Goal: Task Accomplishment & Management: Manage account settings

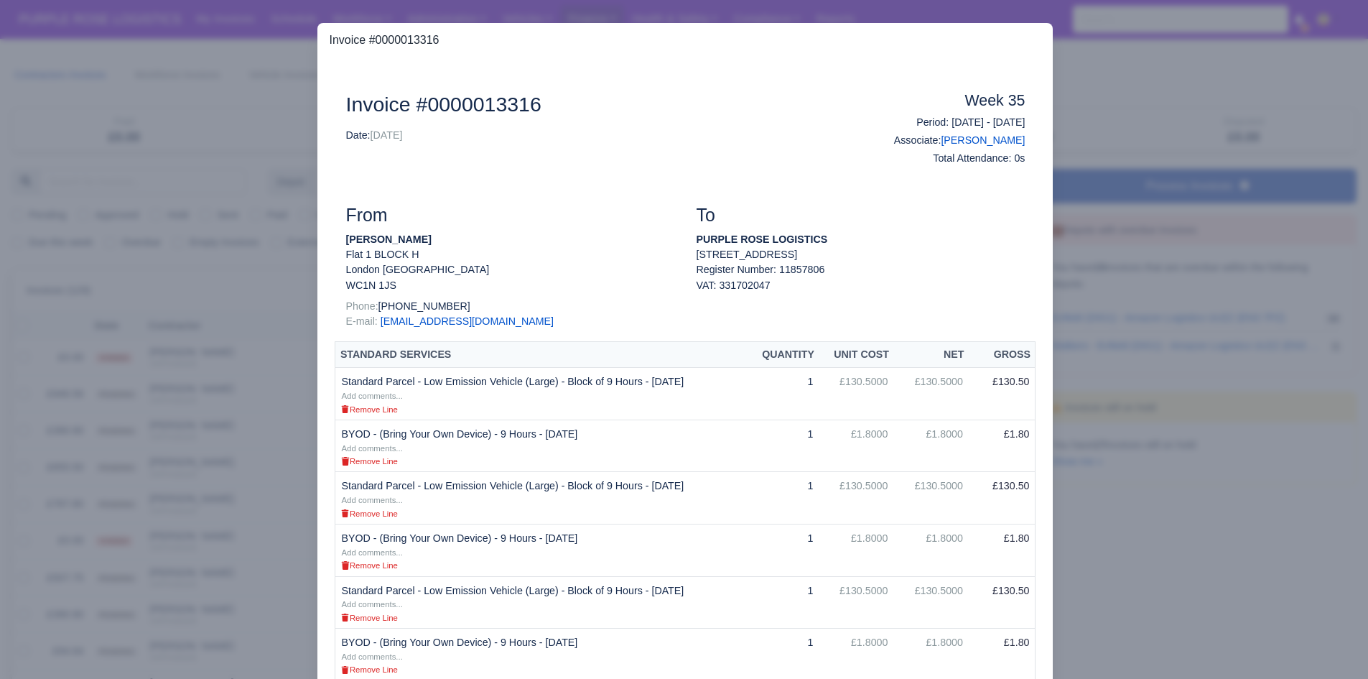
select select "25"
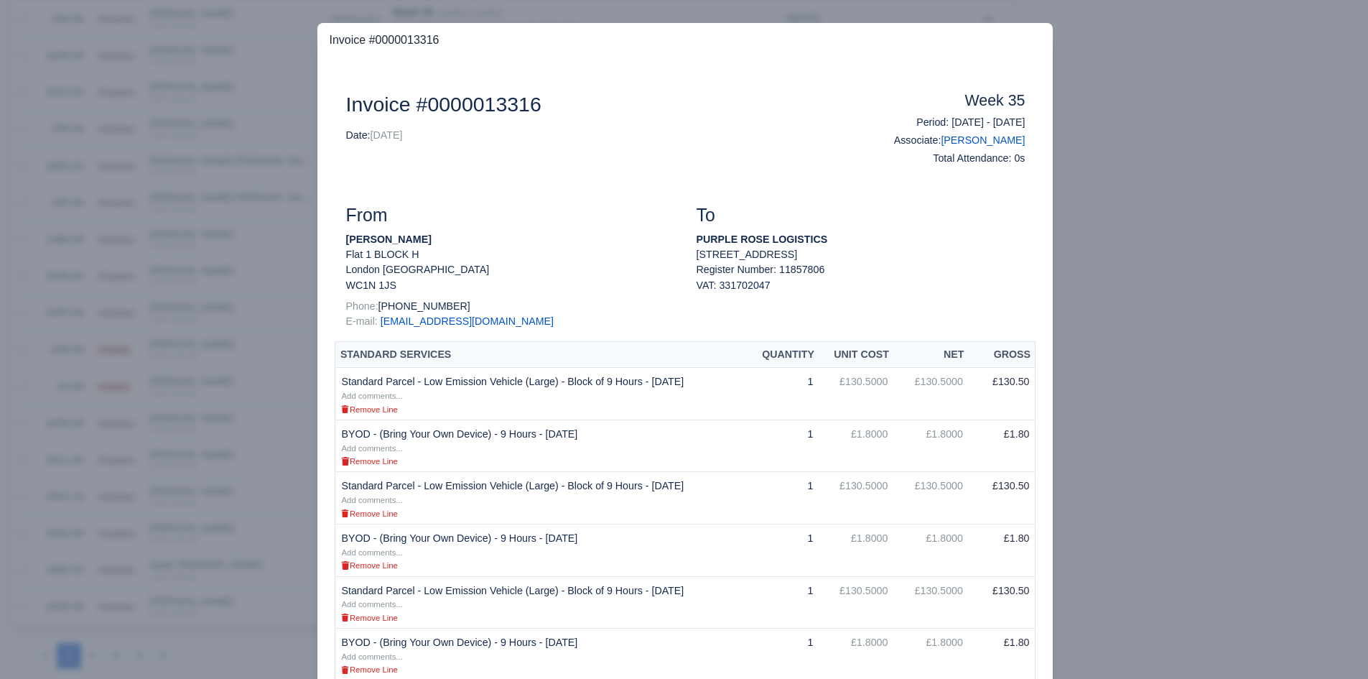
scroll to position [300, 0]
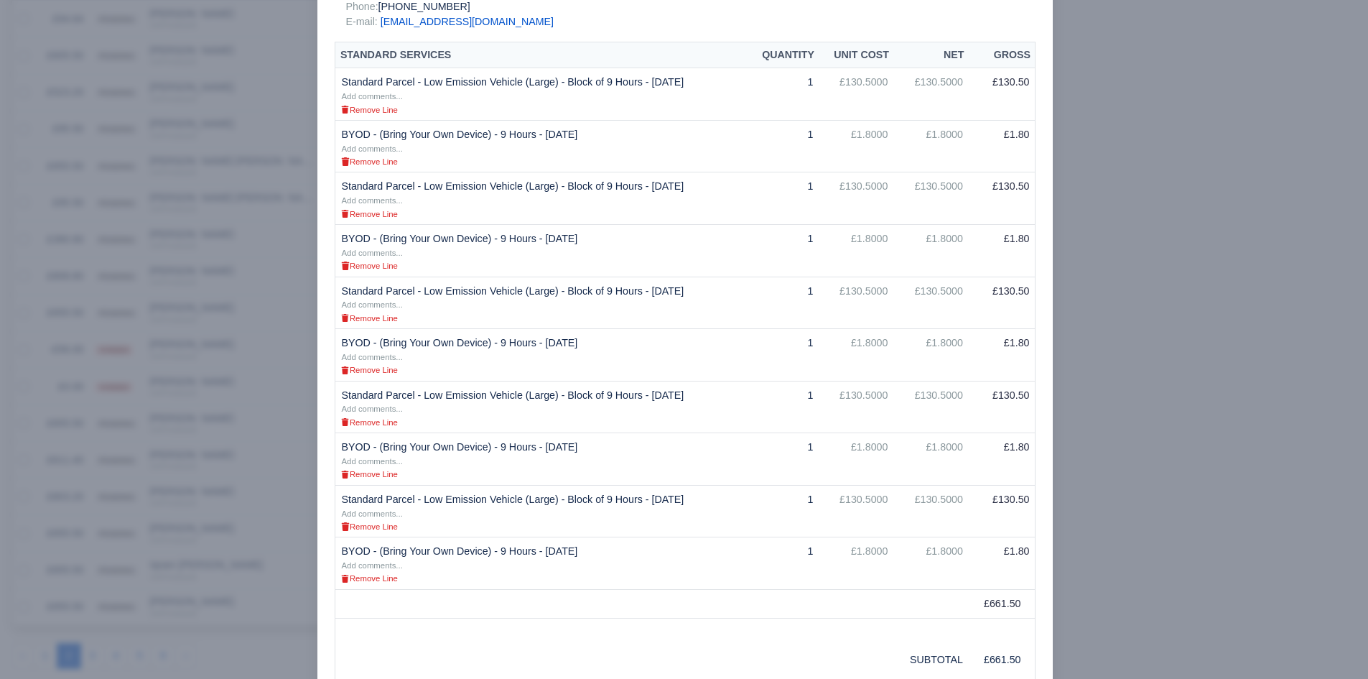
click at [1294, 282] on div at bounding box center [684, 339] width 1368 height 679
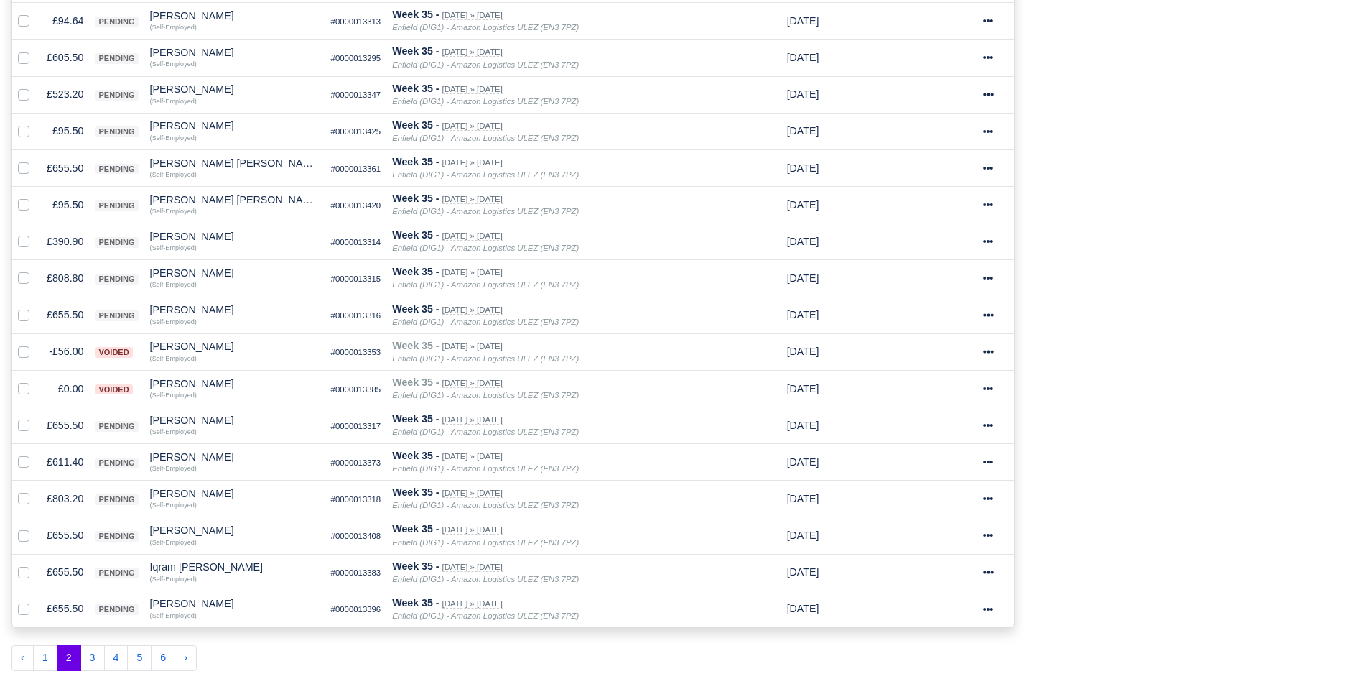
scroll to position [634, 0]
click at [73, 317] on td "£655.50" at bounding box center [65, 313] width 48 height 37
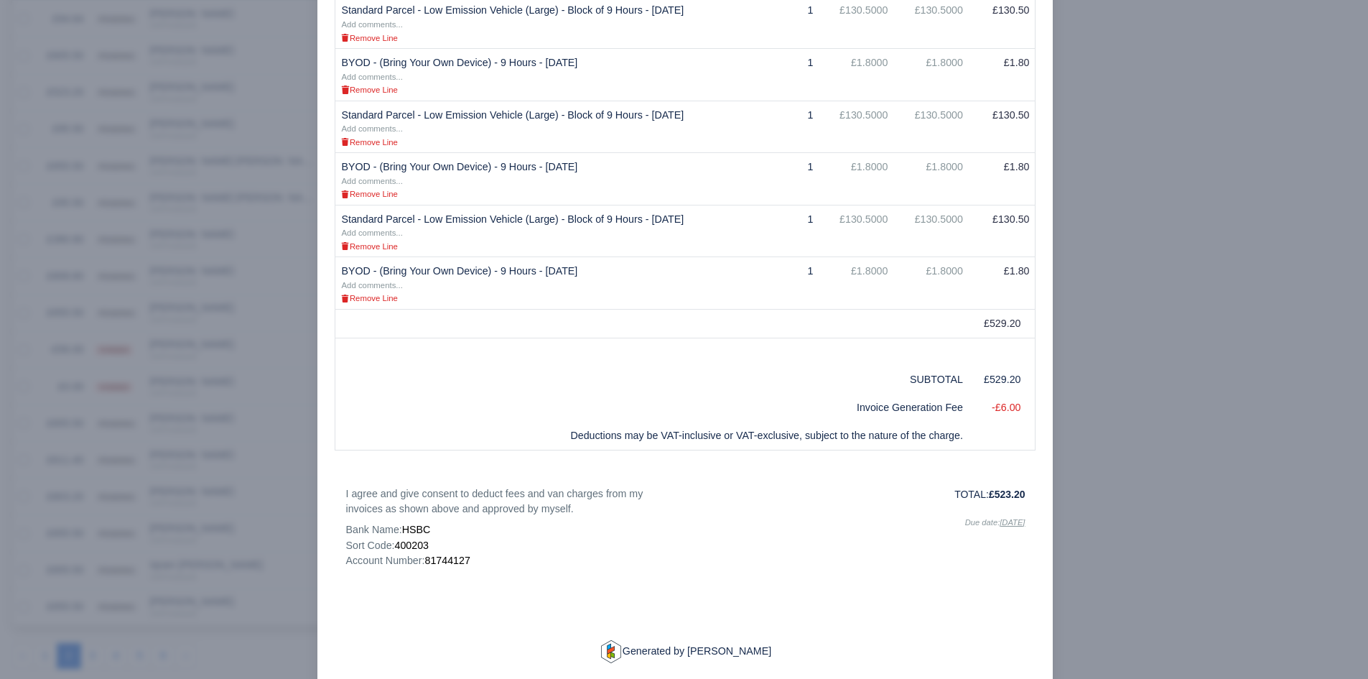
scroll to position [477, 0]
click at [250, 460] on div at bounding box center [684, 339] width 1368 height 679
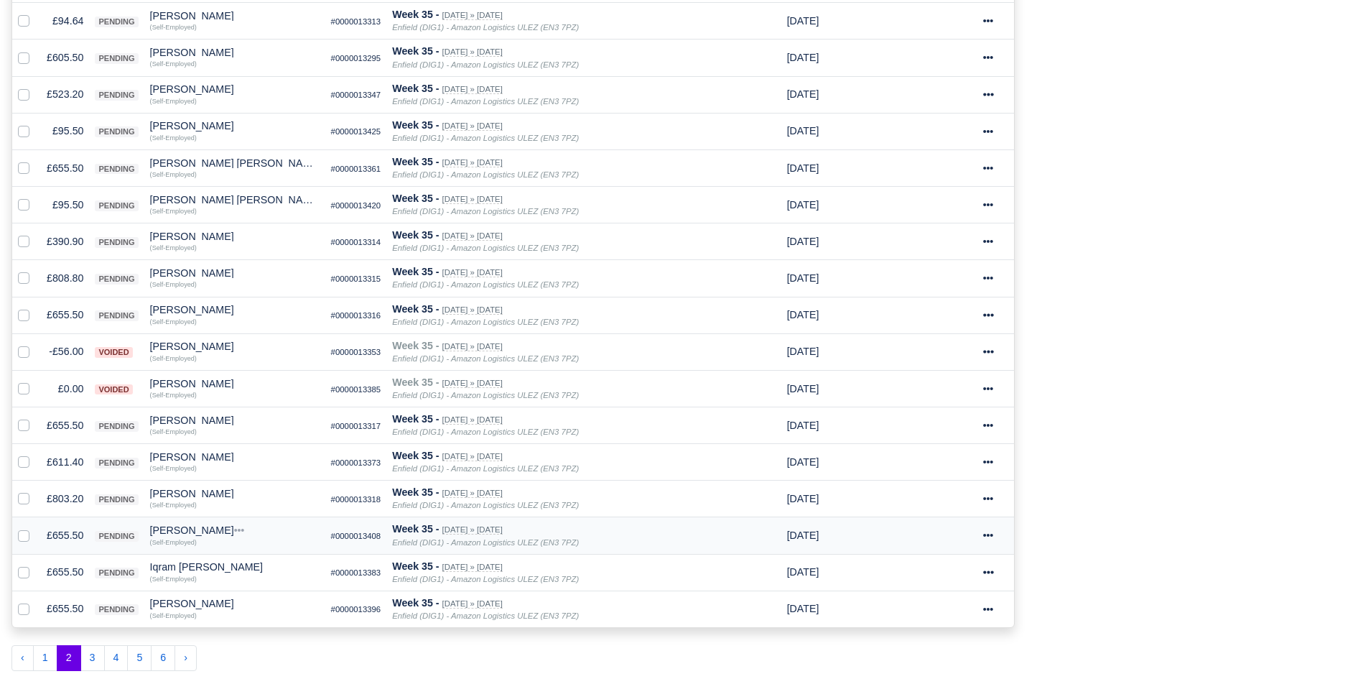
scroll to position [634, 0]
click at [61, 506] on td "£803.20" at bounding box center [65, 496] width 48 height 37
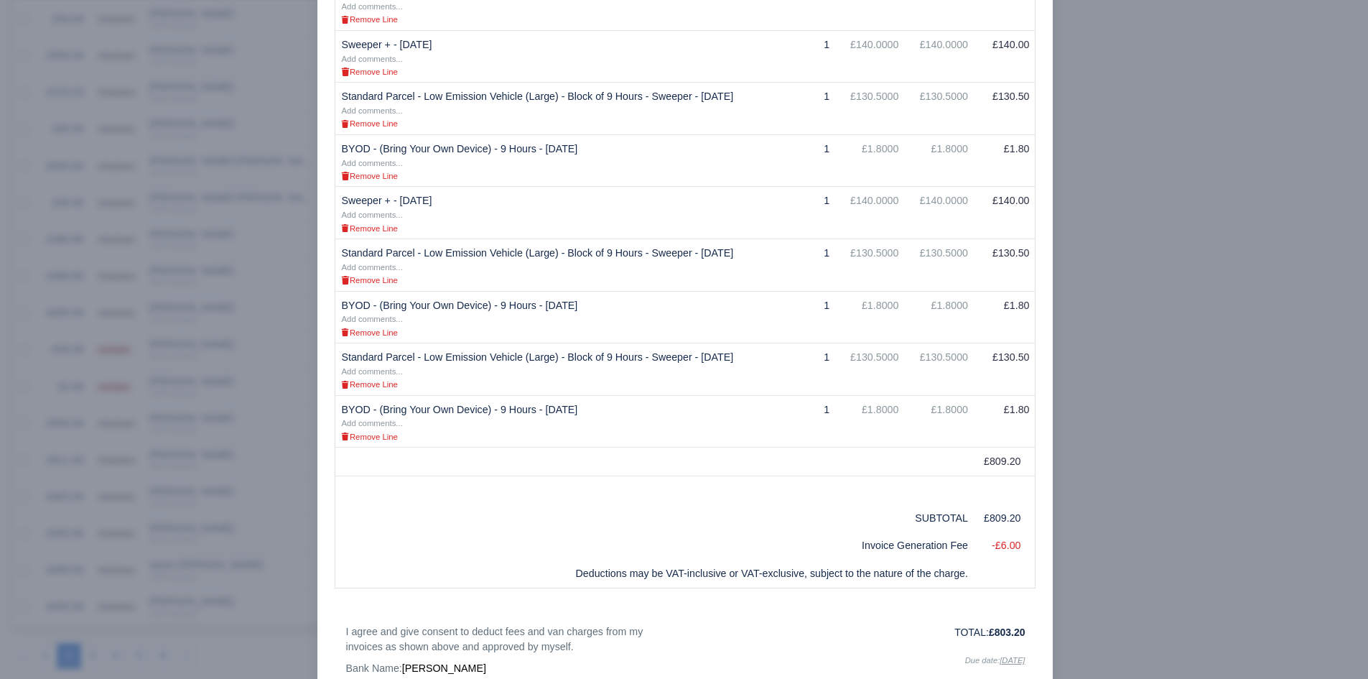
scroll to position [406, 0]
click at [215, 593] on div at bounding box center [684, 339] width 1368 height 679
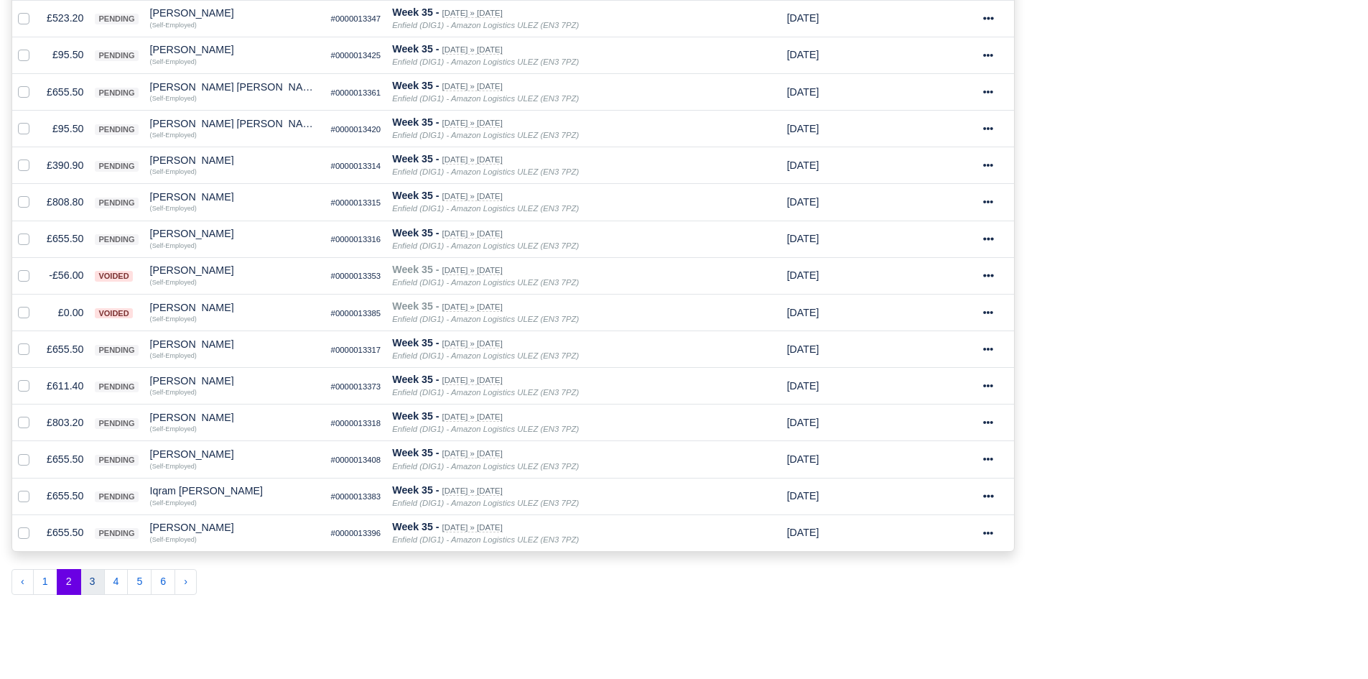
scroll to position [709, 0]
click at [95, 586] on button "3" at bounding box center [92, 581] width 24 height 26
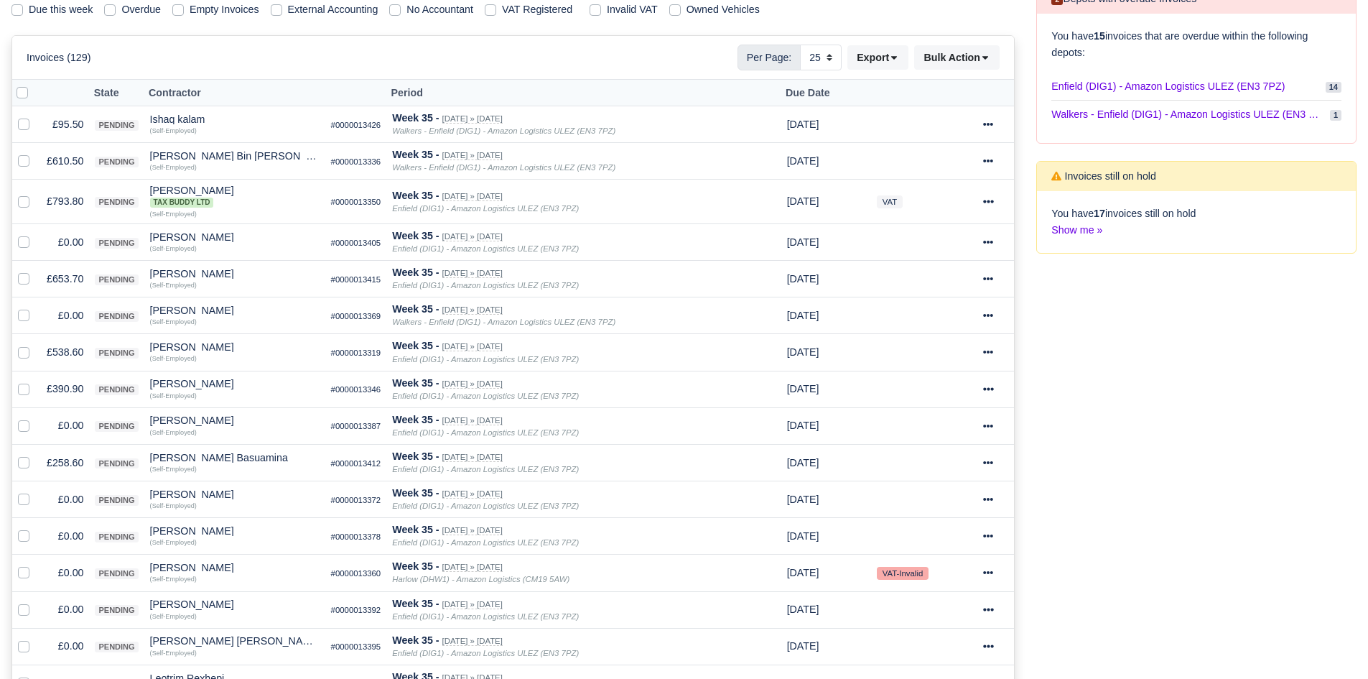
scroll to position [234, 0]
click at [35, 235] on label at bounding box center [35, 235] width 0 height 0
click at [22, 239] on input "checkbox" at bounding box center [23, 240] width 11 height 11
checkbox input "true"
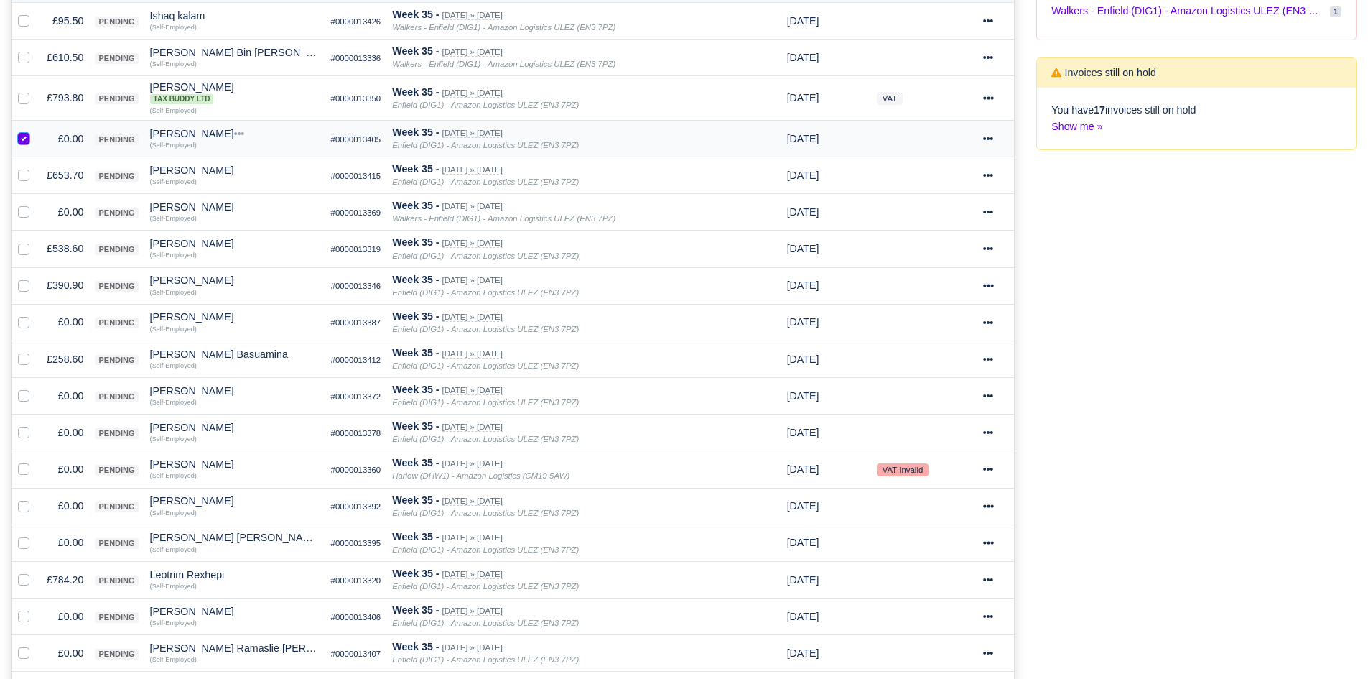
scroll to position [340, 0]
click at [35, 203] on label at bounding box center [35, 203] width 0 height 0
click at [21, 212] on input "checkbox" at bounding box center [23, 208] width 11 height 11
checkbox input "true"
click at [35, 312] on label at bounding box center [35, 312] width 0 height 0
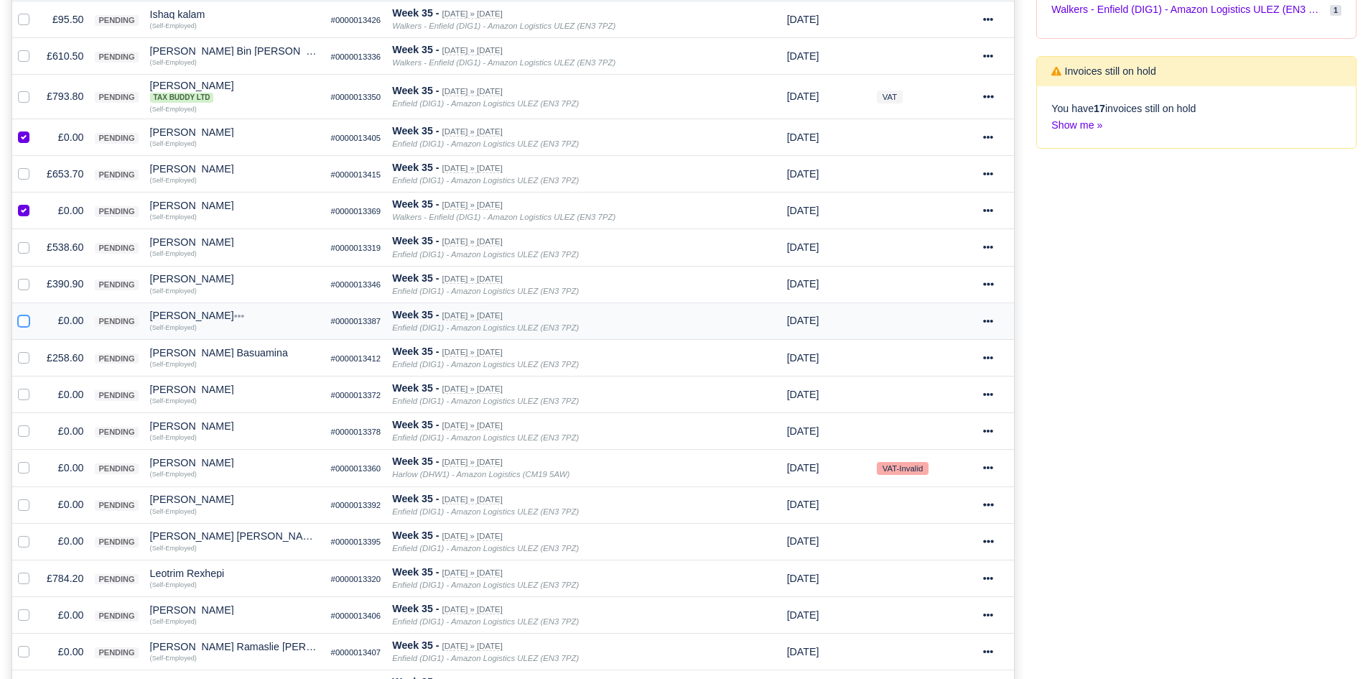
click at [25, 323] on input "checkbox" at bounding box center [23, 317] width 11 height 11
checkbox input "true"
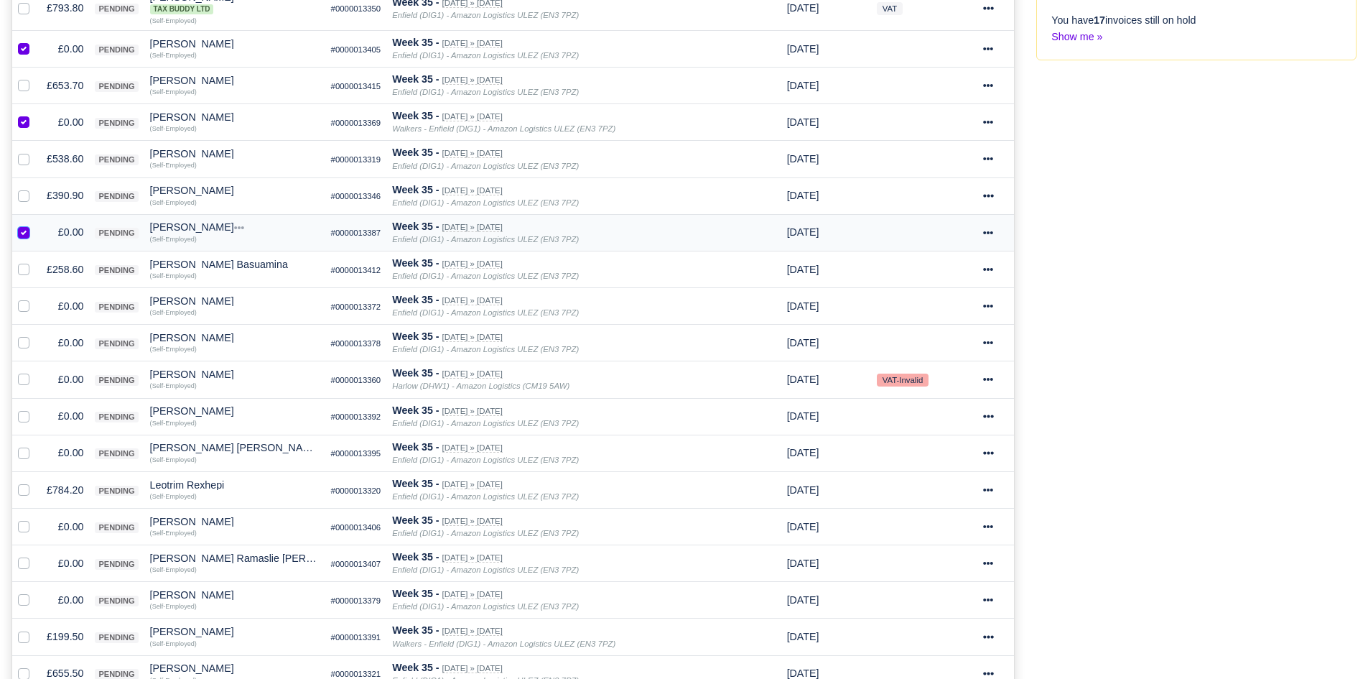
scroll to position [430, 0]
click at [35, 297] on label at bounding box center [35, 297] width 0 height 0
click at [21, 305] on input "checkbox" at bounding box center [23, 302] width 11 height 11
checkbox input "true"
click at [35, 333] on label at bounding box center [35, 333] width 0 height 0
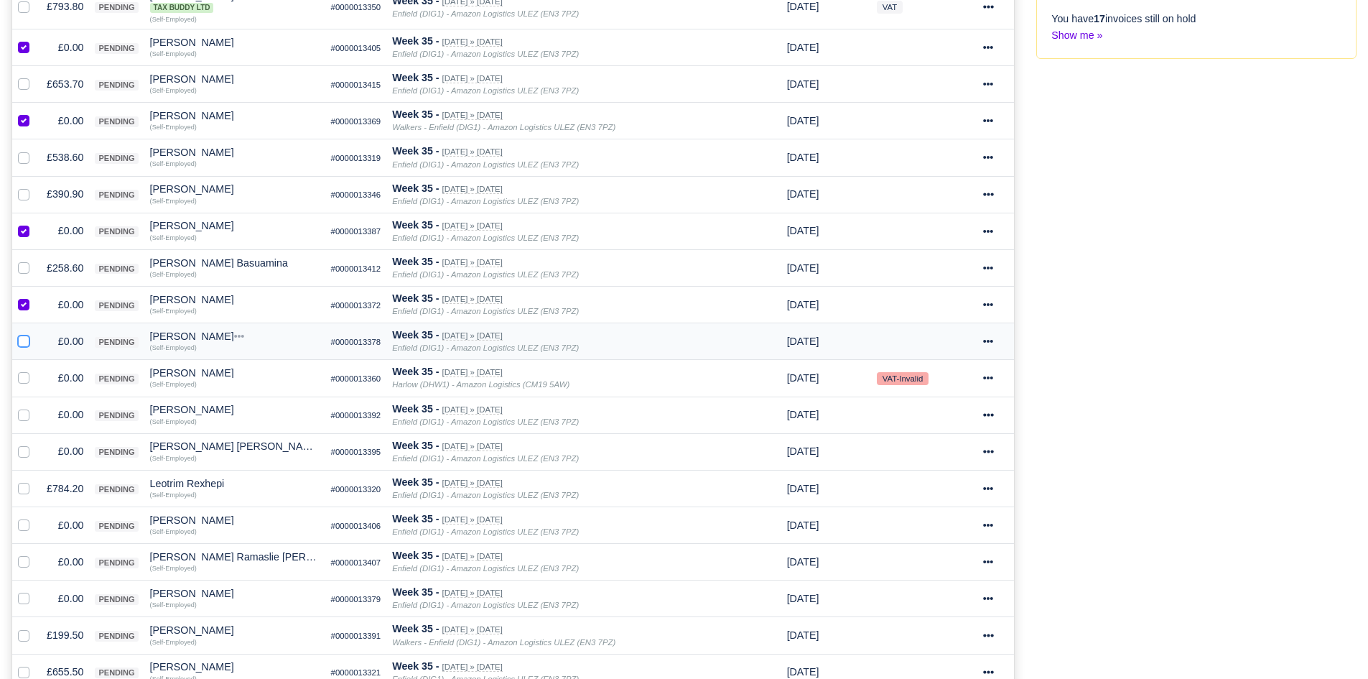
click at [22, 341] on input "checkbox" at bounding box center [23, 338] width 11 height 11
checkbox input "true"
click at [35, 370] on label at bounding box center [35, 370] width 0 height 0
click at [26, 375] on input "checkbox" at bounding box center [23, 375] width 11 height 11
checkbox input "true"
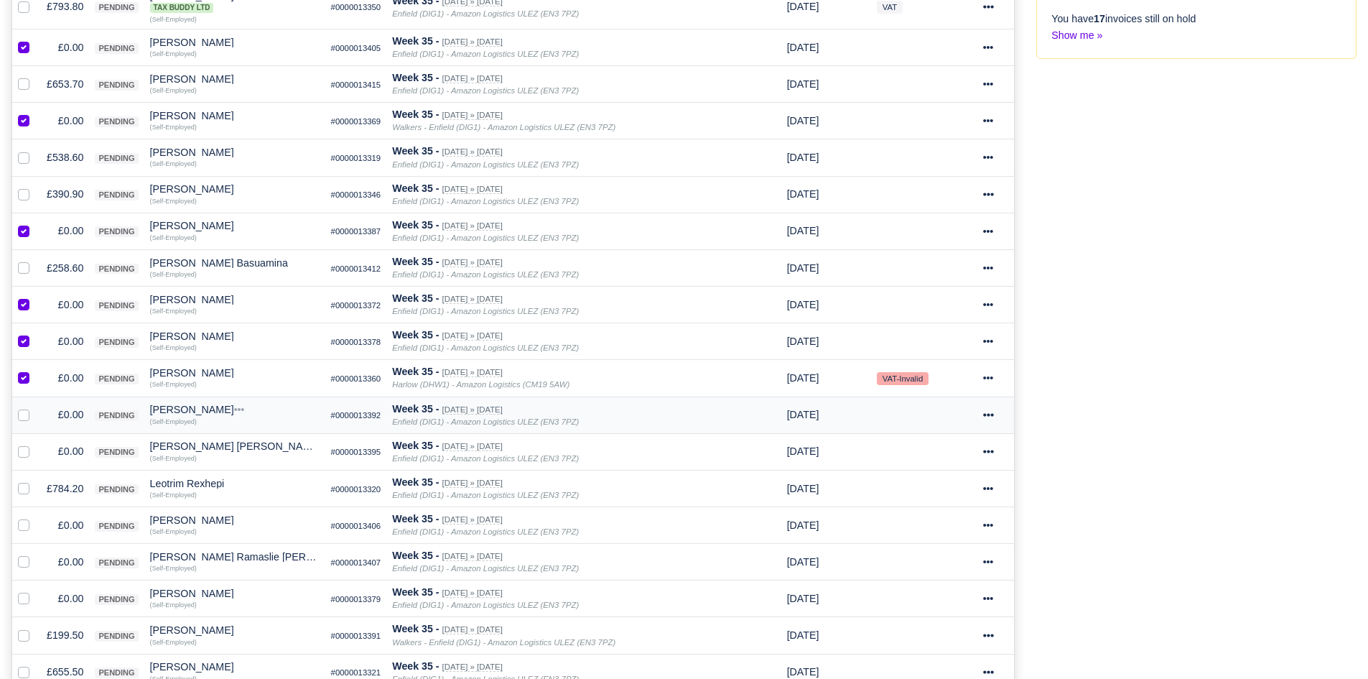
click at [35, 407] on label at bounding box center [35, 407] width 0 height 0
click at [29, 412] on input "checkbox" at bounding box center [23, 412] width 11 height 11
checkbox input "true"
click at [35, 443] on label at bounding box center [35, 443] width 0 height 0
click at [24, 451] on input "checkbox" at bounding box center [23, 448] width 11 height 11
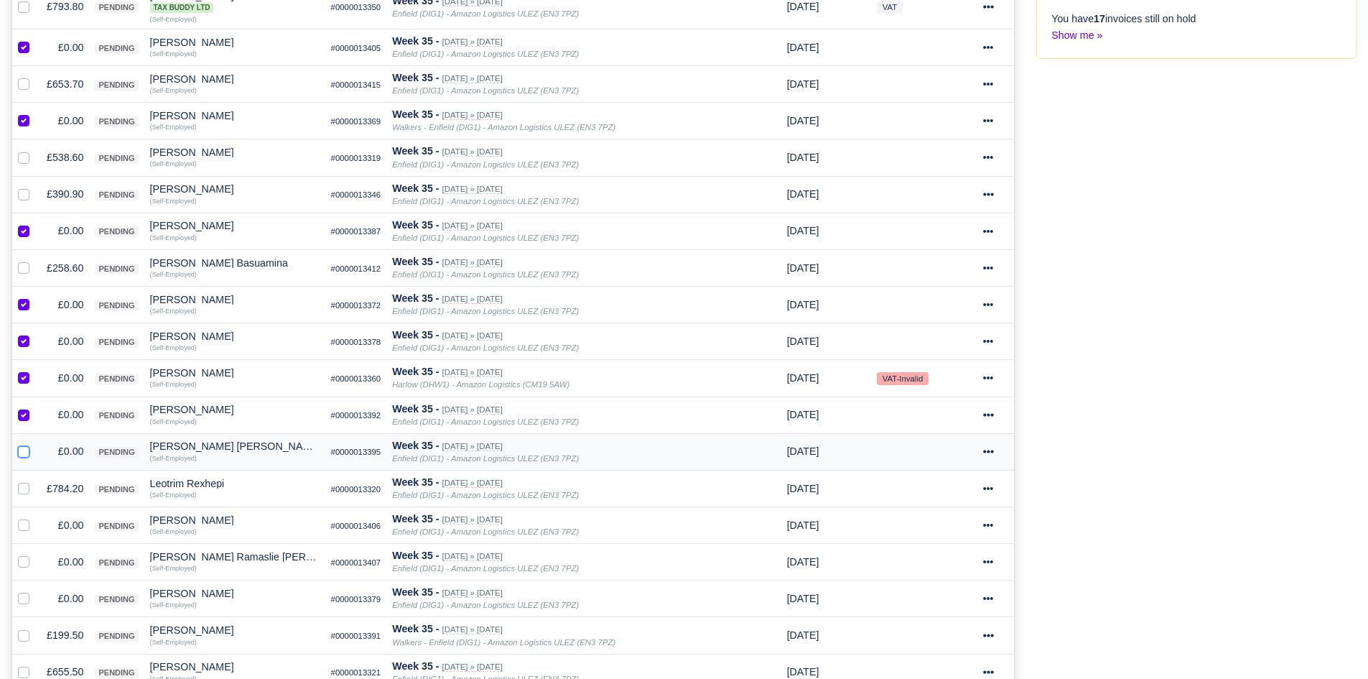
checkbox input "true"
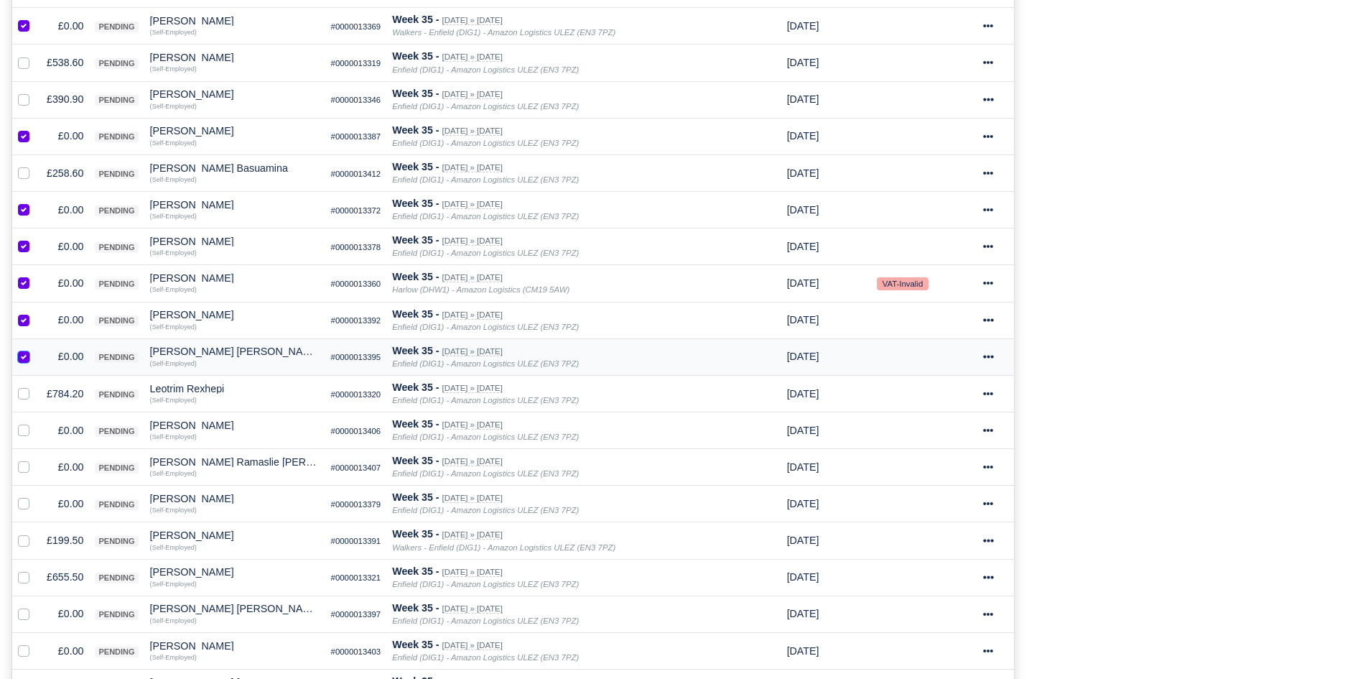
scroll to position [527, 0]
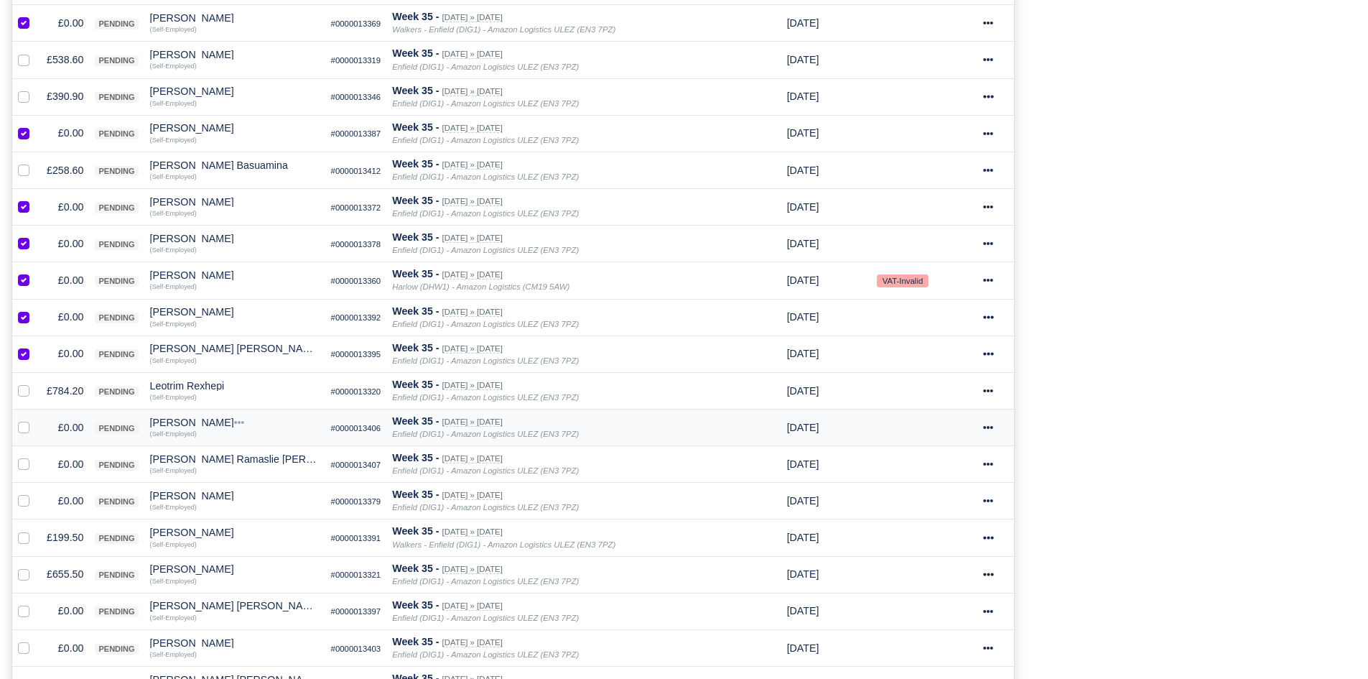
click at [35, 420] on label at bounding box center [35, 420] width 0 height 0
click at [24, 430] on input "checkbox" at bounding box center [23, 425] width 11 height 11
checkbox input "true"
click at [35, 456] on label at bounding box center [35, 456] width 0 height 0
click at [27, 467] on input "checkbox" at bounding box center [23, 461] width 11 height 11
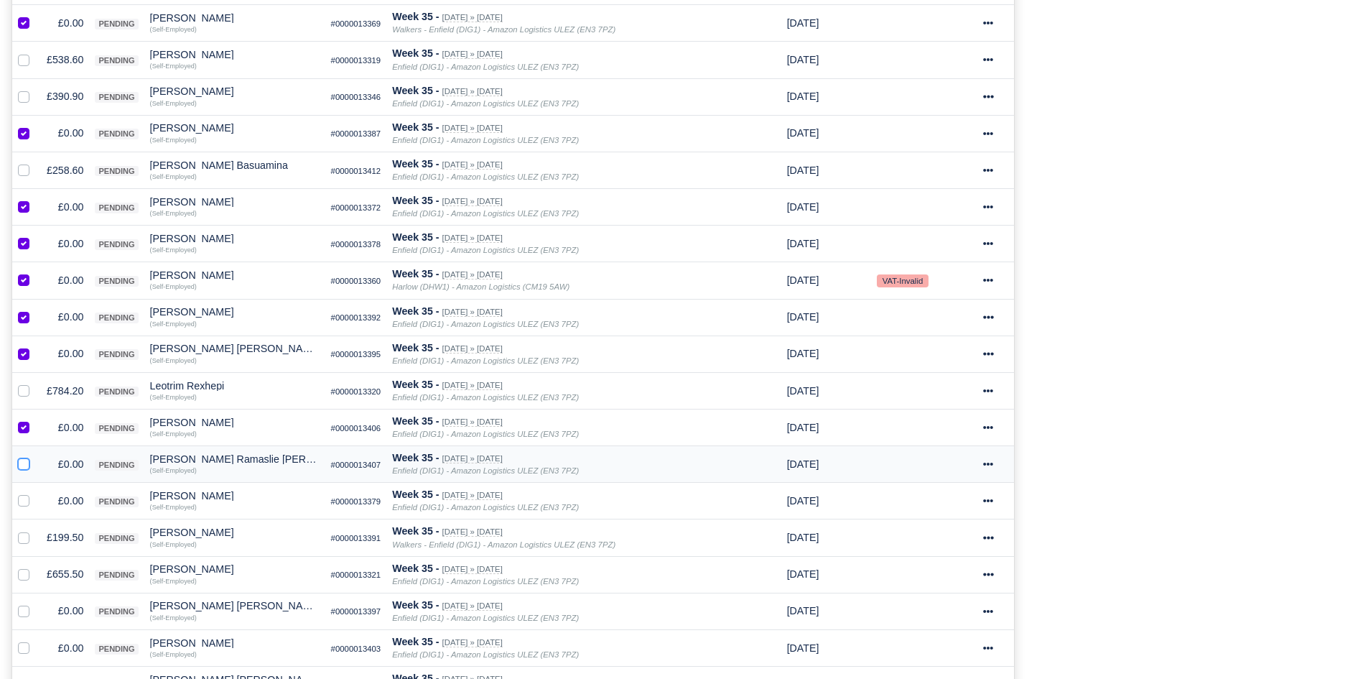
checkbox input "true"
click at [27, 491] on td at bounding box center [26, 501] width 29 height 37
click at [35, 493] on label at bounding box center [35, 493] width 0 height 0
click at [27, 501] on input "checkbox" at bounding box center [23, 498] width 11 height 11
checkbox input "true"
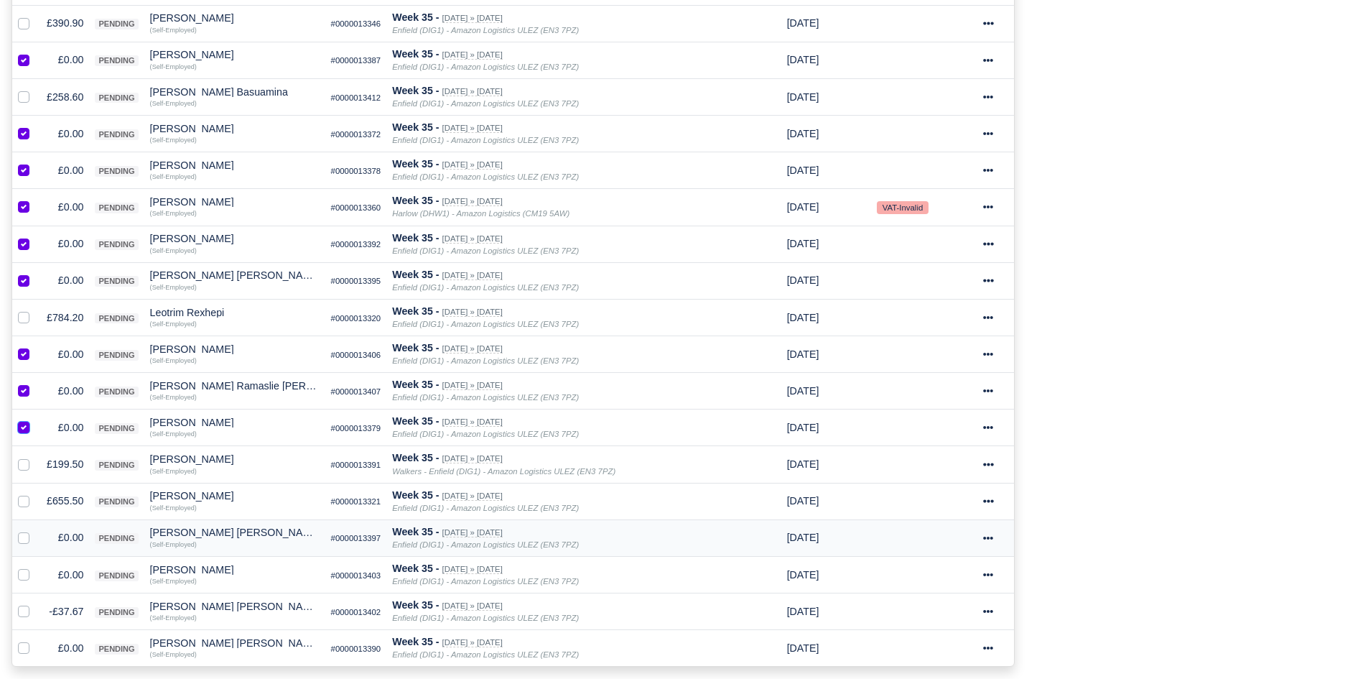
scroll to position [601, 0]
click at [35, 529] on label at bounding box center [35, 529] width 0 height 0
click at [25, 540] on input "checkbox" at bounding box center [23, 534] width 11 height 11
checkbox input "true"
click at [35, 566] on label at bounding box center [35, 566] width 0 height 0
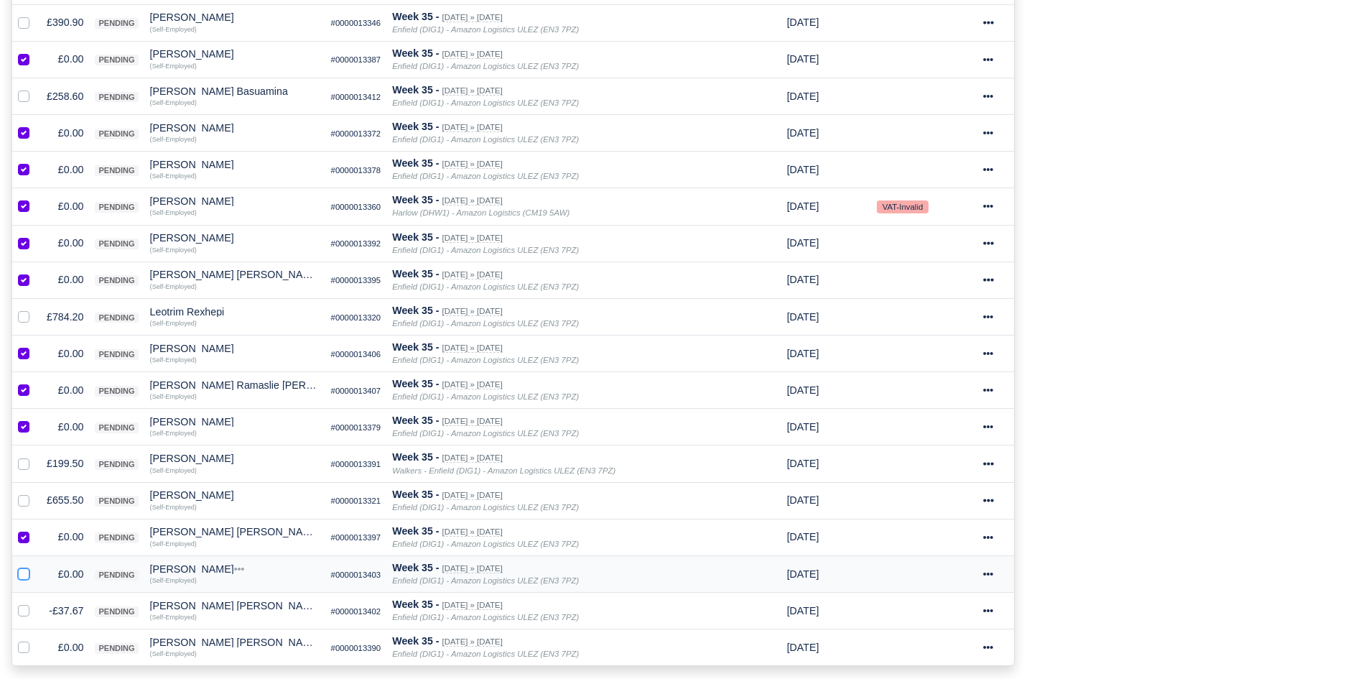
click at [24, 574] on input "checkbox" at bounding box center [23, 571] width 11 height 11
checkbox input "true"
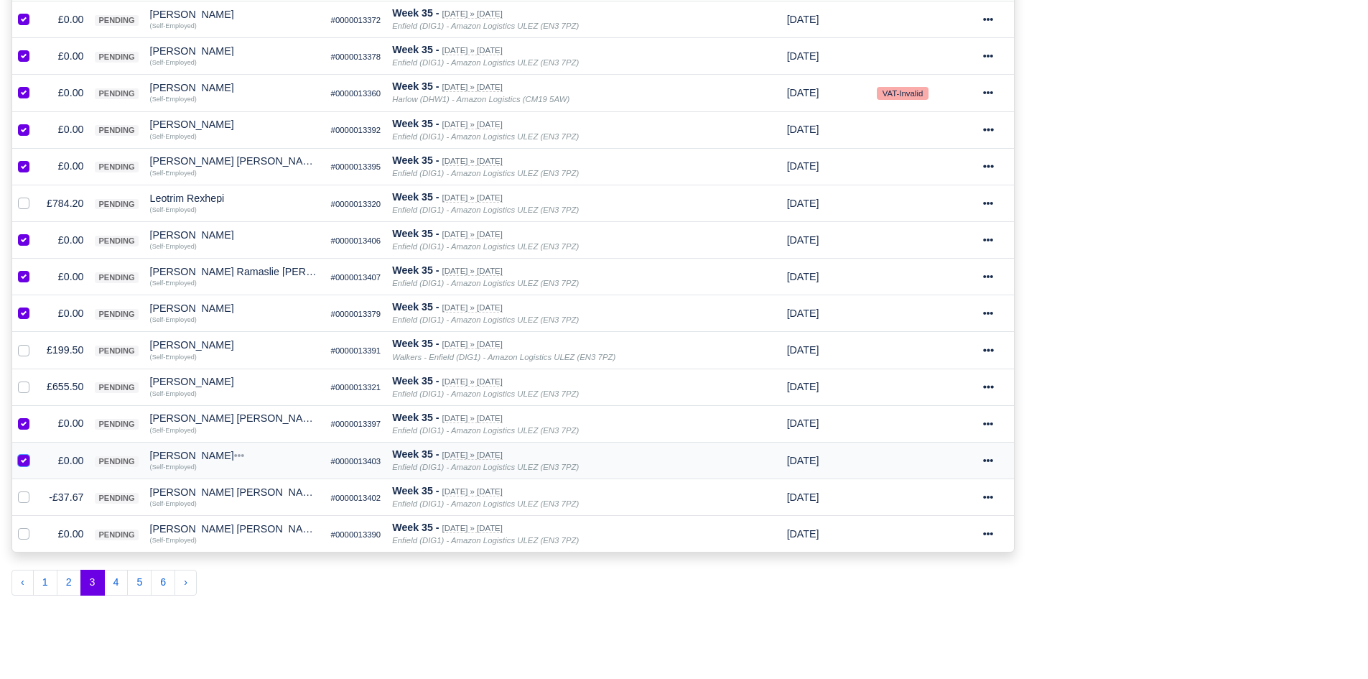
scroll to position [715, 0]
click at [35, 488] on label at bounding box center [35, 488] width 0 height 0
click at [20, 499] on input "checkbox" at bounding box center [23, 493] width 11 height 11
checkbox input "true"
click at [35, 525] on label at bounding box center [35, 525] width 0 height 0
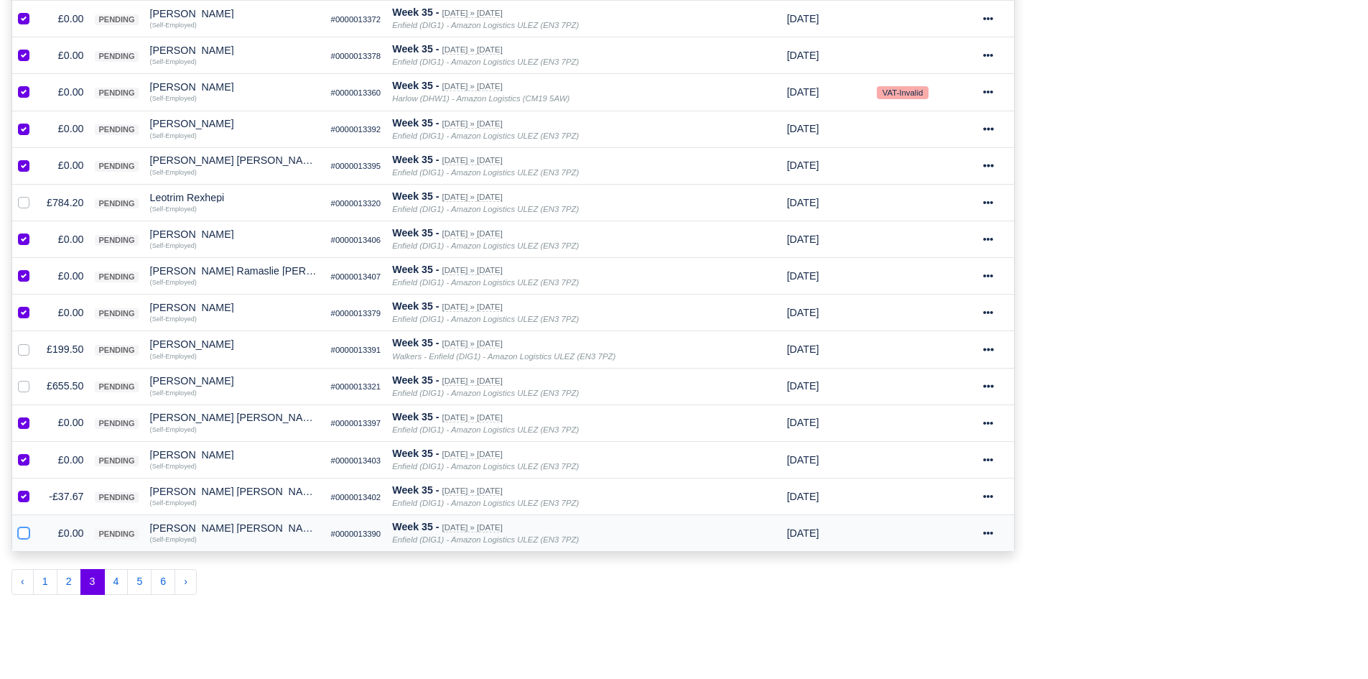
click at [24, 534] on input "checkbox" at bounding box center [23, 530] width 11 height 11
checkbox input "true"
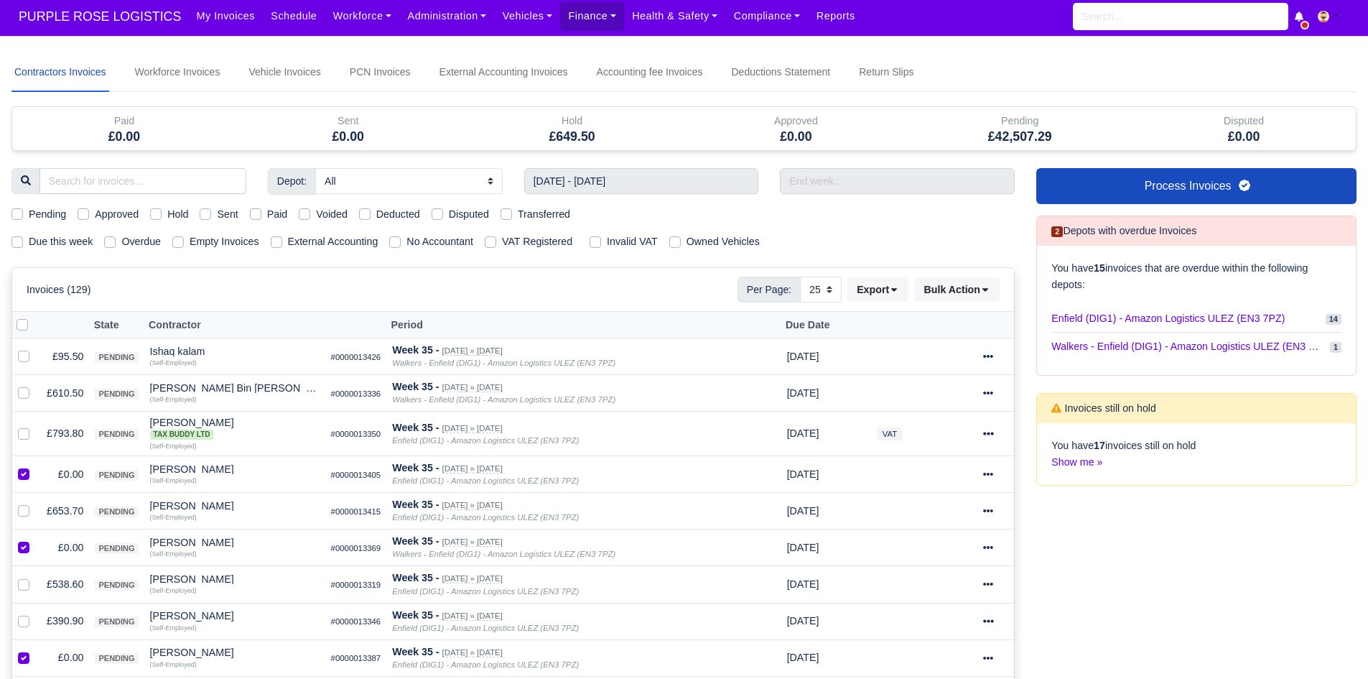
scroll to position [0, 0]
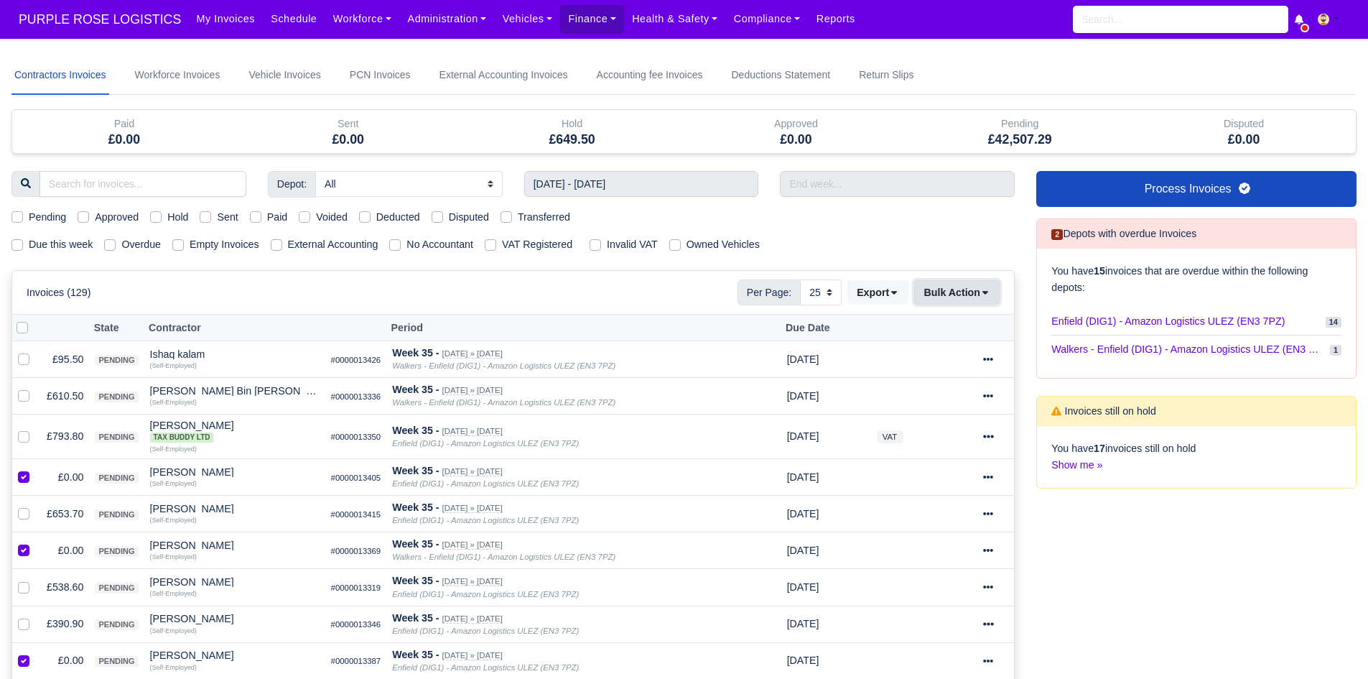
click at [960, 280] on button "Bulk Action" at bounding box center [956, 292] width 85 height 24
click at [950, 407] on div "Void" at bounding box center [935, 408] width 128 height 22
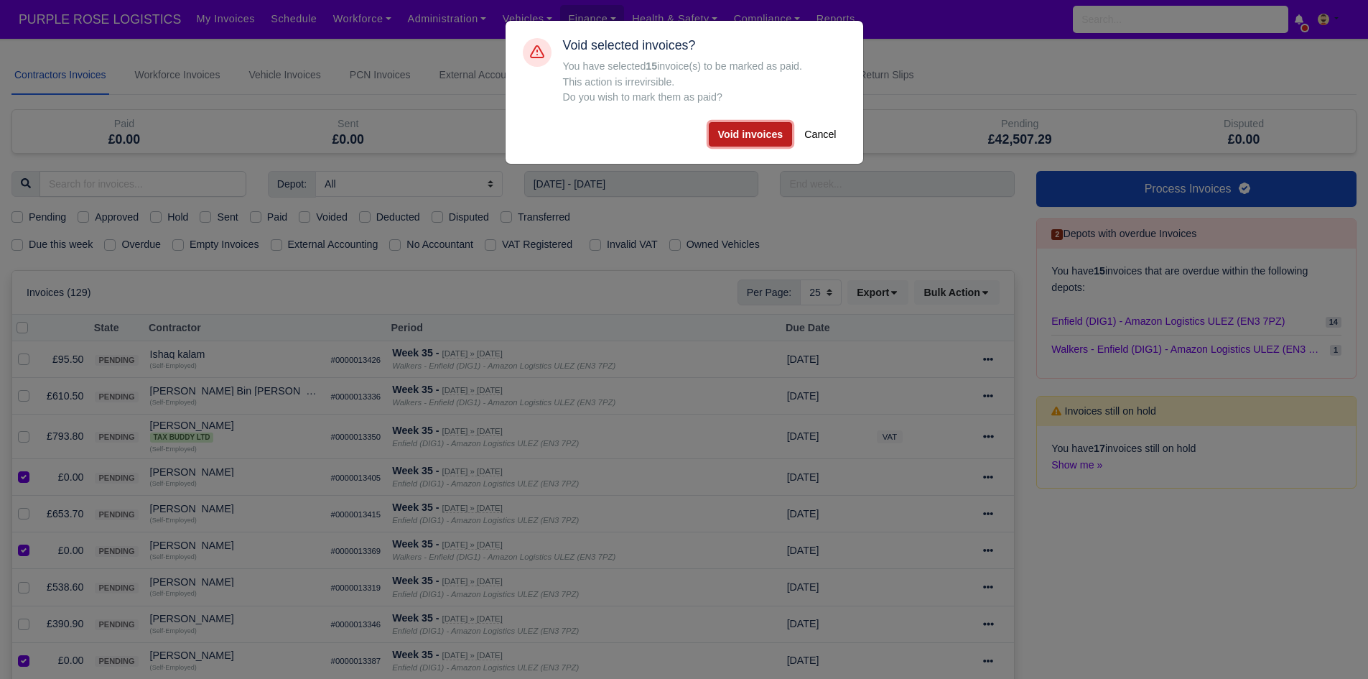
click at [756, 147] on button "Void invoices" at bounding box center [751, 134] width 84 height 24
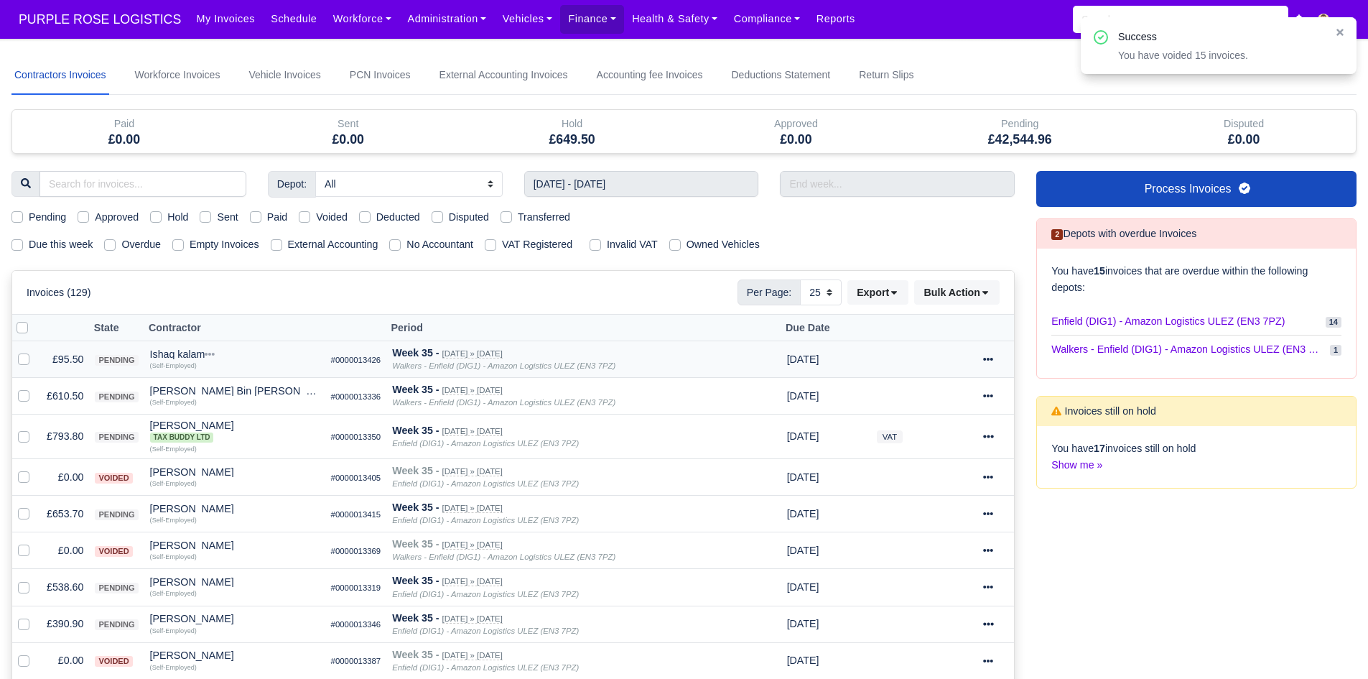
click at [56, 355] on td "£95.50" at bounding box center [65, 359] width 48 height 37
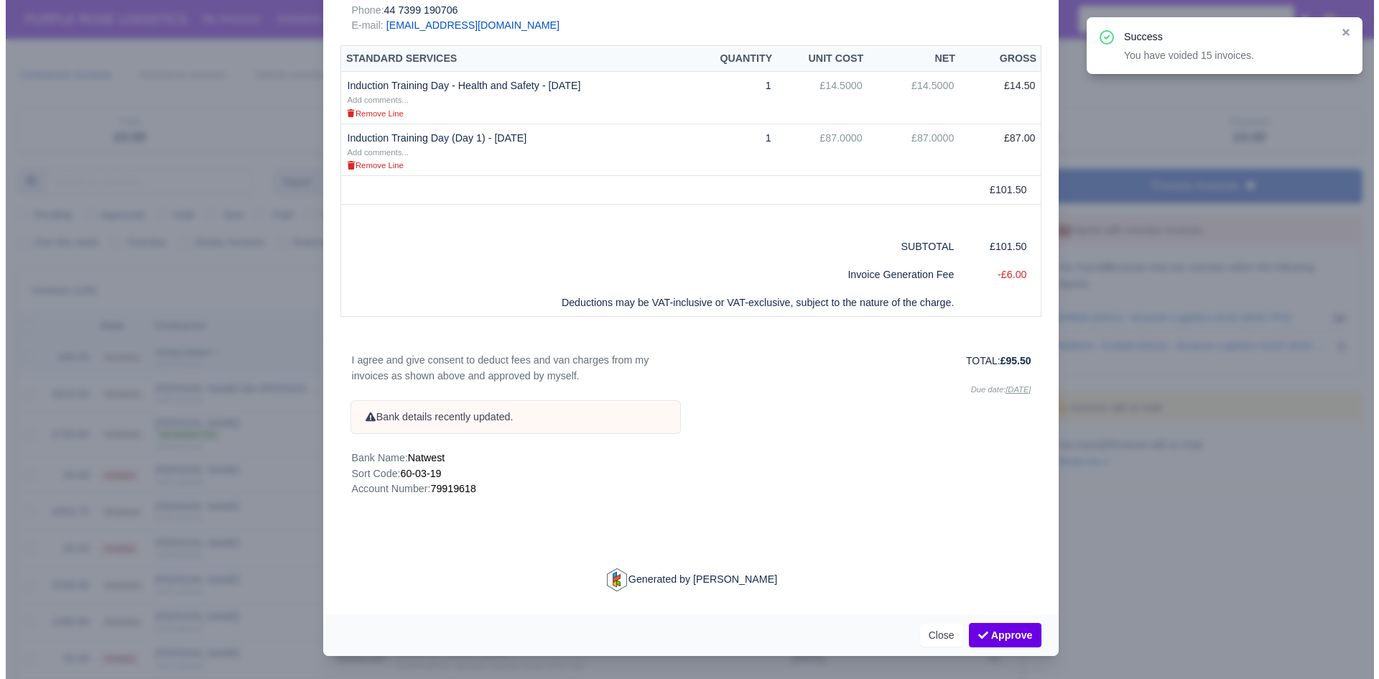
scroll to position [298, 0]
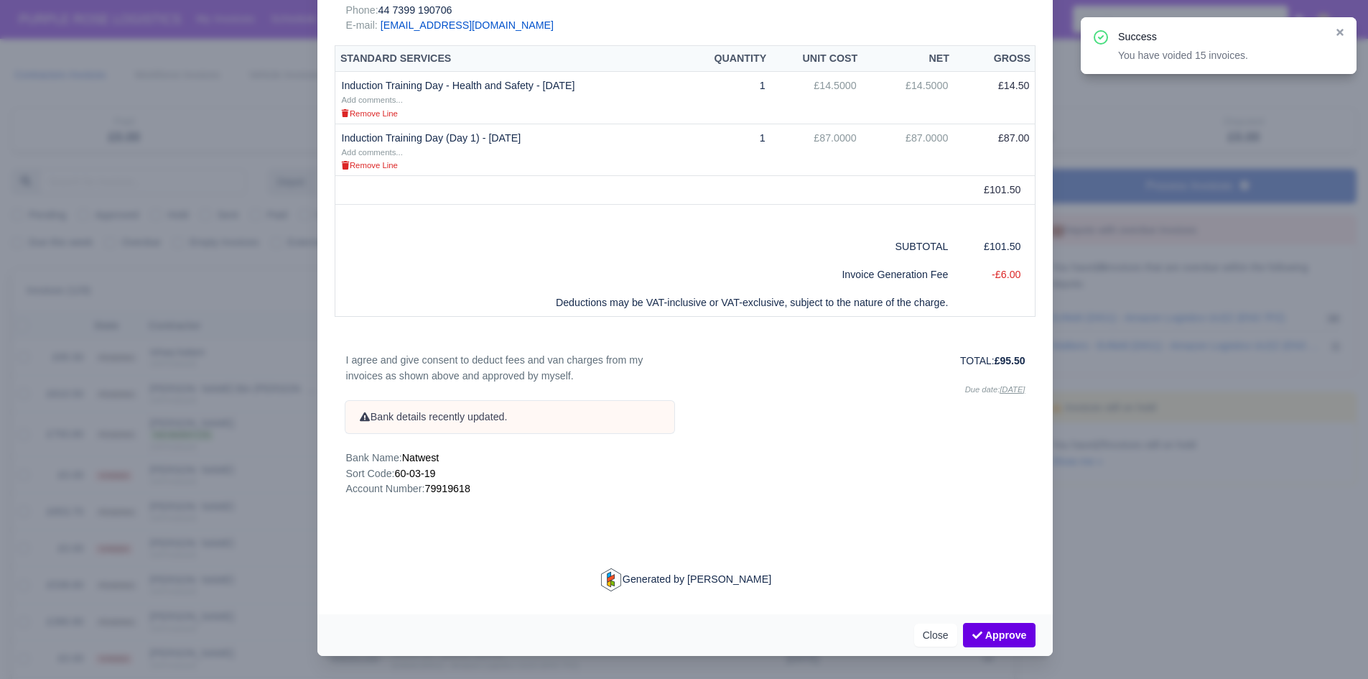
click at [92, 399] on div at bounding box center [684, 339] width 1368 height 679
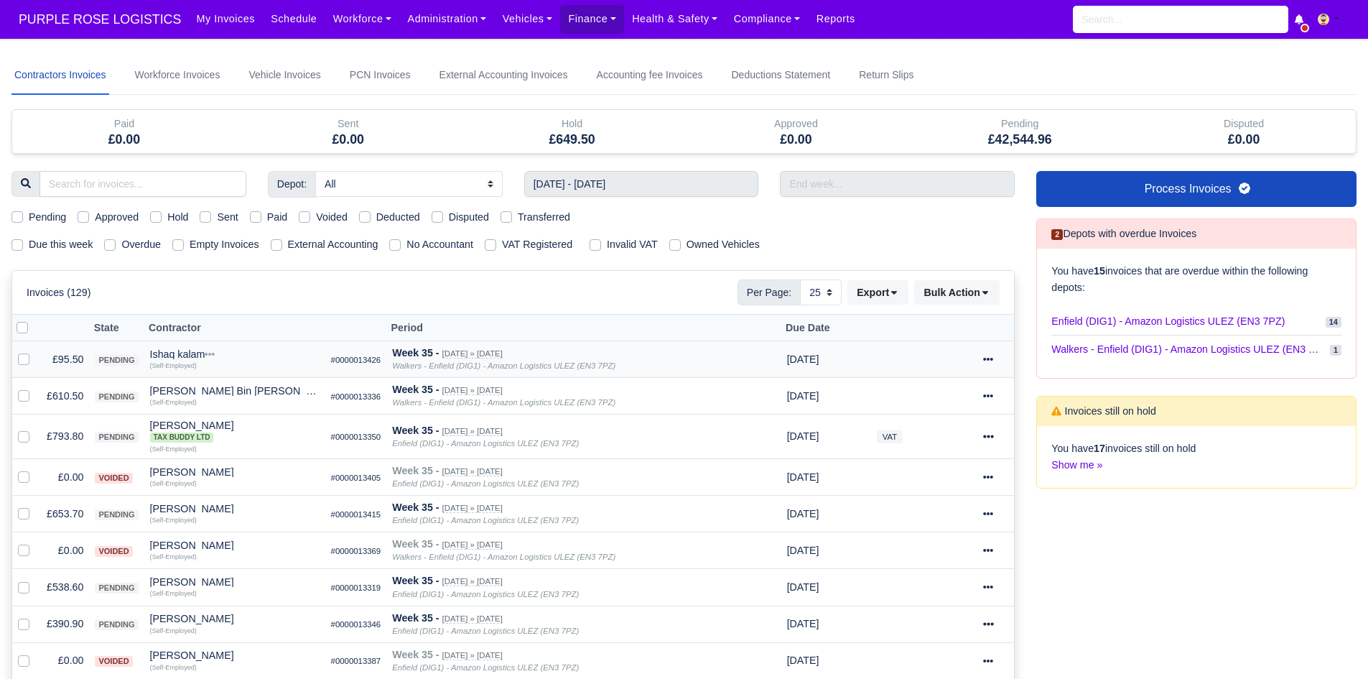
click at [182, 356] on div "Ishaq kalam" at bounding box center [235, 354] width 170 height 10
click at [259, 389] on button "Other Invoices" at bounding box center [274, 395] width 168 height 22
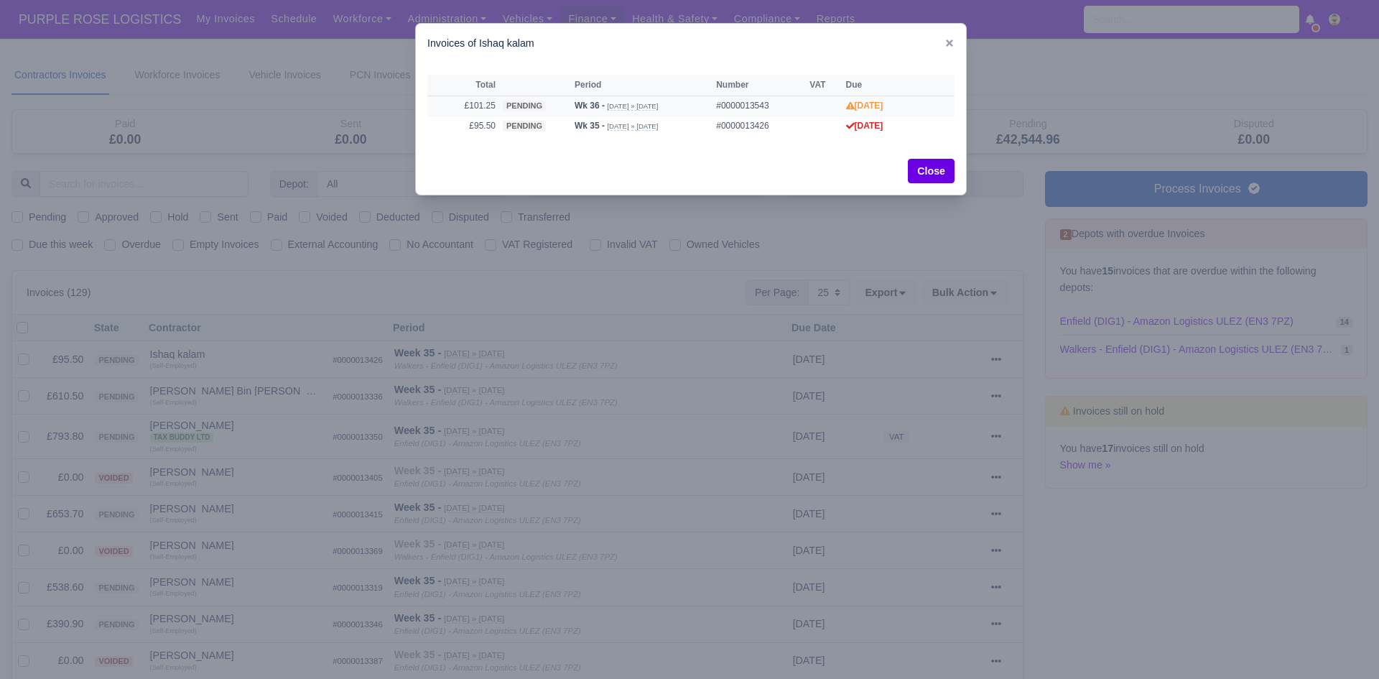
click at [486, 96] on td "£101.25" at bounding box center [463, 106] width 72 height 20
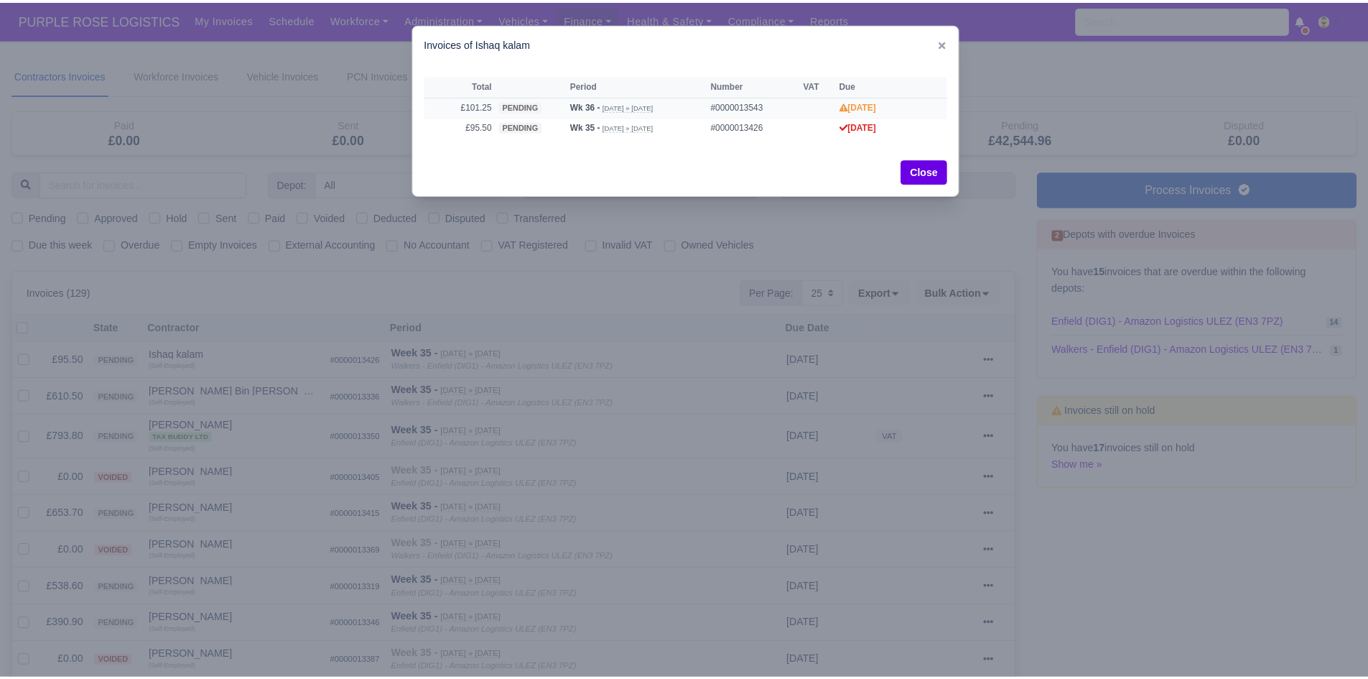
scroll to position [0, 0]
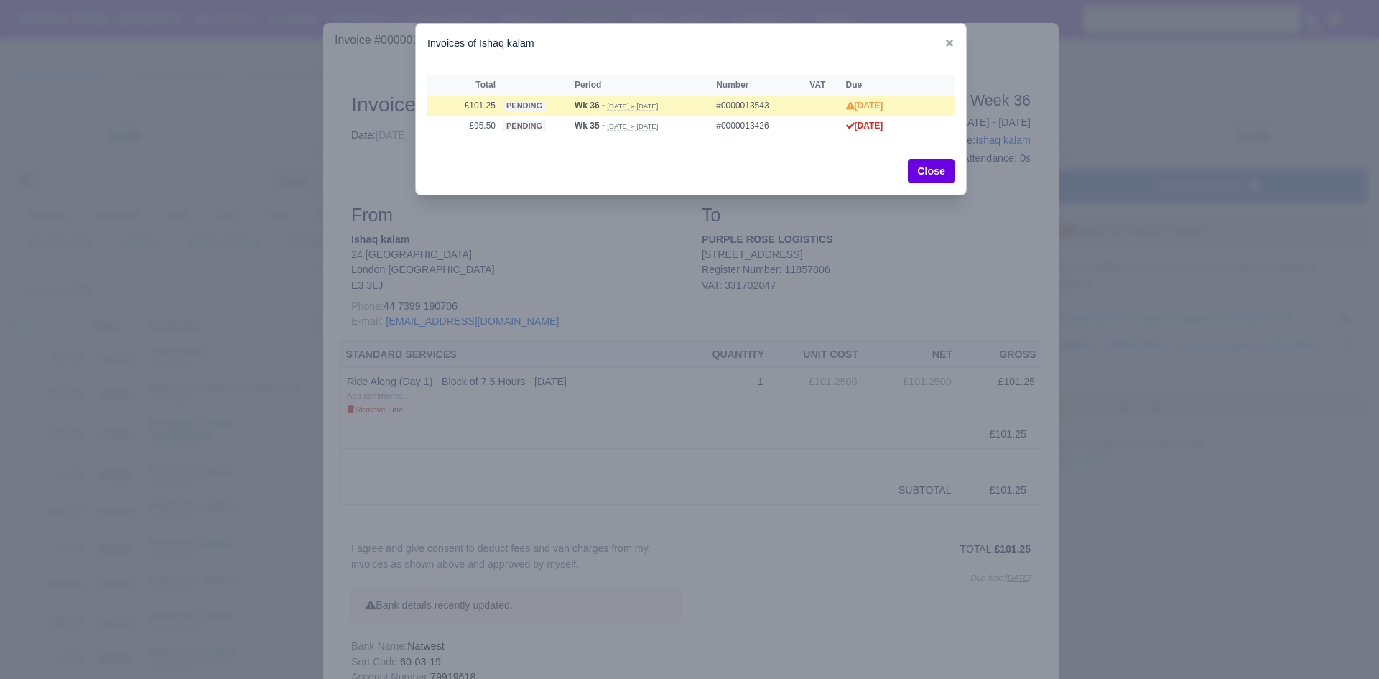
click at [261, 245] on div at bounding box center [689, 339] width 1379 height 679
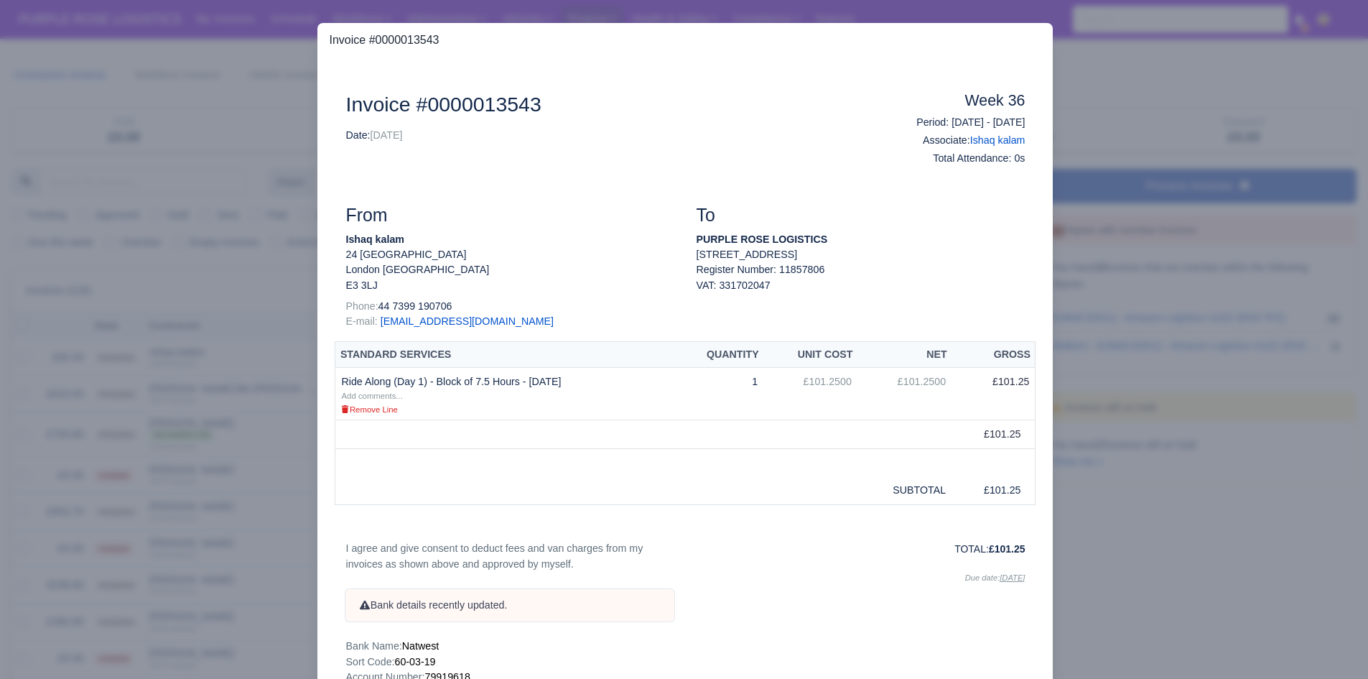
click at [254, 272] on div at bounding box center [684, 339] width 1368 height 679
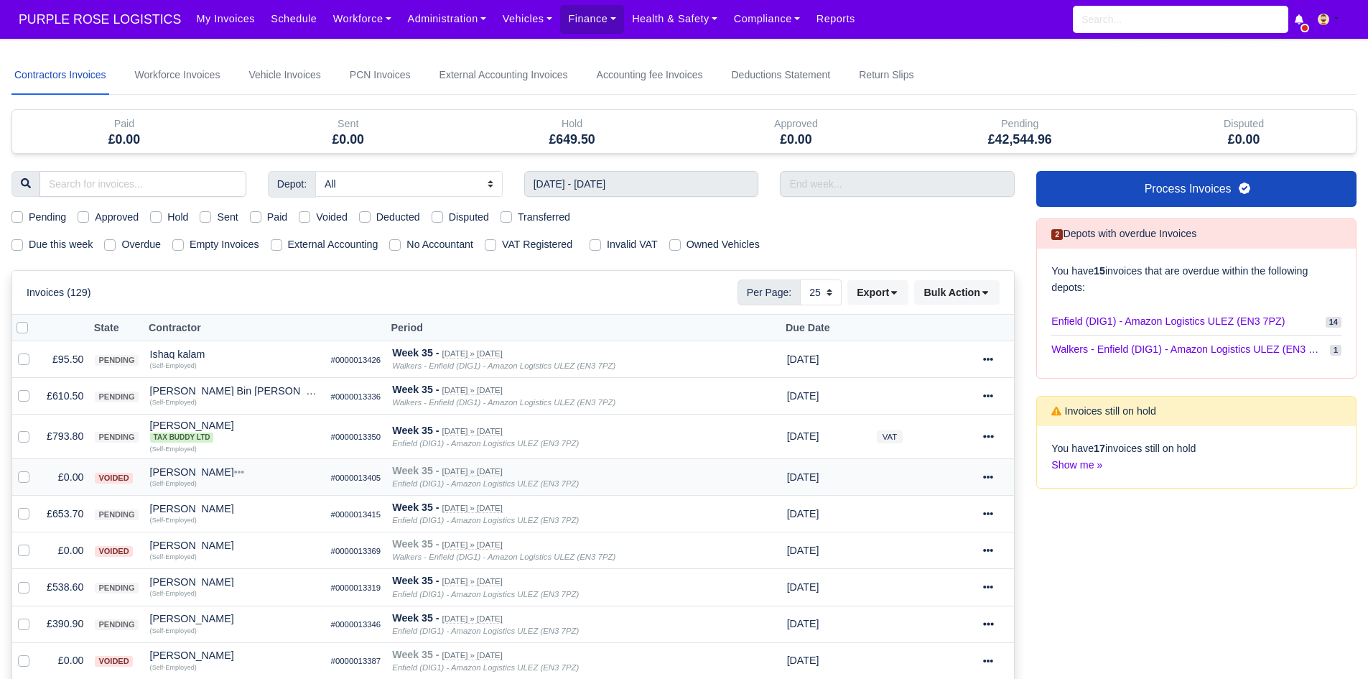
scroll to position [54, 0]
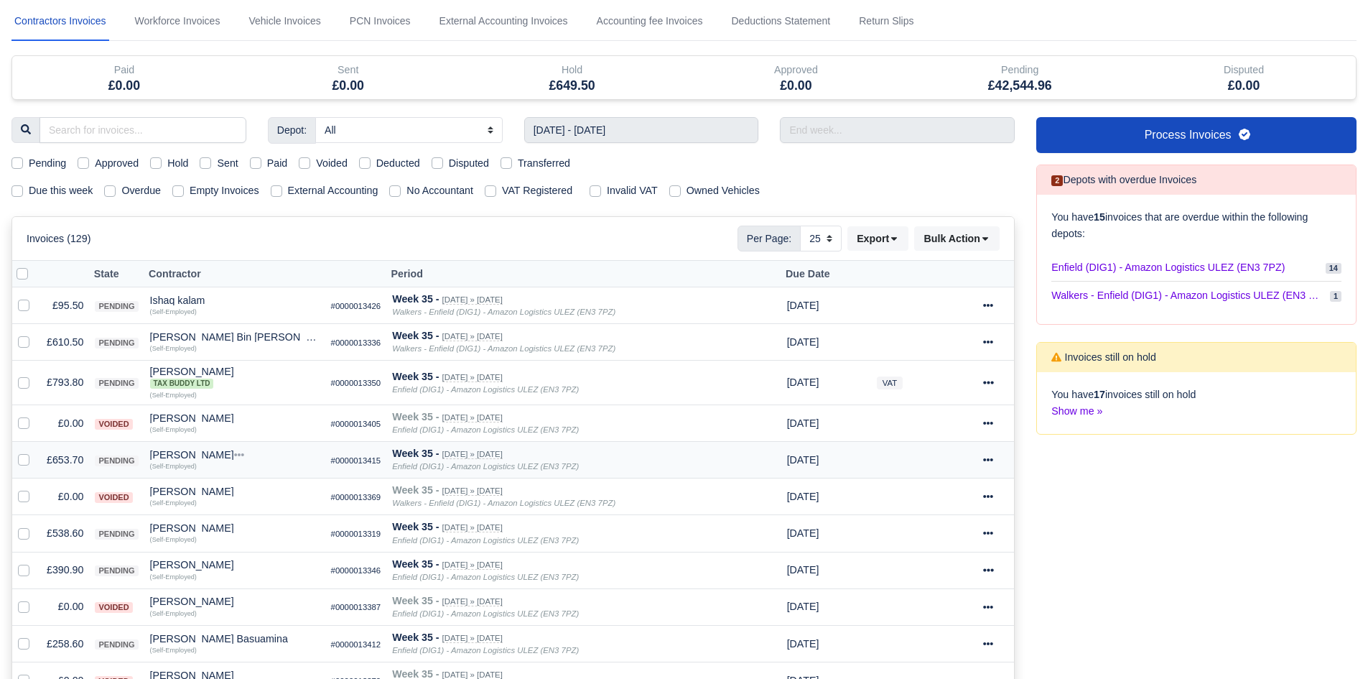
click at [68, 460] on td "£653.70" at bounding box center [65, 460] width 48 height 37
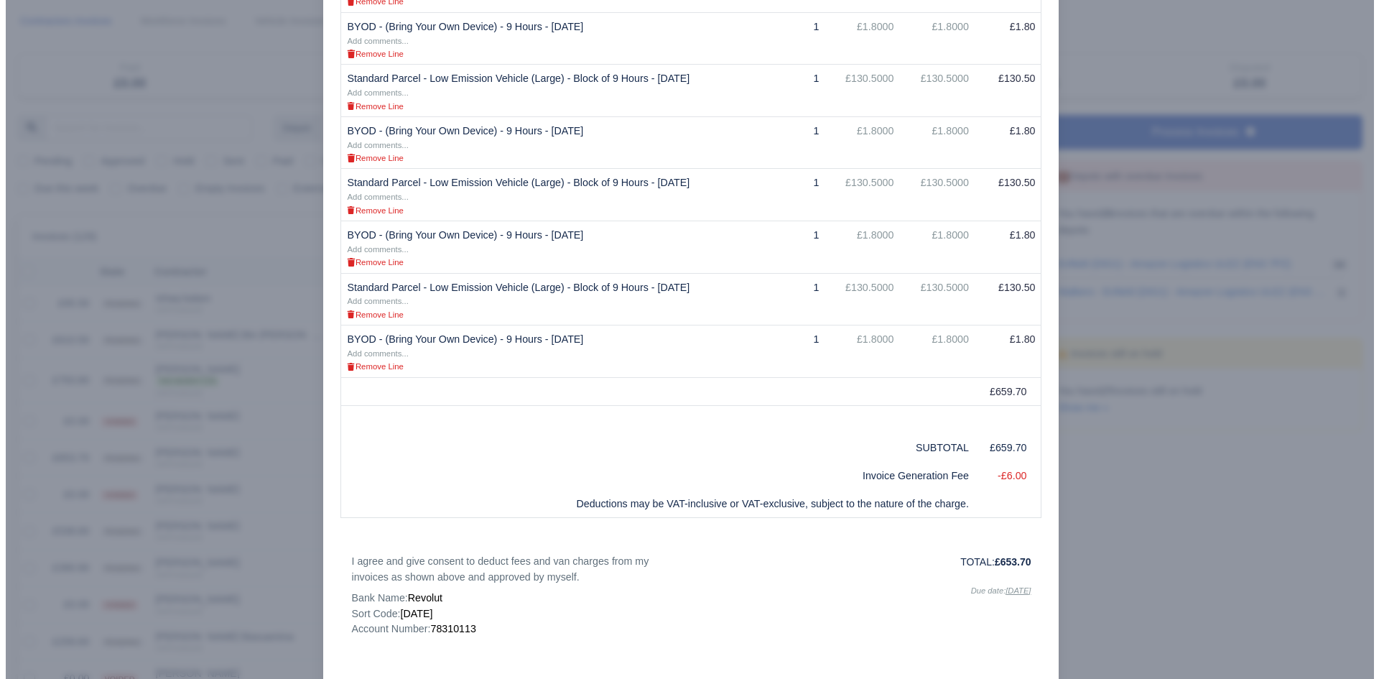
scroll to position [477, 0]
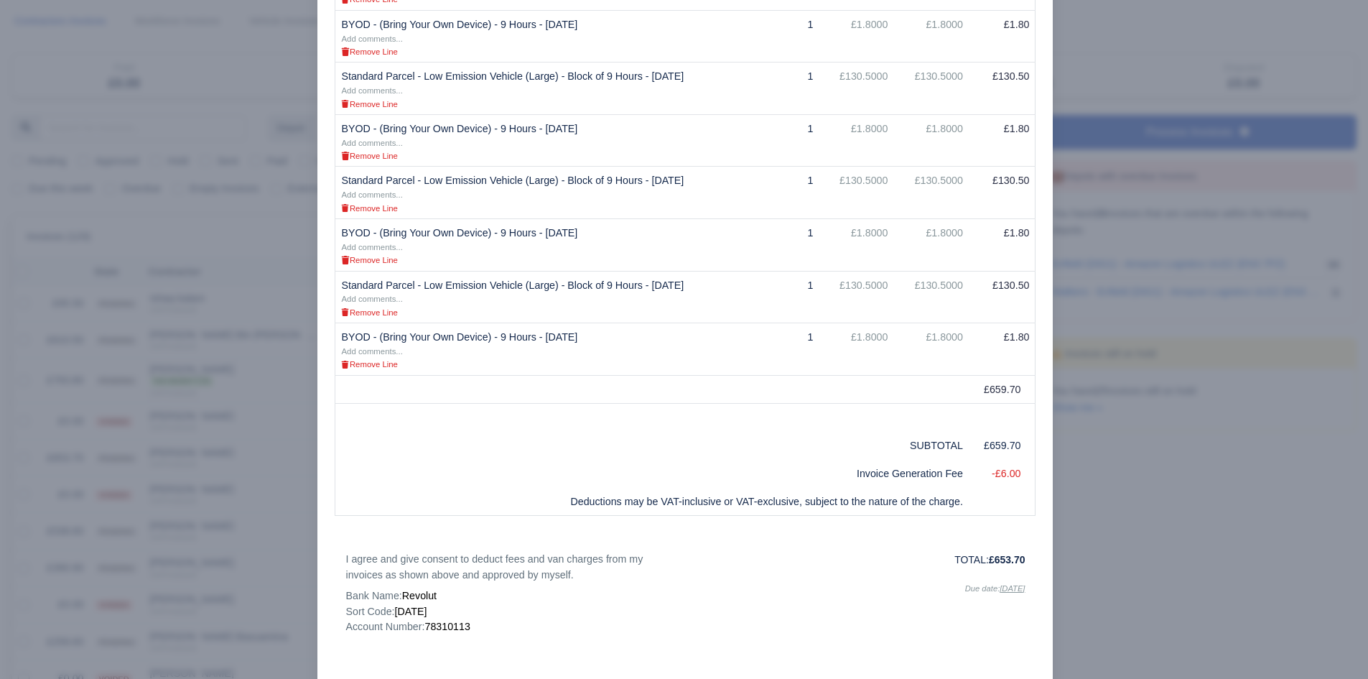
click at [151, 449] on div at bounding box center [684, 339] width 1368 height 679
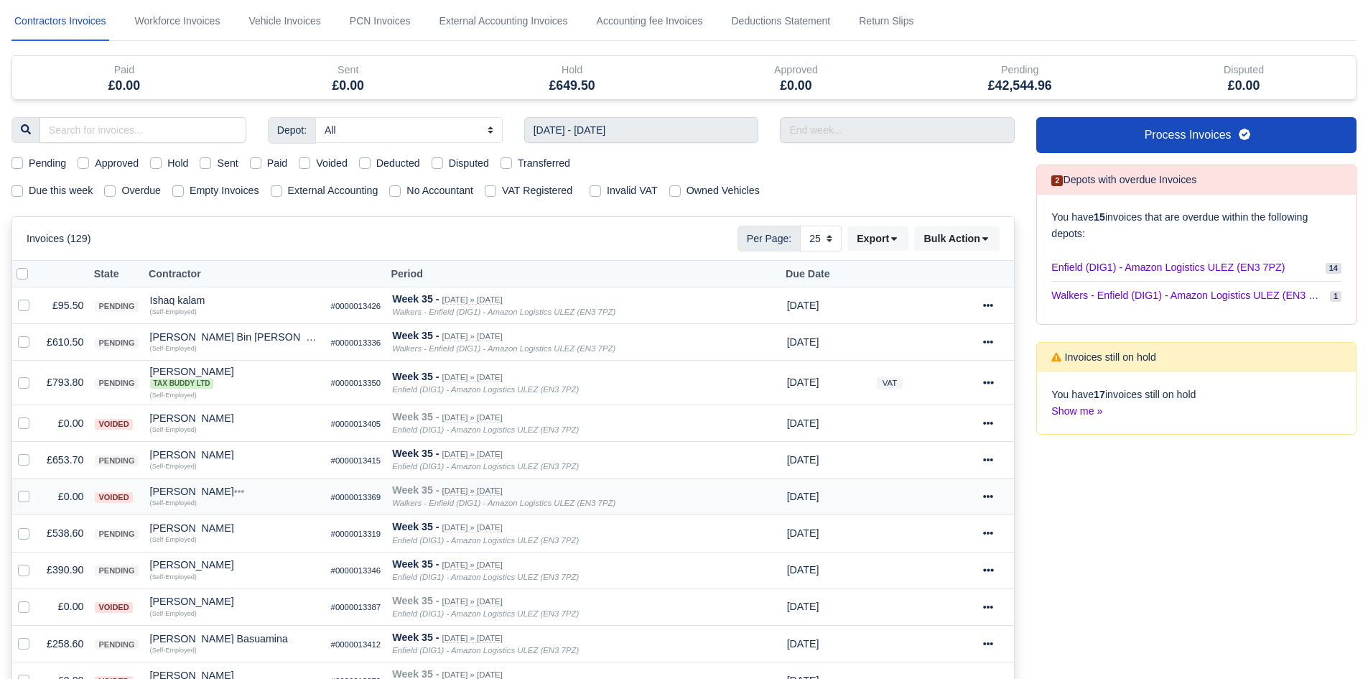
click at [193, 496] on div "Joel Ngodji" at bounding box center [235, 491] width 170 height 10
click at [179, 463] on small "(Self-Employed)" at bounding box center [173, 466] width 47 height 7
click at [185, 459] on div "Joel De Melin" at bounding box center [235, 455] width 170 height 10
click at [245, 492] on button "Other Invoices" at bounding box center [274, 496] width 168 height 22
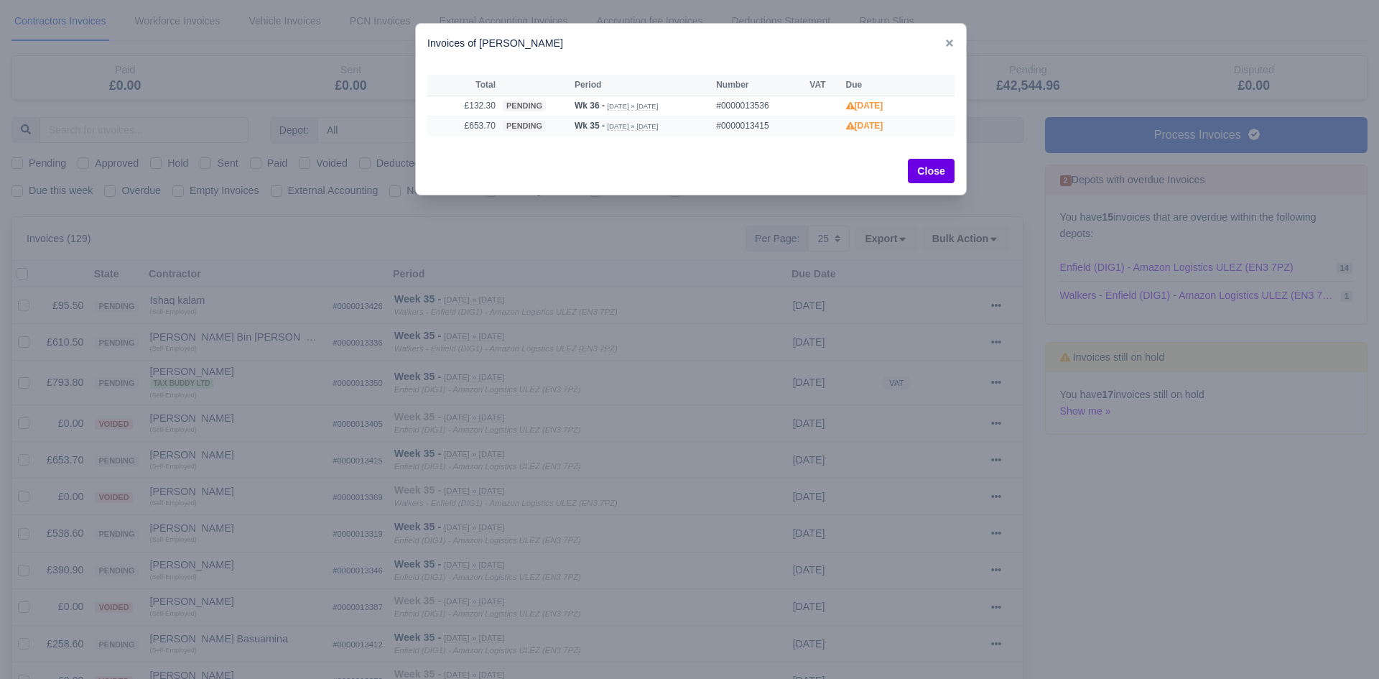
click at [614, 122] on small "Aug 24, 2025 » Aug 30, 2025" at bounding box center [632, 126] width 51 height 9
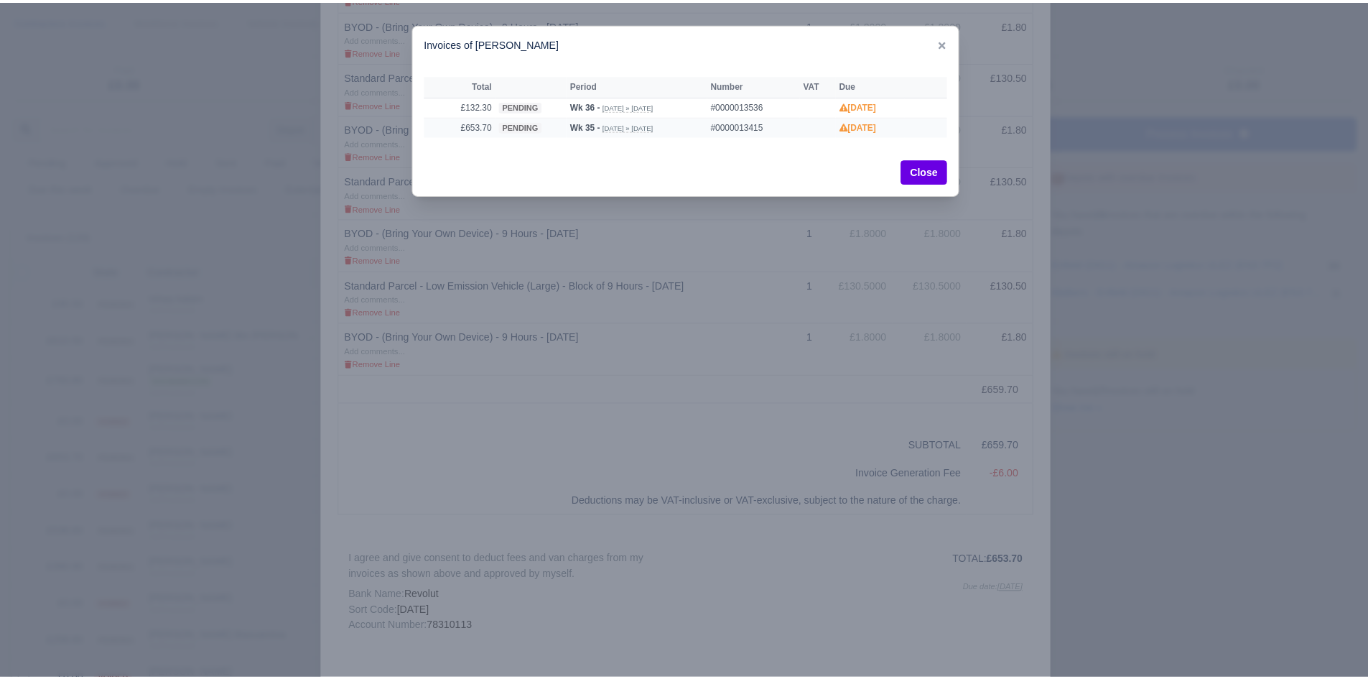
scroll to position [0, 0]
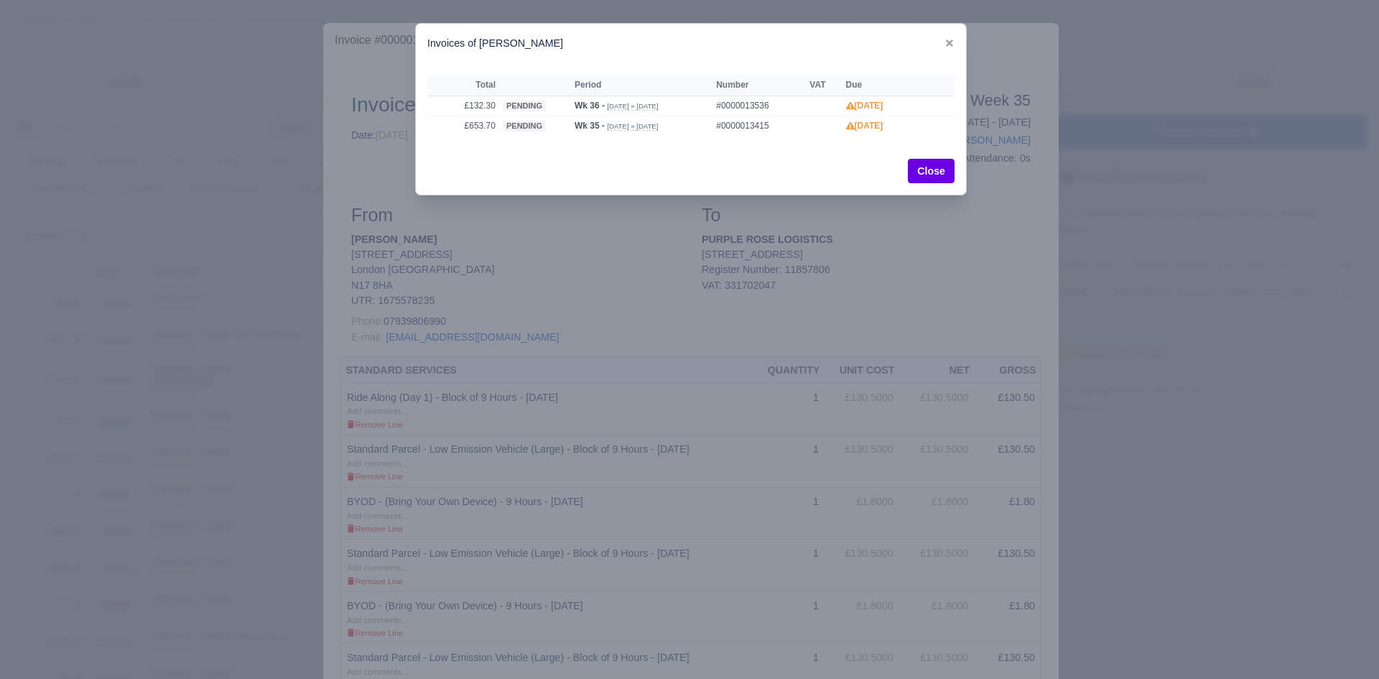
click at [418, 411] on div at bounding box center [689, 339] width 1379 height 679
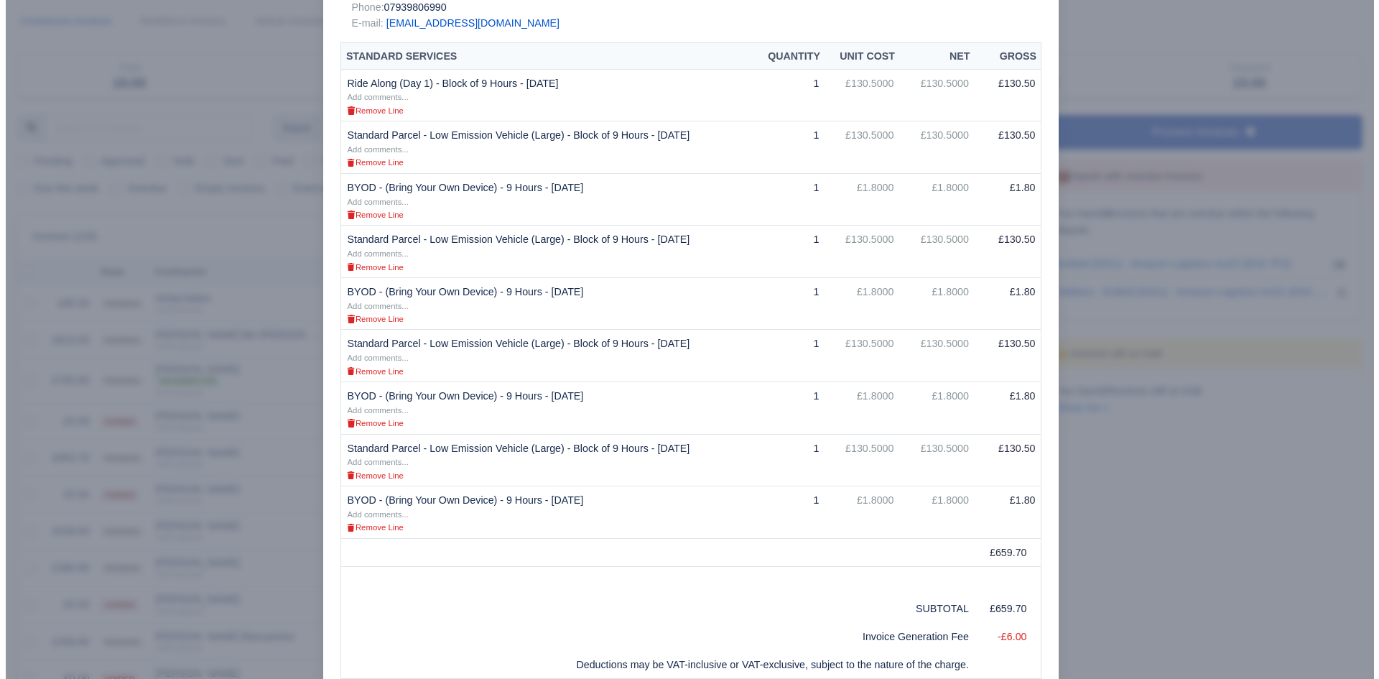
scroll to position [316, 0]
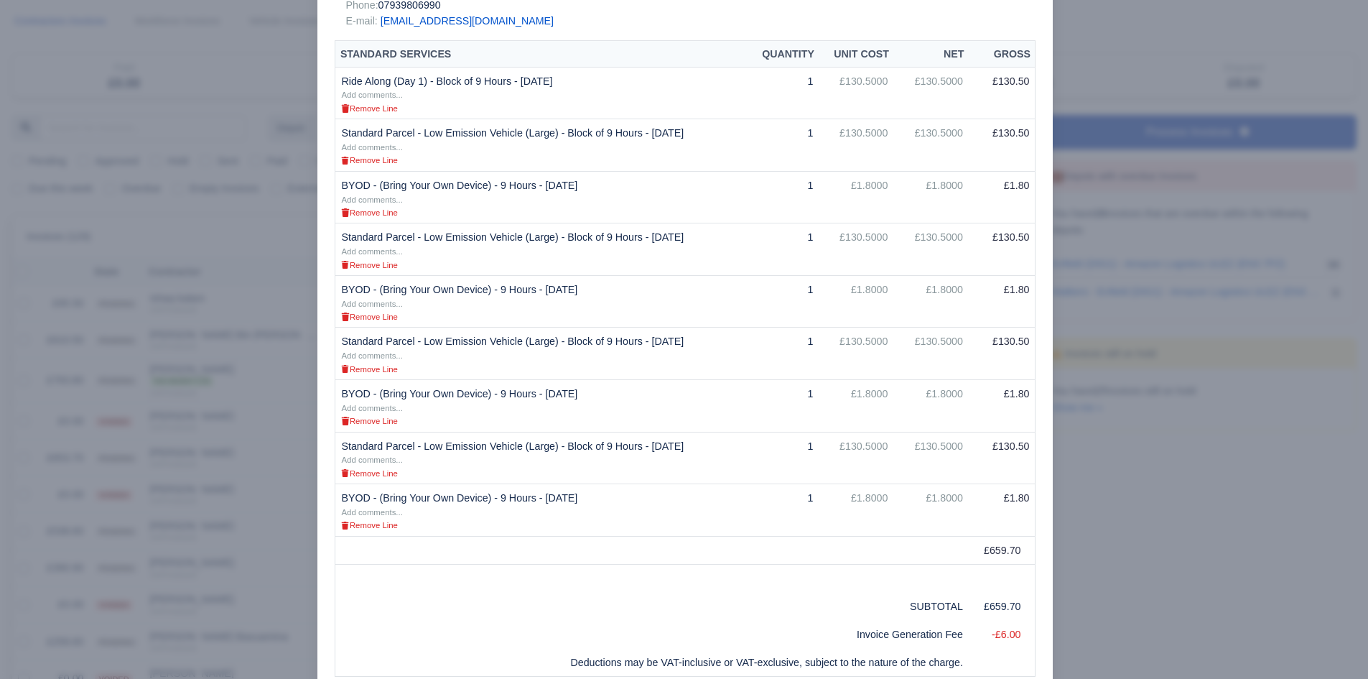
click at [211, 516] on div at bounding box center [684, 339] width 1368 height 679
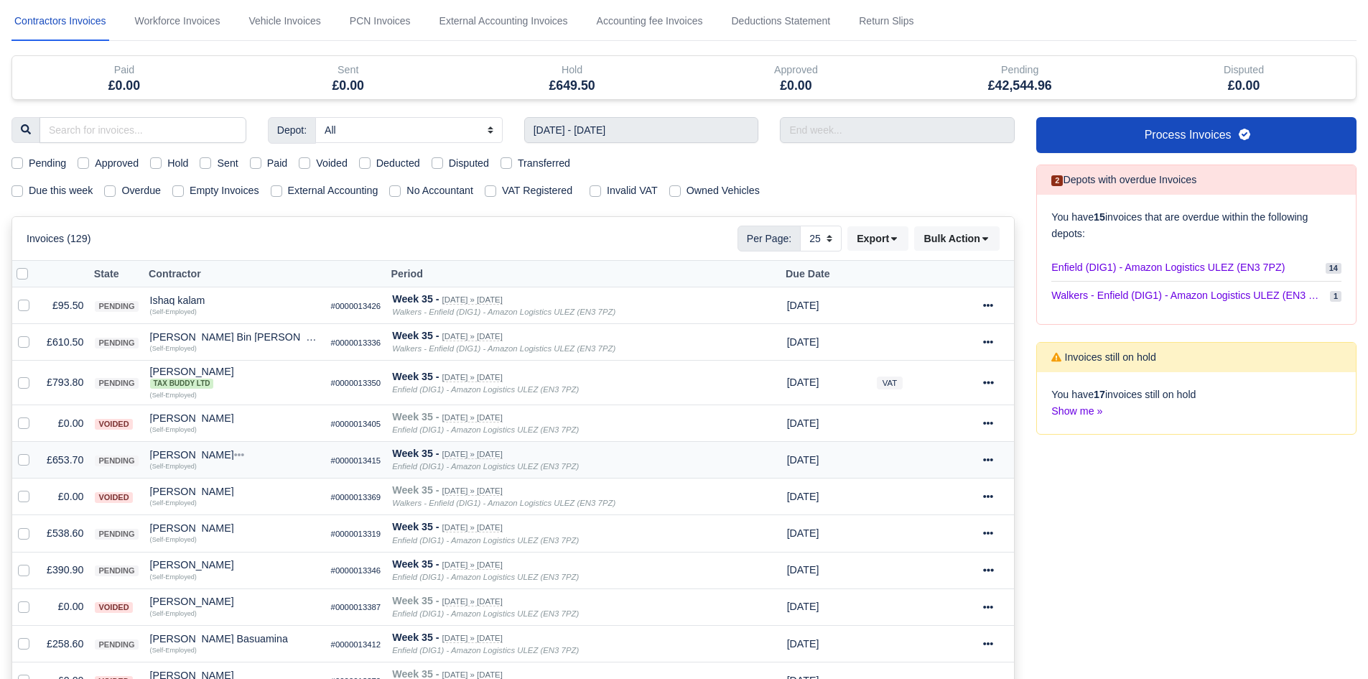
click at [184, 459] on div "Joel De Melin" at bounding box center [235, 455] width 170 height 10
click at [244, 496] on button "Other Invoices" at bounding box center [274, 496] width 168 height 22
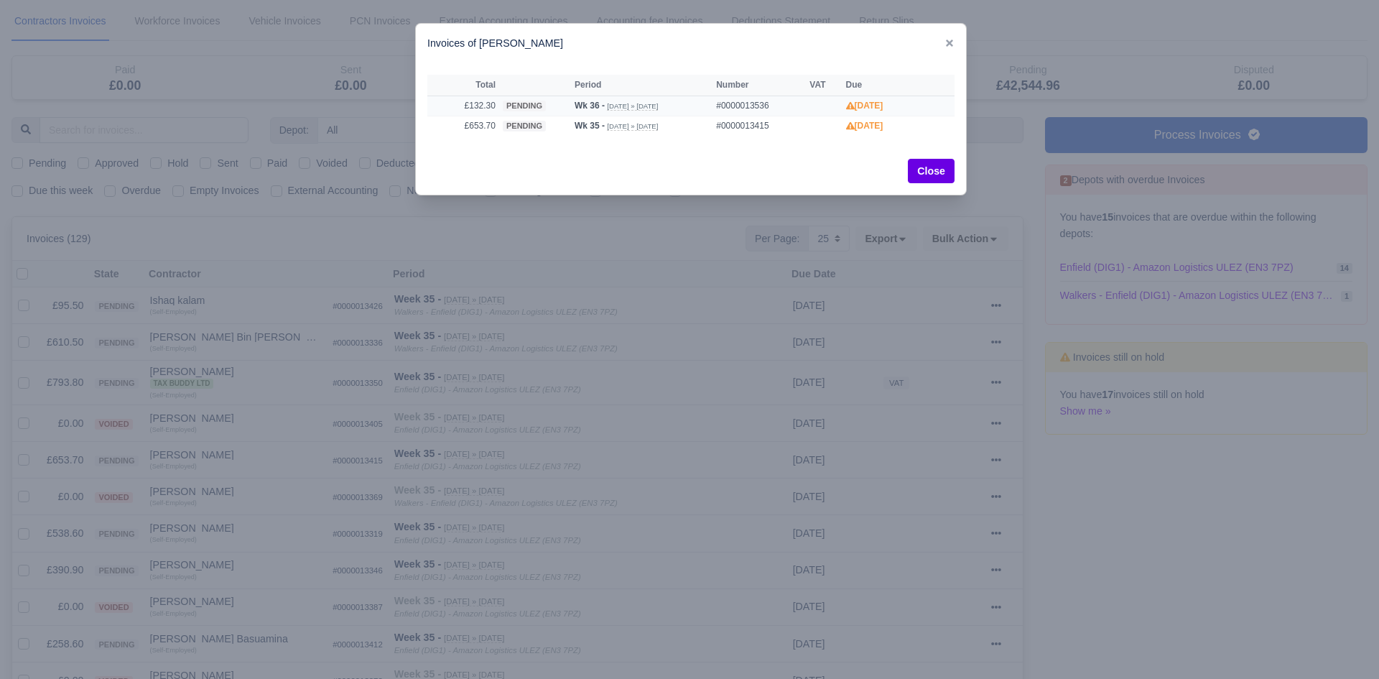
click at [517, 113] on td "pending" at bounding box center [535, 106] width 72 height 20
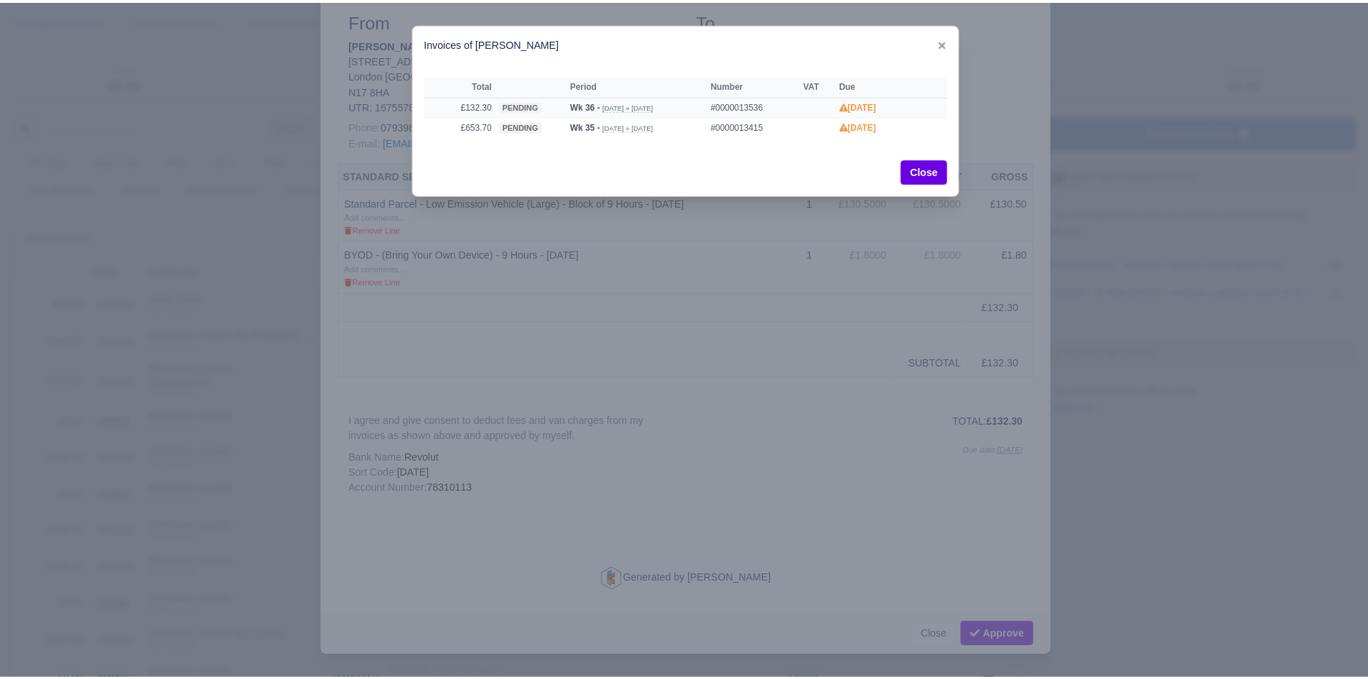
scroll to position [0, 0]
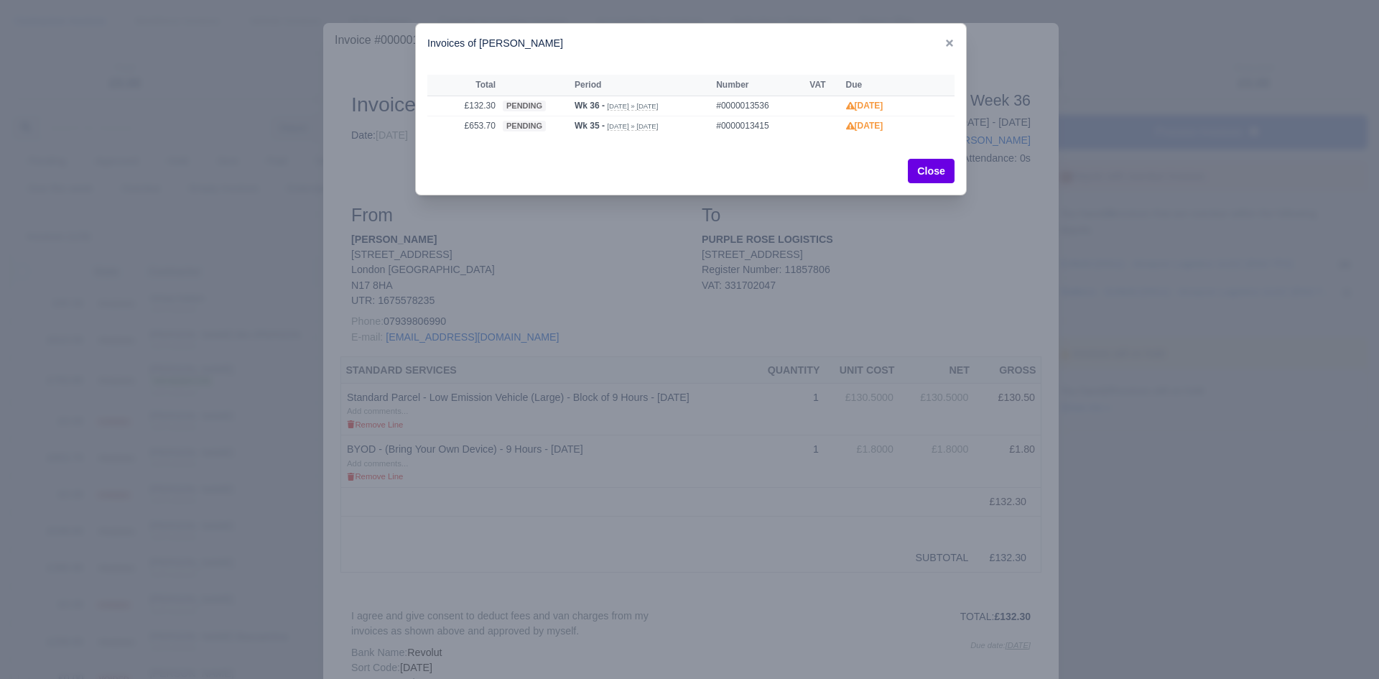
click at [259, 420] on div at bounding box center [689, 339] width 1379 height 679
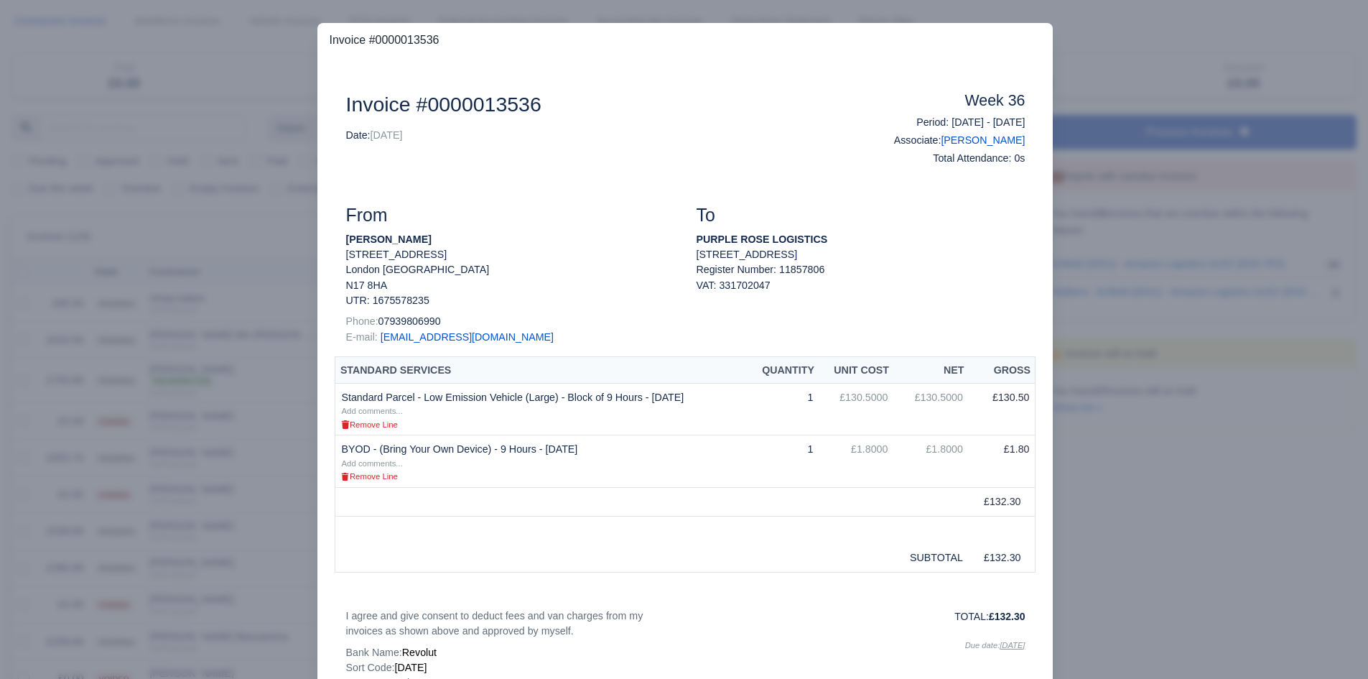
click at [259, 420] on div at bounding box center [684, 339] width 1368 height 679
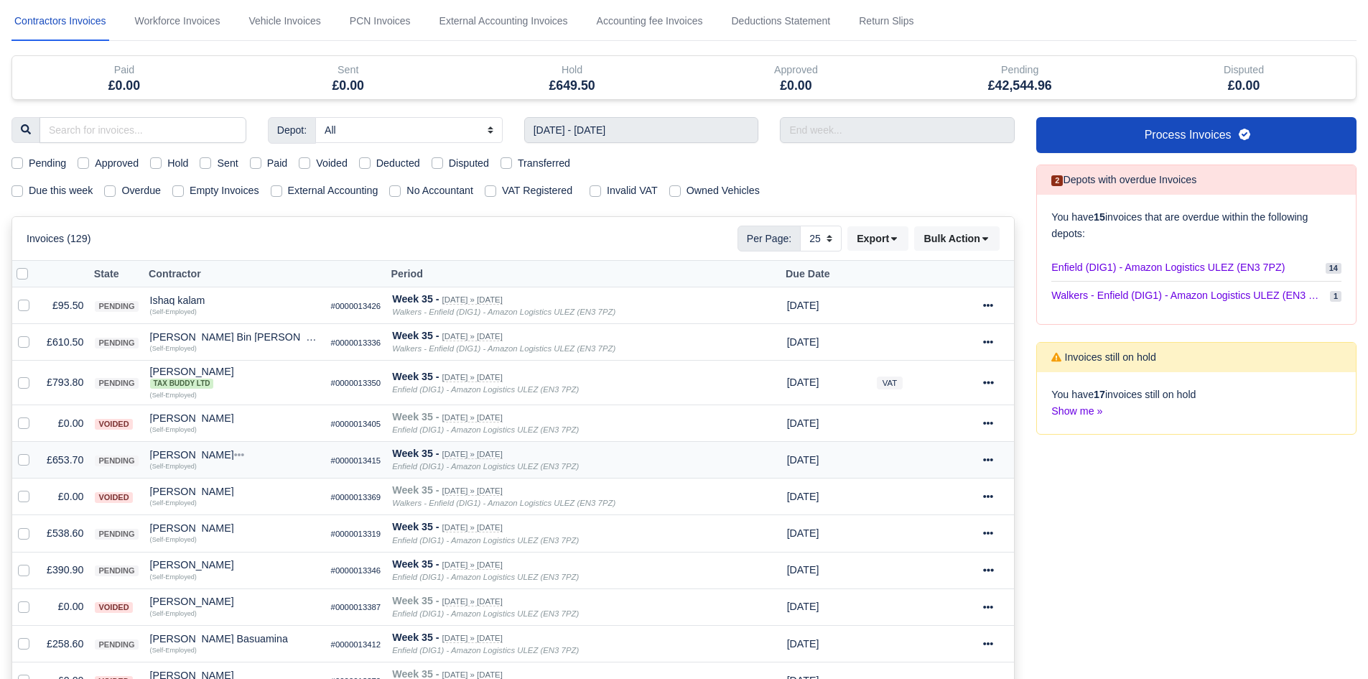
click at [79, 460] on td "£653.70" at bounding box center [65, 460] width 48 height 37
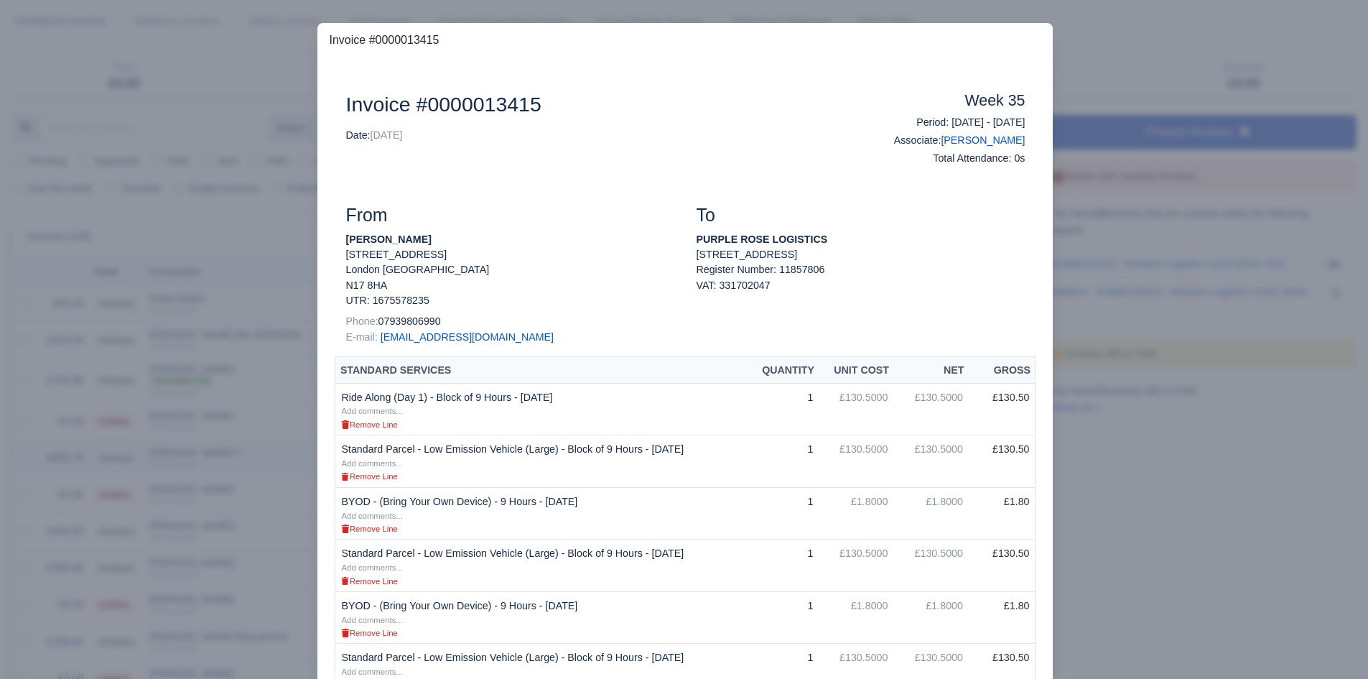
click at [79, 460] on div at bounding box center [684, 339] width 1368 height 679
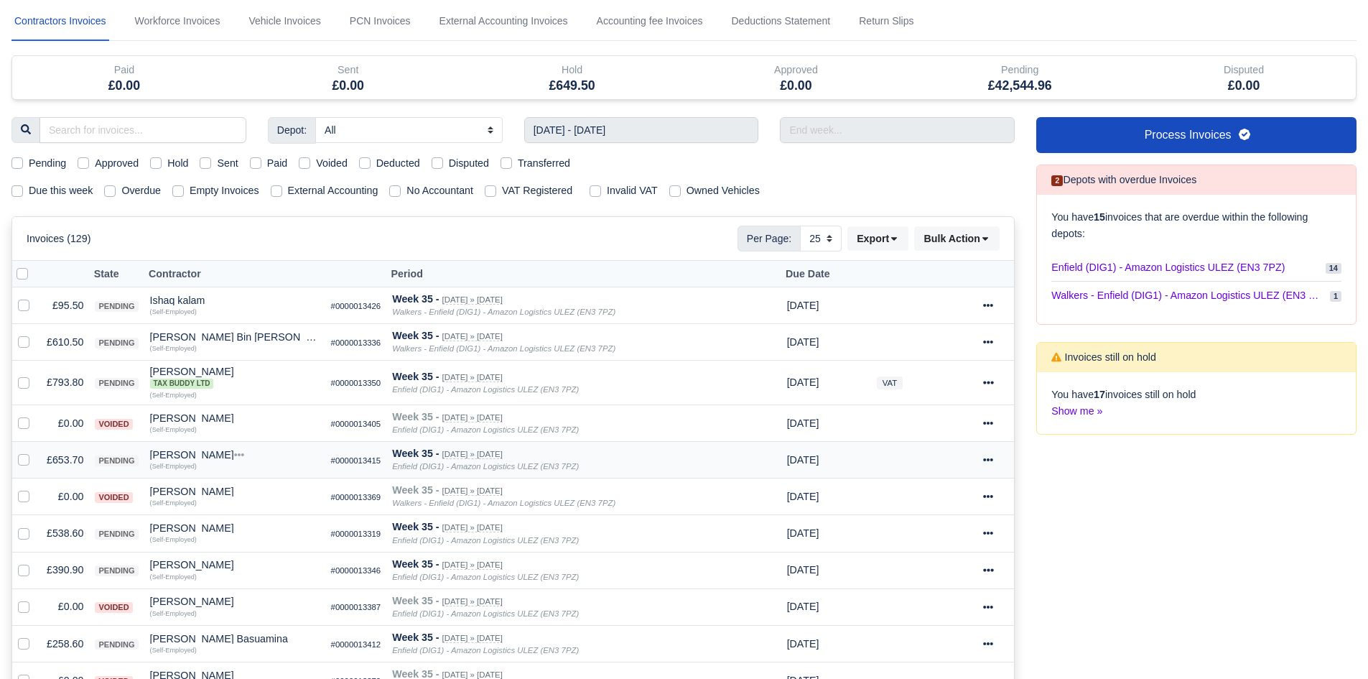
click at [165, 453] on div "Joel De Melin" at bounding box center [235, 455] width 170 height 10
click at [240, 485] on button "Other Invoices" at bounding box center [274, 496] width 168 height 22
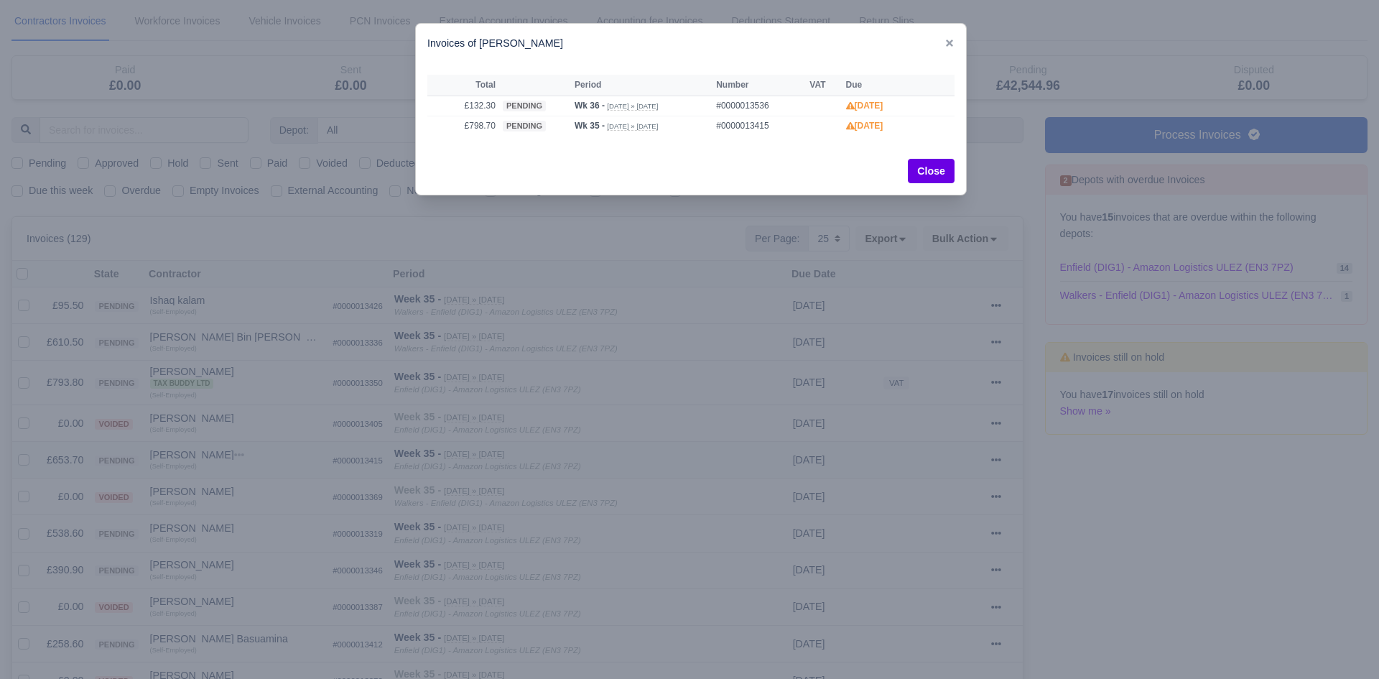
click at [240, 485] on div at bounding box center [689, 339] width 1379 height 679
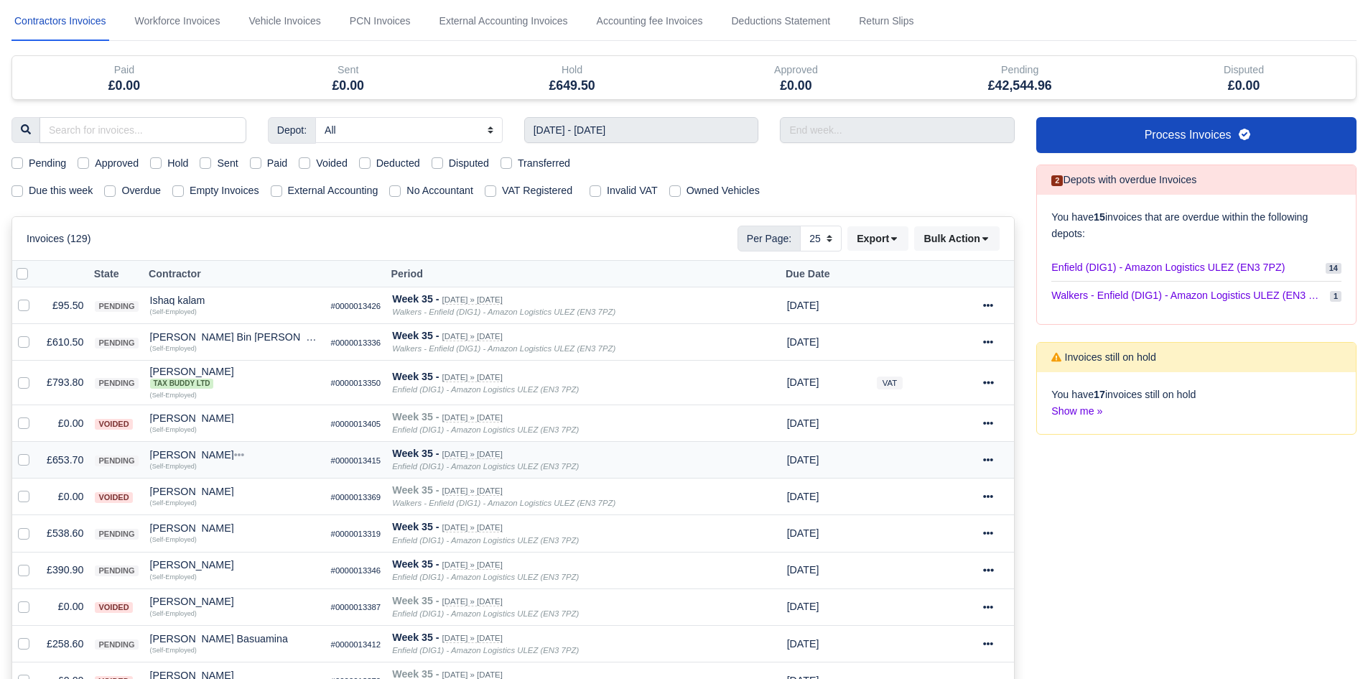
click at [68, 448] on td "£653.70" at bounding box center [65, 460] width 48 height 37
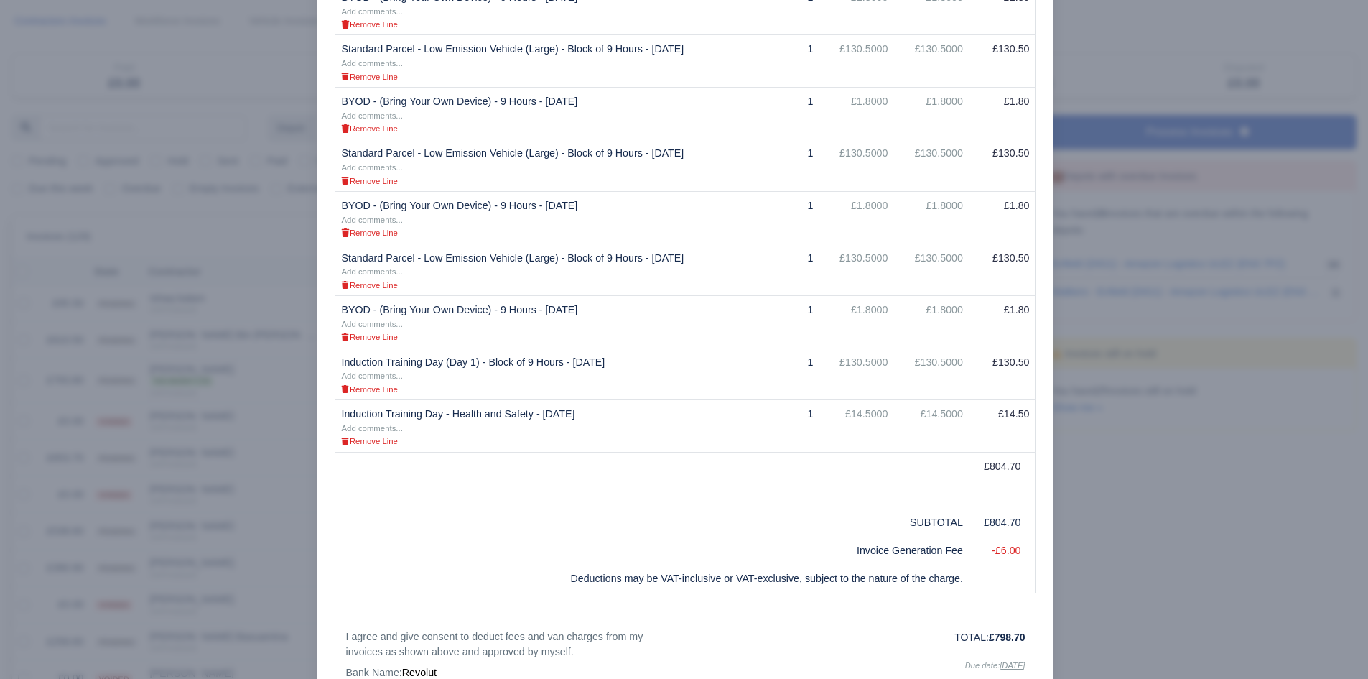
scroll to position [505, 0]
click at [180, 557] on div at bounding box center [684, 339] width 1368 height 679
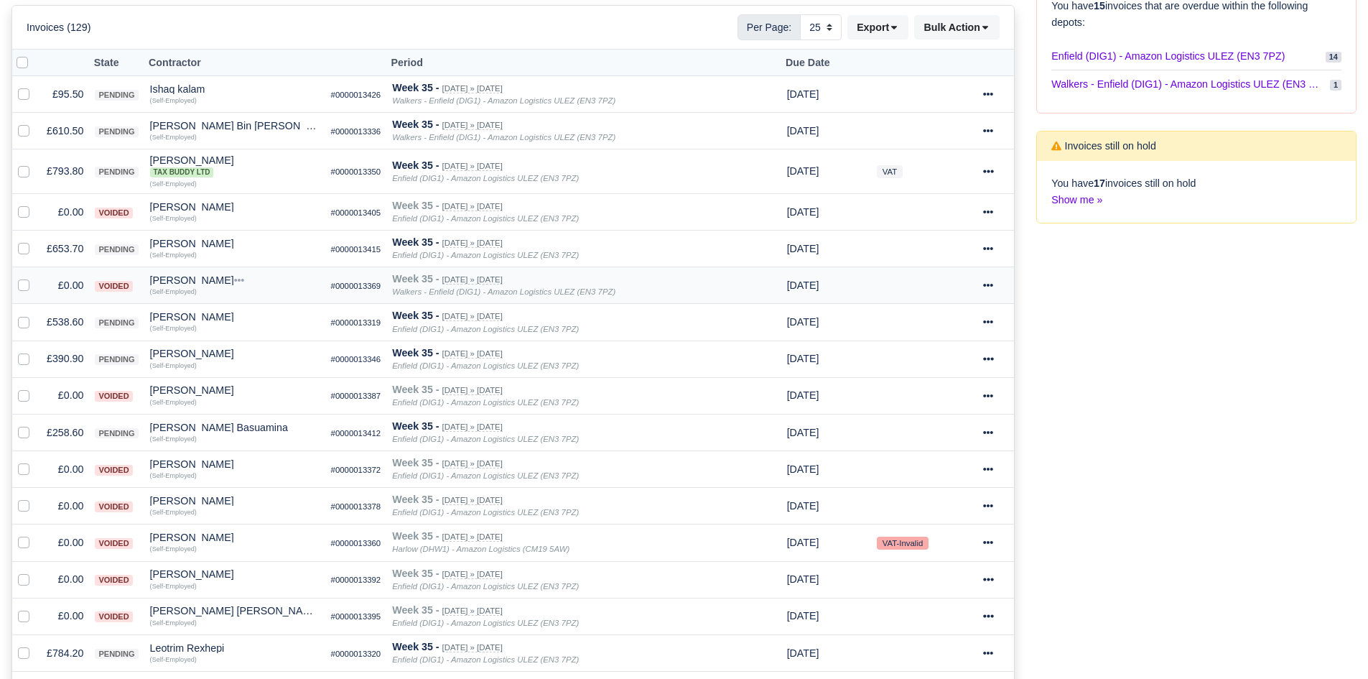
scroll to position [400, 0]
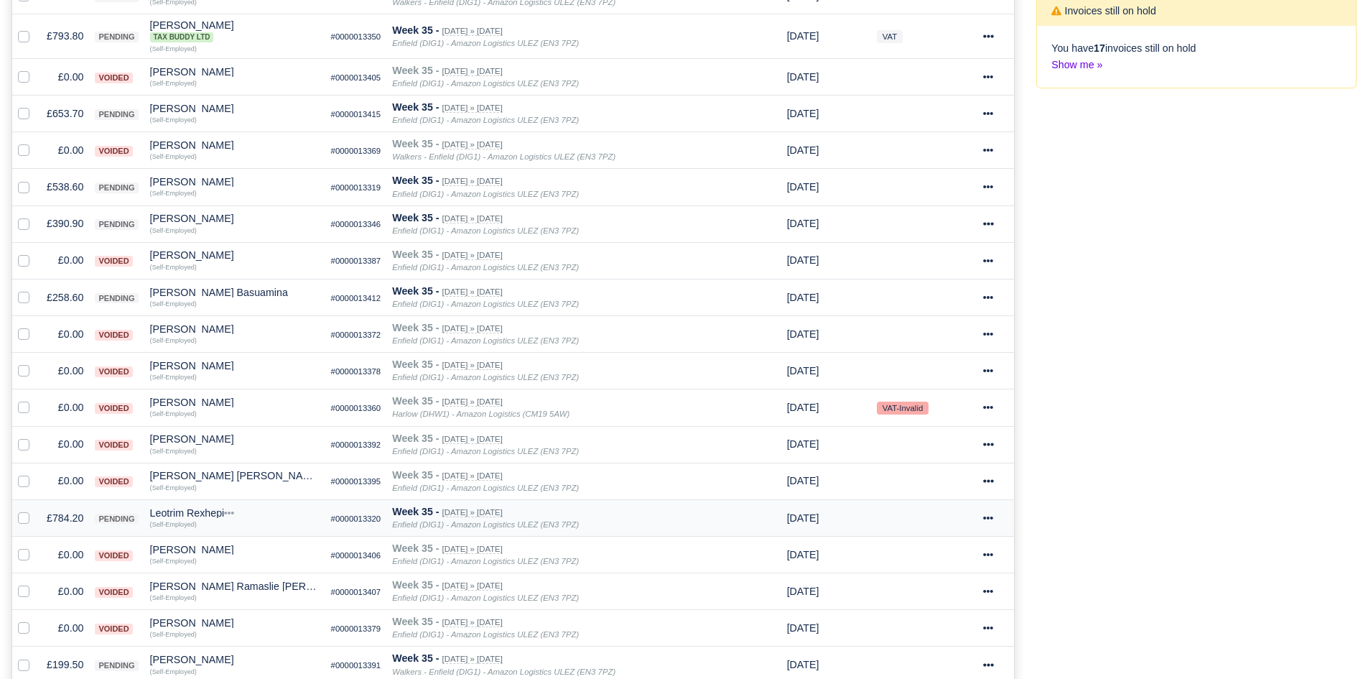
click at [65, 525] on td "£784.20" at bounding box center [65, 517] width 48 height 37
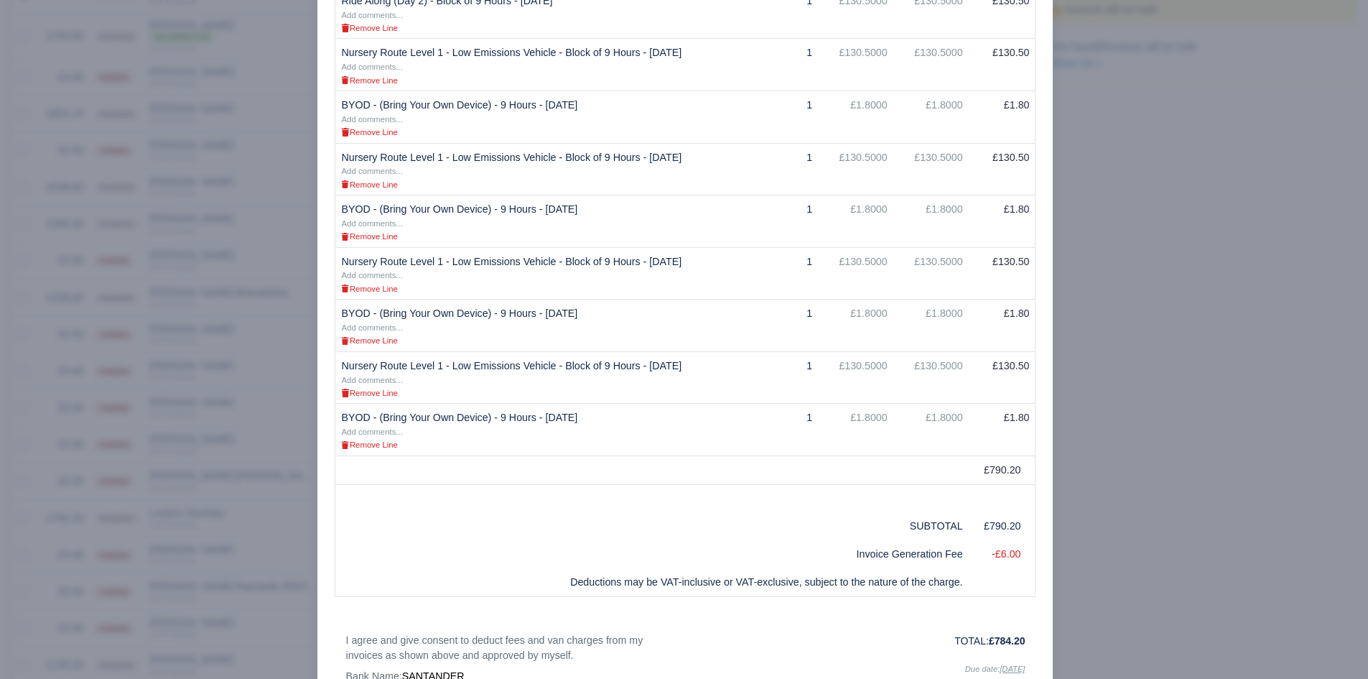
scroll to position [434, 0]
click at [172, 529] on div at bounding box center [684, 339] width 1368 height 679
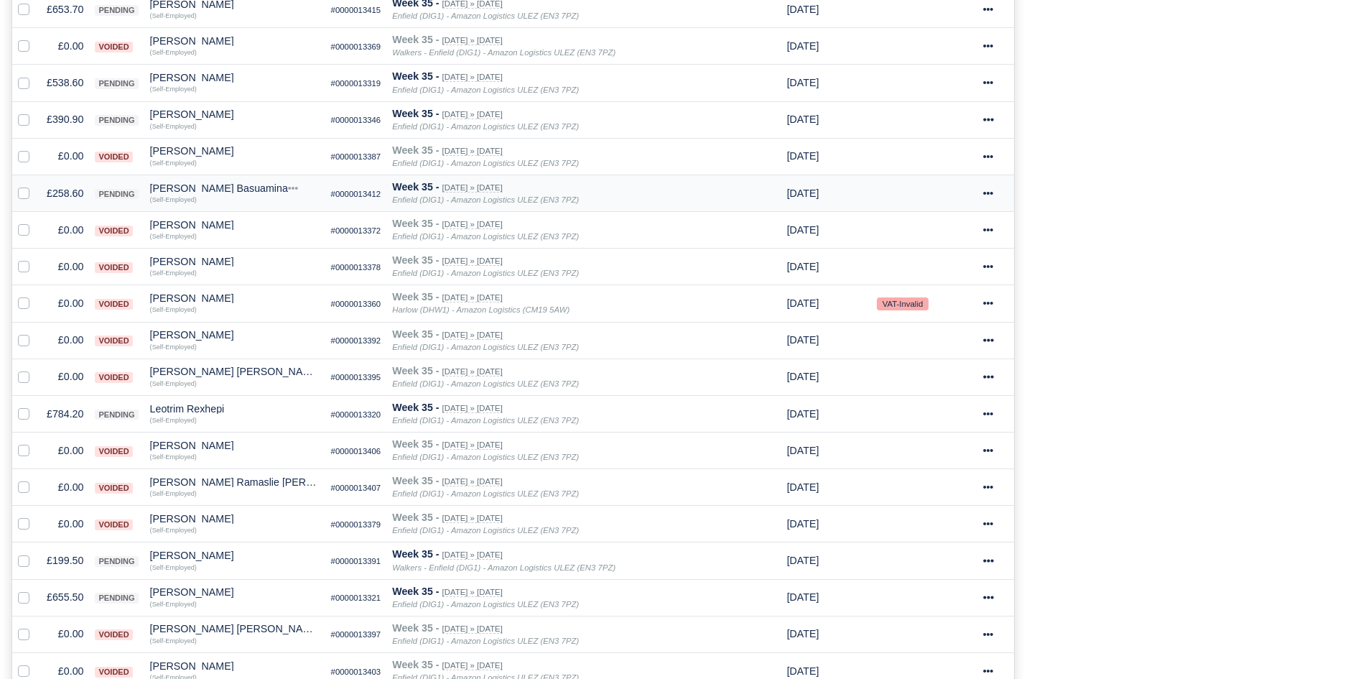
scroll to position [506, 0]
click at [194, 402] on div "Leotrim Rexhepi" at bounding box center [235, 407] width 170 height 10
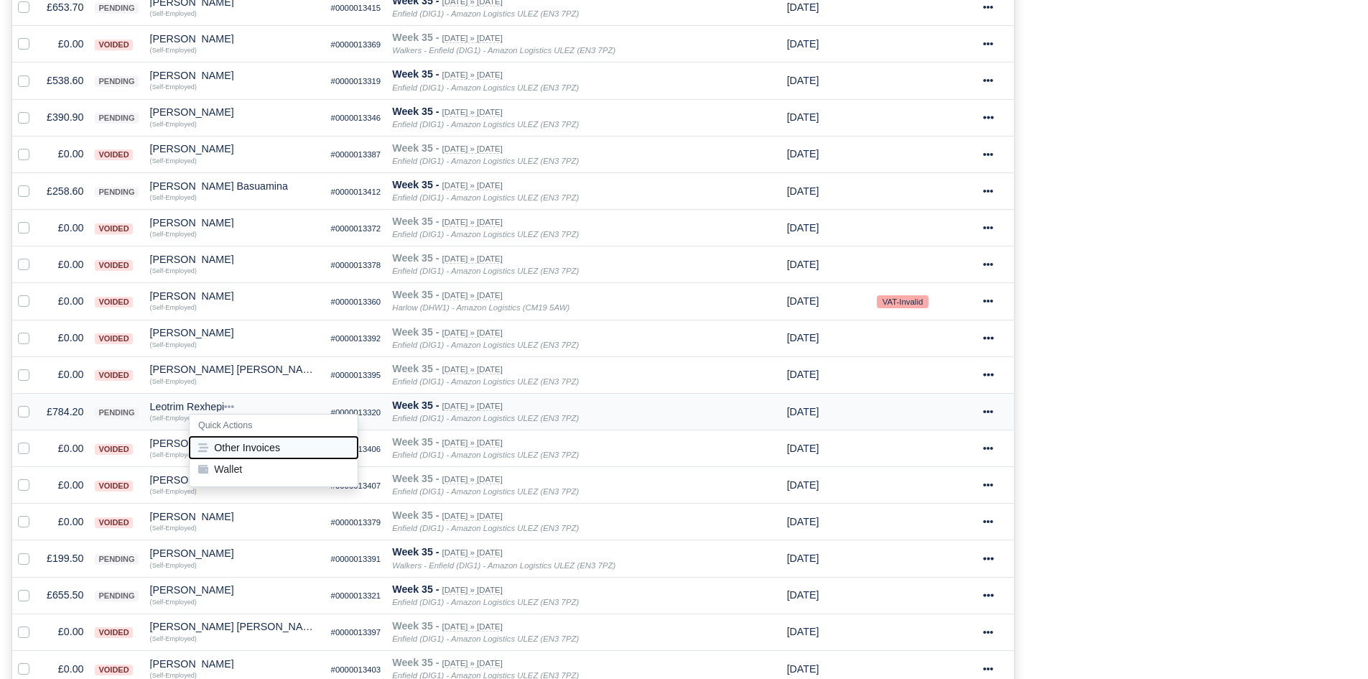
click at [230, 440] on button "Other Invoices" at bounding box center [274, 447] width 168 height 22
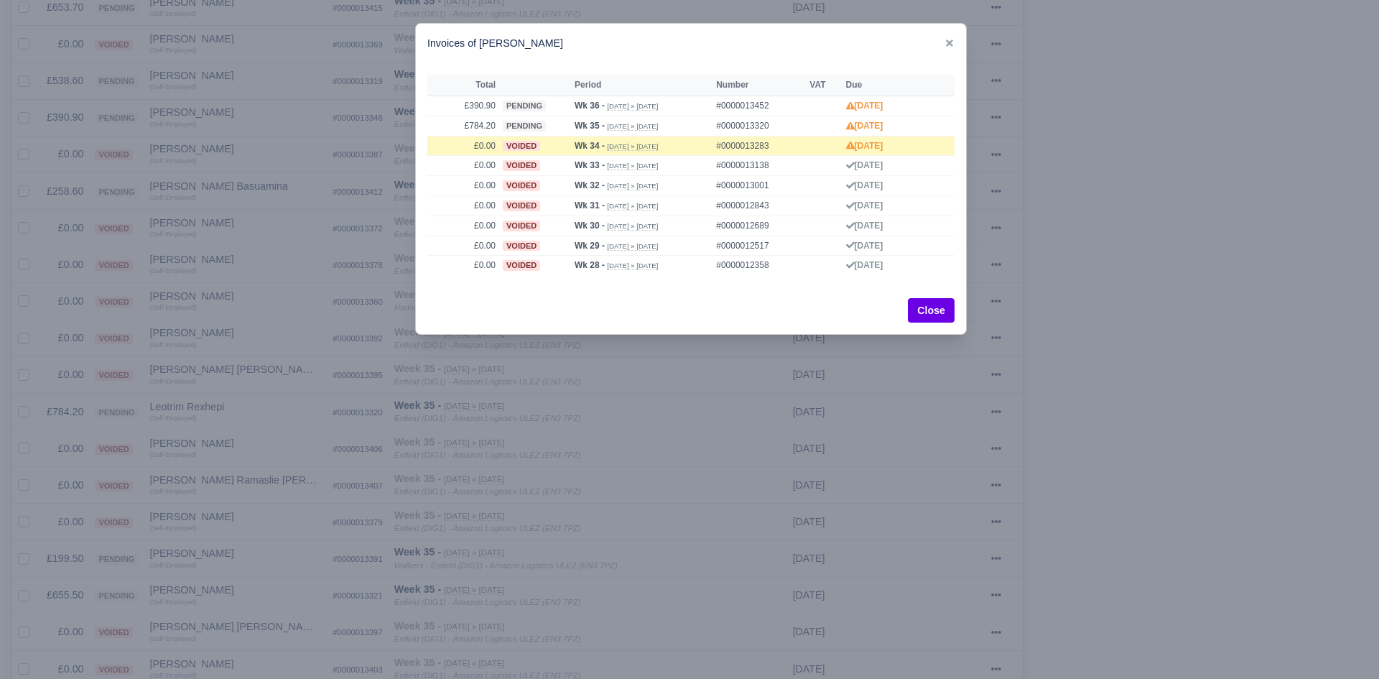
click at [218, 424] on div at bounding box center [689, 339] width 1379 height 679
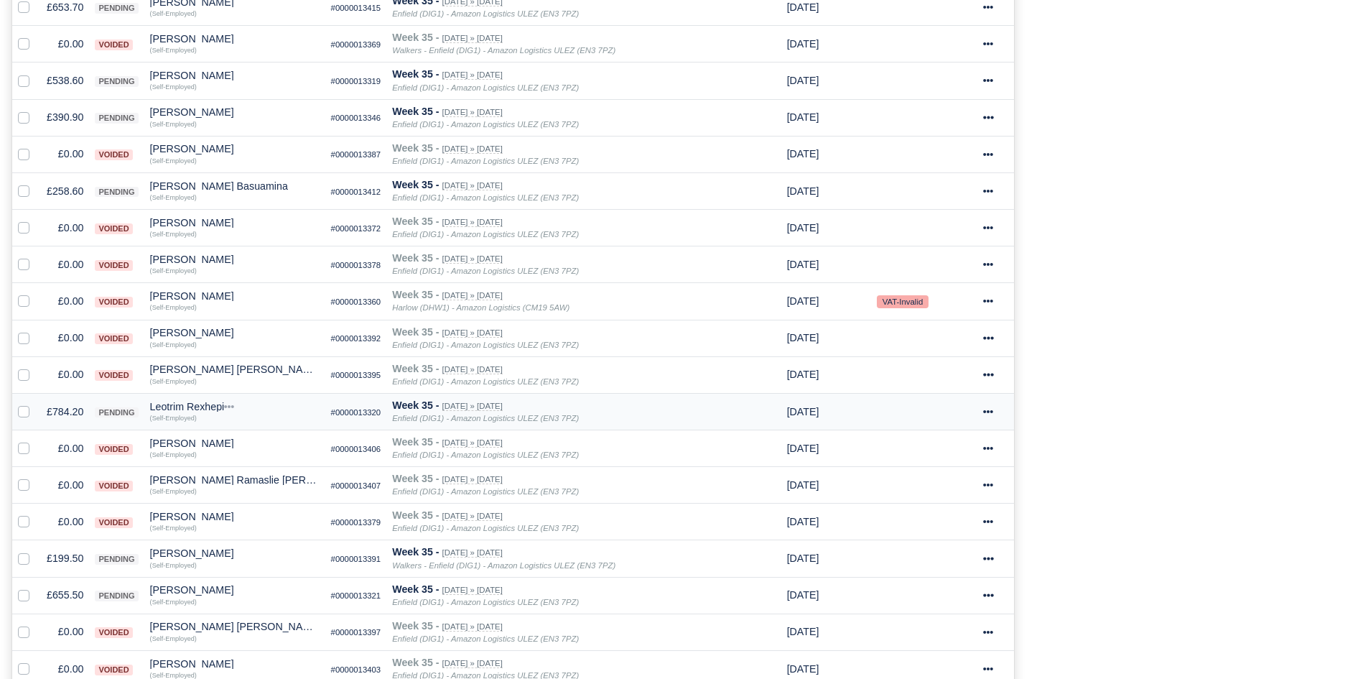
click at [185, 414] on small "(Self-Employed)" at bounding box center [173, 417] width 47 height 7
click at [193, 407] on div "Leotrim Rexhepi" at bounding box center [235, 407] width 170 height 10
click at [244, 473] on button "Wallet" at bounding box center [274, 469] width 168 height 22
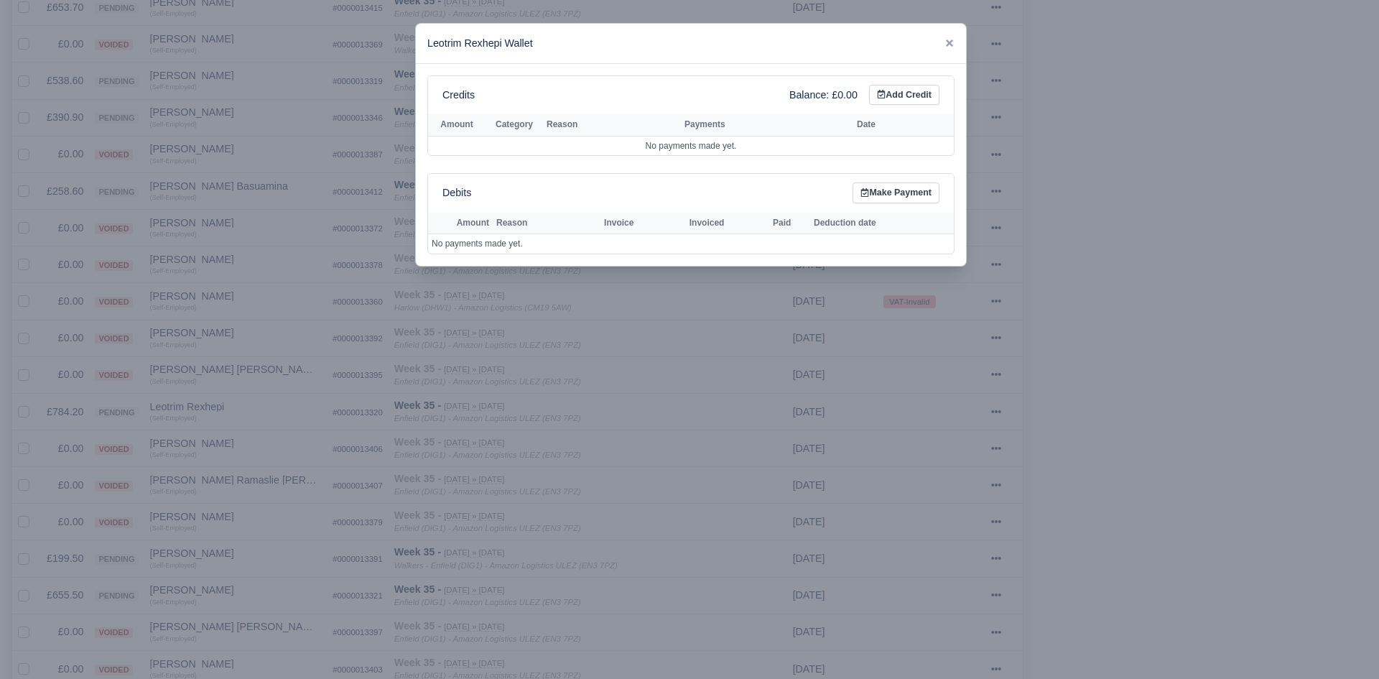
click at [230, 450] on div at bounding box center [689, 339] width 1379 height 679
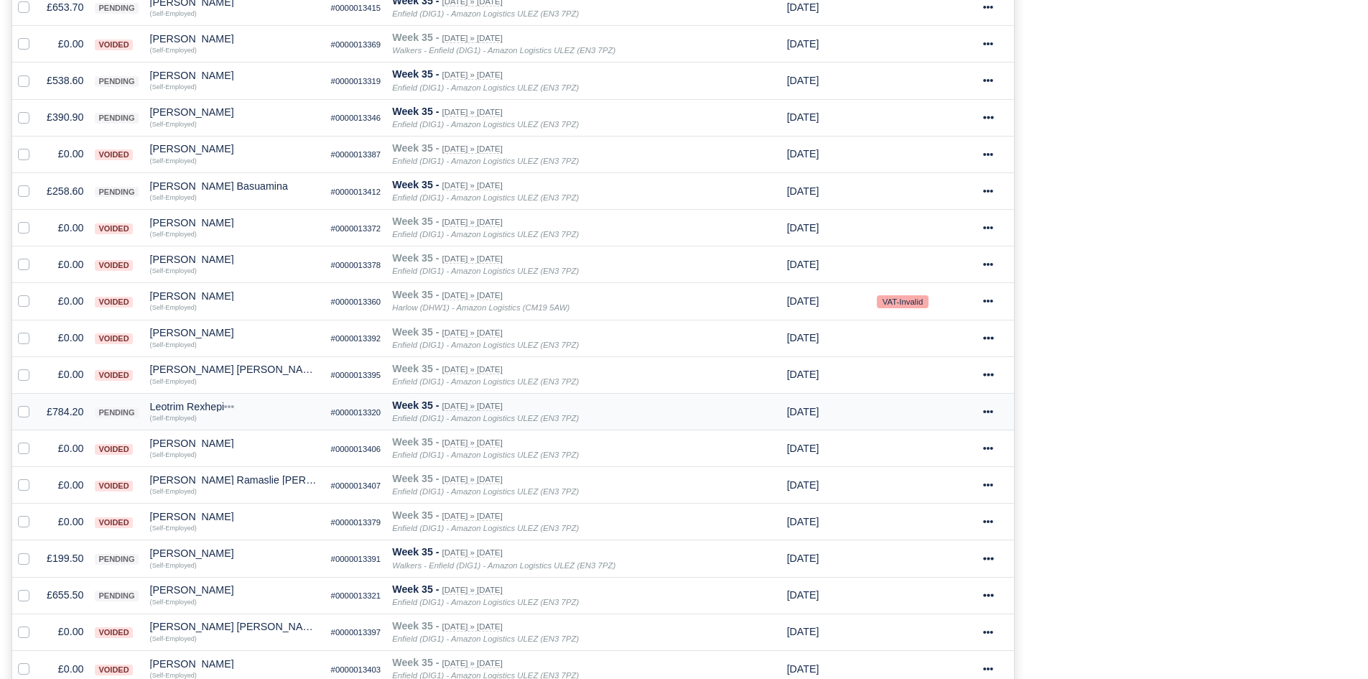
click at [203, 410] on div "Leotrim Rexhepi" at bounding box center [235, 407] width 170 height 10
click at [233, 440] on button "Other Invoices" at bounding box center [274, 447] width 168 height 22
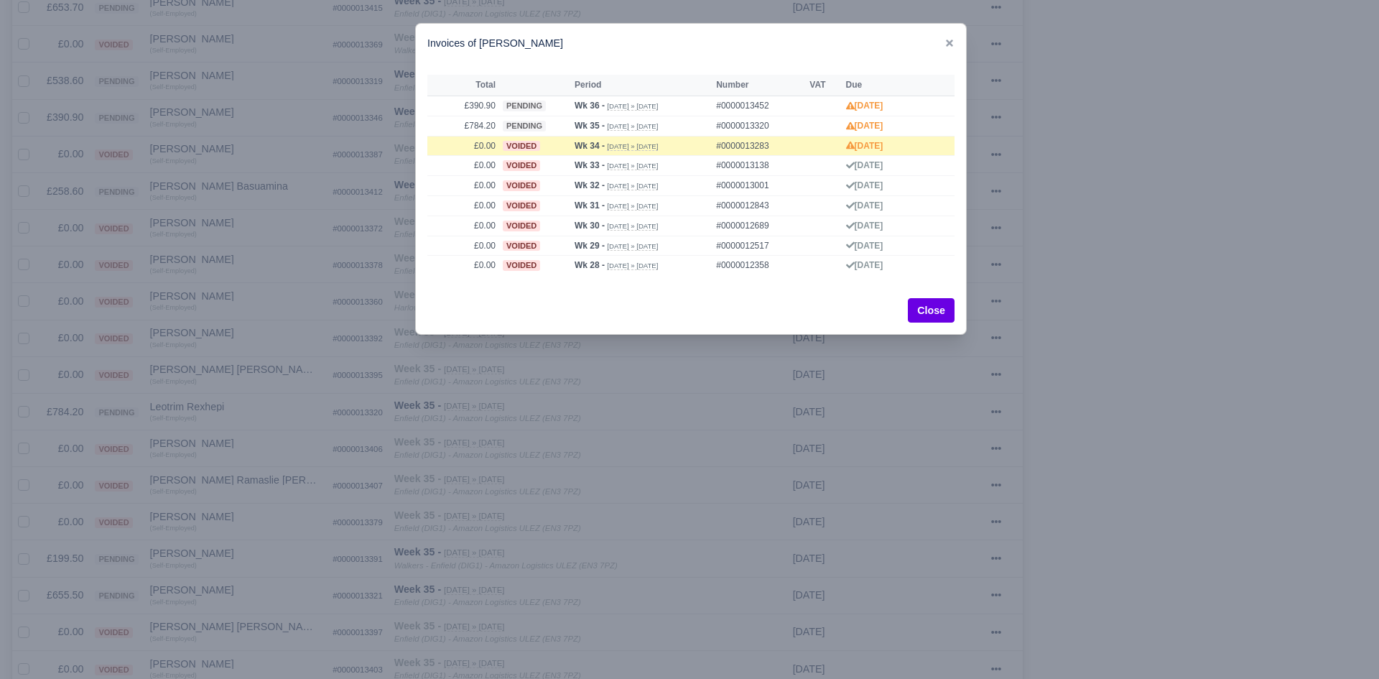
click at [229, 422] on div at bounding box center [689, 339] width 1379 height 679
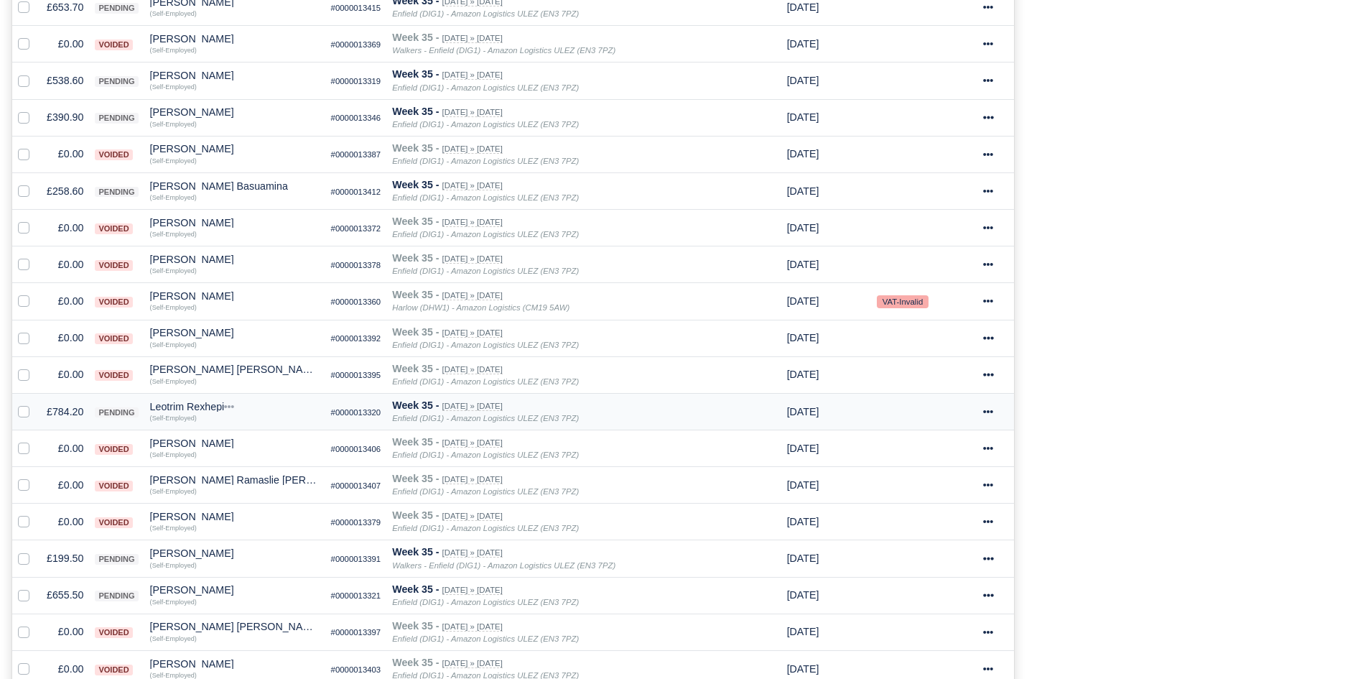
click at [185, 411] on div "Leotrim Rexhepi" at bounding box center [235, 407] width 170 height 10
click at [160, 422] on td "Leotrim Rexhepi Quick Actions Other Invoices Wallet (Self-Employed)" at bounding box center [234, 411] width 181 height 37
click at [66, 405] on td "£784.20" at bounding box center [65, 411] width 48 height 37
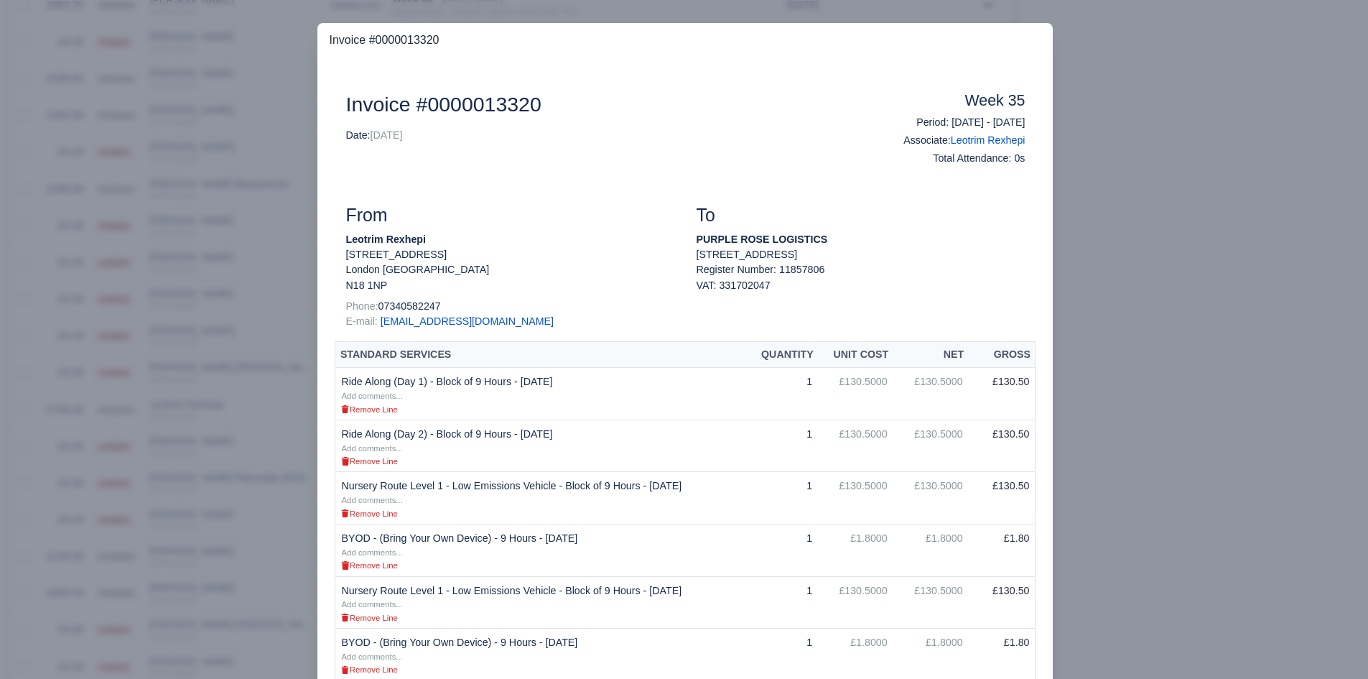
scroll to position [470, 0]
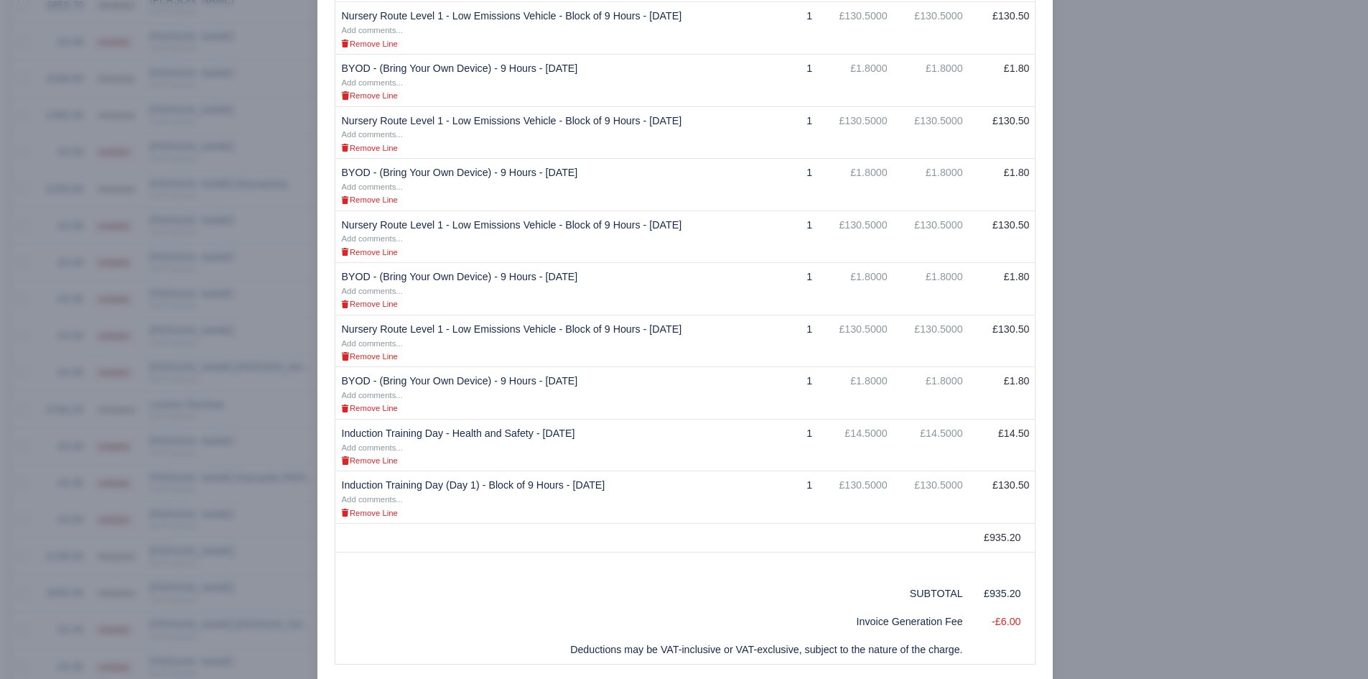
click at [244, 591] on div at bounding box center [684, 339] width 1368 height 679
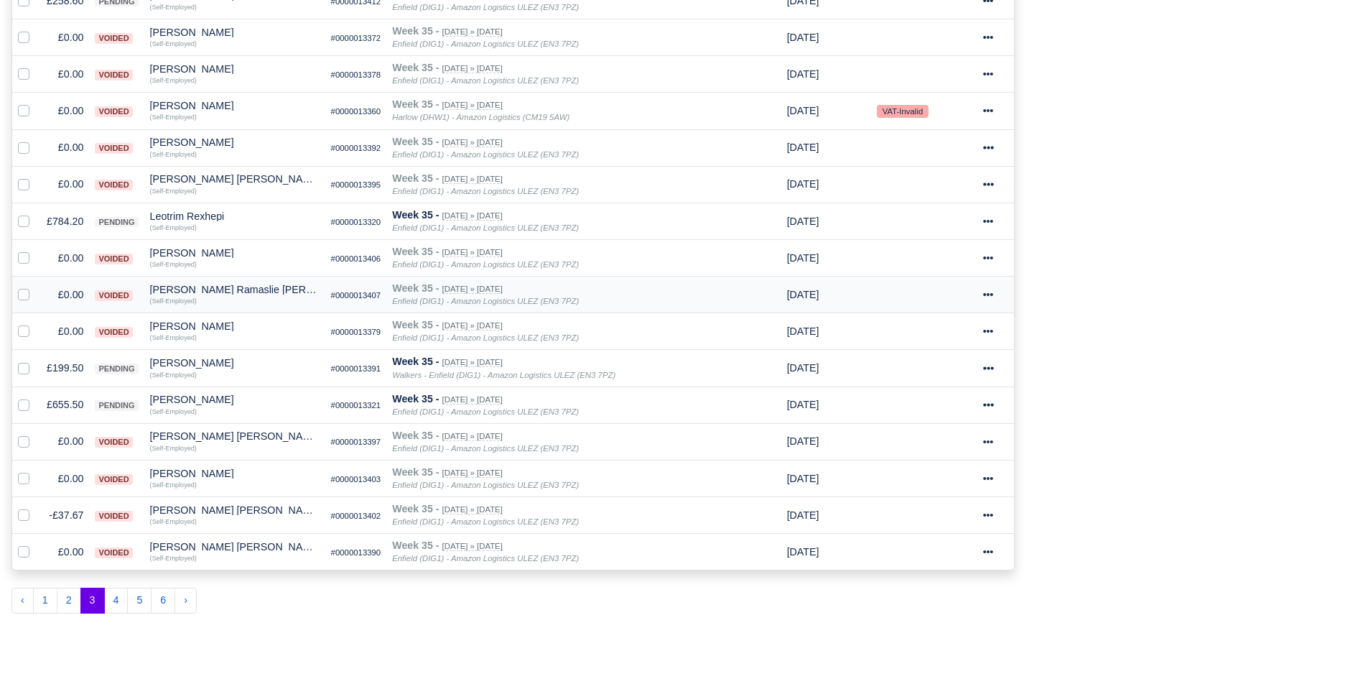
scroll to position [698, 0]
click at [108, 618] on div "Depot: All Enfield (DIG1) - Amazon Logistics ULEZ (EN3 7PZ) Harlow (DHW1) - Ama…" at bounding box center [513, 48] width 1025 height 1151
click at [111, 587] on button "4" at bounding box center [116, 599] width 24 height 26
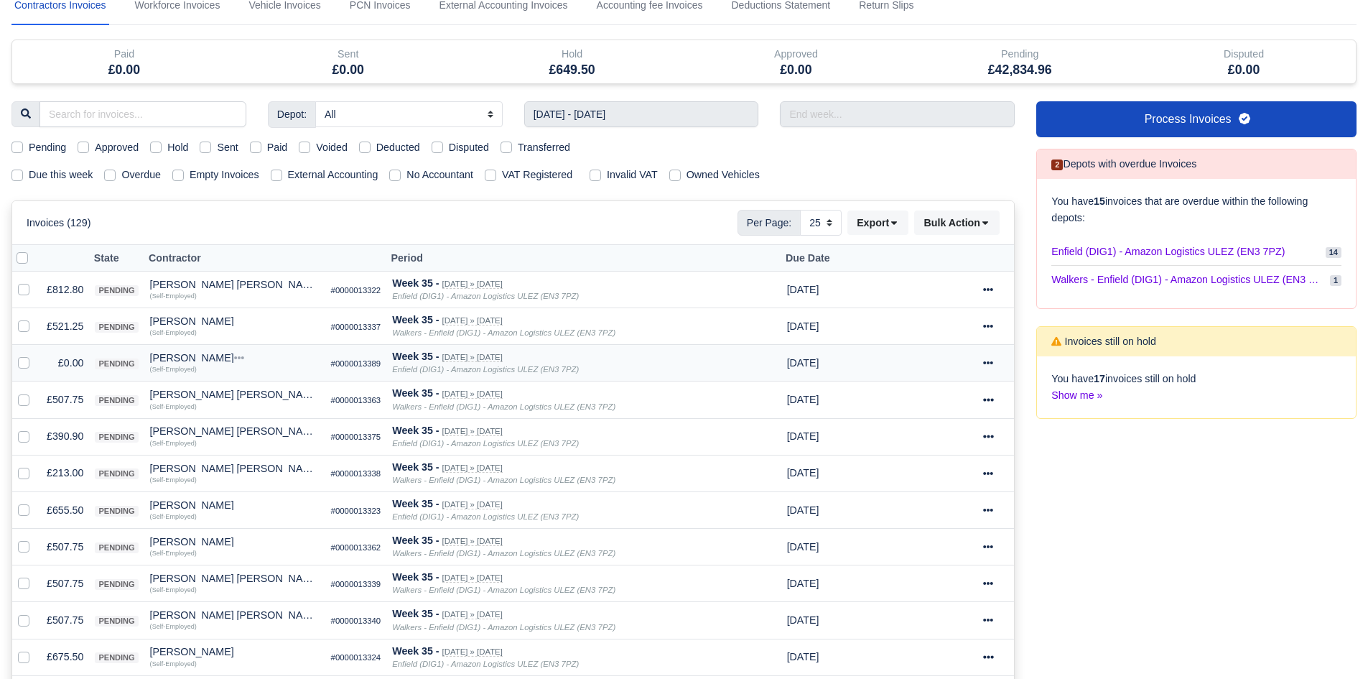
scroll to position [70, 0]
click at [35, 354] on label at bounding box center [35, 354] width 0 height 0
click at [24, 366] on input "checkbox" at bounding box center [23, 359] width 11 height 11
checkbox input "true"
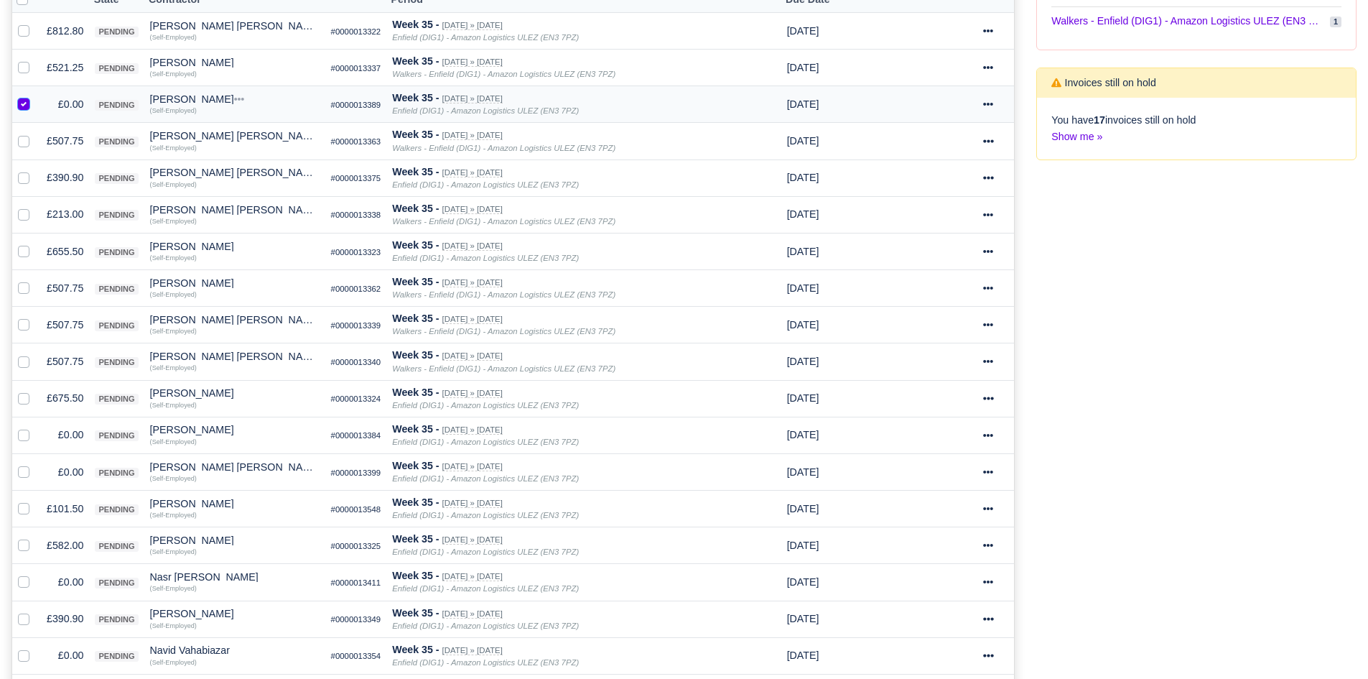
scroll to position [460, 0]
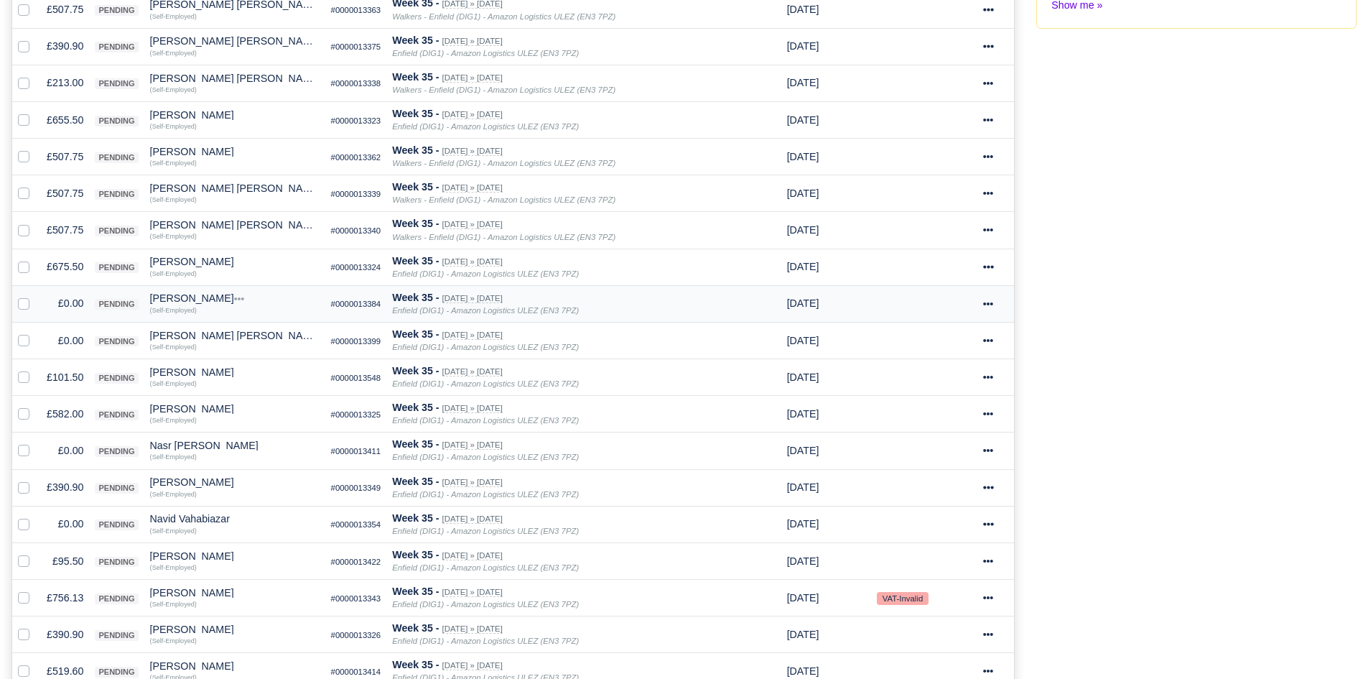
click at [35, 295] on label at bounding box center [35, 295] width 0 height 0
click at [24, 300] on input "checkbox" at bounding box center [23, 300] width 11 height 11
checkbox input "true"
click at [35, 333] on label at bounding box center [35, 333] width 0 height 0
click at [27, 344] on input "checkbox" at bounding box center [23, 338] width 11 height 11
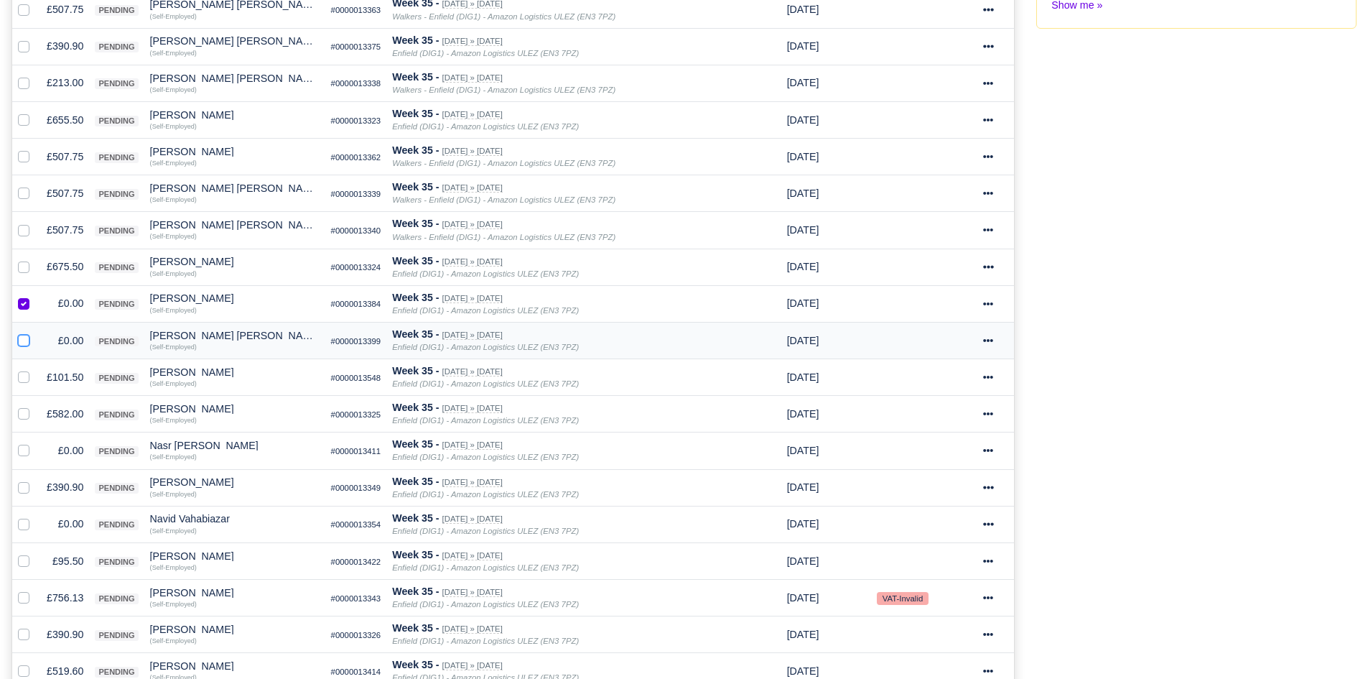
checkbox input "true"
click at [35, 443] on label at bounding box center [35, 443] width 0 height 0
click at [28, 448] on input "checkbox" at bounding box center [23, 448] width 11 height 11
checkbox input "true"
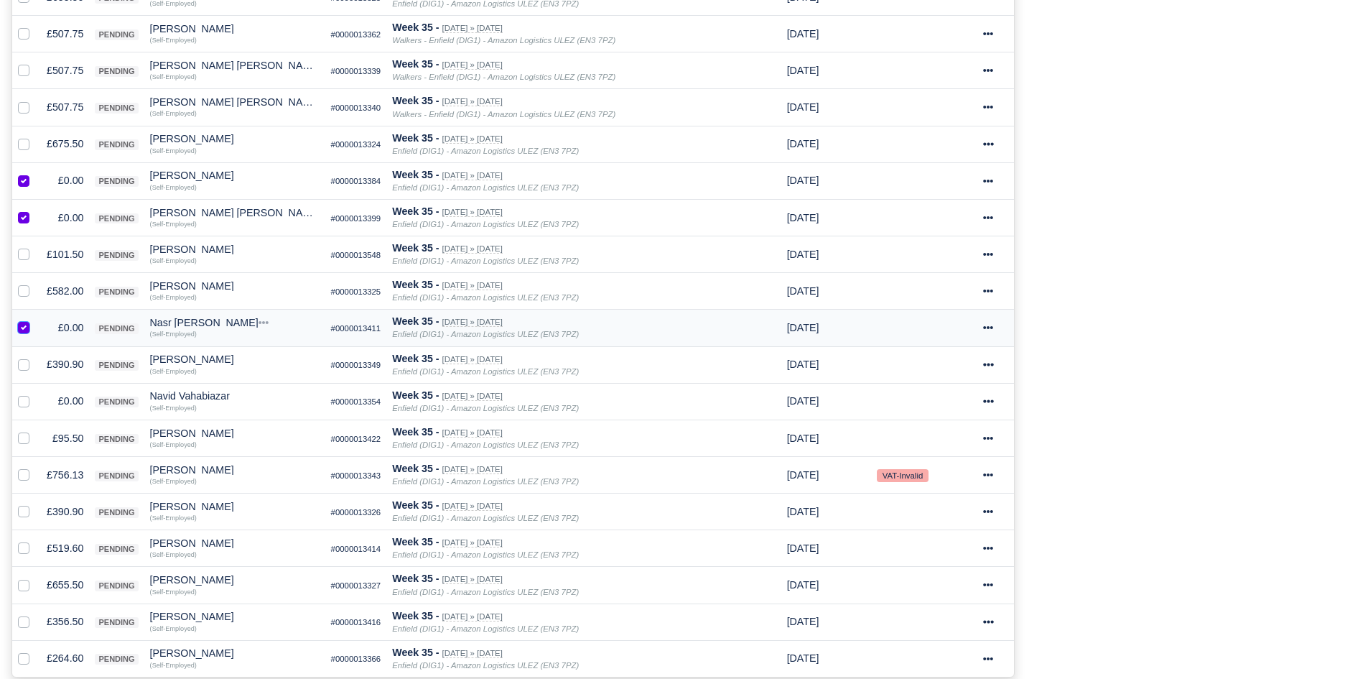
scroll to position [586, 0]
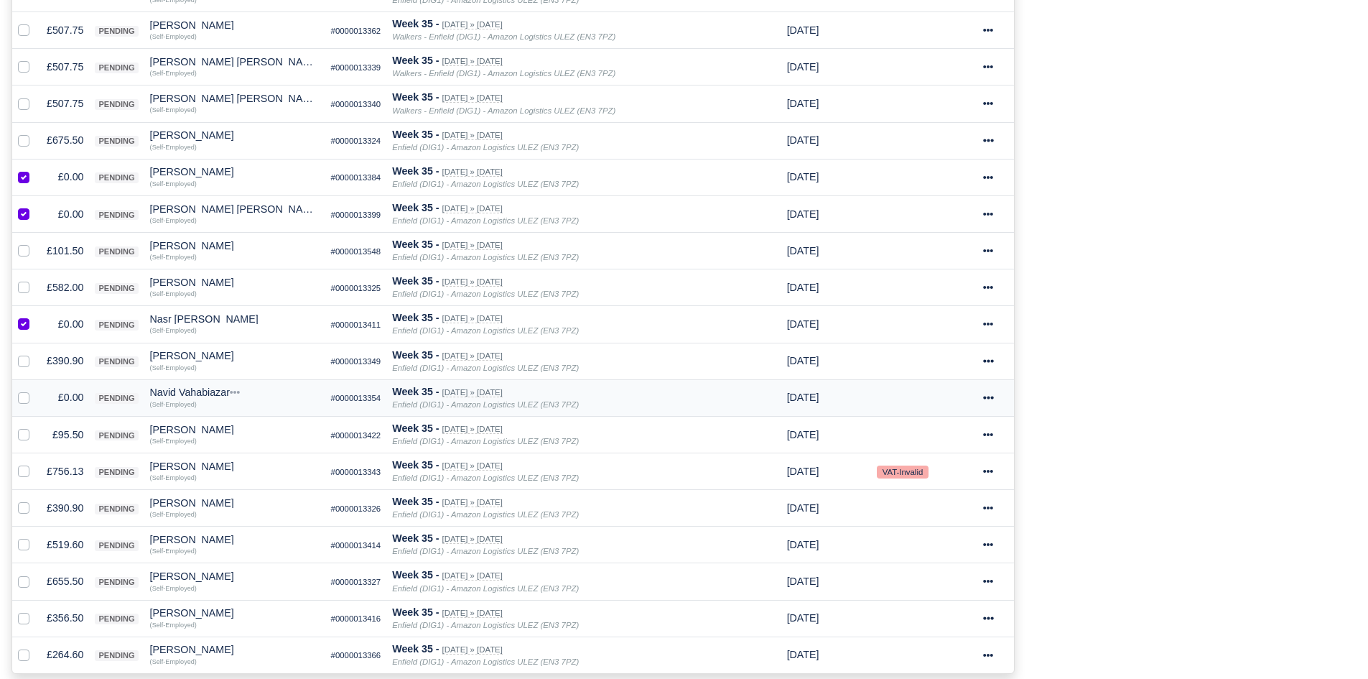
click at [35, 389] on label at bounding box center [35, 389] width 0 height 0
click at [24, 399] on input "checkbox" at bounding box center [23, 394] width 11 height 11
checkbox input "true"
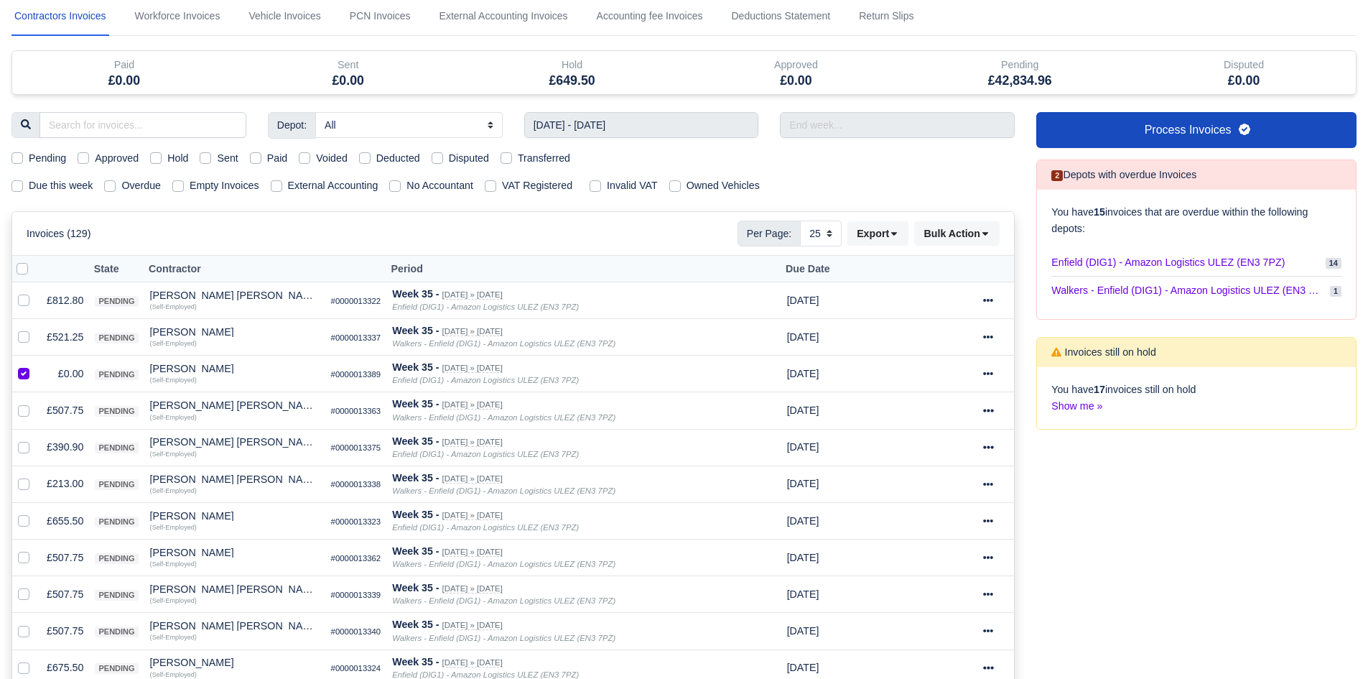
scroll to position [0, 0]
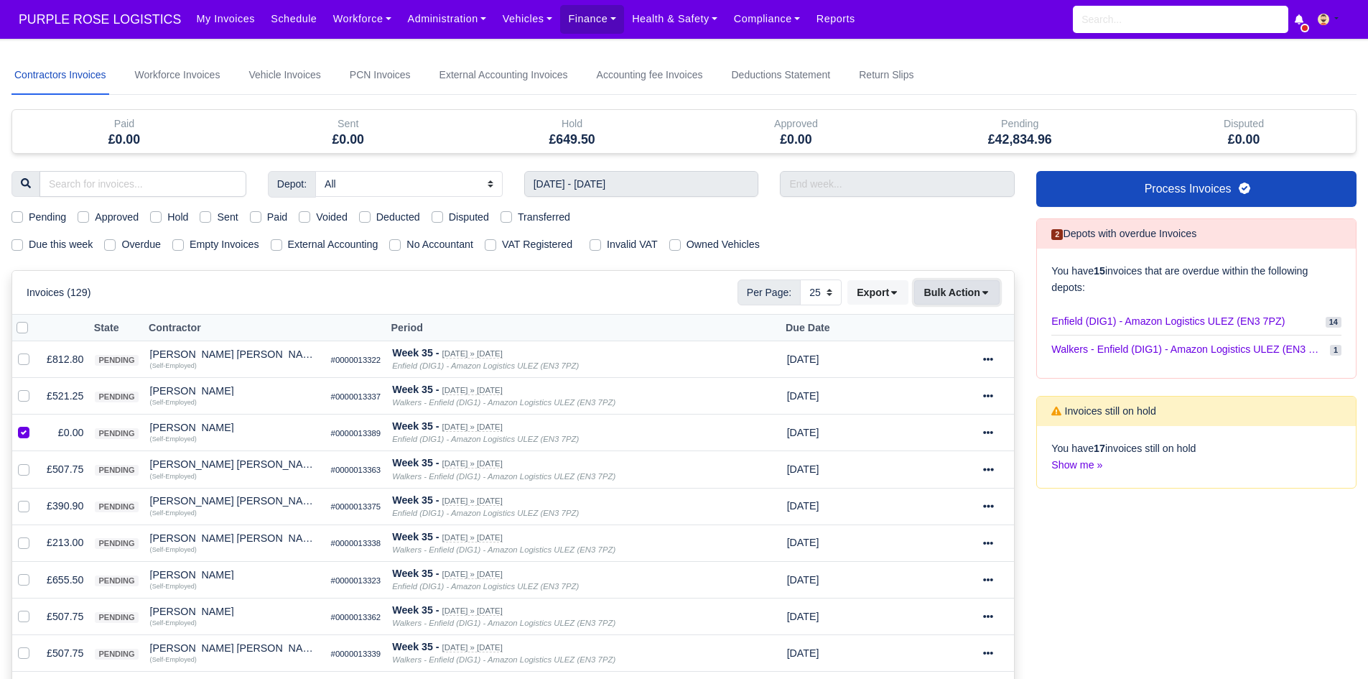
click at [974, 291] on button "Bulk Action" at bounding box center [956, 292] width 85 height 24
click at [917, 400] on div "Void" at bounding box center [935, 408] width 128 height 22
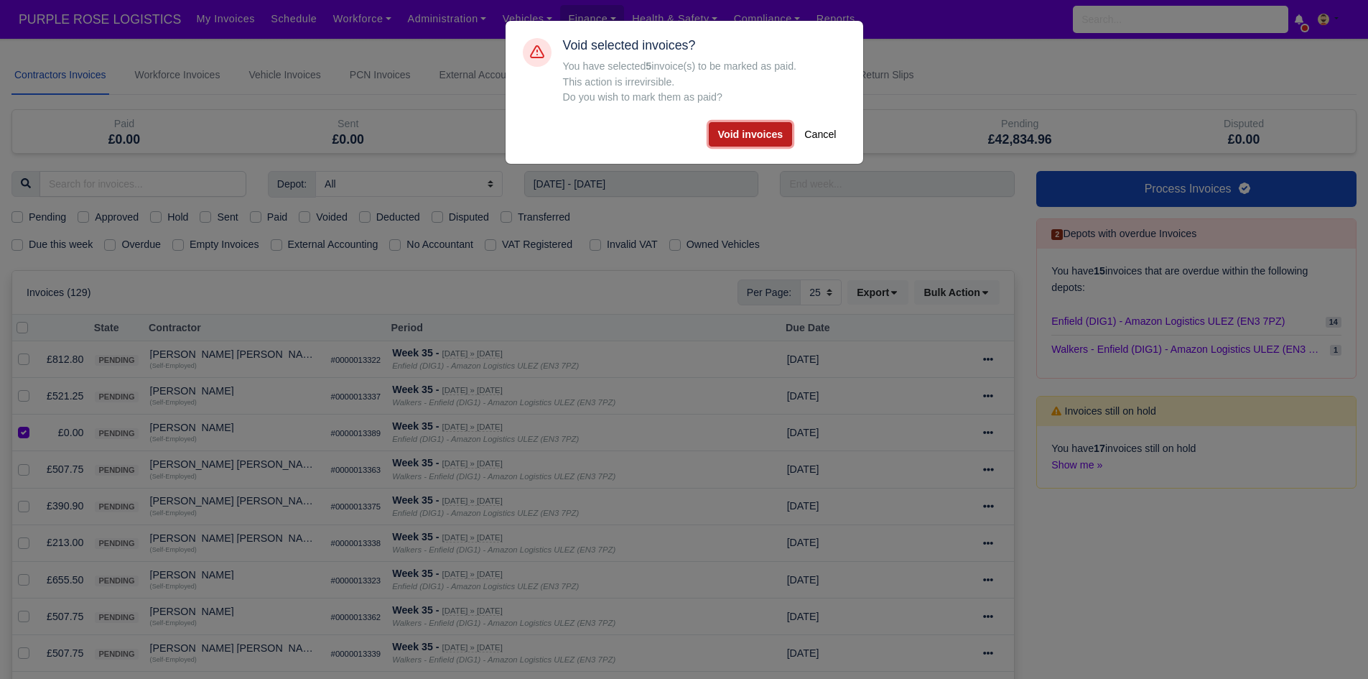
click at [760, 140] on button "Void invoices" at bounding box center [751, 134] width 84 height 24
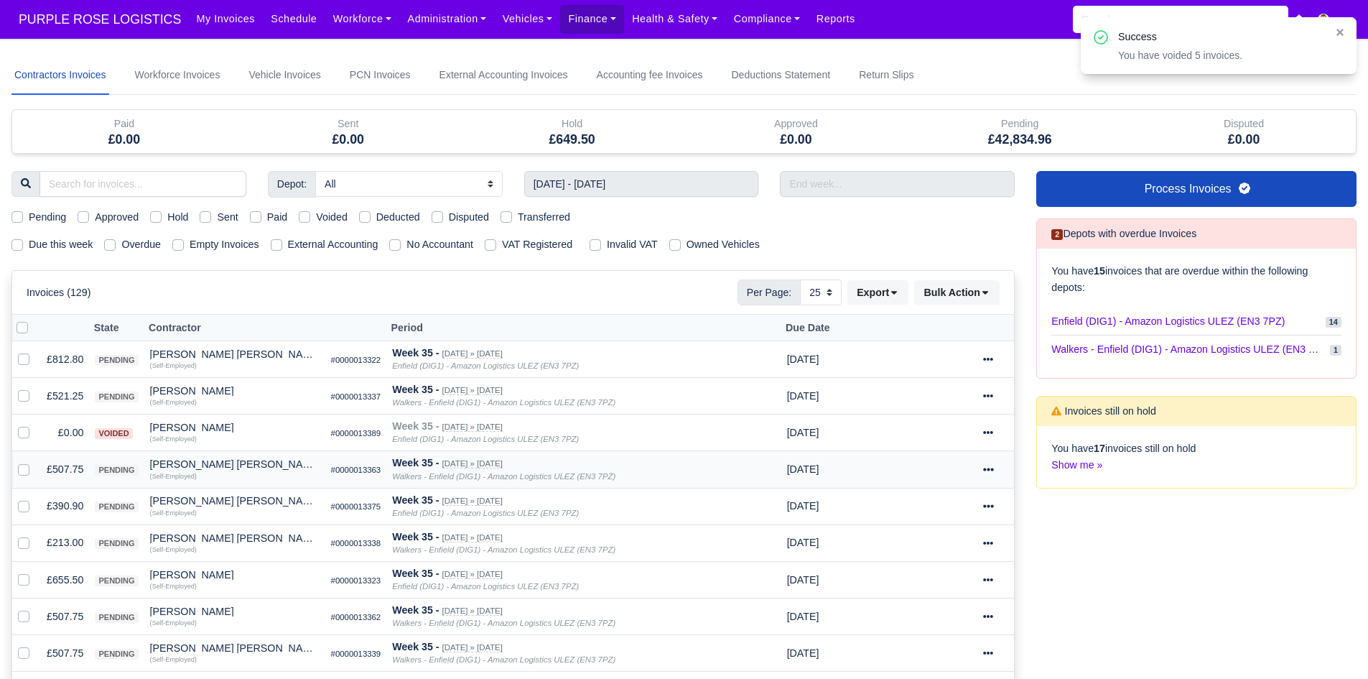
scroll to position [144, 0]
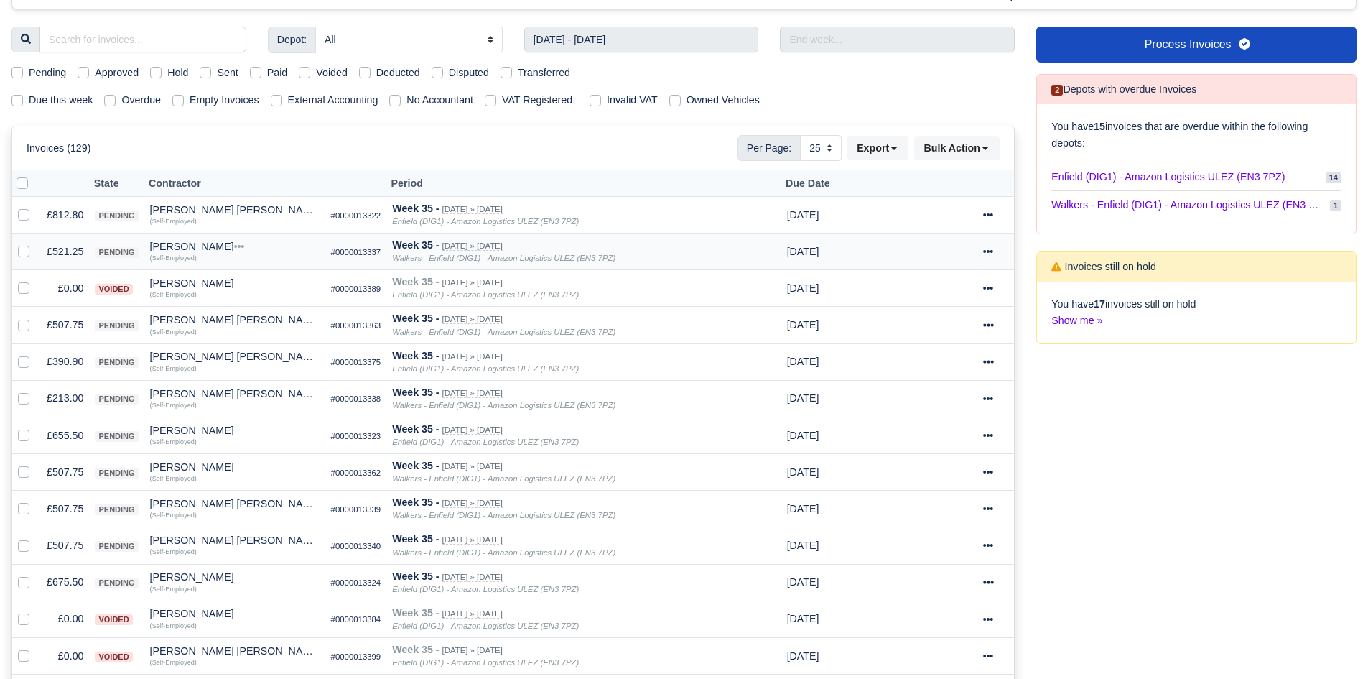
click at [73, 251] on td "£521.25" at bounding box center [65, 251] width 48 height 37
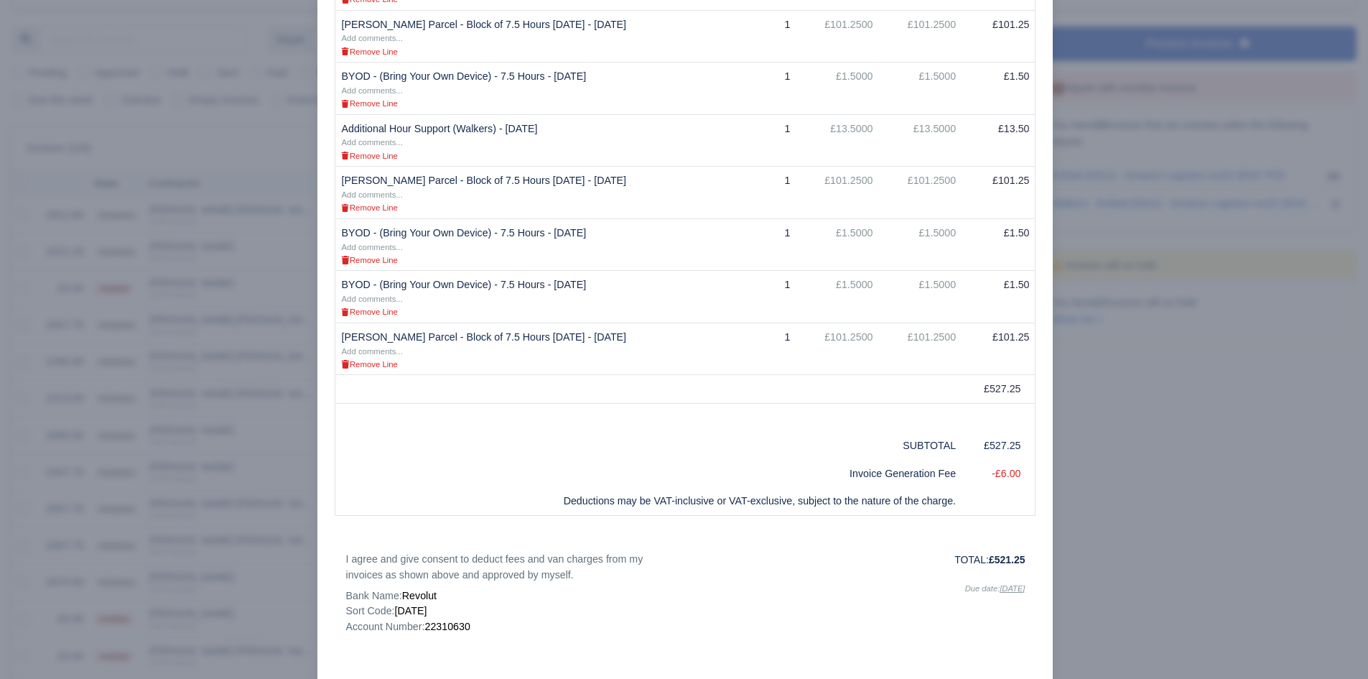
scroll to position [567, 0]
click at [307, 411] on div at bounding box center [684, 339] width 1368 height 679
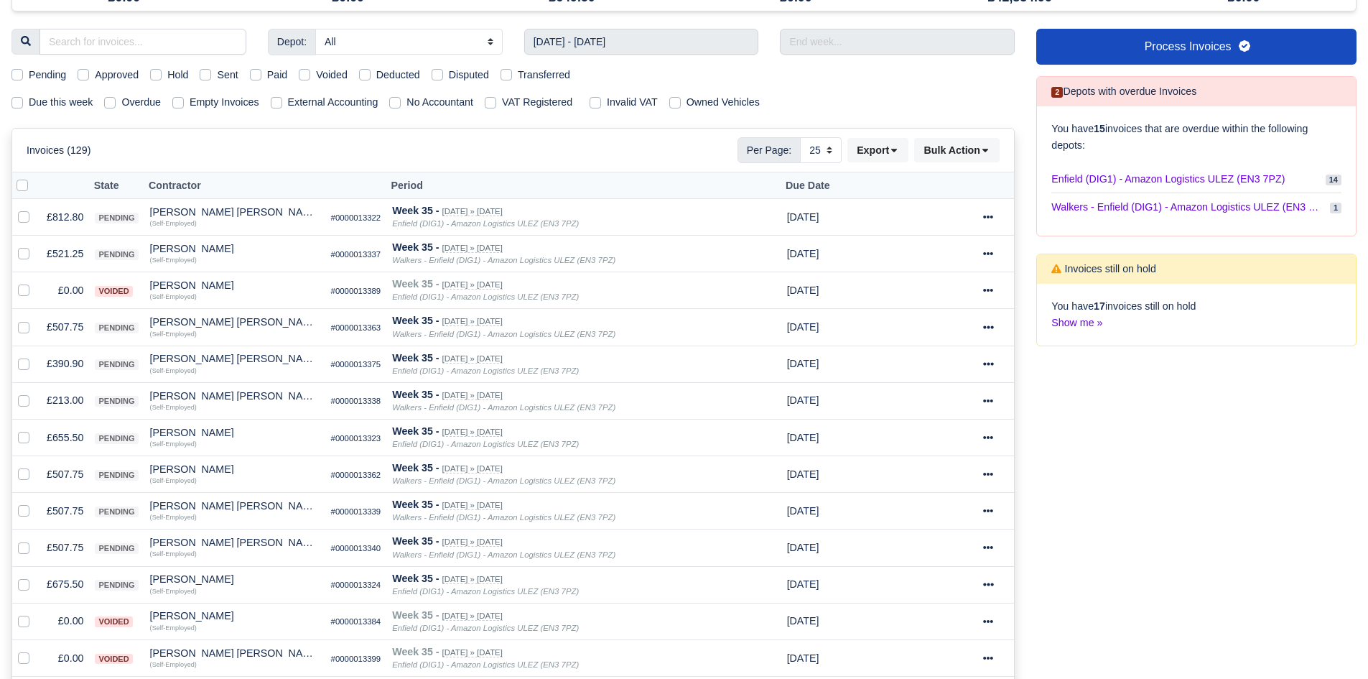
scroll to position [144, 0]
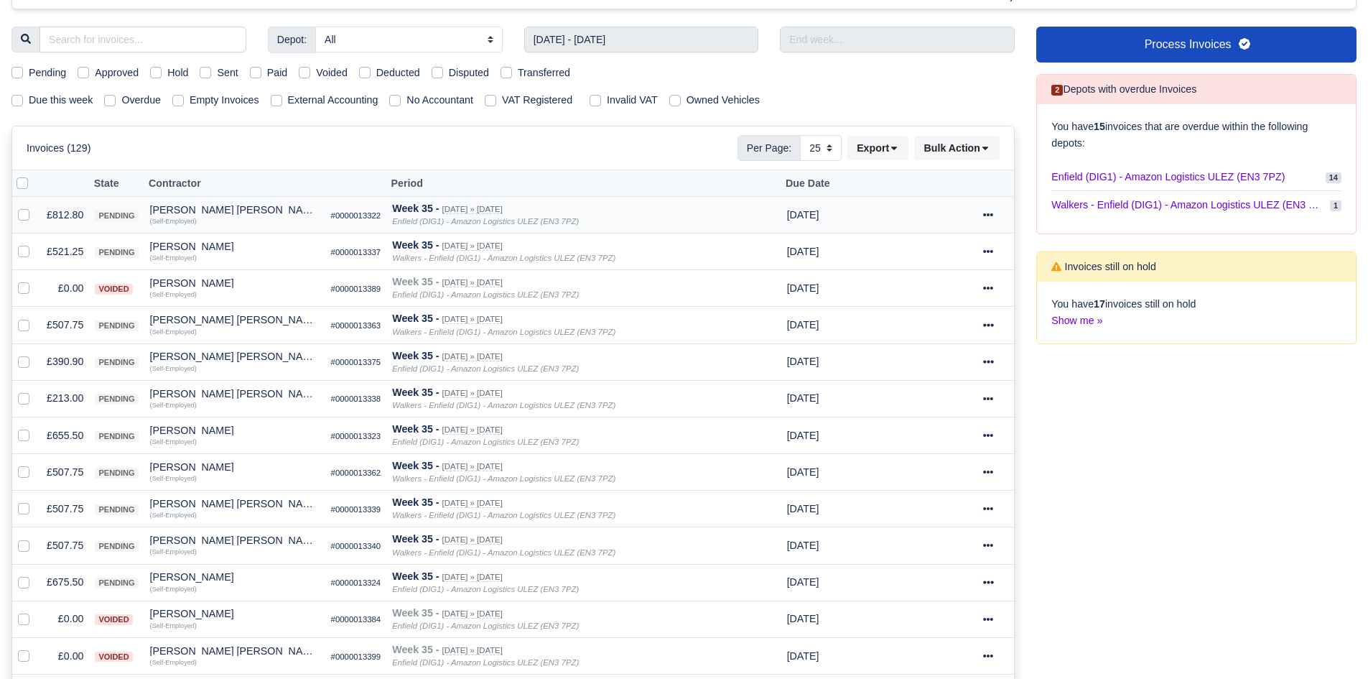
click at [57, 220] on td "£812.80" at bounding box center [65, 215] width 48 height 37
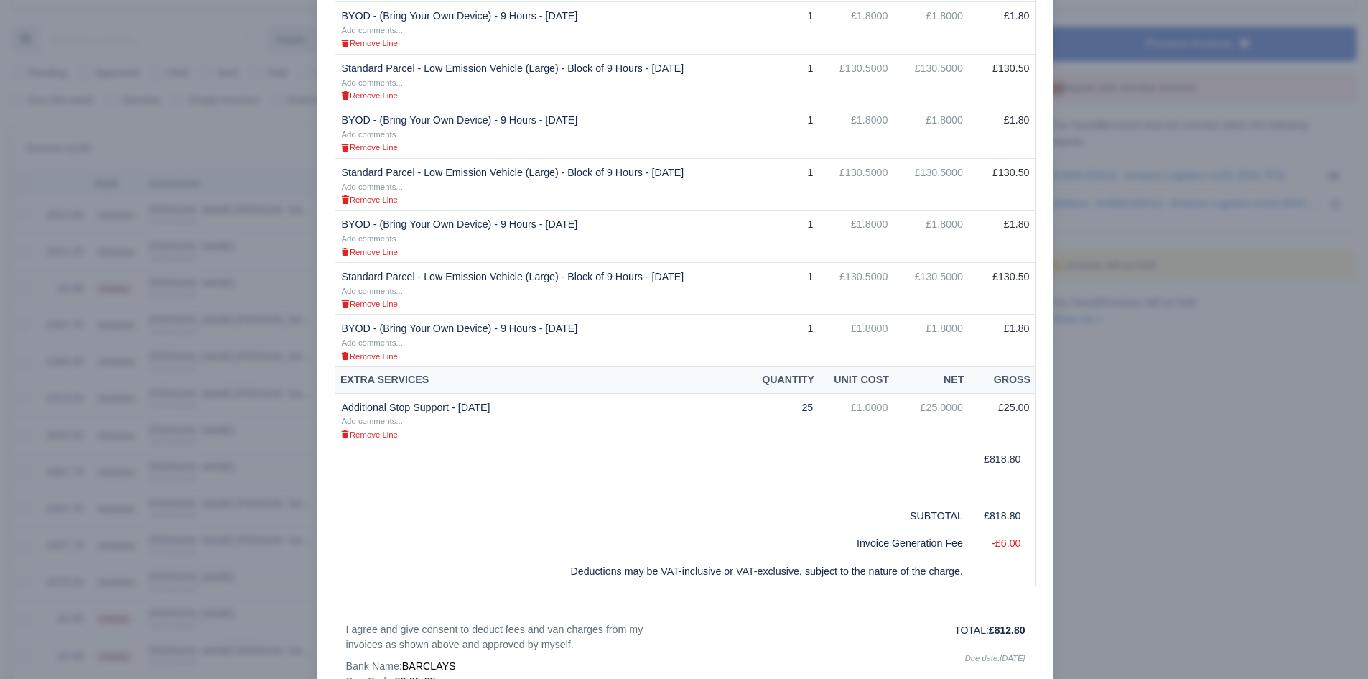
scroll to position [639, 0]
click at [277, 545] on div at bounding box center [684, 339] width 1368 height 679
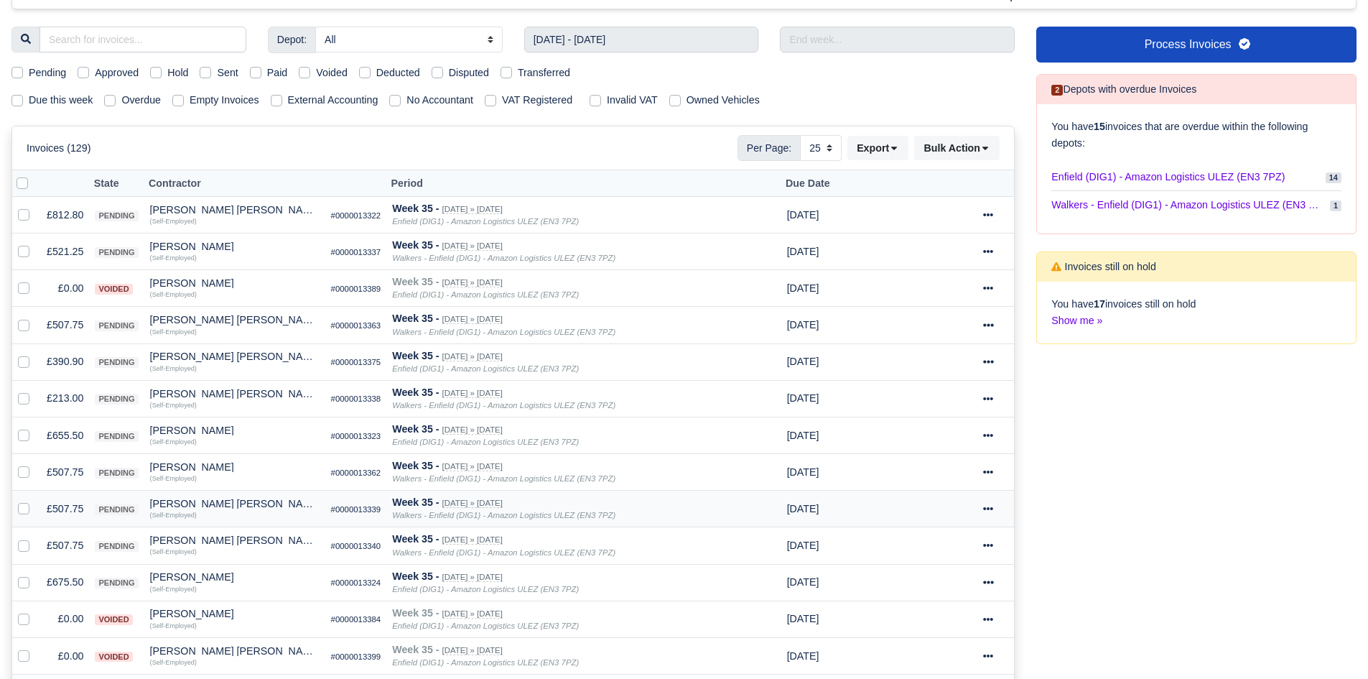
scroll to position [205, 0]
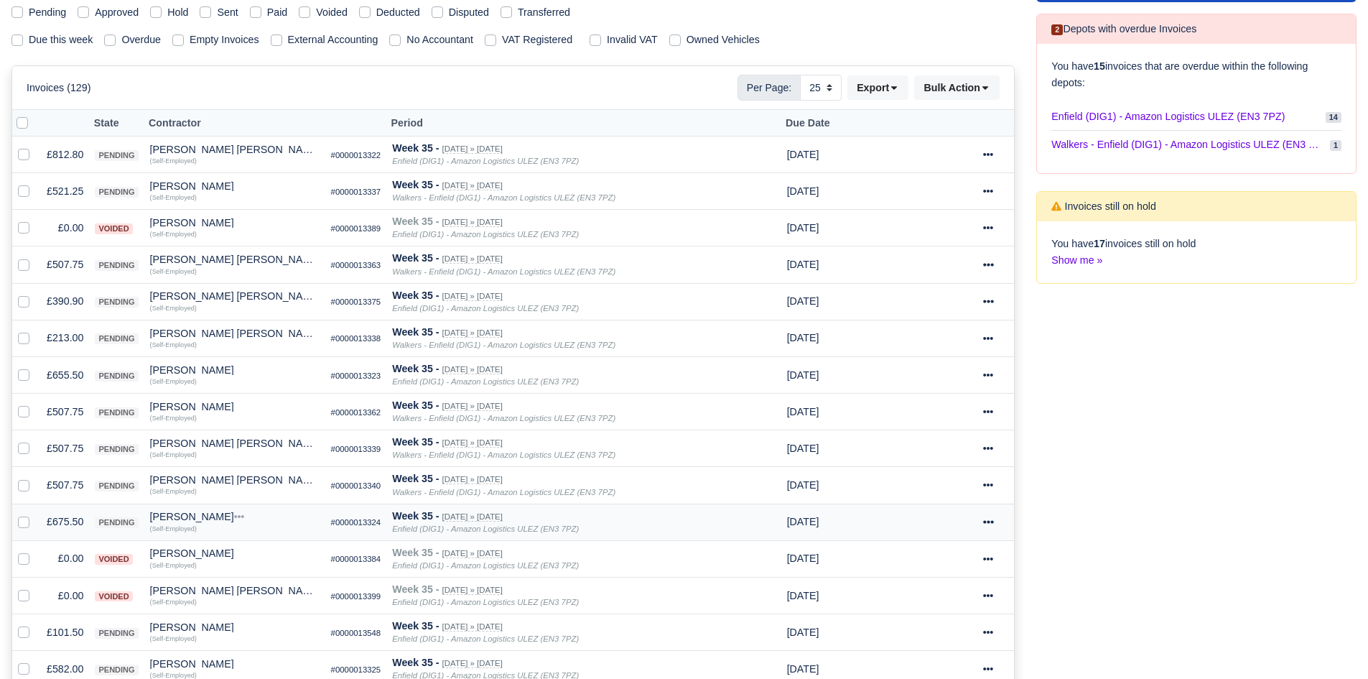
click at [59, 524] on td "£675.50" at bounding box center [65, 522] width 48 height 37
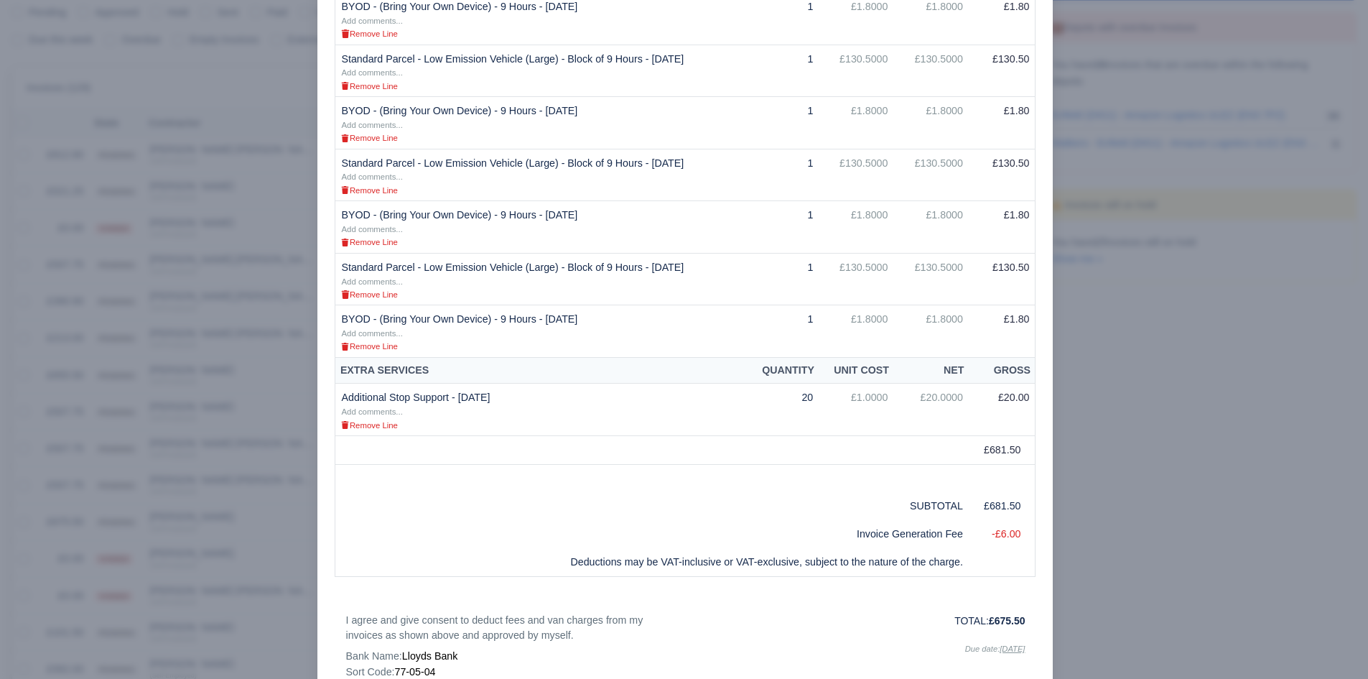
scroll to position [532, 0]
click at [240, 416] on div at bounding box center [684, 339] width 1368 height 679
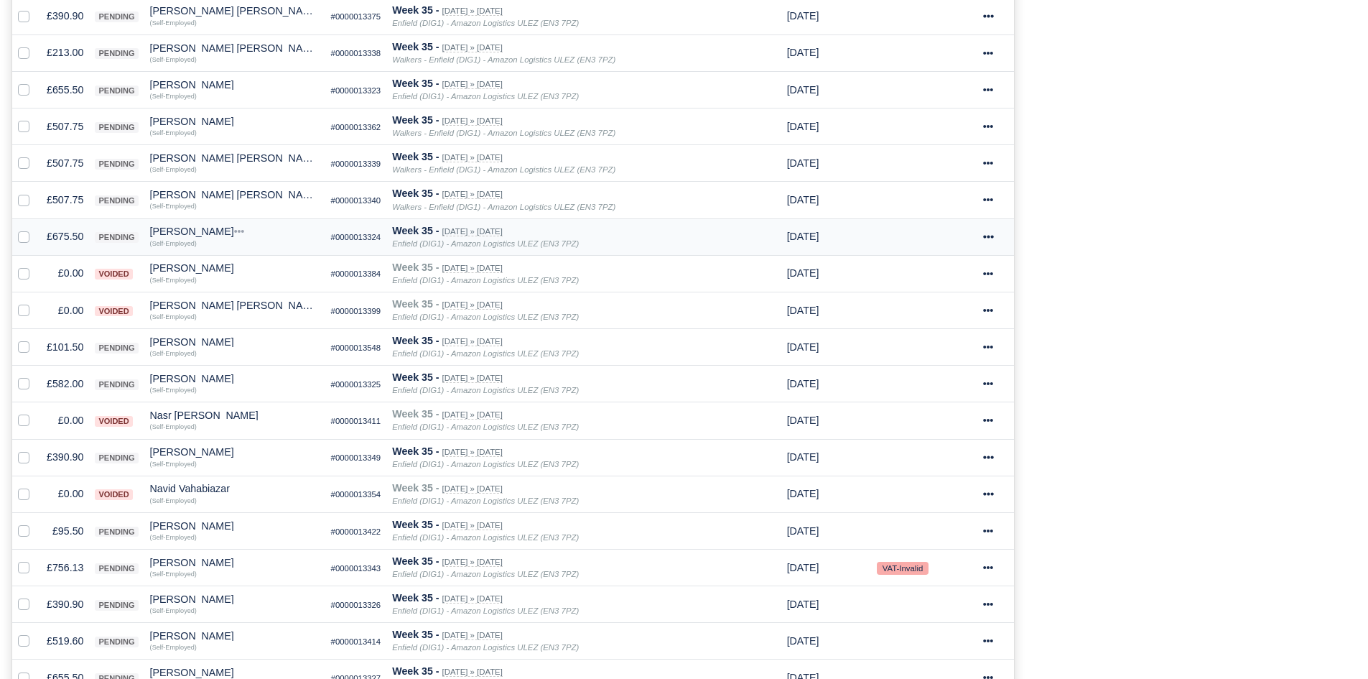
scroll to position [495, 0]
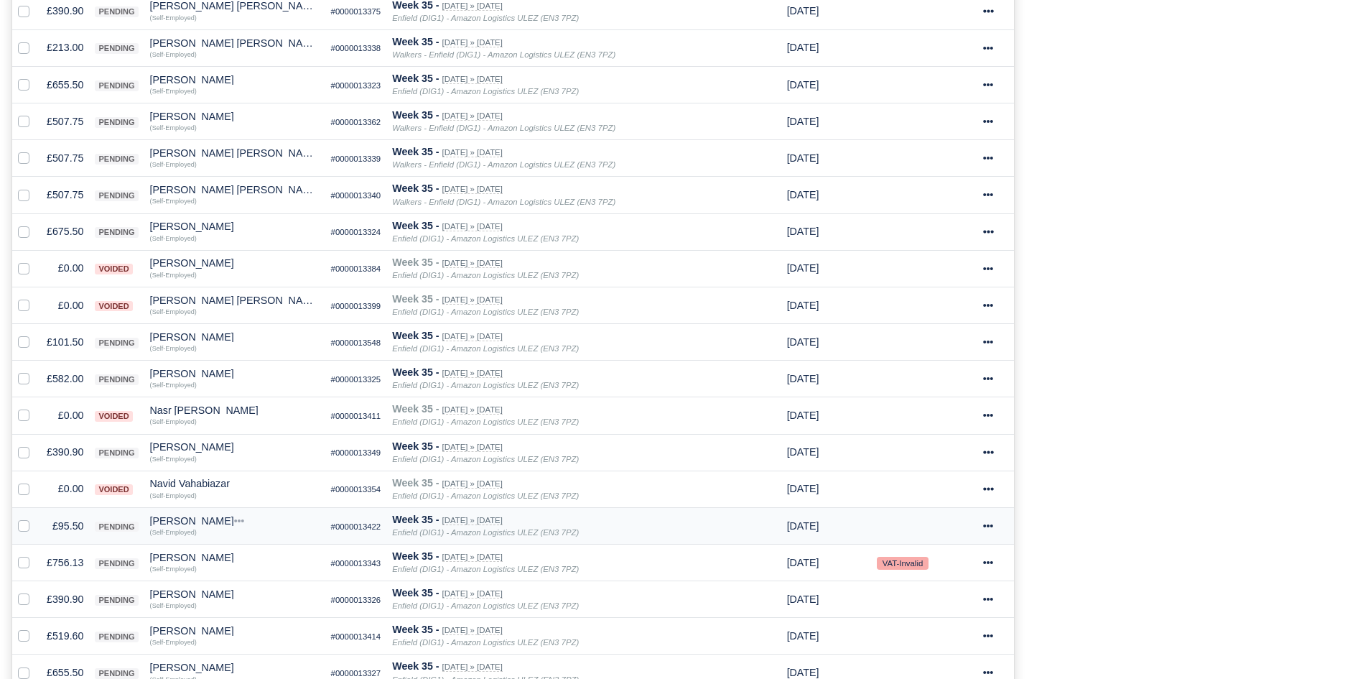
click at [68, 518] on td "£95.50" at bounding box center [65, 525] width 48 height 37
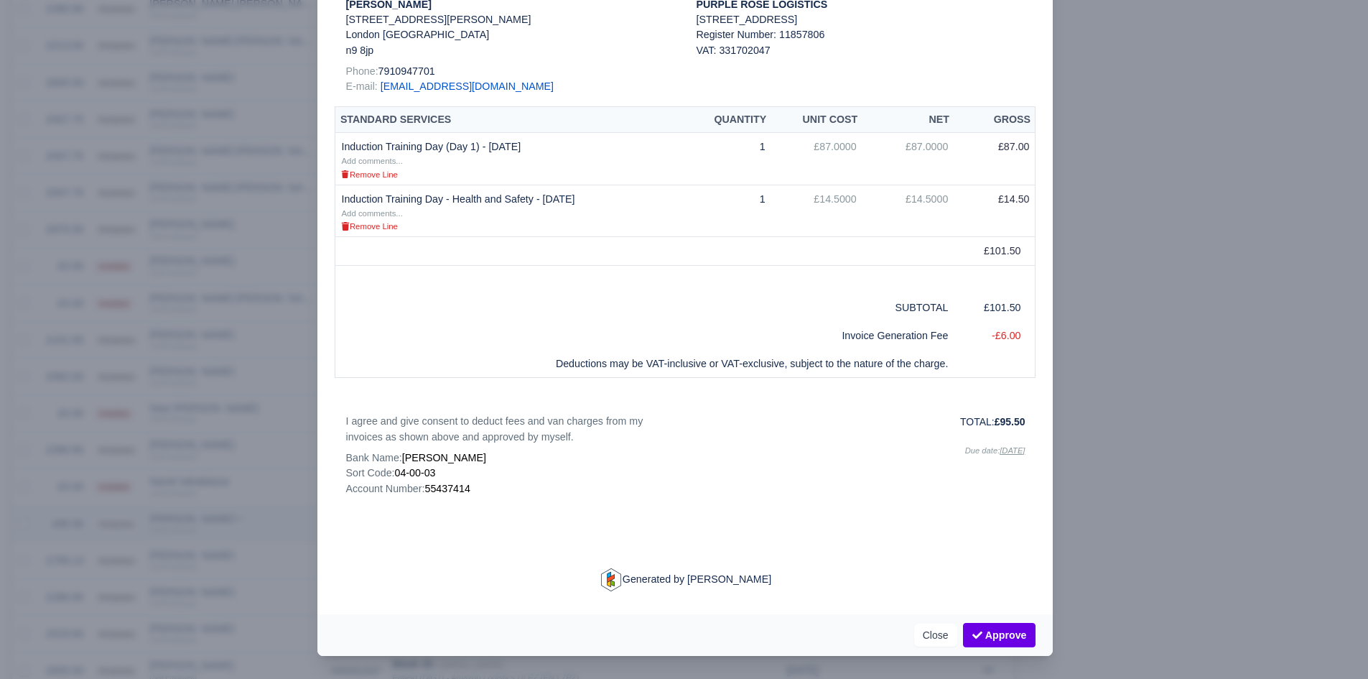
scroll to position [236, 0]
click at [68, 518] on div at bounding box center [684, 339] width 1368 height 679
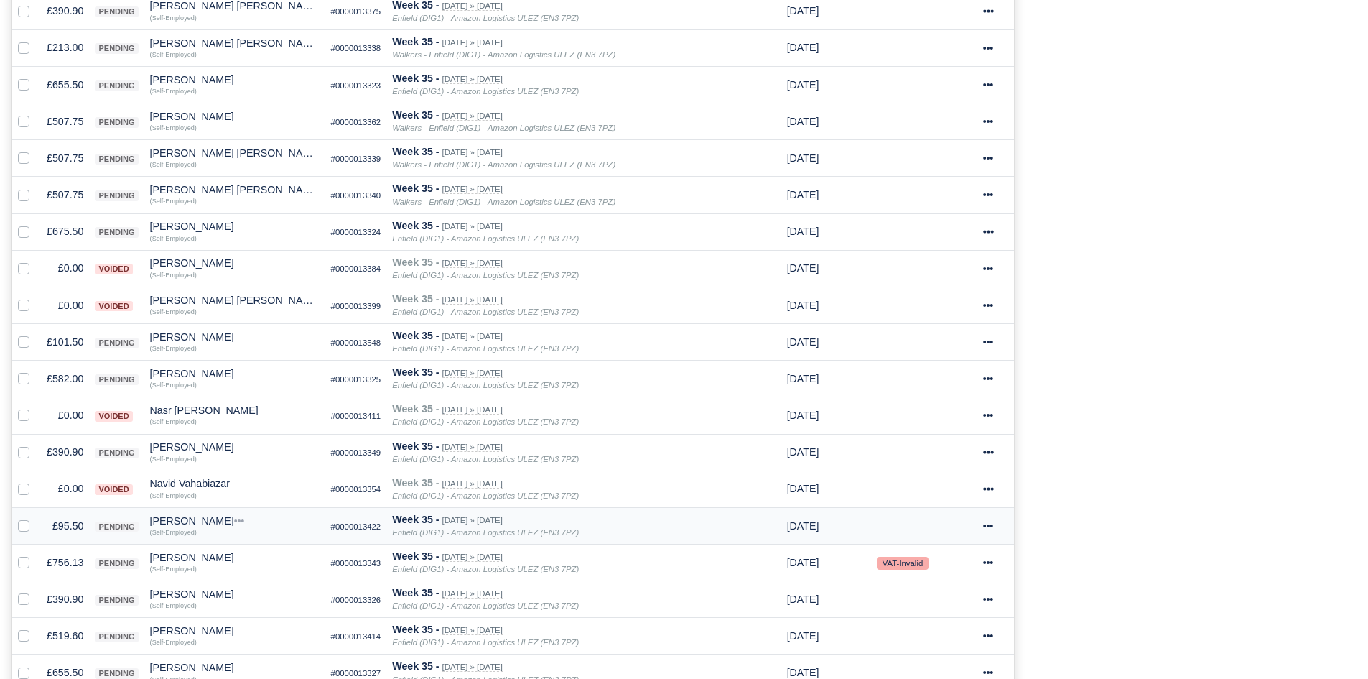
scroll to position [495, 0]
click at [193, 525] on div "Nicholas Polycarpou" at bounding box center [235, 521] width 170 height 10
click at [241, 562] on button "Other Invoices" at bounding box center [274, 561] width 168 height 22
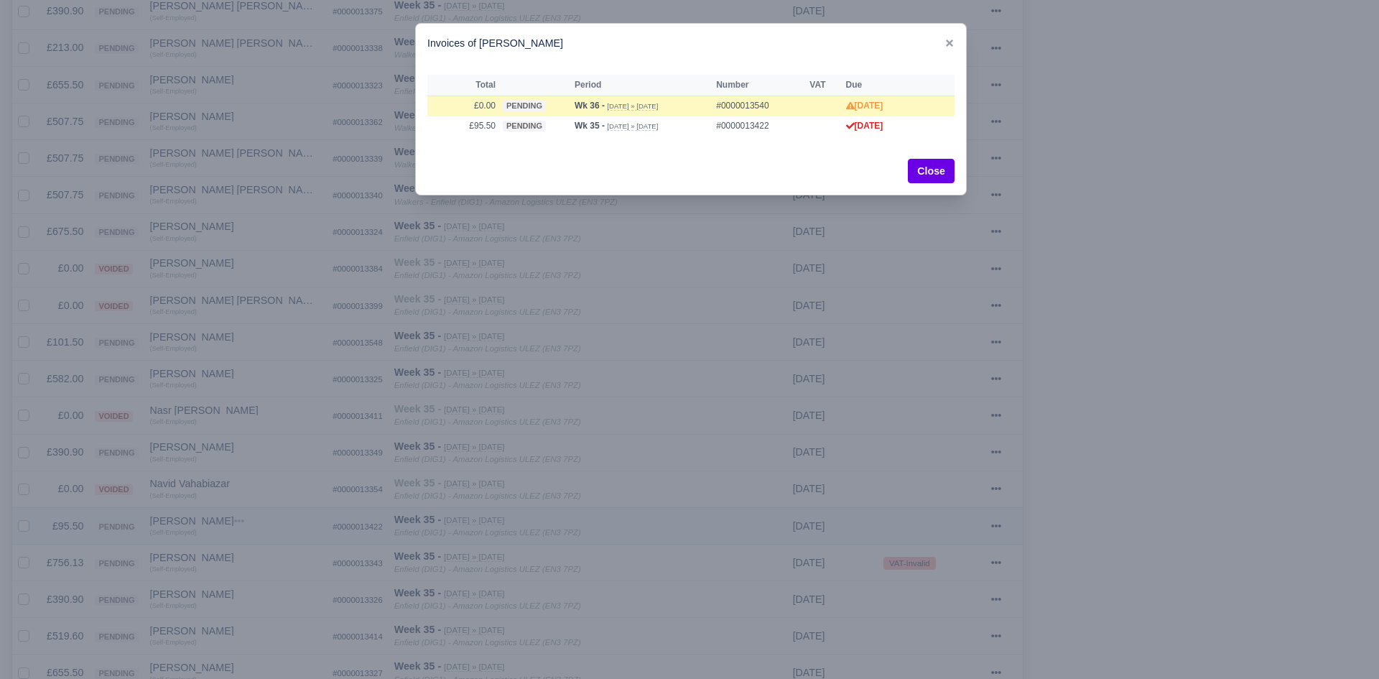
click at [241, 562] on div at bounding box center [689, 339] width 1379 height 679
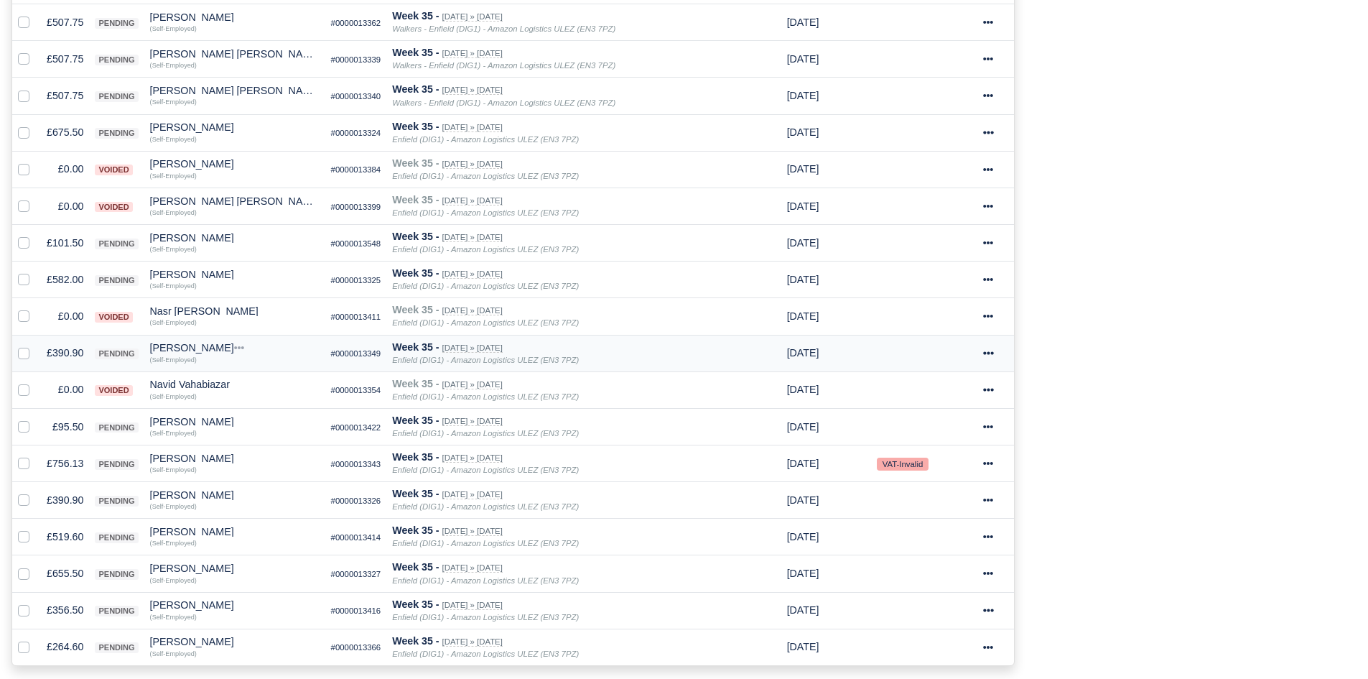
scroll to position [596, 0]
click at [74, 529] on td "£519.60" at bounding box center [65, 535] width 48 height 37
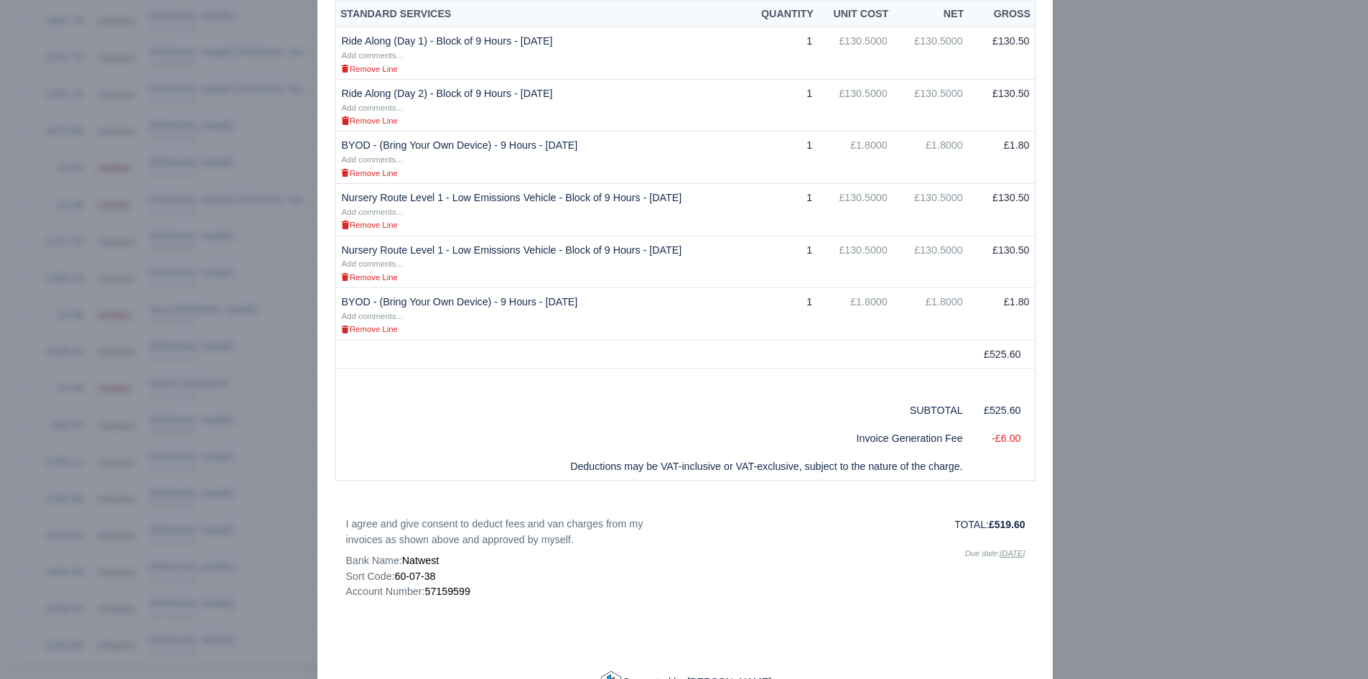
scroll to position [341, 0]
click at [143, 480] on div at bounding box center [684, 339] width 1368 height 679
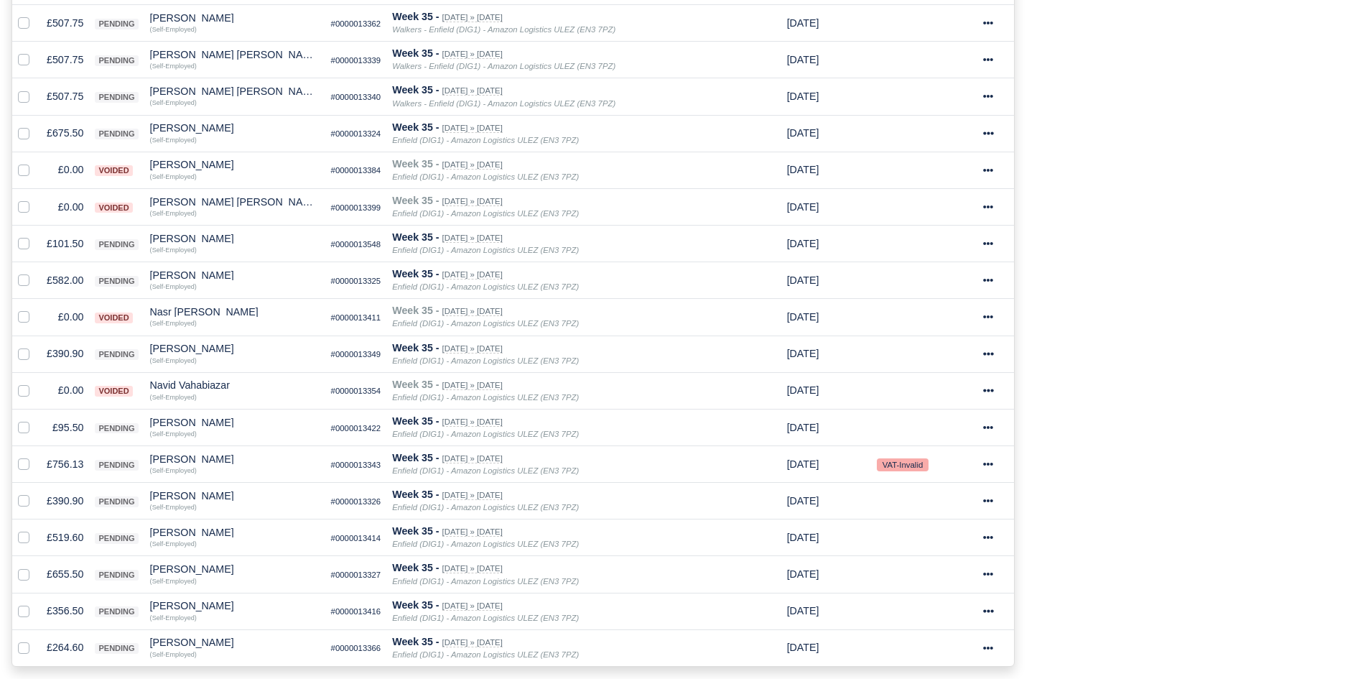
scroll to position [596, 0]
click at [211, 530] on div "Phil Yeboah Quartey" at bounding box center [235, 530] width 170 height 10
click at [242, 573] on button "Other Invoices" at bounding box center [274, 571] width 168 height 22
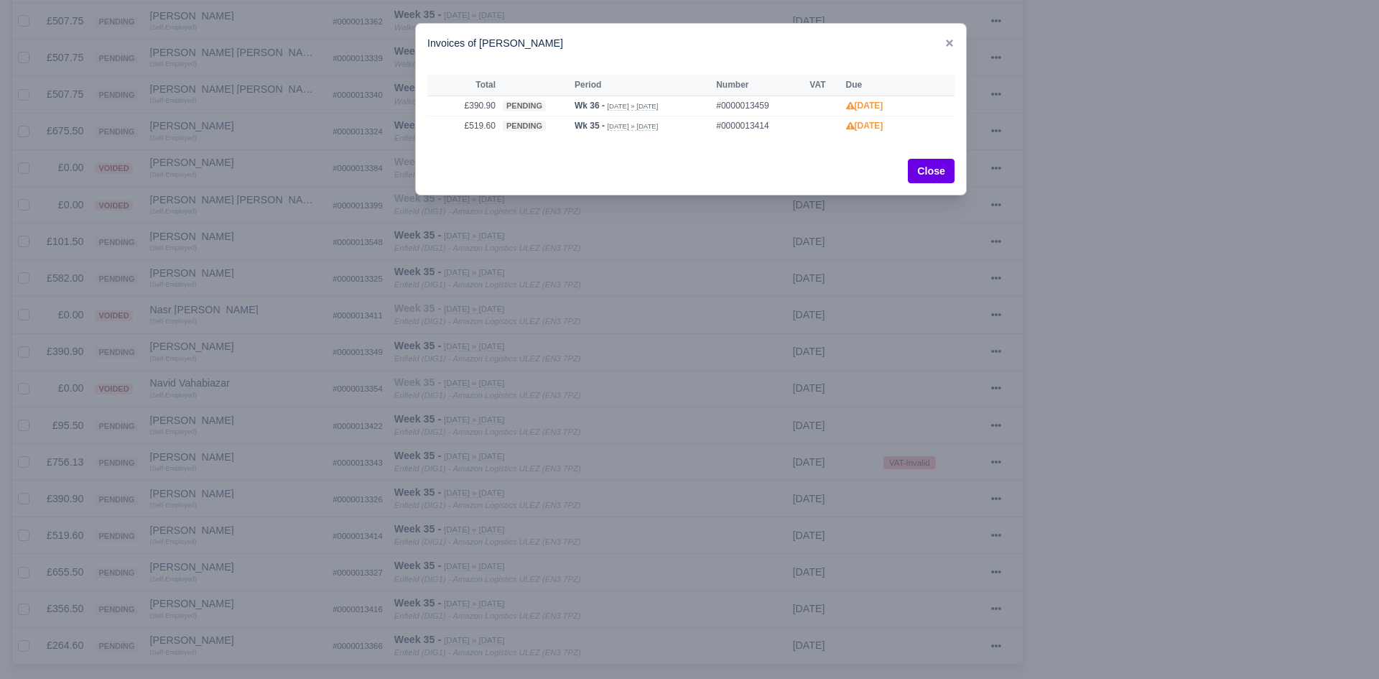
click at [242, 560] on div at bounding box center [689, 339] width 1379 height 679
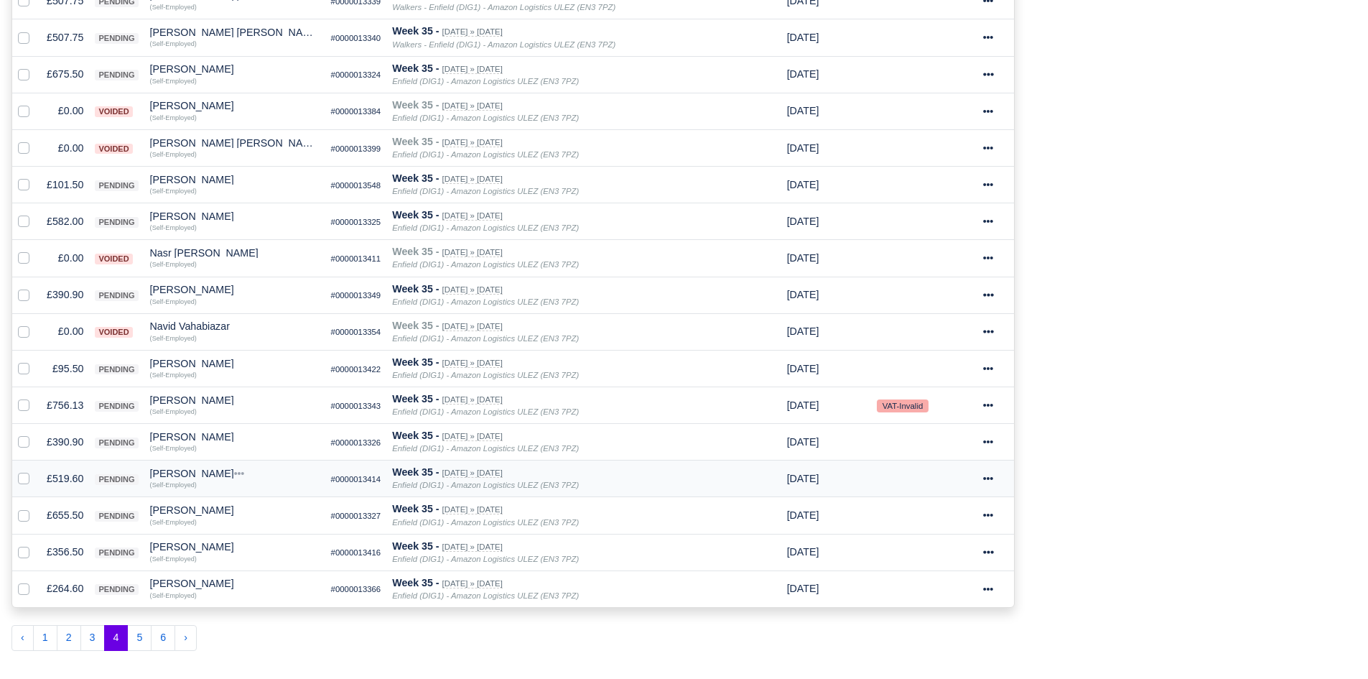
scroll to position [653, 0]
click at [79, 479] on td "£519.60" at bounding box center [65, 478] width 48 height 37
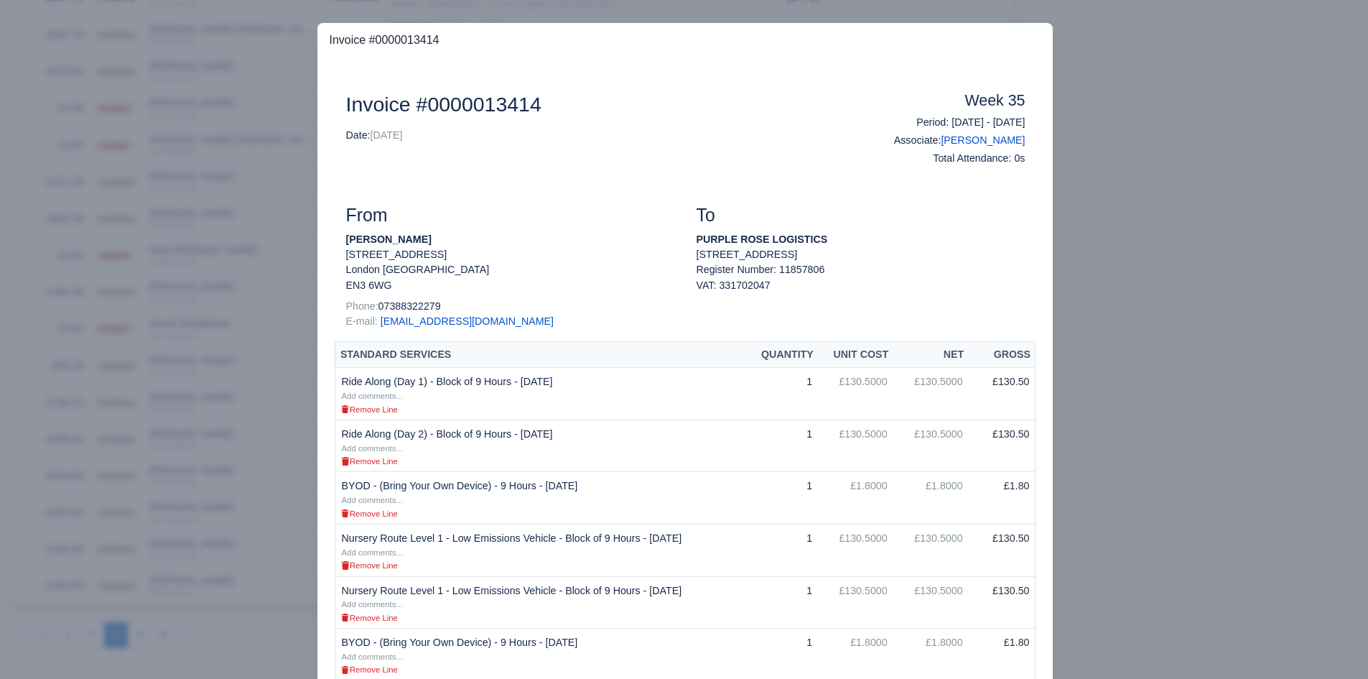
scroll to position [436, 0]
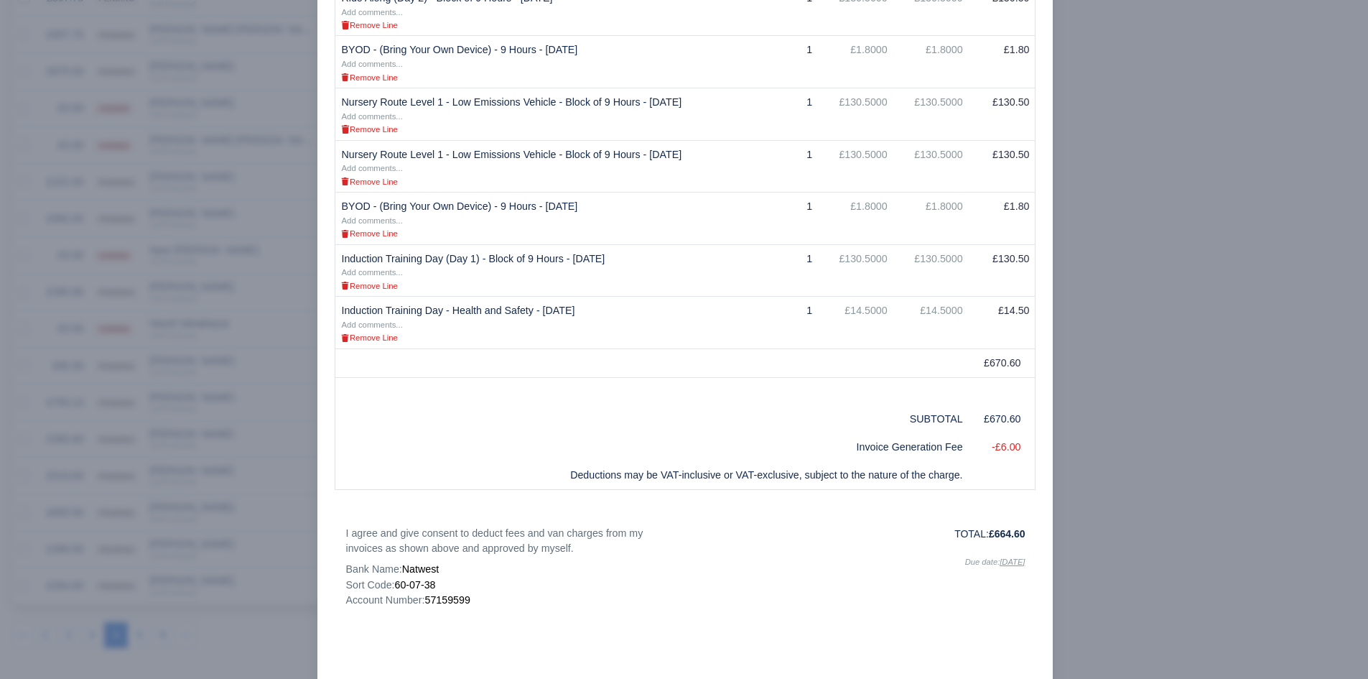
click at [261, 425] on div at bounding box center [684, 339] width 1368 height 679
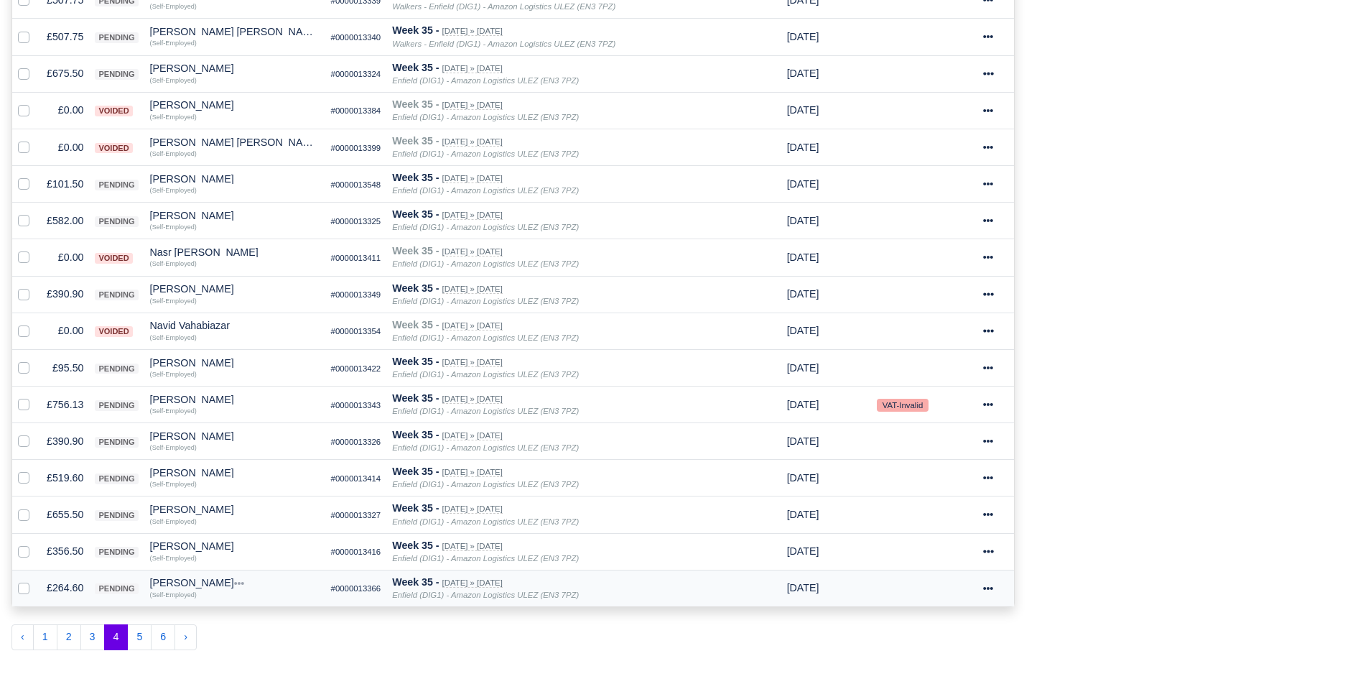
click at [57, 594] on td "£264.60" at bounding box center [65, 588] width 48 height 37
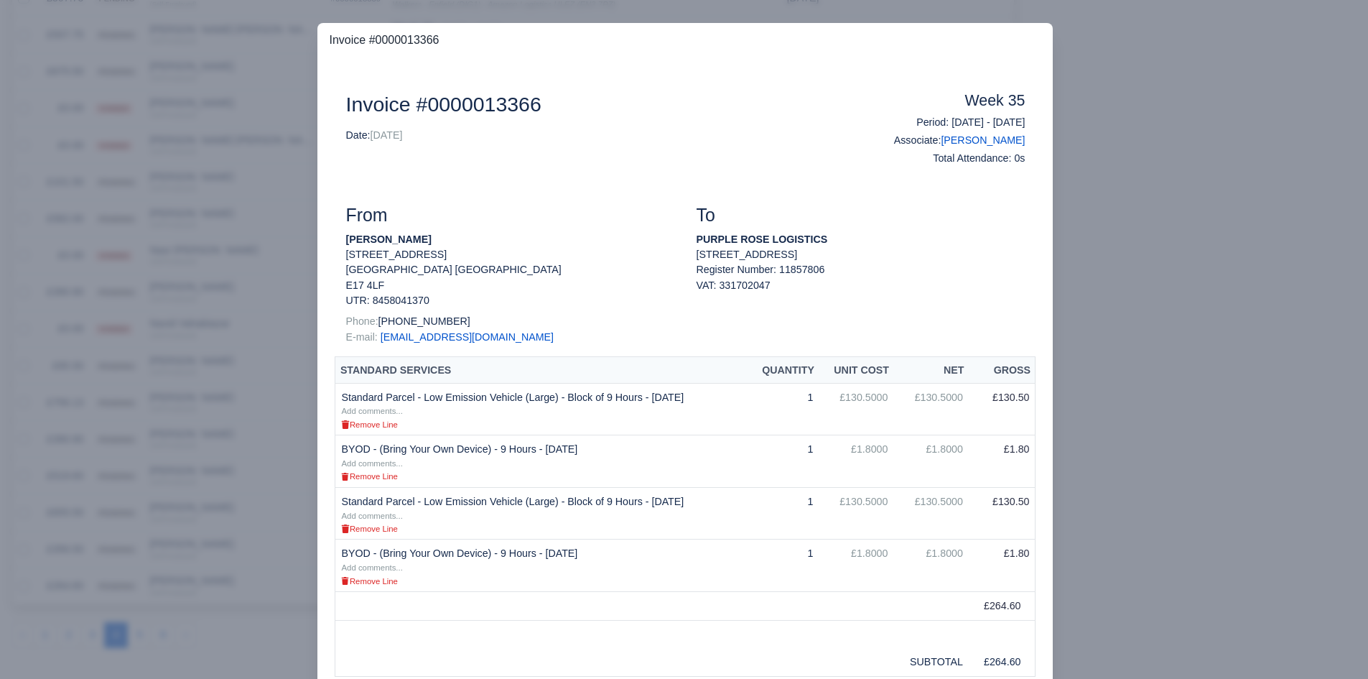
scroll to position [24, 0]
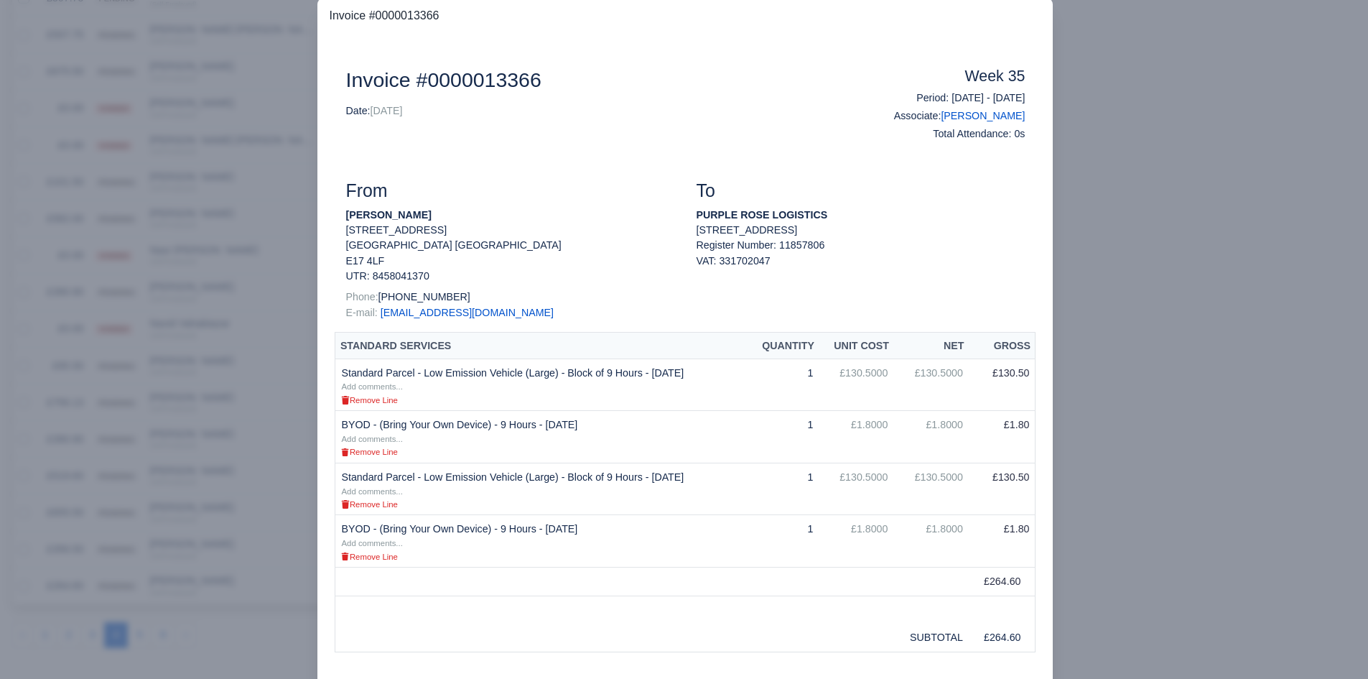
click at [249, 399] on div at bounding box center [684, 339] width 1368 height 679
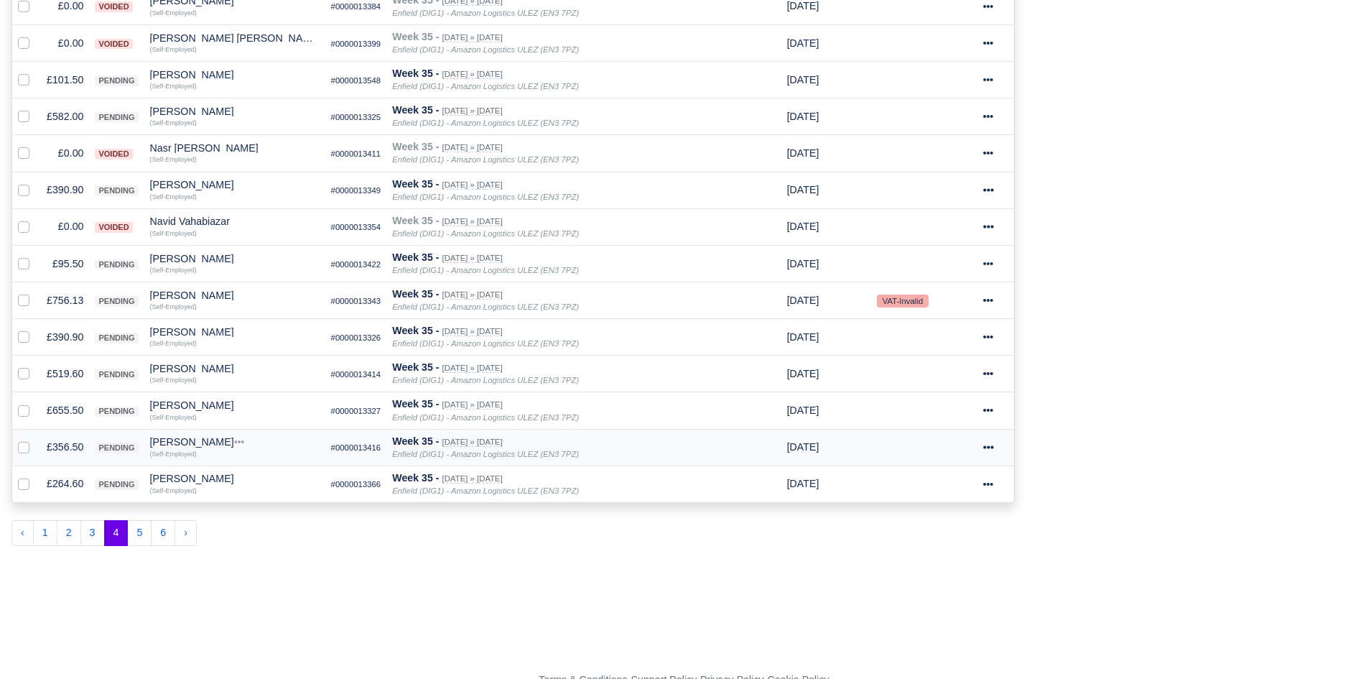
scroll to position [759, 0]
click at [142, 530] on button "5" at bounding box center [139, 532] width 24 height 26
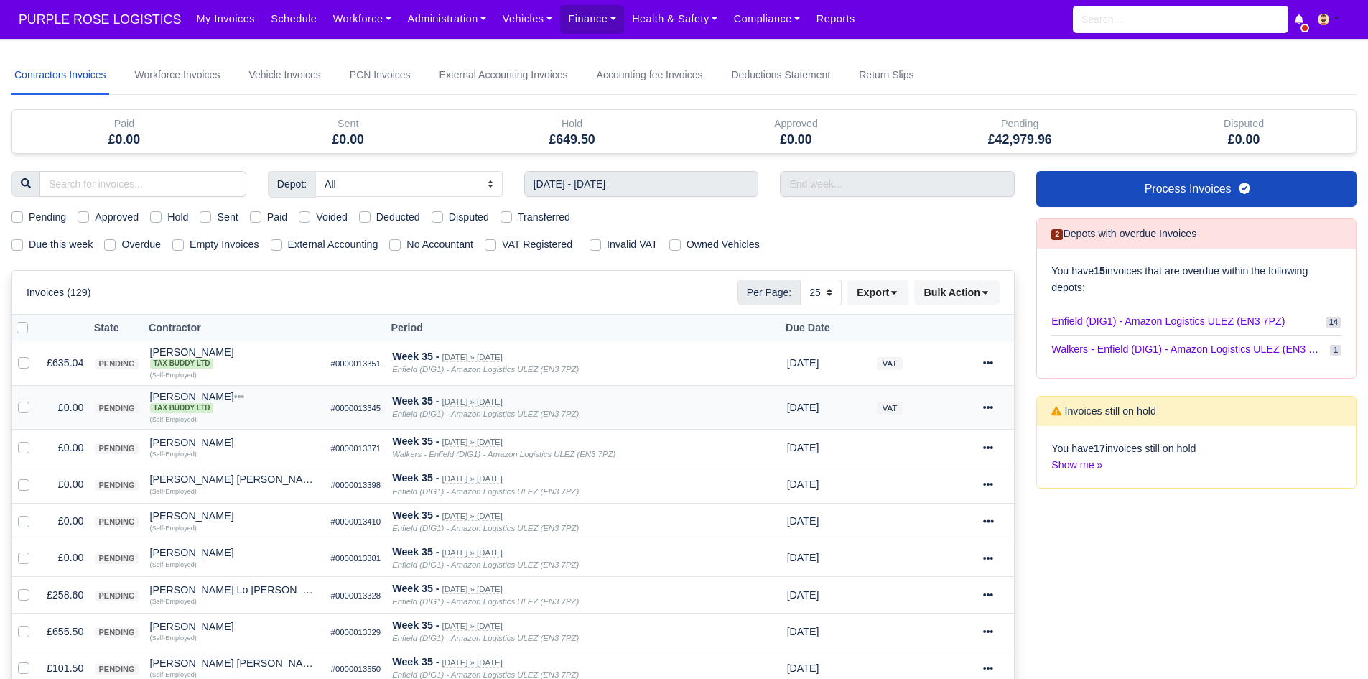
click at [35, 399] on label at bounding box center [35, 399] width 0 height 0
click at [22, 409] on input "checkbox" at bounding box center [23, 404] width 11 height 11
checkbox input "true"
click at [35, 440] on label at bounding box center [35, 440] width 0 height 0
click at [27, 449] on input "checkbox" at bounding box center [23, 445] width 11 height 11
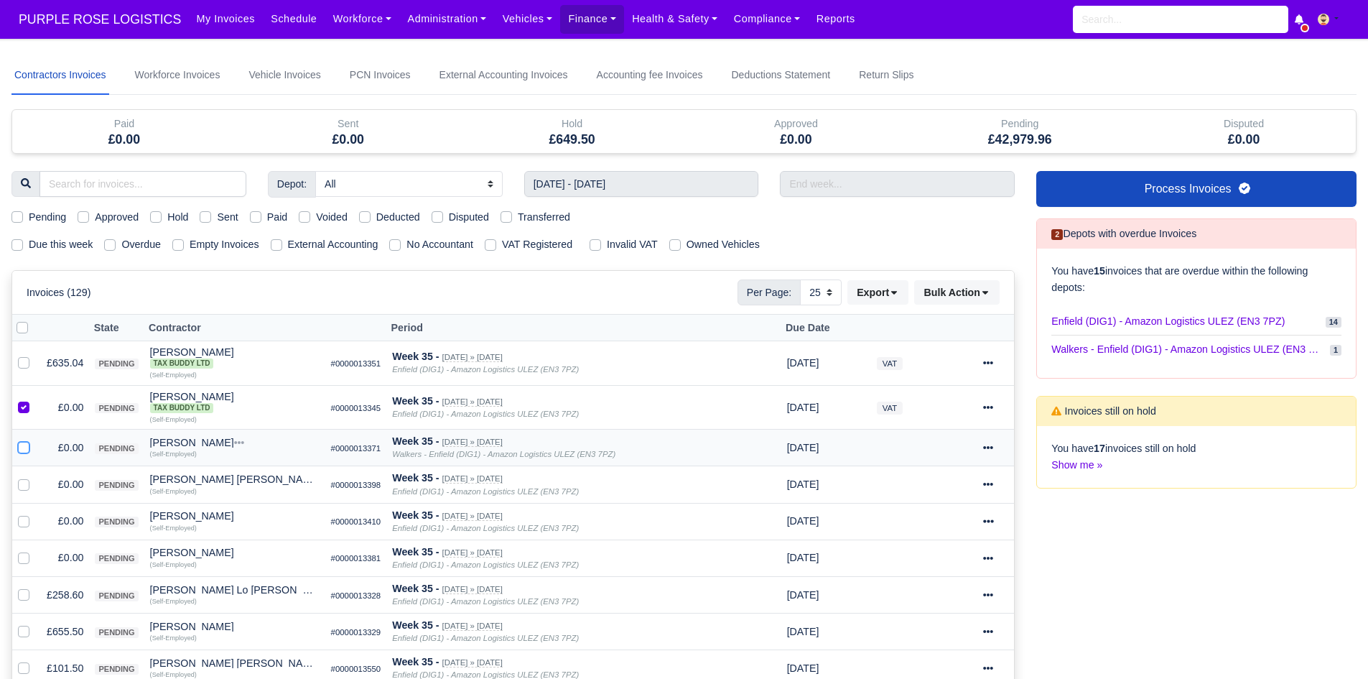
checkbox input "true"
click at [35, 476] on label at bounding box center [35, 476] width 0 height 0
click at [28, 488] on input "checkbox" at bounding box center [23, 481] width 11 height 11
checkbox input "true"
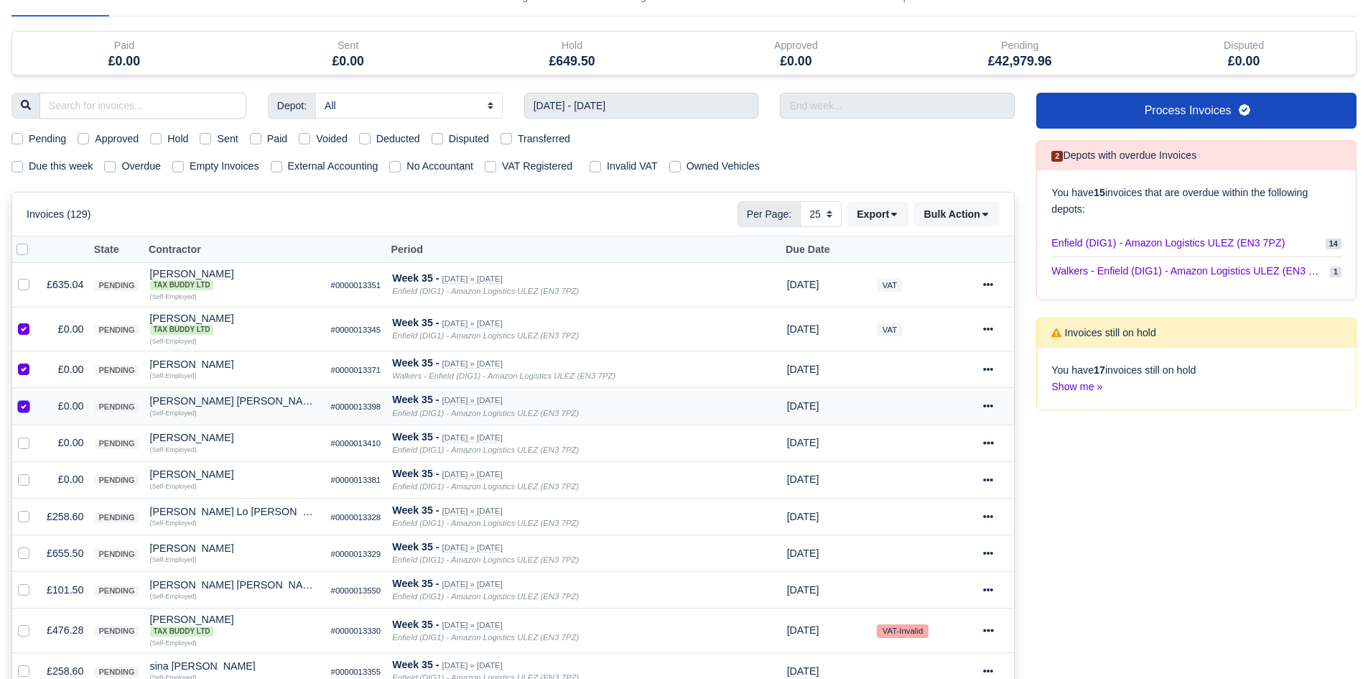
scroll to position [79, 0]
click at [35, 434] on label at bounding box center [35, 434] width 0 height 0
click at [22, 445] on input "checkbox" at bounding box center [23, 439] width 11 height 11
checkbox input "true"
click at [35, 471] on label at bounding box center [35, 471] width 0 height 0
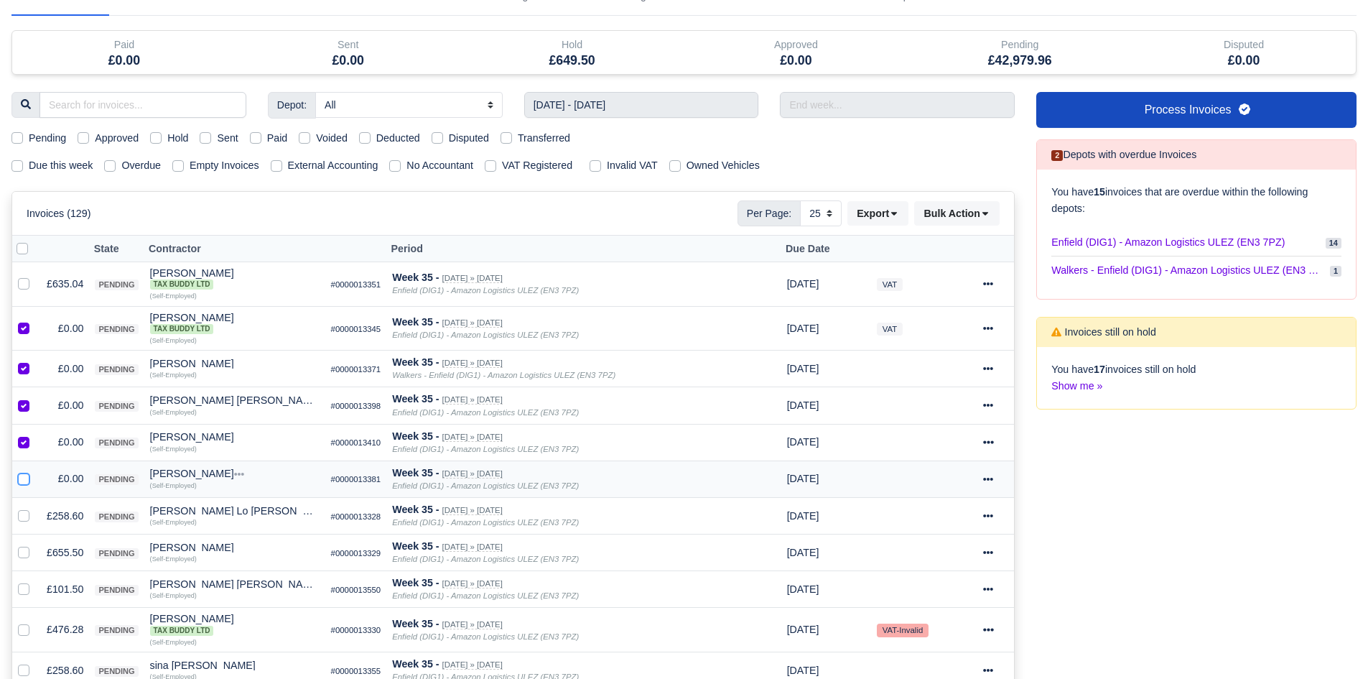
click at [21, 480] on input "checkbox" at bounding box center [23, 476] width 11 height 11
checkbox input "true"
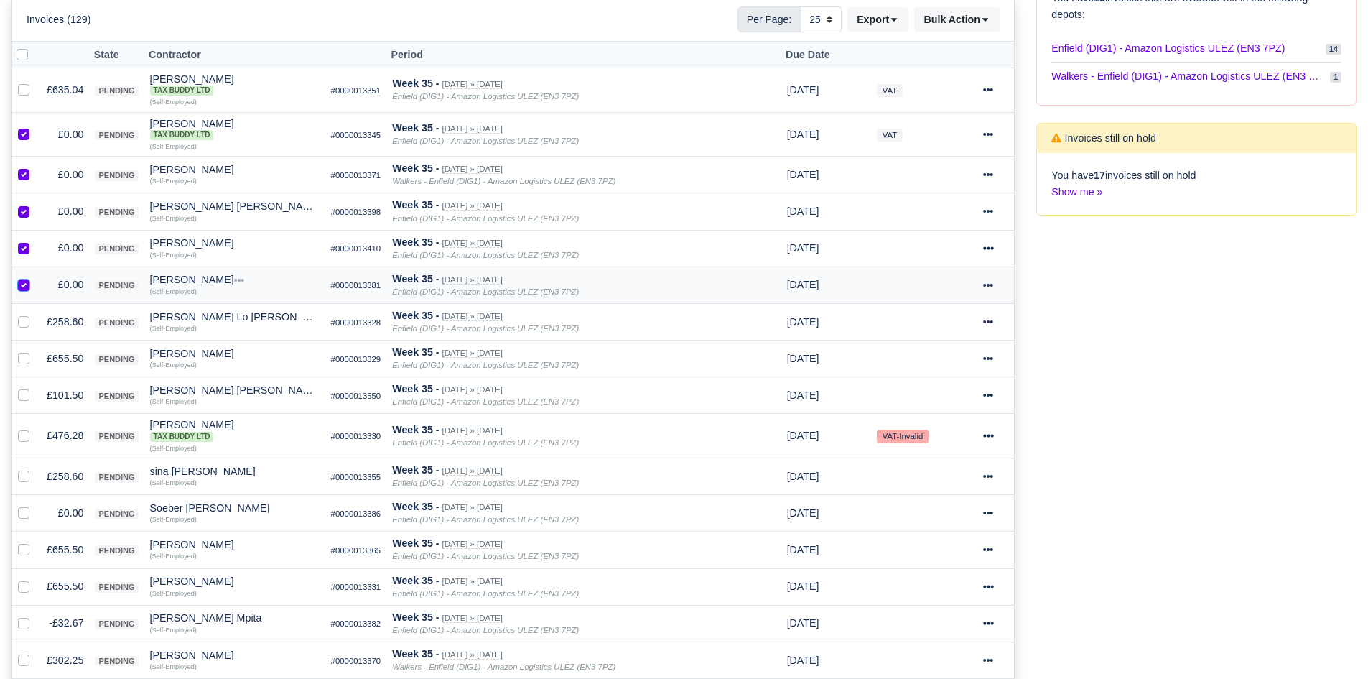
scroll to position [276, 0]
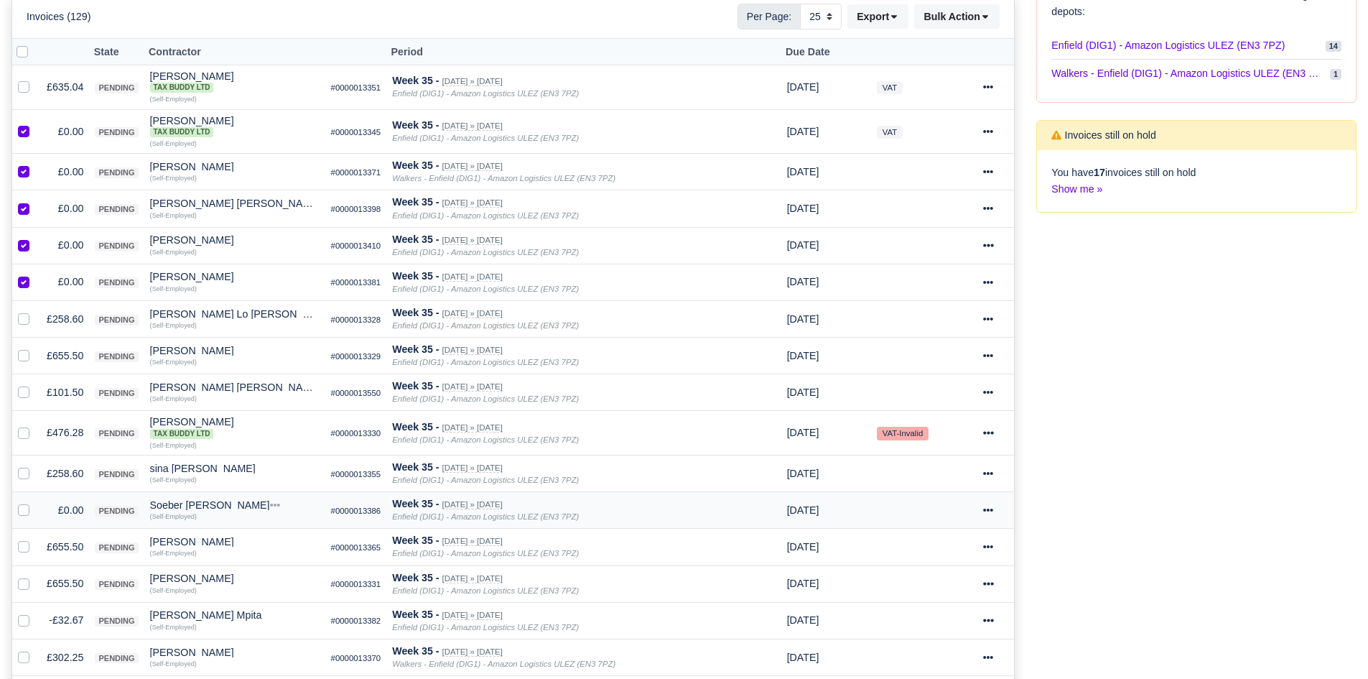
click at [35, 502] on label at bounding box center [35, 502] width 0 height 0
click at [20, 509] on input "checkbox" at bounding box center [23, 507] width 11 height 11
checkbox input "true"
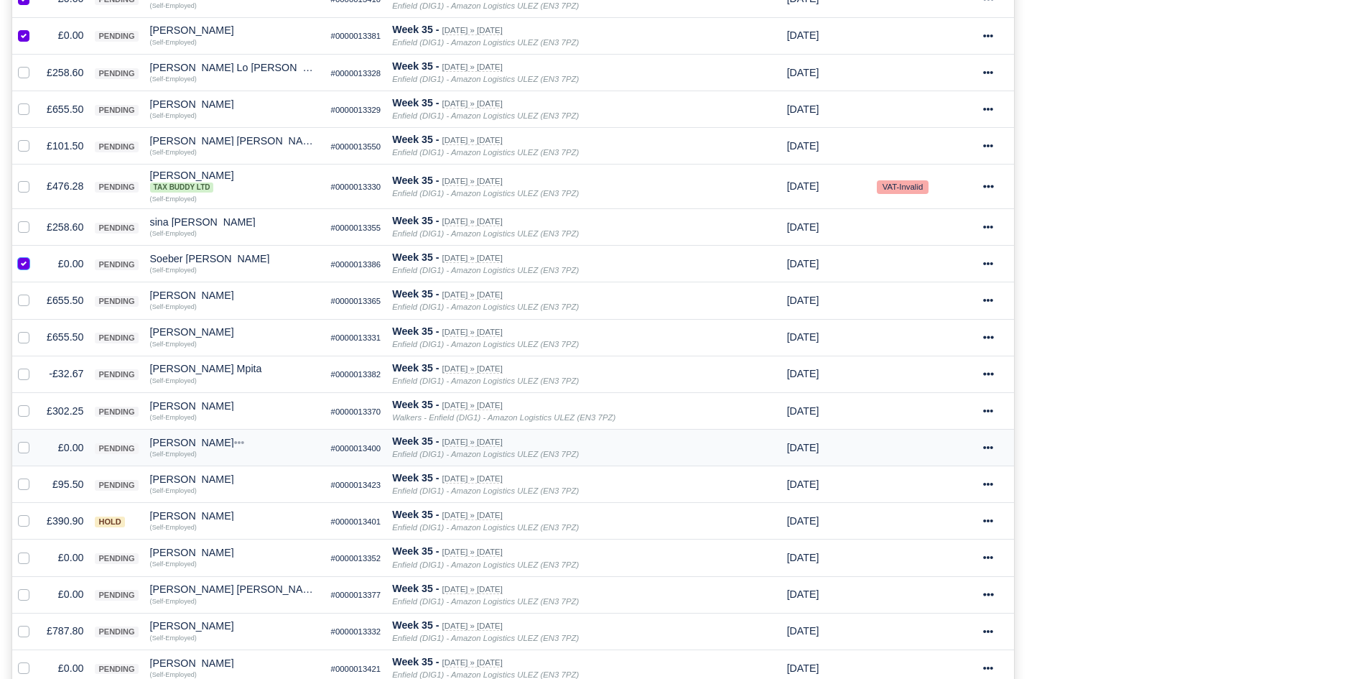
scroll to position [523, 0]
click at [35, 365] on label at bounding box center [35, 365] width 0 height 0
click at [20, 376] on input "checkbox" at bounding box center [23, 370] width 11 height 11
checkbox input "true"
click at [35, 439] on label at bounding box center [35, 439] width 0 height 0
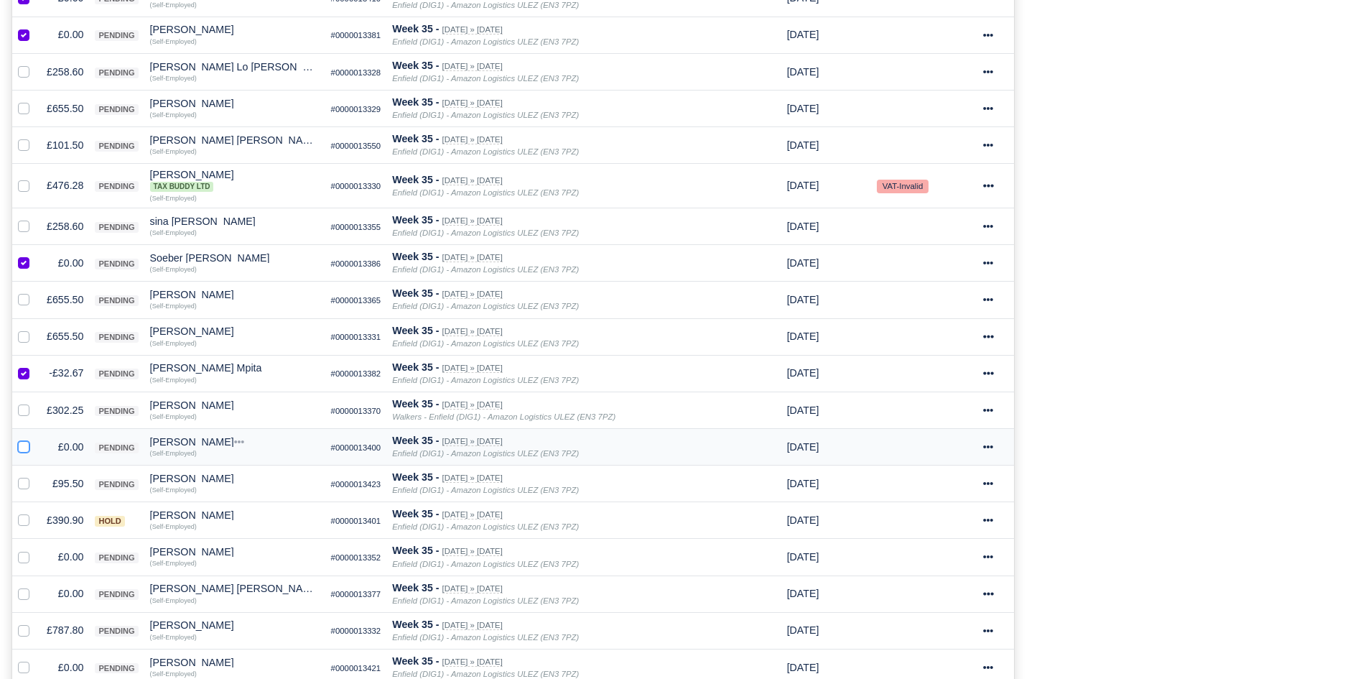
click at [24, 447] on input "checkbox" at bounding box center [23, 444] width 11 height 11
checkbox input "true"
click at [35, 549] on label at bounding box center [35, 549] width 0 height 0
click at [27, 556] on input "checkbox" at bounding box center [23, 554] width 11 height 11
checkbox input "true"
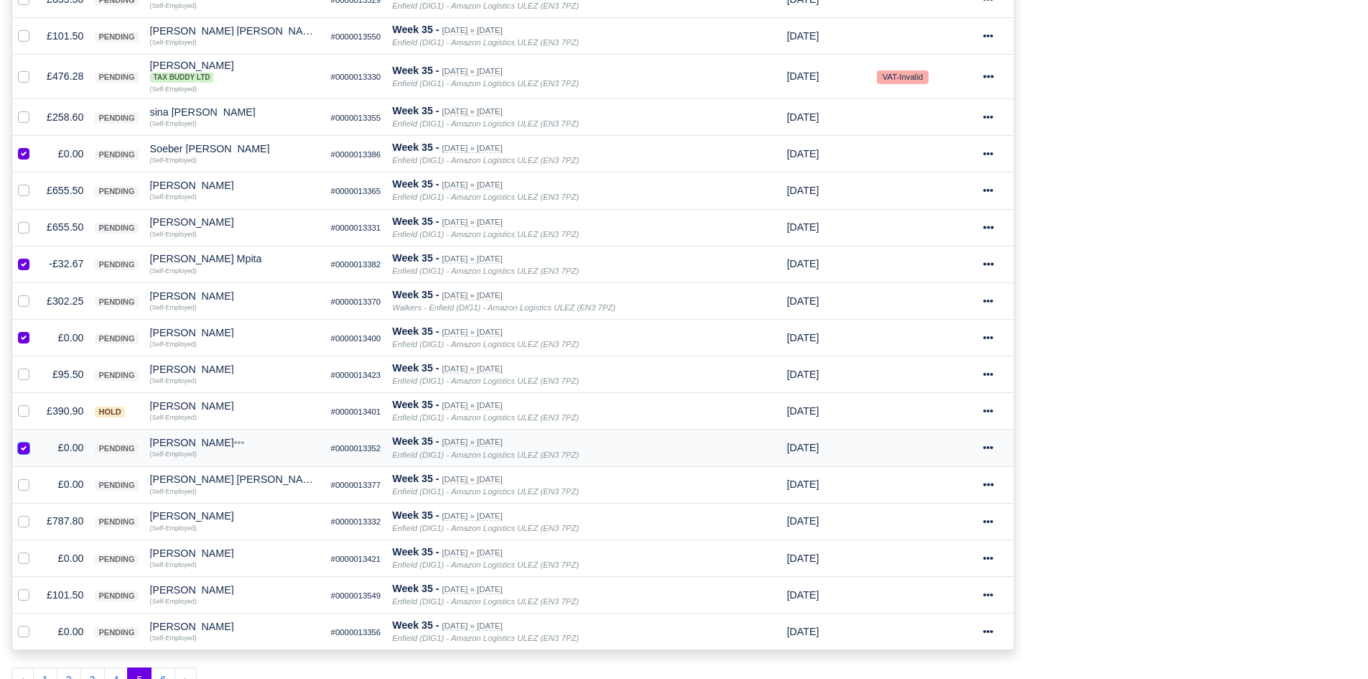
scroll to position [633, 0]
click at [22, 491] on div at bounding box center [26, 484] width 17 height 17
click at [35, 476] on label at bounding box center [35, 476] width 0 height 0
click at [24, 487] on input "checkbox" at bounding box center [23, 481] width 11 height 11
checkbox input "true"
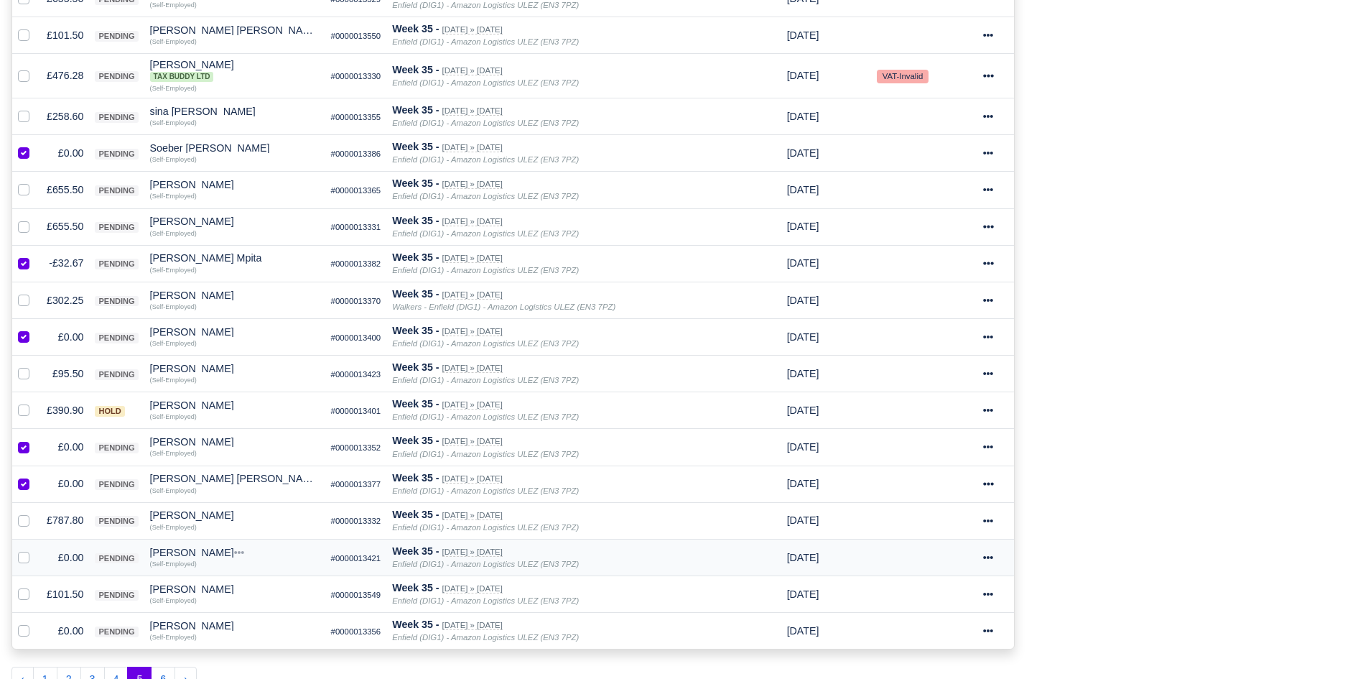
click at [35, 550] on label at bounding box center [35, 550] width 0 height 0
click at [24, 557] on input "checkbox" at bounding box center [23, 555] width 11 height 11
checkbox input "true"
click at [35, 623] on label at bounding box center [35, 623] width 0 height 0
click at [28, 626] on input "checkbox" at bounding box center [23, 628] width 11 height 11
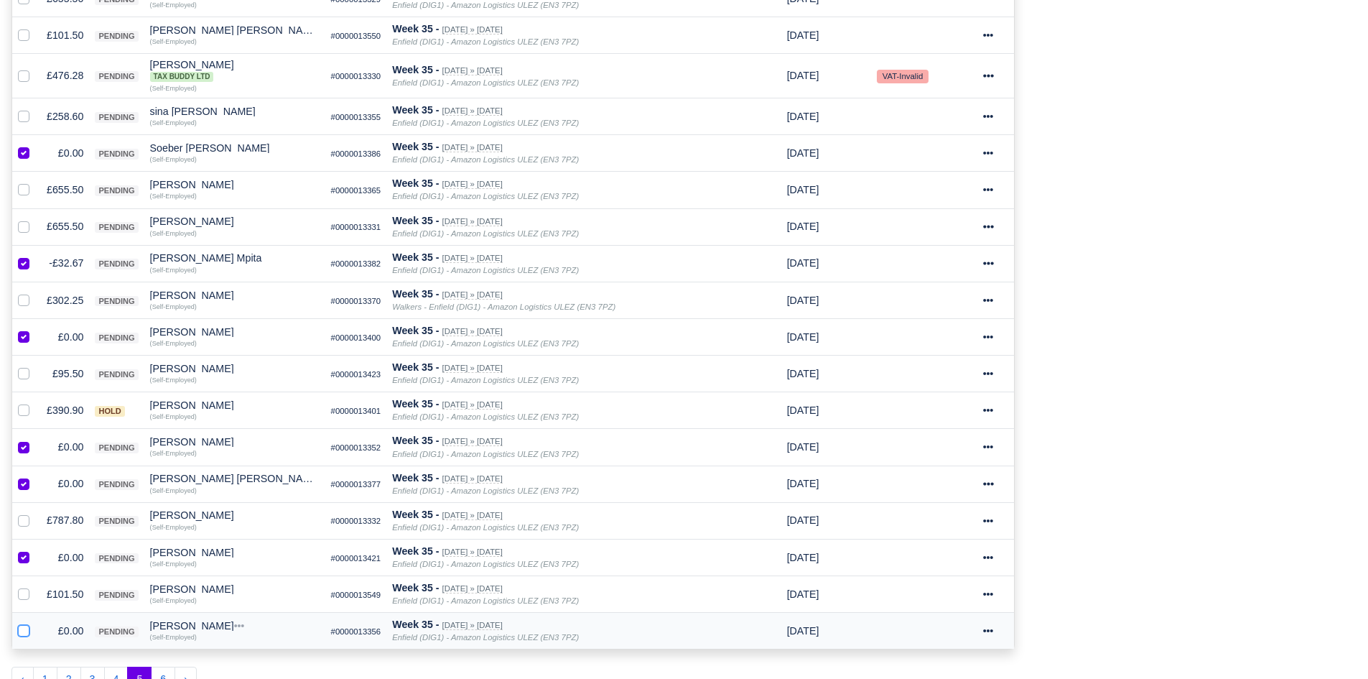
checkbox input "true"
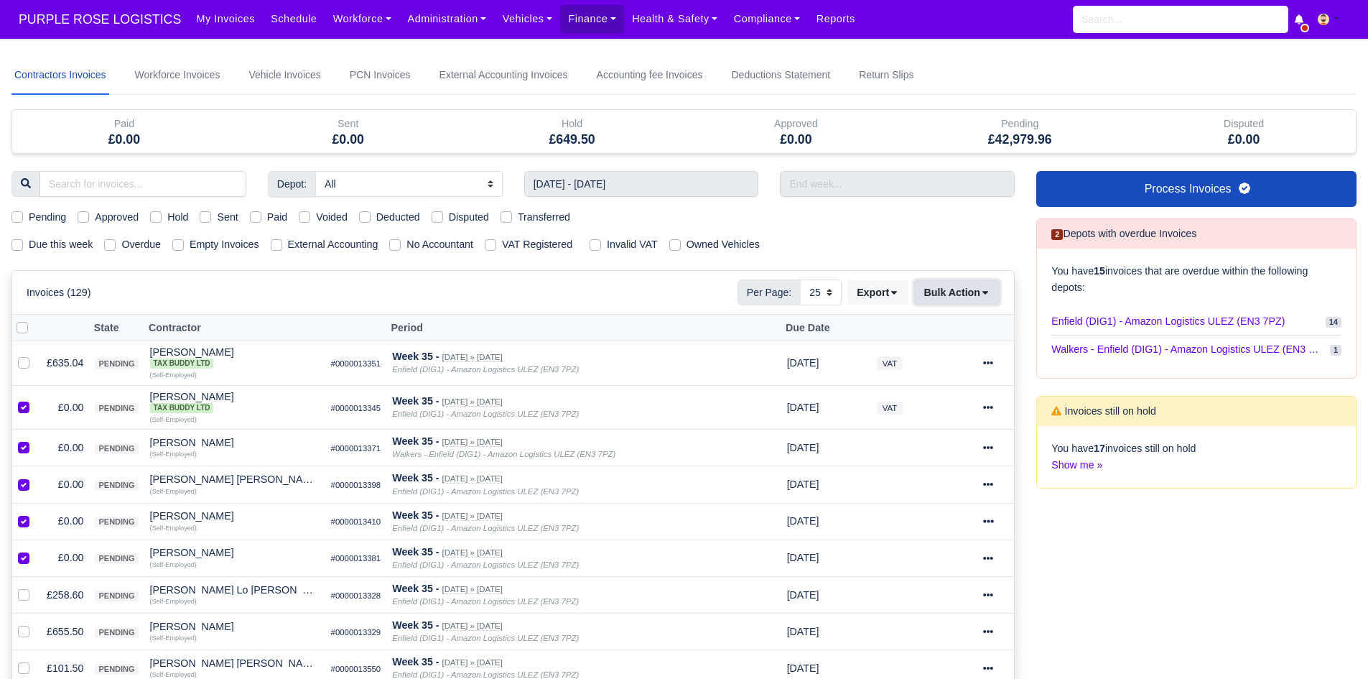
click at [963, 283] on button "Bulk Action" at bounding box center [956, 292] width 85 height 24
click at [932, 405] on div "Void" at bounding box center [935, 408] width 128 height 22
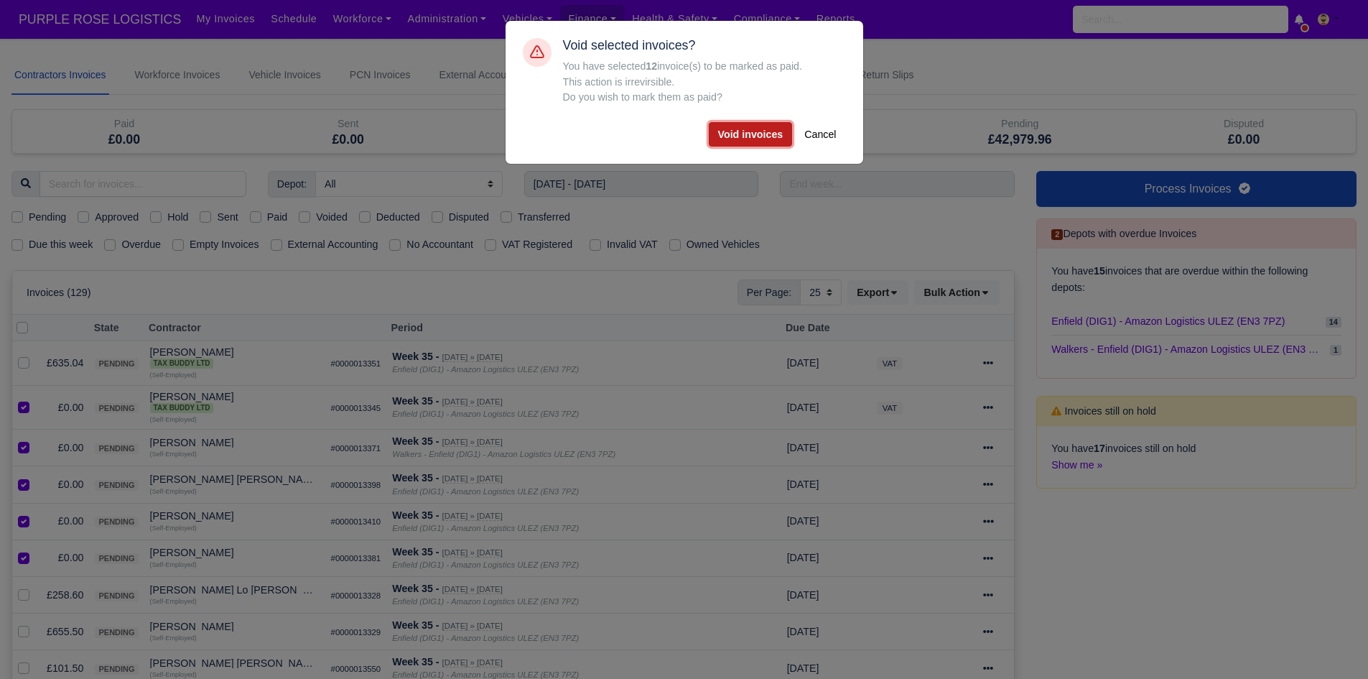
click at [770, 138] on button "Void invoices" at bounding box center [751, 134] width 84 height 24
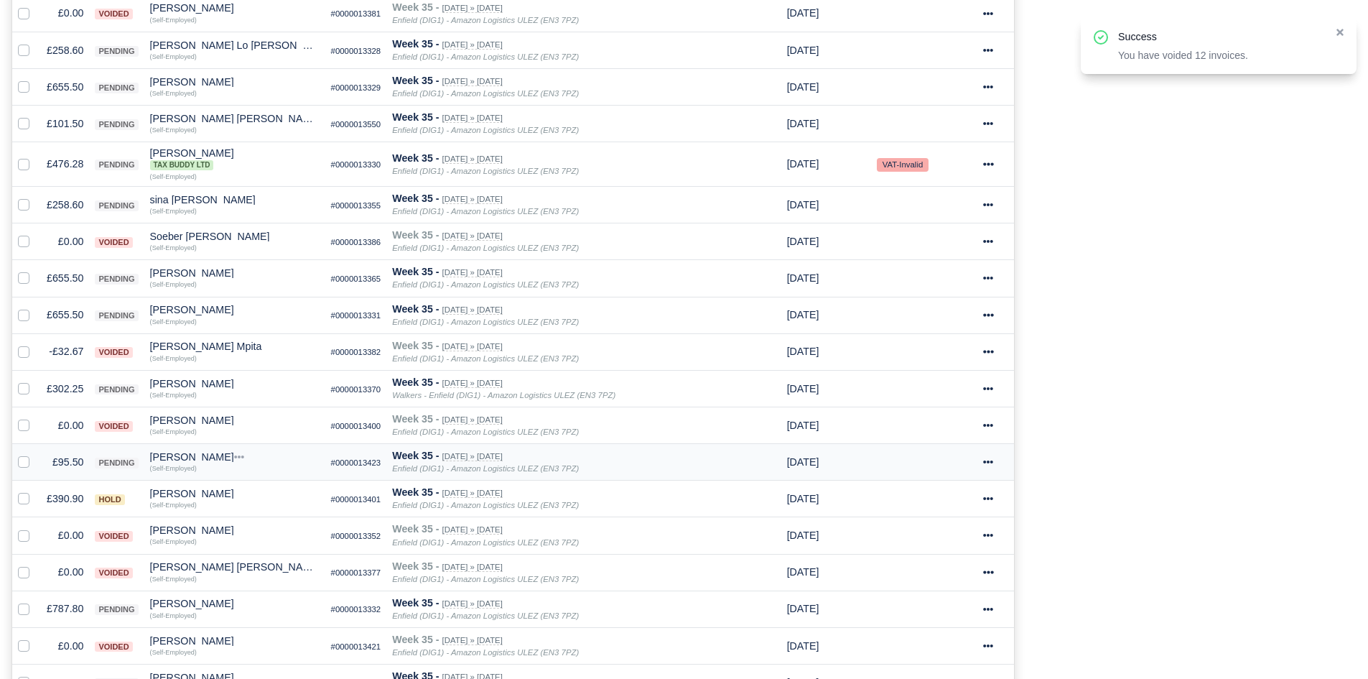
click at [55, 460] on td "£95.50" at bounding box center [65, 462] width 48 height 37
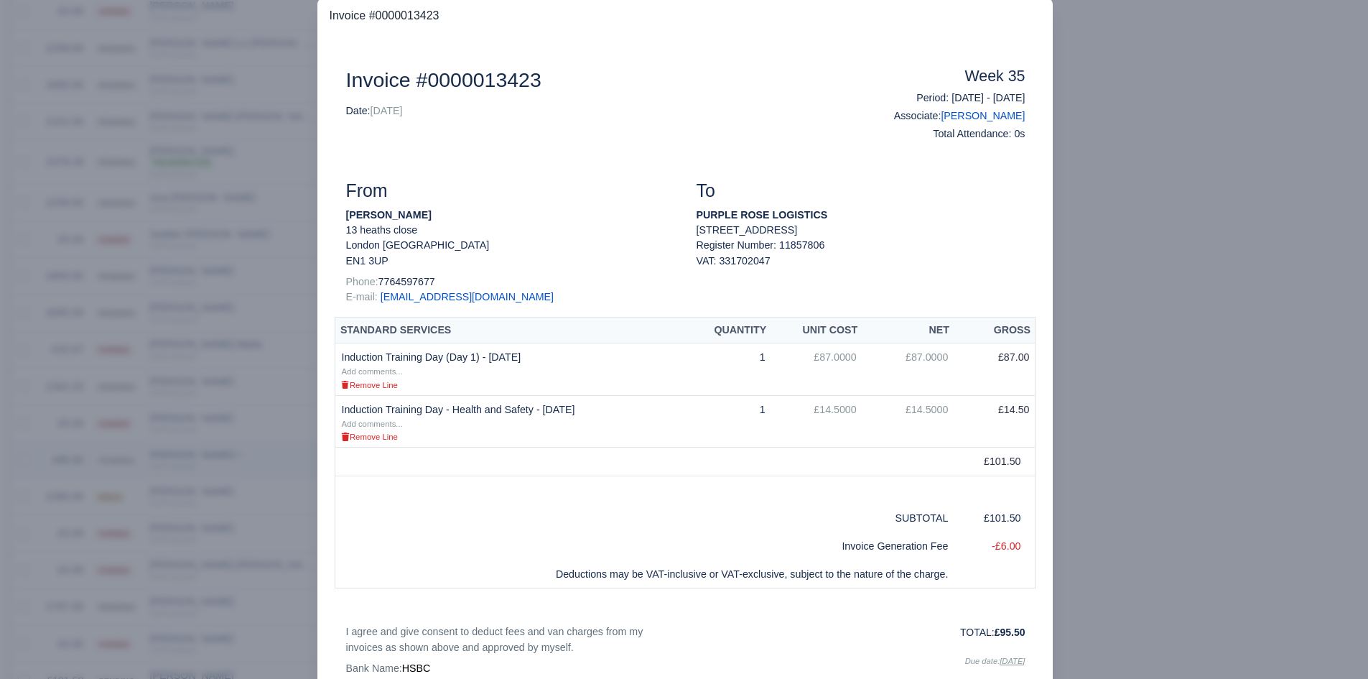
scroll to position [542, 0]
click at [101, 469] on div at bounding box center [684, 339] width 1368 height 679
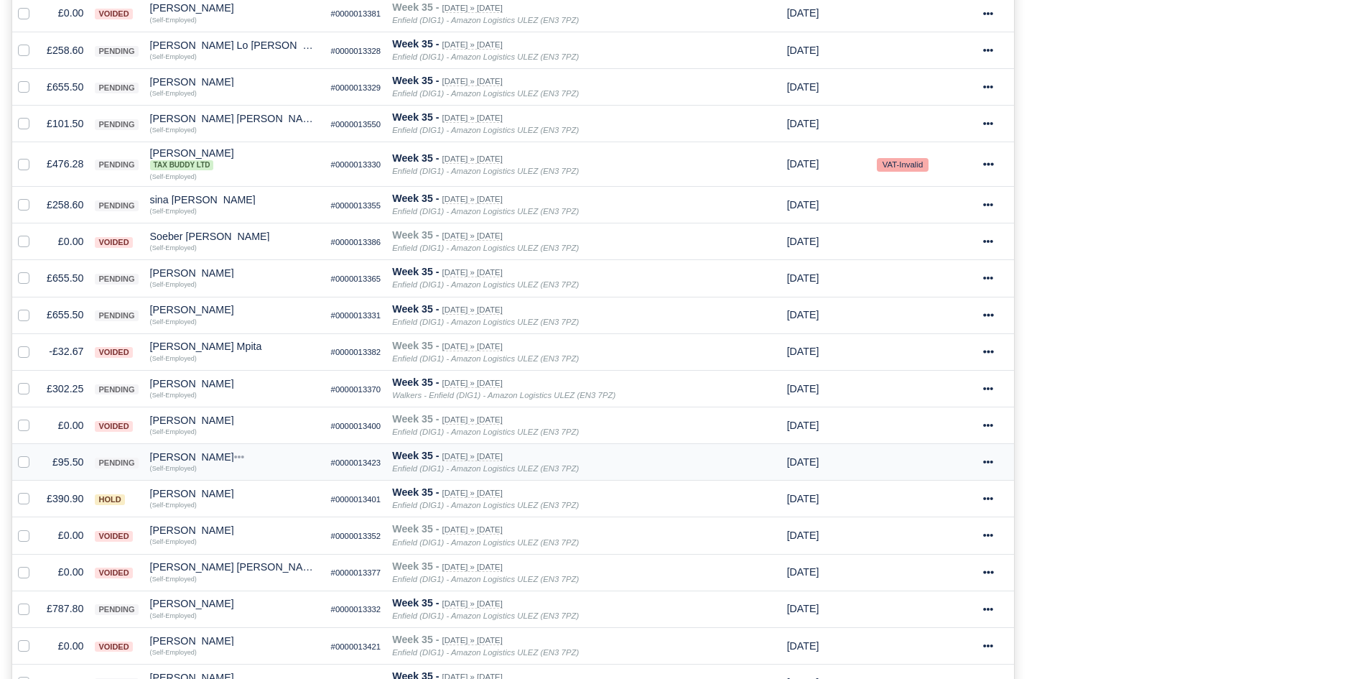
scroll to position [545, 0]
click at [170, 468] on small "(Self-Employed)" at bounding box center [173, 468] width 47 height 7
click at [180, 458] on div "[PERSON_NAME]" at bounding box center [235, 457] width 170 height 10
click at [240, 500] on button "Other Invoices" at bounding box center [274, 498] width 168 height 22
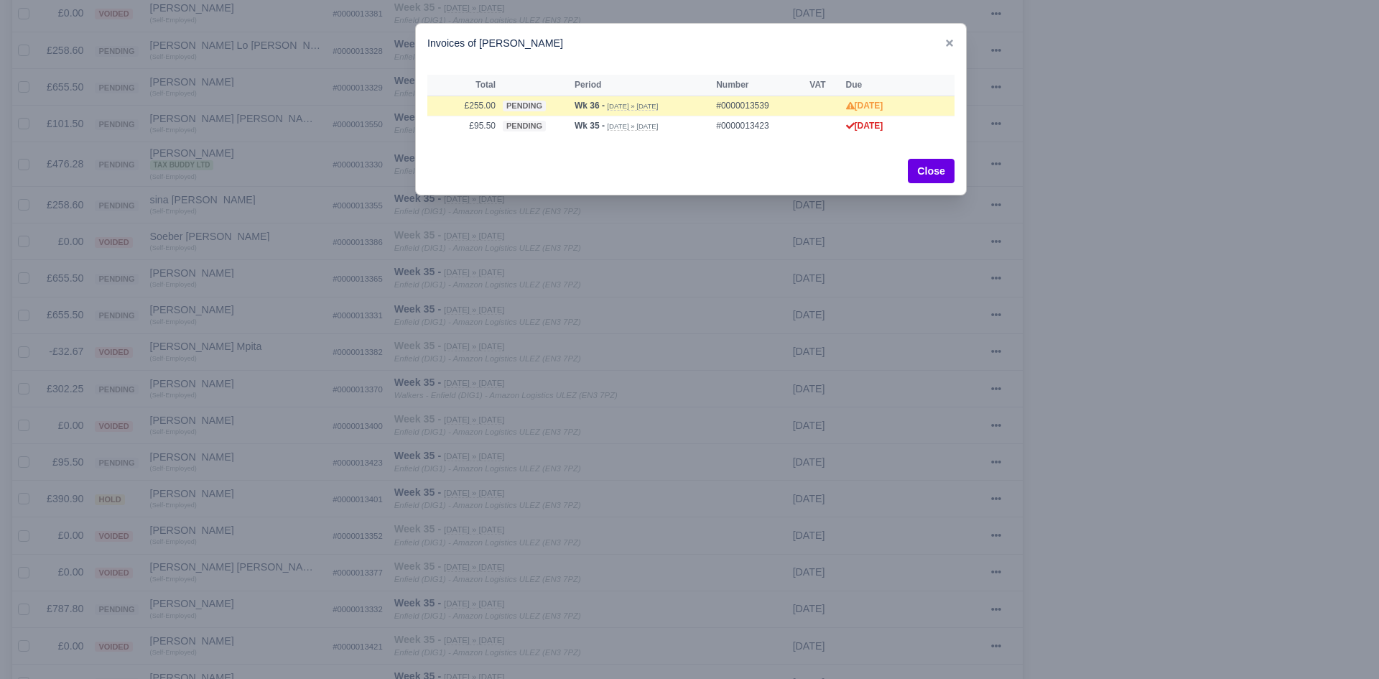
click at [212, 468] on div at bounding box center [689, 339] width 1379 height 679
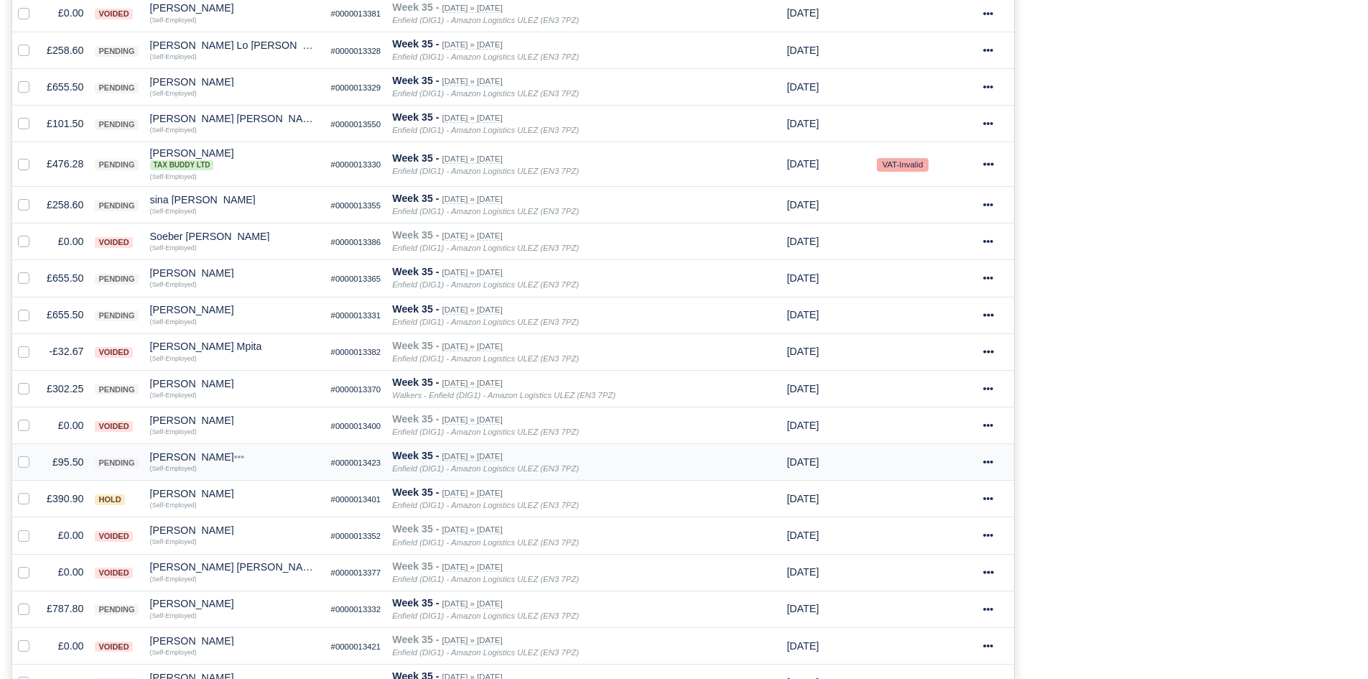
click at [191, 450] on td "Tugay Yildiz Quick Actions Other Invoices Wallet (Self-Employed)" at bounding box center [234, 462] width 181 height 37
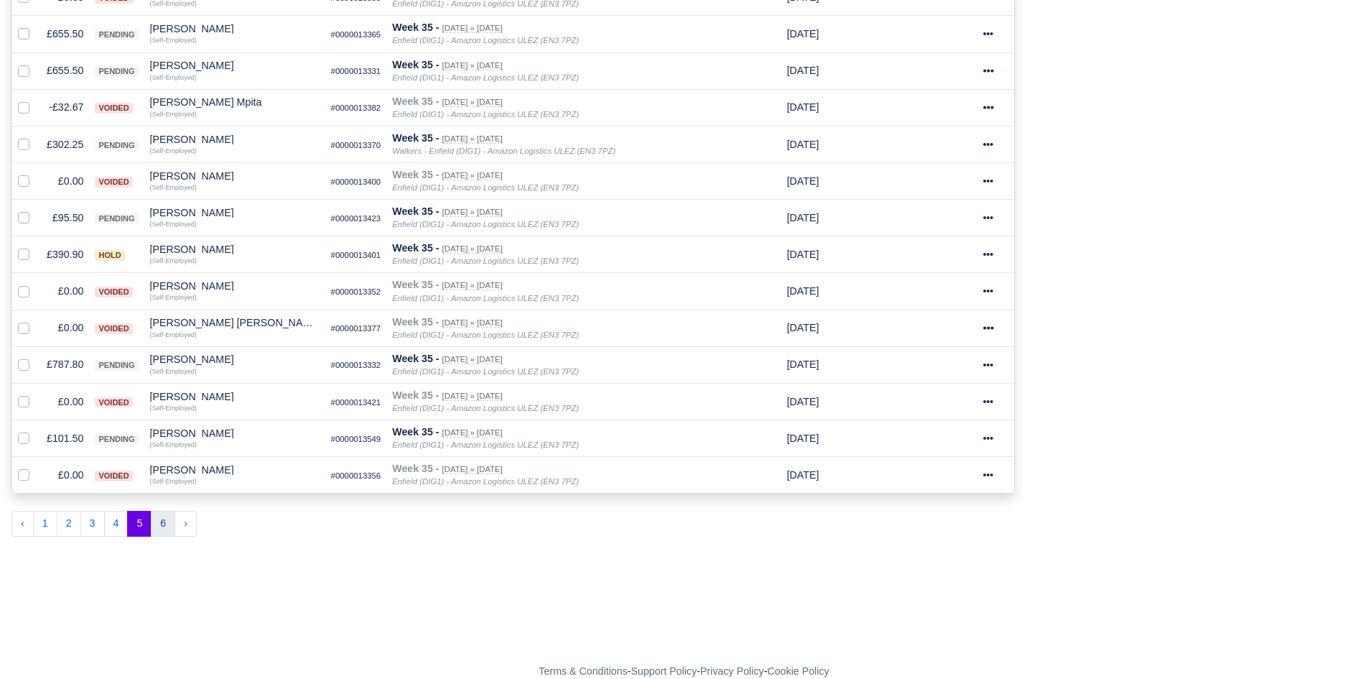
click at [164, 528] on button "6" at bounding box center [163, 524] width 24 height 26
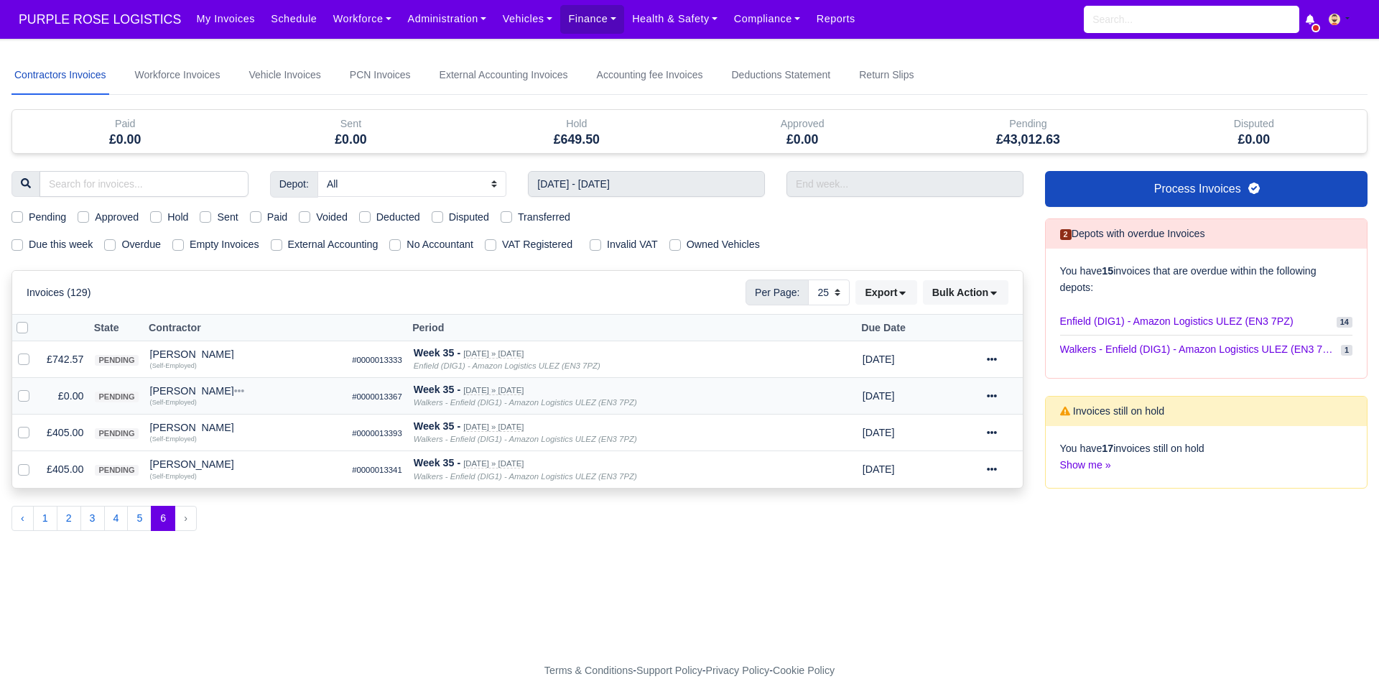
click at [35, 388] on label at bounding box center [35, 388] width 0 height 0
click at [22, 391] on input "checkbox" at bounding box center [23, 393] width 11 height 11
checkbox input "true"
click at [943, 305] on button "Bulk Action" at bounding box center [965, 292] width 85 height 24
click at [925, 405] on div "Void" at bounding box center [943, 408] width 128 height 22
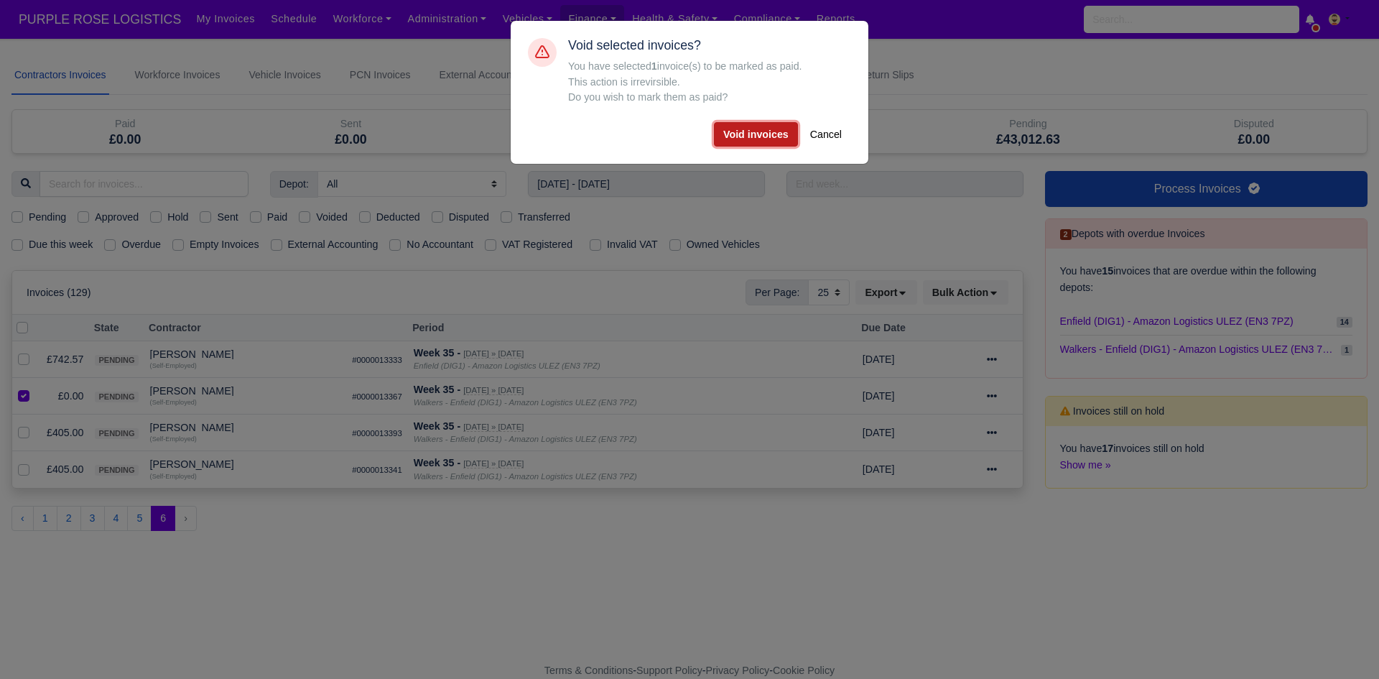
click at [775, 131] on button "Void invoices" at bounding box center [756, 134] width 84 height 24
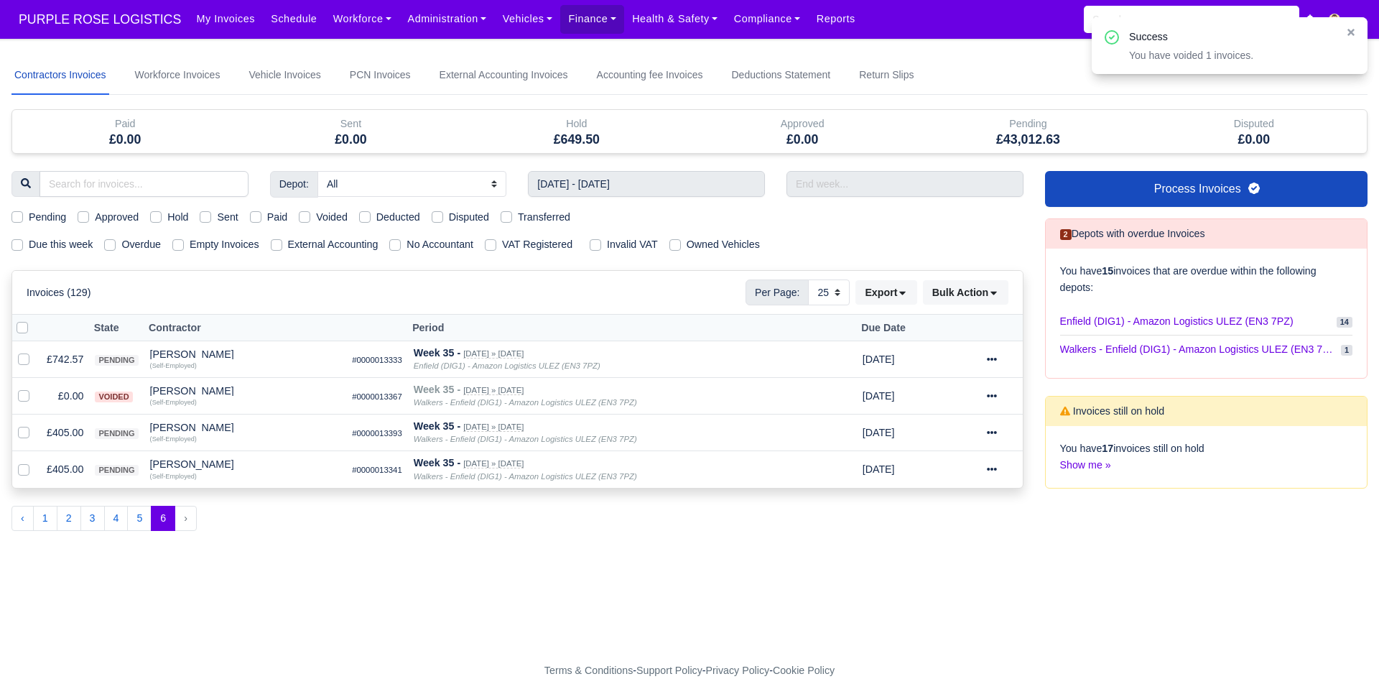
click at [49, 222] on label "Pending" at bounding box center [47, 217] width 37 height 17
click at [23, 221] on input "Pending" at bounding box center [16, 214] width 11 height 11
checkbox input "true"
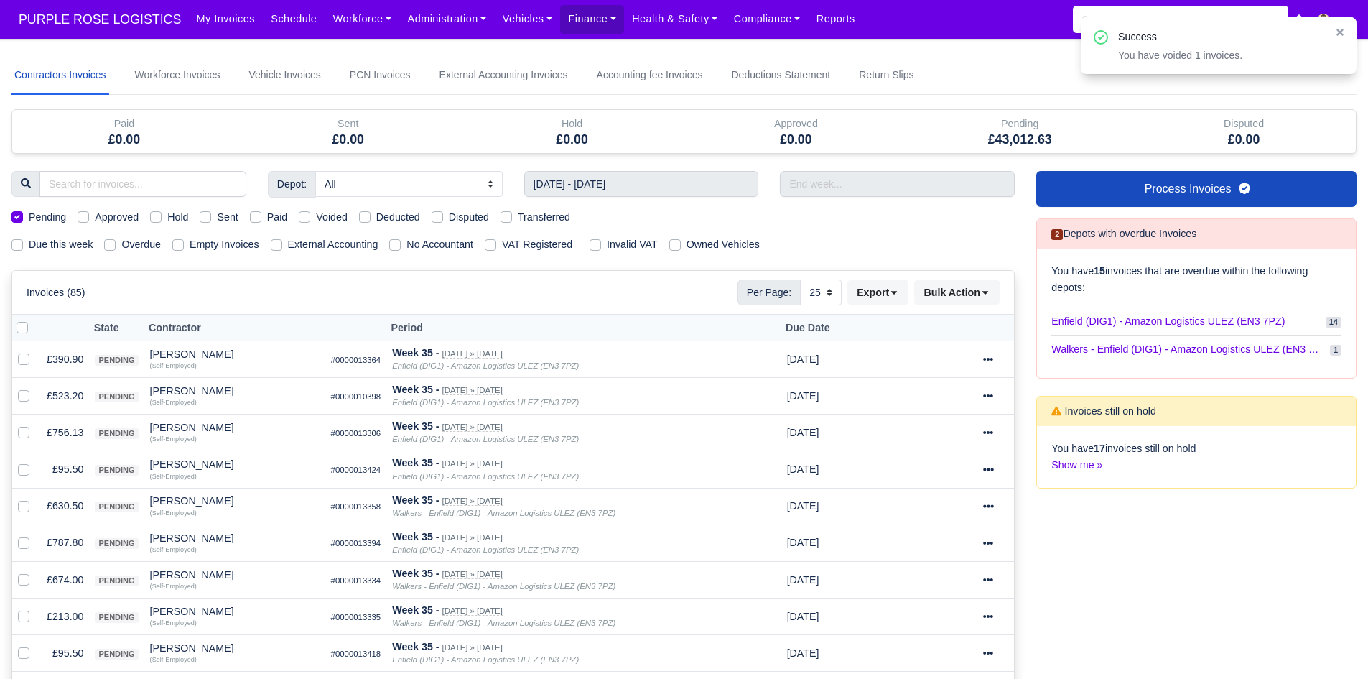
click at [34, 320] on label at bounding box center [34, 320] width 0 height 0
click at [19, 325] on input "checkbox" at bounding box center [22, 325] width 11 height 11
checkbox input "true"
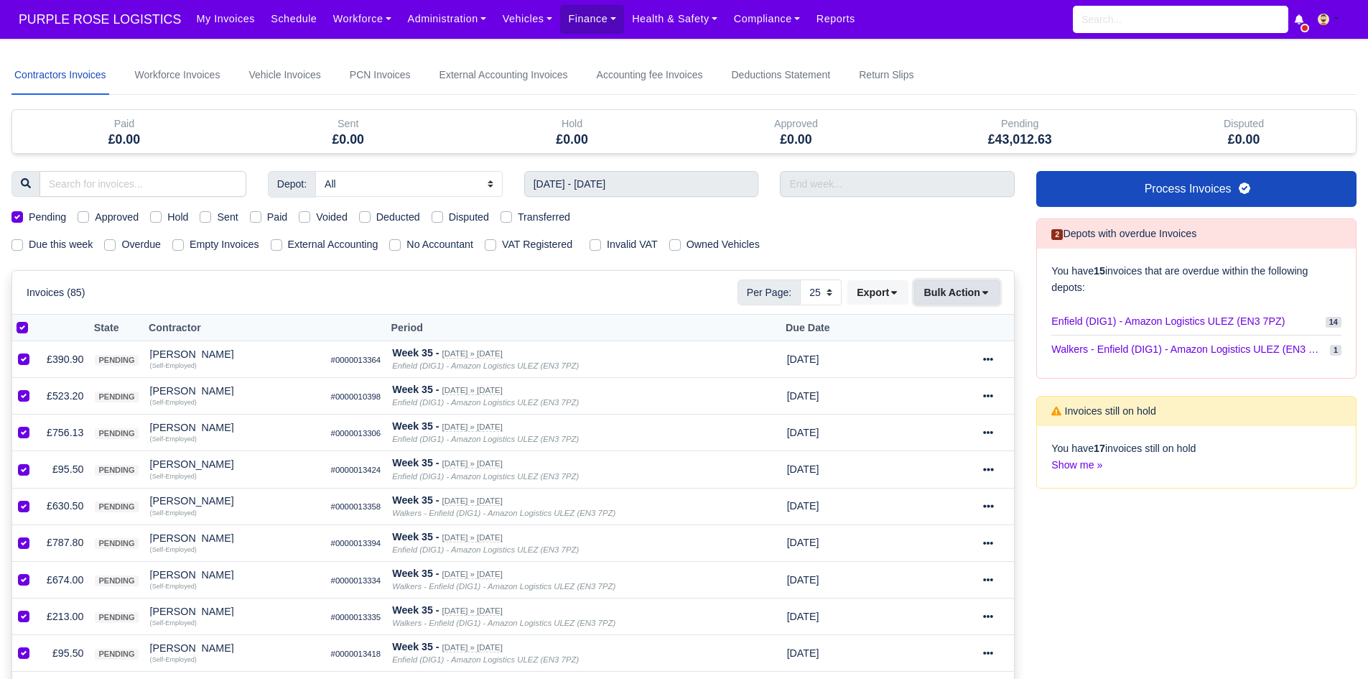
click at [971, 300] on button "Bulk Action" at bounding box center [956, 292] width 85 height 24
click at [943, 362] on div "Approve" at bounding box center [935, 364] width 128 height 22
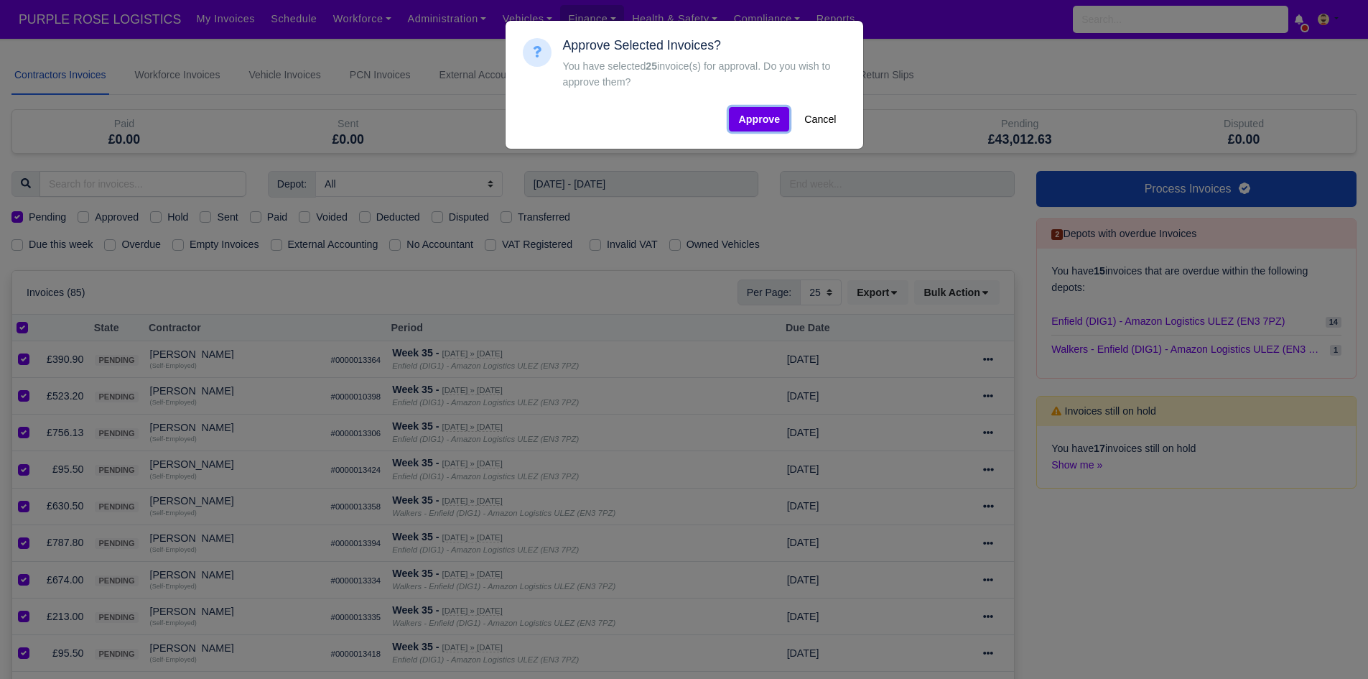
click at [766, 111] on button "Approve" at bounding box center [759, 119] width 60 height 24
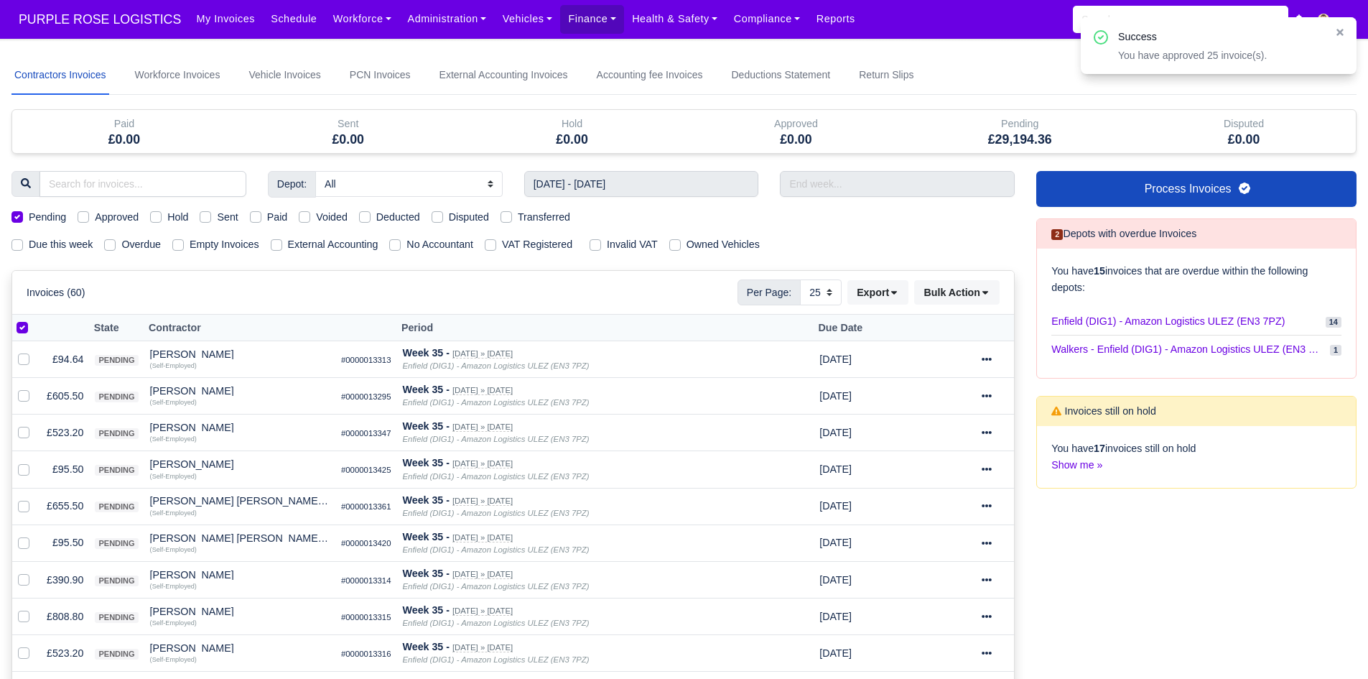
click at [34, 320] on label at bounding box center [34, 320] width 0 height 0
click at [23, 330] on input "checkbox" at bounding box center [22, 325] width 11 height 11
checkbox input "false"
click at [34, 320] on label at bounding box center [34, 320] width 0 height 0
click at [23, 330] on input "checkbox" at bounding box center [22, 325] width 11 height 11
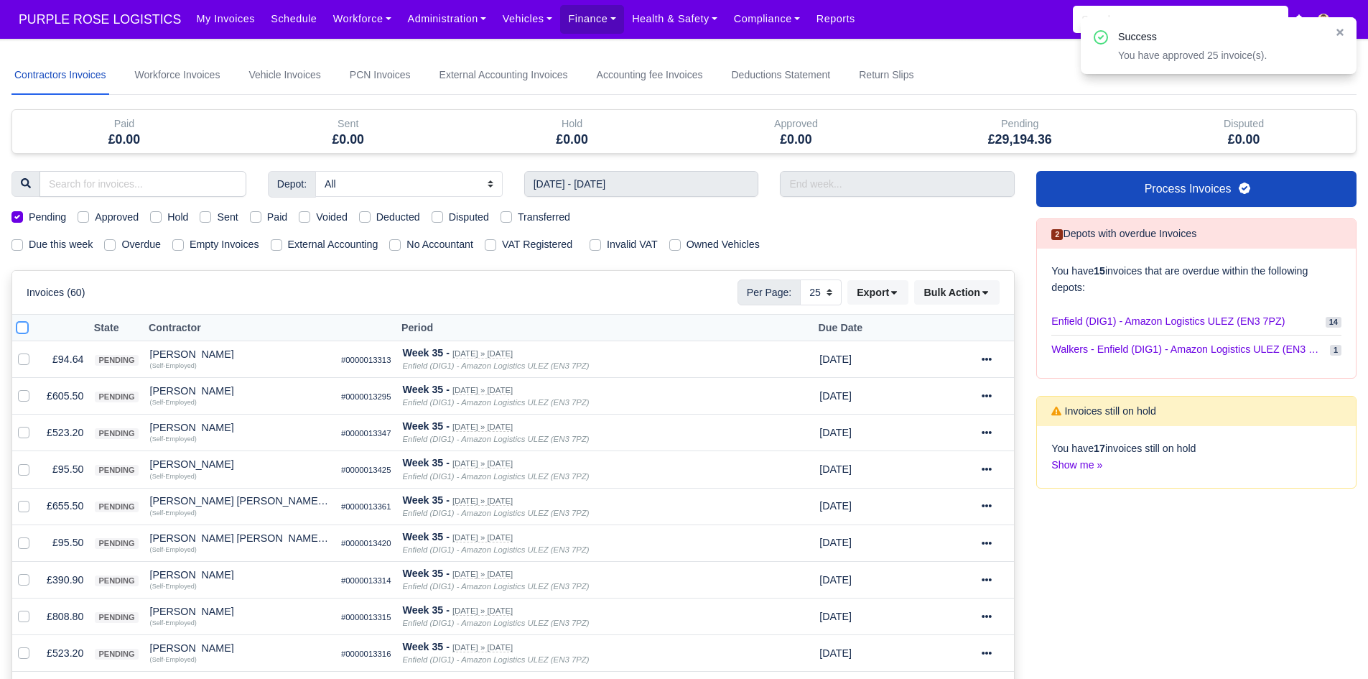
checkbox input "true"
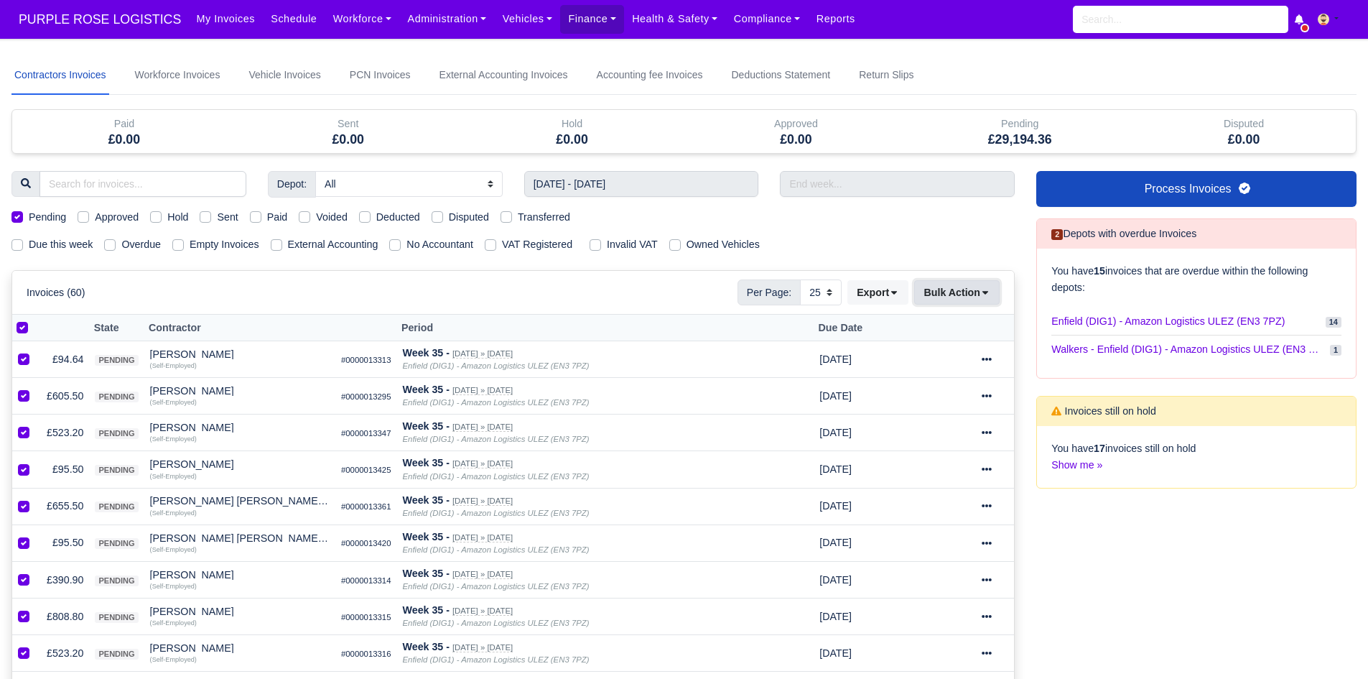
click at [953, 302] on button "Bulk Action" at bounding box center [956, 292] width 85 height 24
click at [951, 358] on div "Approve" at bounding box center [935, 364] width 128 height 22
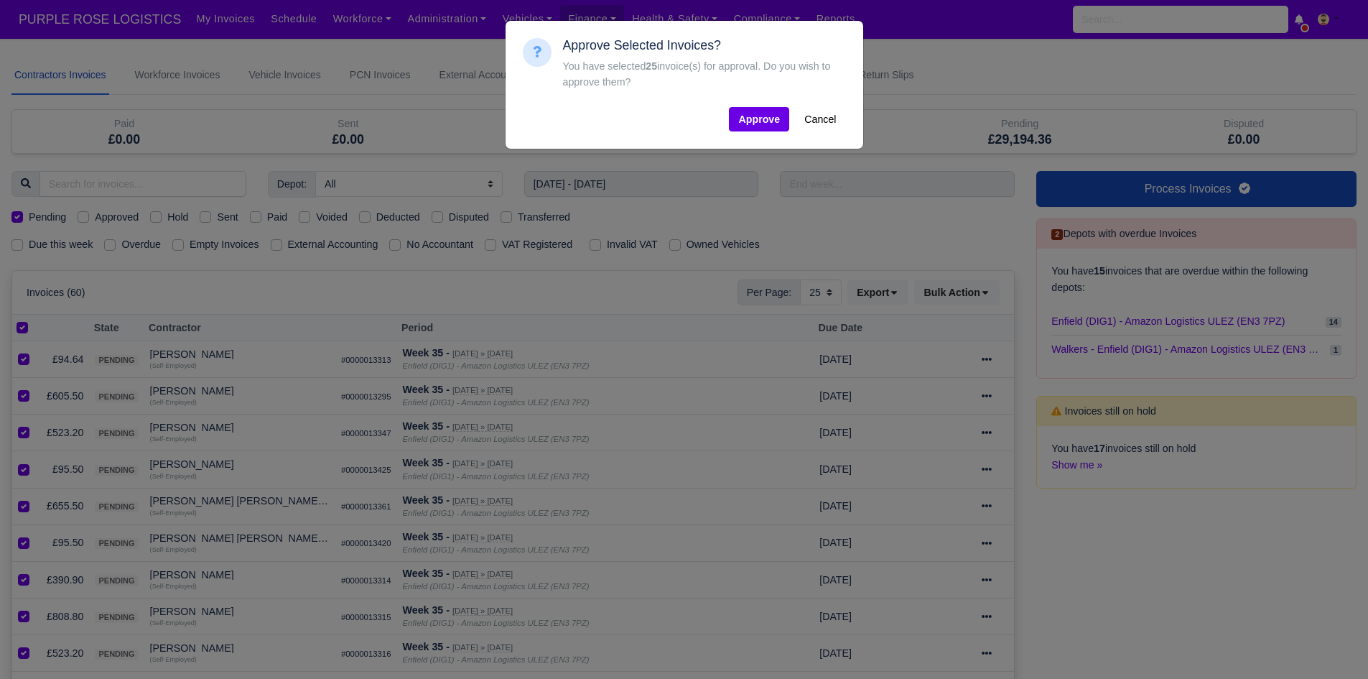
click at [766, 136] on div "Approve Selected Invoices? You have selected 25 invoice(s) for approval. Do you…" at bounding box center [684, 84] width 335 height 105
click at [764, 122] on button "Approve" at bounding box center [759, 119] width 60 height 24
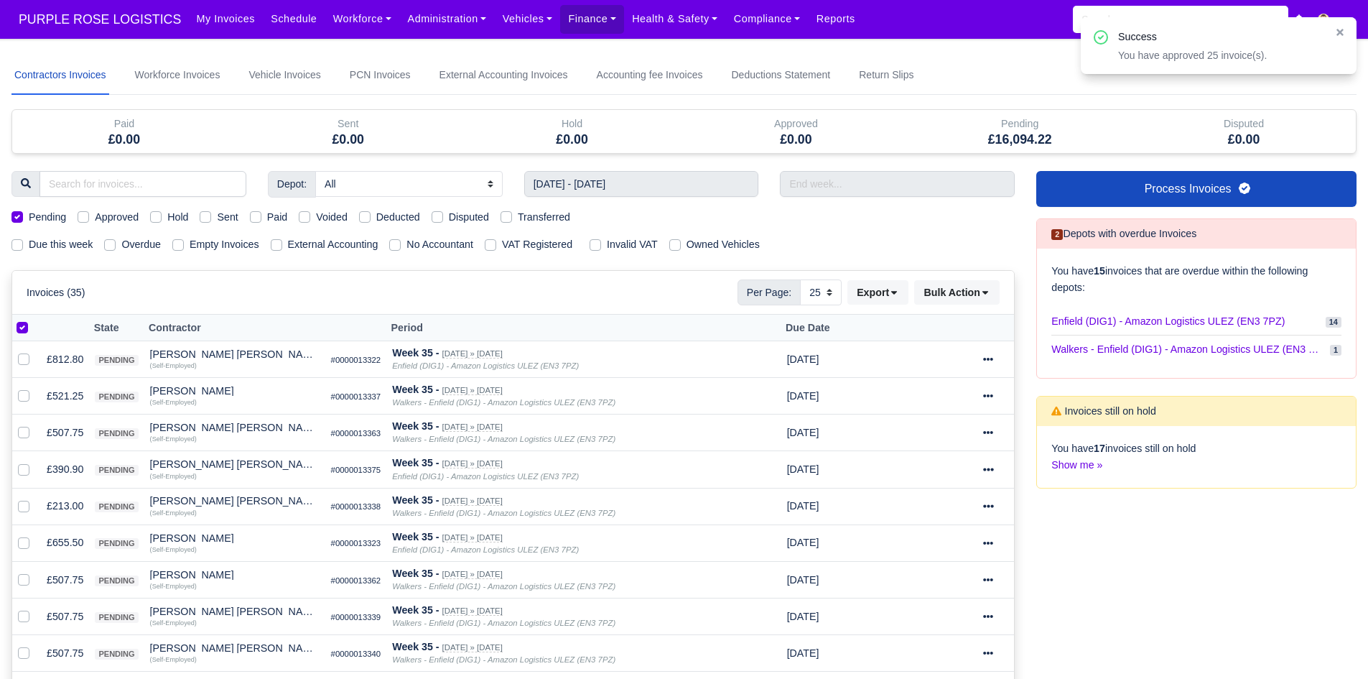
click at [34, 320] on label at bounding box center [34, 320] width 0 height 0
click at [26, 325] on input "checkbox" at bounding box center [22, 325] width 11 height 11
checkbox input "false"
click at [34, 320] on label at bounding box center [34, 320] width 0 height 0
click at [26, 325] on input "checkbox" at bounding box center [22, 325] width 11 height 11
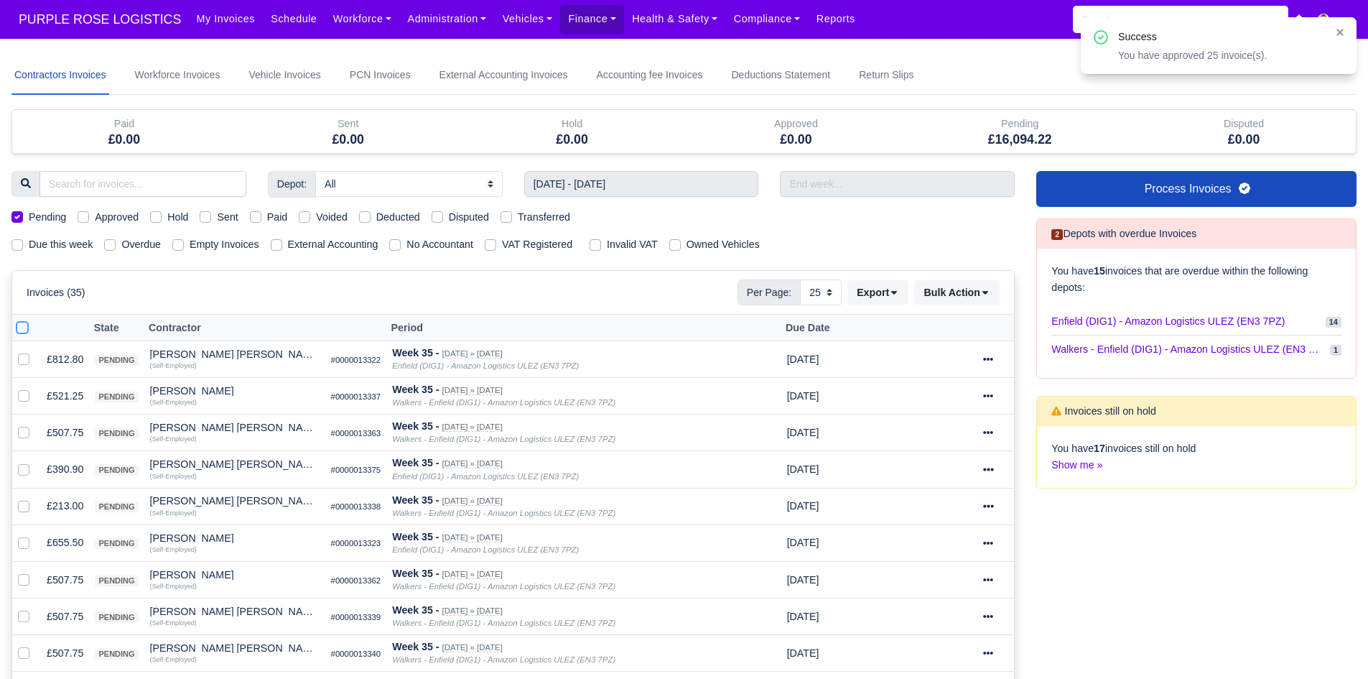
checkbox input "true"
click at [941, 284] on button "Bulk Action" at bounding box center [956, 292] width 85 height 24
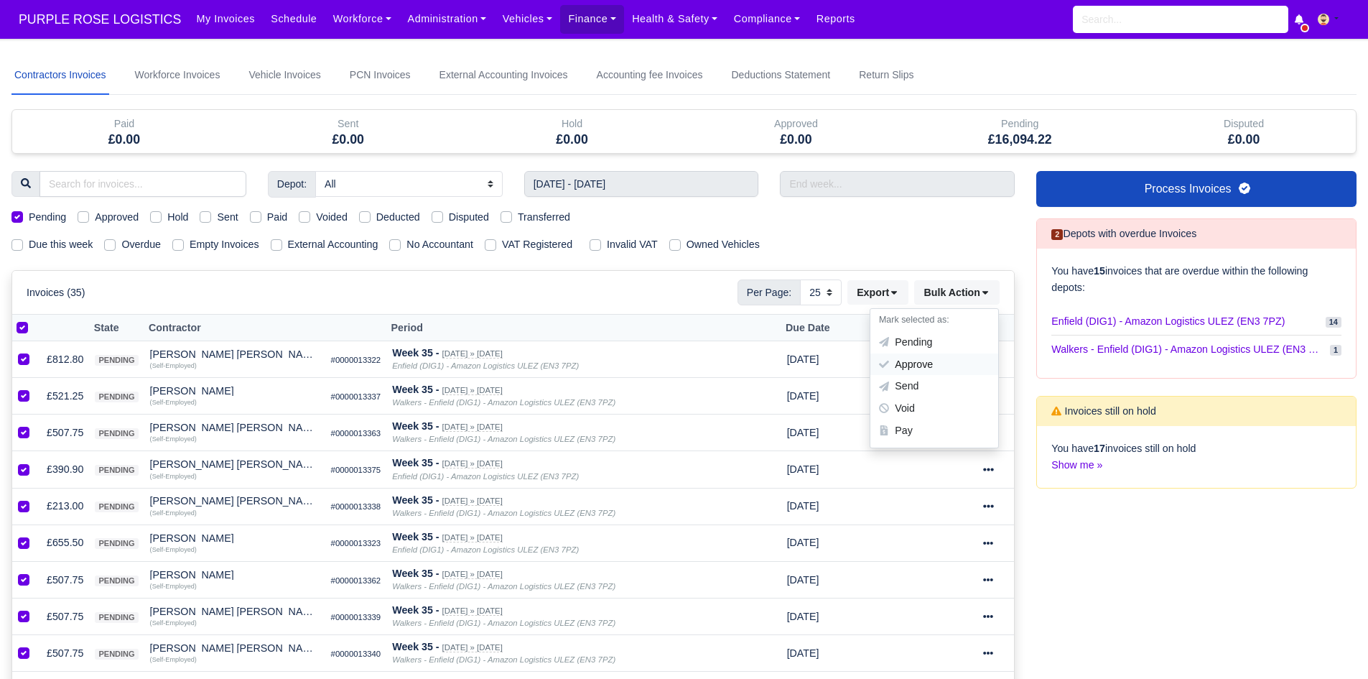
click at [948, 358] on div "Approve" at bounding box center [935, 364] width 128 height 22
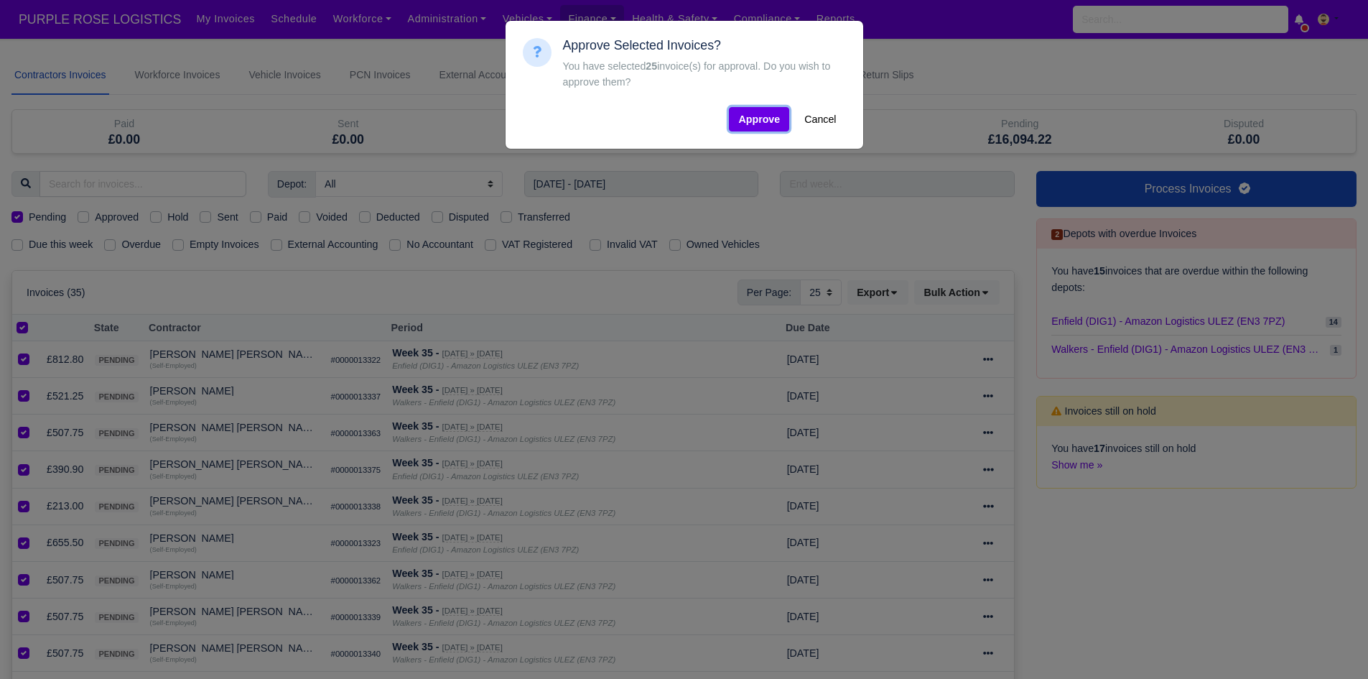
click at [750, 120] on button "Approve" at bounding box center [759, 119] width 60 height 24
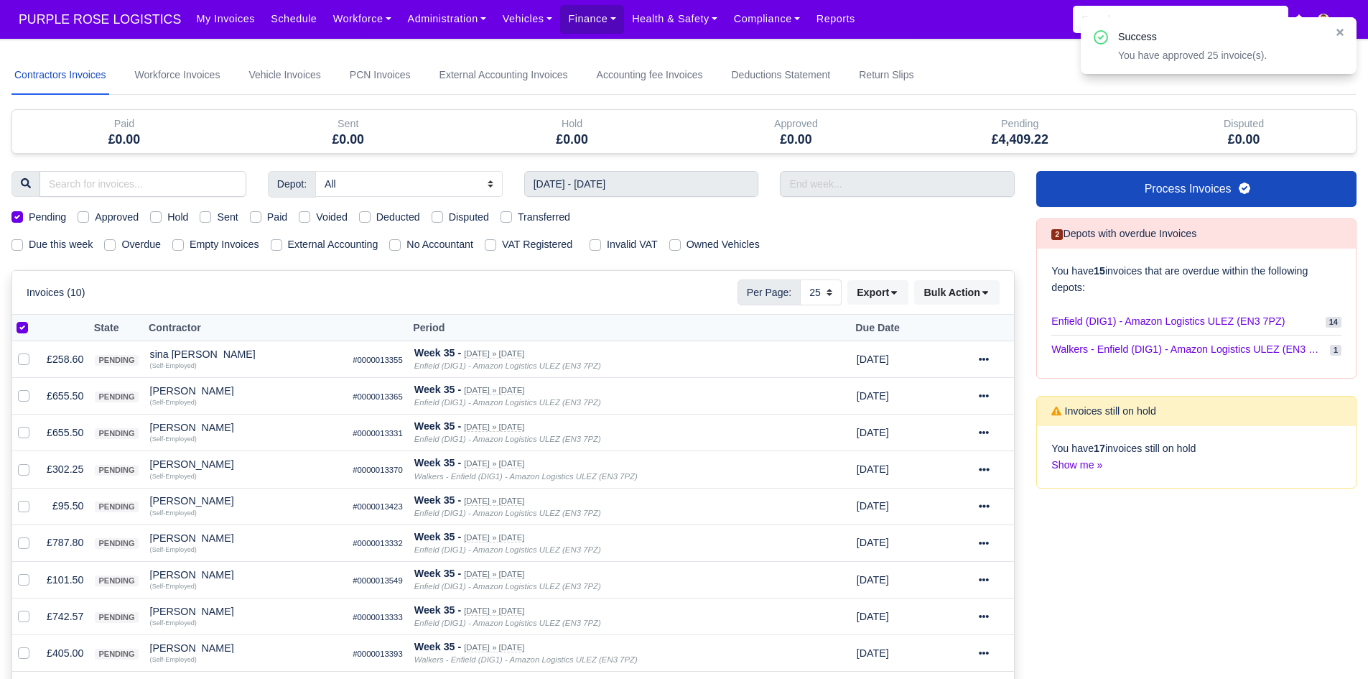
click at [34, 320] on label at bounding box center [34, 320] width 0 height 0
click at [18, 328] on input "checkbox" at bounding box center [22, 325] width 11 height 11
checkbox input "false"
click at [34, 320] on label at bounding box center [34, 320] width 0 height 0
click at [18, 328] on input "checkbox" at bounding box center [22, 325] width 11 height 11
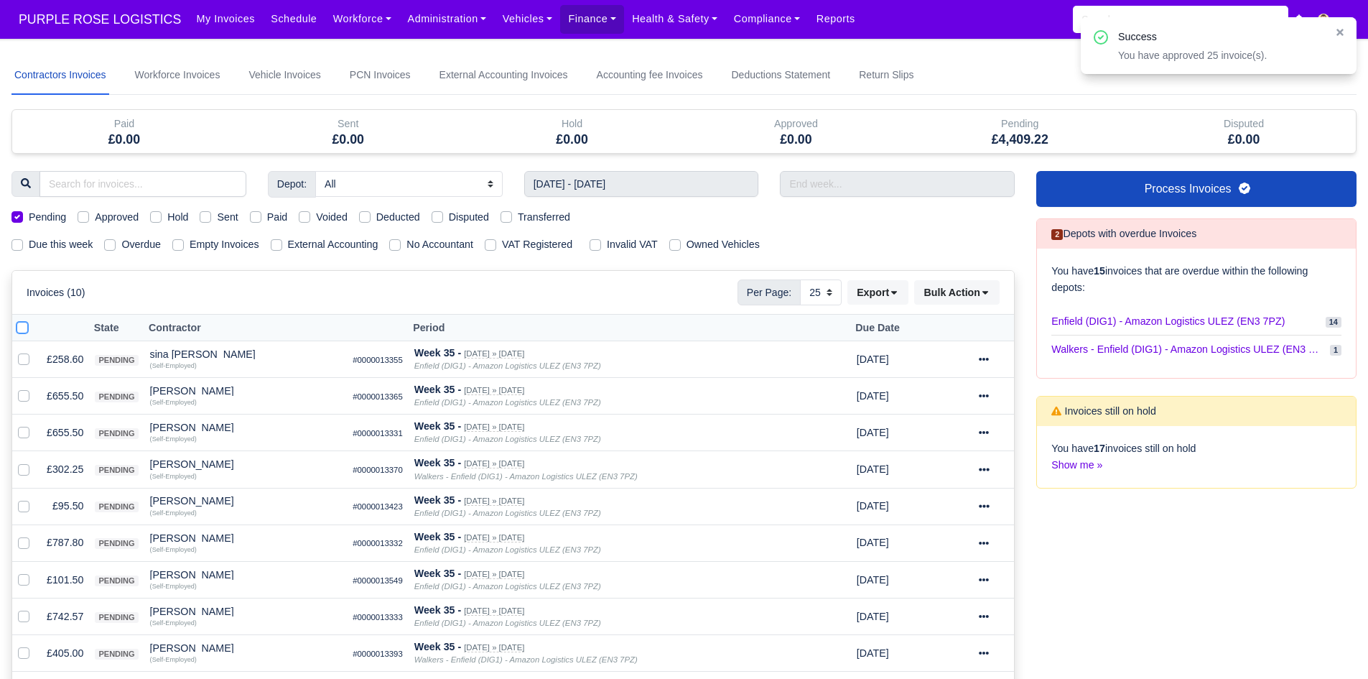
checkbox input "true"
click at [958, 289] on button "Bulk Action" at bounding box center [956, 292] width 85 height 24
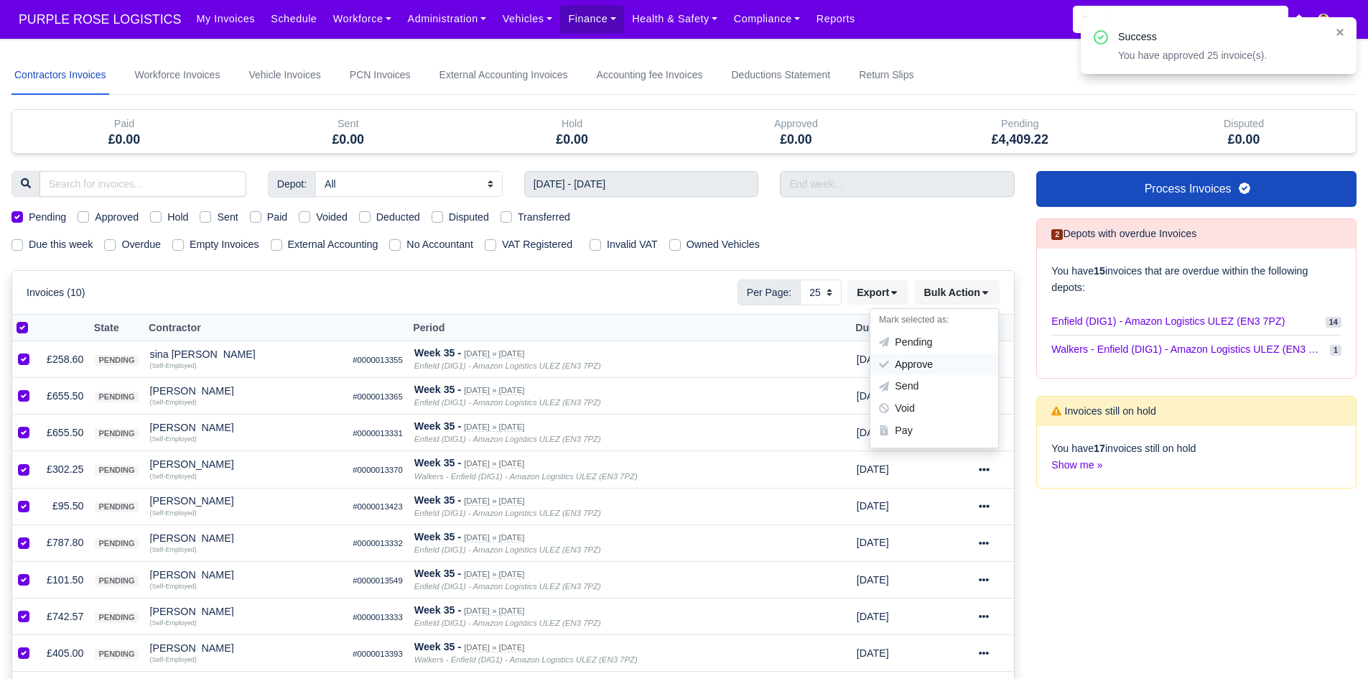
click at [940, 358] on div "Approve" at bounding box center [935, 364] width 128 height 22
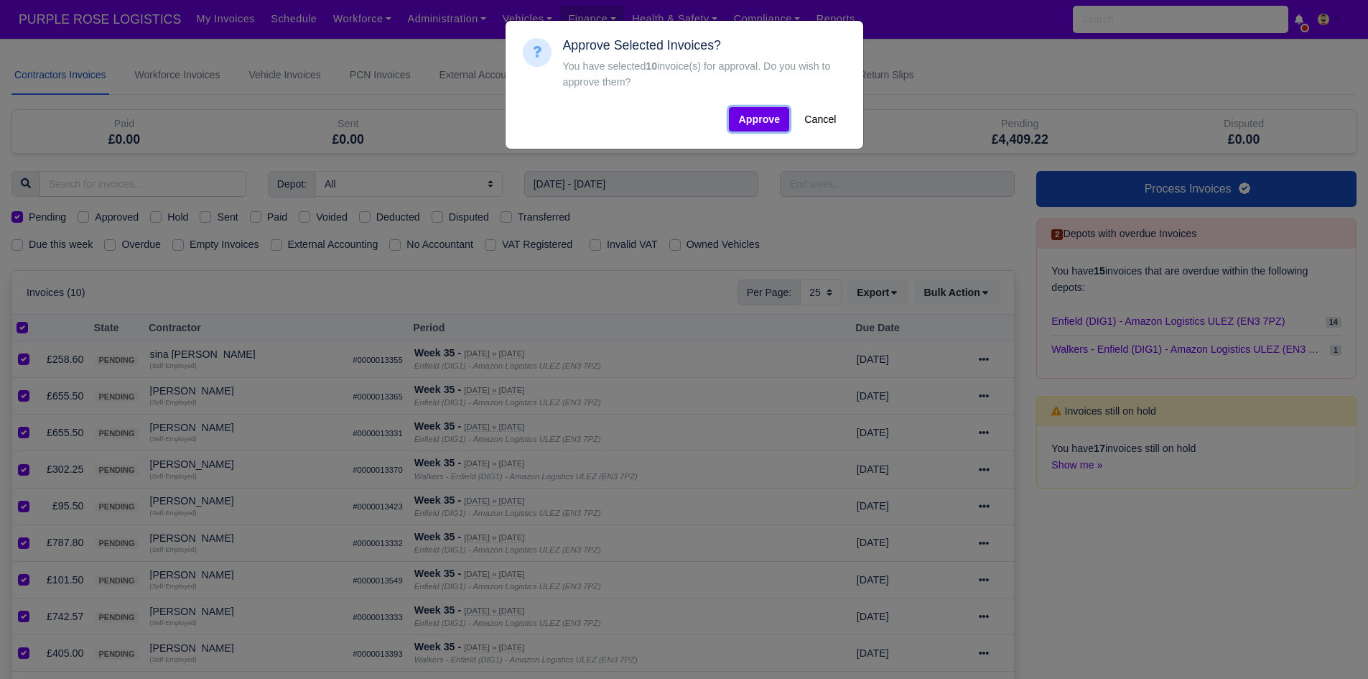
click at [756, 130] on button "Approve" at bounding box center [759, 119] width 60 height 24
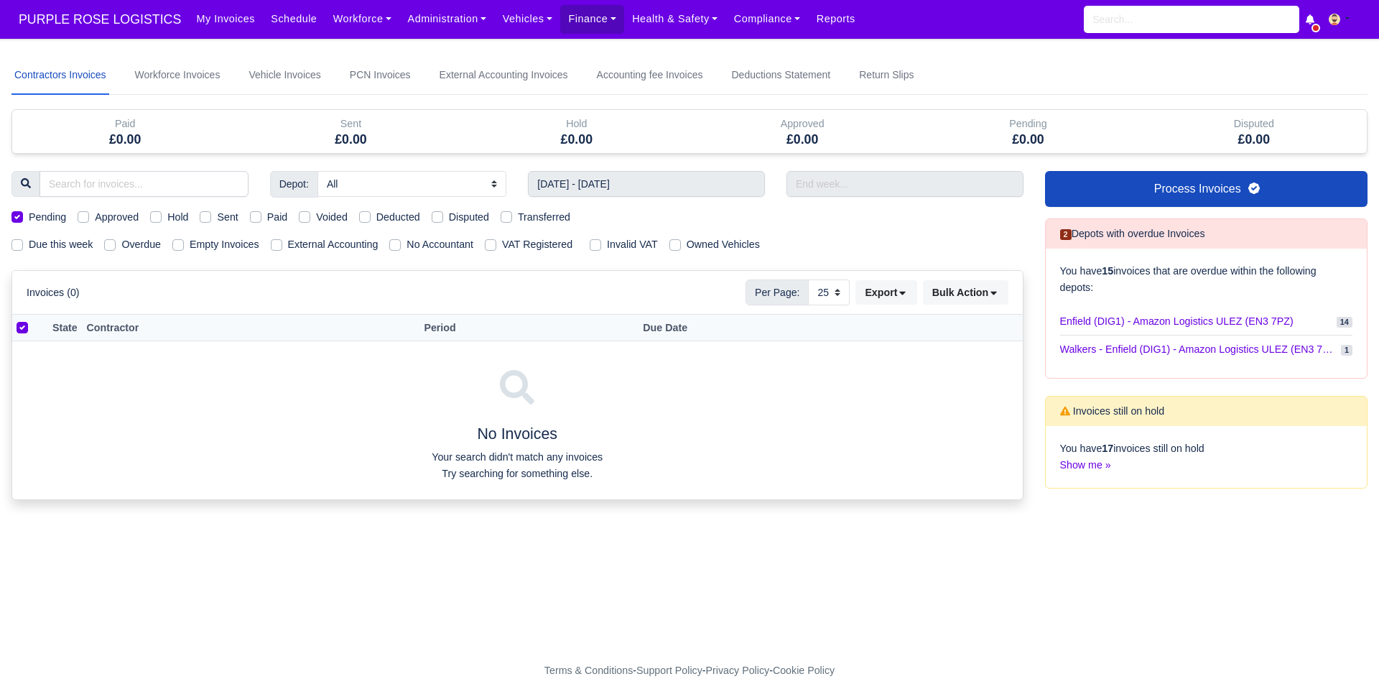
click at [16, 223] on div "Pending" at bounding box center [38, 217] width 55 height 17
click at [29, 218] on label "Pending" at bounding box center [47, 217] width 37 height 17
click at [16, 218] on input "Pending" at bounding box center [16, 214] width 11 height 11
checkbox input "false"
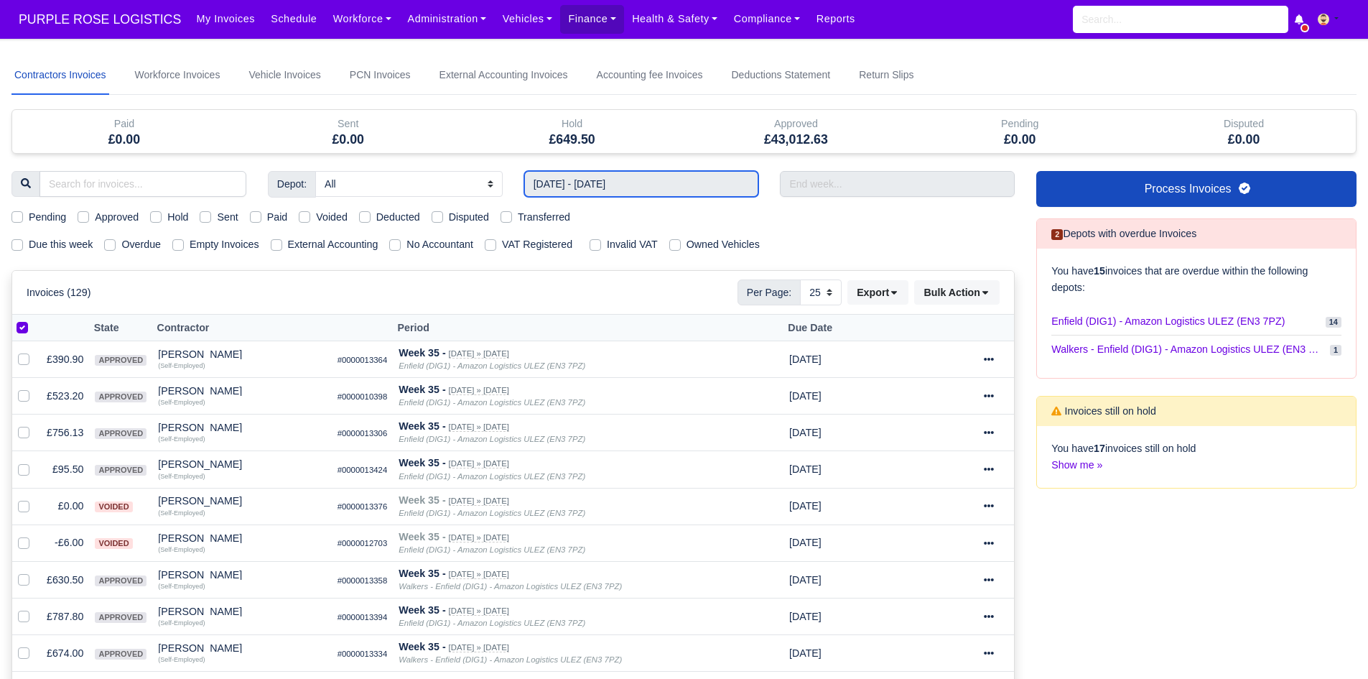
click at [624, 179] on input "24/08/2025 - 30/08/2025" at bounding box center [641, 184] width 235 height 26
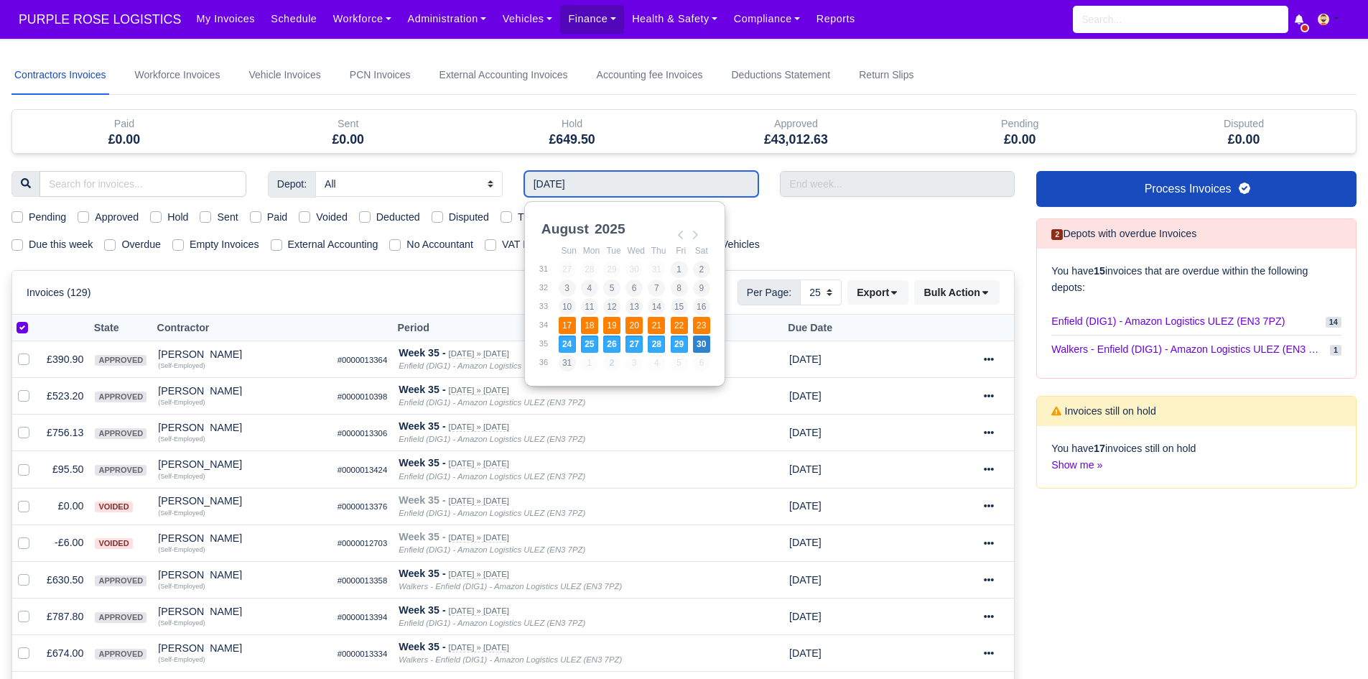
type input "17/08/2025 - 23/08/2025"
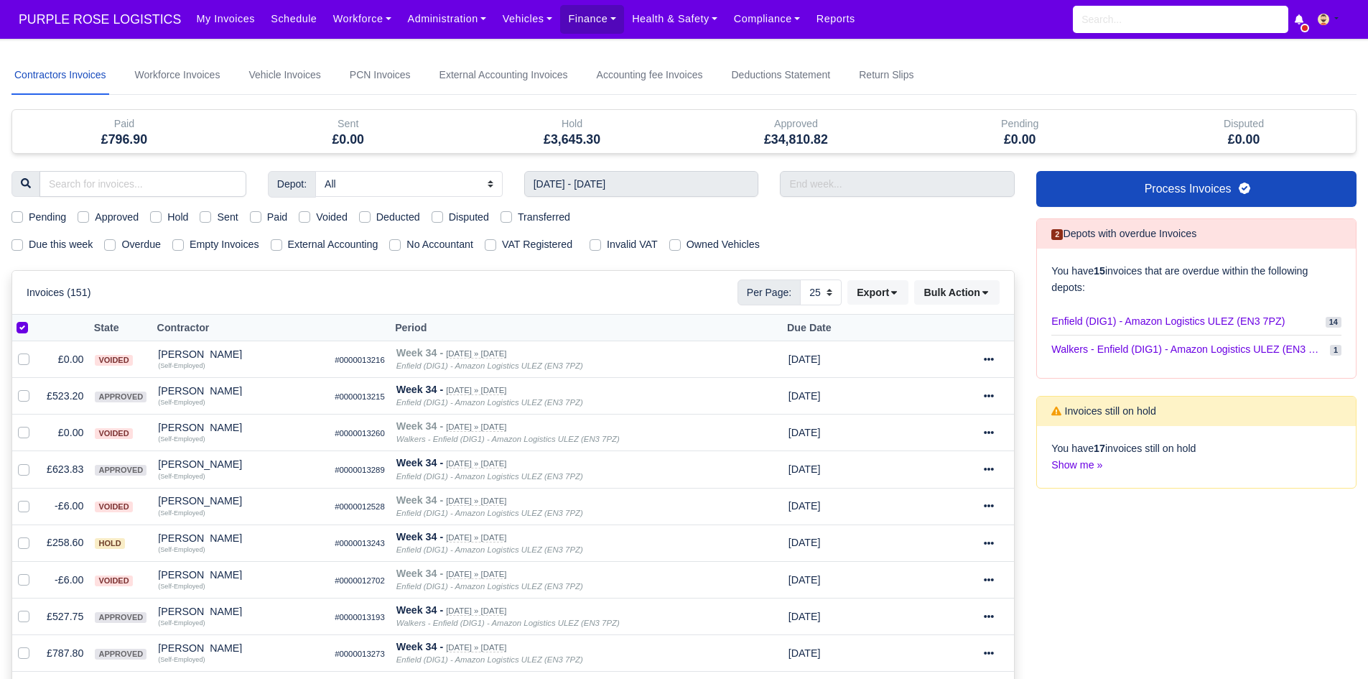
click at [29, 326] on div at bounding box center [26, 328] width 19 height 17
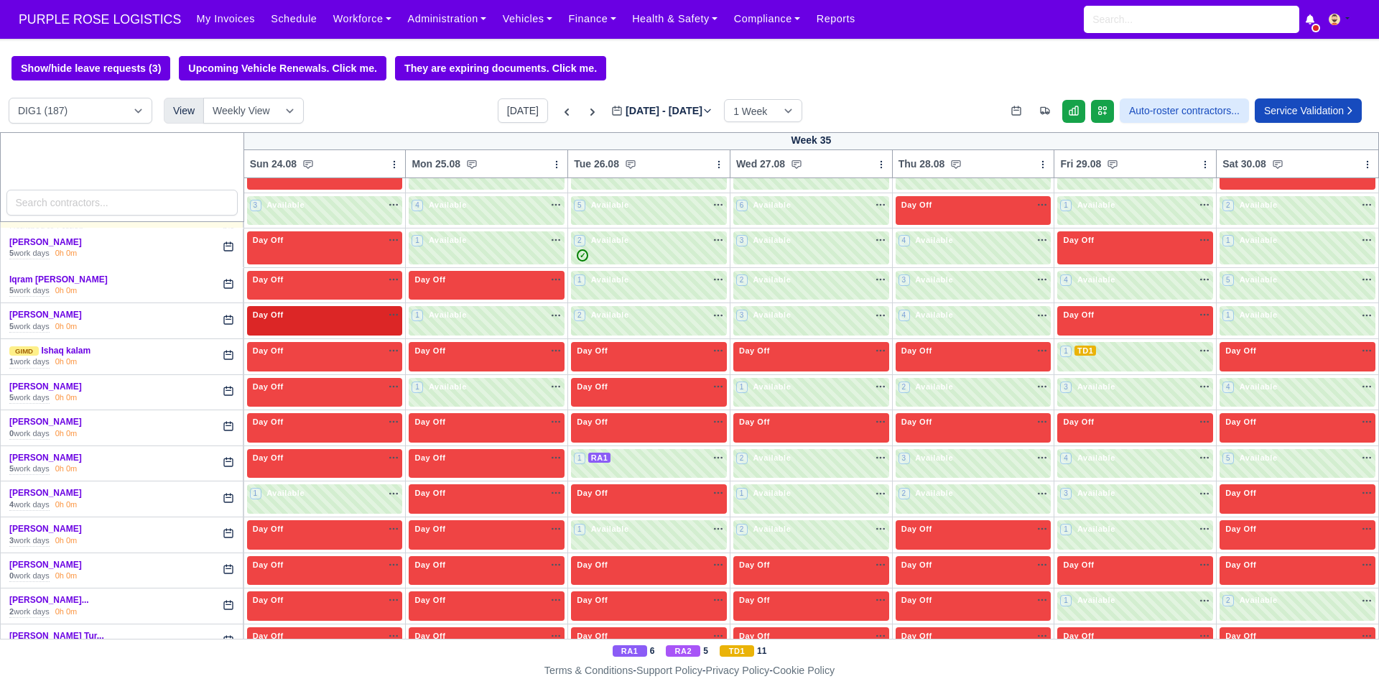
scroll to position [1689, 0]
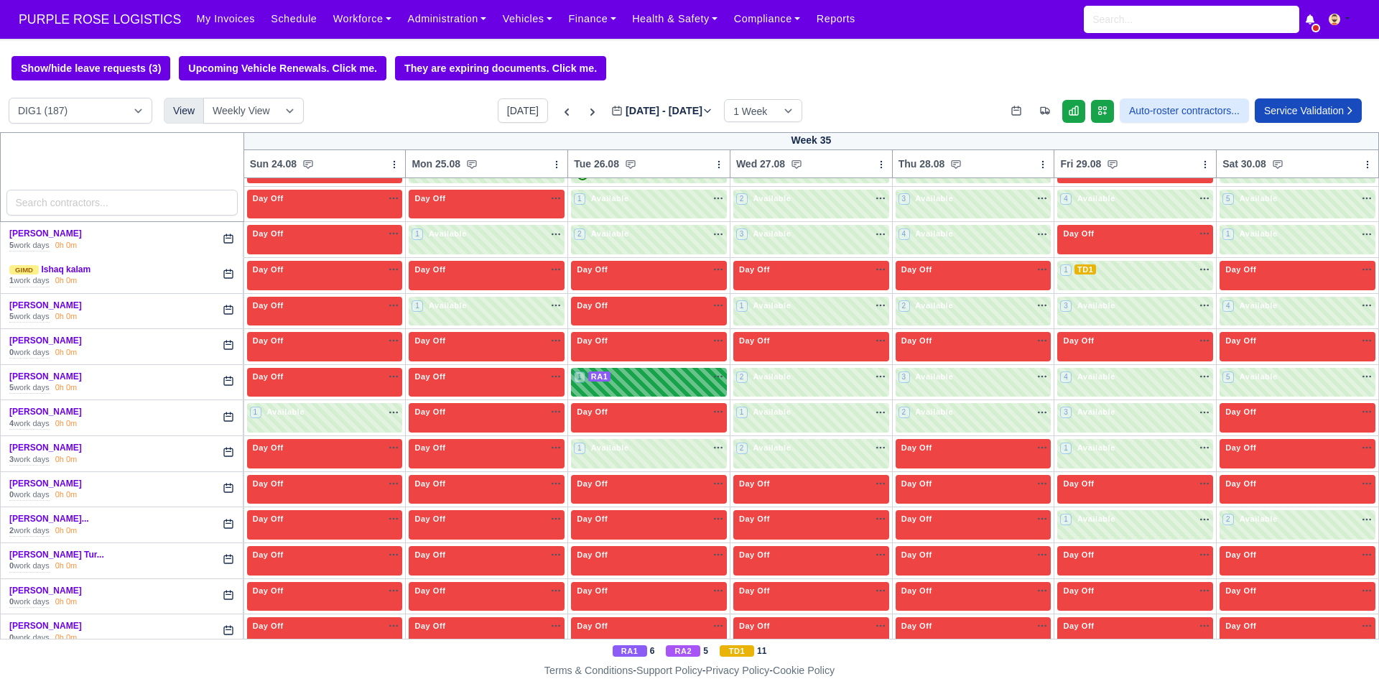
click at [670, 373] on div "1 RA1 na" at bounding box center [649, 377] width 150 height 12
select select "3"
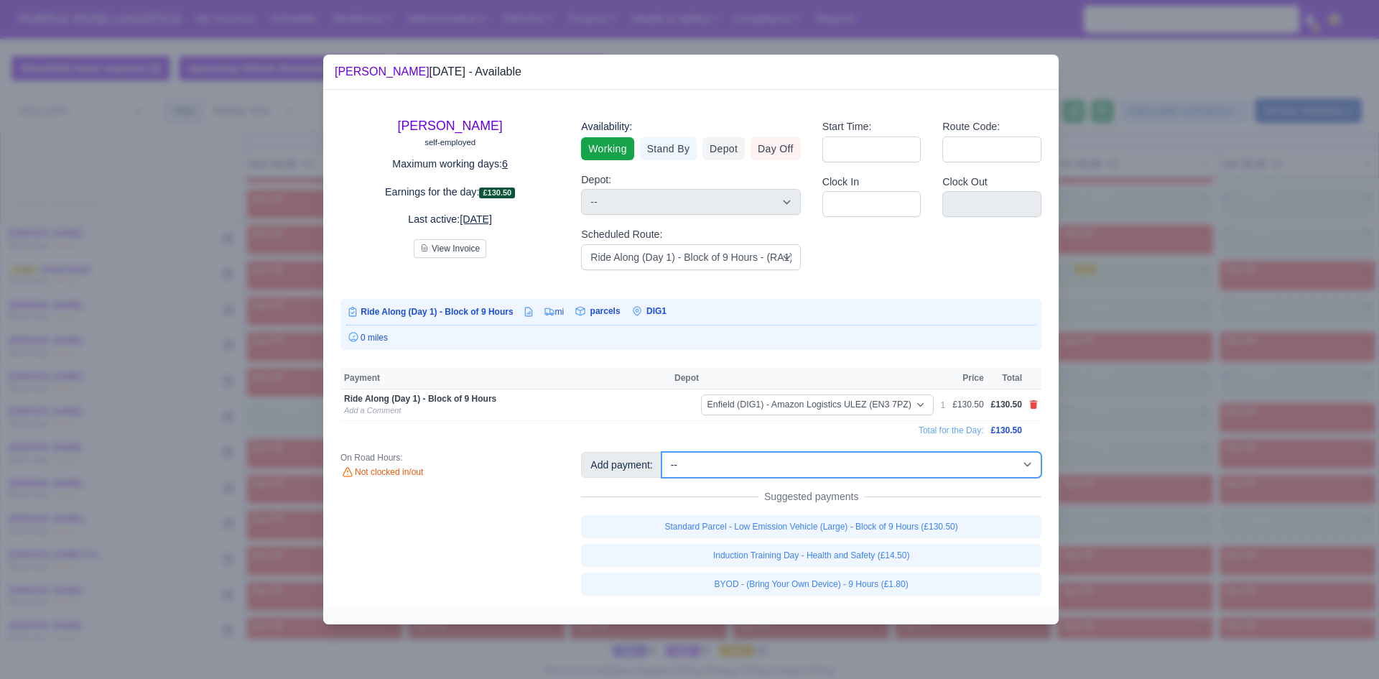
click at [955, 458] on select "-- Additional Hour Support (£14.50) Additional Hour Support (Walkers) (£13.50) …" at bounding box center [852, 465] width 380 height 26
select select "86"
click at [662, 452] on select "-- Additional Hour Support (£14.50) Additional Hour Support (Walkers) (£13.50) …" at bounding box center [852, 465] width 380 height 26
select select "1"
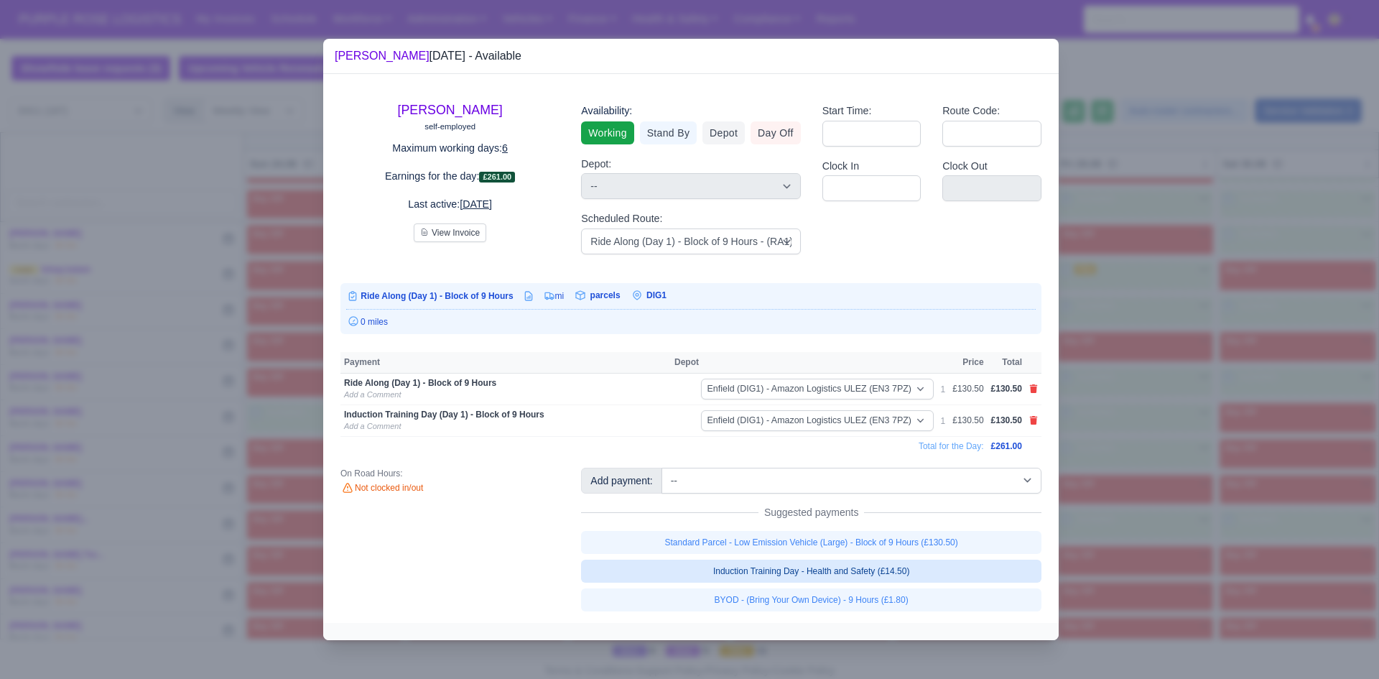
click at [914, 569] on link "Induction Training Day - Health and Safety (£14.50)" at bounding box center [811, 571] width 460 height 23
select select "1"
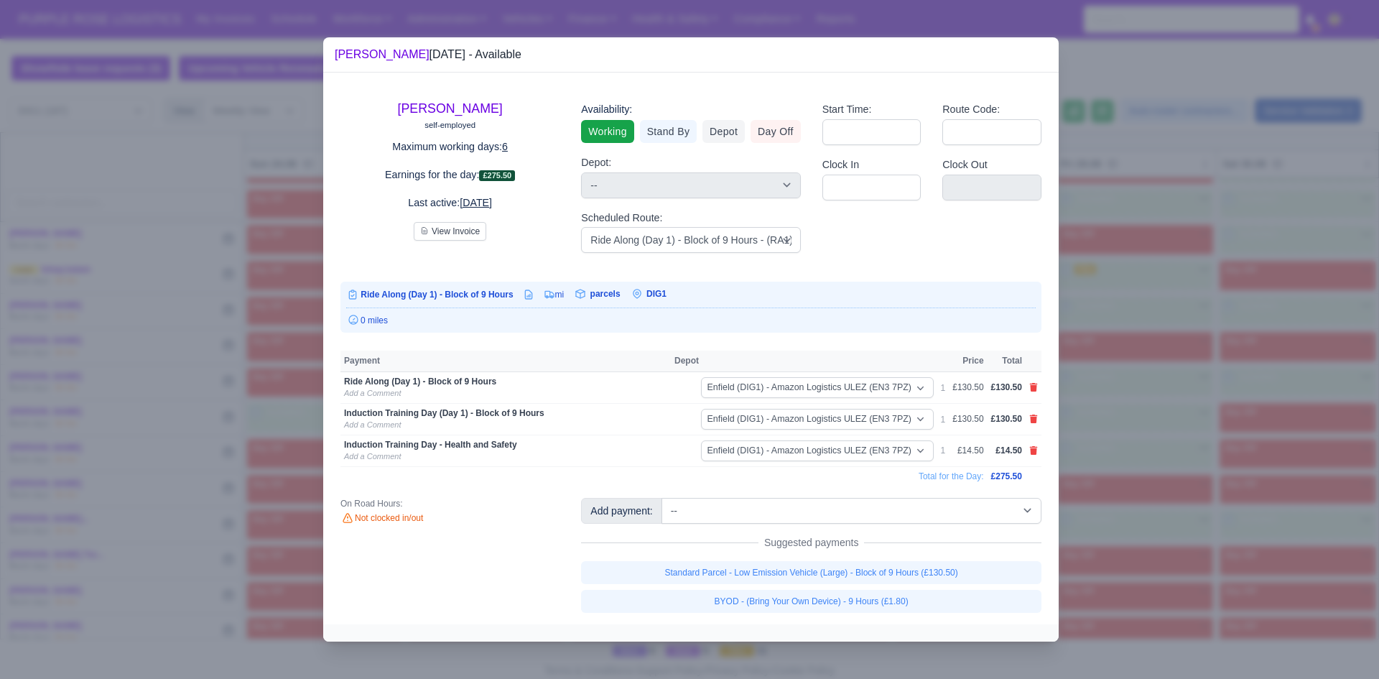
click at [1095, 455] on div at bounding box center [689, 339] width 1379 height 679
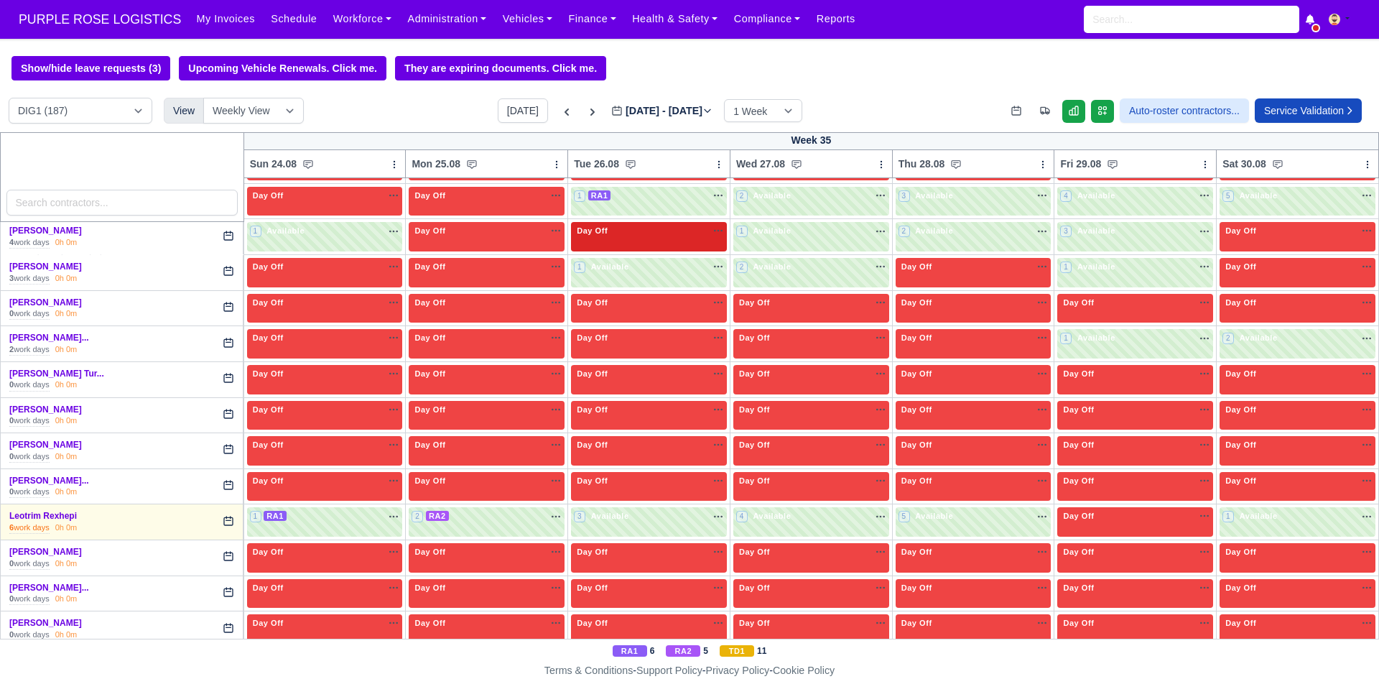
scroll to position [1941, 0]
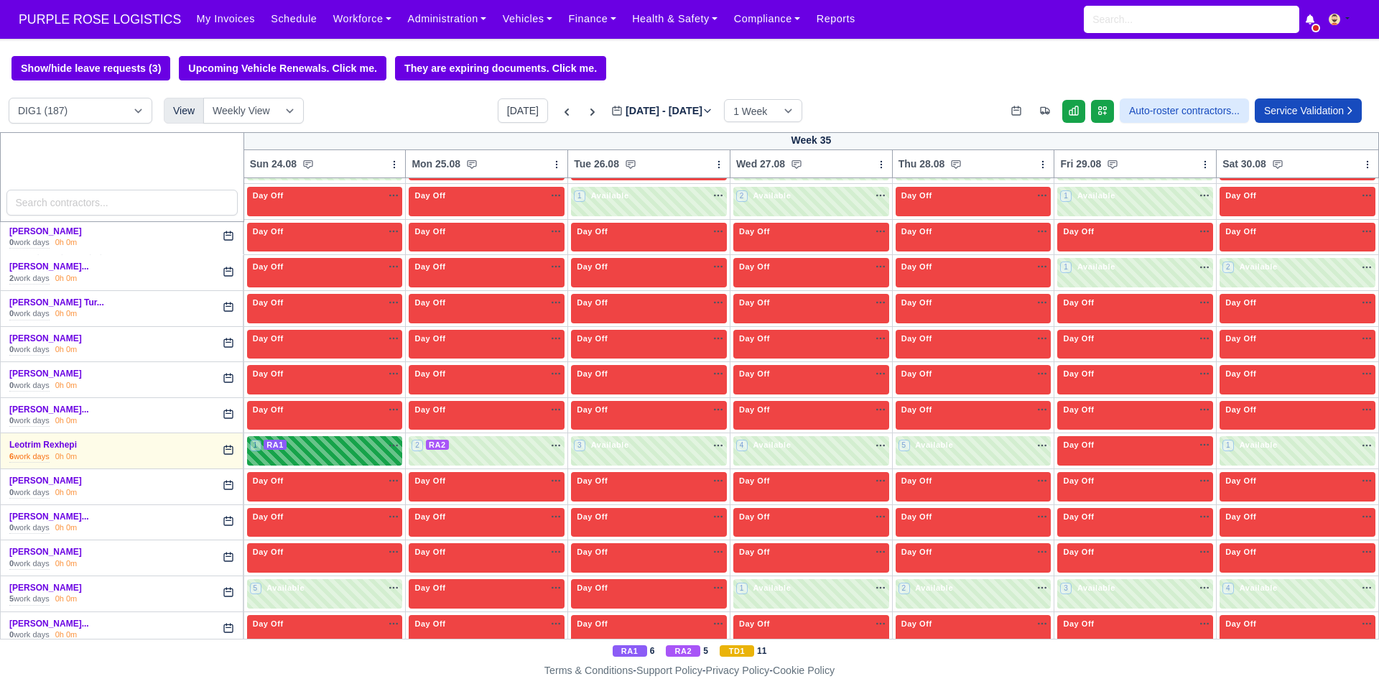
click at [318, 450] on div "1 RA1 na" at bounding box center [325, 445] width 150 height 12
select select "3"
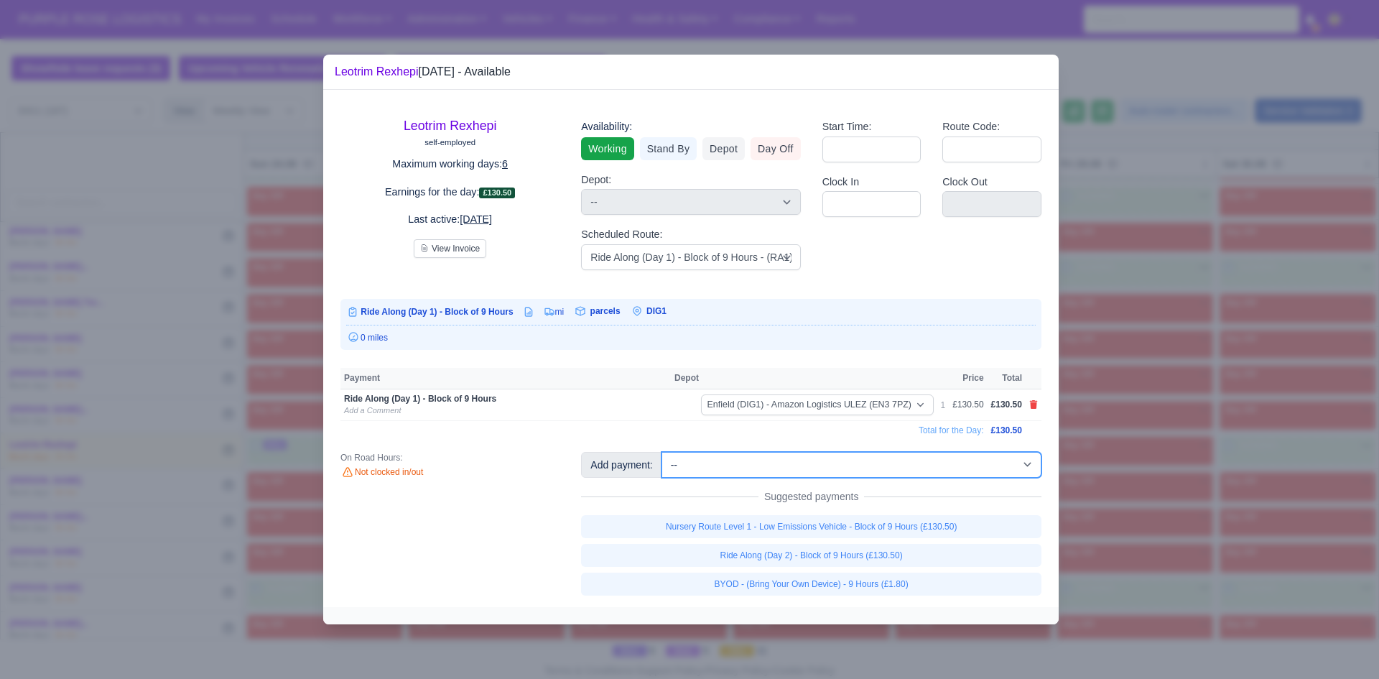
click at [929, 463] on select "-- Additional Hour Support (£14.50) Additional Hour Support (Walkers) (£13.50) …" at bounding box center [852, 465] width 380 height 26
select select "103"
click at [662, 452] on select "-- Additional Hour Support (£14.50) Additional Hour Support (Walkers) (£13.50) …" at bounding box center [852, 465] width 380 height 26
select select "1"
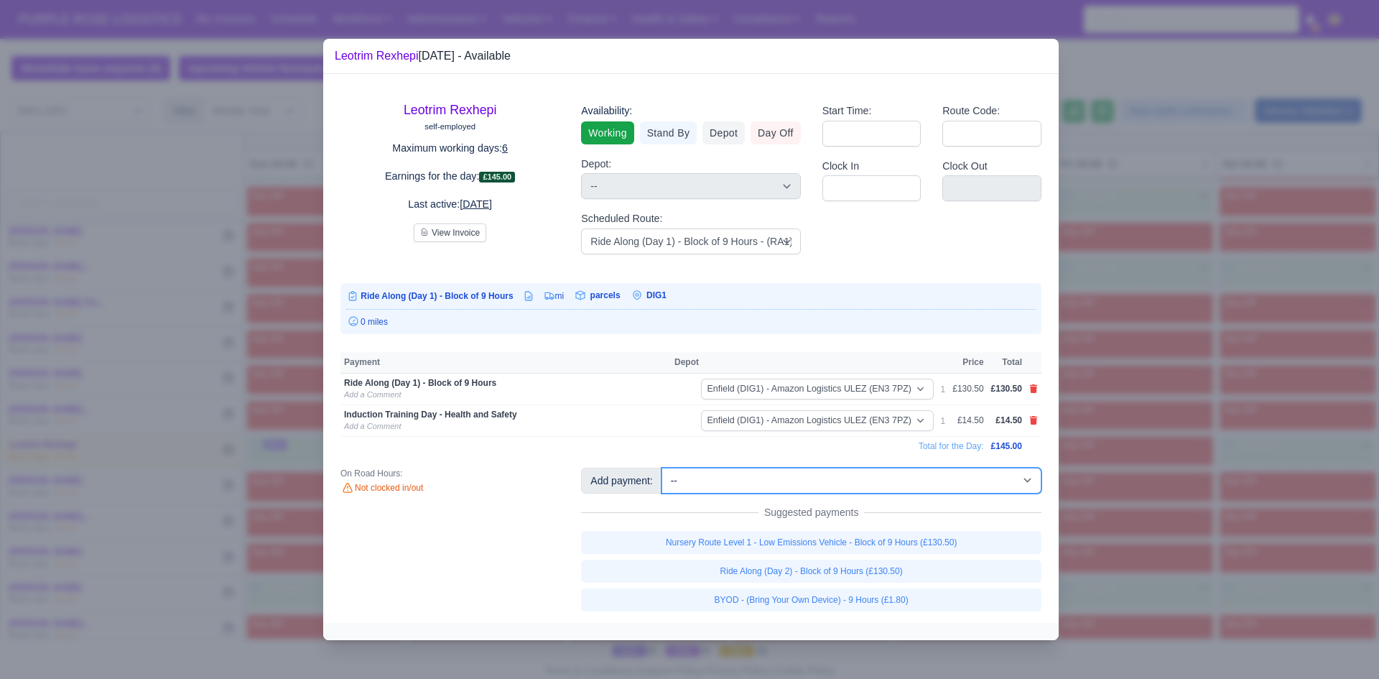
click at [936, 483] on select "-- Additional Hour Support (£14.50) Additional Hour Support (Walkers) (£13.50) …" at bounding box center [852, 481] width 380 height 26
select select "86"
click at [662, 468] on select "-- Additional Hour Support (£14.50) Additional Hour Support (Walkers) (£13.50) …" at bounding box center [852, 481] width 380 height 26
select select "1"
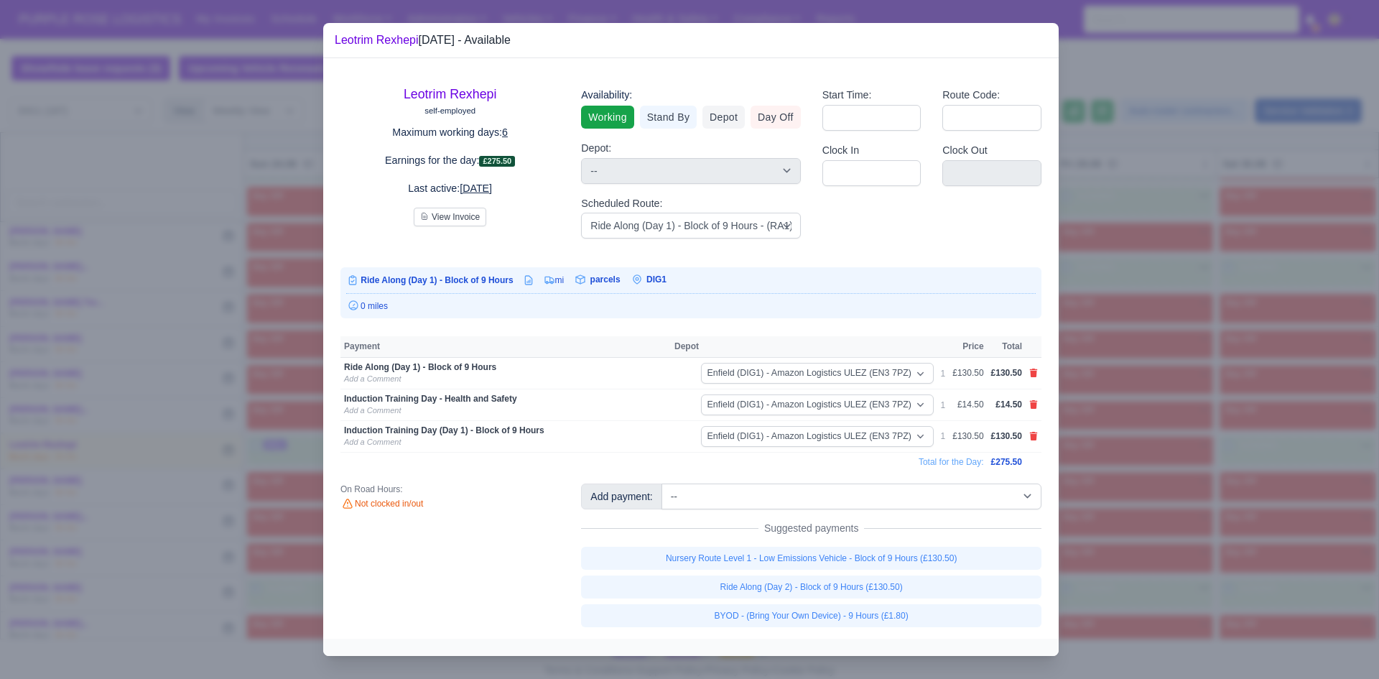
click at [1094, 366] on div at bounding box center [689, 339] width 1379 height 679
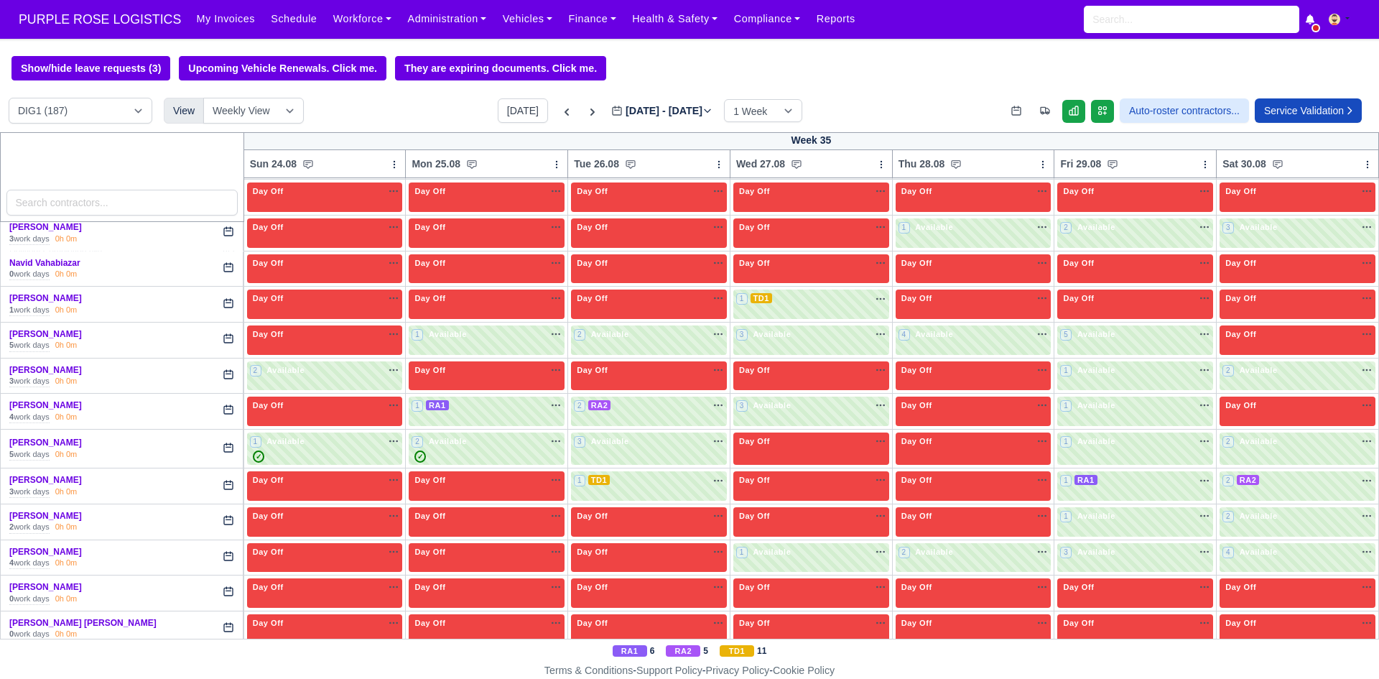
scroll to position [2983, 0]
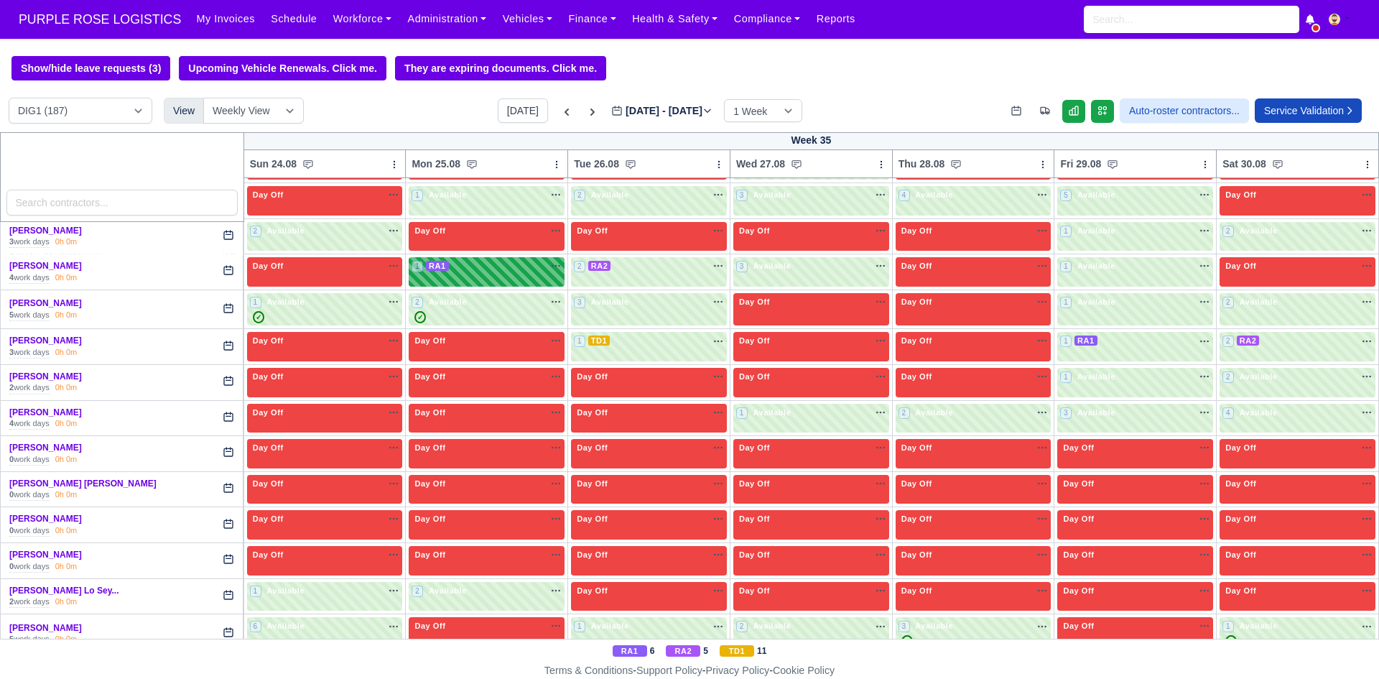
click at [461, 271] on div "1 RA1 na" at bounding box center [487, 266] width 150 height 12
select select "3"
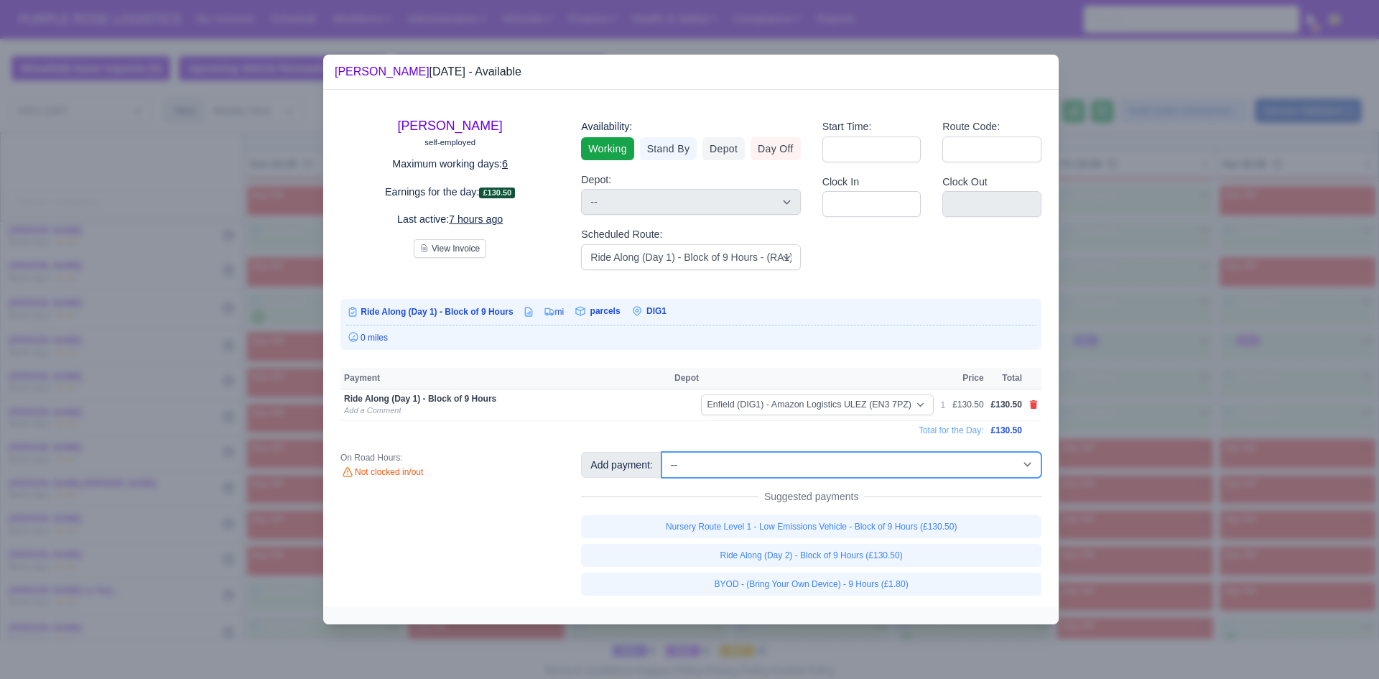
click at [923, 458] on select "-- Additional Hour Support (£14.50) Additional Hour Support (Walkers) (£13.50) …" at bounding box center [852, 465] width 380 height 26
select select "86"
click at [662, 452] on select "-- Additional Hour Support (£14.50) Additional Hour Support (Walkers) (£13.50) …" at bounding box center [852, 465] width 380 height 26
select select "1"
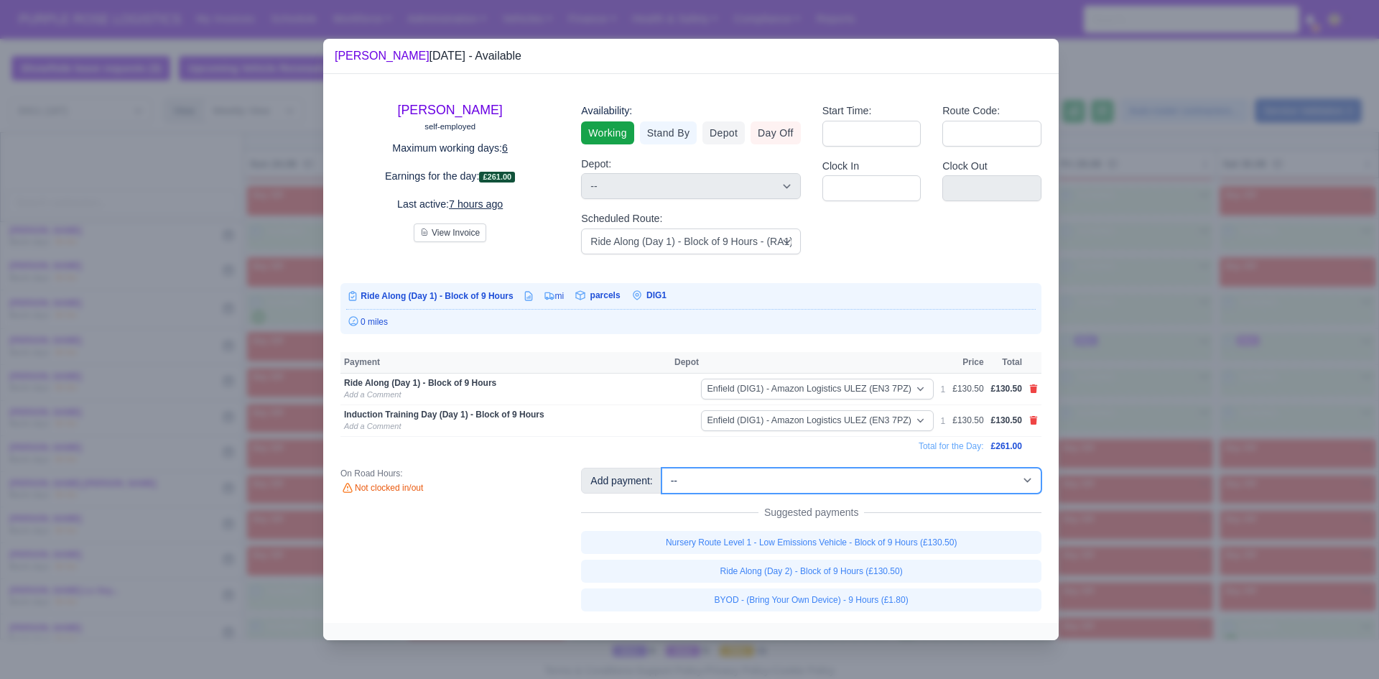
click at [963, 476] on select "-- Additional Hour Support (£14.50) Additional Hour Support (Walkers) (£13.50) …" at bounding box center [852, 481] width 380 height 26
select select "103"
click at [662, 468] on select "-- Additional Hour Support (£14.50) Additional Hour Support (Walkers) (£13.50) …" at bounding box center [852, 481] width 380 height 26
select select "1"
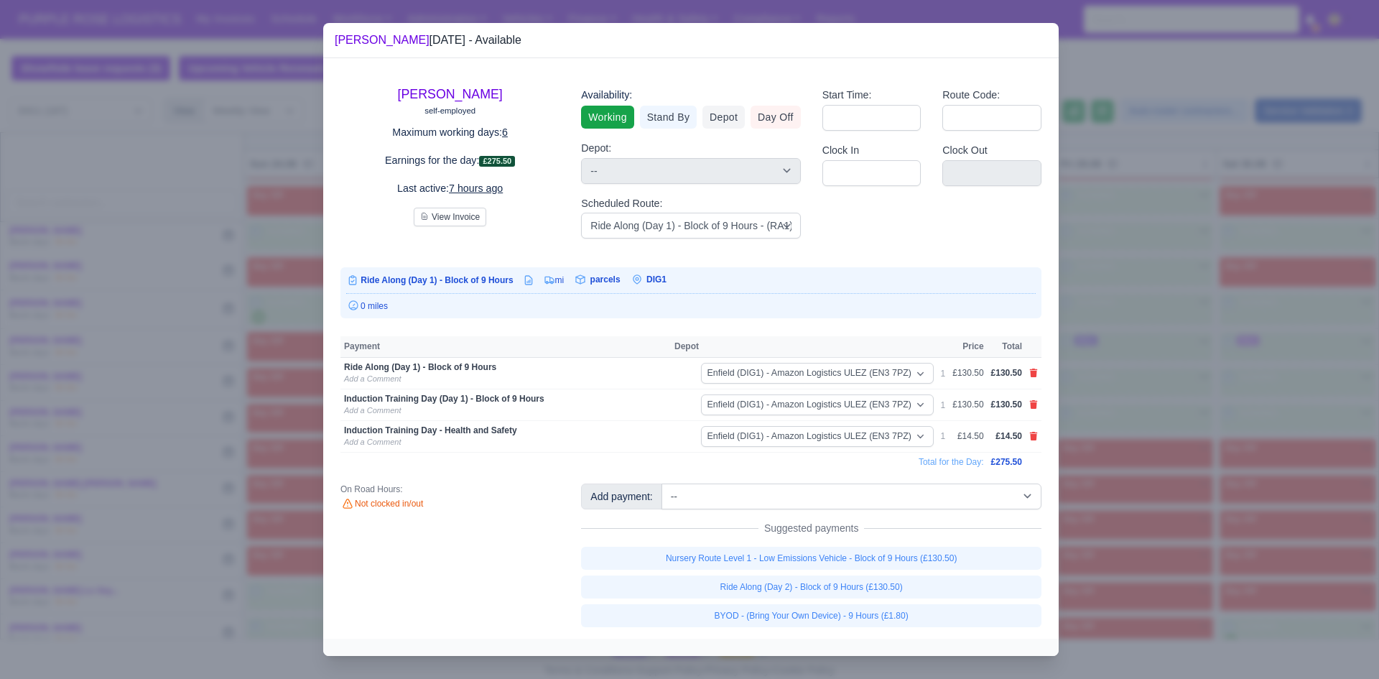
click at [1121, 388] on div at bounding box center [689, 339] width 1379 height 679
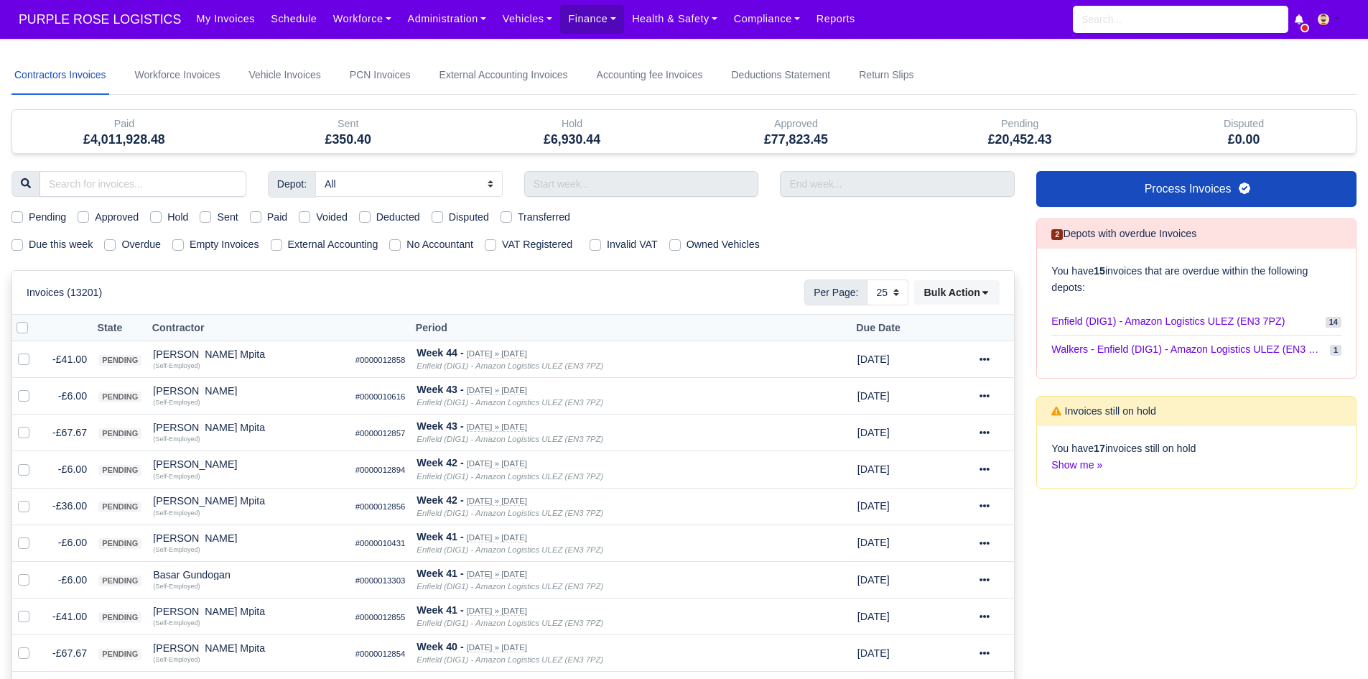
select select "25"
click at [63, 246] on label "Due this week" at bounding box center [61, 244] width 64 height 17
click at [23, 246] on input "Due this week" at bounding box center [16, 241] width 11 height 11
checkbox input "true"
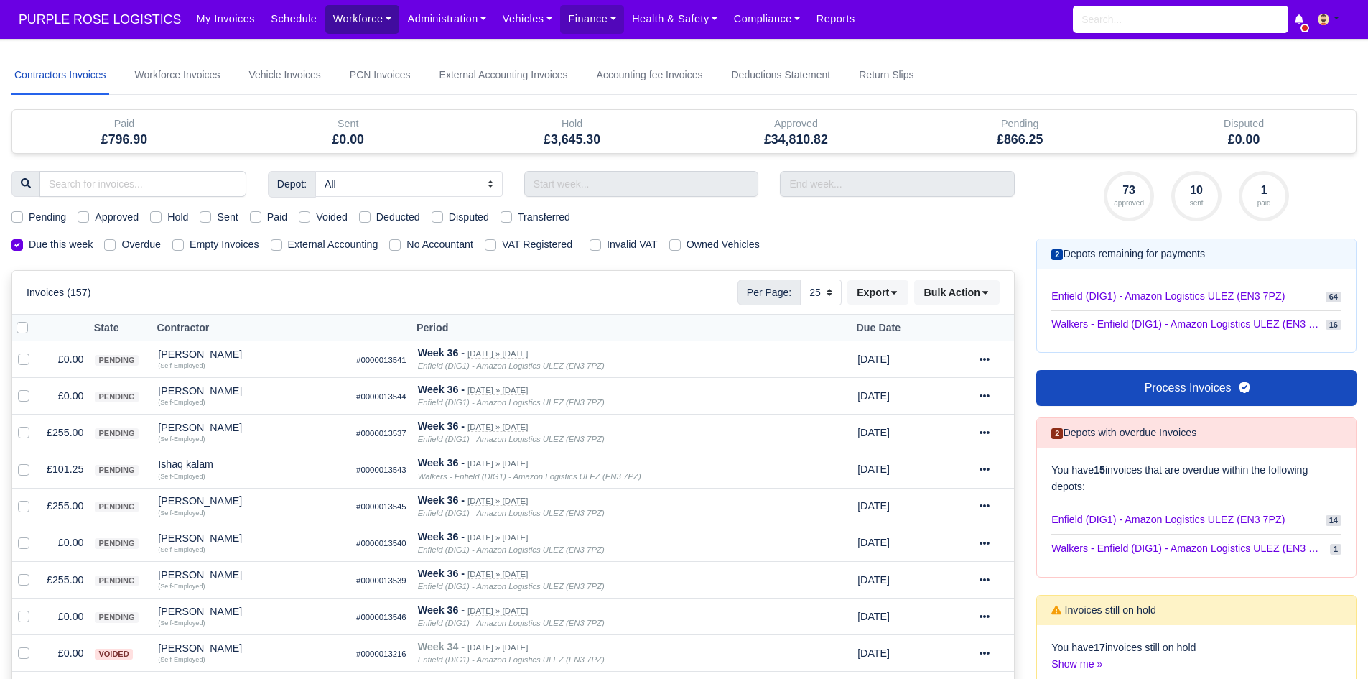
click at [325, 17] on link "Workforce" at bounding box center [362, 19] width 75 height 28
click at [332, 40] on link "Manpower" at bounding box center [390, 51] width 116 height 30
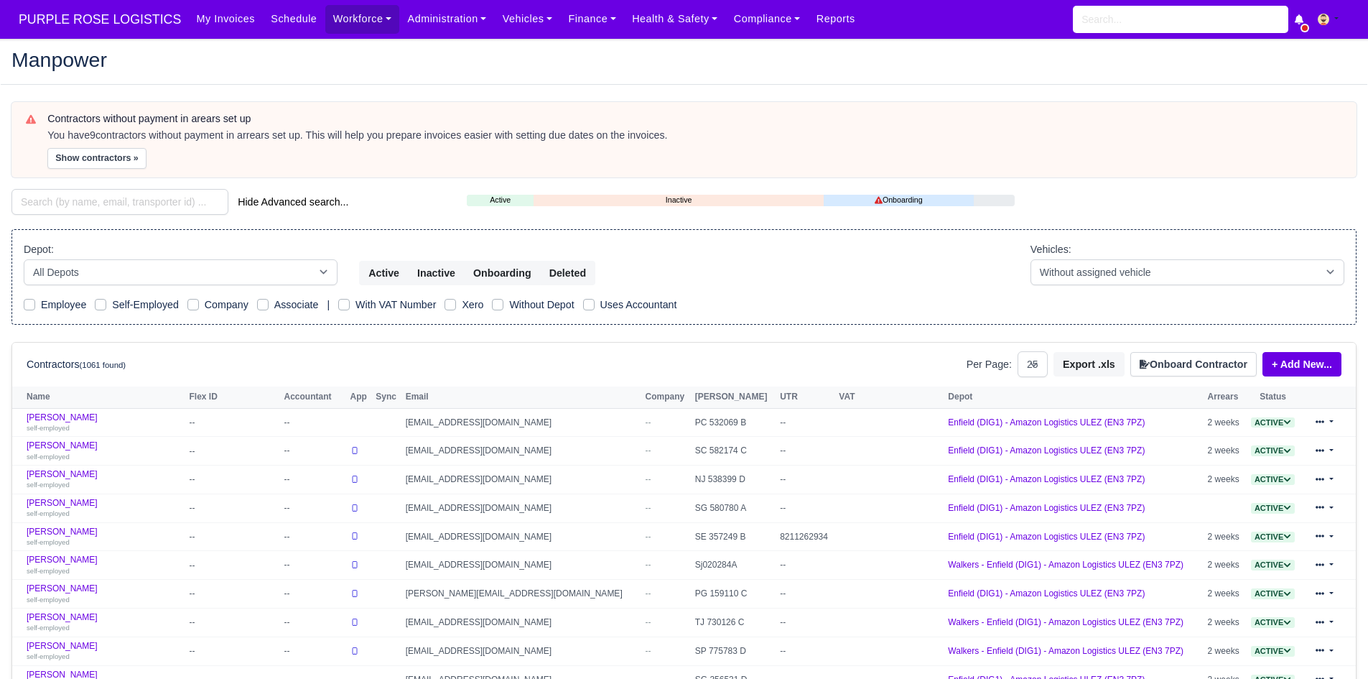
select select "25"
click at [87, 162] on button "Show contractors »" at bounding box center [96, 158] width 99 height 21
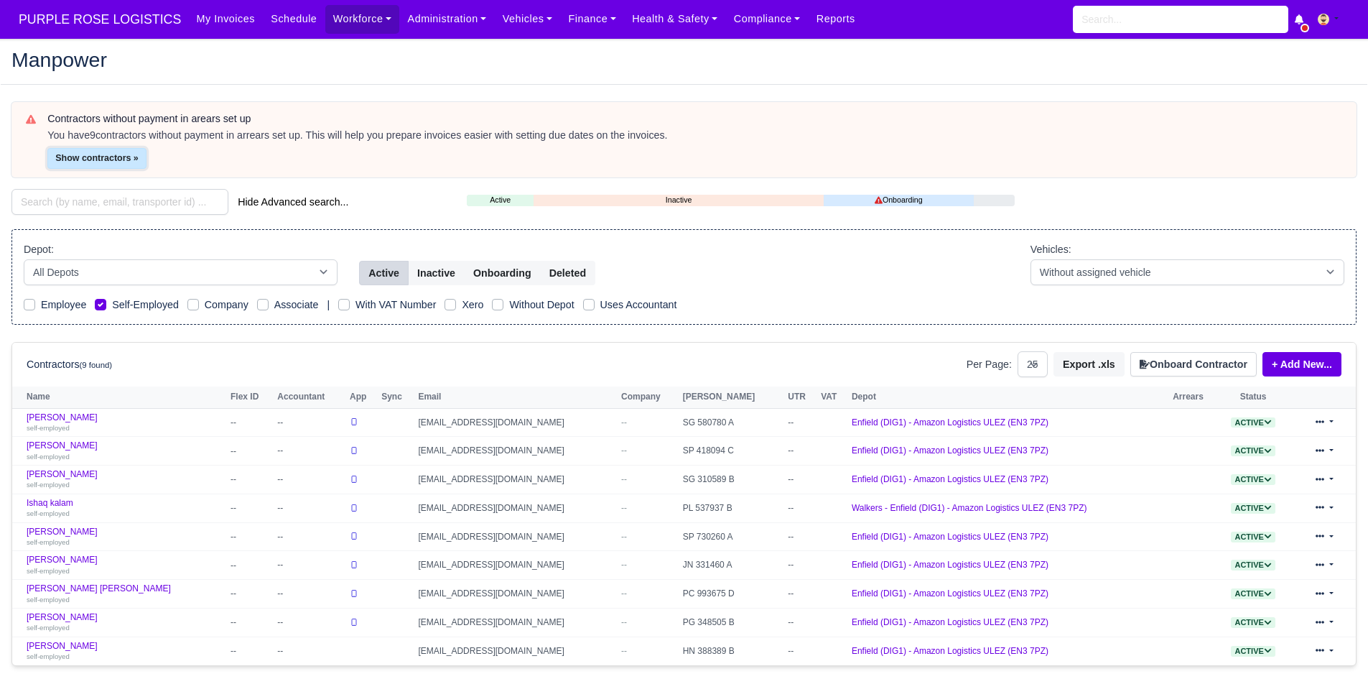
scroll to position [38, 0]
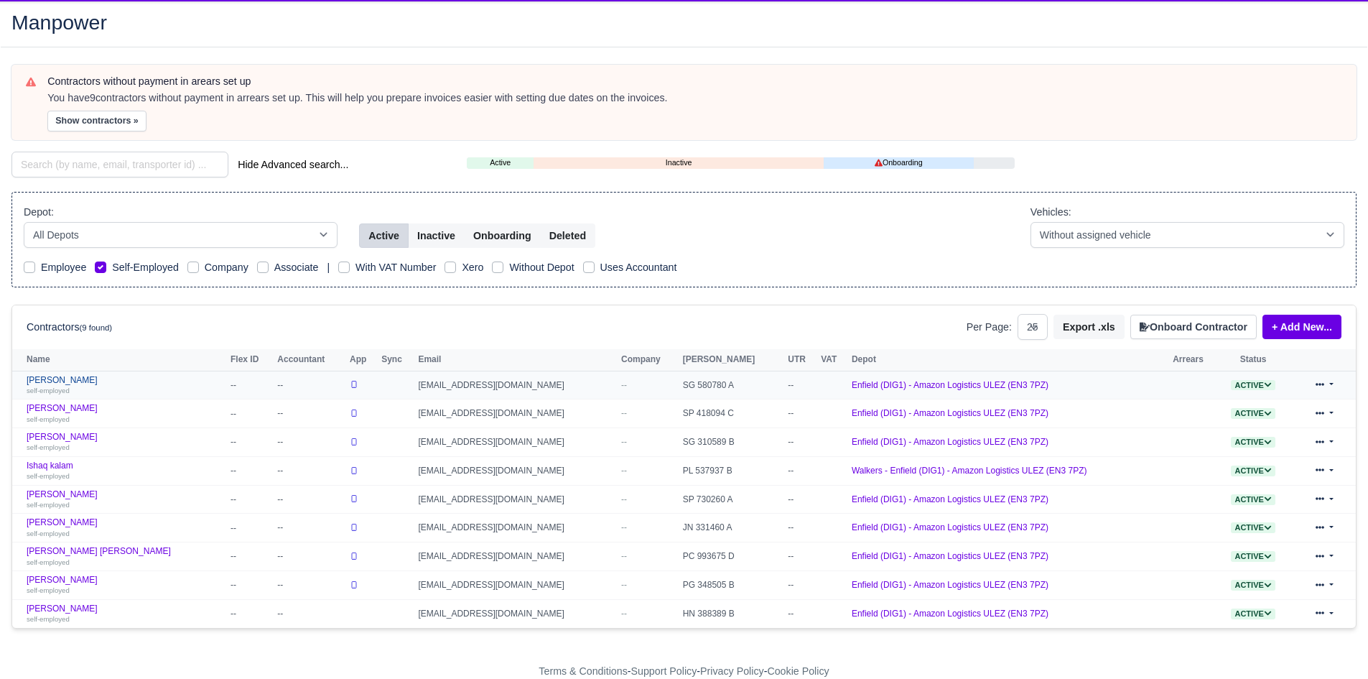
click at [73, 378] on link "Ahmet Kocaturk self-employed" at bounding box center [125, 385] width 197 height 21
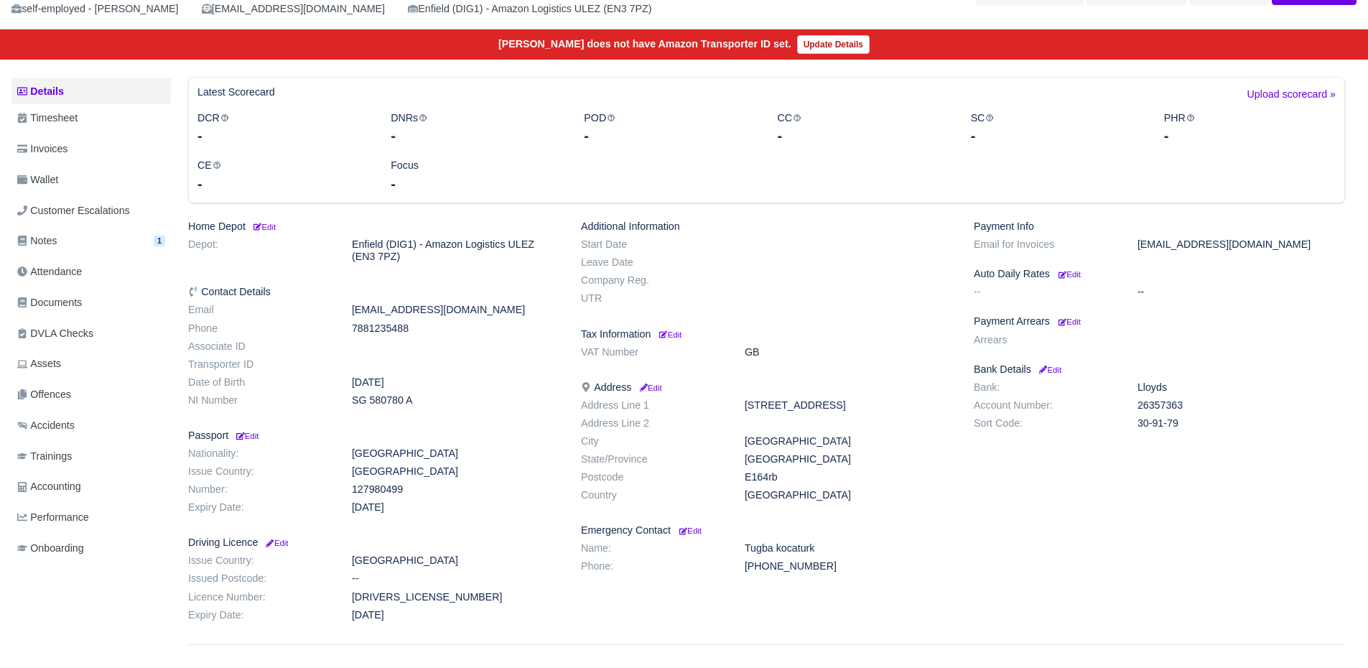
scroll to position [134, 0]
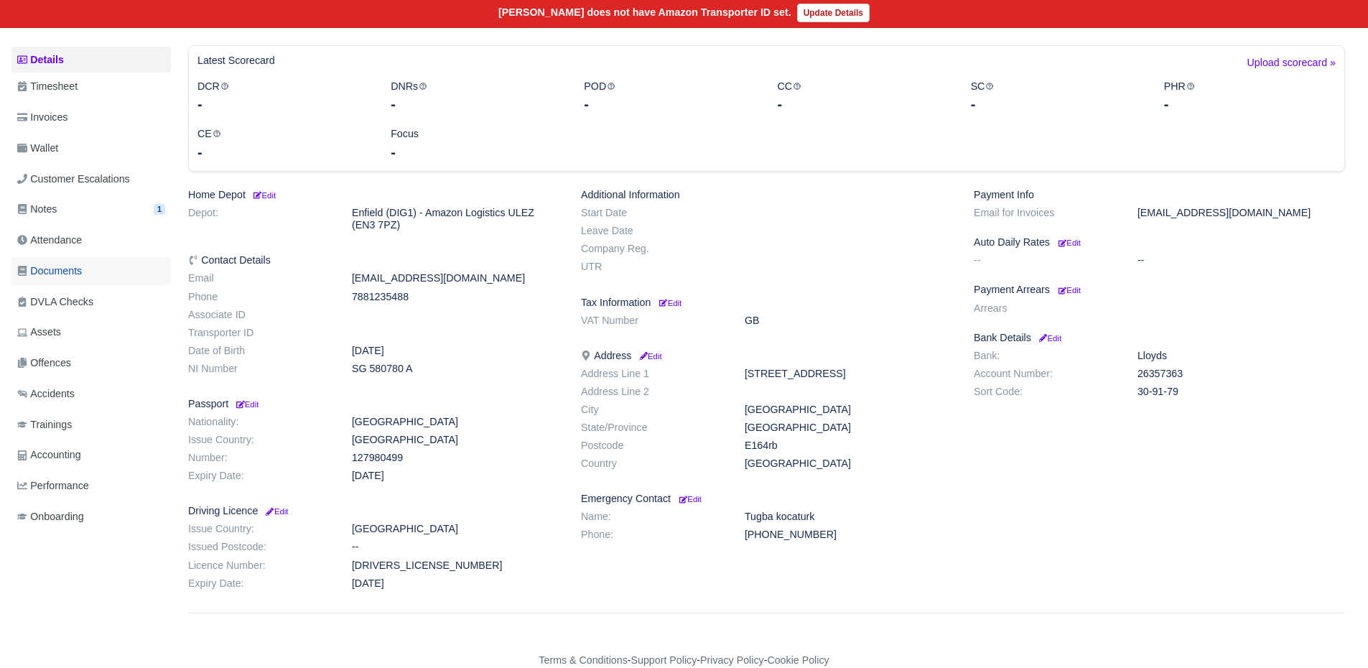
click at [87, 269] on link "Documents" at bounding box center [90, 271] width 159 height 28
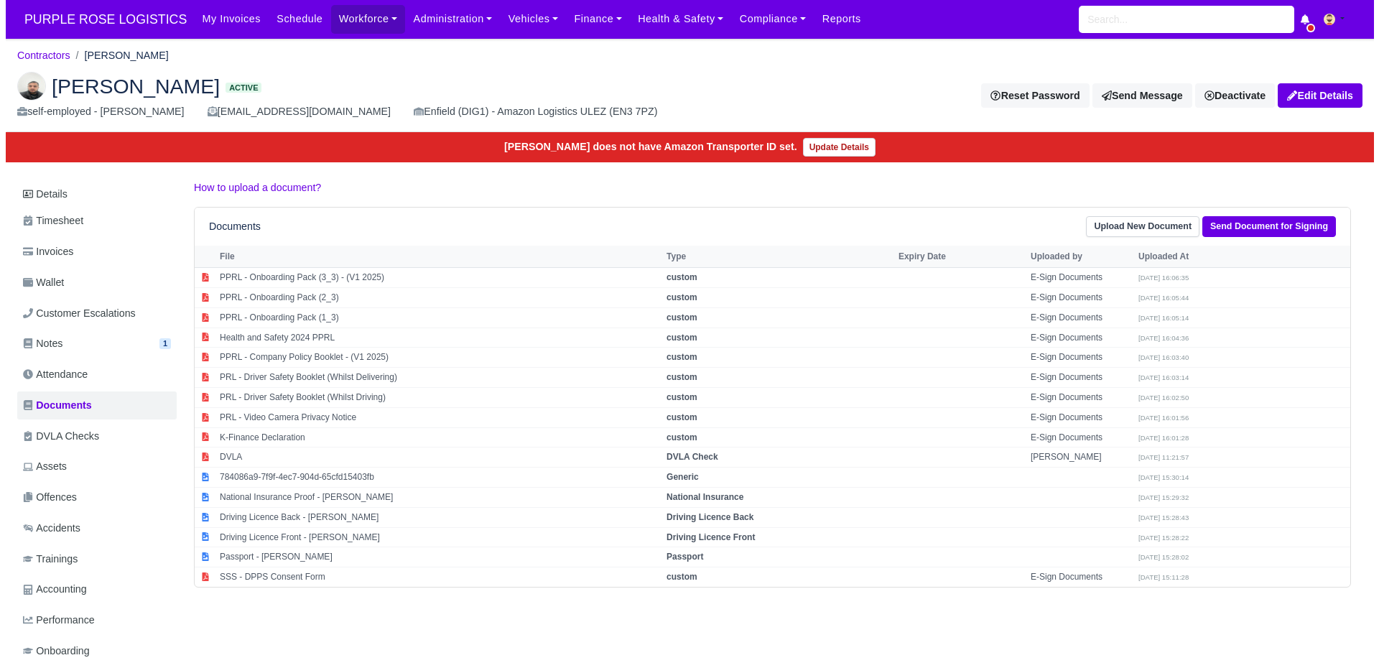
scroll to position [42, 0]
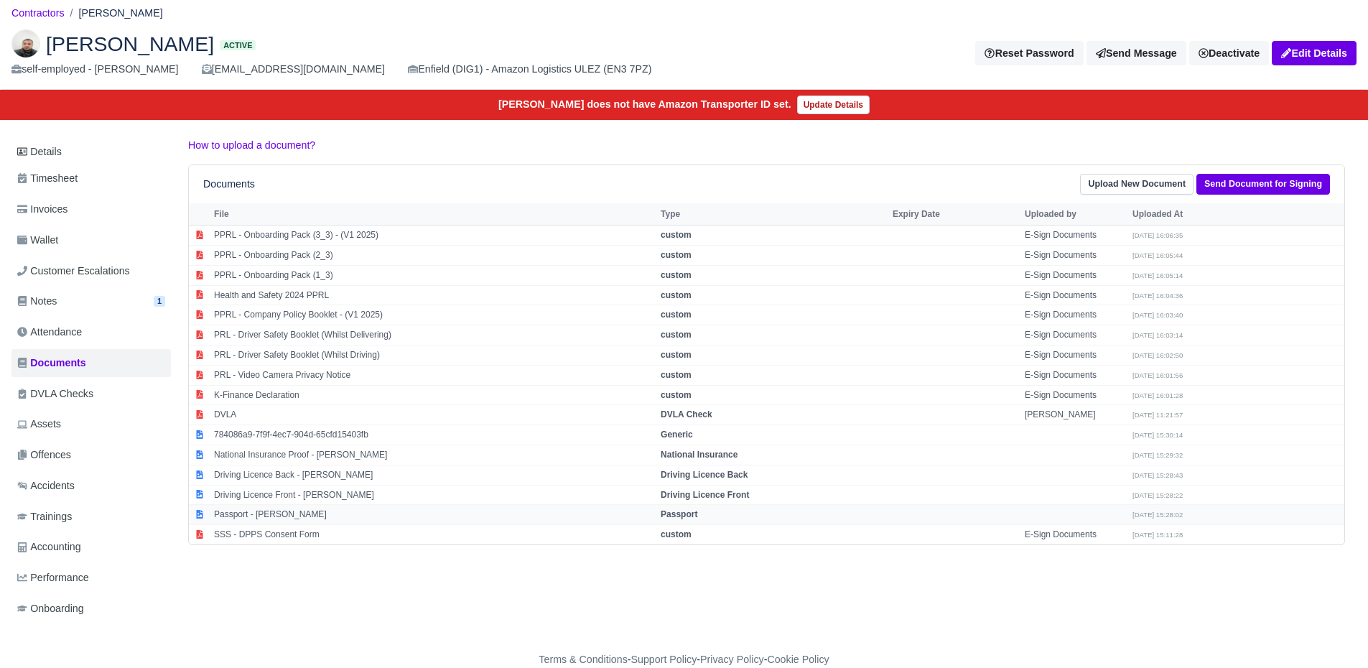
click at [302, 519] on td "Passport - [PERSON_NAME]" at bounding box center [433, 515] width 447 height 20
select select "passport"
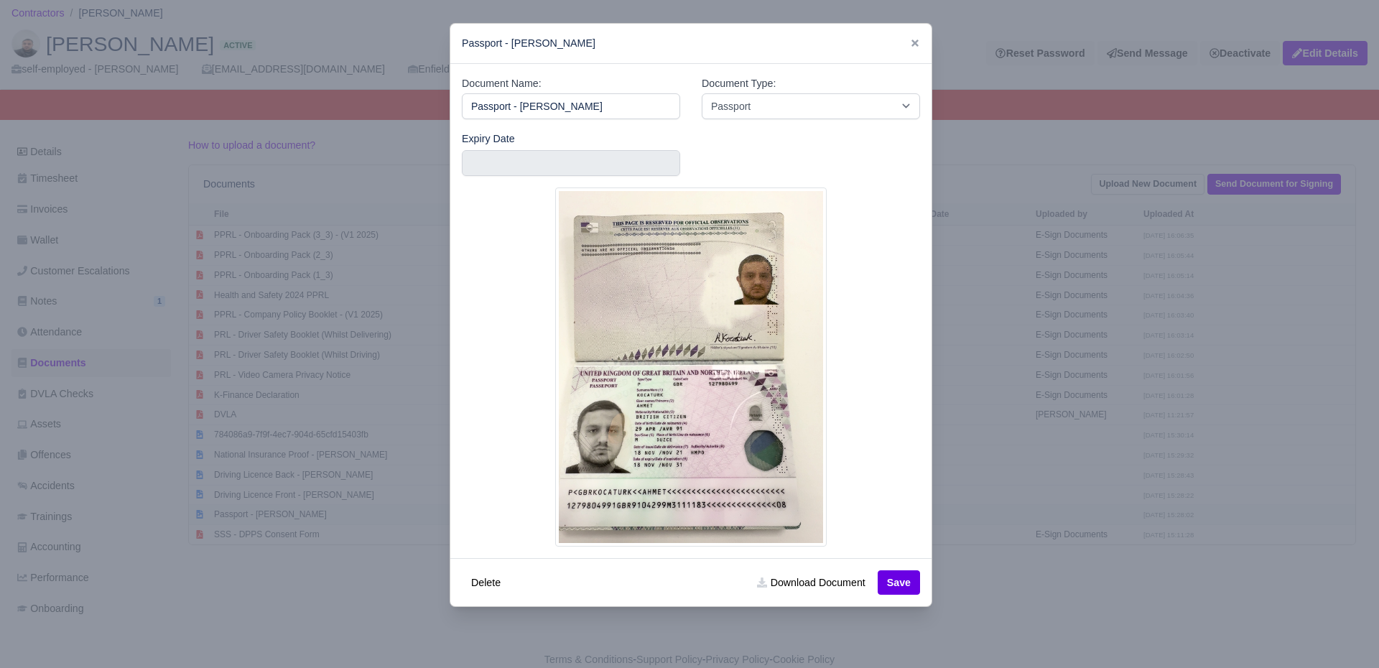
click at [302, 519] on div at bounding box center [689, 334] width 1379 height 668
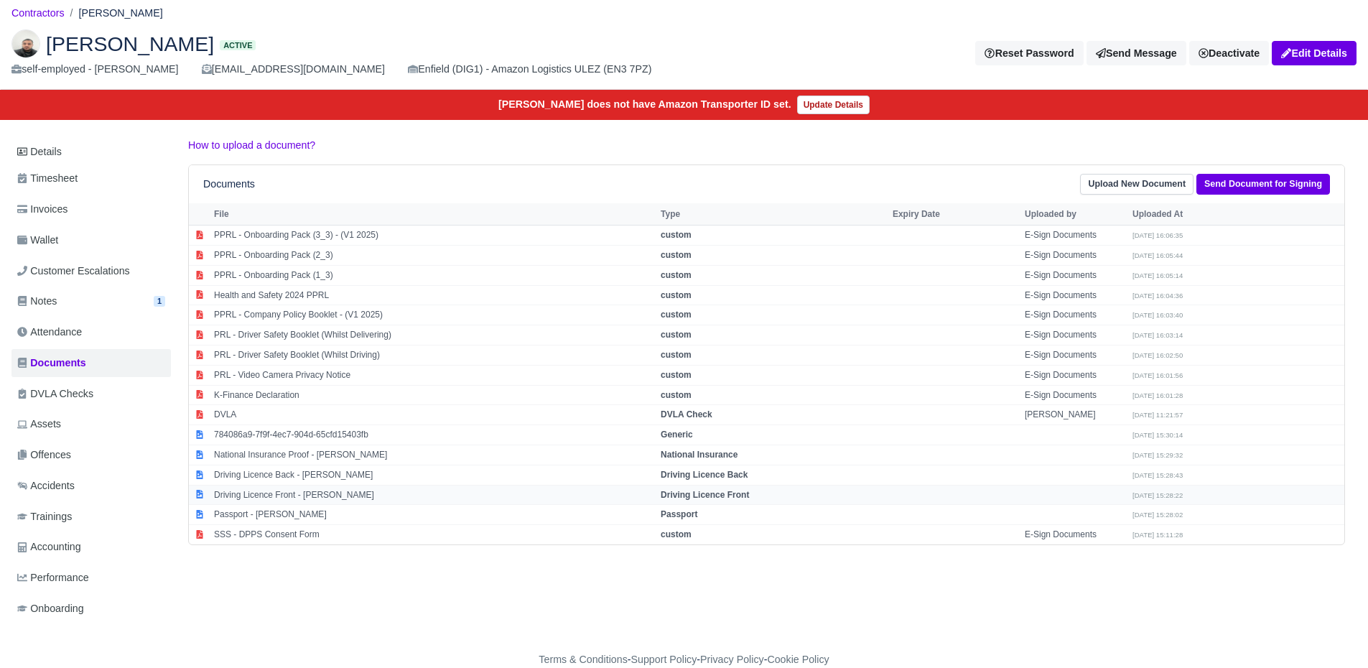
click at [302, 496] on td "Driving Licence Front - [PERSON_NAME]" at bounding box center [433, 495] width 447 height 20
select select "driving-licence-front"
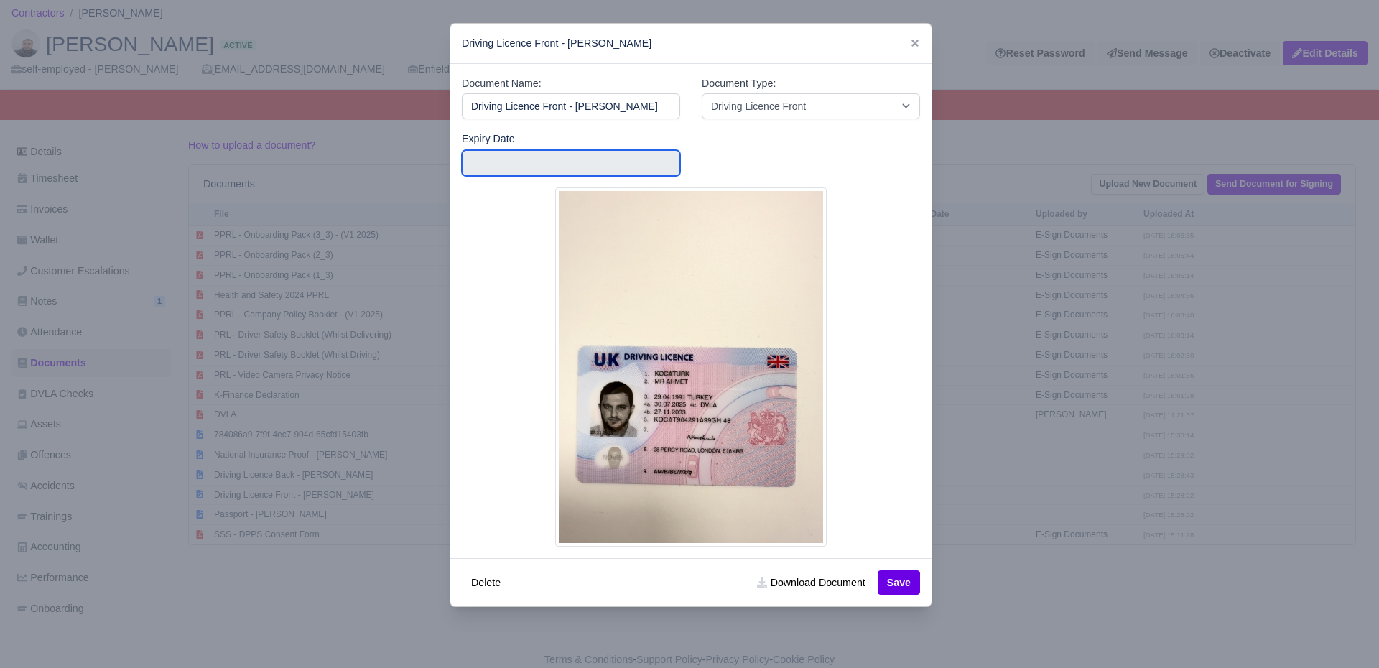
click at [589, 154] on input "text" at bounding box center [571, 163] width 218 height 26
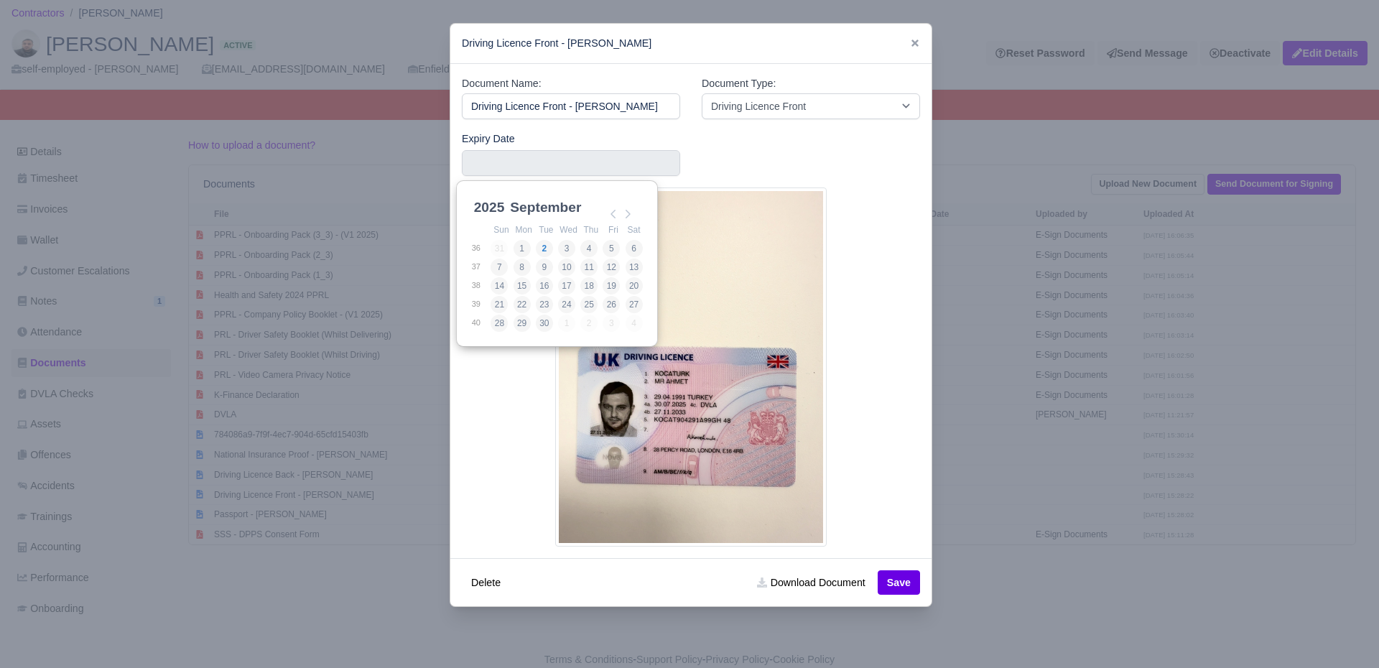
click at [484, 211] on select "2025 2026 2027 2028 2029 2030 2031 2032 2033 2034 2035 2036 2037 2038 2039 2040…" at bounding box center [503, 215] width 65 height 30
type input "2033-11-27"
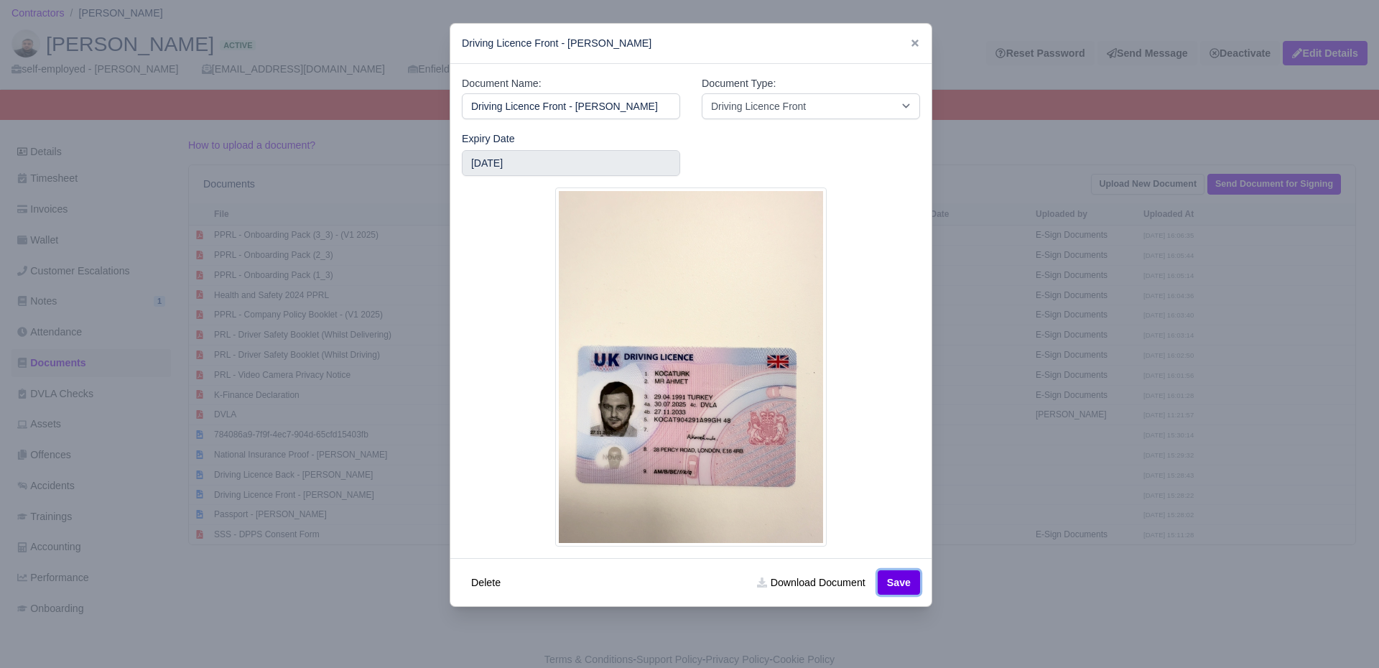
click at [886, 582] on button "Save" at bounding box center [899, 582] width 42 height 24
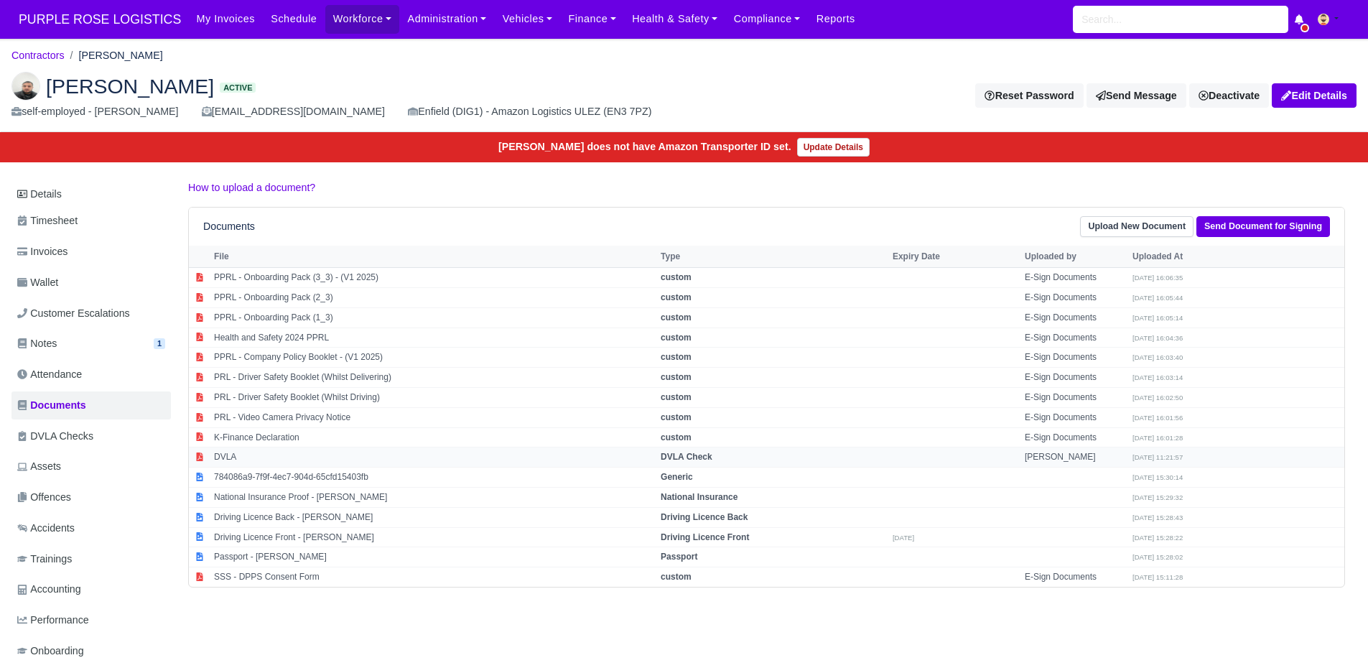
click at [275, 448] on td "DVLA" at bounding box center [433, 458] width 447 height 20
select select "dvla-check"
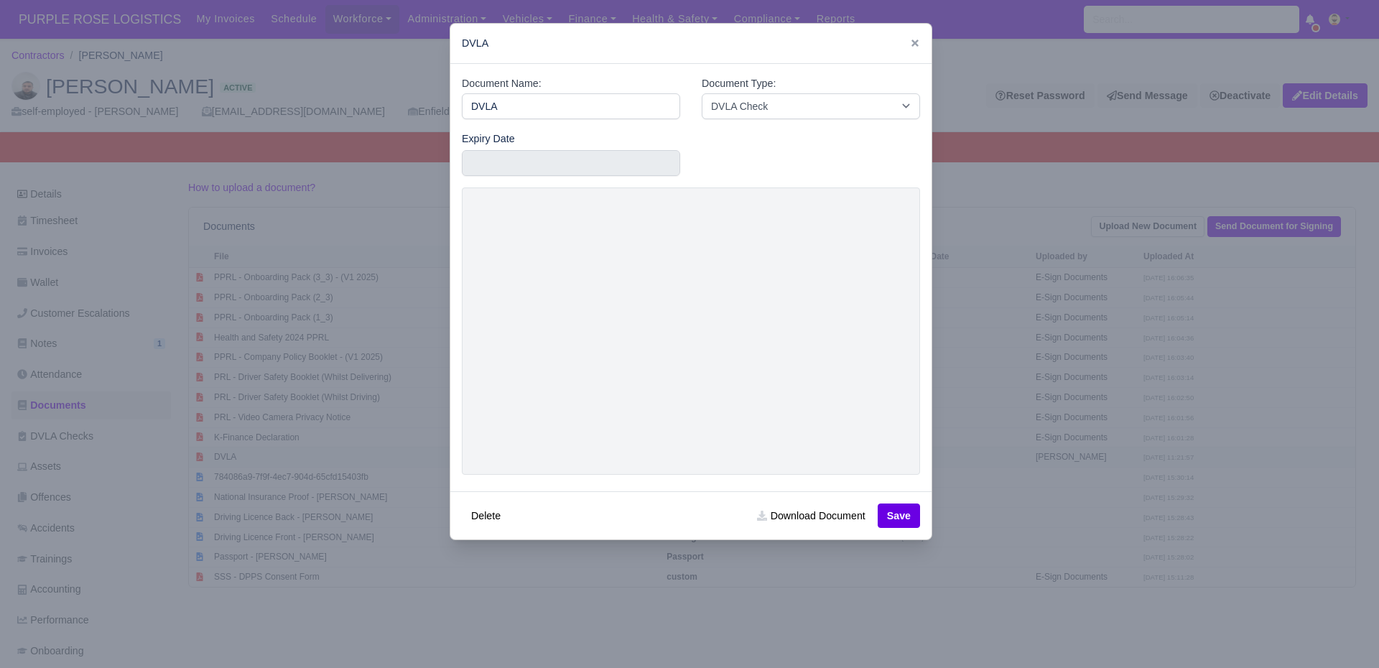
click at [275, 448] on div at bounding box center [689, 334] width 1379 height 668
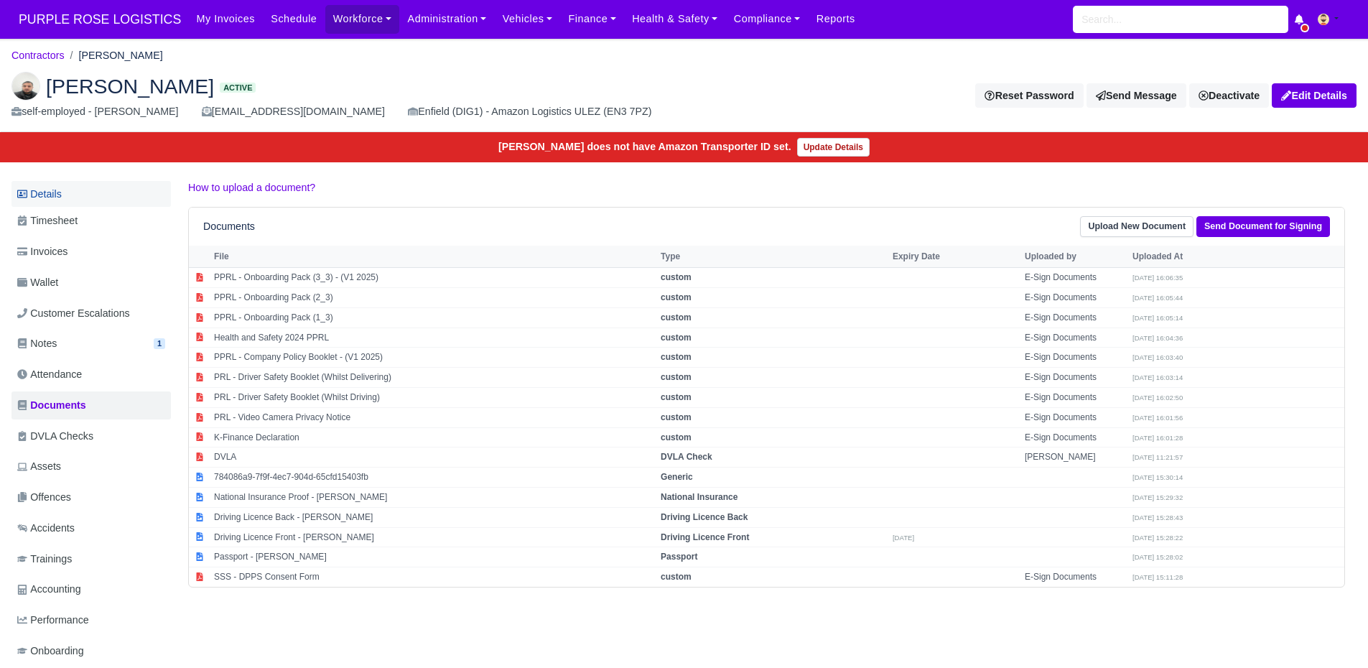
click at [101, 193] on link "Details" at bounding box center [90, 194] width 159 height 27
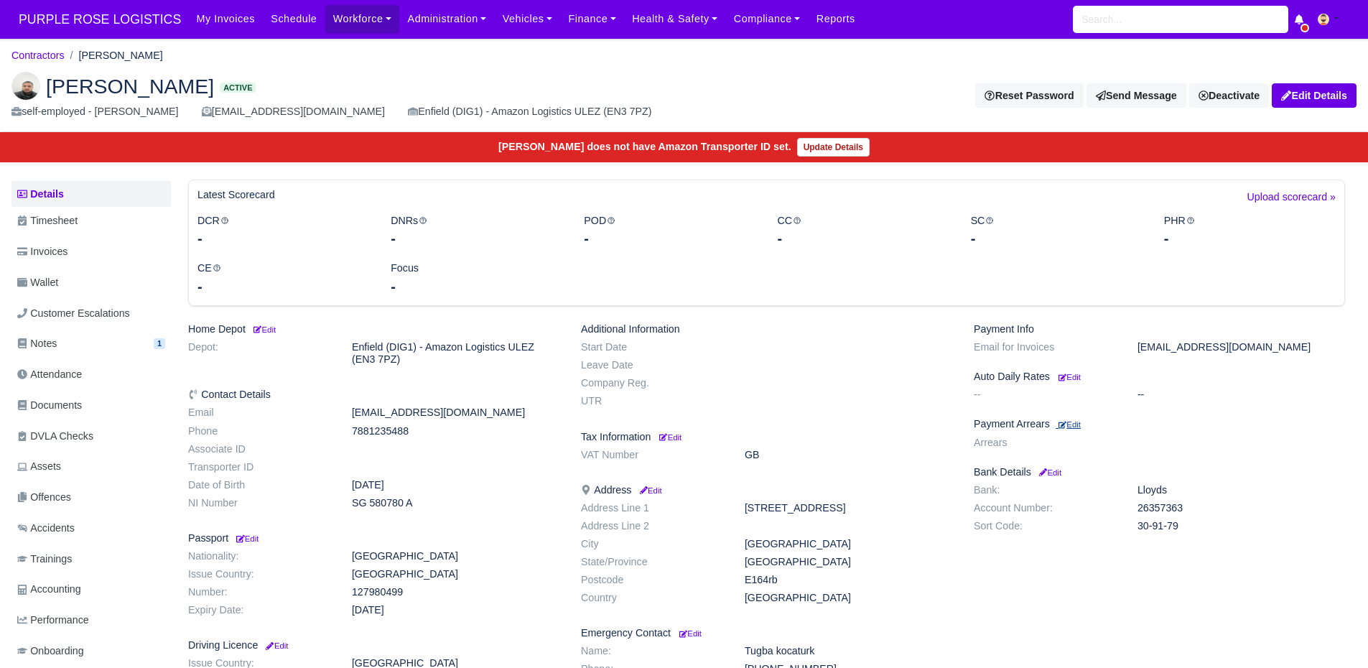
click at [1081, 421] on small "Edit" at bounding box center [1070, 424] width 22 height 9
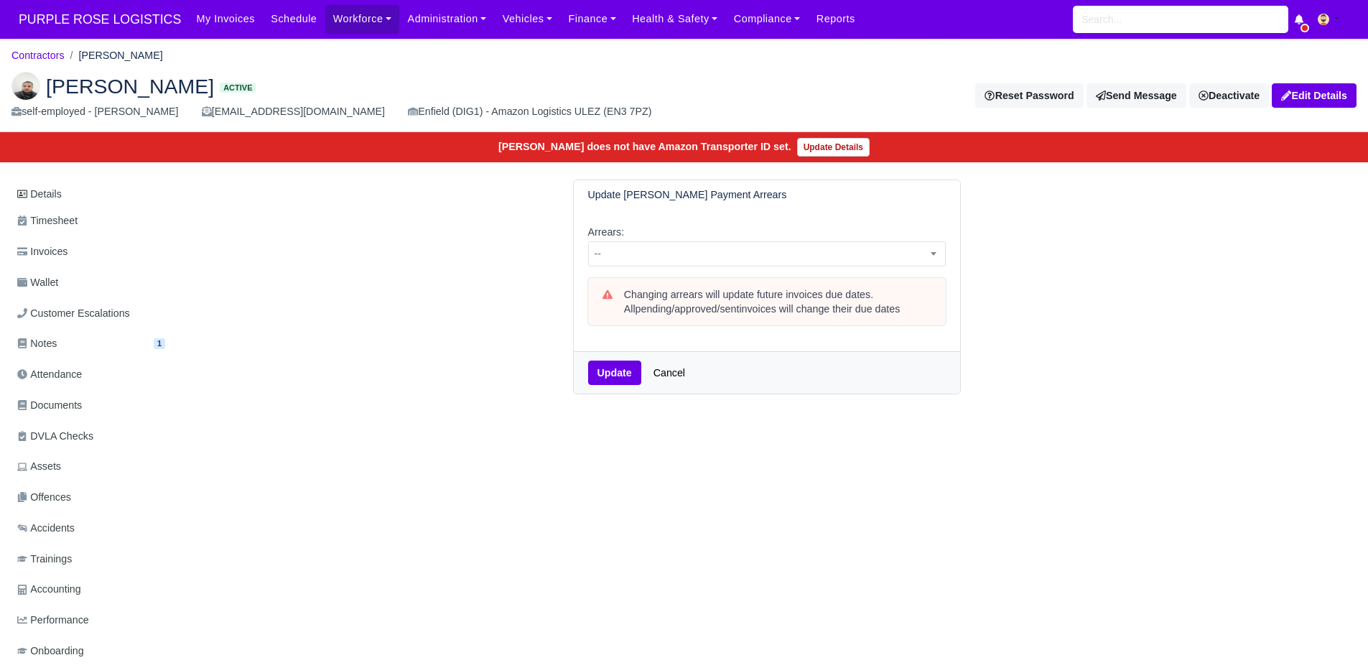
click at [829, 267] on div "Arrears: -- 1 week 2 weeks 3 weeks 4 weeks 5 weeks 6 weeks 7 weeks 8 weeks 9 we…" at bounding box center [767, 281] width 386 height 142
click at [800, 258] on span "--" at bounding box center [767, 254] width 356 height 18
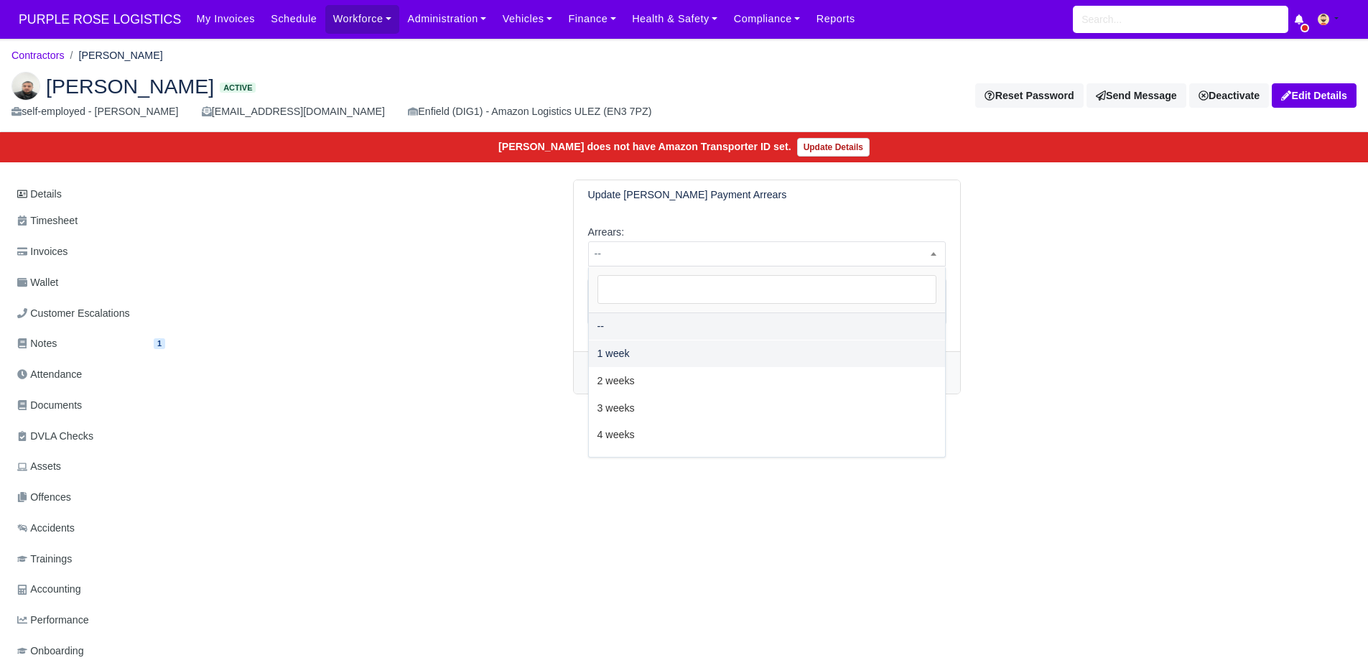
select select "2W"
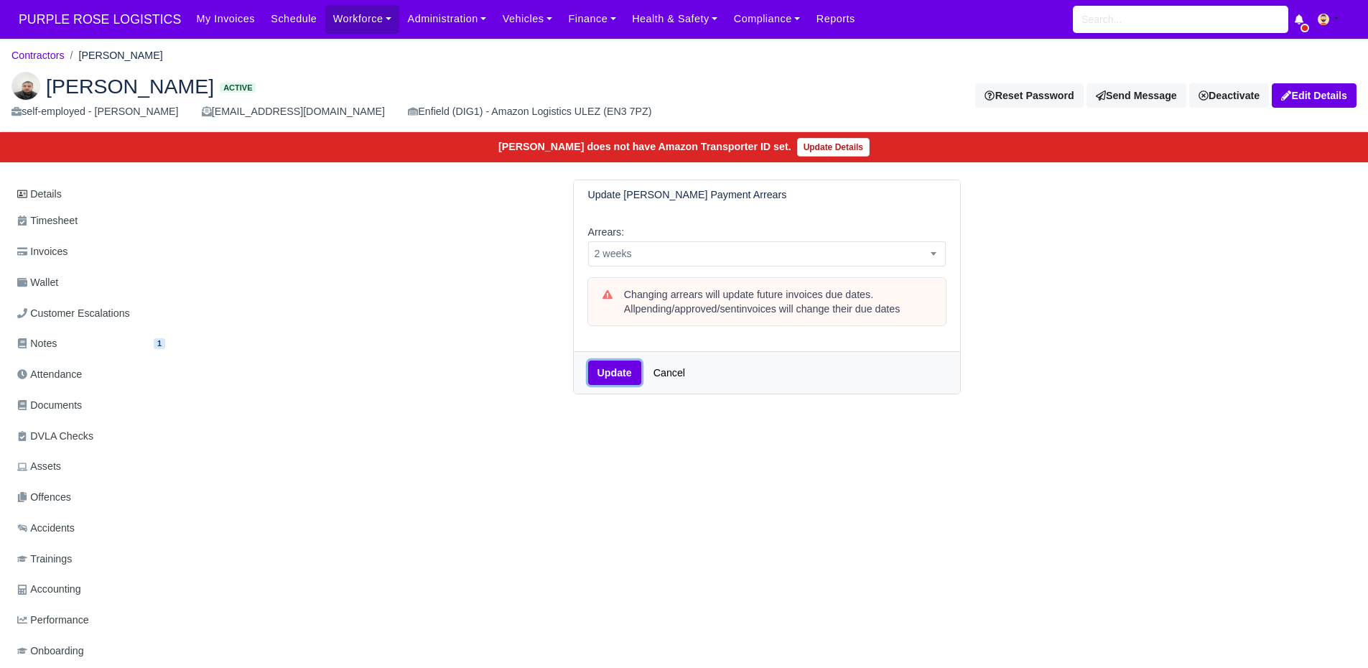
click at [614, 375] on button "Update" at bounding box center [614, 373] width 53 height 24
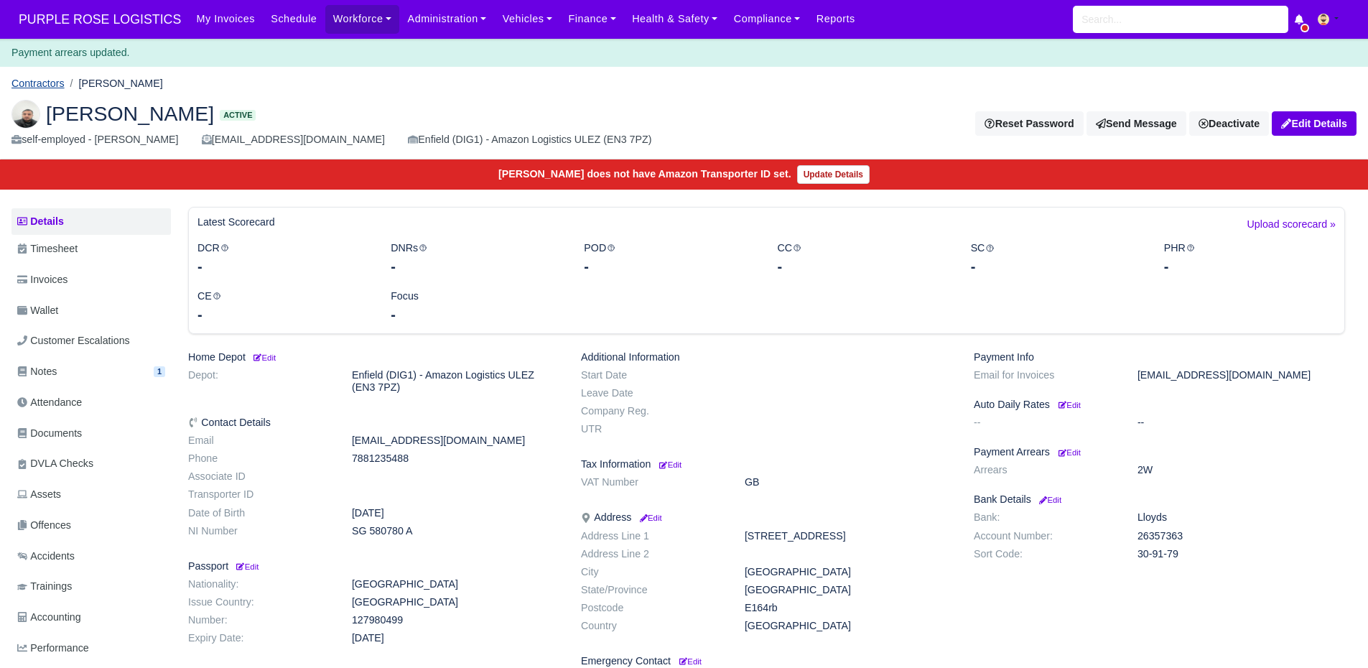
click at [31, 85] on link "Contractors" at bounding box center [37, 83] width 53 height 11
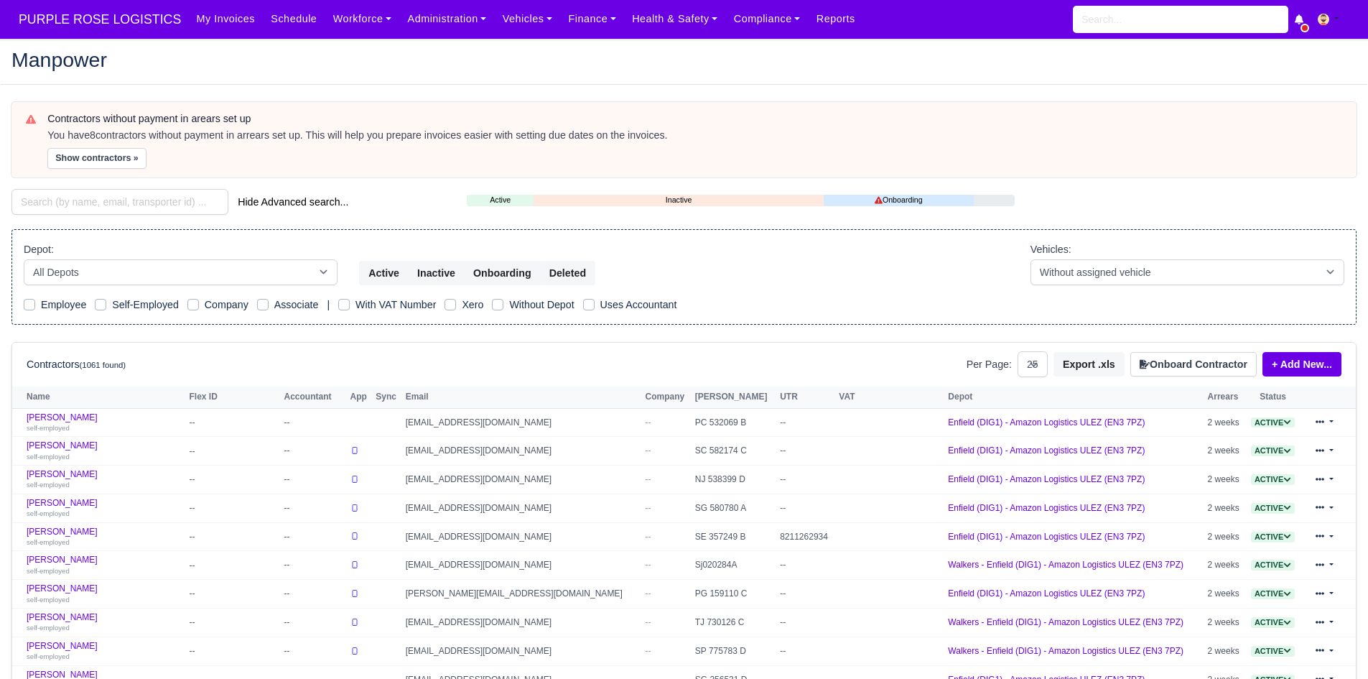
select select "25"
click at [83, 148] on button "Show contractors »" at bounding box center [96, 158] width 99 height 21
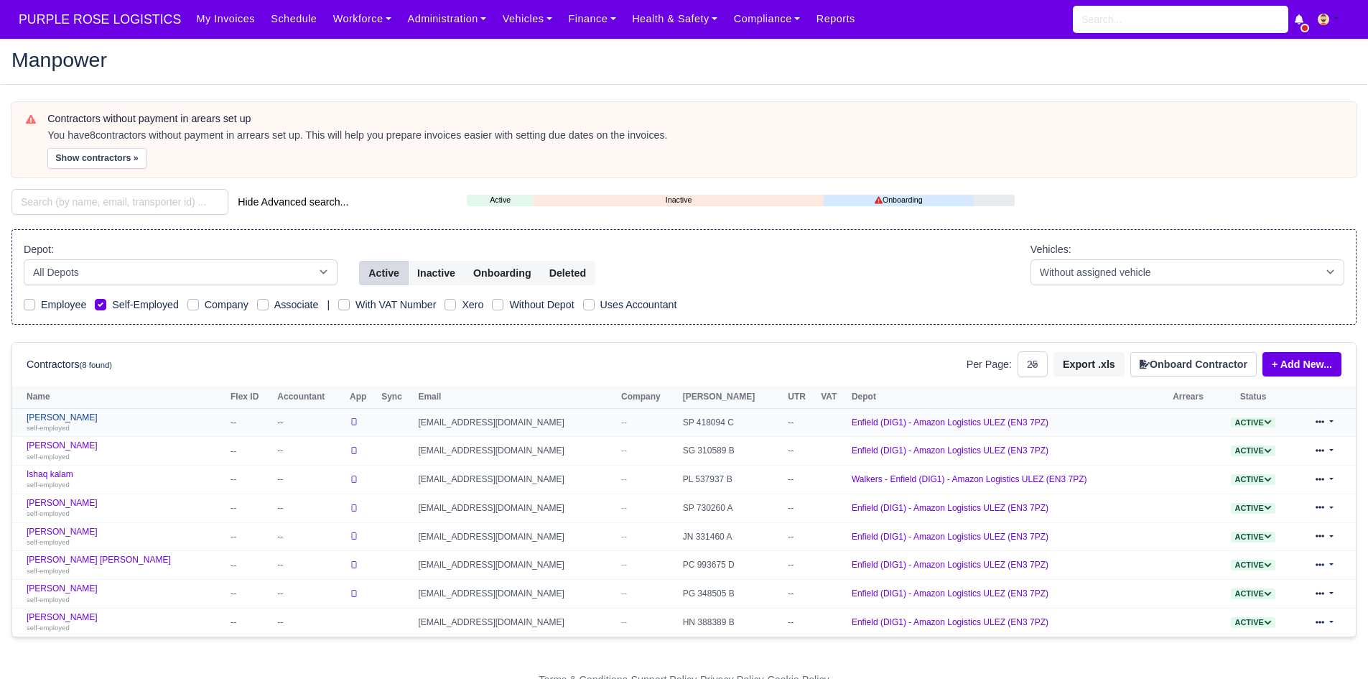
click at [127, 412] on link "Diego Alejandro Huertas Velasquez self-employed" at bounding box center [125, 422] width 197 height 21
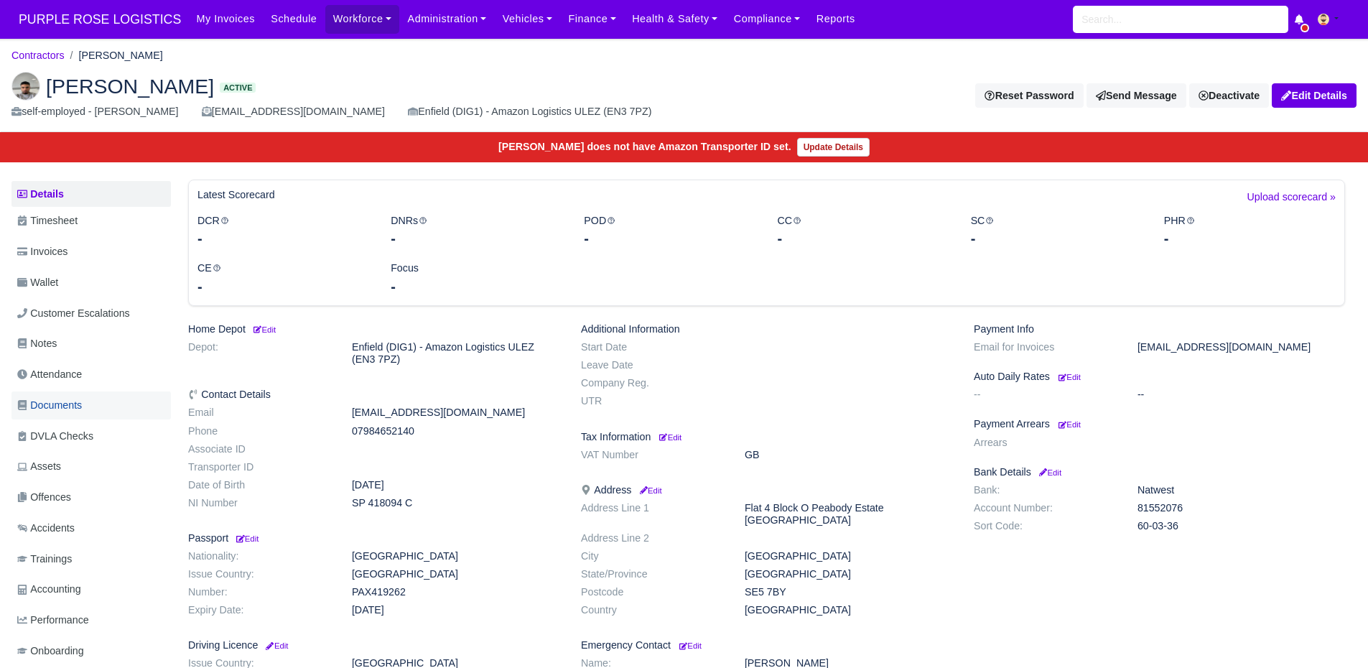
click at [82, 409] on span "Documents" at bounding box center [49, 405] width 65 height 17
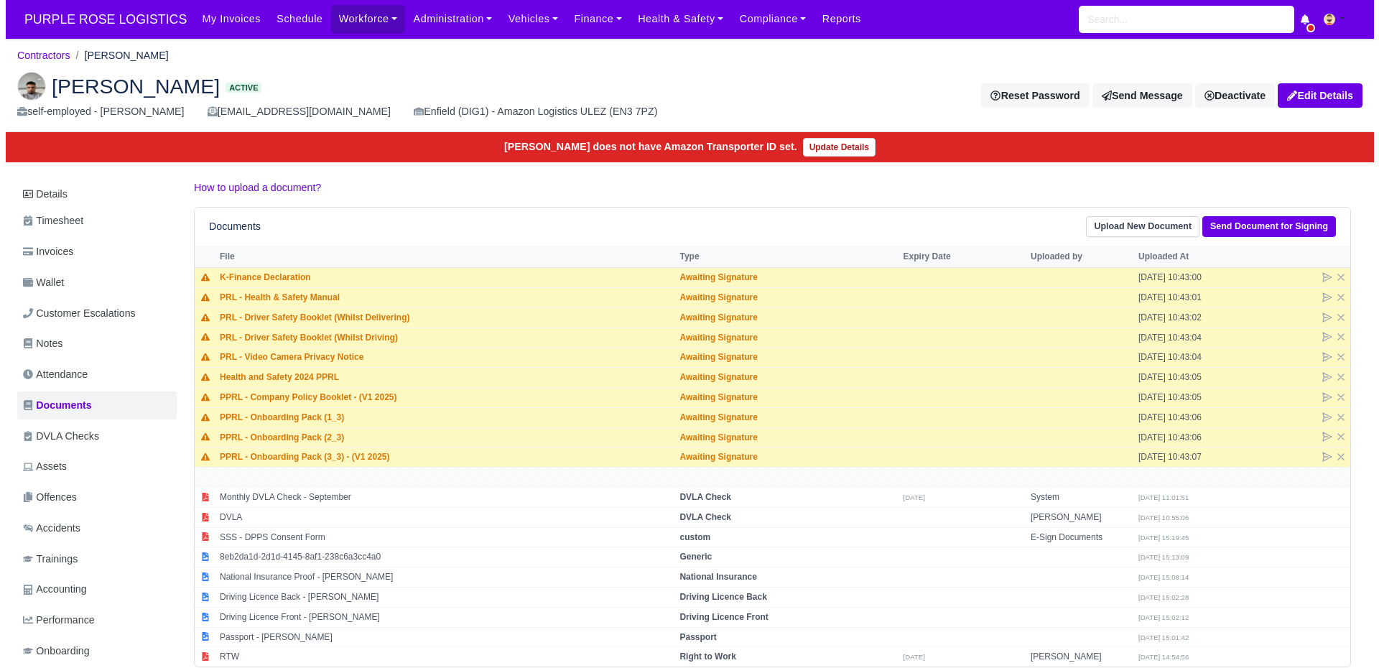
scroll to position [42, 0]
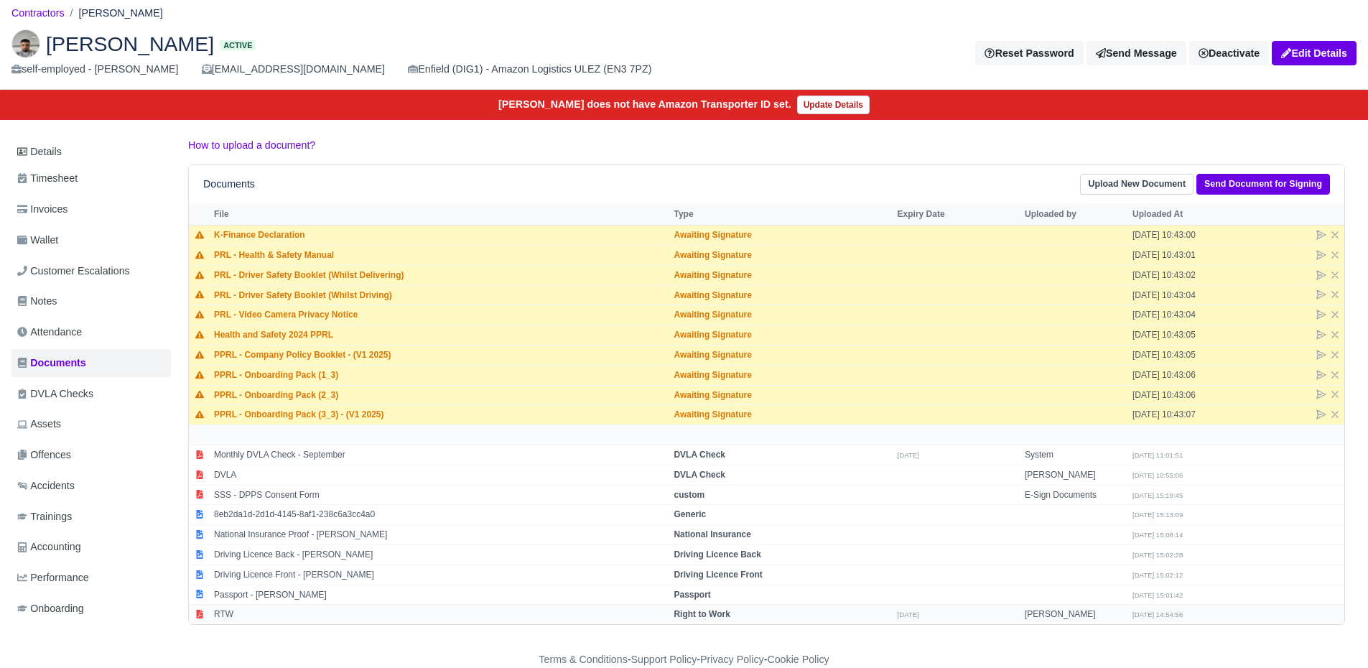
click at [264, 621] on td "RTW" at bounding box center [440, 614] width 460 height 19
select select "right-to-work"
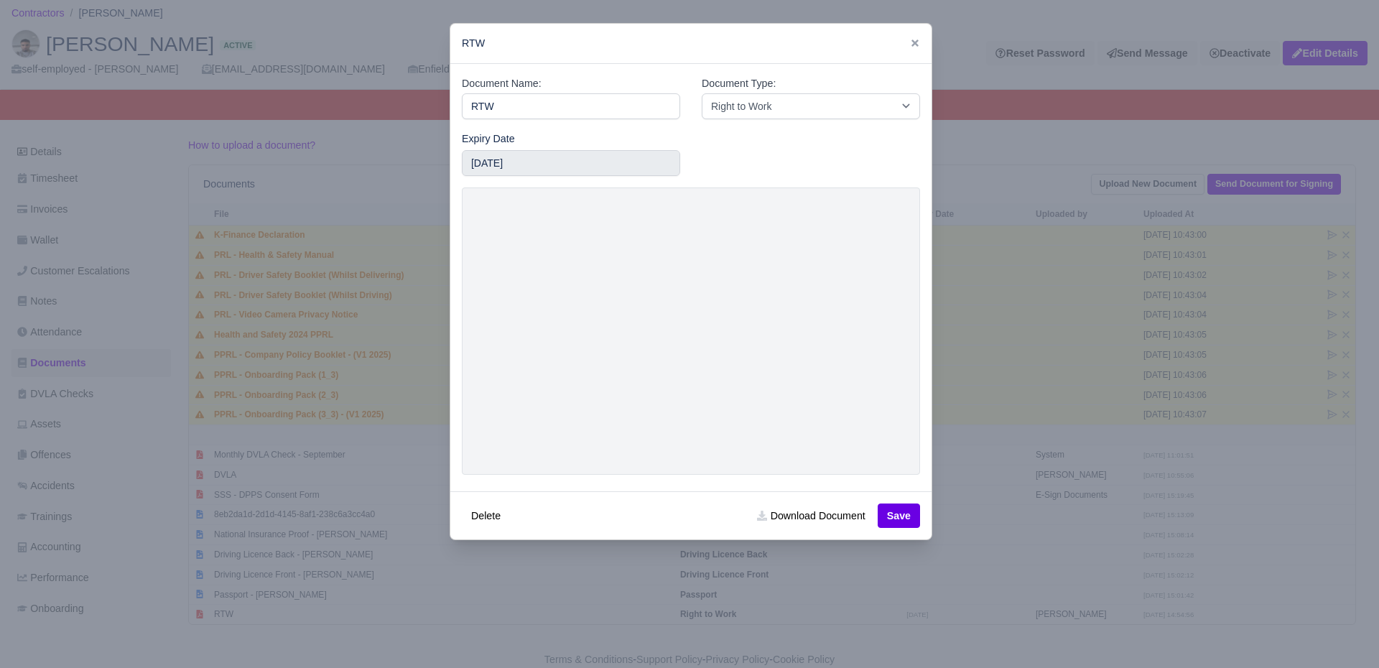
click at [295, 555] on div at bounding box center [689, 334] width 1379 height 668
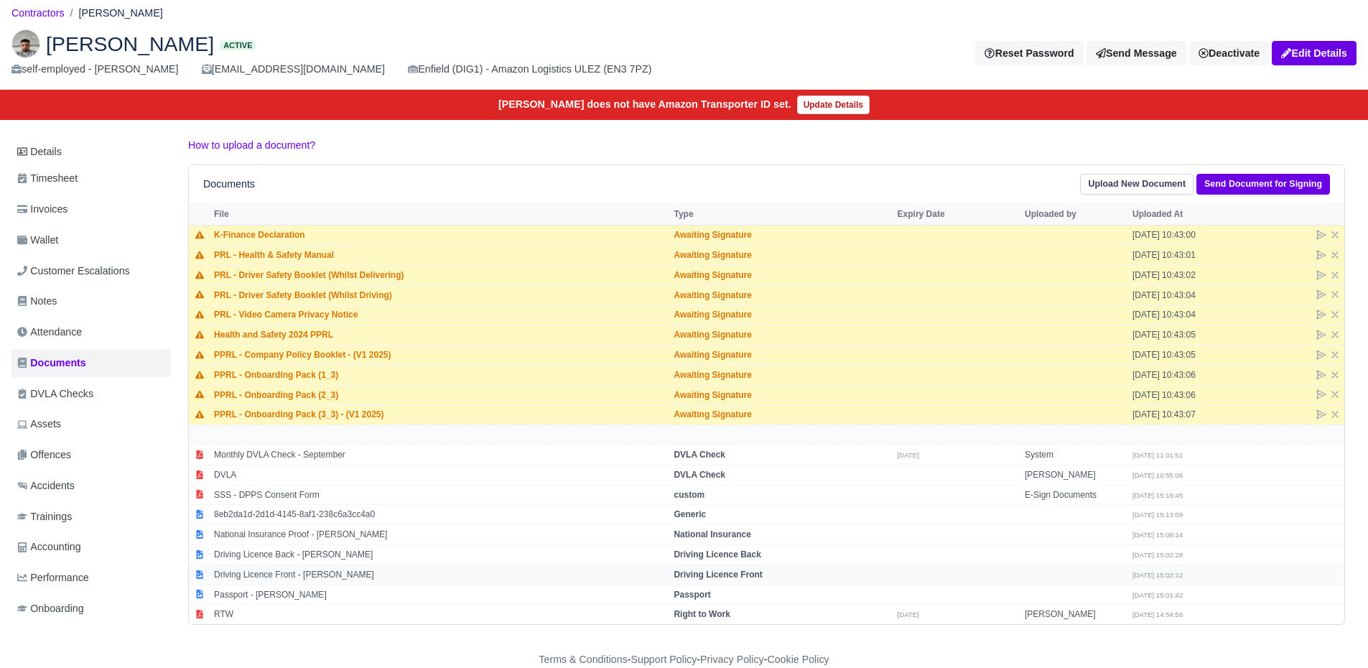
click at [286, 573] on td "Driving Licence Front - [PERSON_NAME]" at bounding box center [440, 575] width 460 height 20
select select "driving-licence-front"
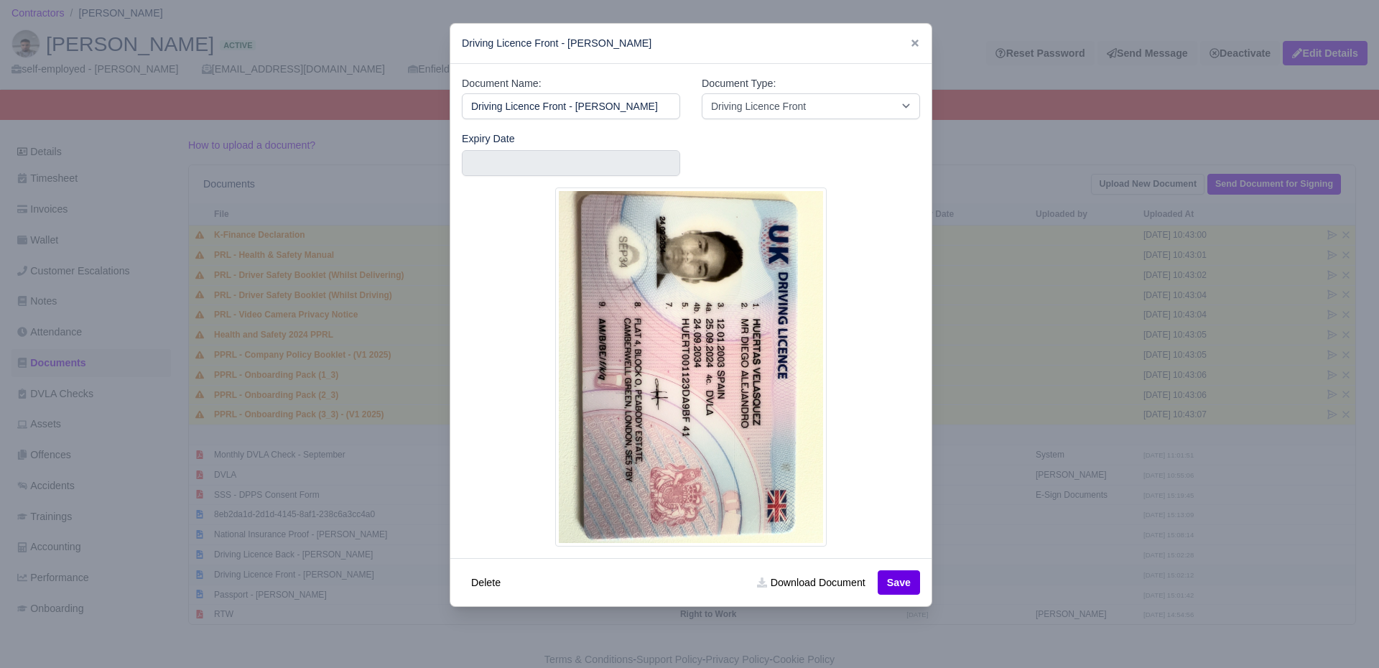
scroll to position [0, 60]
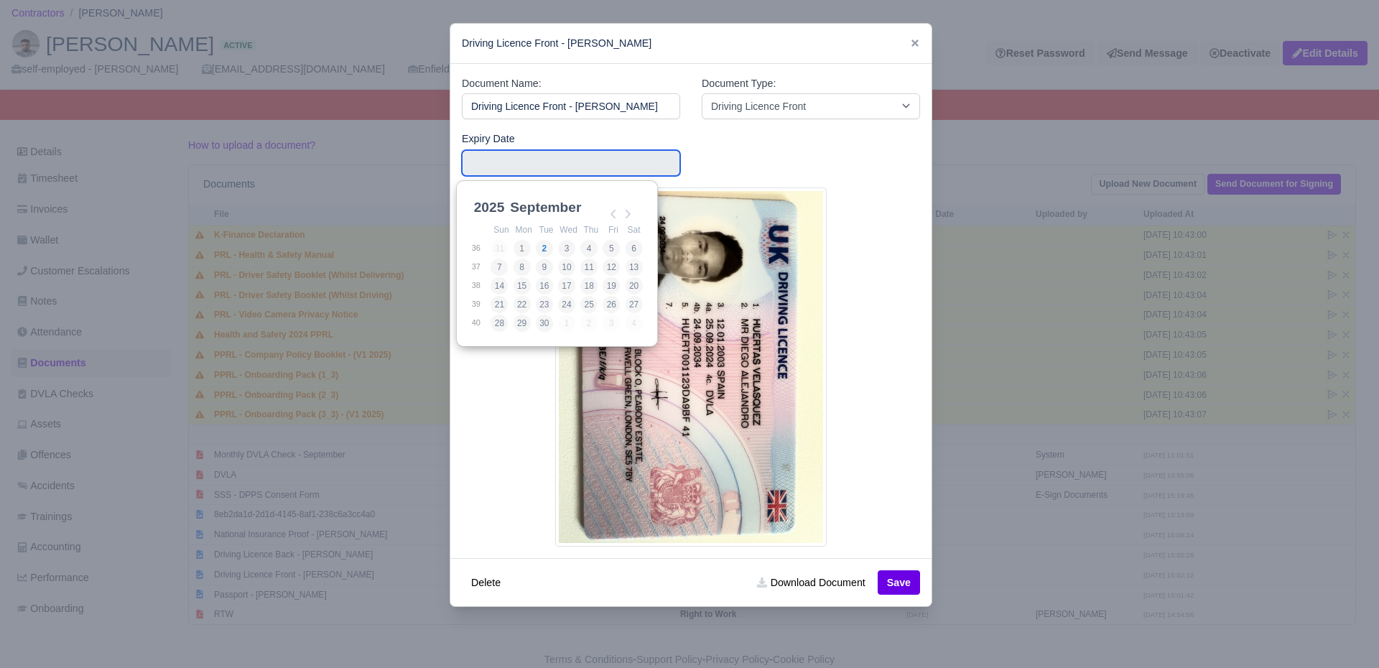
click at [499, 166] on input "Use the arrow keys to pick a date" at bounding box center [571, 163] width 218 height 26
click at [490, 204] on select "2025 2026 2027 2028 2029 2030 2031 2032 2033 2034 2035 2036 2037 2038 2039 2040…" at bounding box center [503, 215] width 65 height 30
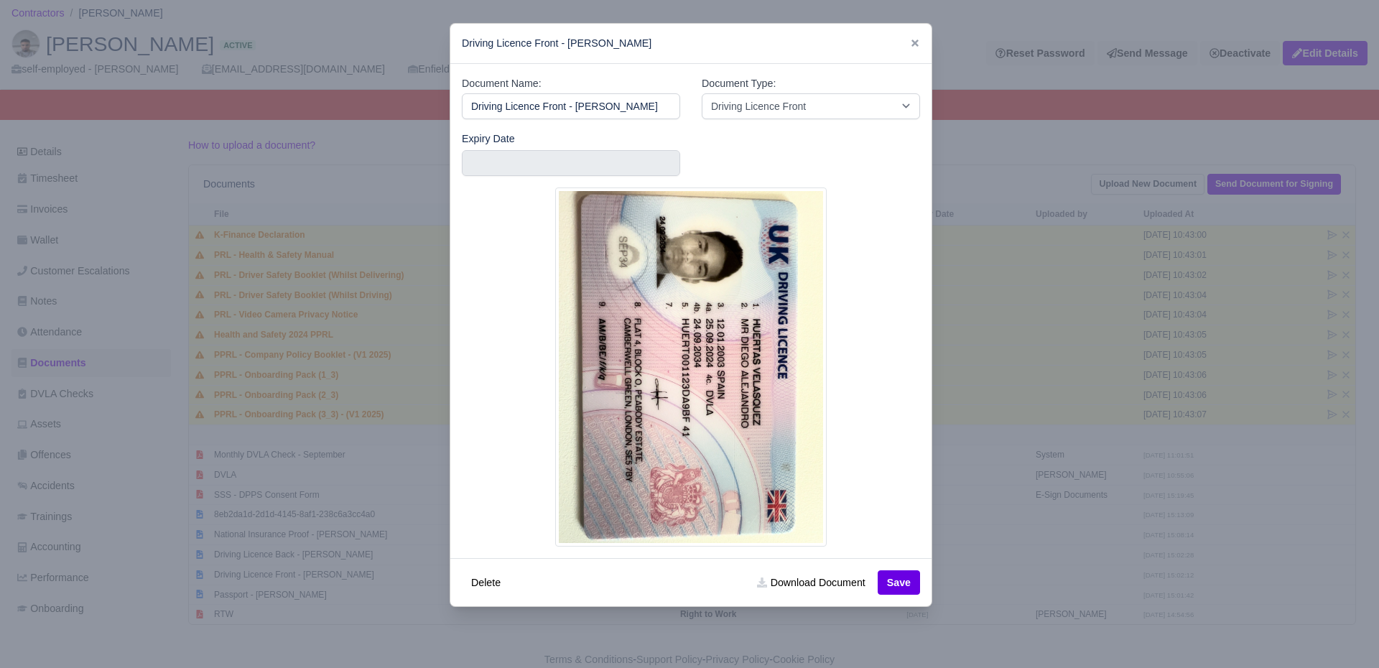
click at [497, 417] on div at bounding box center [691, 366] width 458 height 359
click at [500, 165] on input "Use the arrow keys to pick a date" at bounding box center [571, 163] width 218 height 26
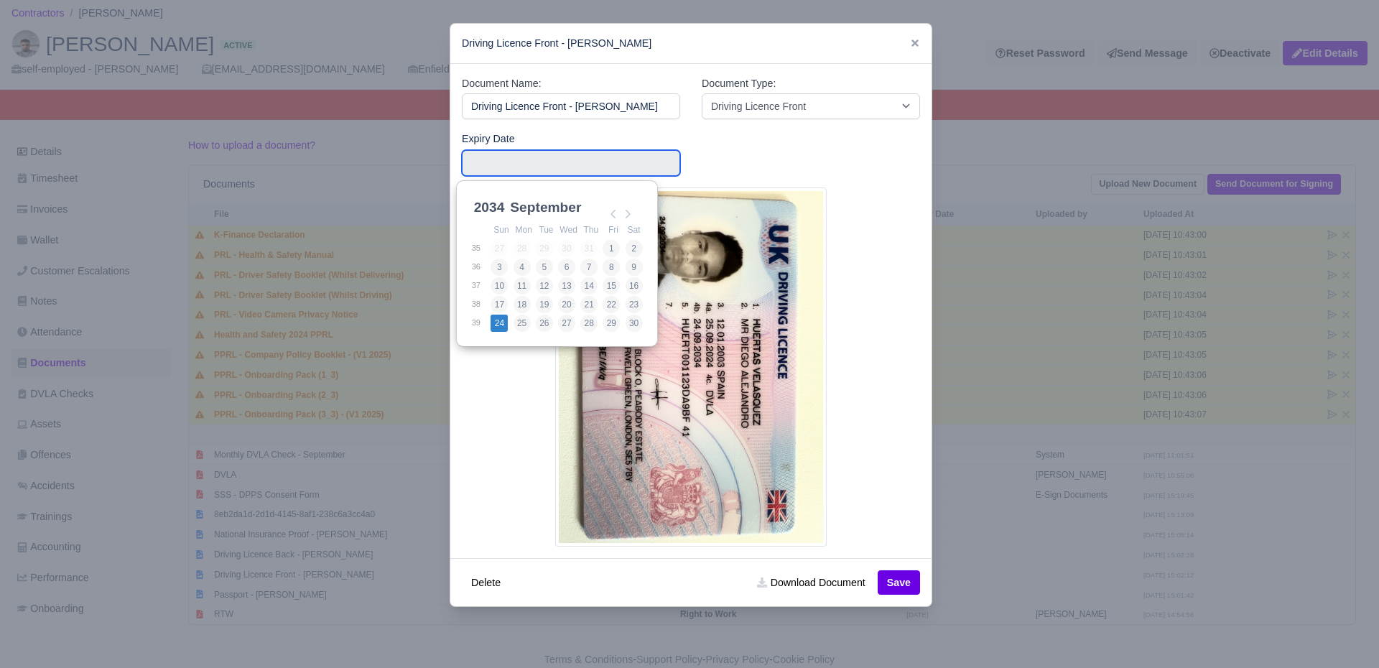
type input "2034-09-24"
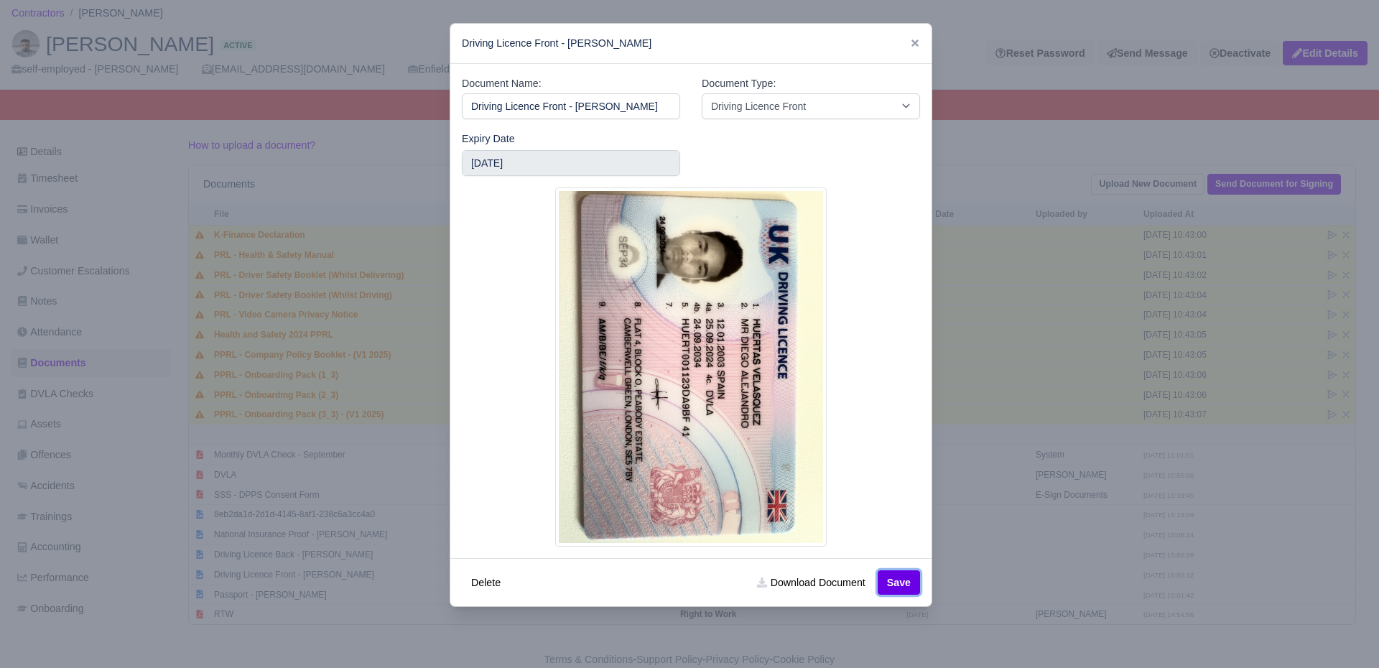
click at [904, 589] on button "Save" at bounding box center [899, 582] width 42 height 24
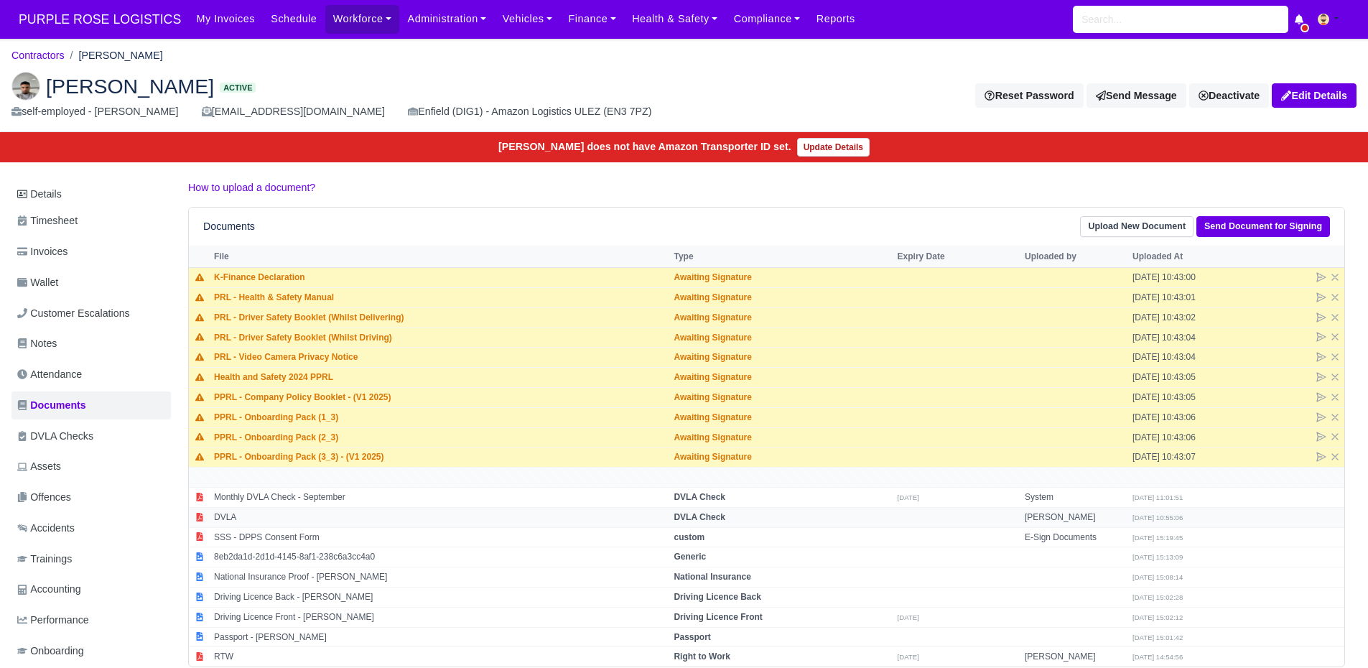
scroll to position [42, 0]
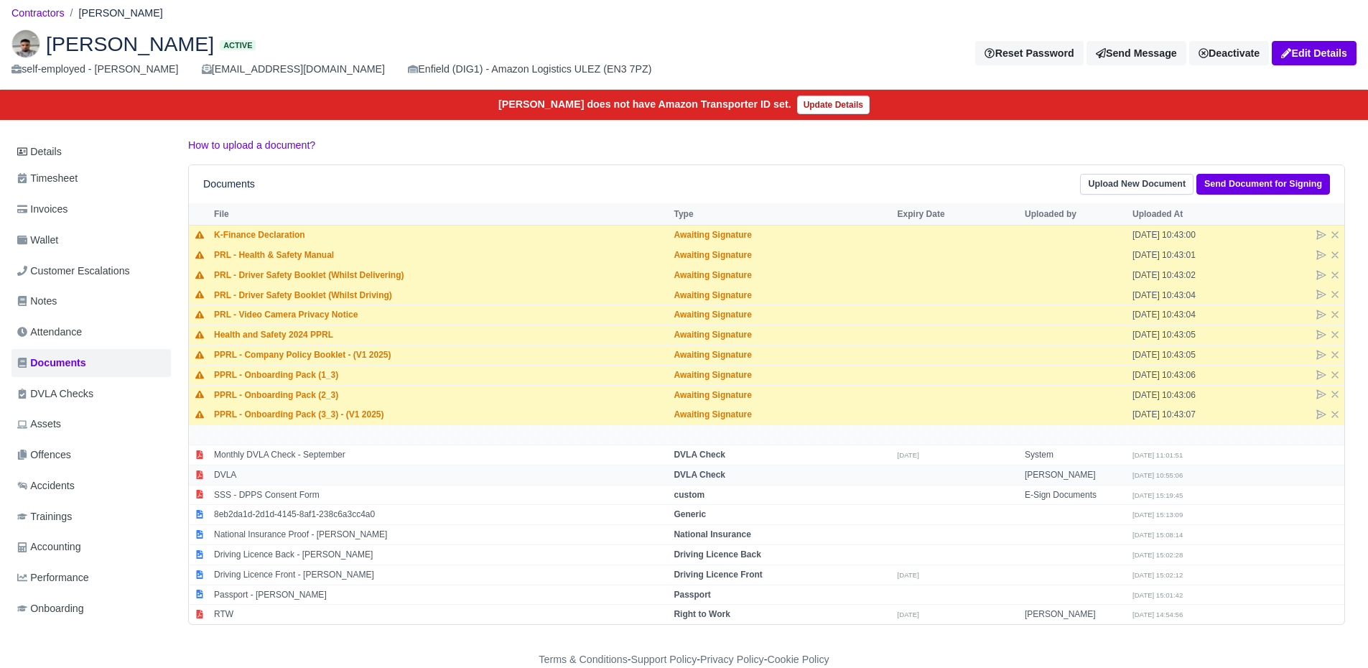
click at [257, 478] on td "DVLA" at bounding box center [440, 475] width 460 height 20
select select "dvla-check"
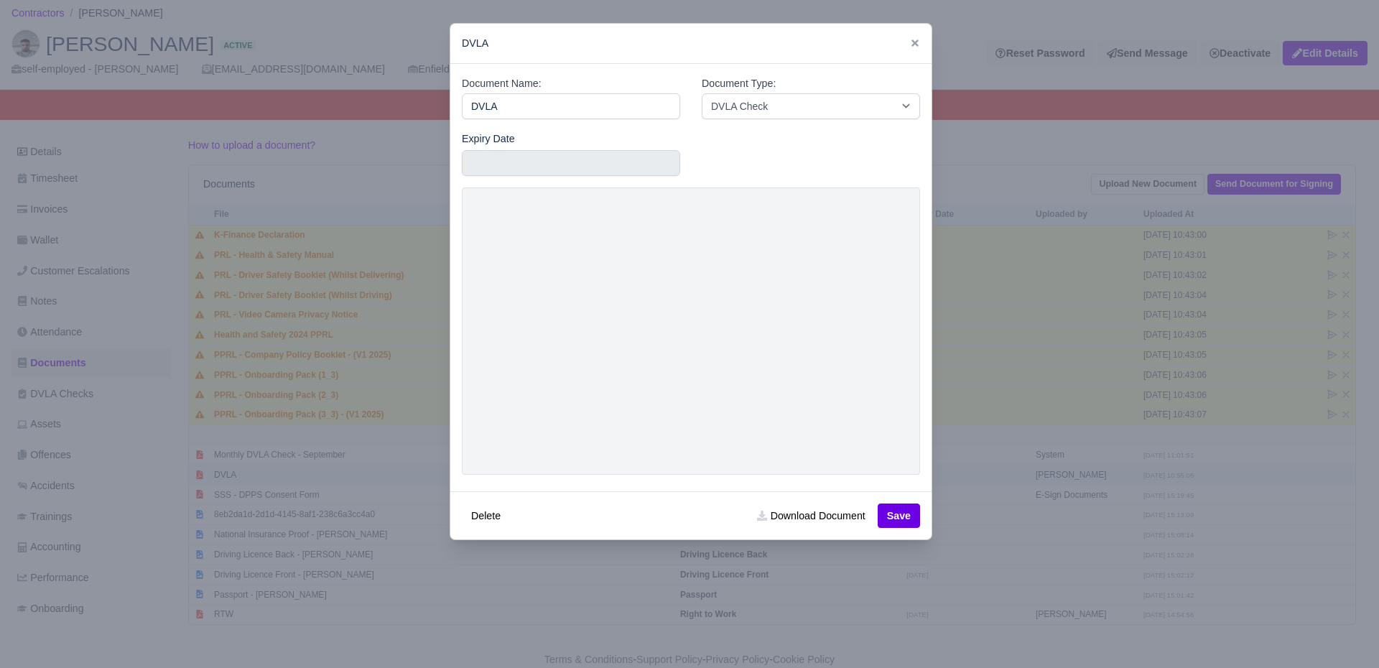
click at [257, 478] on div at bounding box center [689, 334] width 1379 height 668
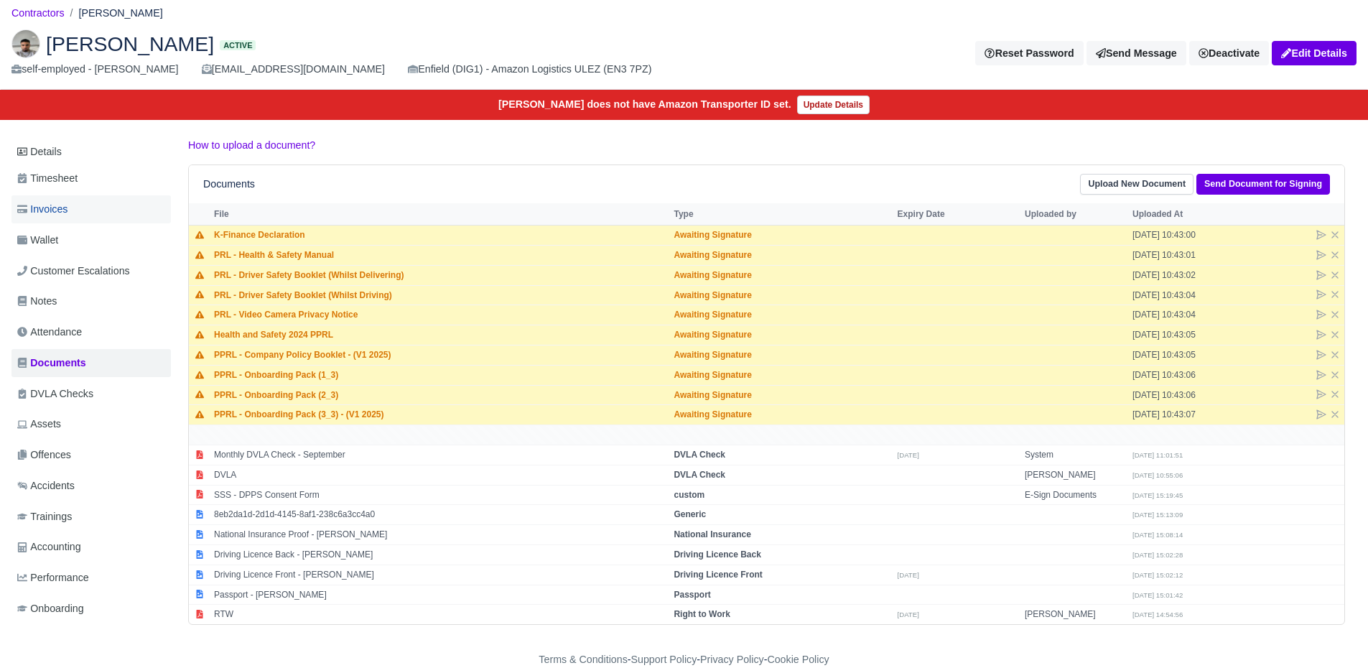
click at [108, 222] on link "Invoices" at bounding box center [90, 209] width 159 height 28
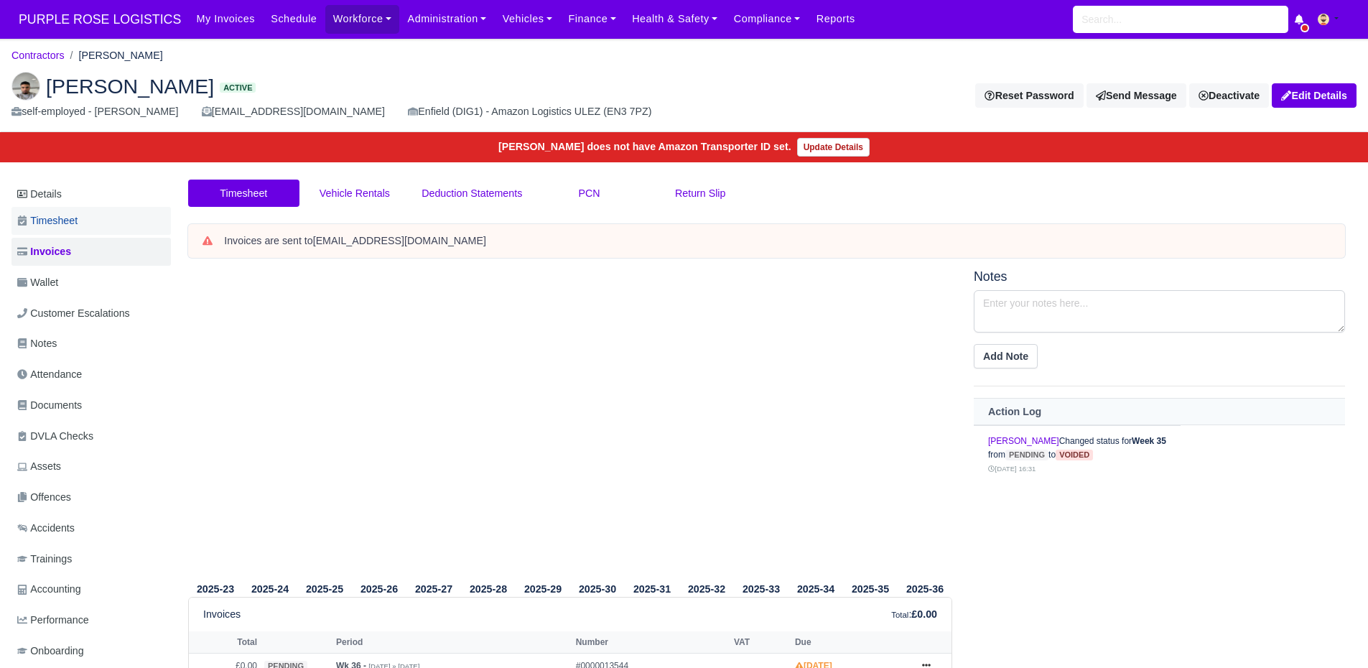
click at [107, 223] on link "Timesheet" at bounding box center [90, 221] width 159 height 28
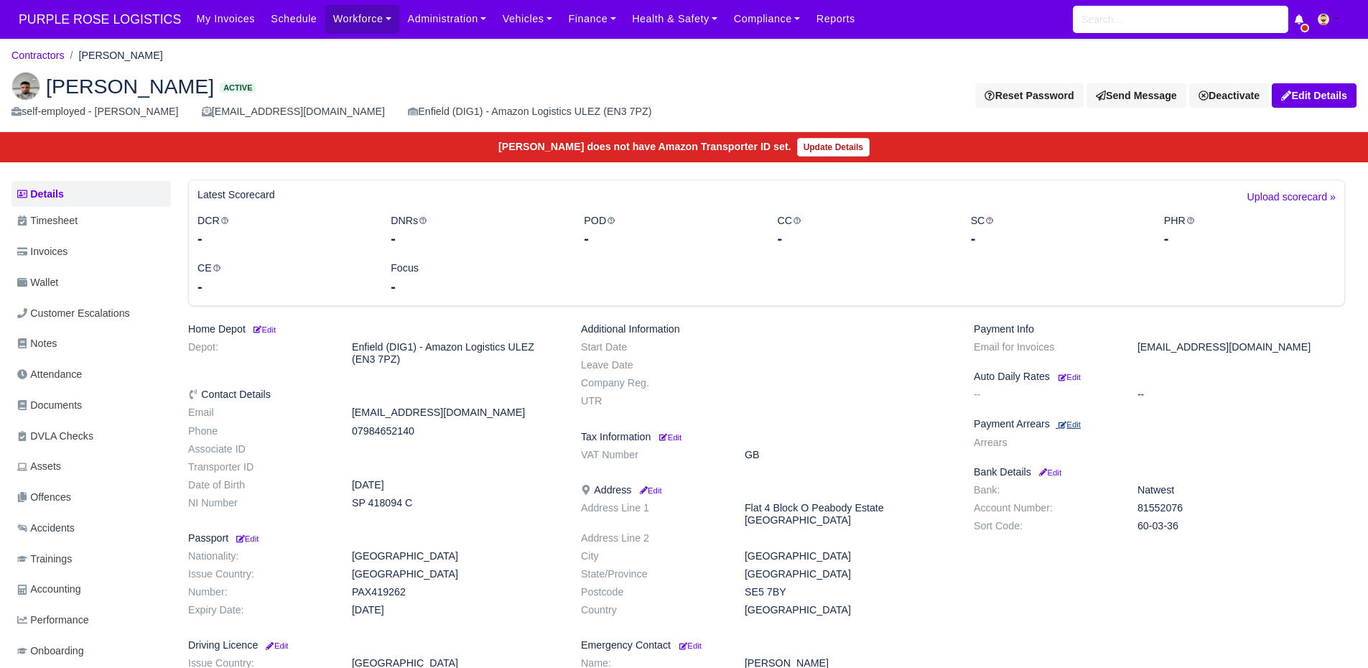
click at [1079, 421] on small "Edit" at bounding box center [1070, 424] width 22 height 9
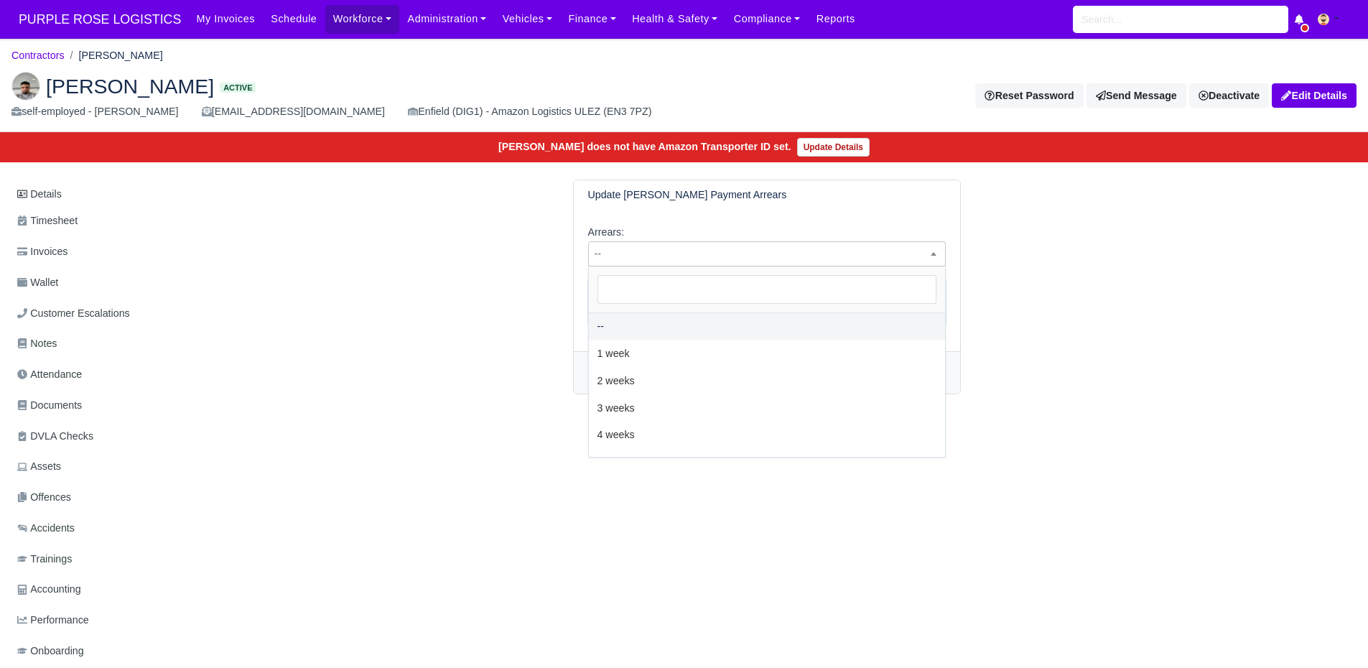
click at [688, 261] on span "--" at bounding box center [767, 254] width 356 height 18
select select "2W"
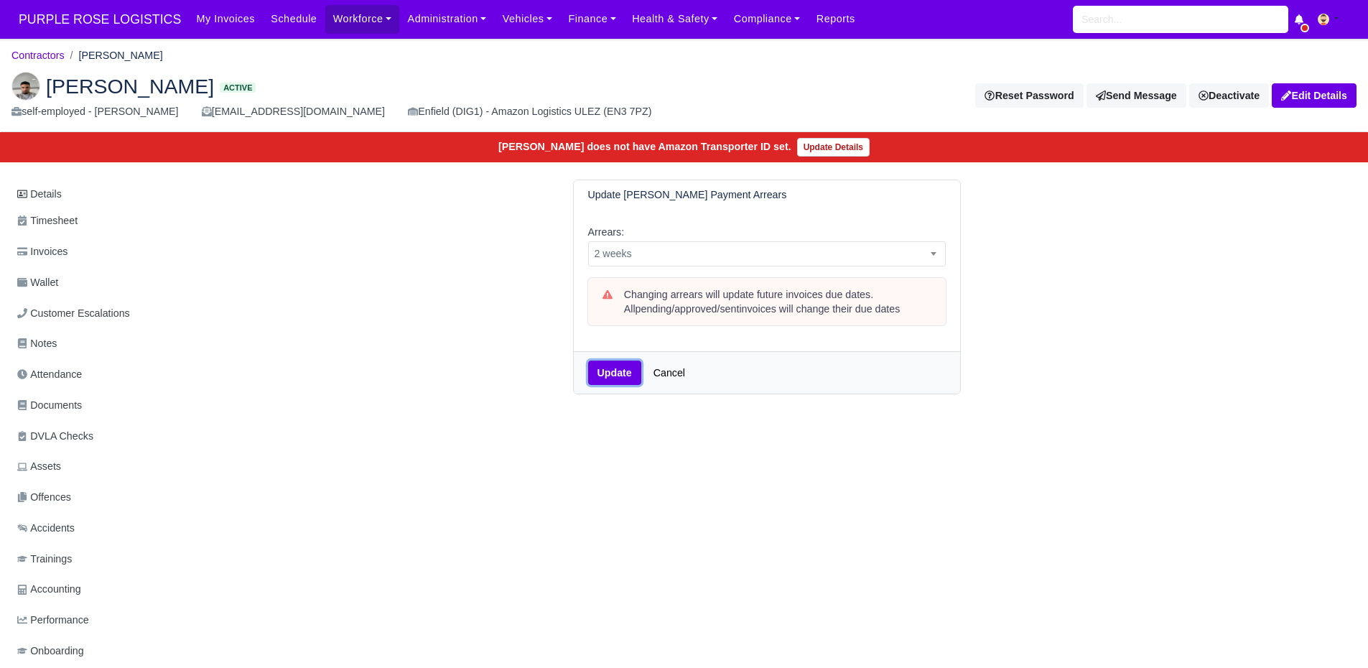
click at [615, 382] on button "Update" at bounding box center [614, 373] width 53 height 24
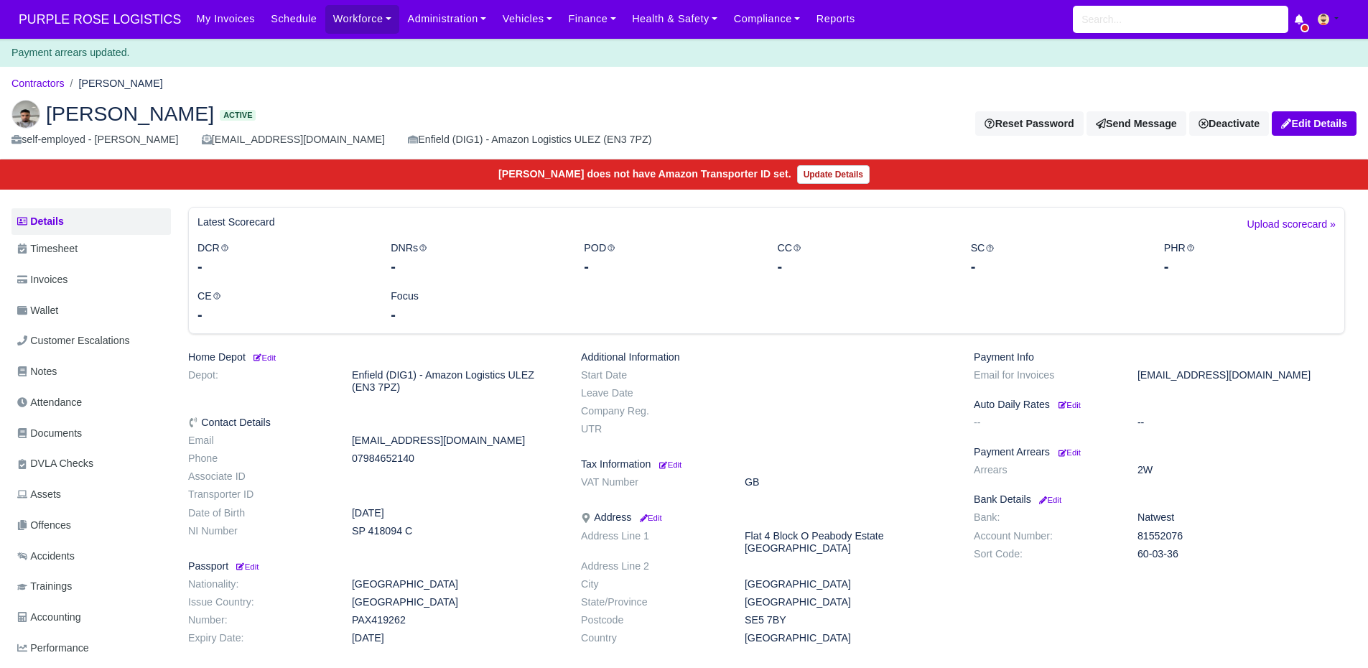
click at [29, 73] on ol "Contractors [PERSON_NAME]" at bounding box center [683, 84] width 1345 height 22
click at [43, 100] on h2 "[PERSON_NAME] Active" at bounding box center [342, 114] width 662 height 29
click at [45, 85] on link "Contractors" at bounding box center [37, 83] width 53 height 11
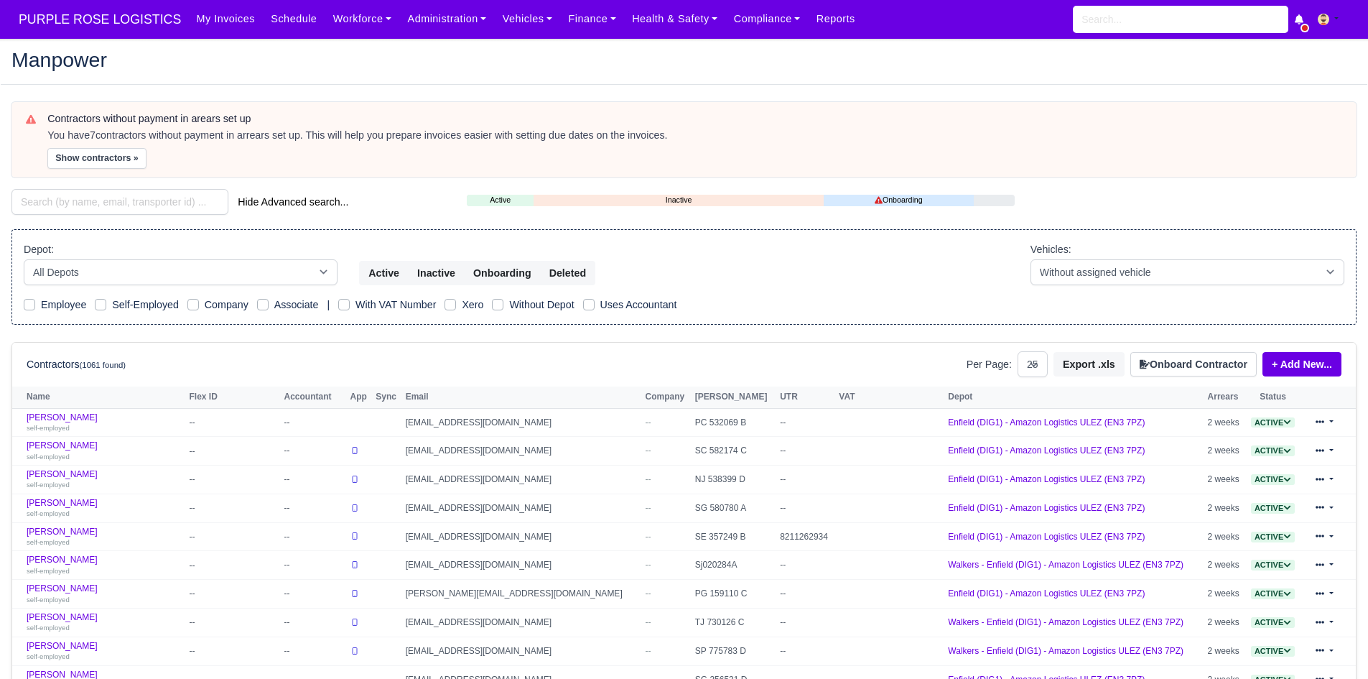
select select "25"
click at [99, 161] on button "Show contractors »" at bounding box center [96, 158] width 99 height 21
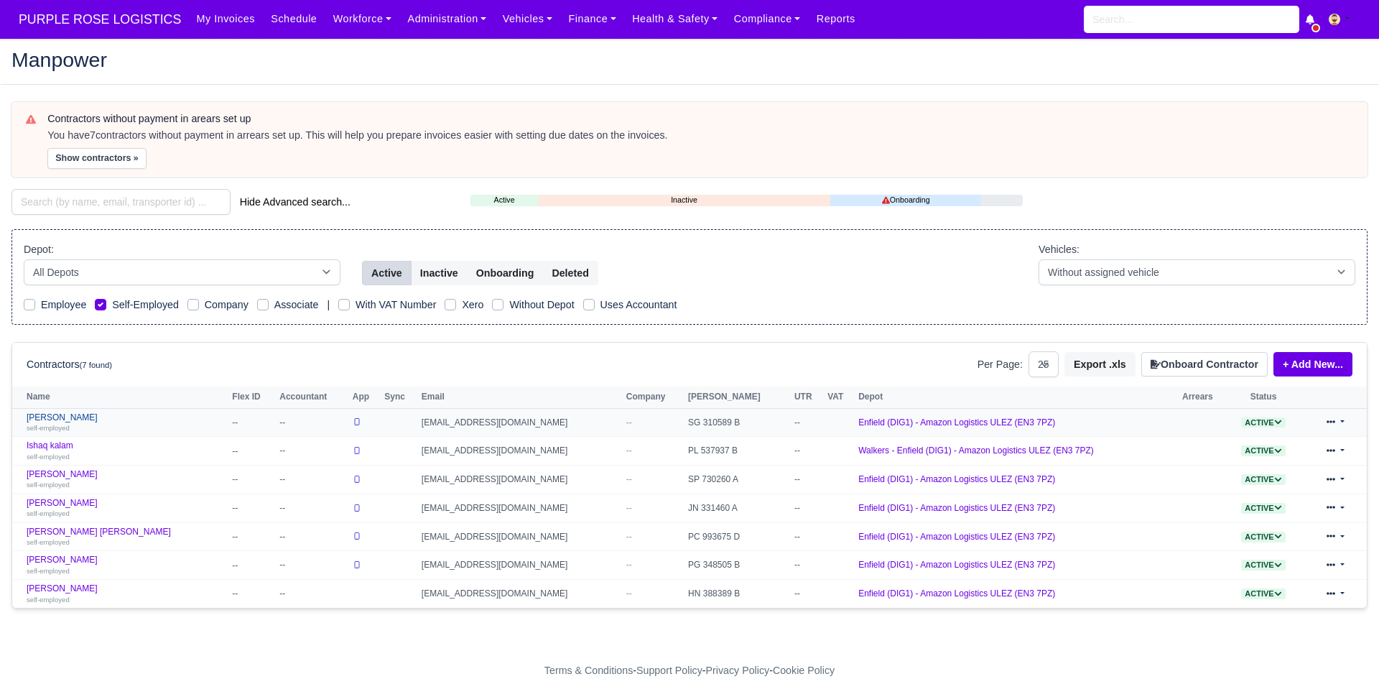
click at [78, 422] on link "Gideon Atobamrere self-employed" at bounding box center [126, 422] width 198 height 21
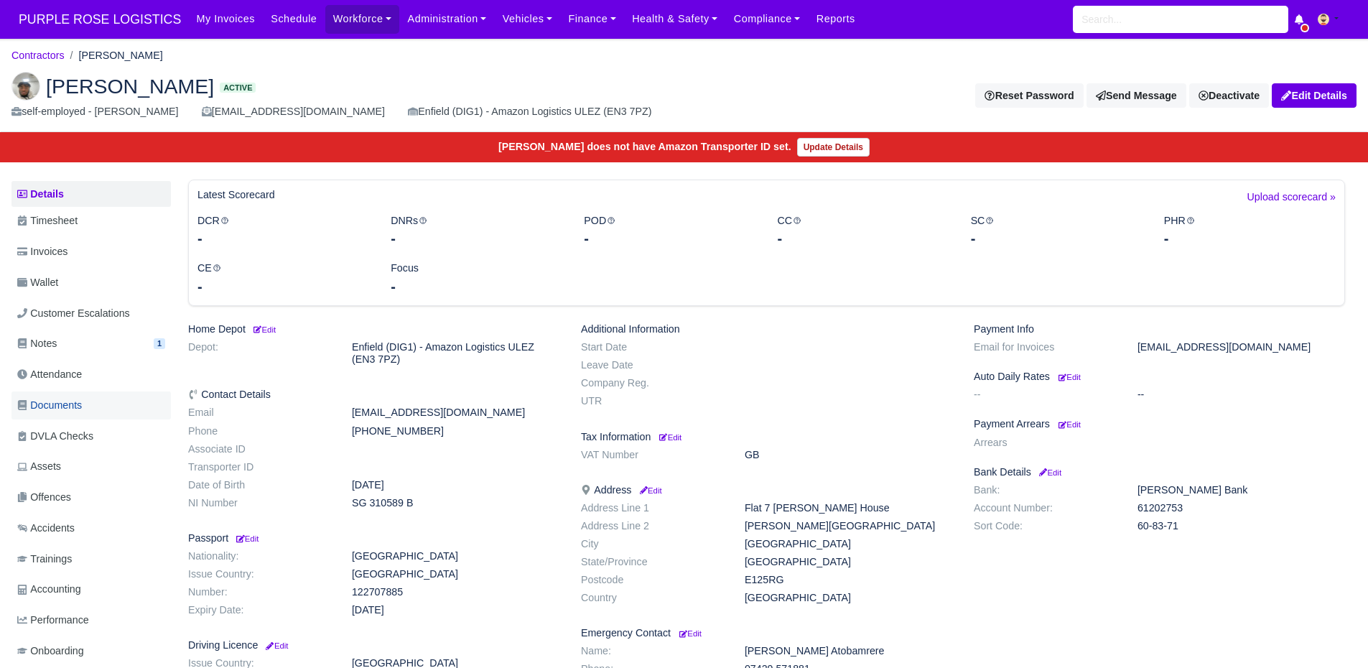
click at [82, 407] on span "Documents" at bounding box center [49, 405] width 65 height 17
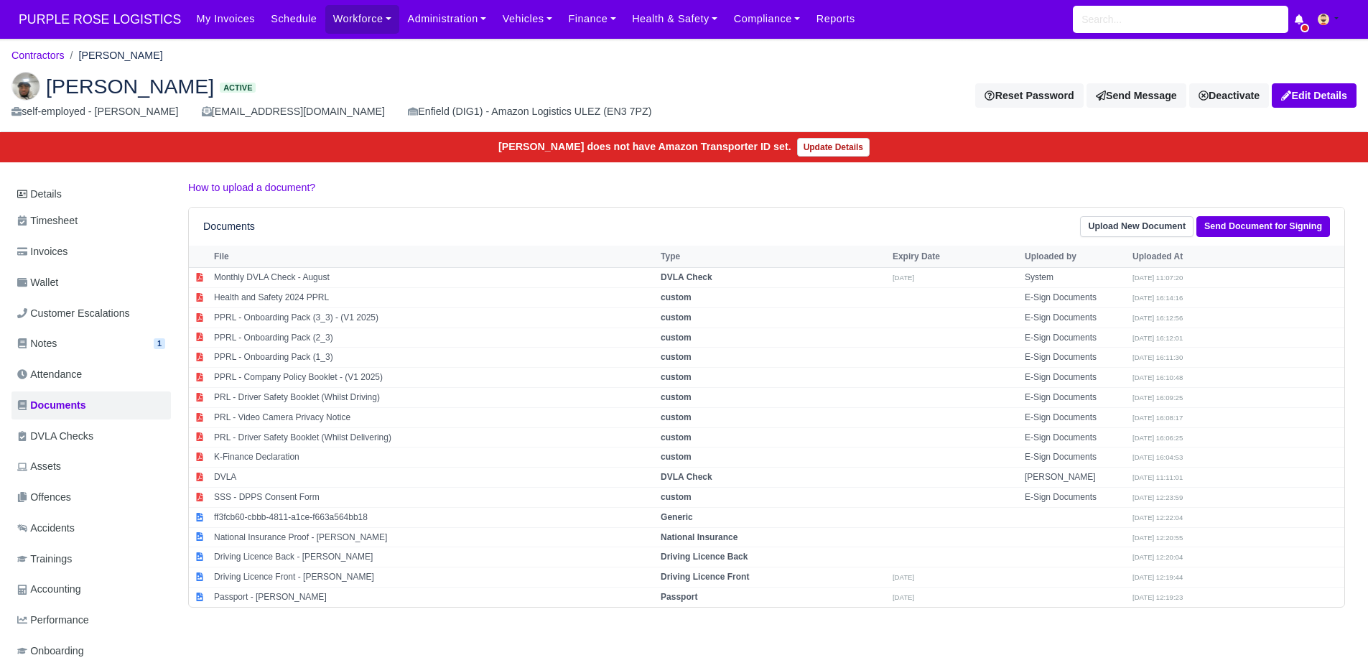
scroll to position [42, 0]
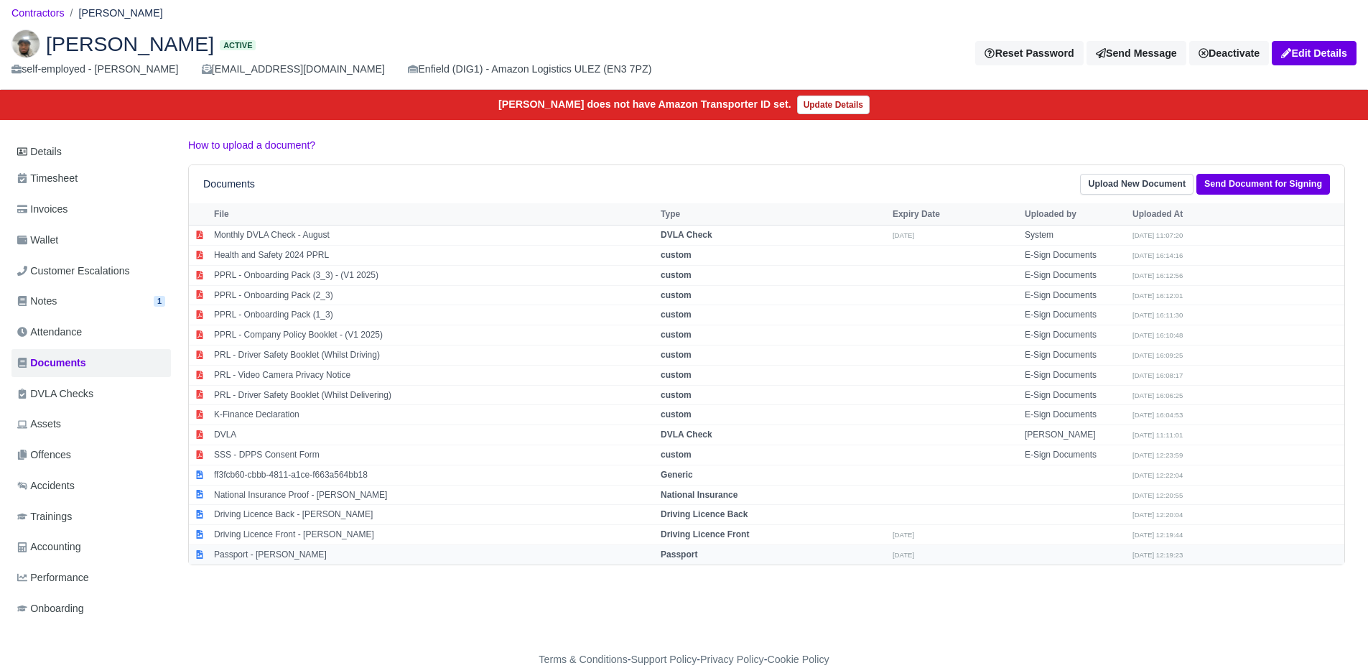
click at [323, 548] on td "Passport - [PERSON_NAME]" at bounding box center [433, 554] width 447 height 19
select select "passport"
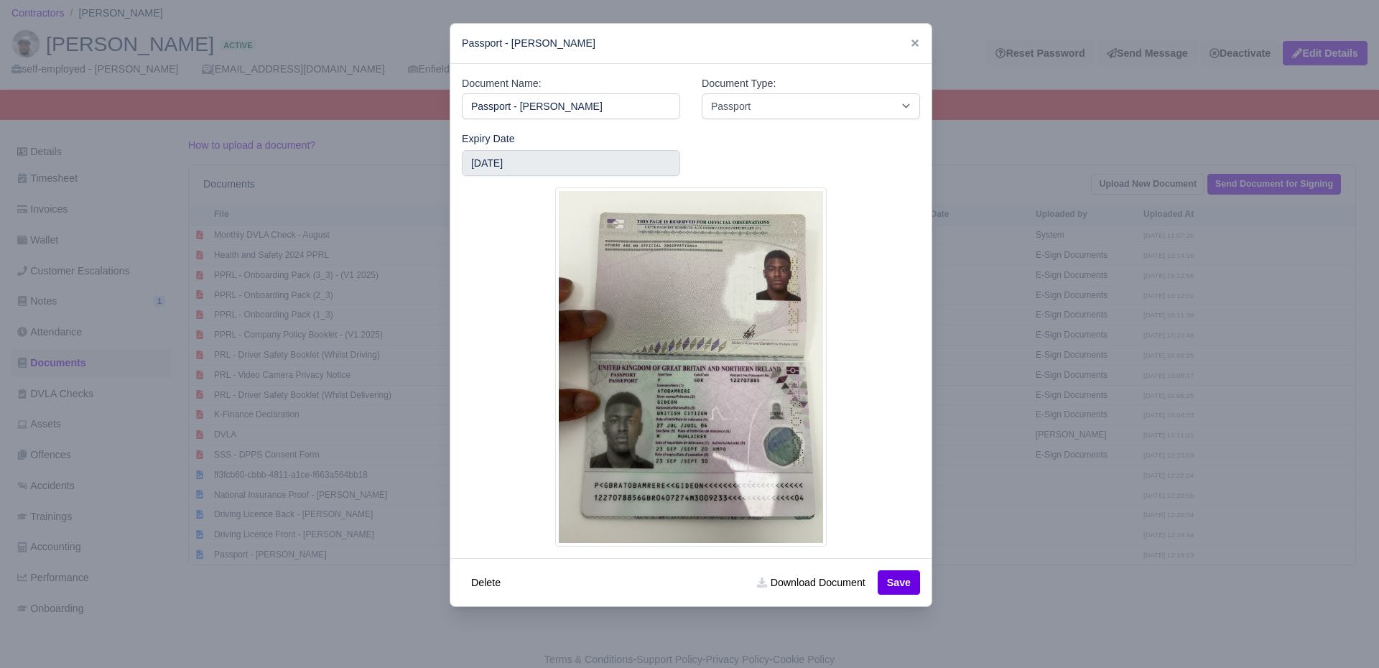
click at [1211, 377] on div at bounding box center [689, 334] width 1379 height 668
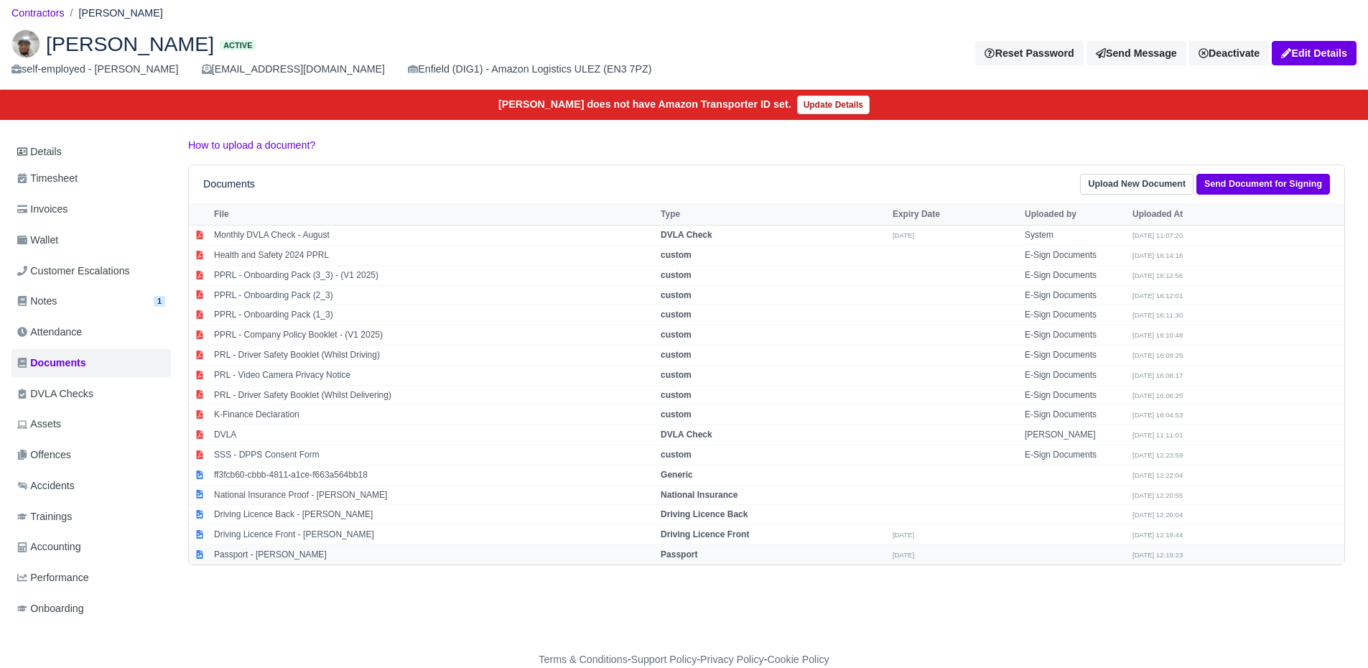
click at [297, 557] on td "Passport - Gideon Atobamrere" at bounding box center [433, 554] width 447 height 19
select select "passport"
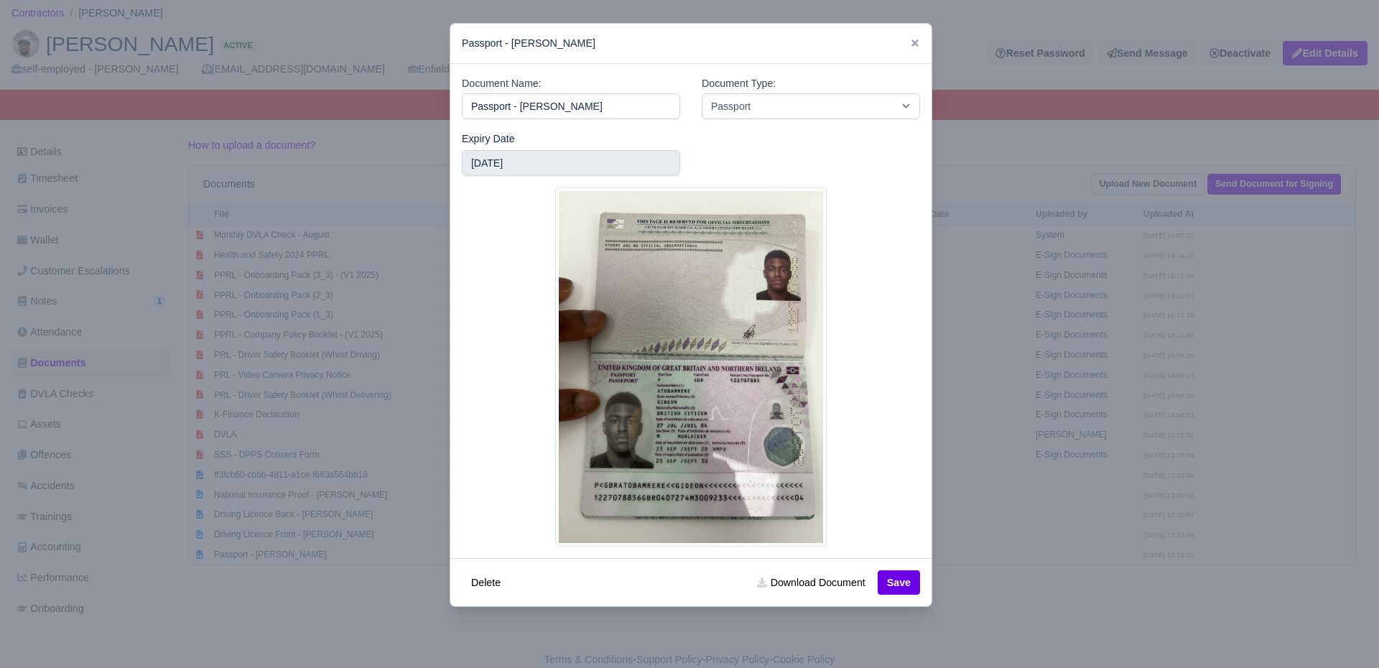
drag, startPoint x: 297, startPoint y: 557, endPoint x: 245, endPoint y: 580, distance: 57.0
click at [245, 580] on div at bounding box center [689, 334] width 1379 height 668
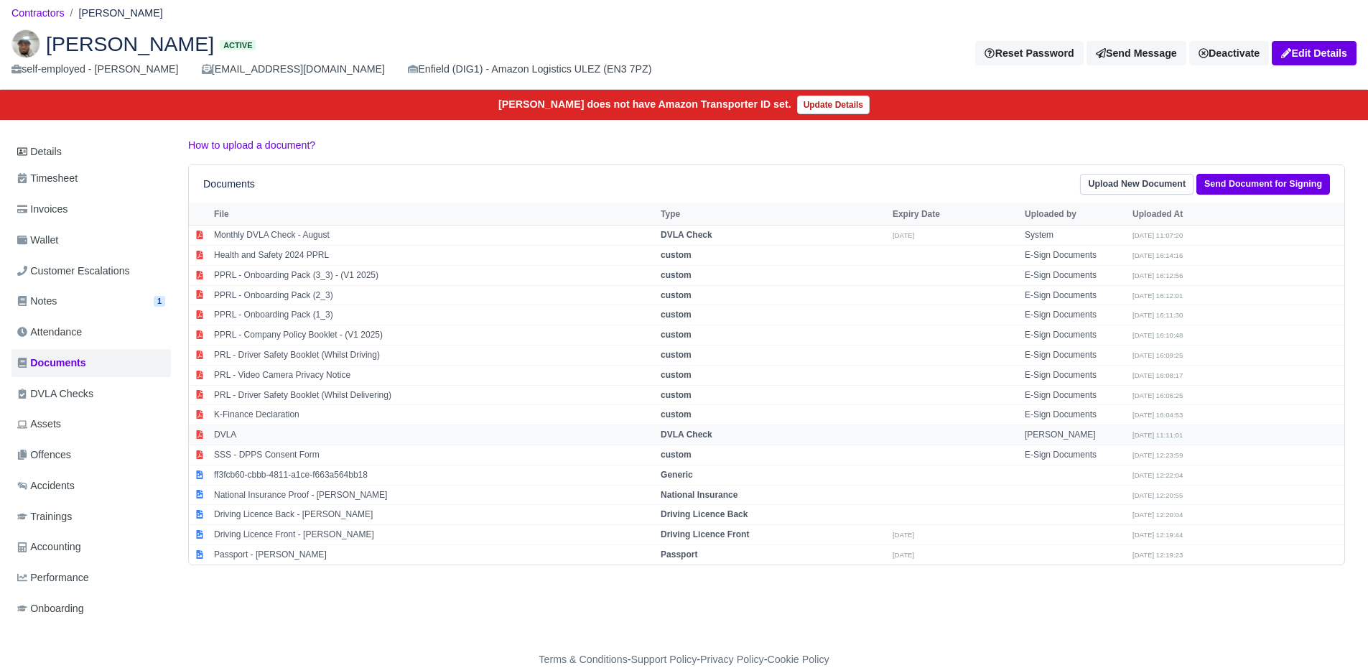
click at [226, 440] on td "DVLA" at bounding box center [433, 435] width 447 height 20
select select "dvla-check"
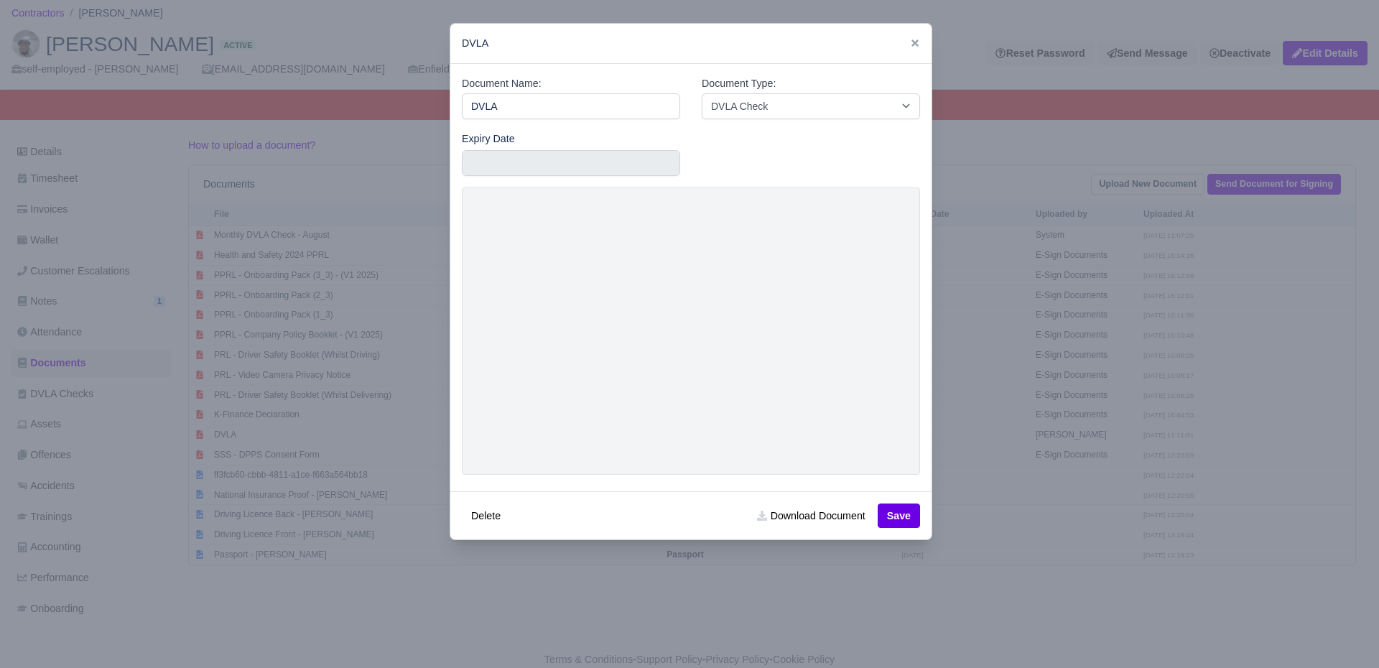
click at [292, 446] on div at bounding box center [689, 334] width 1379 height 668
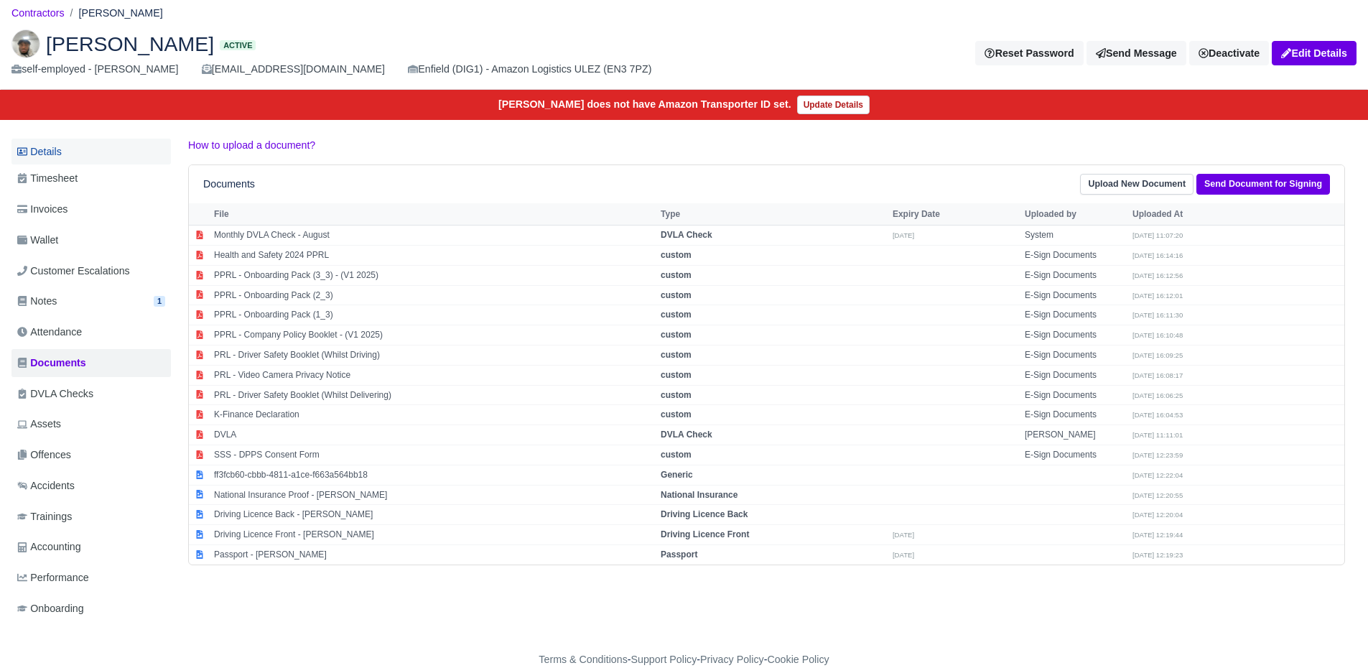
click at [87, 155] on link "Details" at bounding box center [90, 152] width 159 height 27
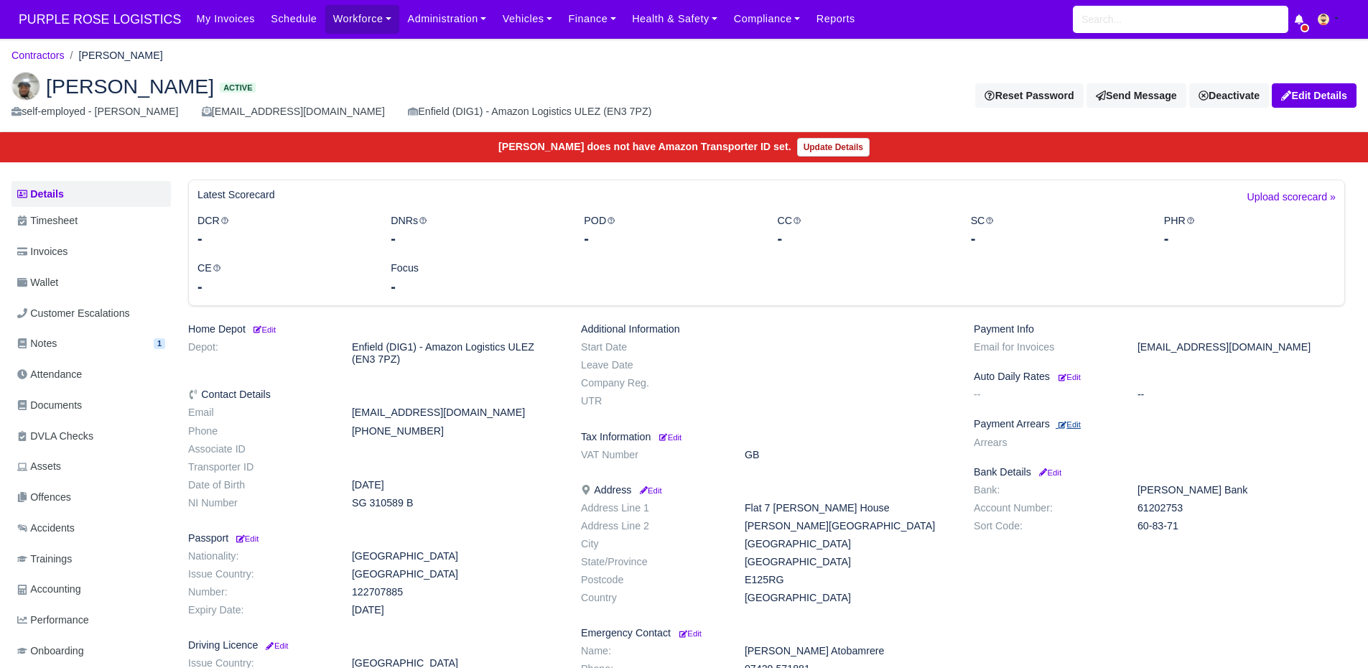
click at [1078, 419] on link "Edit" at bounding box center [1068, 423] width 25 height 11
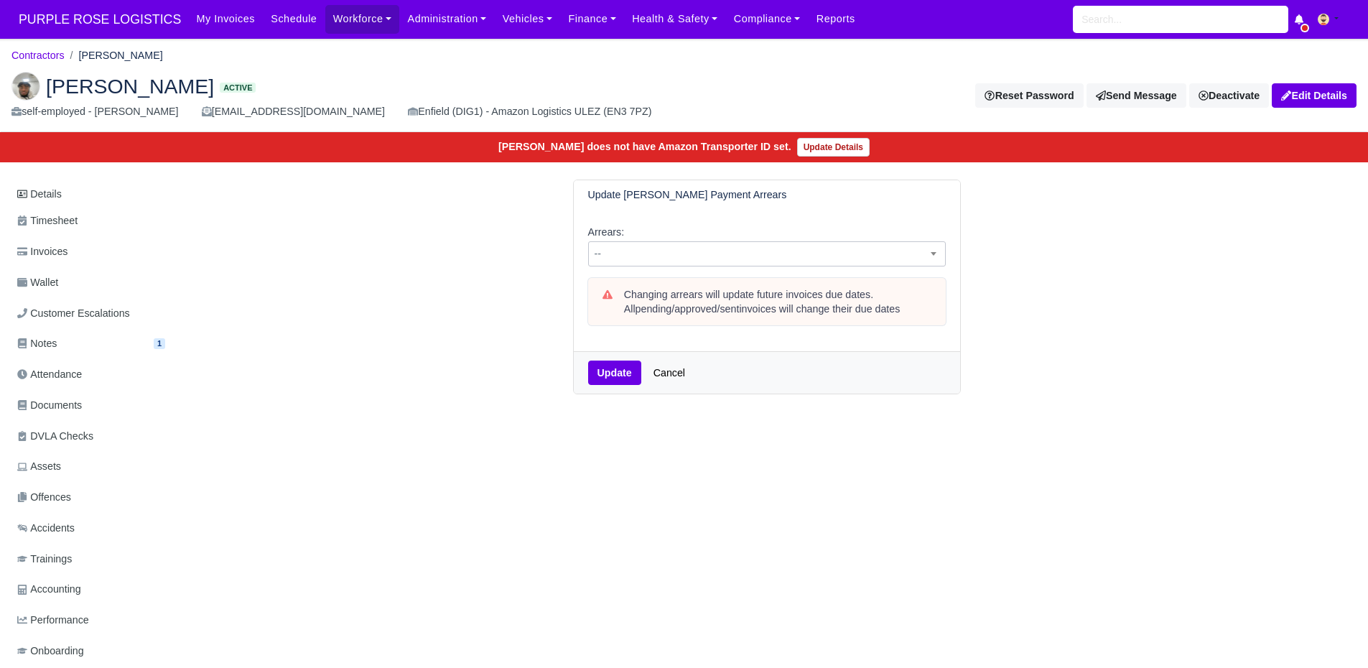
click at [690, 247] on span "--" at bounding box center [767, 254] width 356 height 18
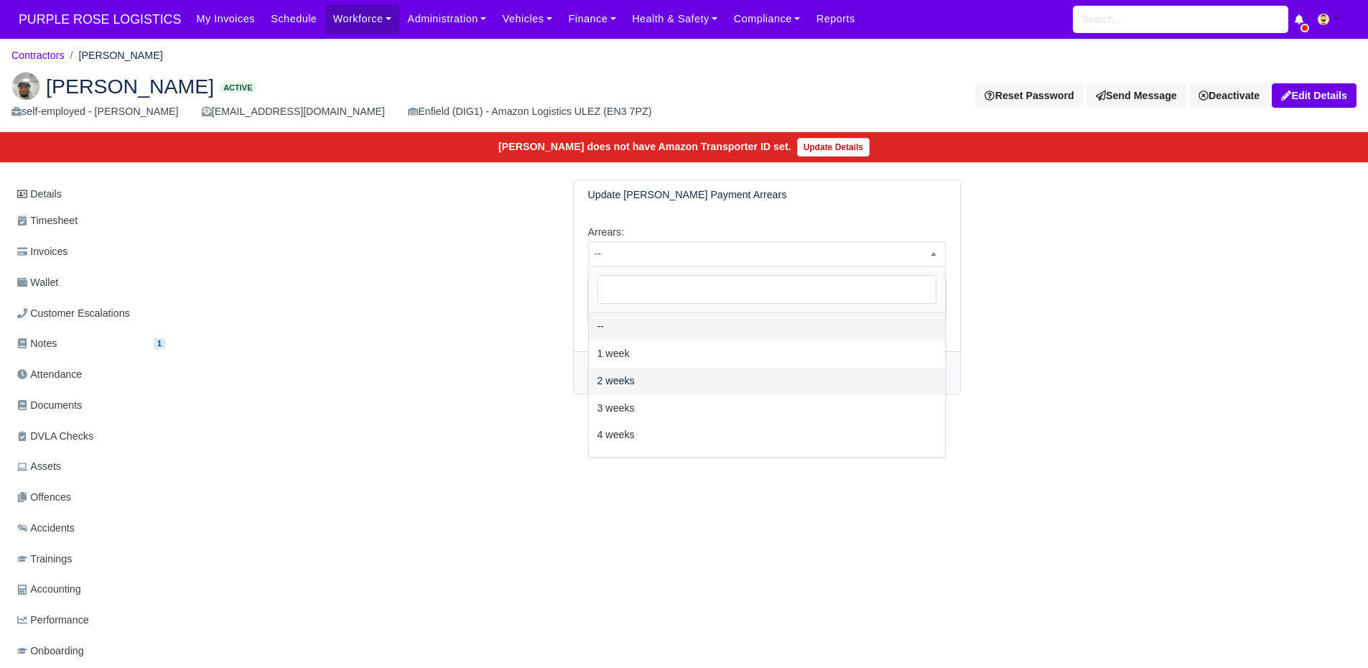
select select "2W"
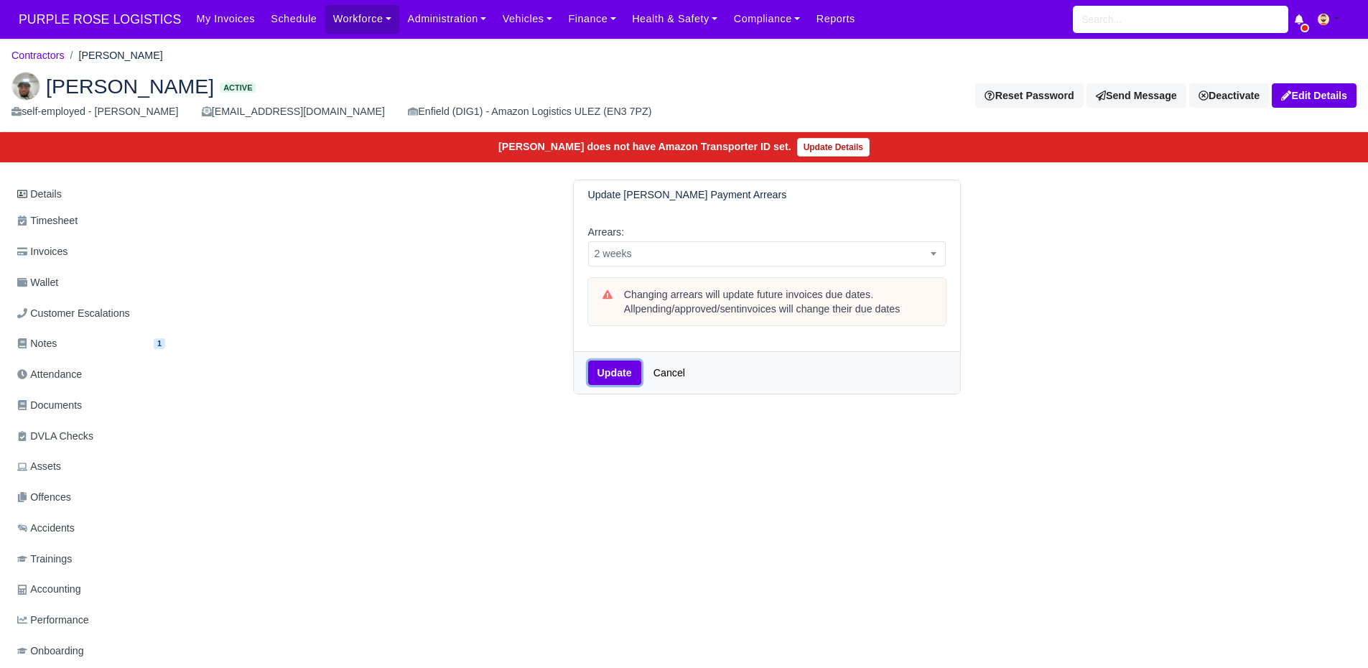
click at [607, 379] on button "Update" at bounding box center [614, 373] width 53 height 24
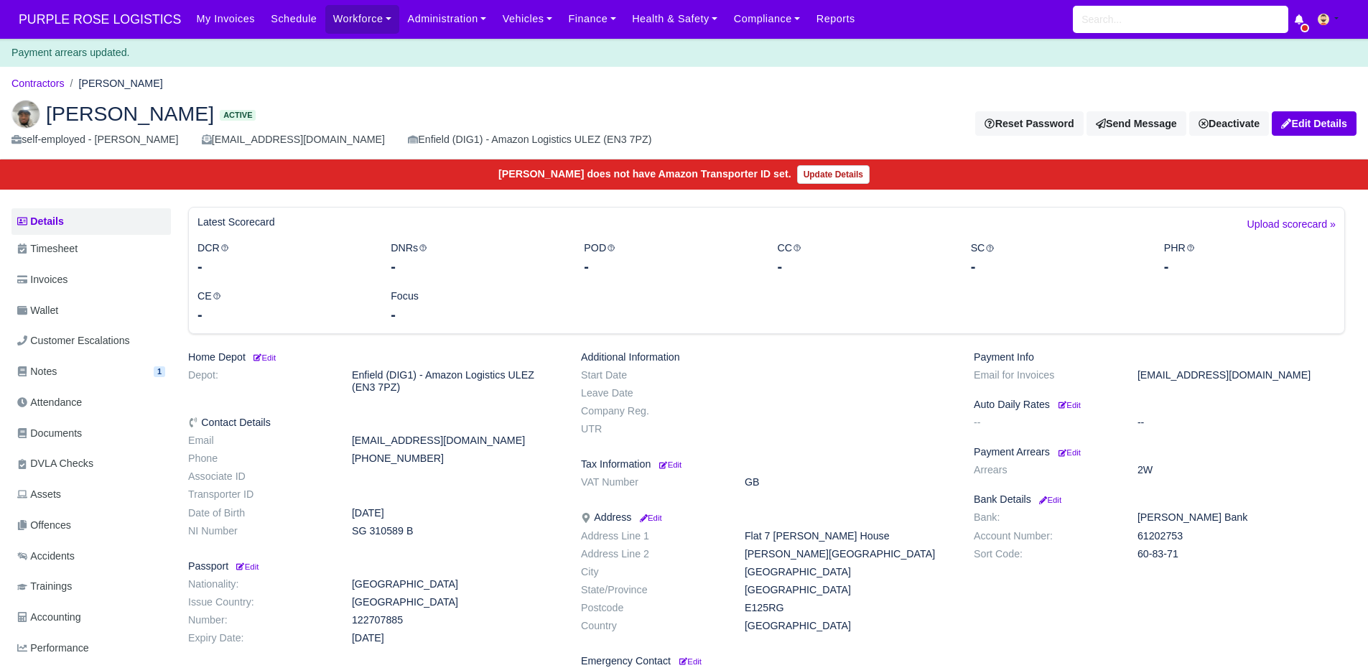
click at [33, 90] on li "Contractors" at bounding box center [37, 83] width 53 height 17
click at [47, 80] on link "Contractors" at bounding box center [37, 83] width 53 height 11
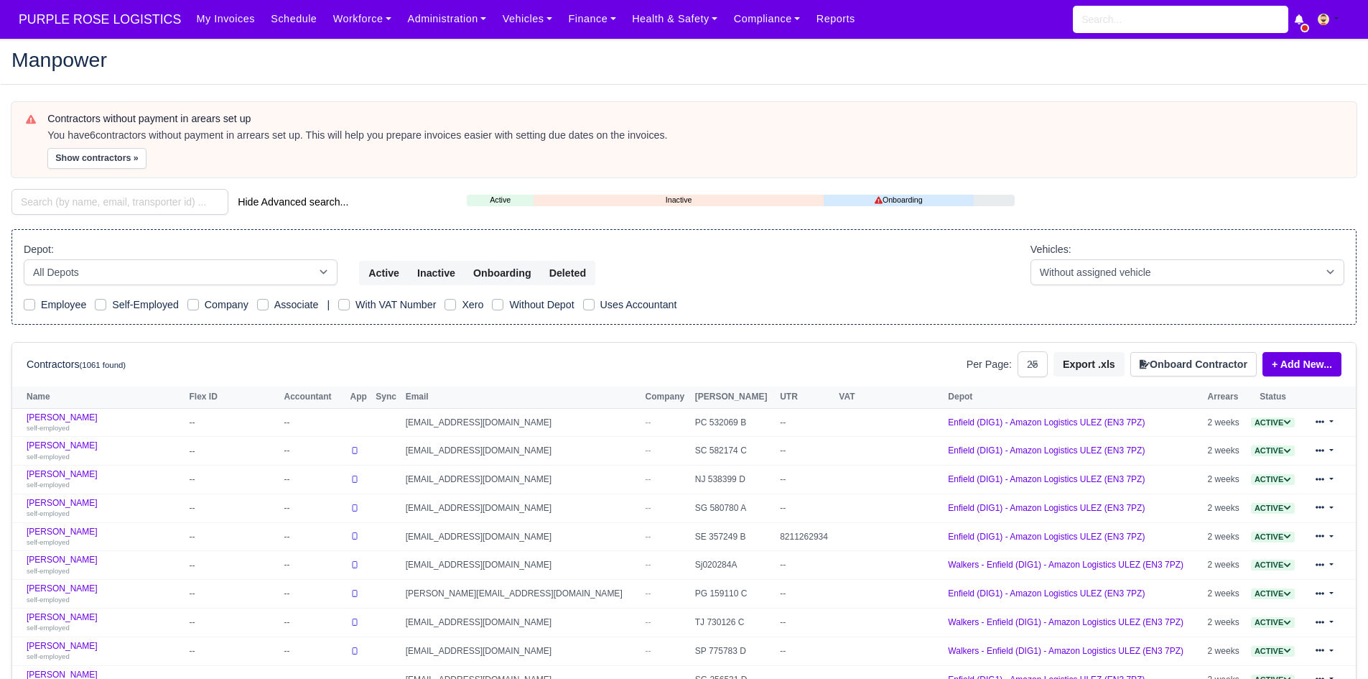
select select "25"
click at [91, 156] on button "Show contractors »" at bounding box center [96, 158] width 99 height 21
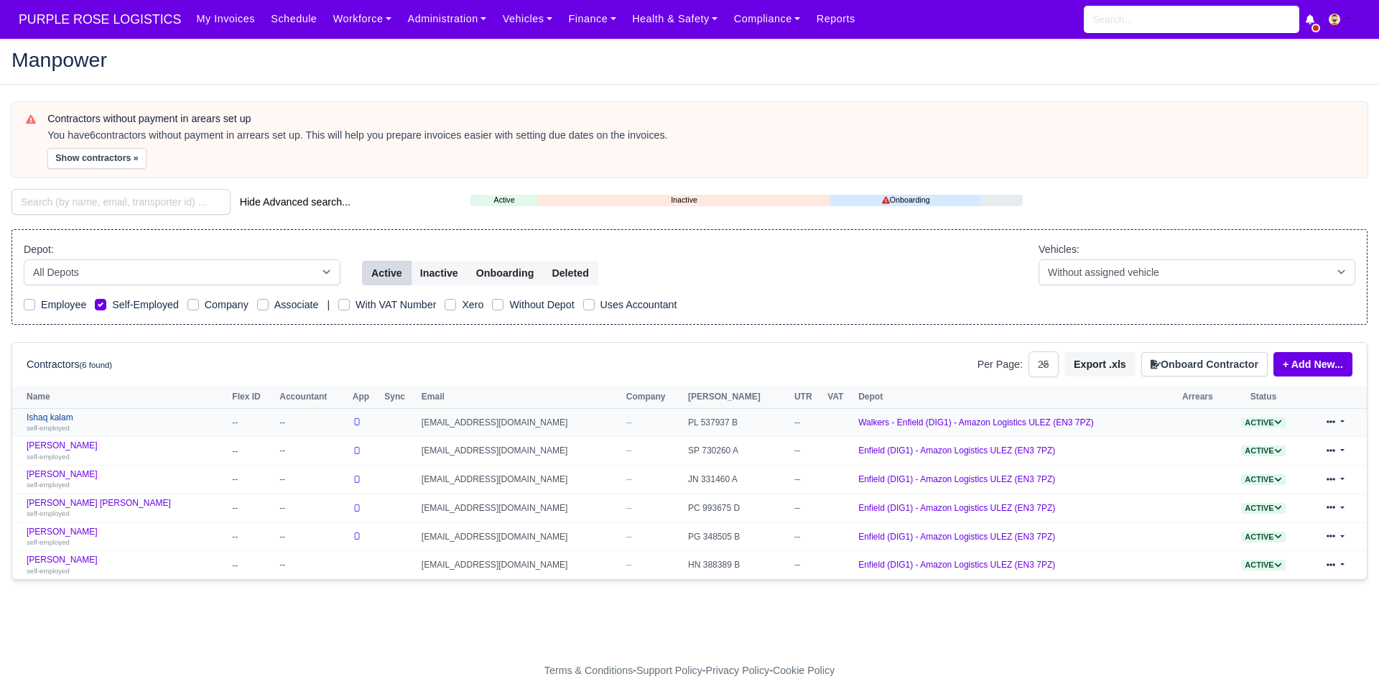
click at [59, 417] on link "Ishaq kalam self-employed" at bounding box center [126, 422] width 198 height 21
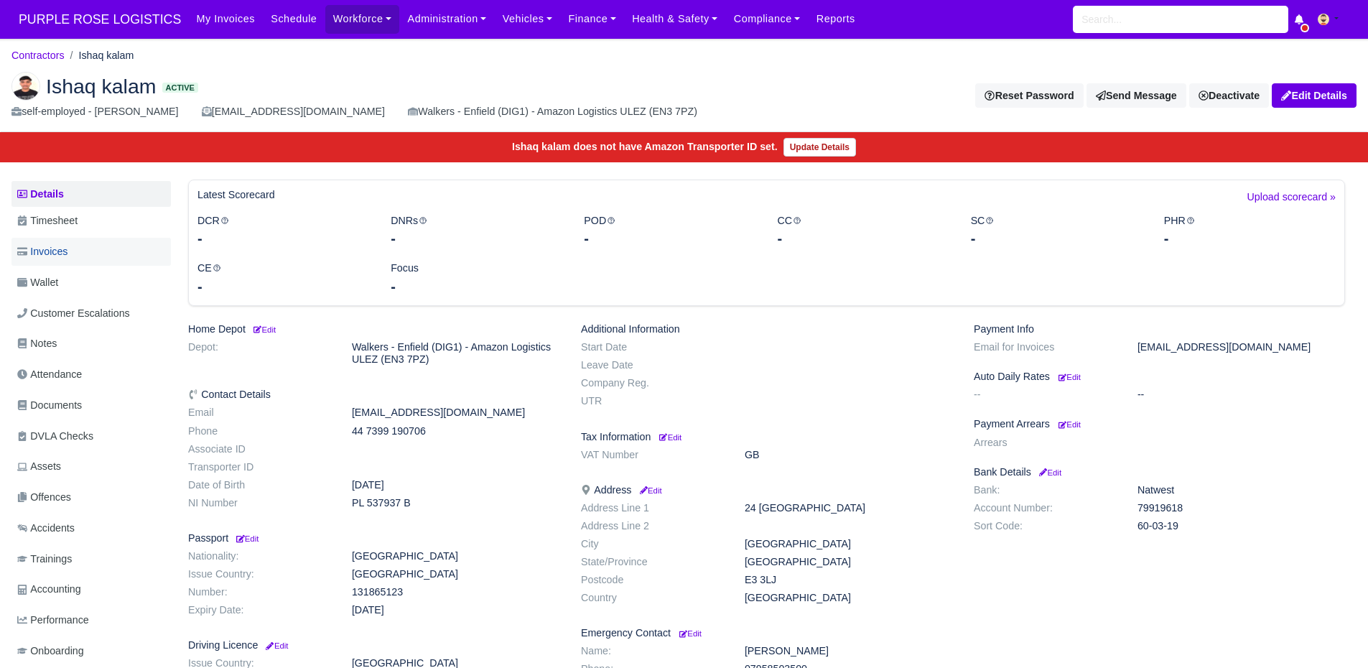
click at [65, 246] on span "Invoices" at bounding box center [42, 252] width 50 height 17
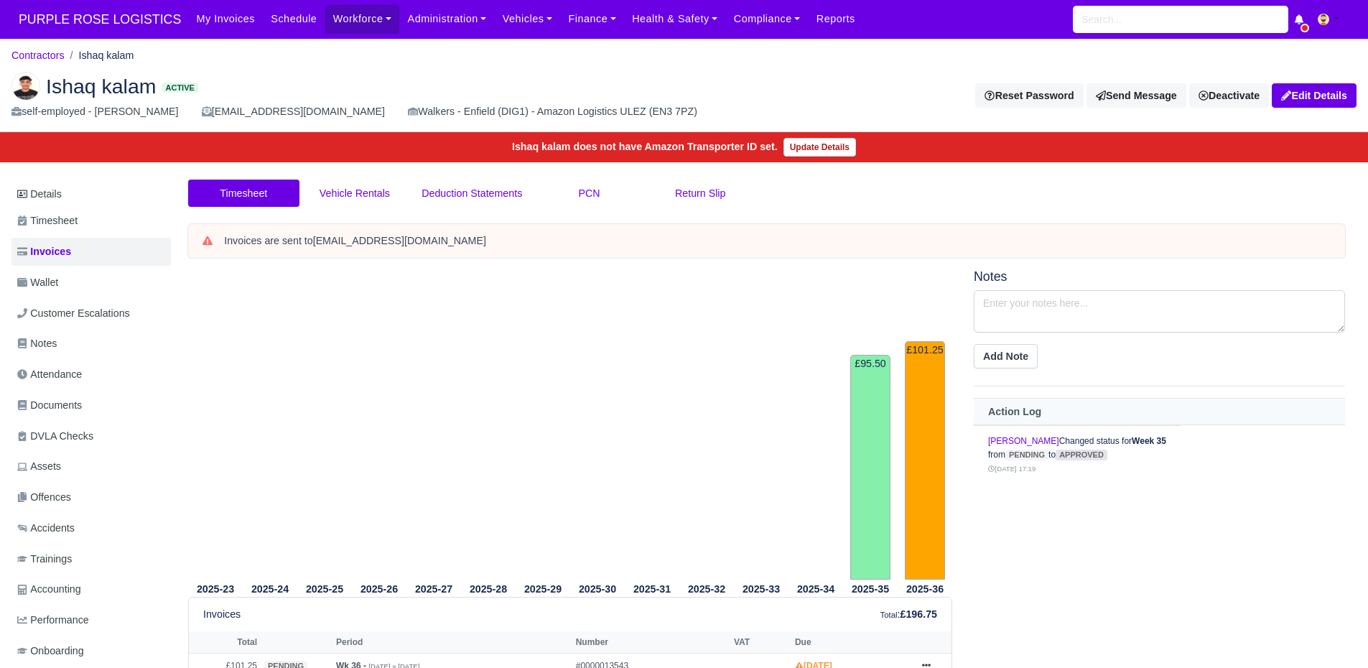
scroll to position [88, 0]
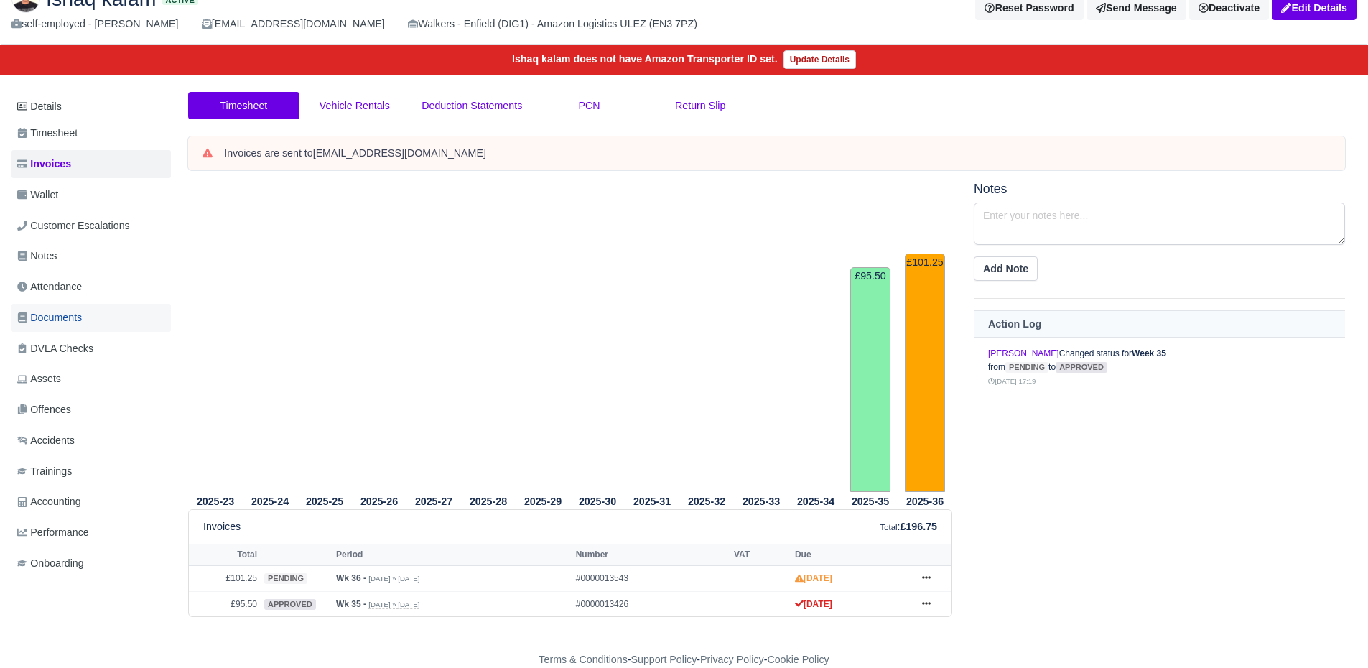
click at [63, 323] on span "Documents" at bounding box center [49, 318] width 65 height 17
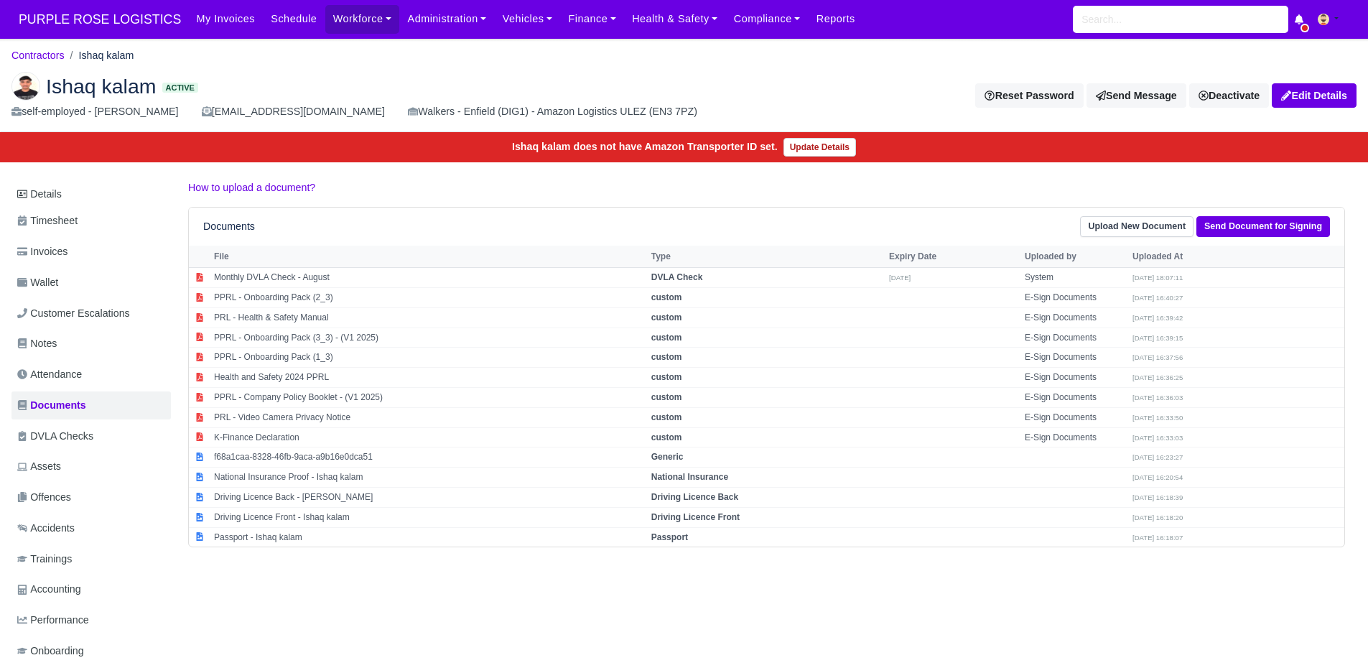
scroll to position [42, 0]
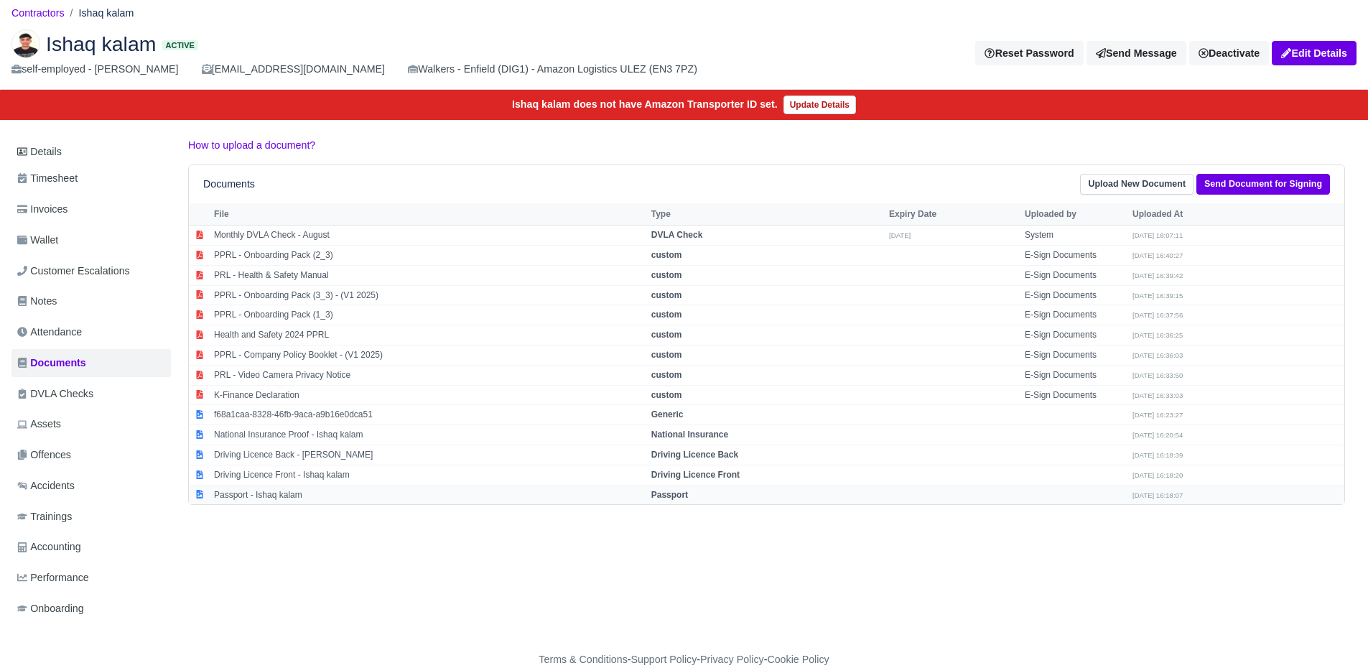
click at [255, 490] on td "Passport - Ishaq kalam" at bounding box center [428, 494] width 437 height 19
select select "passport"
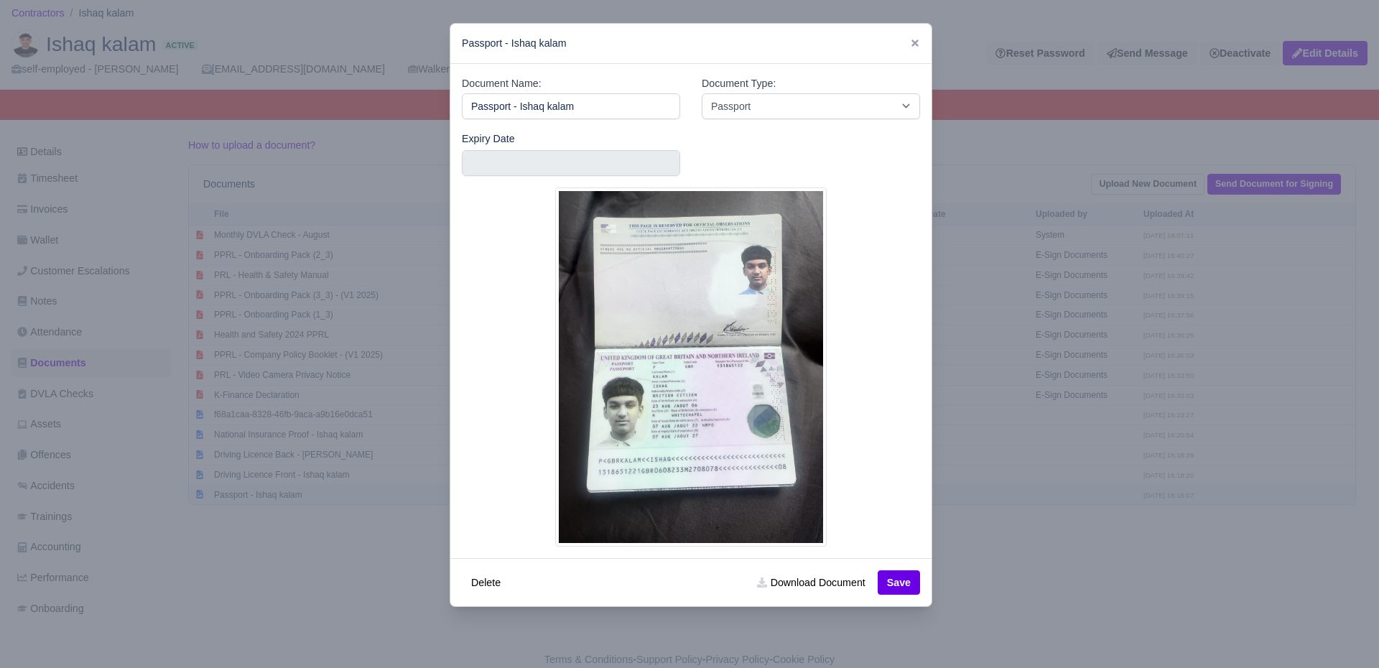
click at [255, 490] on div at bounding box center [689, 334] width 1379 height 668
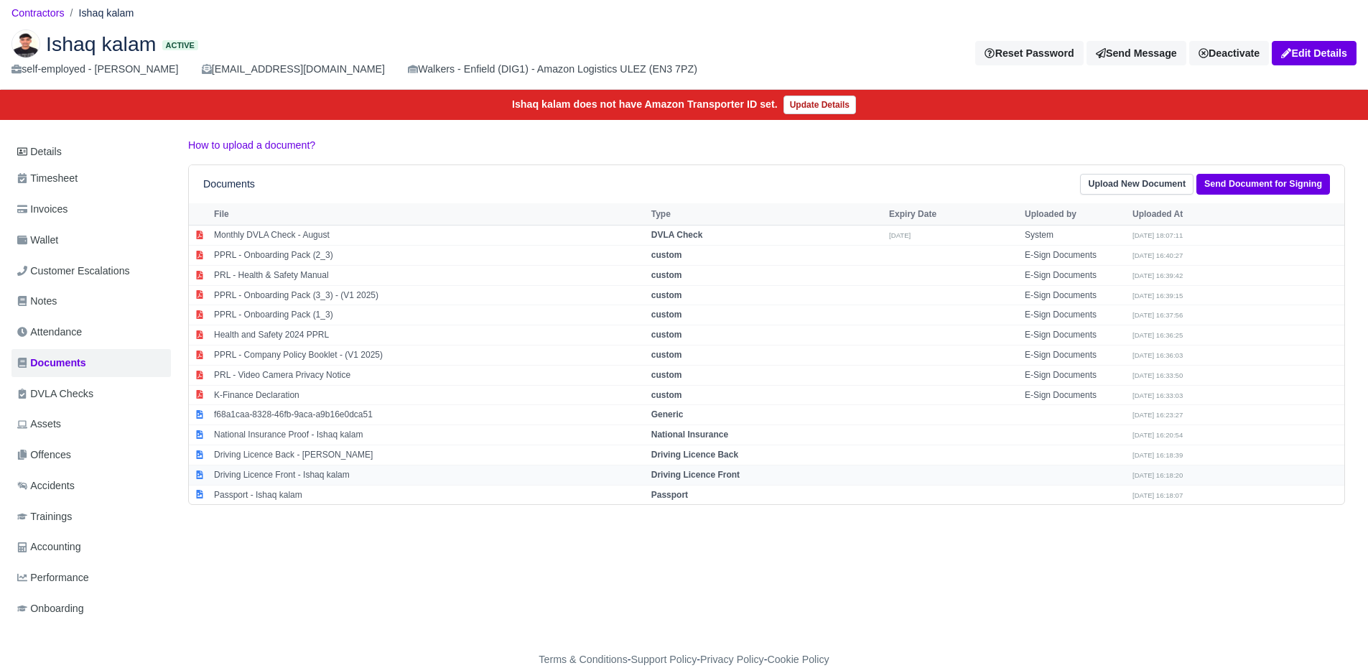
click at [272, 471] on td "Driving Licence Front - Ishaq kalam" at bounding box center [428, 475] width 437 height 20
select select "driving-licence-front"
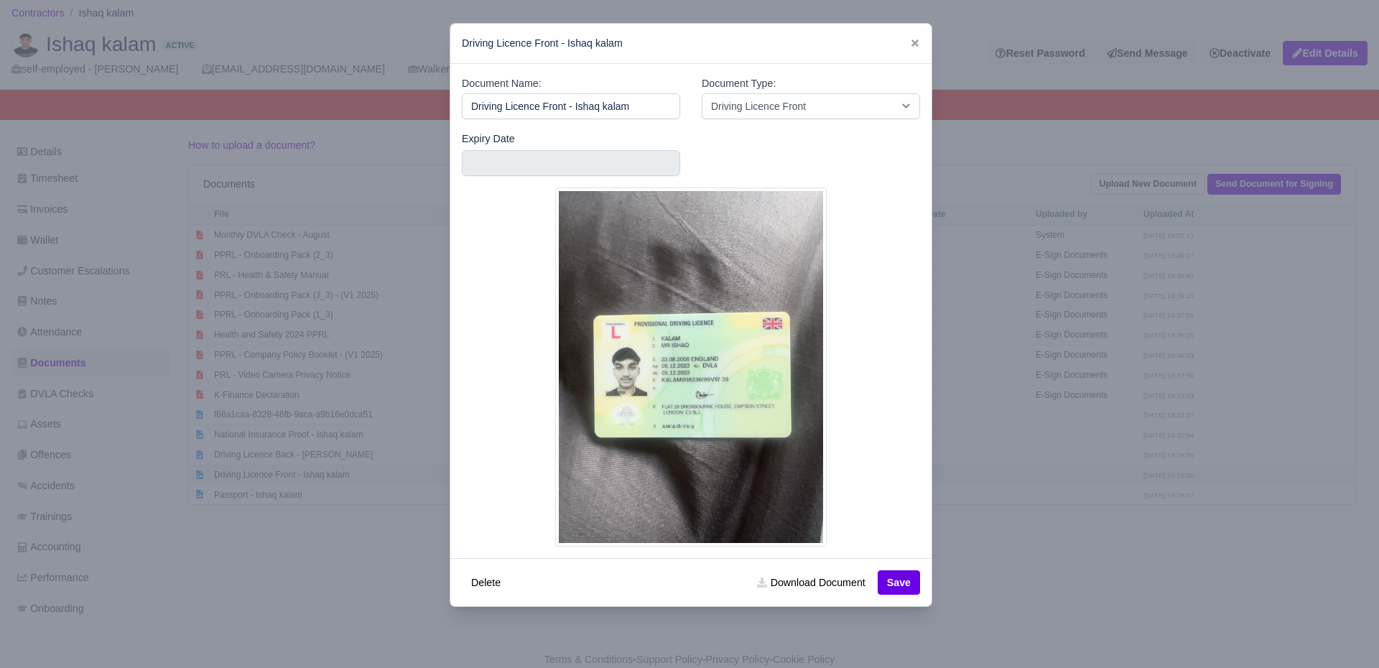
click at [272, 471] on div at bounding box center [689, 334] width 1379 height 668
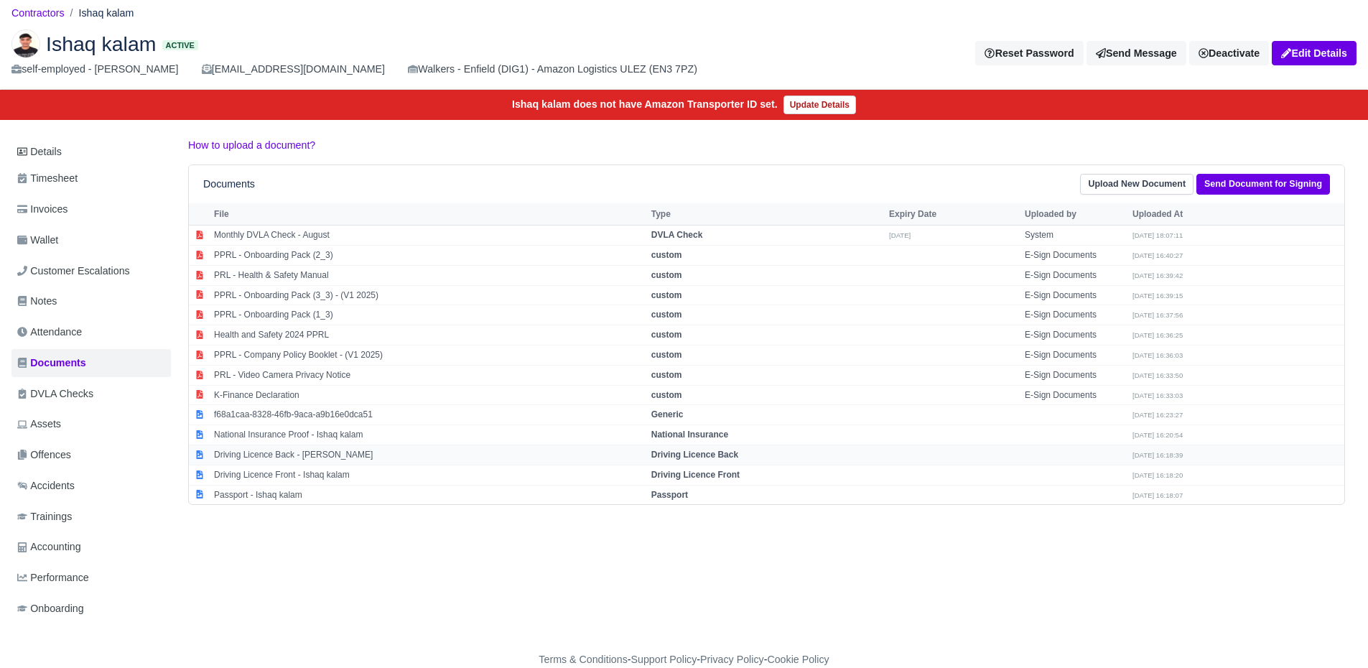
click at [284, 459] on td "Driving Licence Back - Ishaq kalam" at bounding box center [428, 455] width 437 height 20
select select "driving-licence-back"
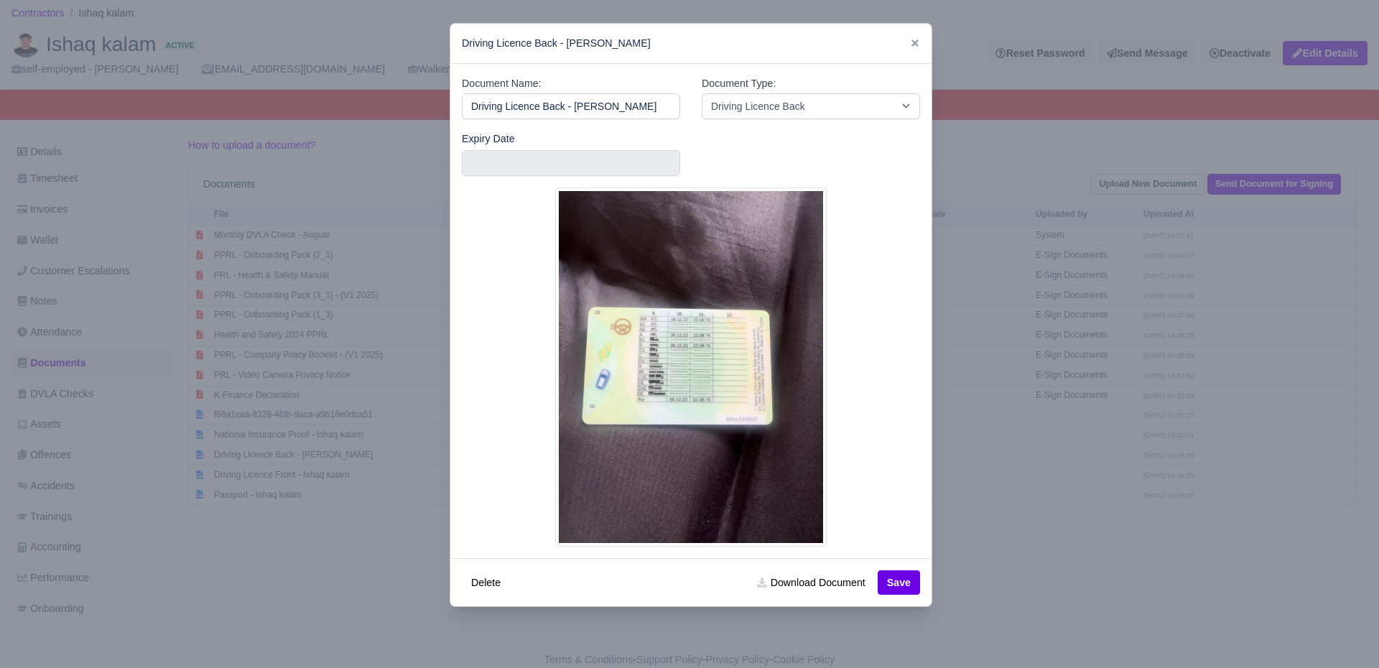
click at [284, 459] on div at bounding box center [689, 334] width 1379 height 668
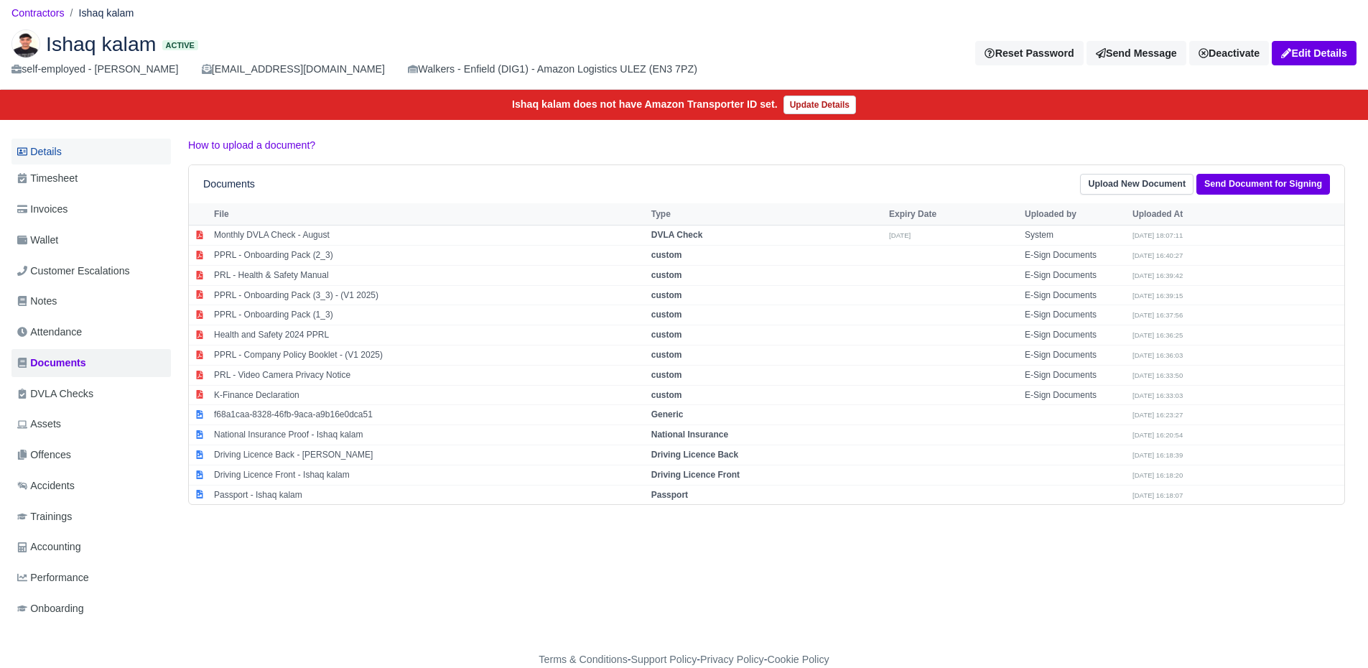
click at [95, 155] on link "Details" at bounding box center [90, 152] width 159 height 27
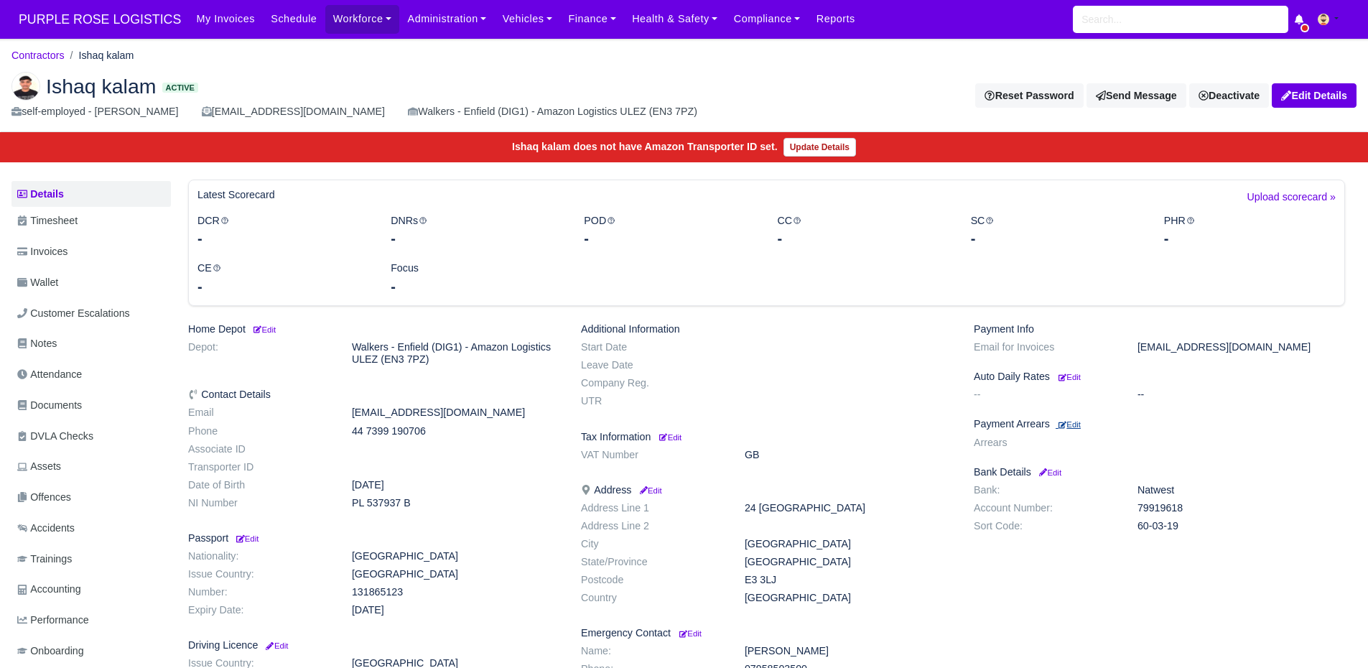
click at [1080, 424] on small "Edit" at bounding box center [1070, 424] width 22 height 9
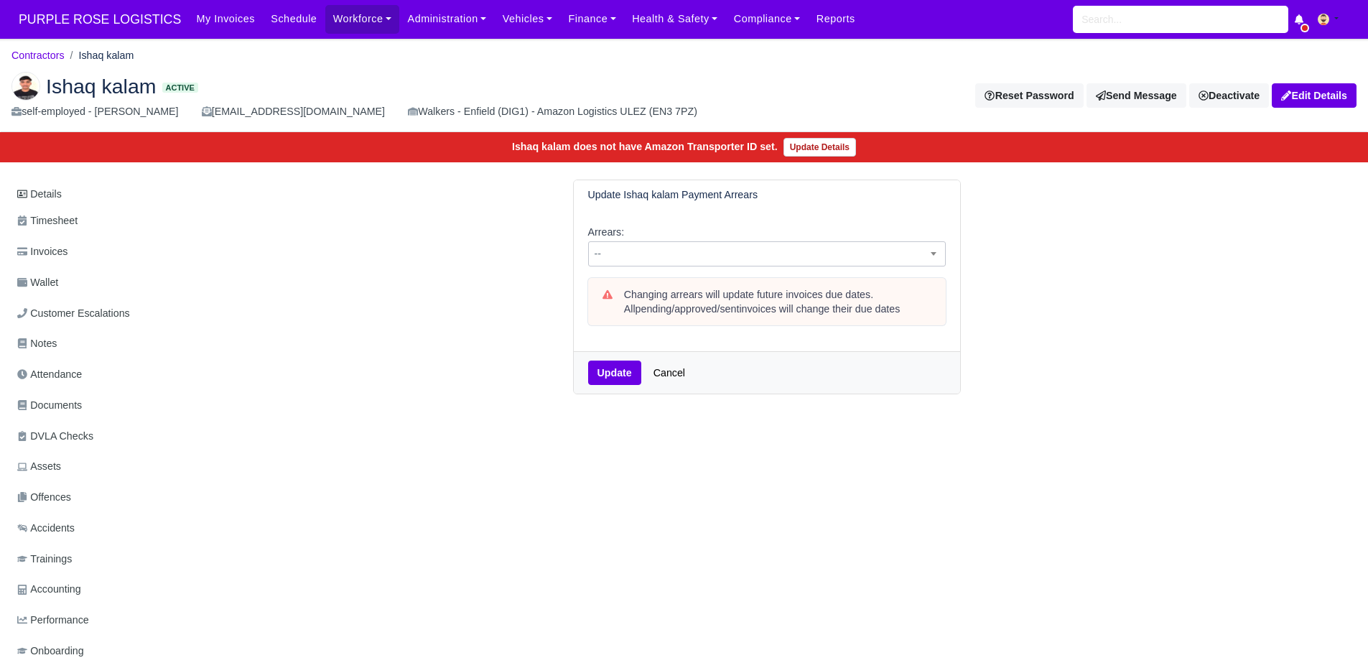
click at [698, 256] on span "--" at bounding box center [767, 254] width 356 height 18
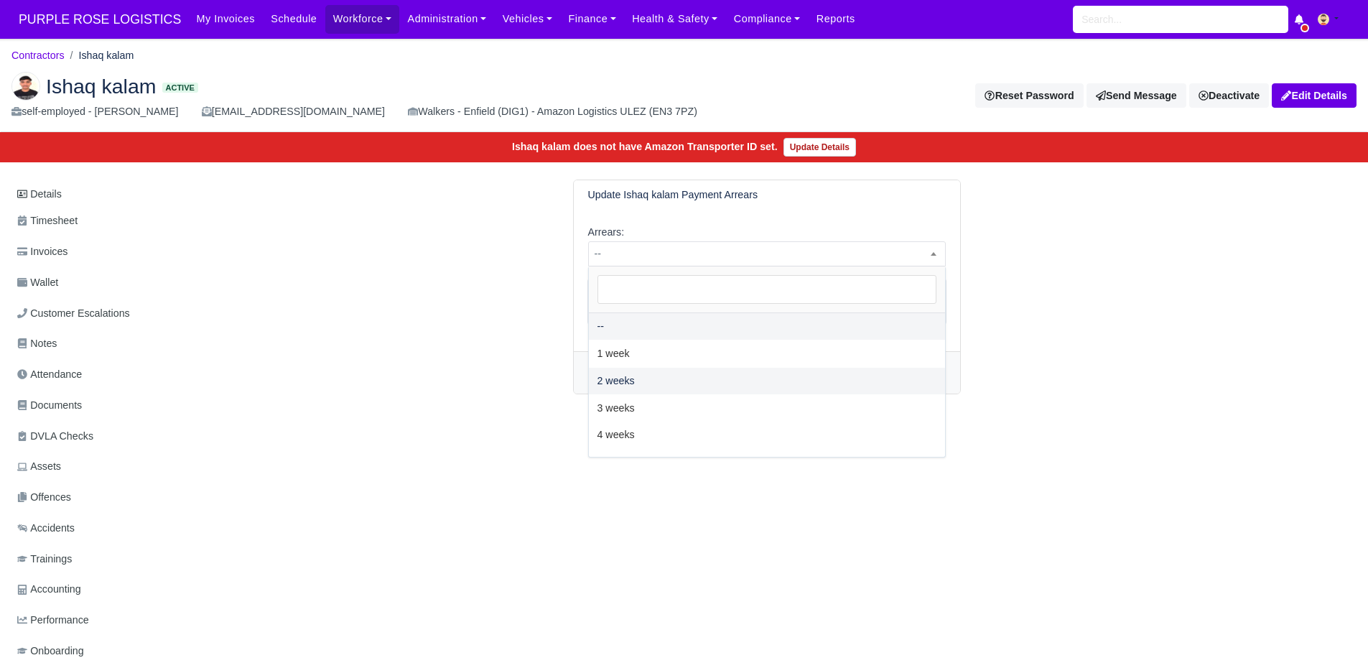
select select "2W"
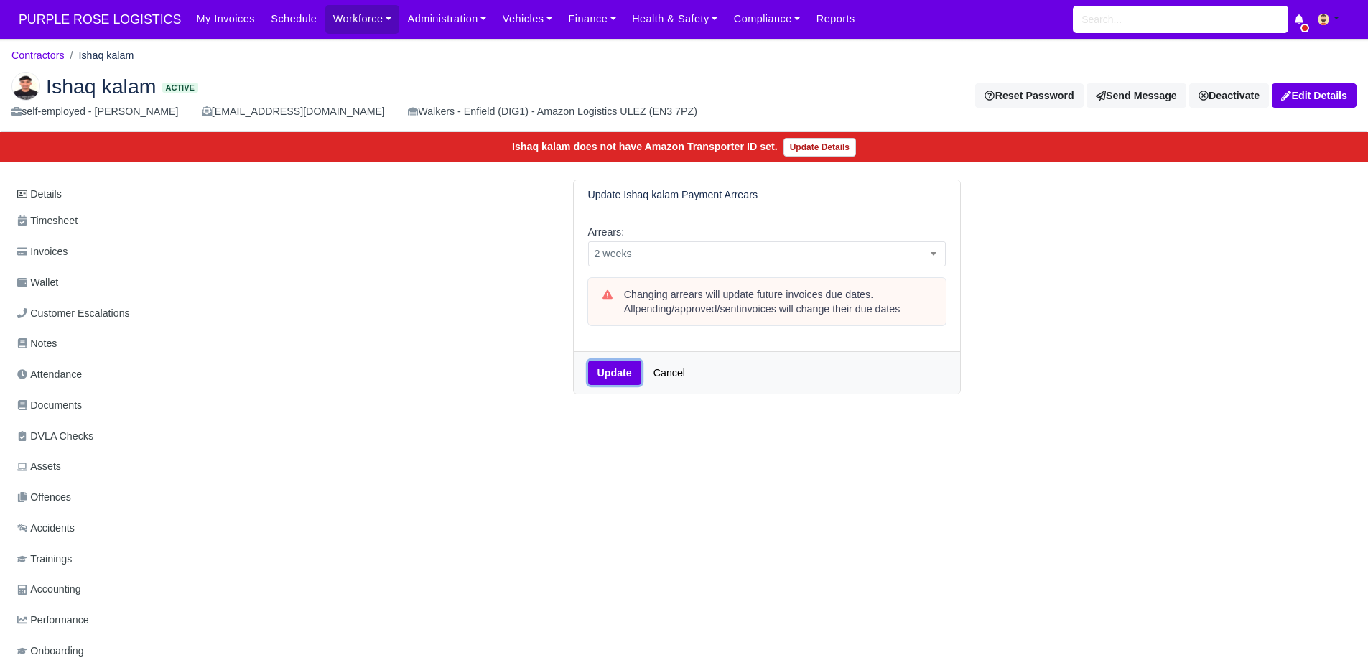
click at [608, 370] on button "Update" at bounding box center [614, 373] width 53 height 24
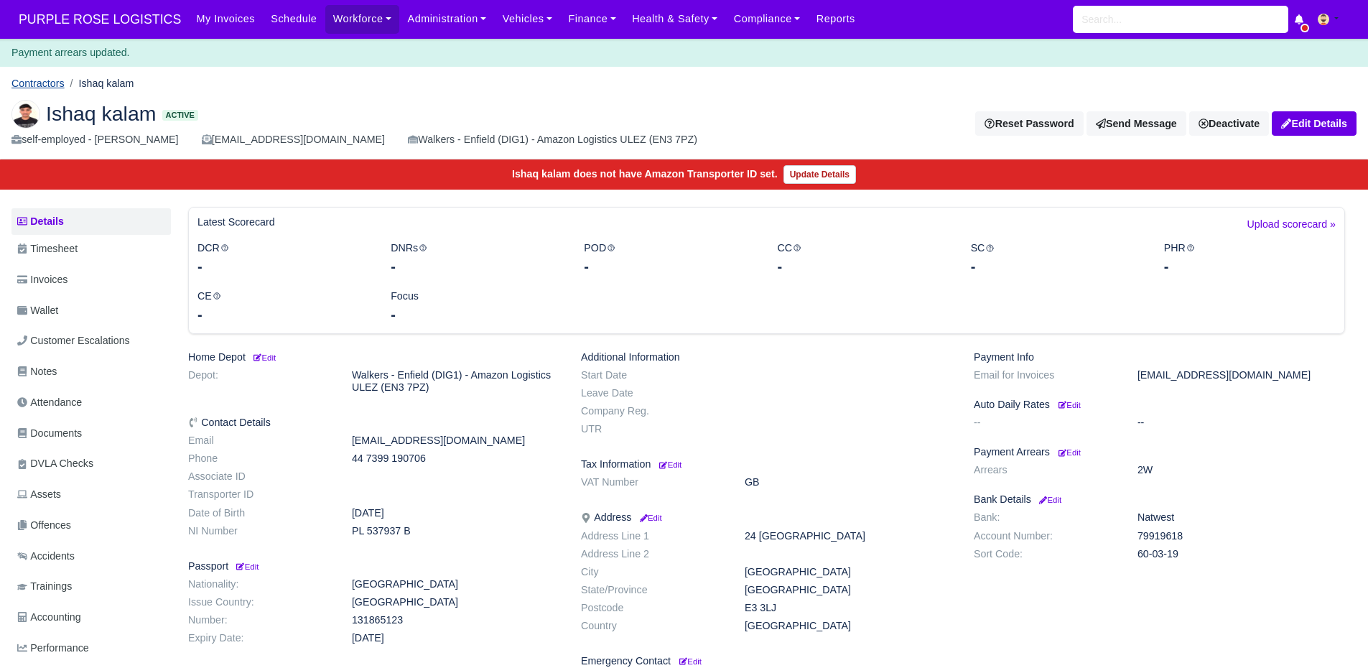
click at [40, 80] on link "Contractors" at bounding box center [37, 83] width 53 height 11
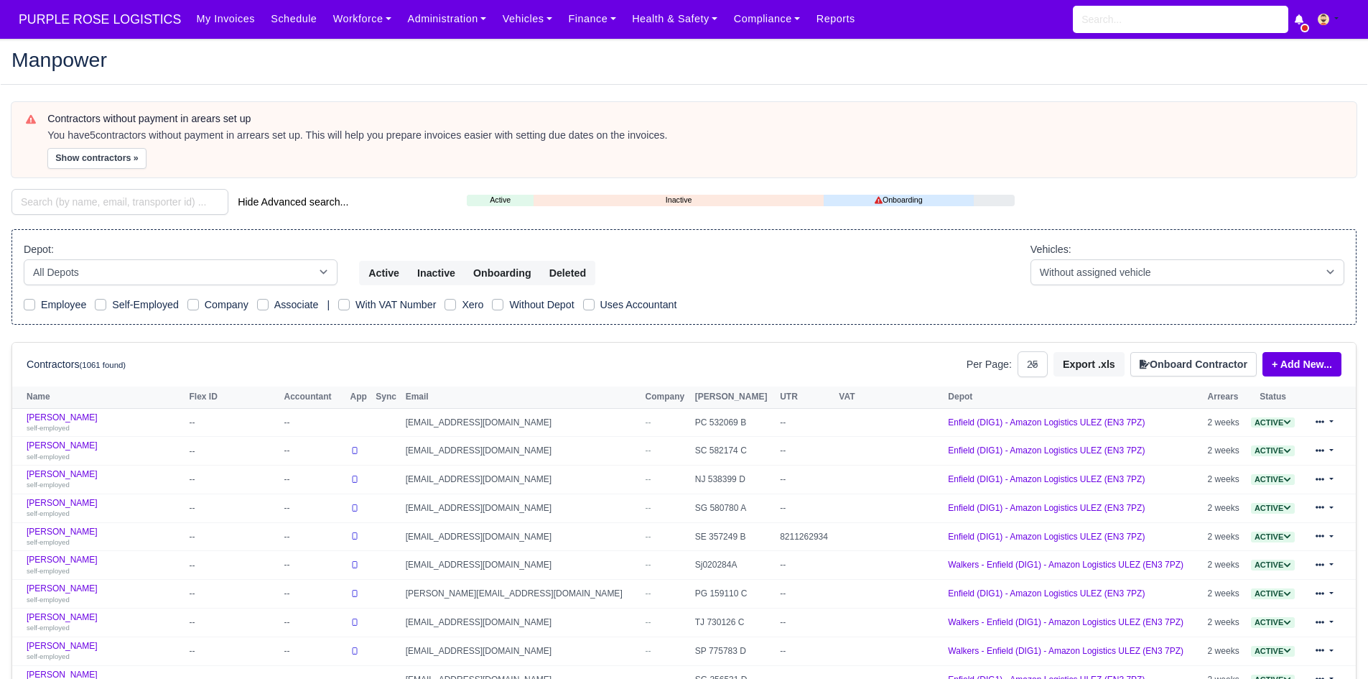
select select "25"
click at [78, 162] on button "Show contractors »" at bounding box center [96, 158] width 99 height 21
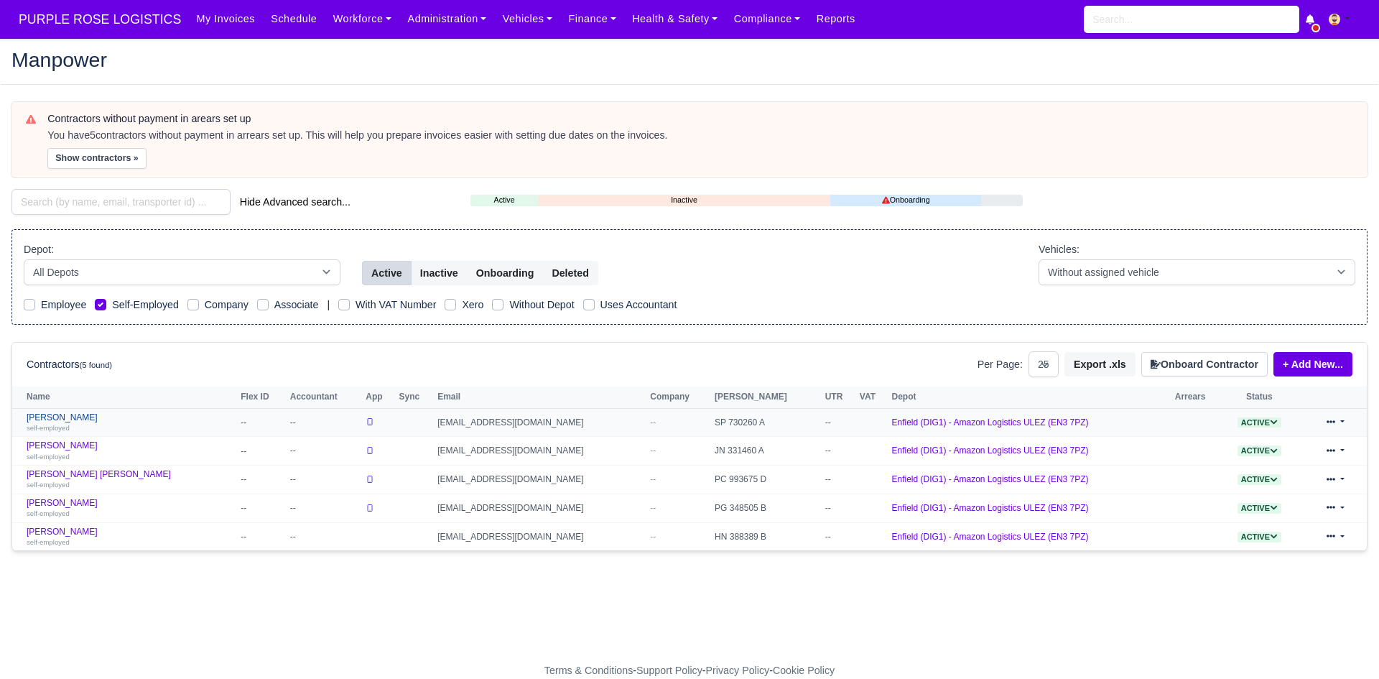
click at [65, 424] on small "self-employed" at bounding box center [48, 428] width 43 height 8
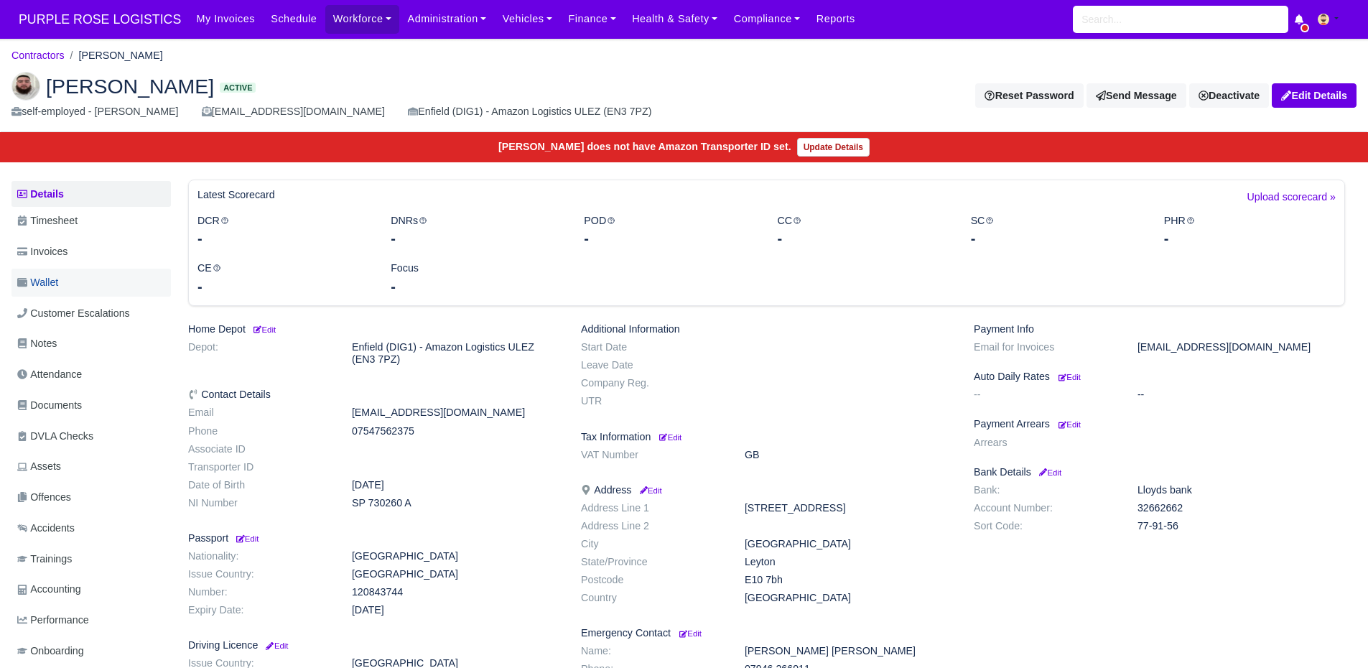
click at [47, 276] on span "Wallet" at bounding box center [37, 282] width 41 height 17
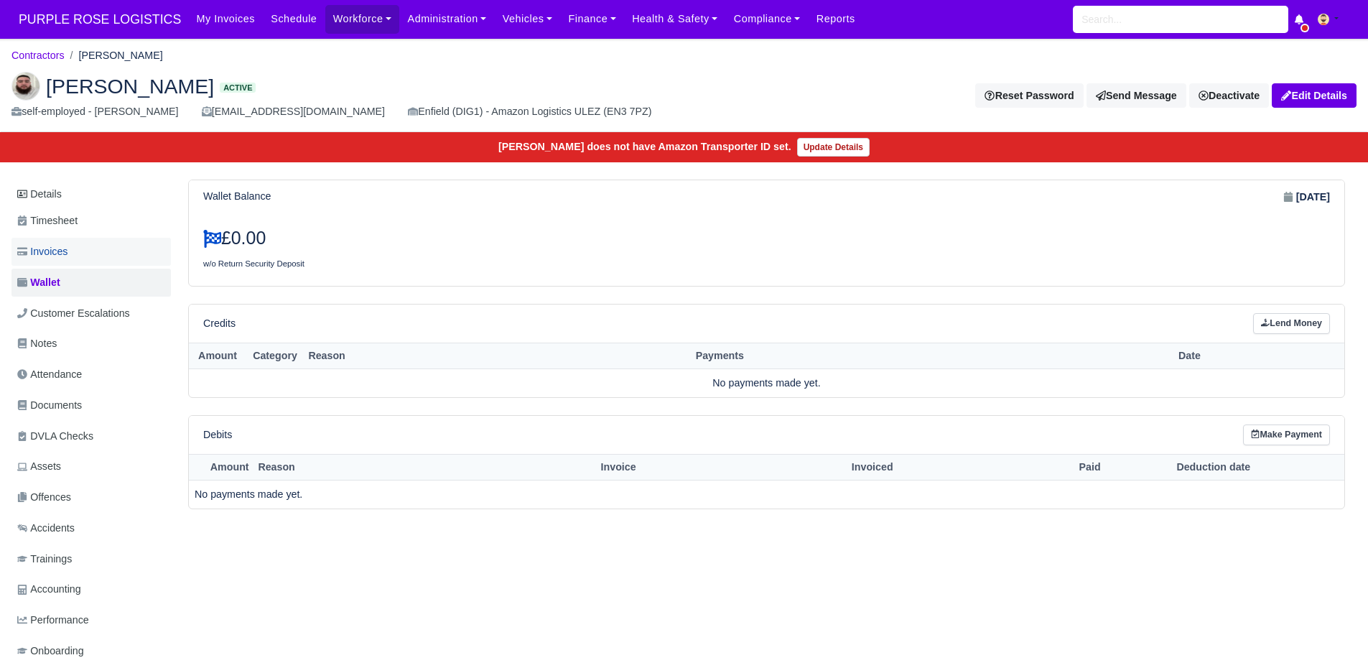
click at [51, 250] on span "Invoices" at bounding box center [42, 252] width 50 height 17
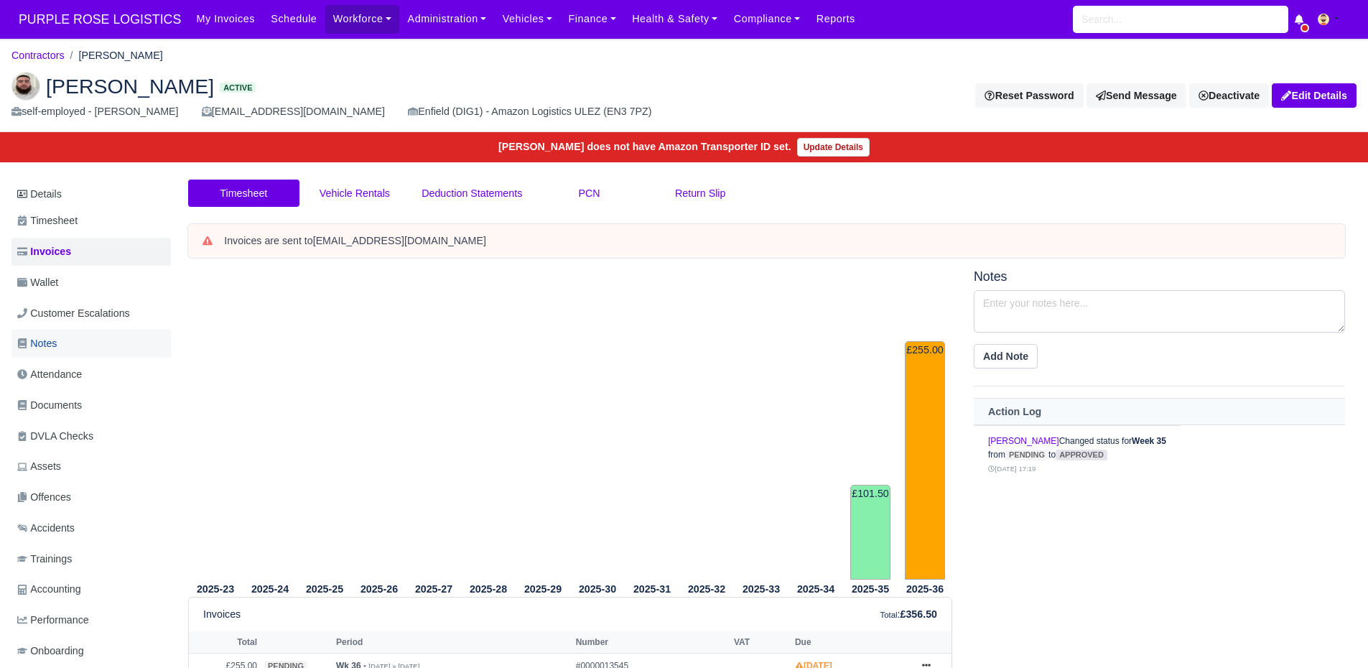
scroll to position [88, 0]
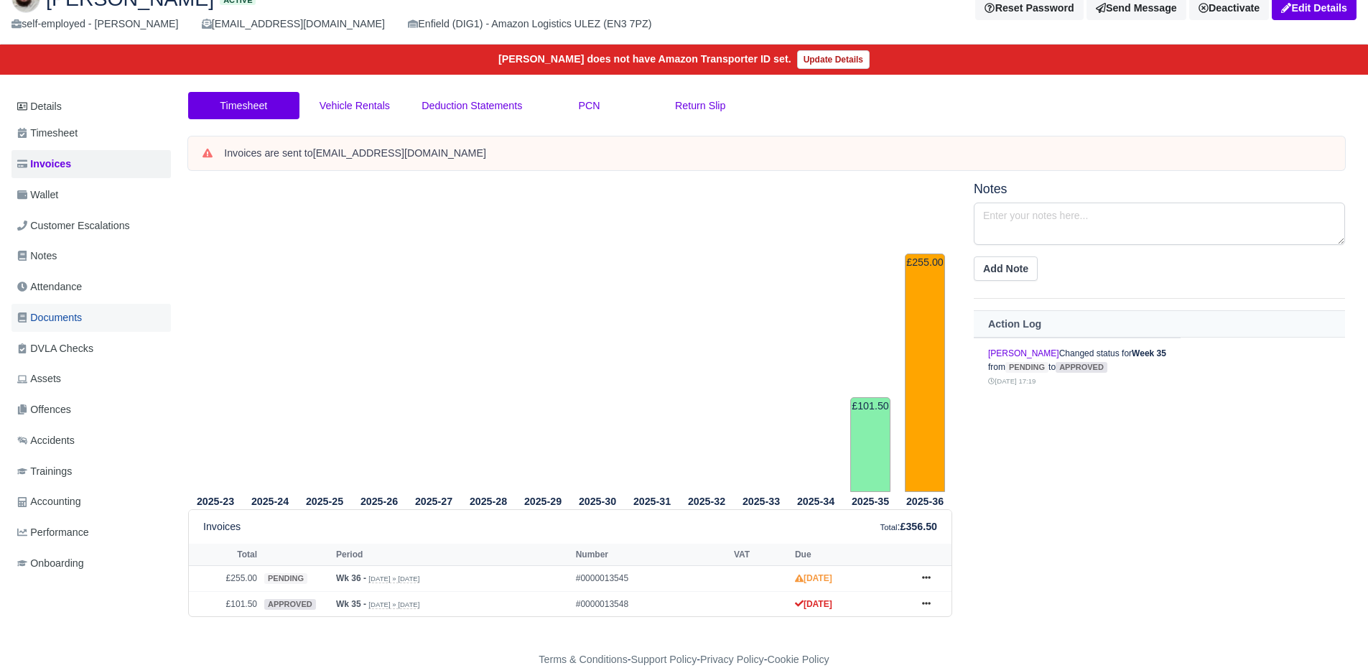
click at [77, 320] on span "Documents" at bounding box center [49, 318] width 65 height 17
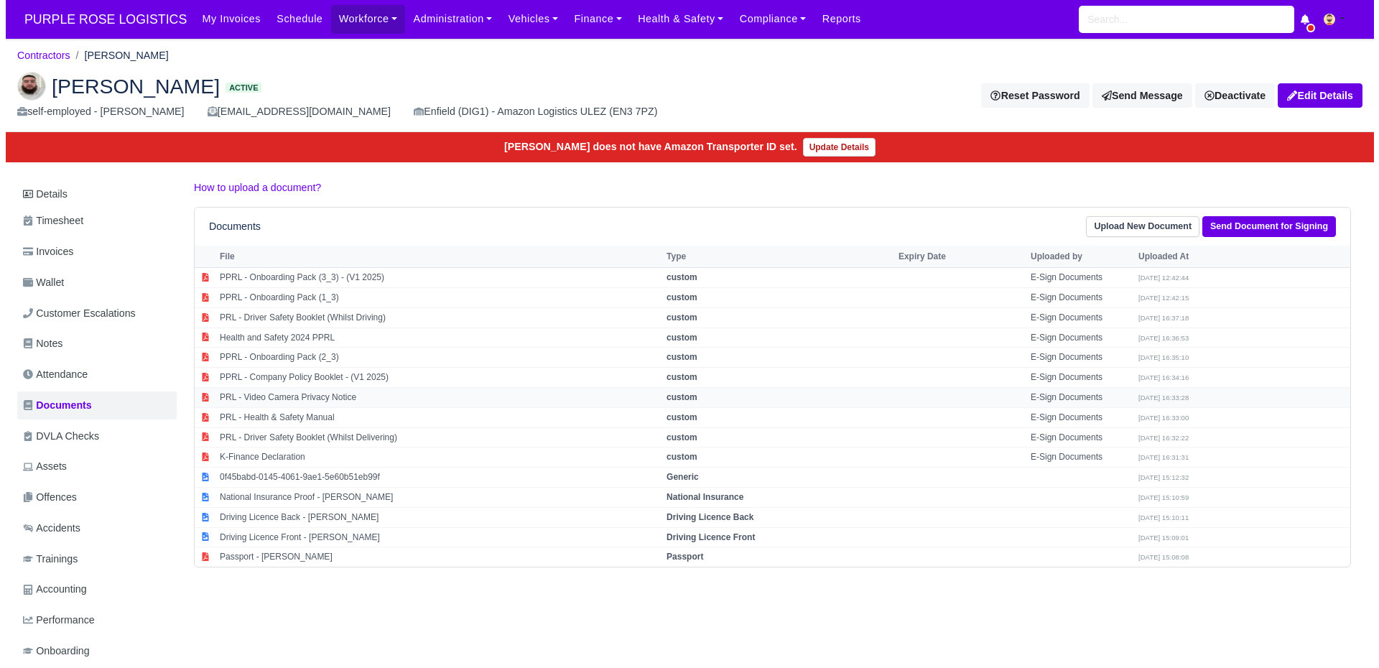
scroll to position [42, 0]
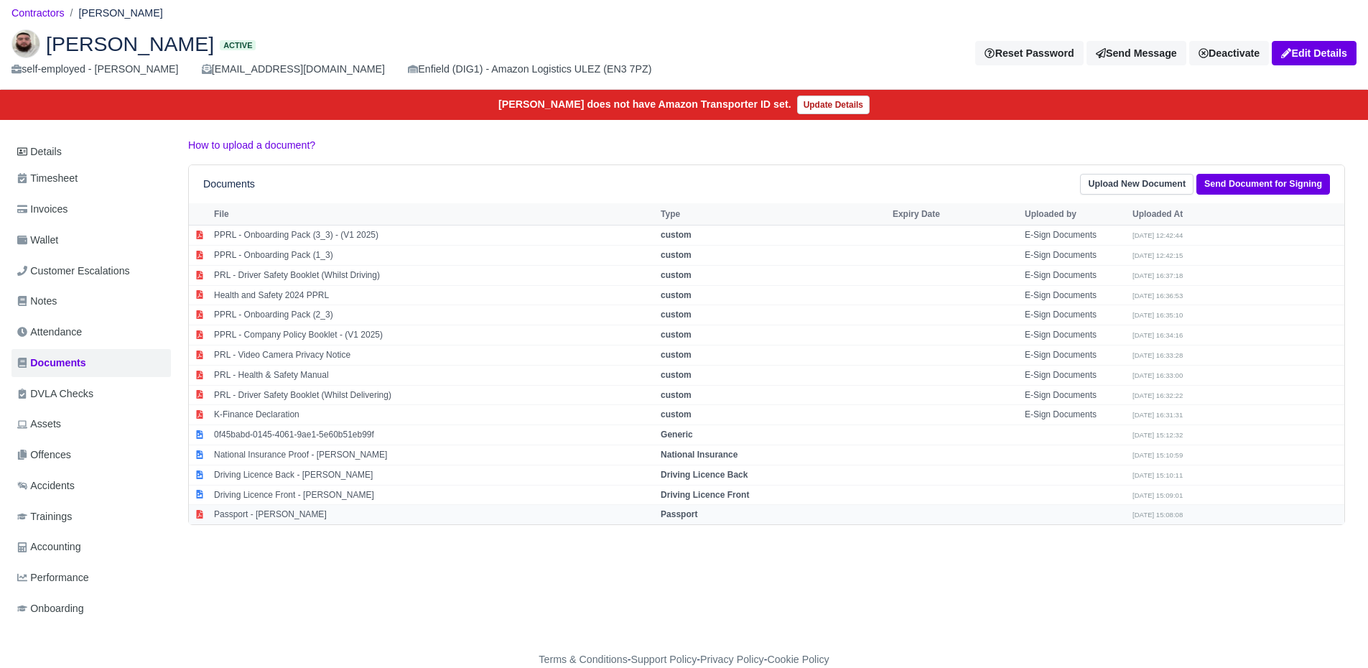
click at [252, 514] on td "Passport - [PERSON_NAME]" at bounding box center [433, 514] width 447 height 19
select select "passport"
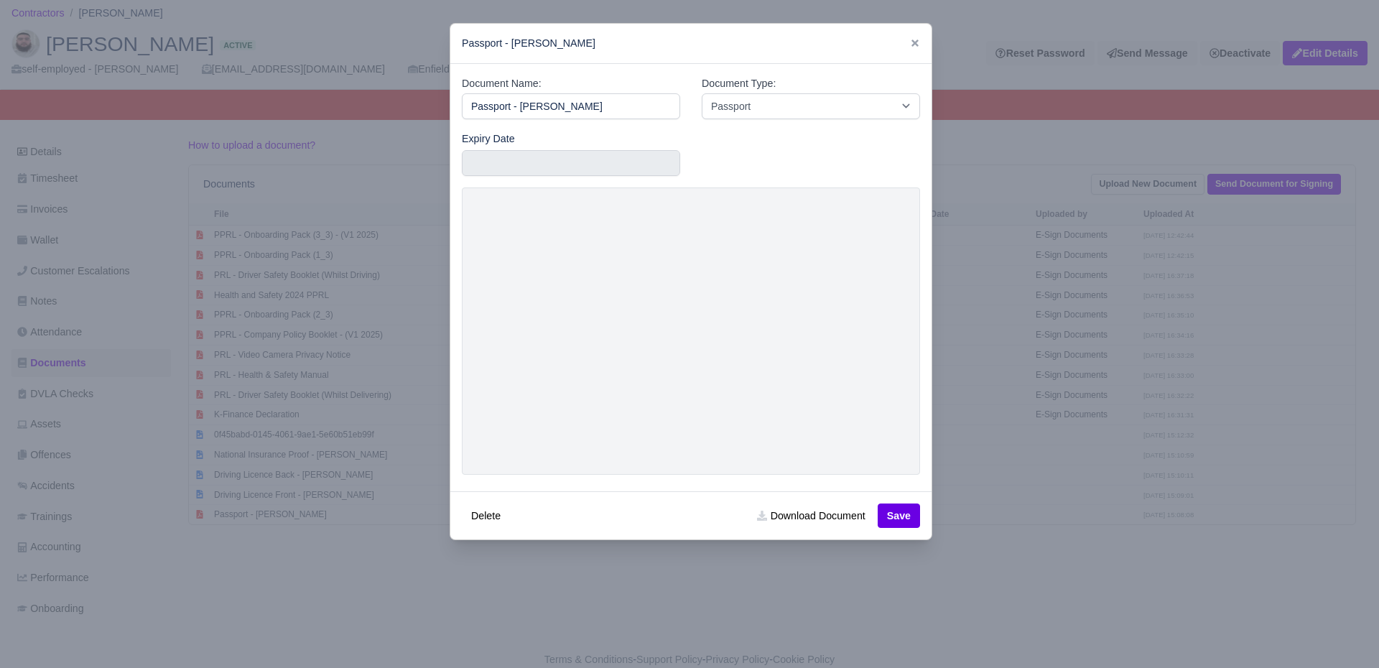
click at [255, 417] on div at bounding box center [689, 334] width 1379 height 668
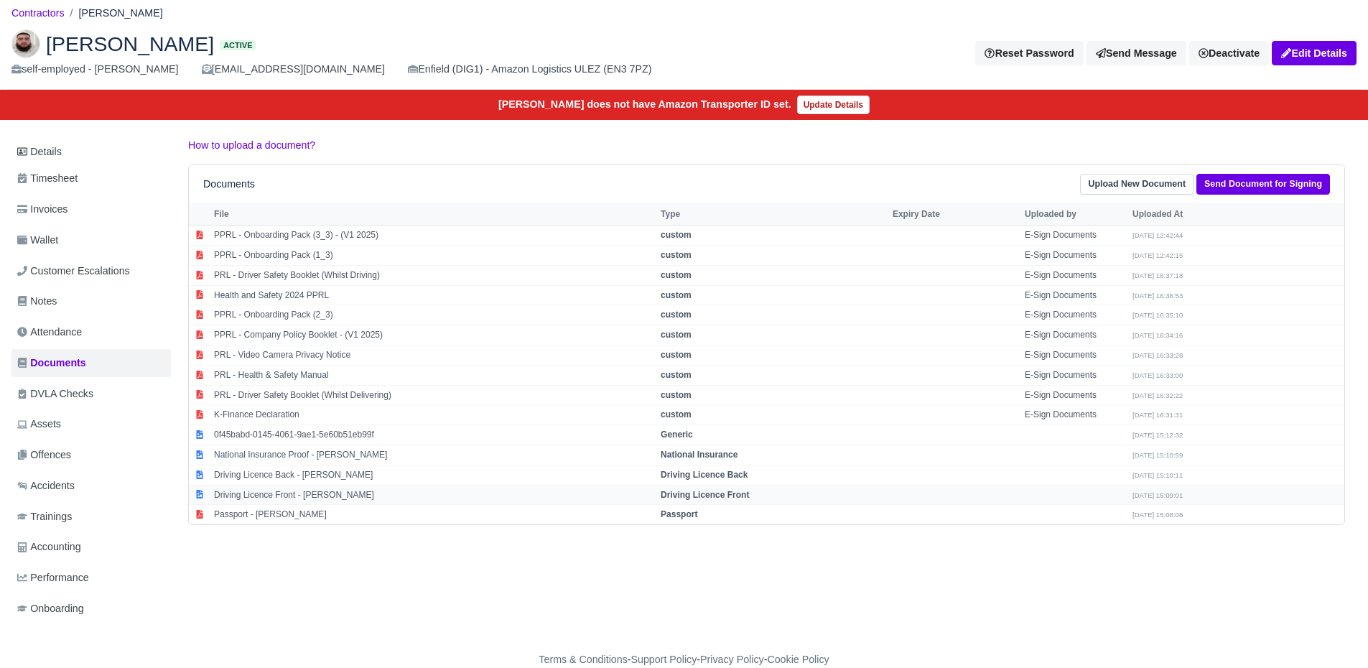
click at [281, 491] on td "Driving Licence Front - [PERSON_NAME]" at bounding box center [433, 495] width 447 height 20
select select "driving-licence-front"
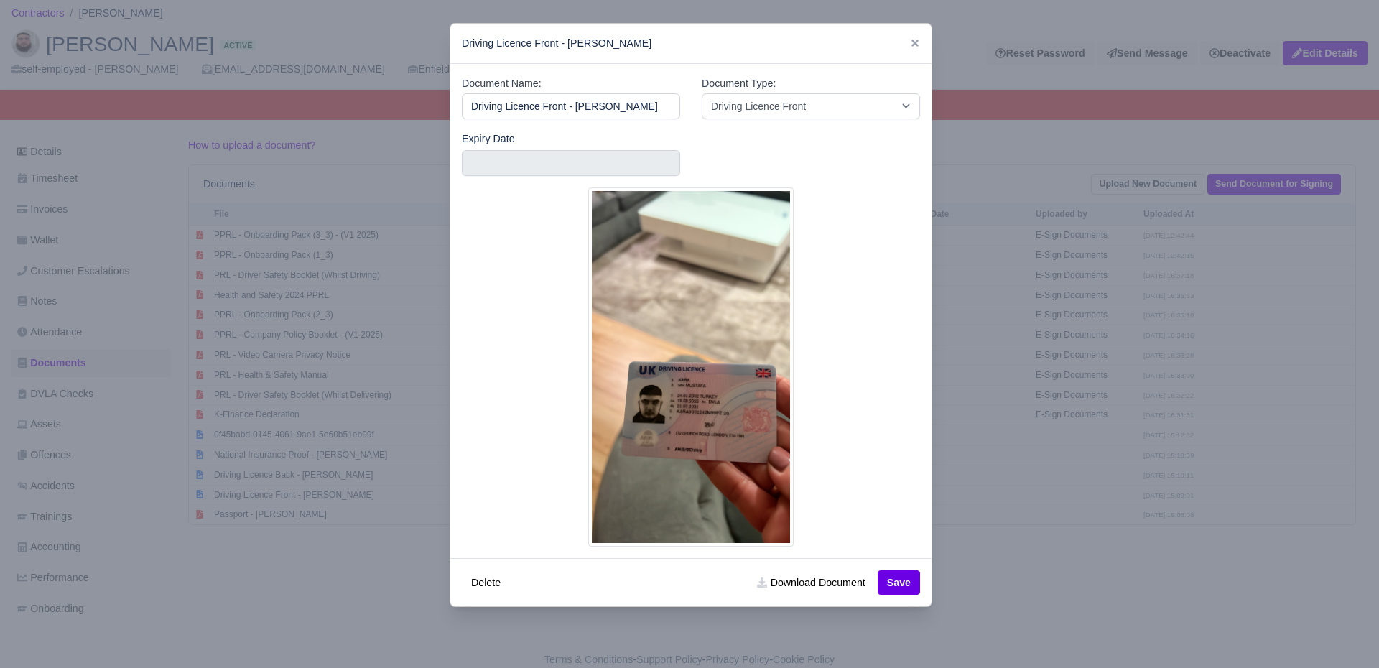
click at [658, 412] on img at bounding box center [690, 366] width 205 height 359
click at [505, 150] on input "text" at bounding box center [571, 163] width 218 height 26
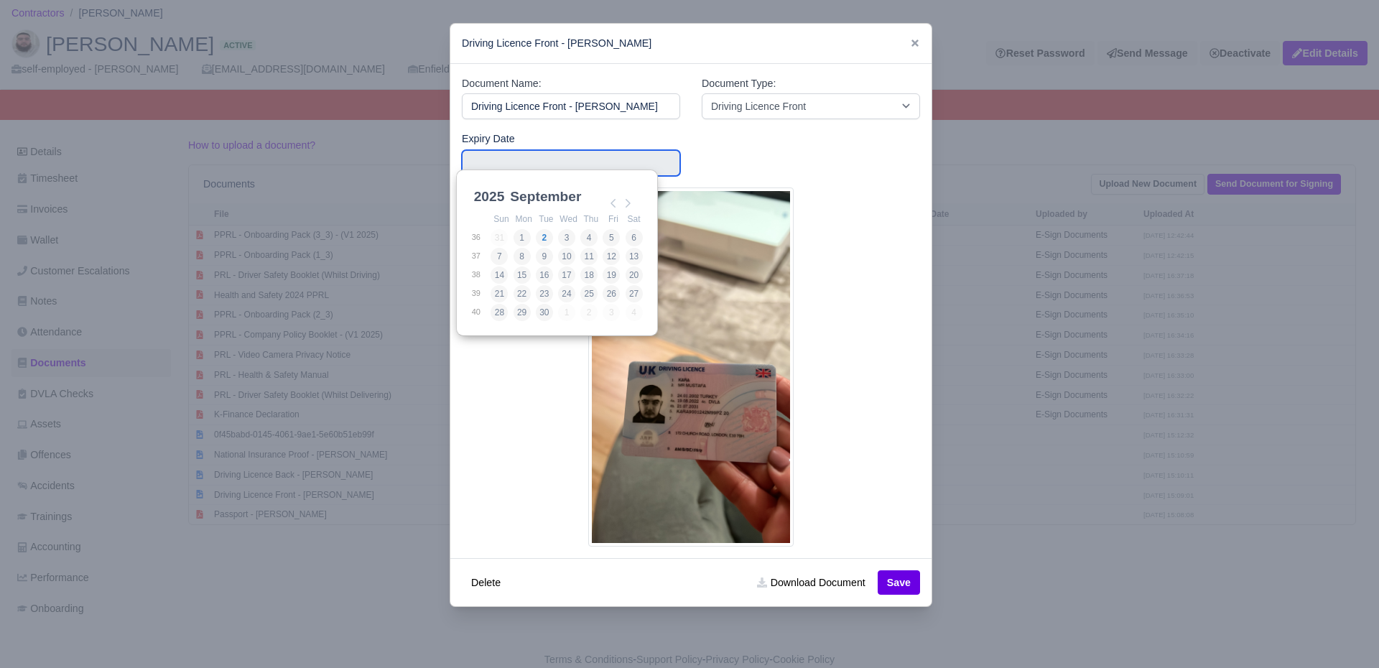
click at [493, 181] on div "2025 2025 2026 2027 2028 2029 2030 2031 2032 2033 2034 2035 2036 2037 2038 2039…" at bounding box center [556, 253] width 201 height 167
click at [493, 192] on select "2025 2026 2027 2028 2029 2030 2031 2032 2033 2034 2035 2036 2037 2038 2039 2040…" at bounding box center [503, 205] width 65 height 30
type input "2031-07-21"
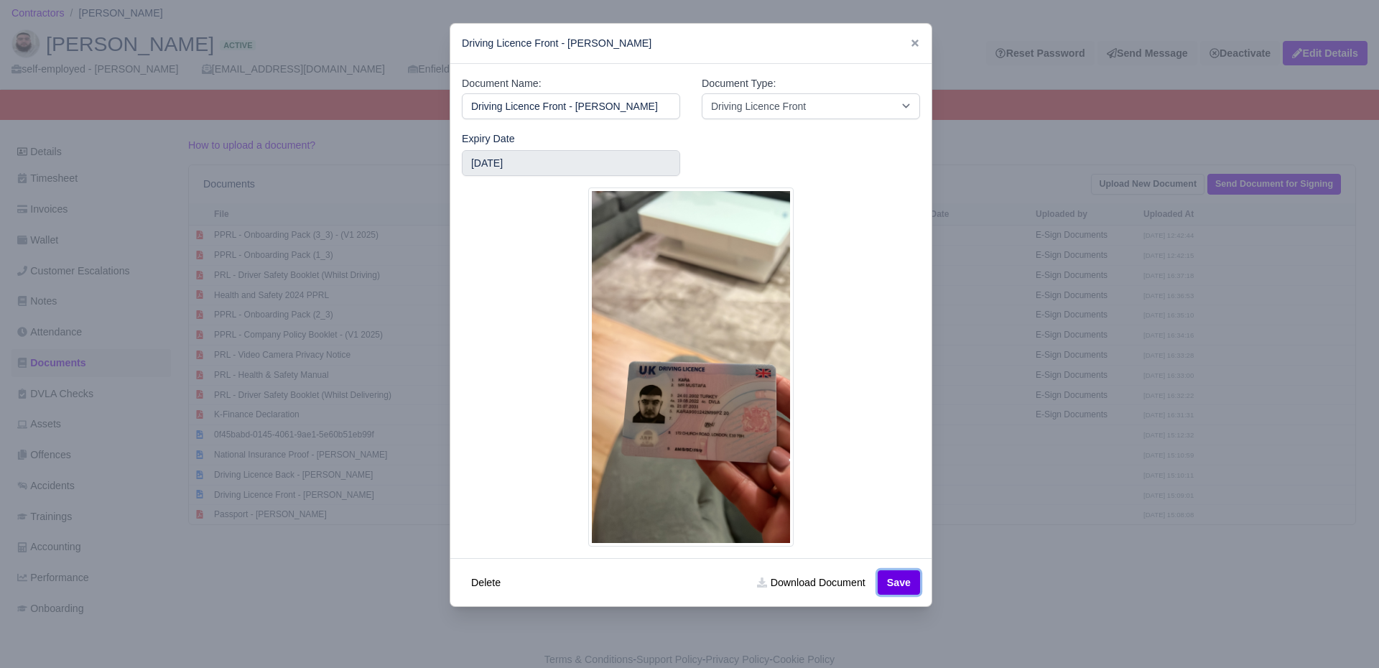
click at [884, 570] on button "Save" at bounding box center [899, 582] width 42 height 24
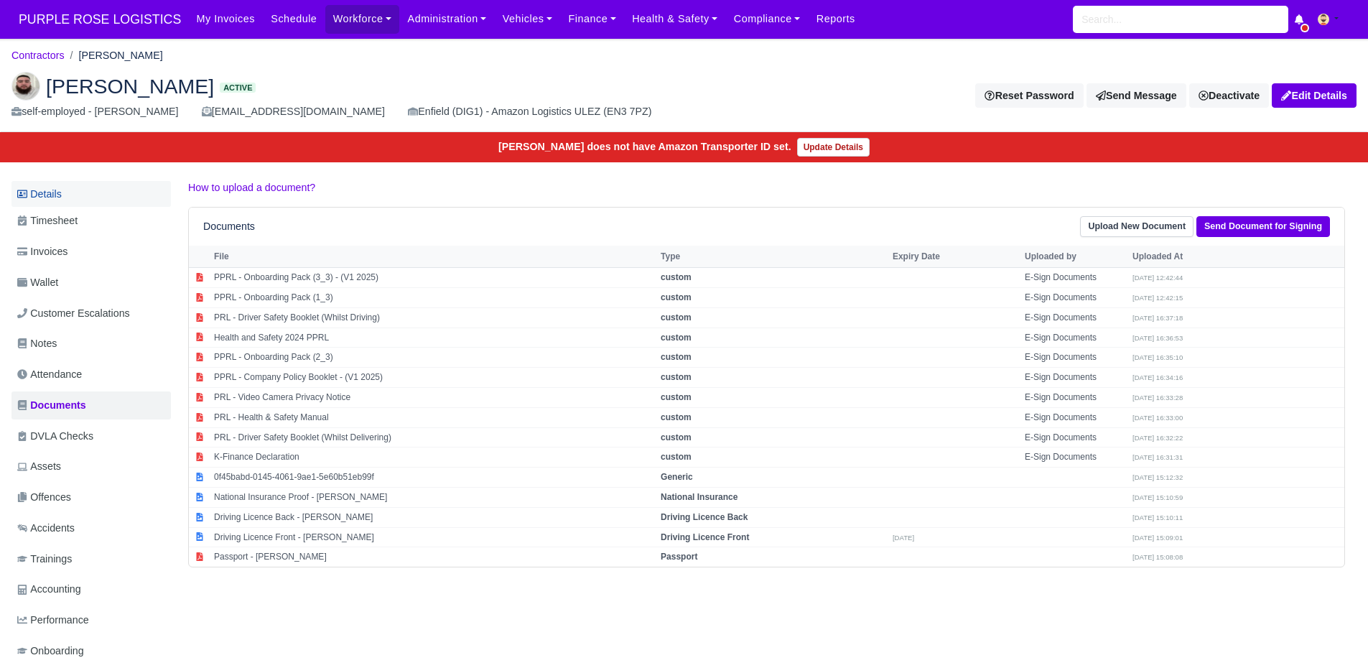
click at [57, 194] on link "Details" at bounding box center [90, 194] width 159 height 27
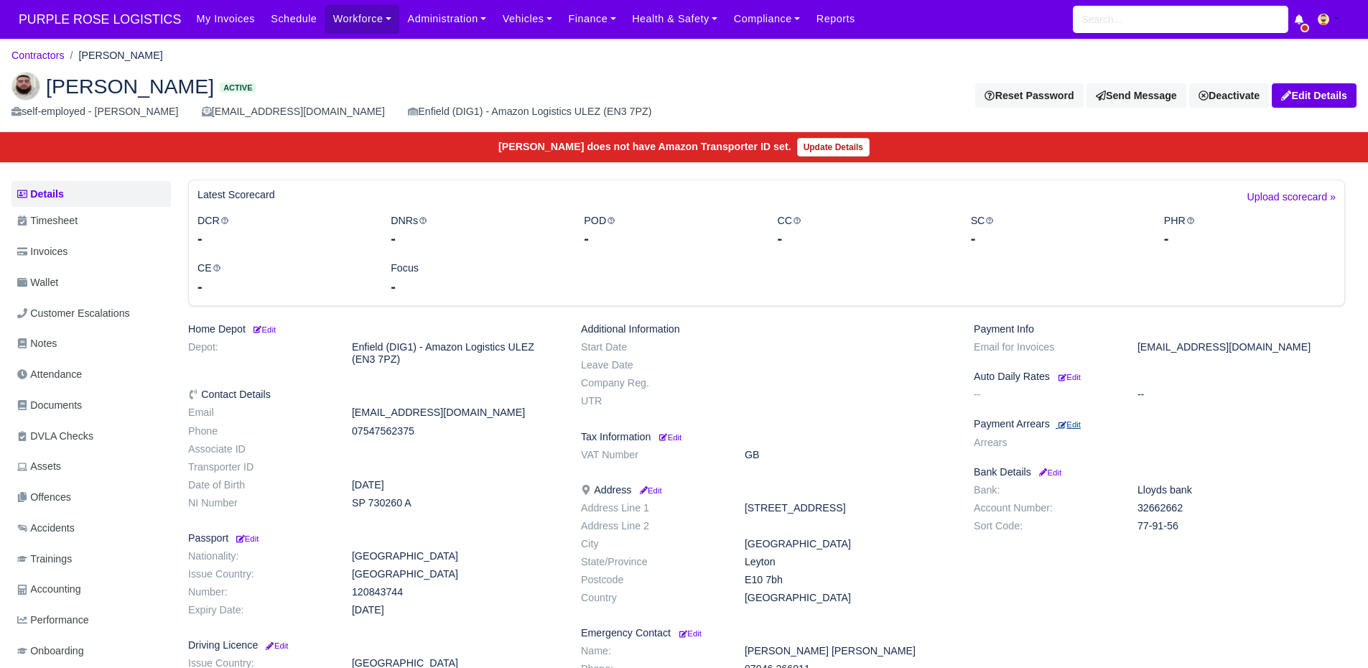
click at [1078, 421] on small "Edit" at bounding box center [1070, 424] width 22 height 9
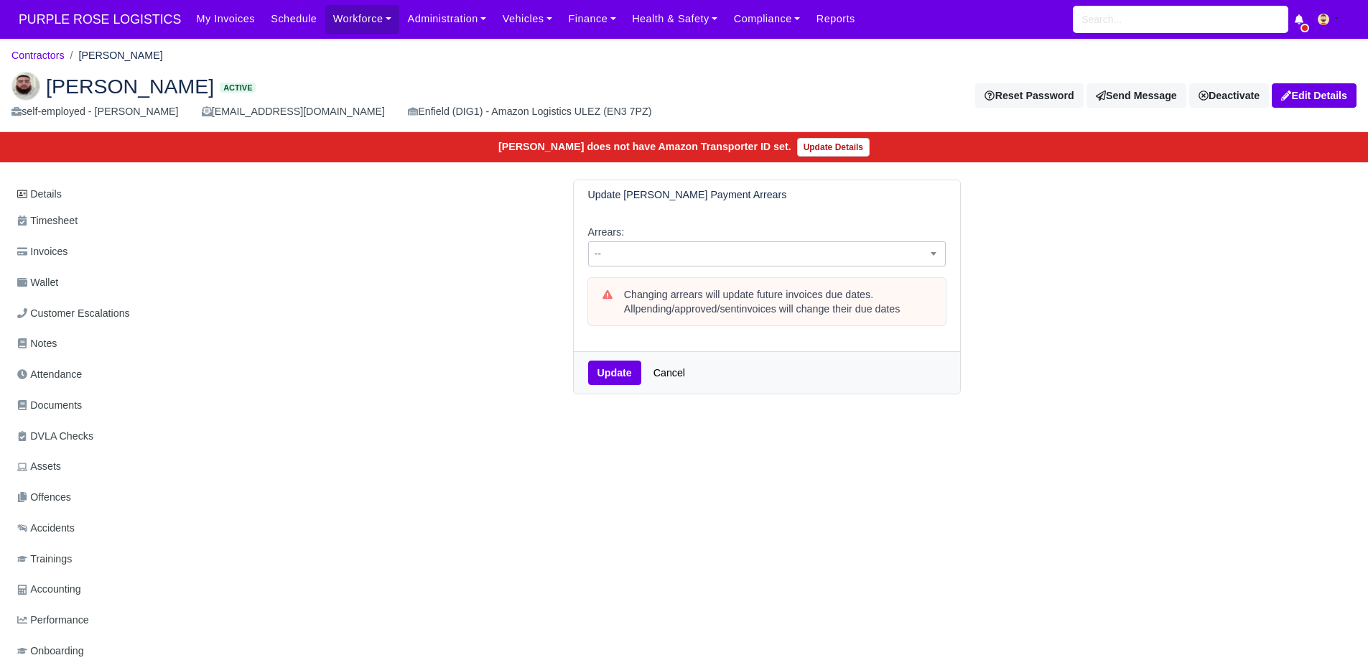
click at [738, 259] on span "--" at bounding box center [767, 254] width 356 height 18
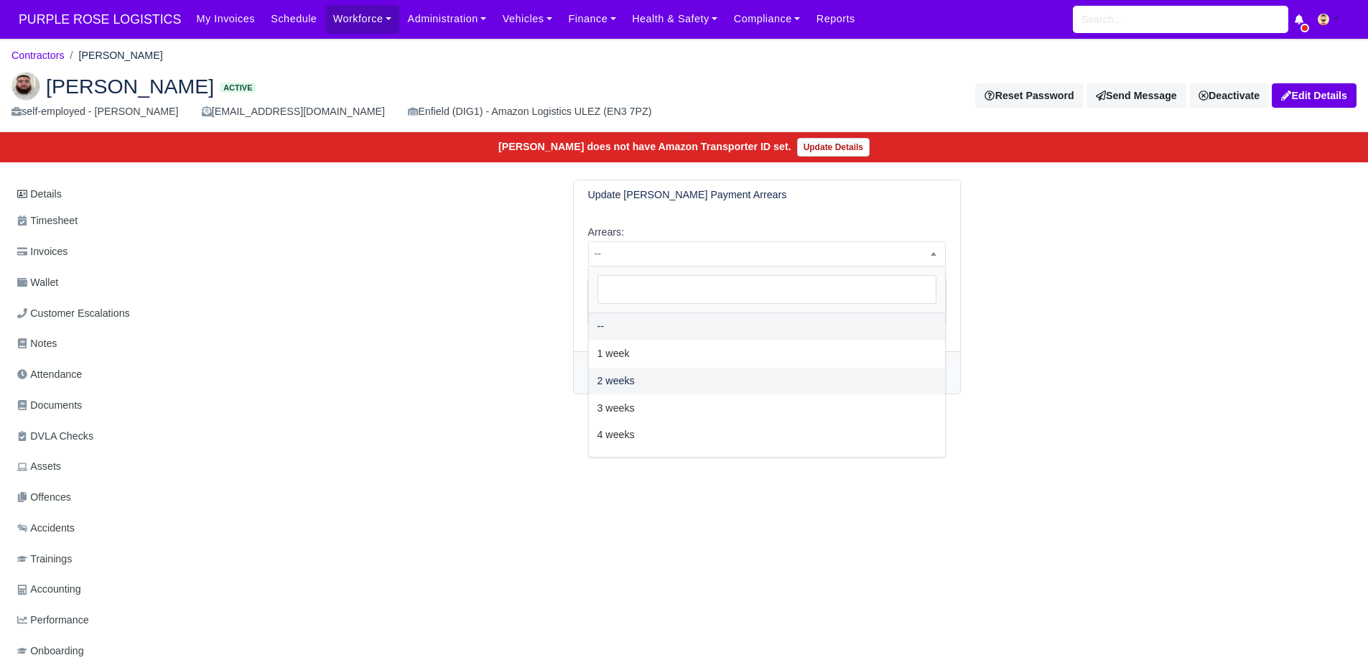
select select "2W"
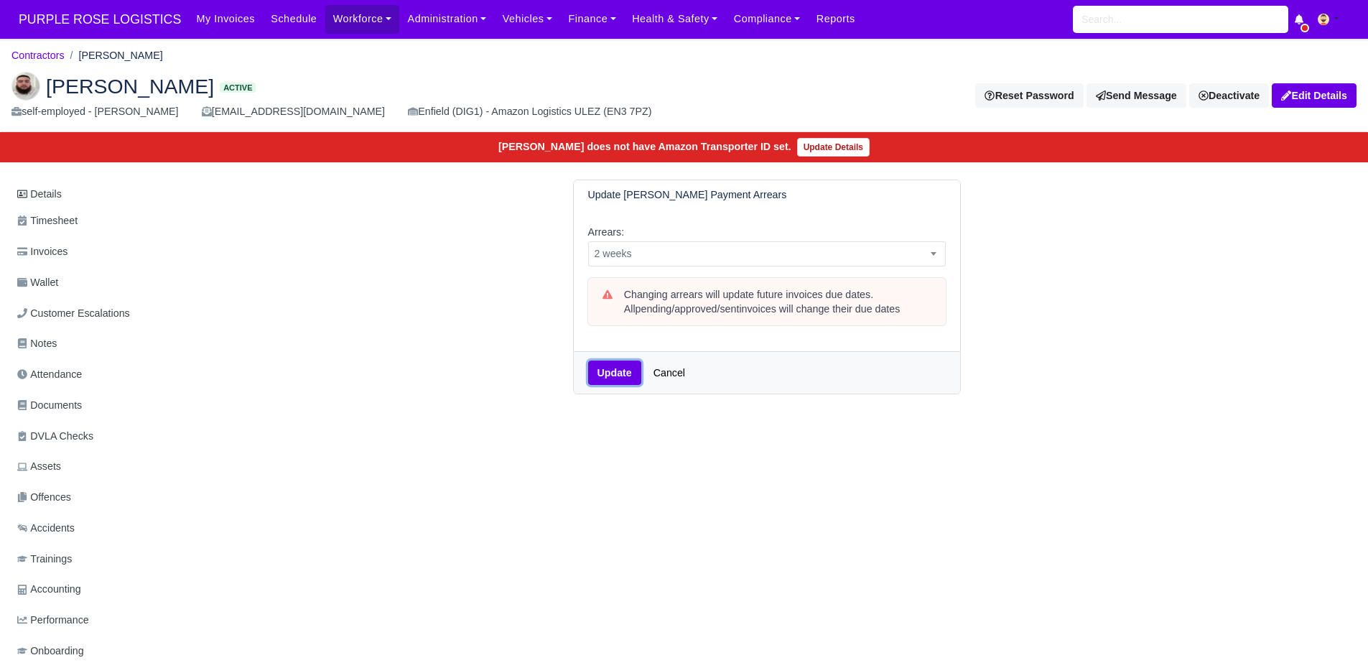
click at [616, 371] on button "Update" at bounding box center [614, 373] width 53 height 24
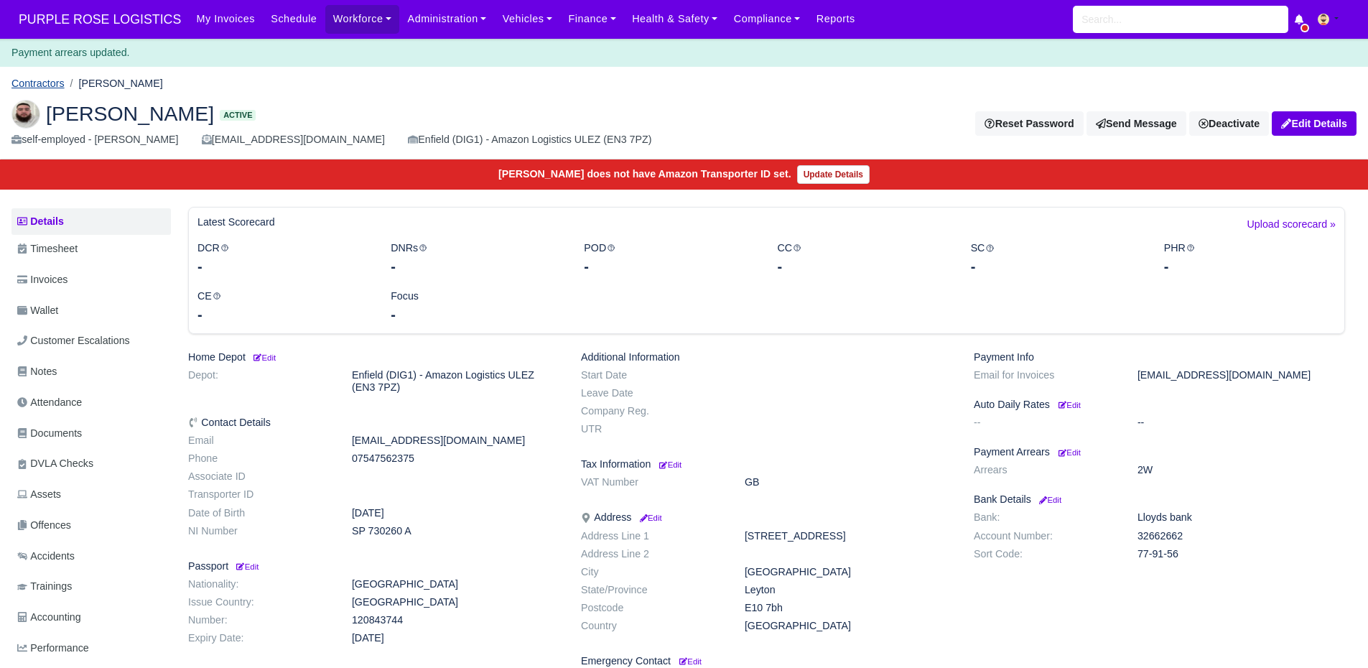
click at [30, 88] on link "Contractors" at bounding box center [37, 83] width 53 height 11
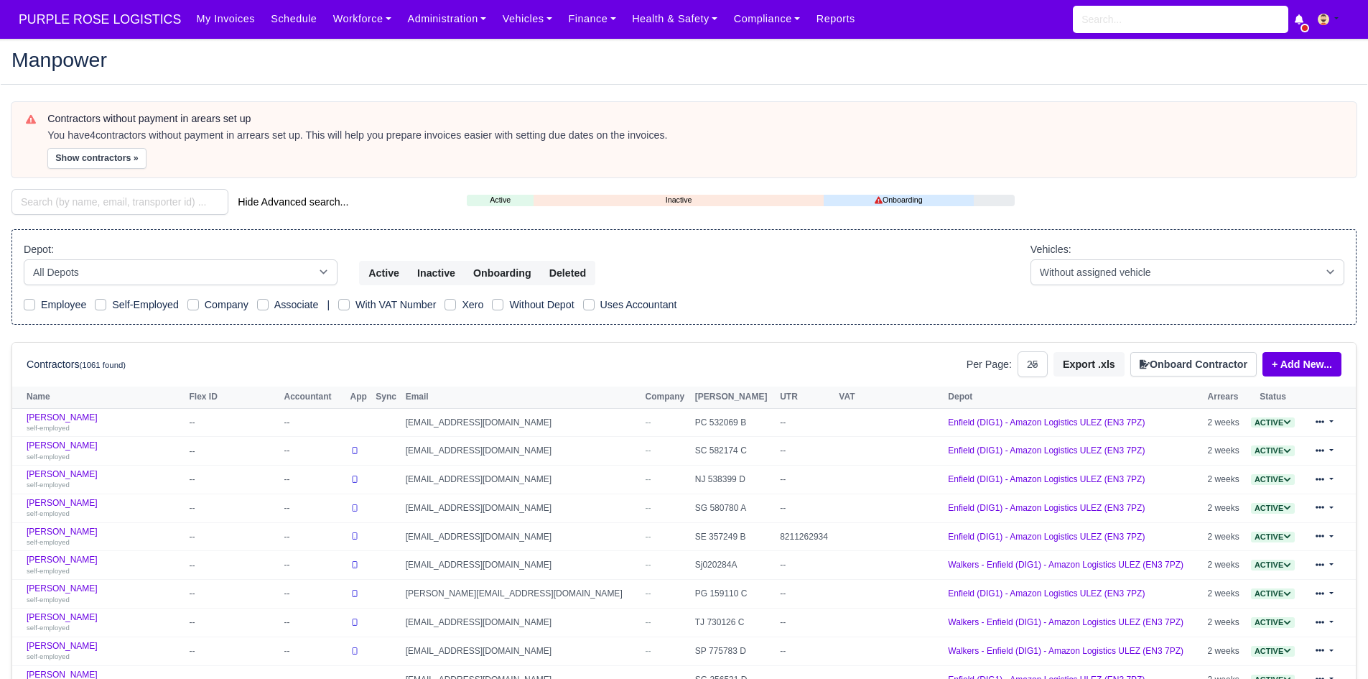
select select "25"
click at [101, 150] on button "Show contractors »" at bounding box center [96, 158] width 99 height 21
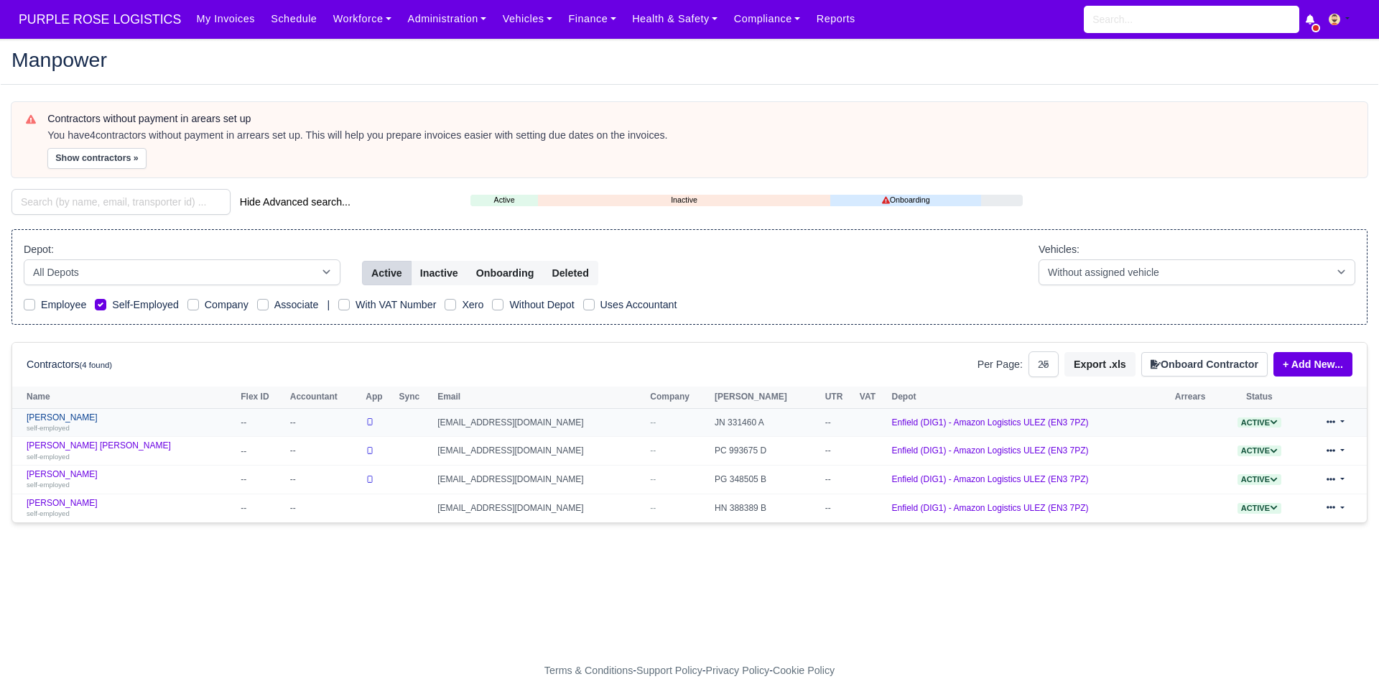
click at [72, 416] on link "Nicholas Polycarpou self-employed" at bounding box center [130, 422] width 207 height 21
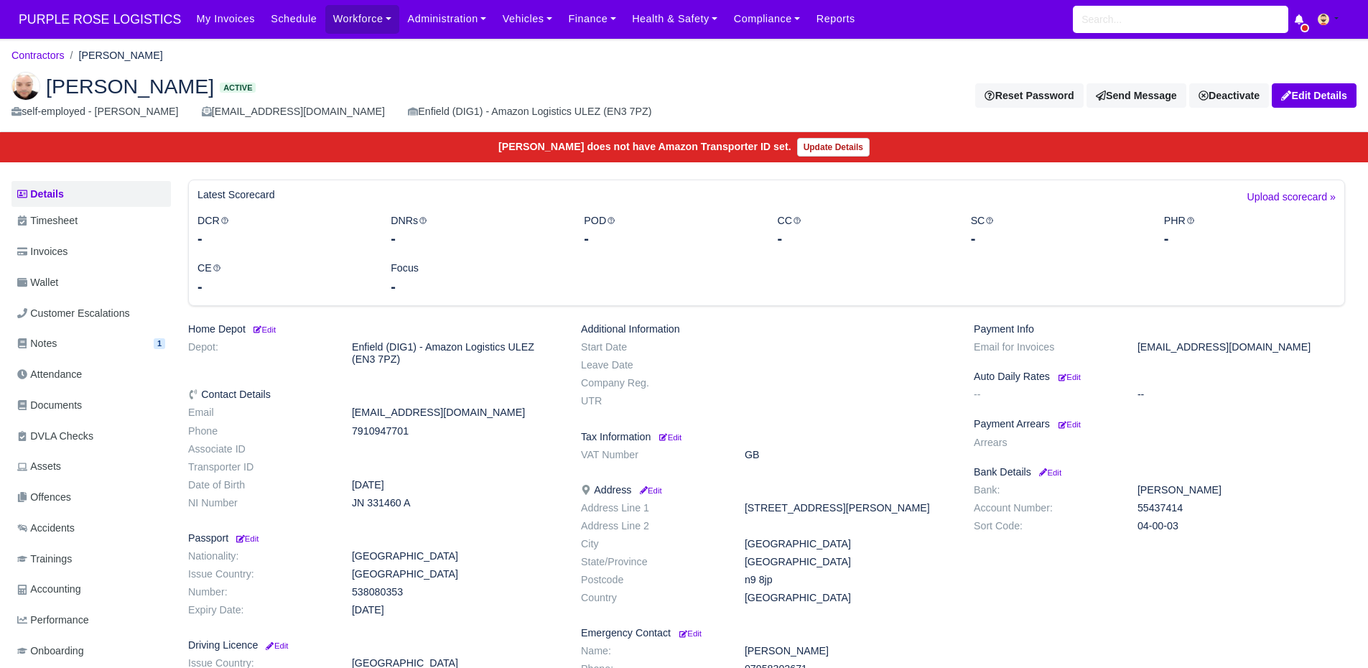
click at [65, 236] on ul "Details Timesheet Invoices Wallet Customer Escalations Notes 1 Attendance" at bounding box center [90, 424] width 159 height 487
click at [62, 253] on span "Invoices" at bounding box center [42, 252] width 50 height 17
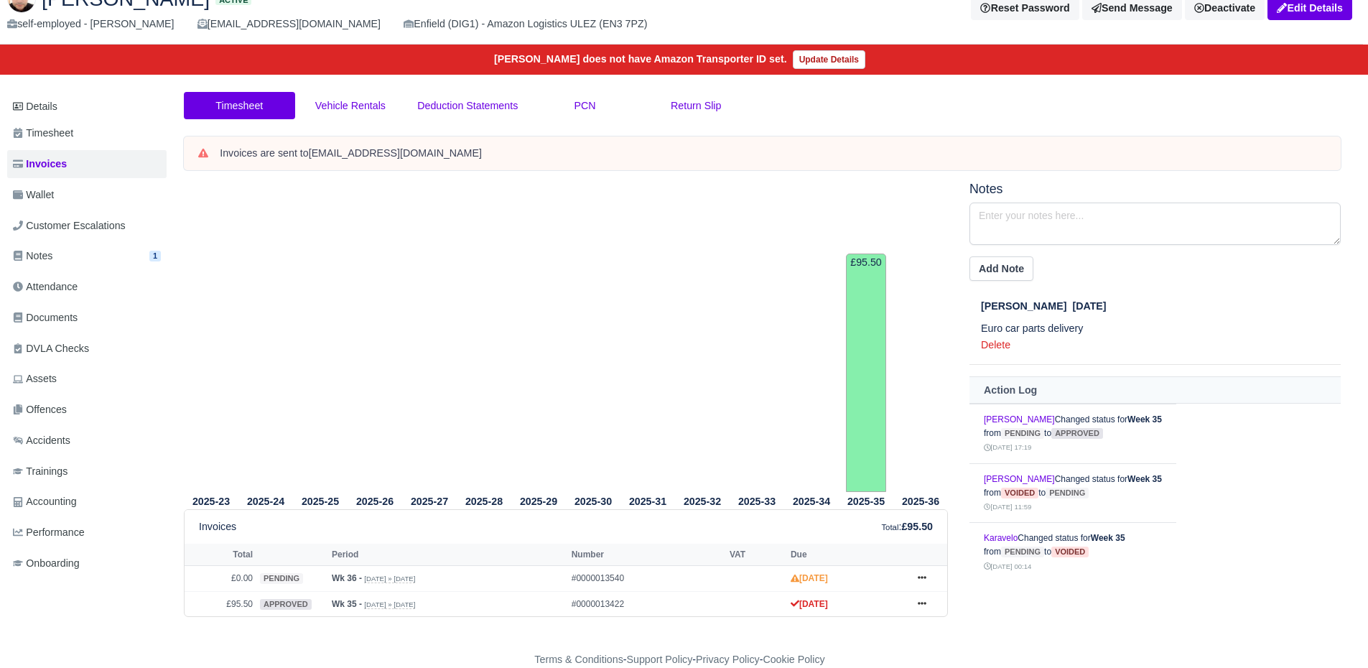
scroll to position [88, 5]
click at [76, 190] on link "Wallet" at bounding box center [85, 195] width 159 height 28
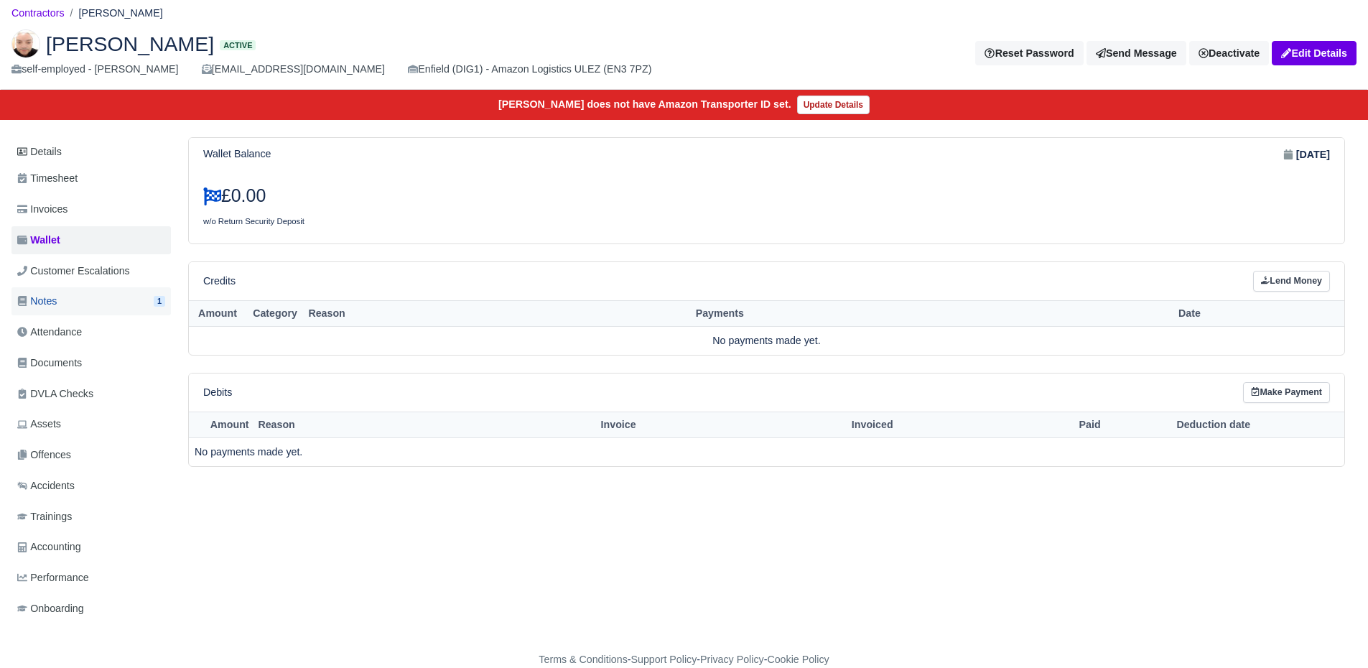
scroll to position [42, 0]
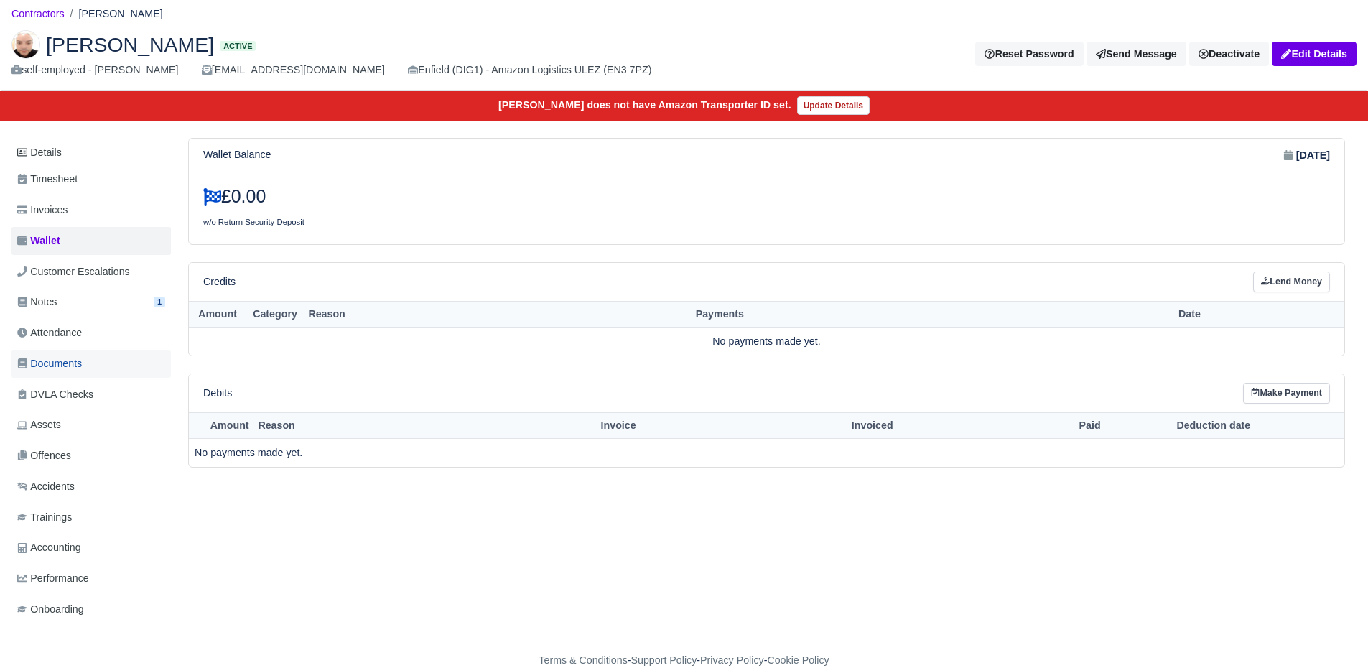
click at [88, 367] on link "Documents" at bounding box center [90, 364] width 159 height 28
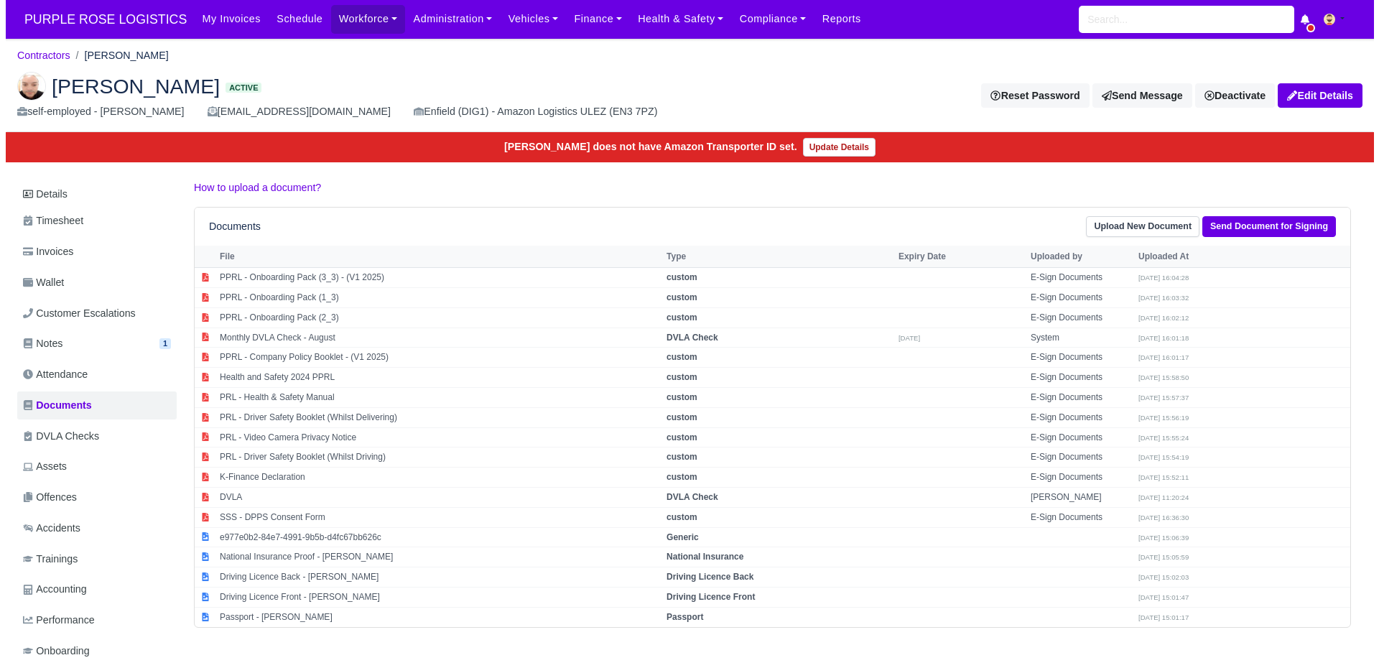
scroll to position [42, 0]
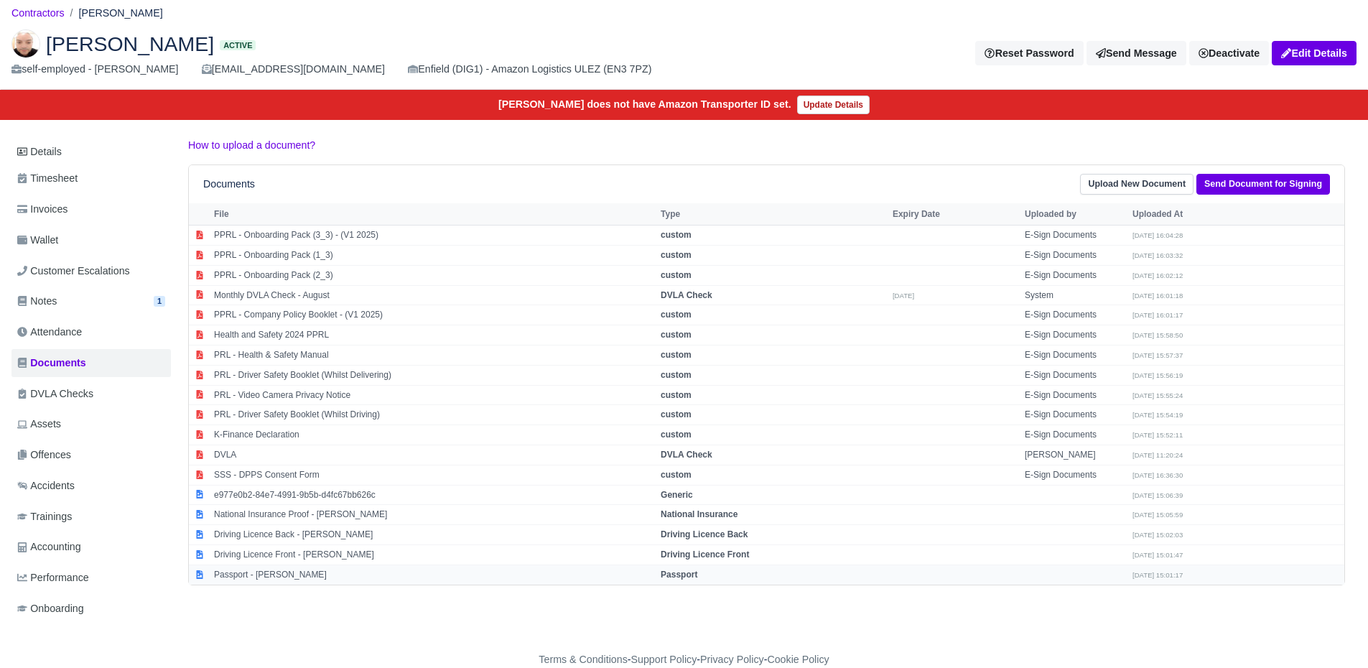
click at [320, 572] on td "Passport - [PERSON_NAME]" at bounding box center [433, 574] width 447 height 19
select select "passport"
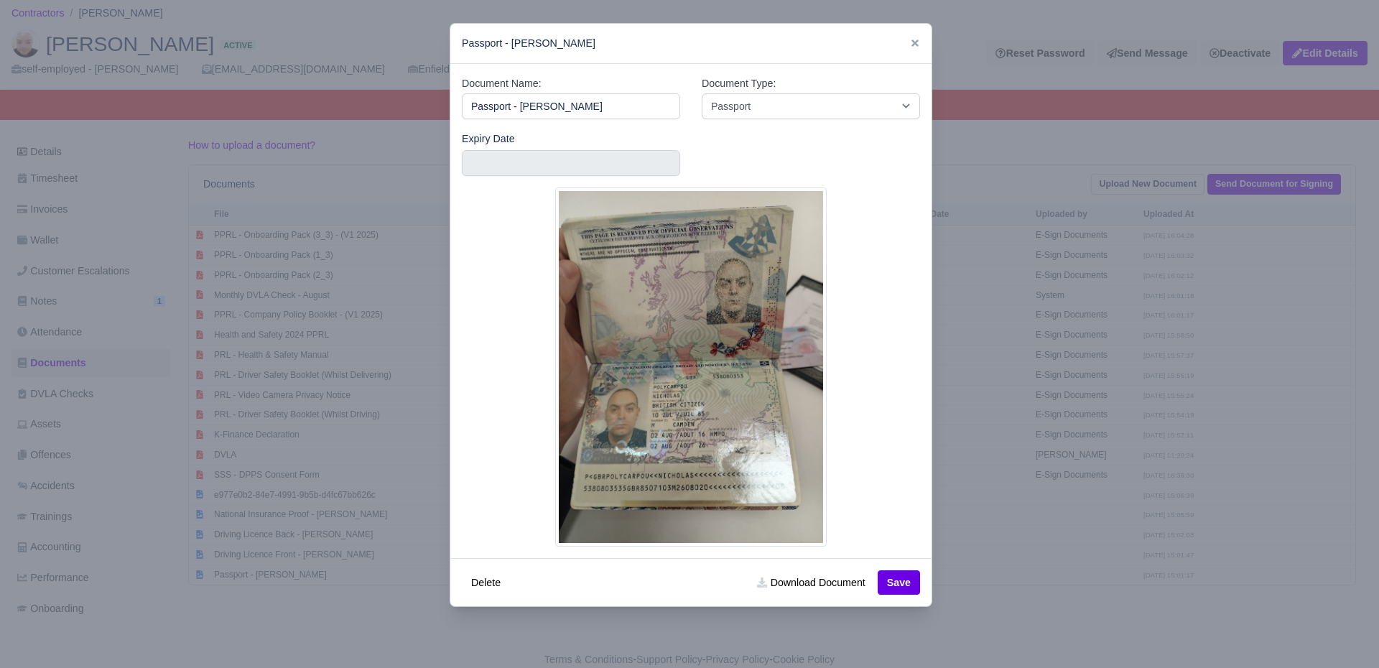
click at [254, 524] on div at bounding box center [689, 334] width 1379 height 668
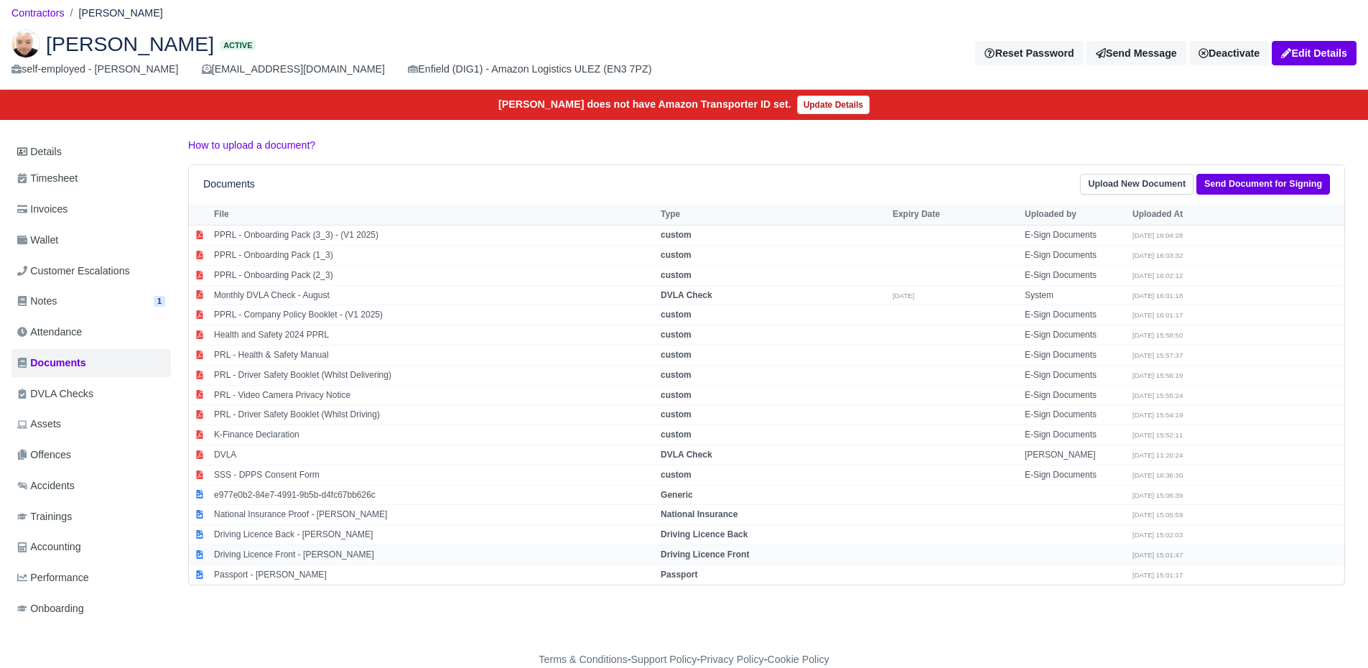
click at [272, 552] on td "Driving Licence Front - [PERSON_NAME]" at bounding box center [433, 555] width 447 height 20
select select "driving-licence-front"
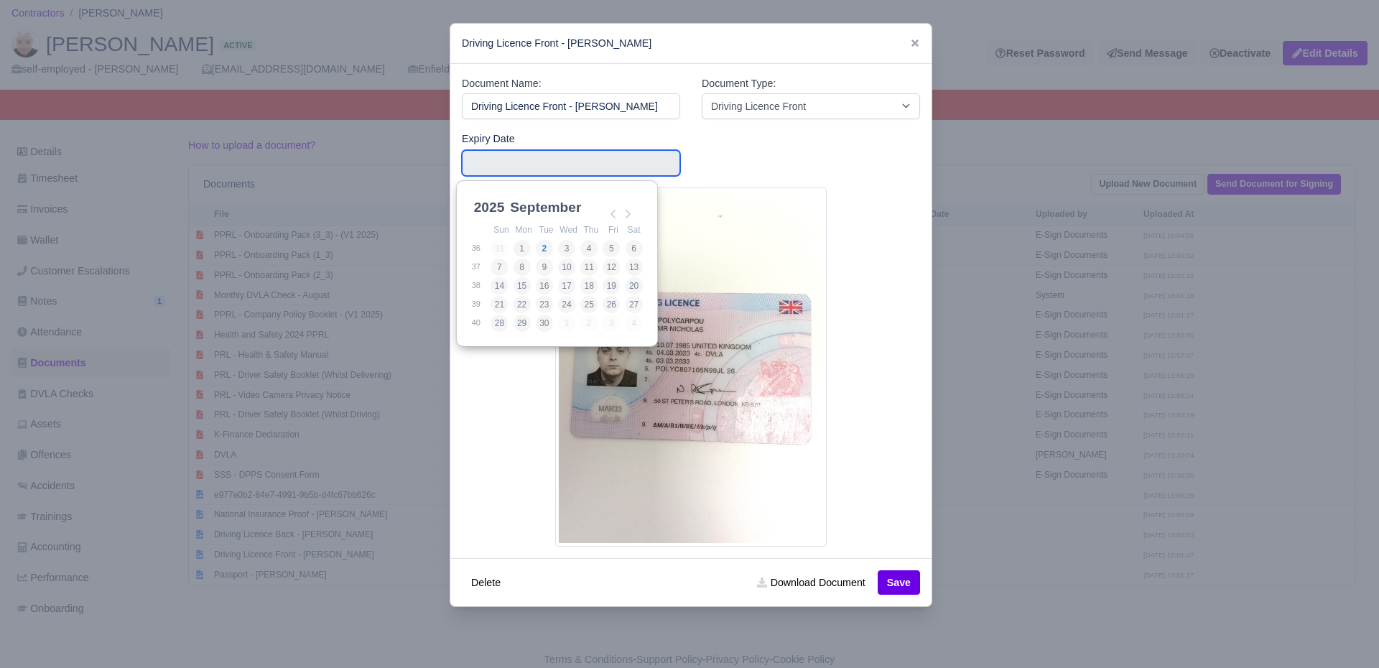
click at [488, 156] on input "Use the arrow keys to pick a date" at bounding box center [571, 163] width 218 height 26
click at [491, 207] on select "2025 2026 2027 2028 2029 2030 2031 2032 2033 2034 2035 2036 2037 2038 2039 2040…" at bounding box center [503, 215] width 65 height 30
type input "2033-03-03"
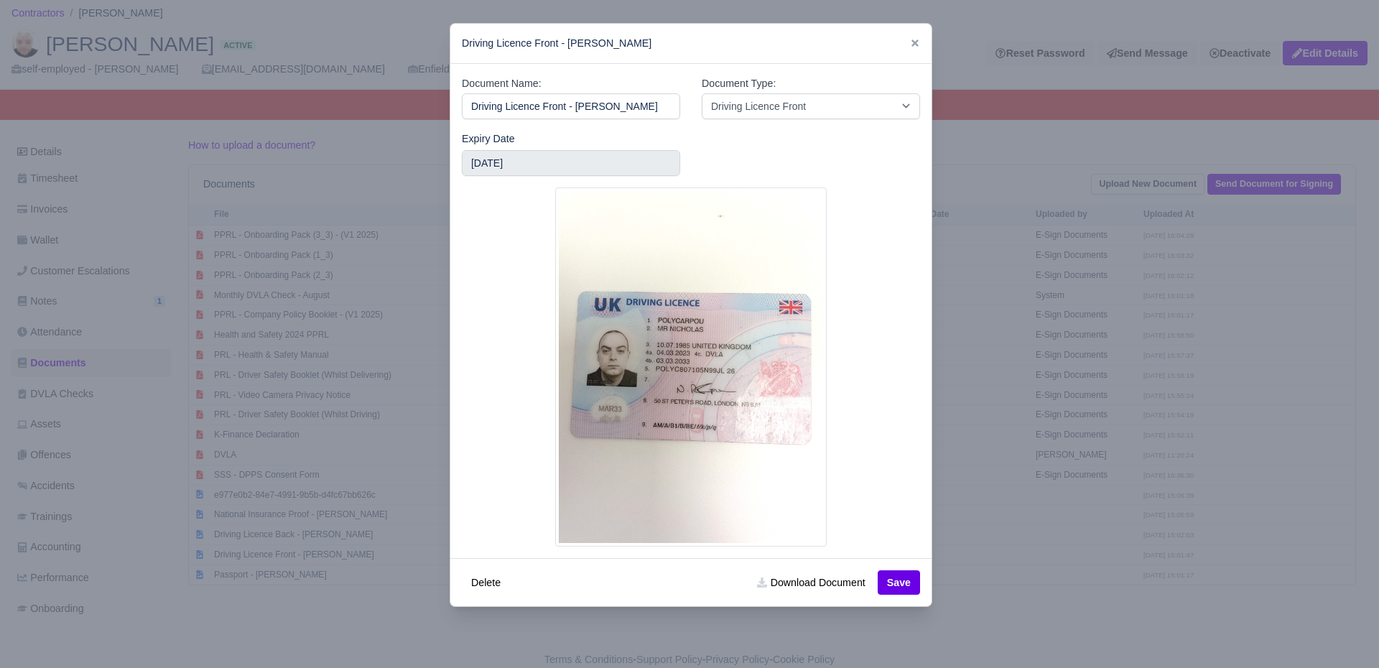
click at [886, 570] on div "Delete Download Document Save" at bounding box center [690, 582] width 481 height 48
click at [889, 578] on button "Save" at bounding box center [899, 582] width 42 height 24
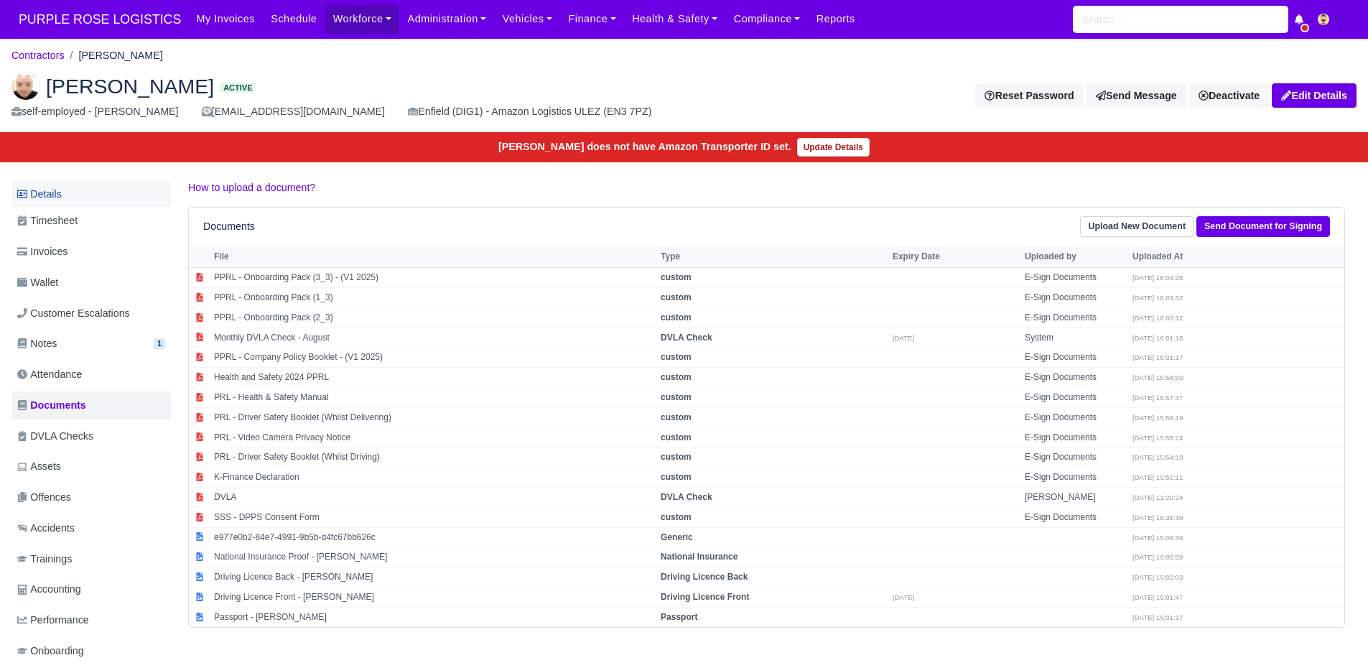
click at [79, 185] on link "Details" at bounding box center [90, 194] width 159 height 27
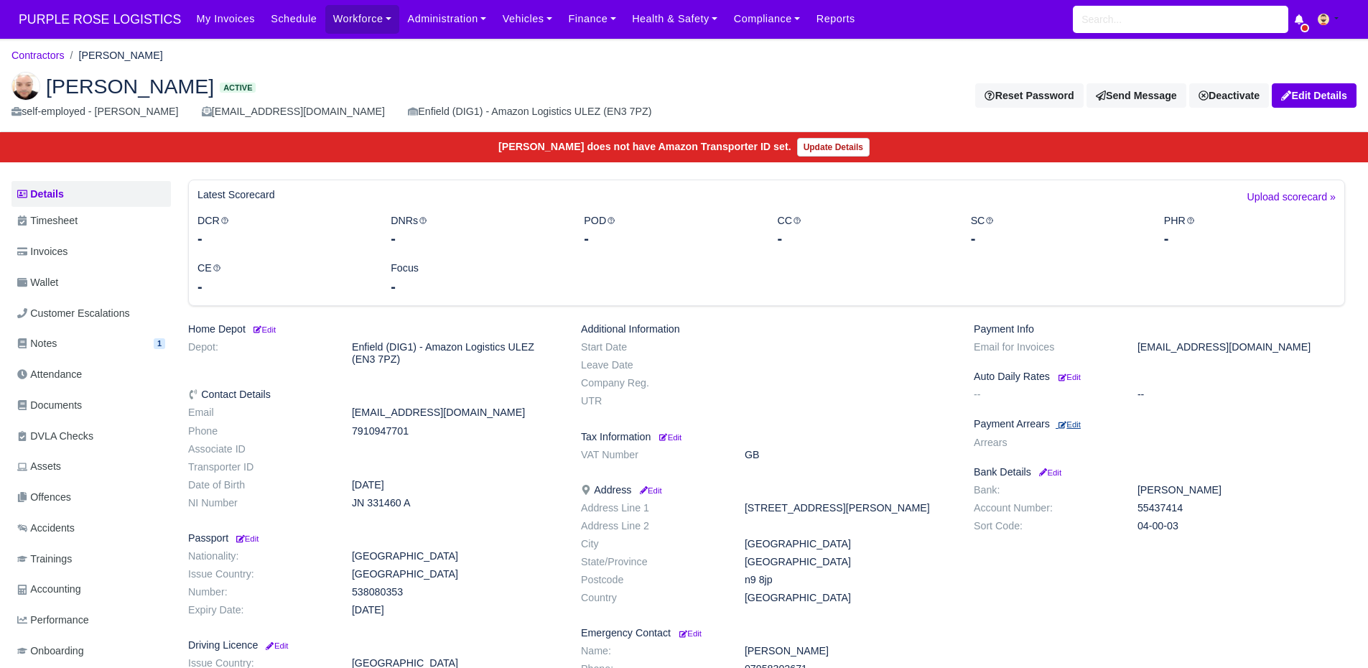
click at [1081, 422] on small "Edit" at bounding box center [1070, 424] width 22 height 9
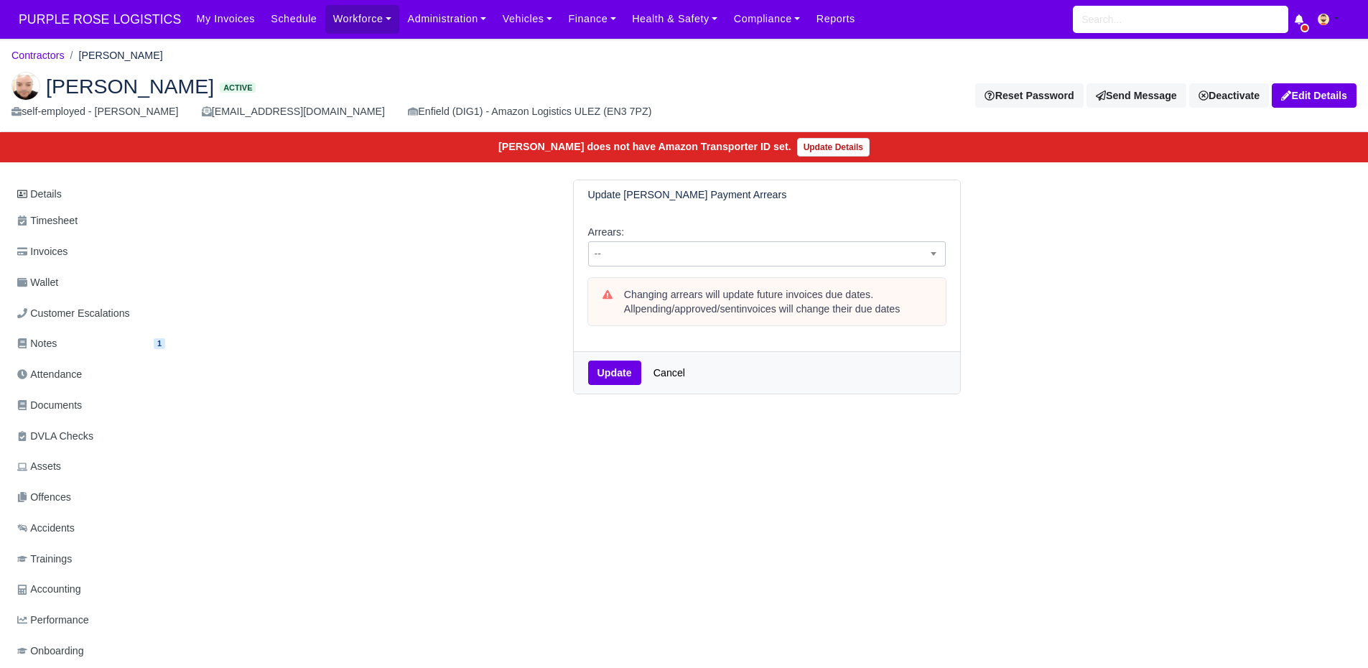
click at [728, 264] on span "--" at bounding box center [767, 253] width 358 height 25
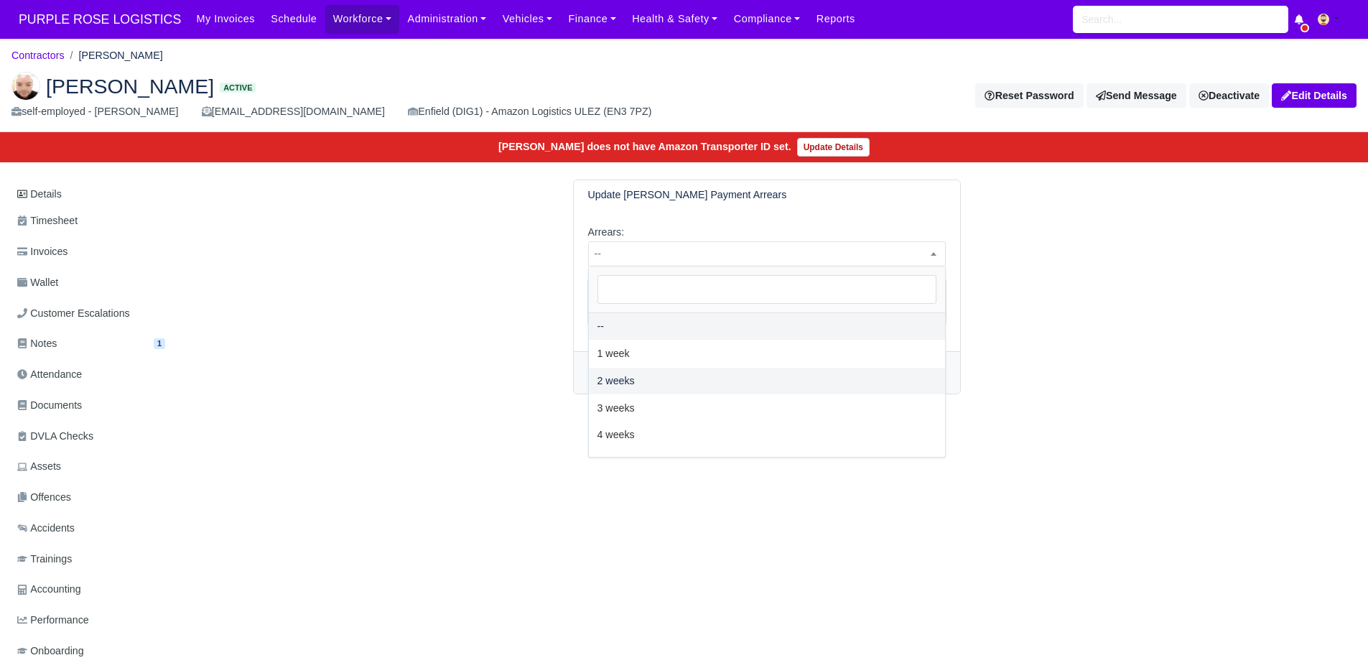
select select "2W"
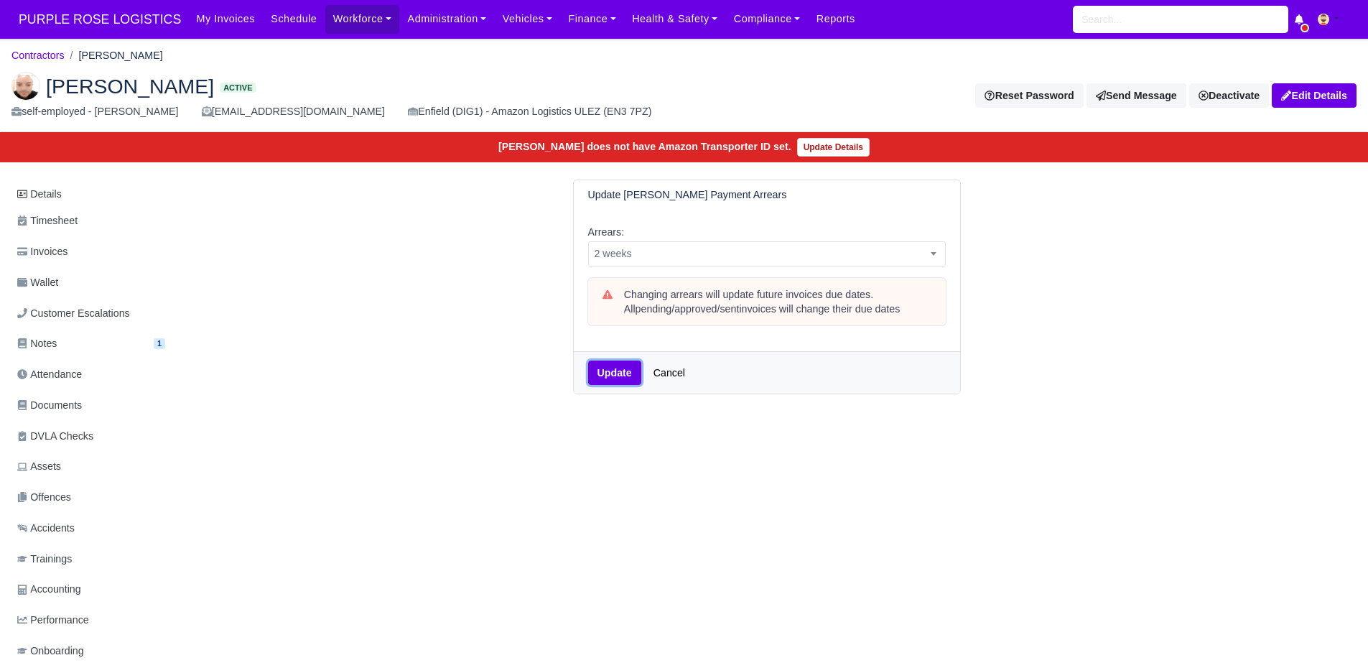
click at [601, 364] on button "Update" at bounding box center [614, 373] width 53 height 24
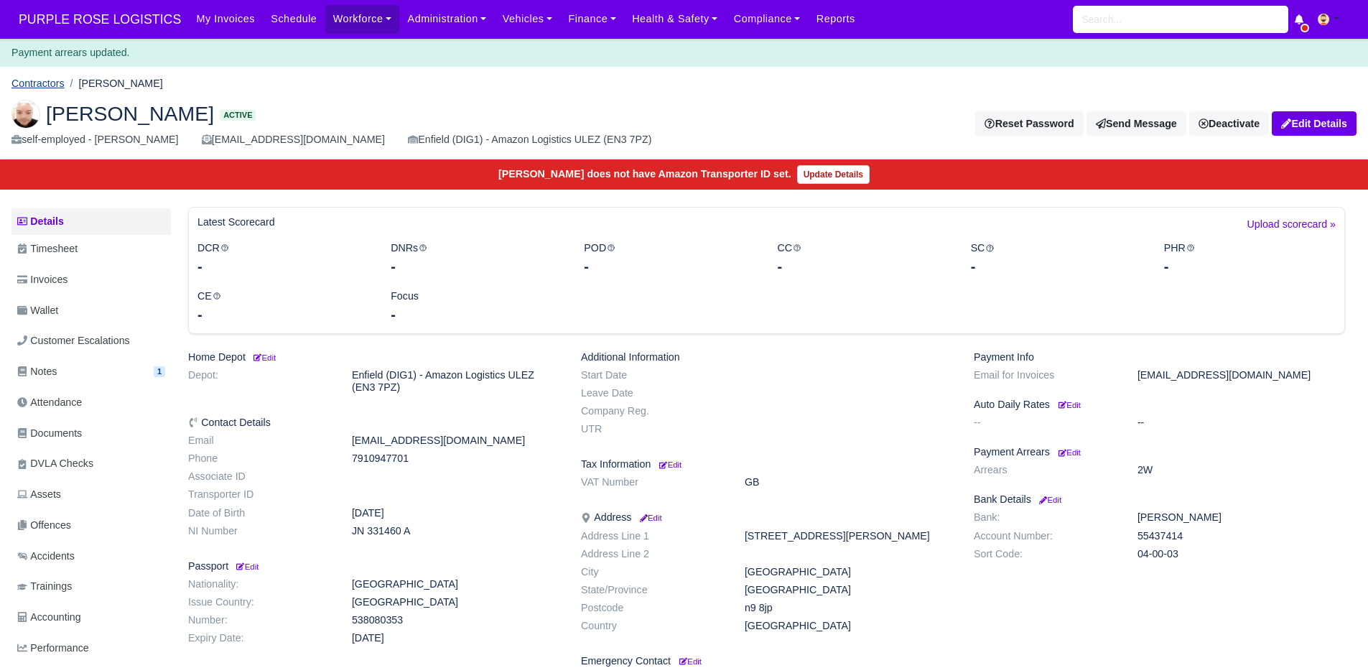
click at [58, 87] on link "Contractors" at bounding box center [37, 83] width 53 height 11
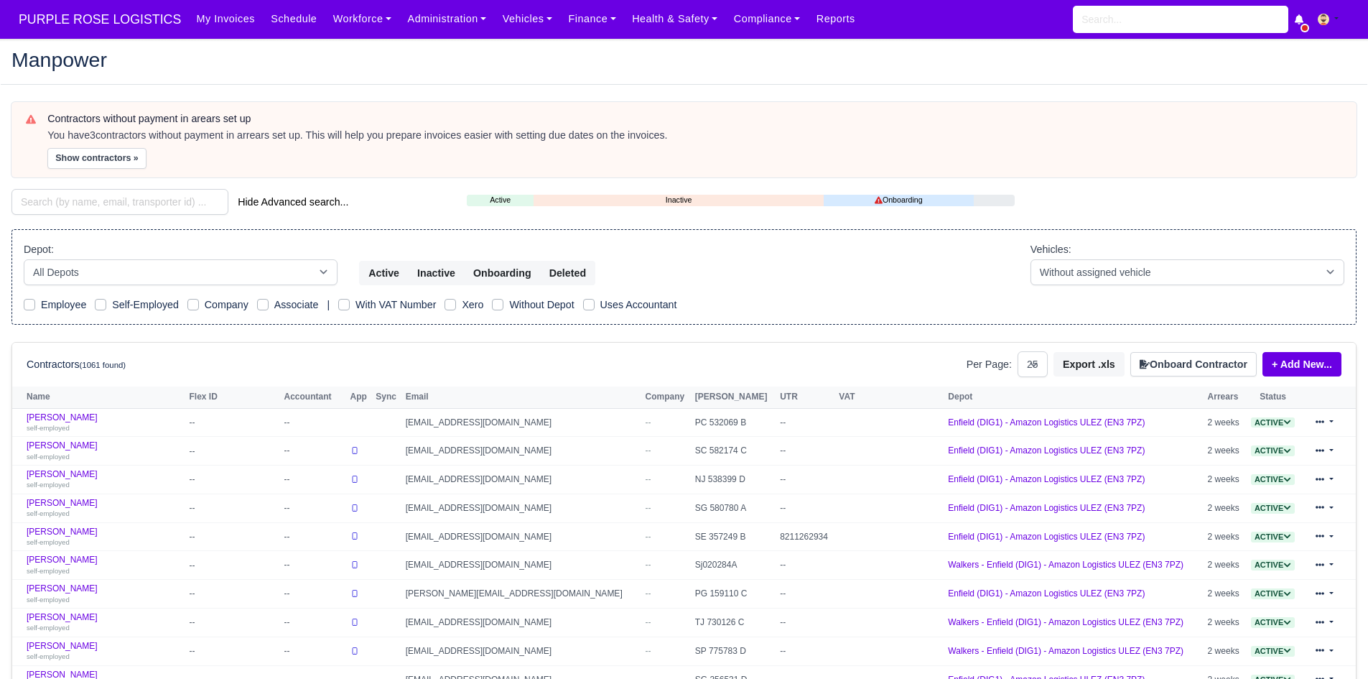
select select "25"
click at [69, 165] on button "Show contractors »" at bounding box center [96, 158] width 99 height 21
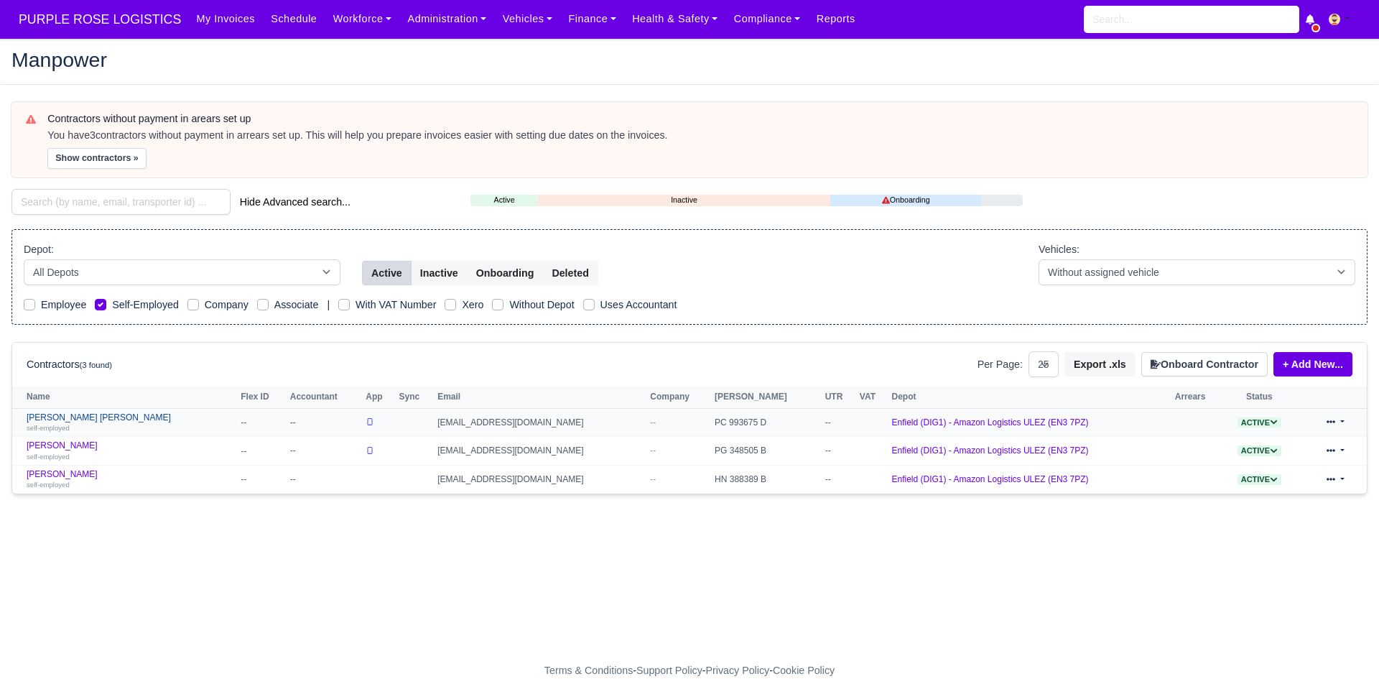
click at [78, 416] on link "Shaquille Dominic Amara self-employed" at bounding box center [130, 422] width 207 height 21
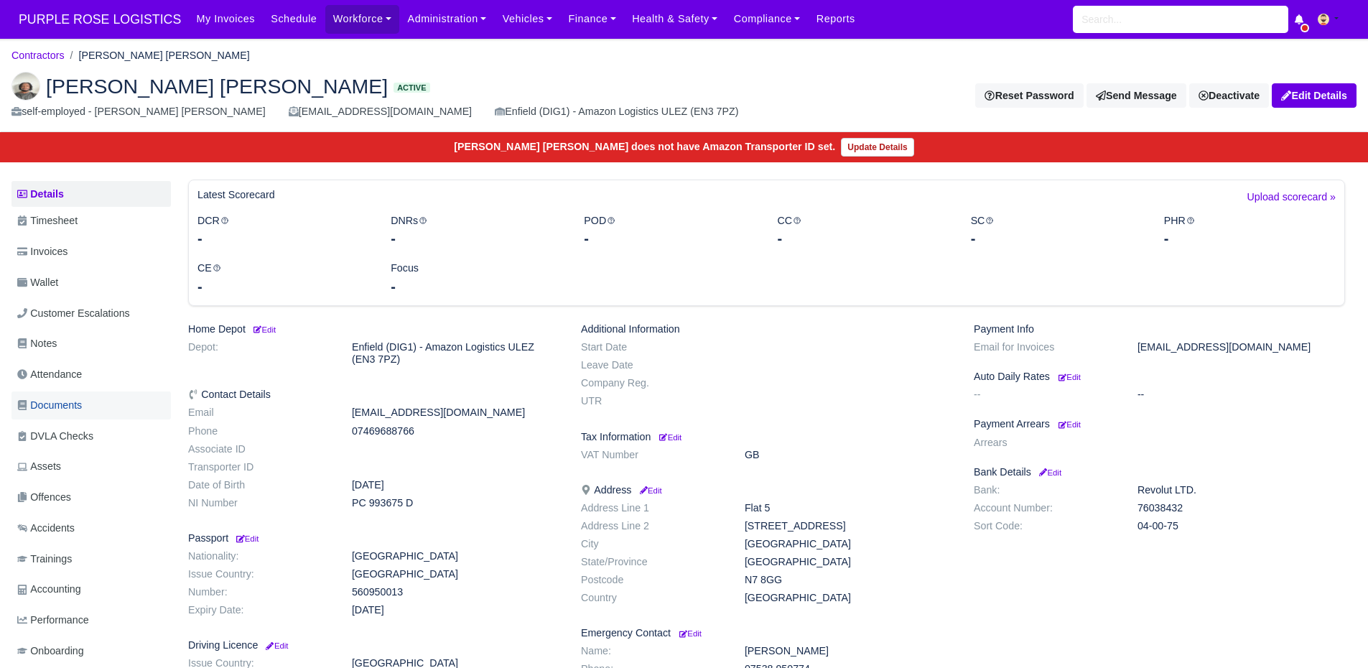
click at [95, 407] on link "Documents" at bounding box center [90, 406] width 159 height 28
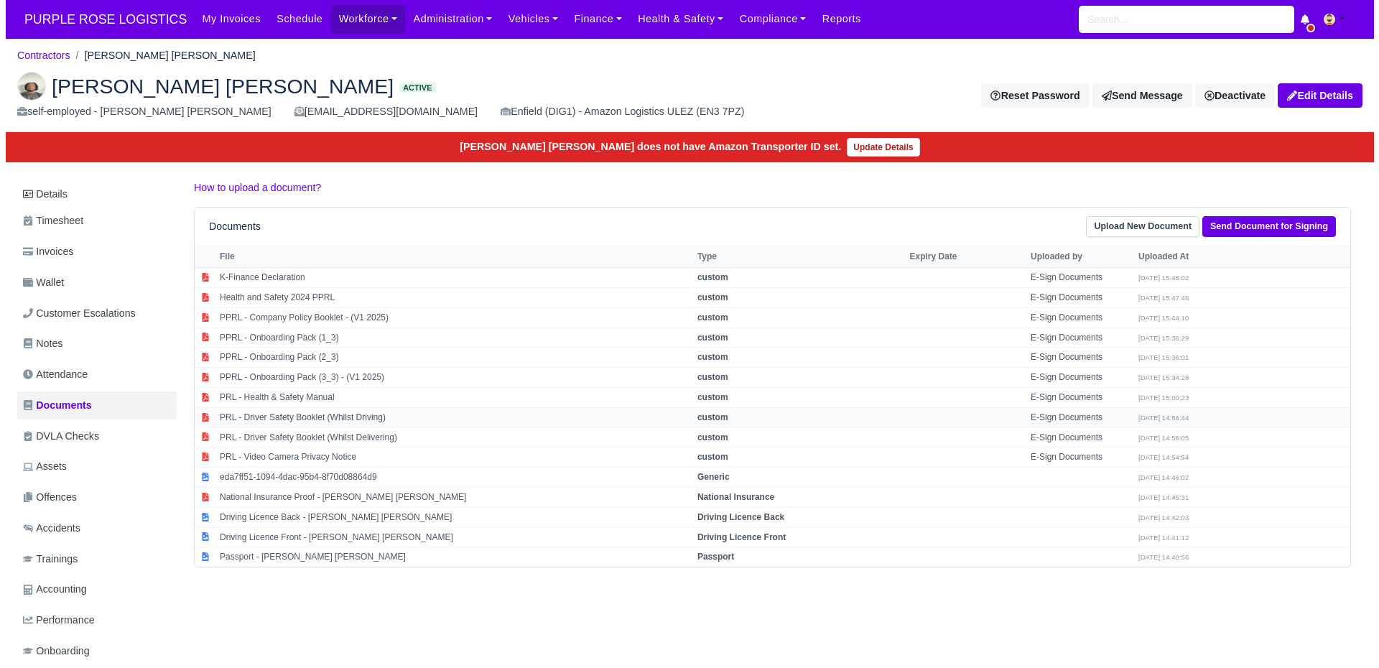
scroll to position [42, 0]
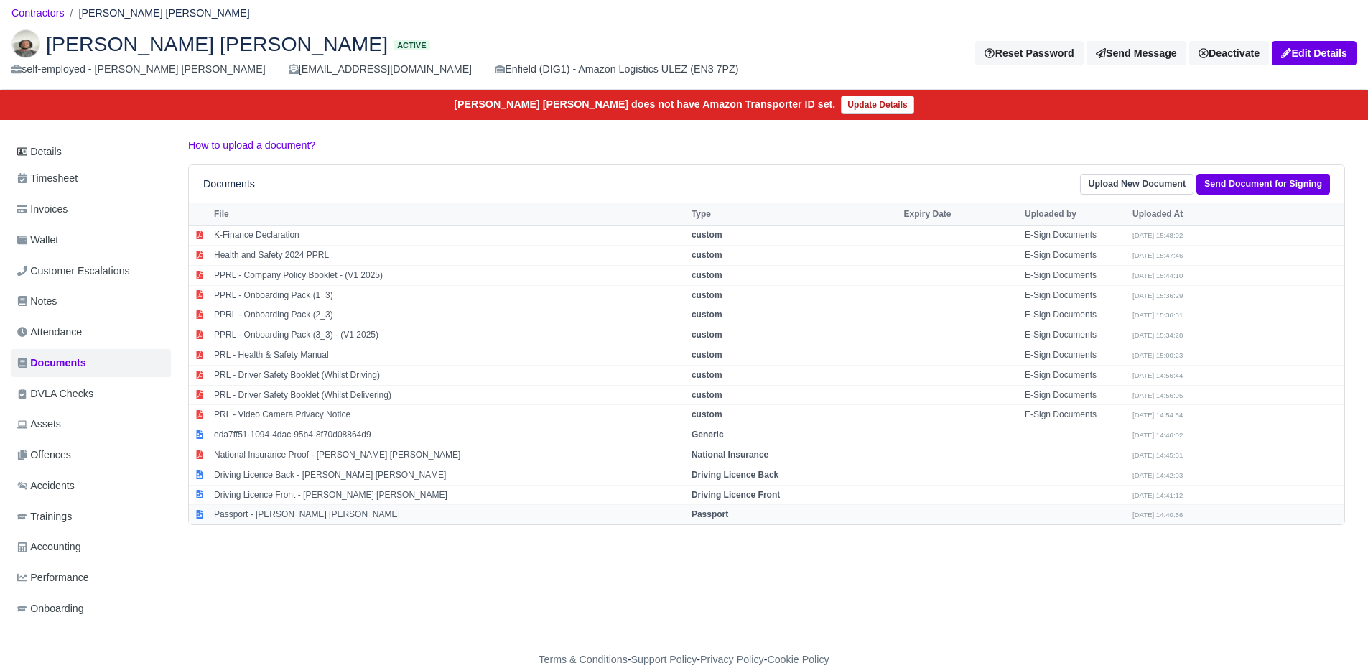
click at [386, 507] on td "Passport - [PERSON_NAME] [PERSON_NAME]" at bounding box center [449, 514] width 478 height 19
select select "passport"
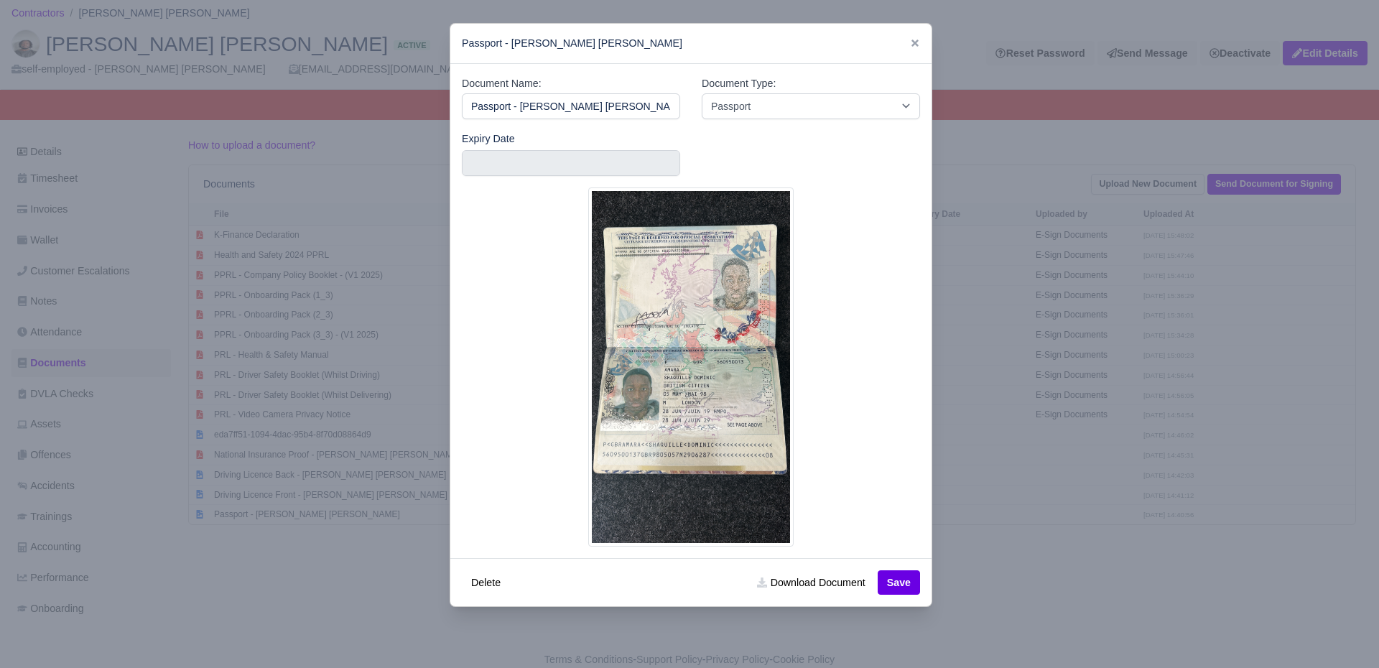
click at [374, 514] on div at bounding box center [689, 334] width 1379 height 668
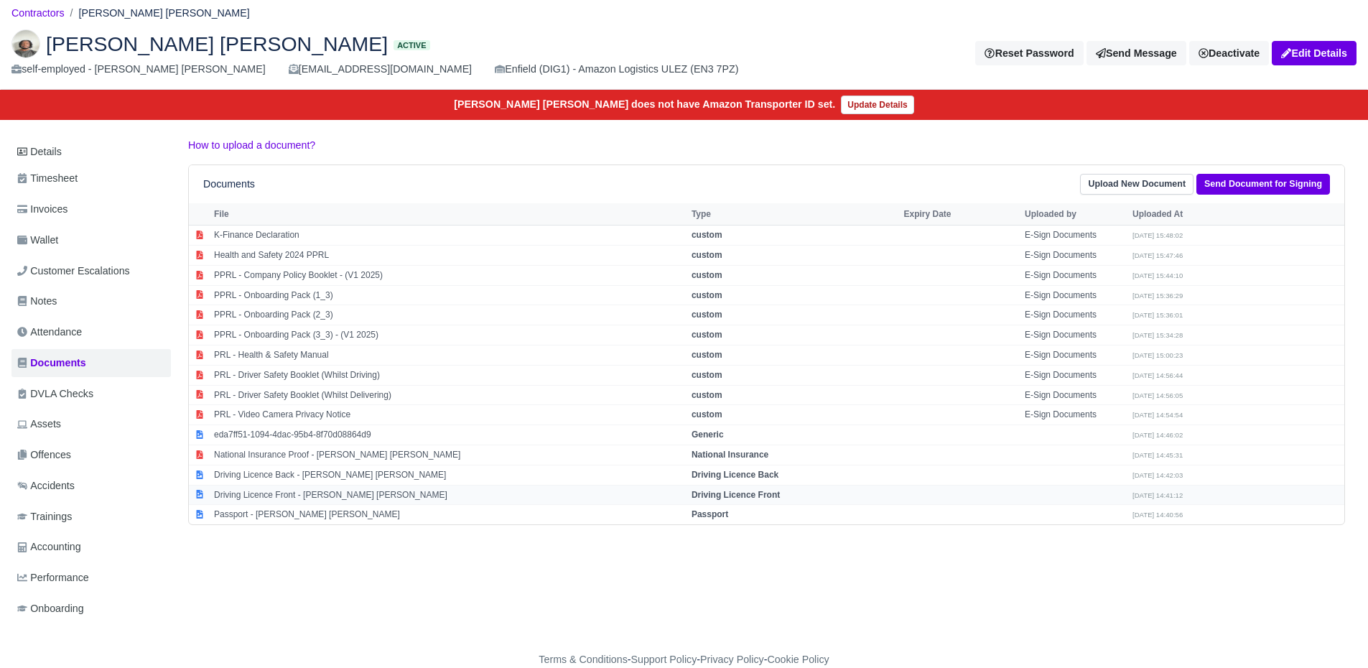
click at [351, 493] on td "Driving Licence Front - [PERSON_NAME] [PERSON_NAME]" at bounding box center [449, 495] width 478 height 20
select select "driving-licence-front"
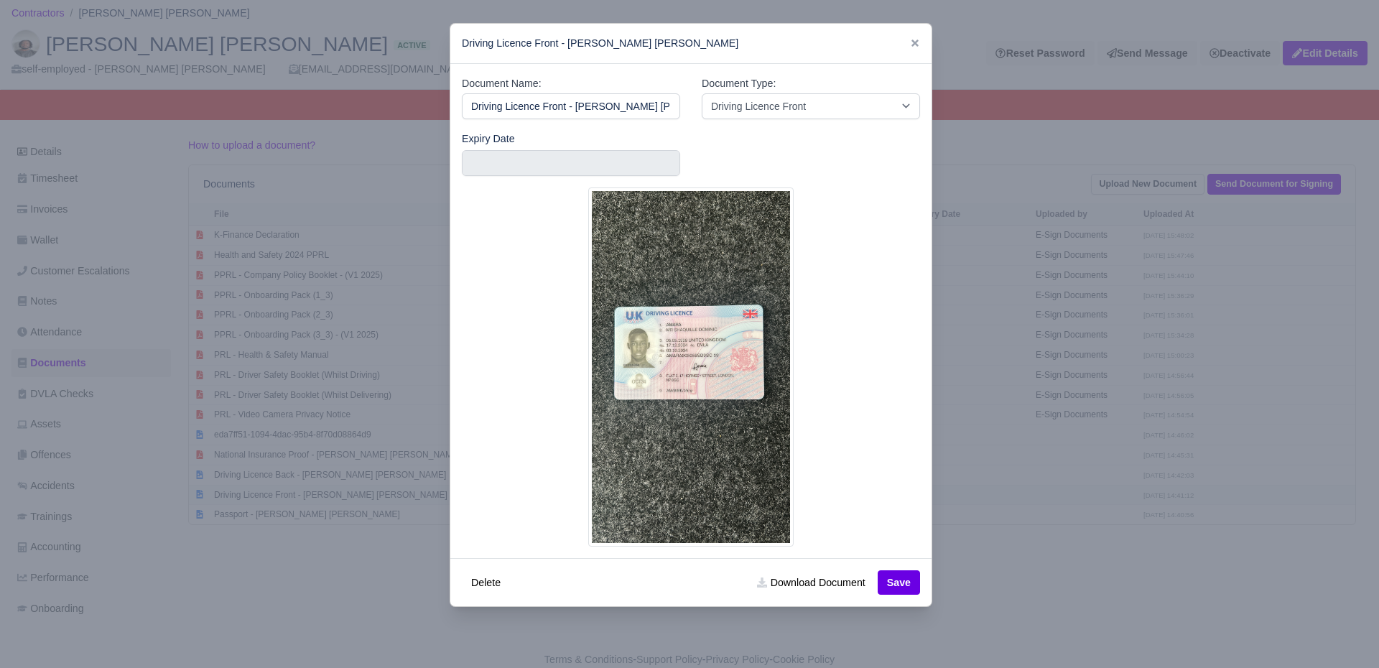
scroll to position [0, 15]
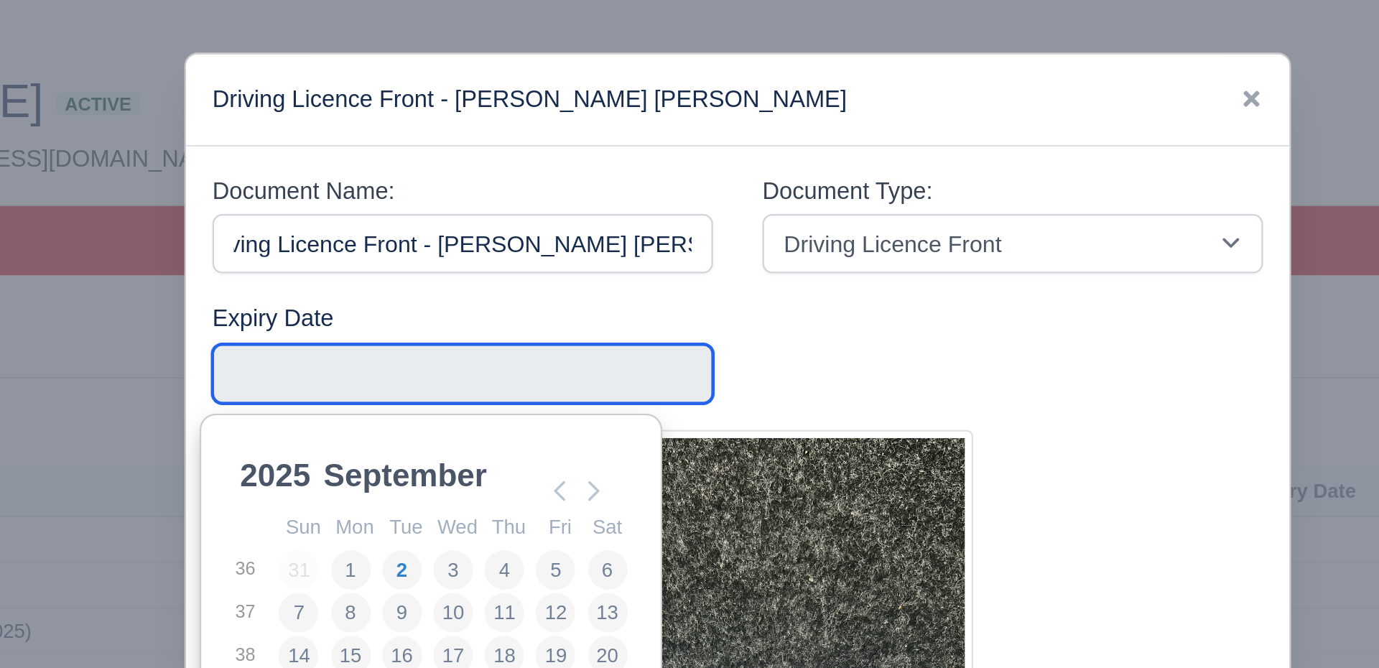
click at [485, 154] on input "Use the arrow keys to pick a date" at bounding box center [571, 163] width 218 height 26
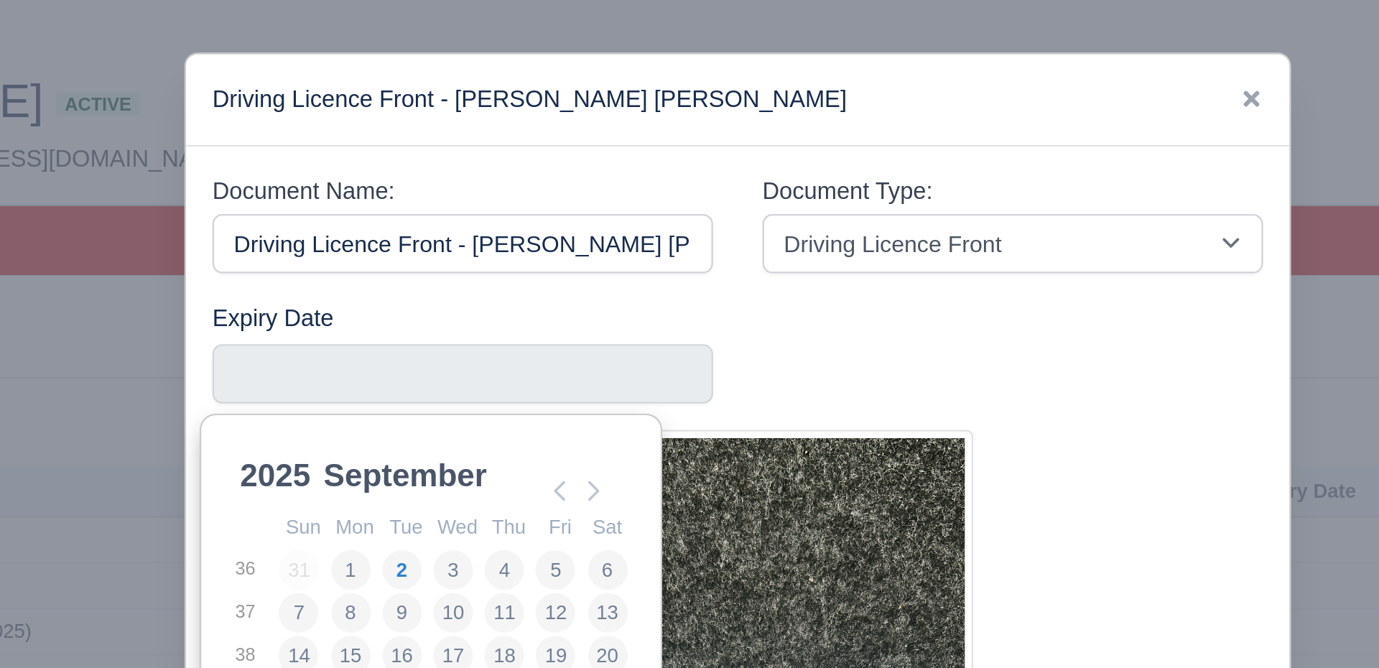
click at [489, 200] on select "2025 2026 2027 2028 2029 2030 2031 2032 2033 2034 2035 2036 2037 2038 2039 2040…" at bounding box center [503, 215] width 65 height 30
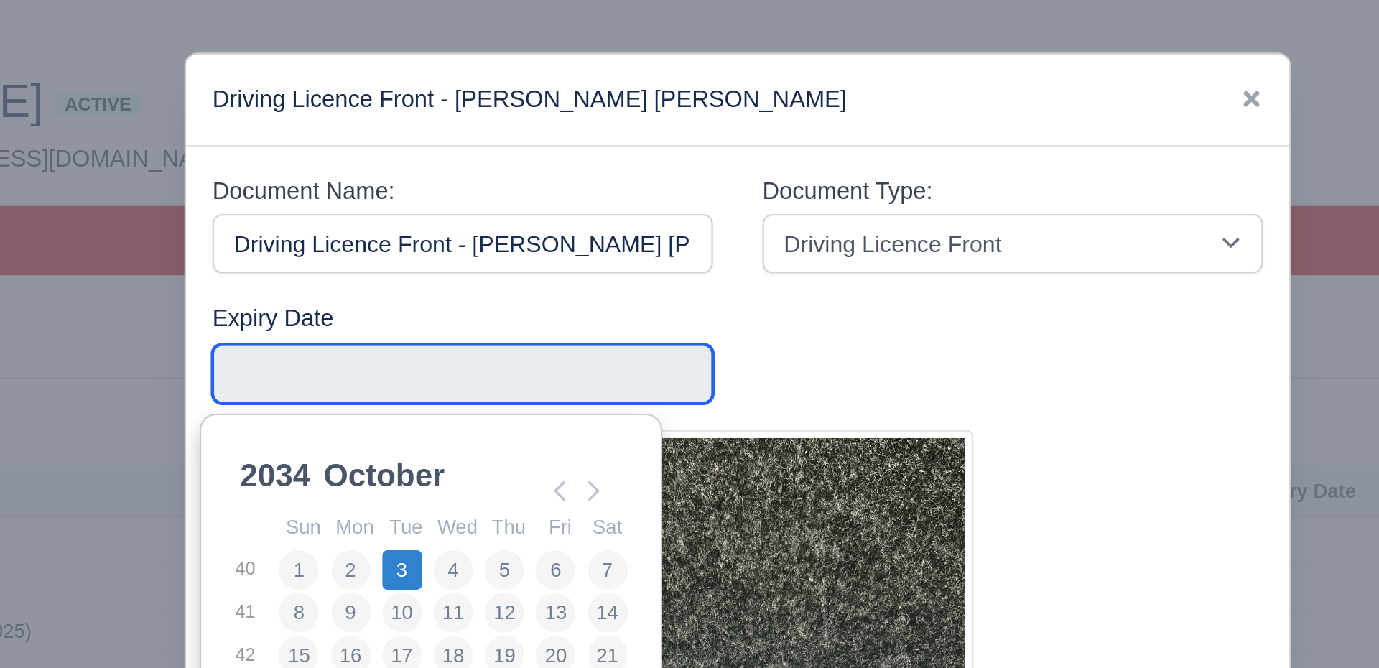
type input "2034-10-03"
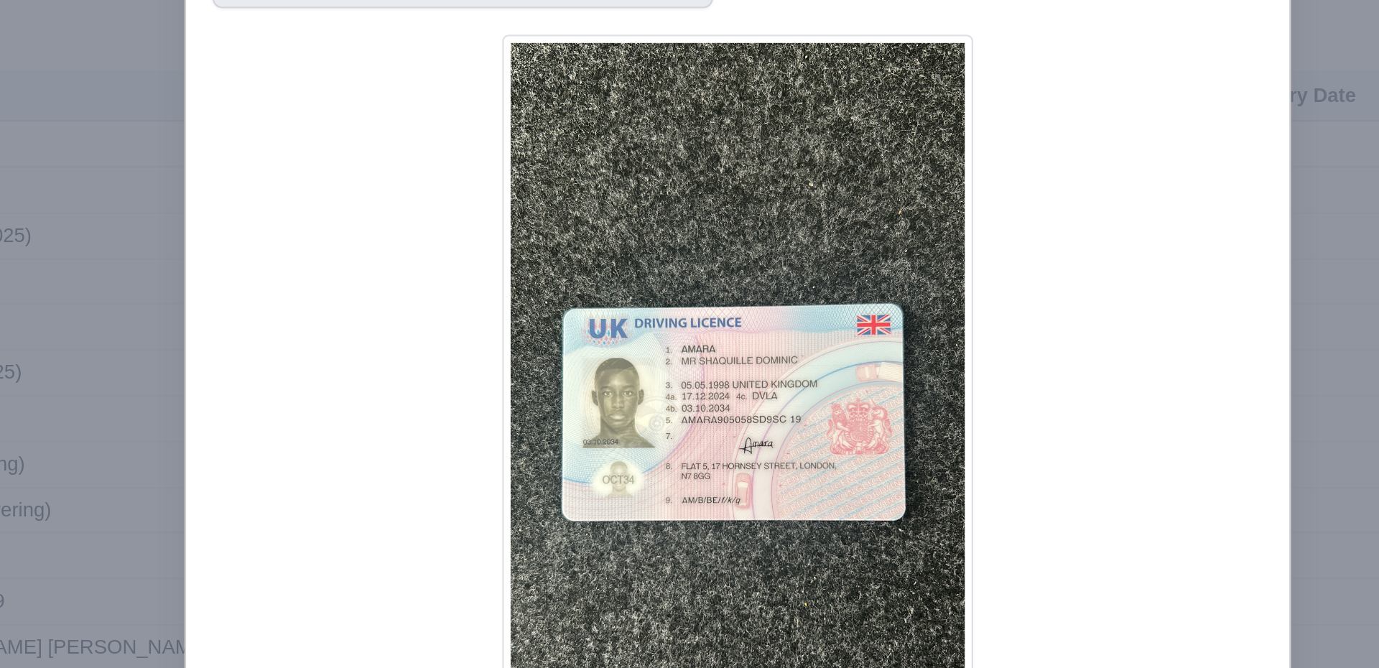
scroll to position [42, 0]
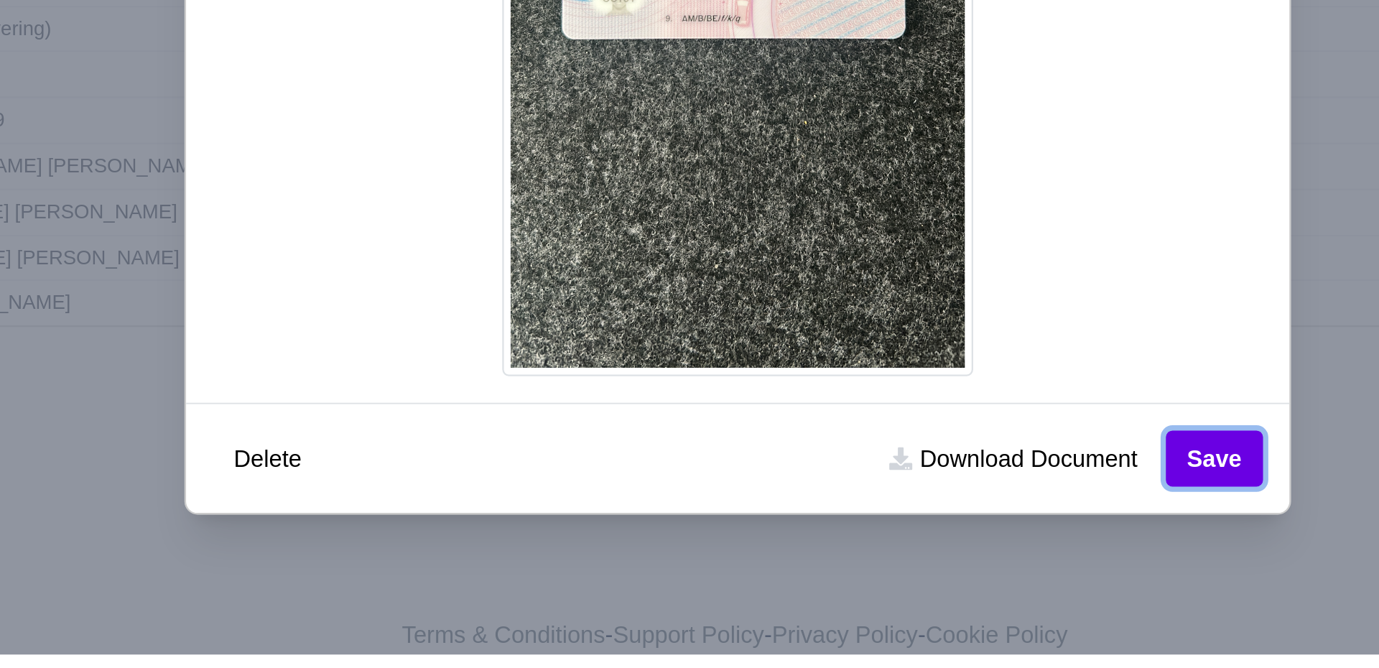
click at [884, 576] on button "Save" at bounding box center [899, 582] width 42 height 24
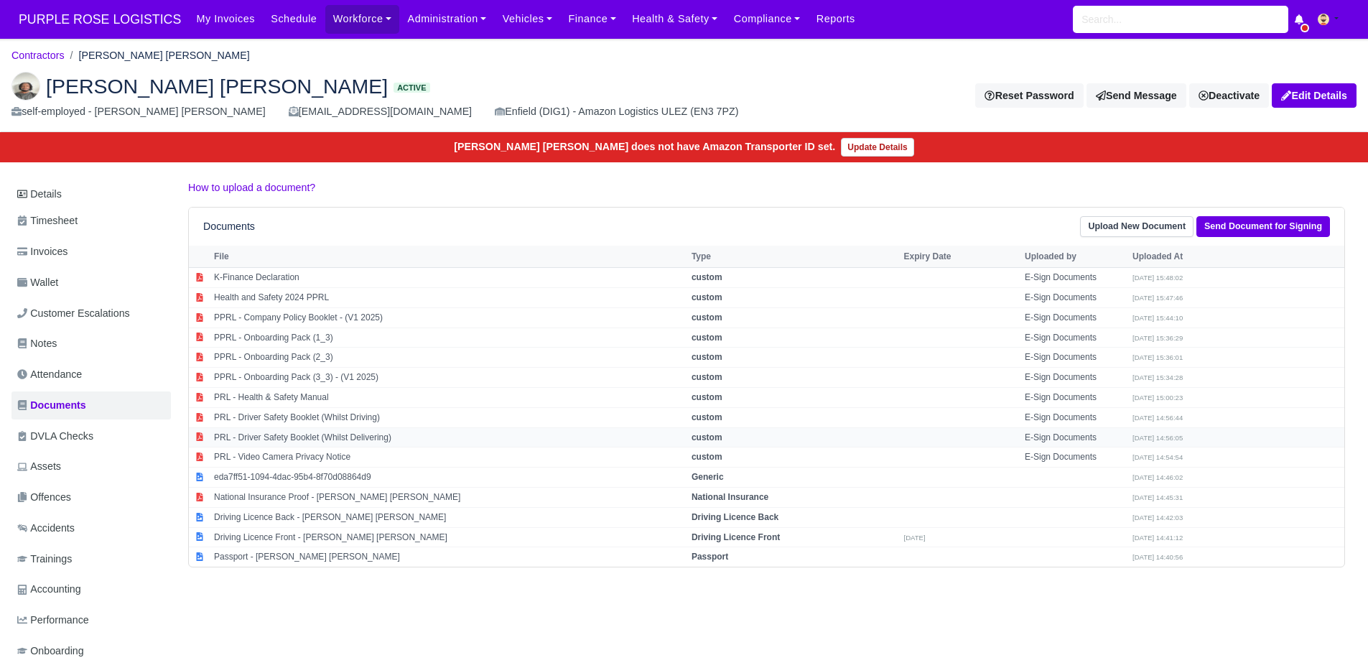
scroll to position [0, 6]
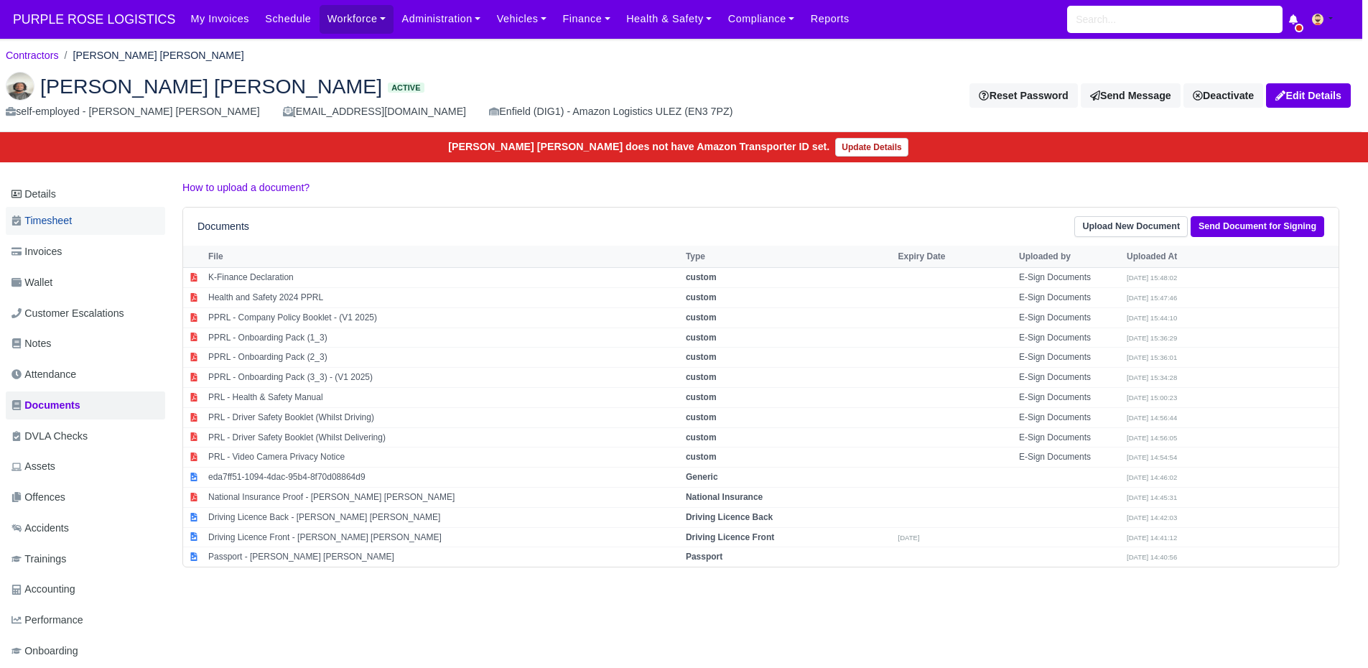
click at [101, 210] on link "Timesheet" at bounding box center [85, 221] width 159 height 28
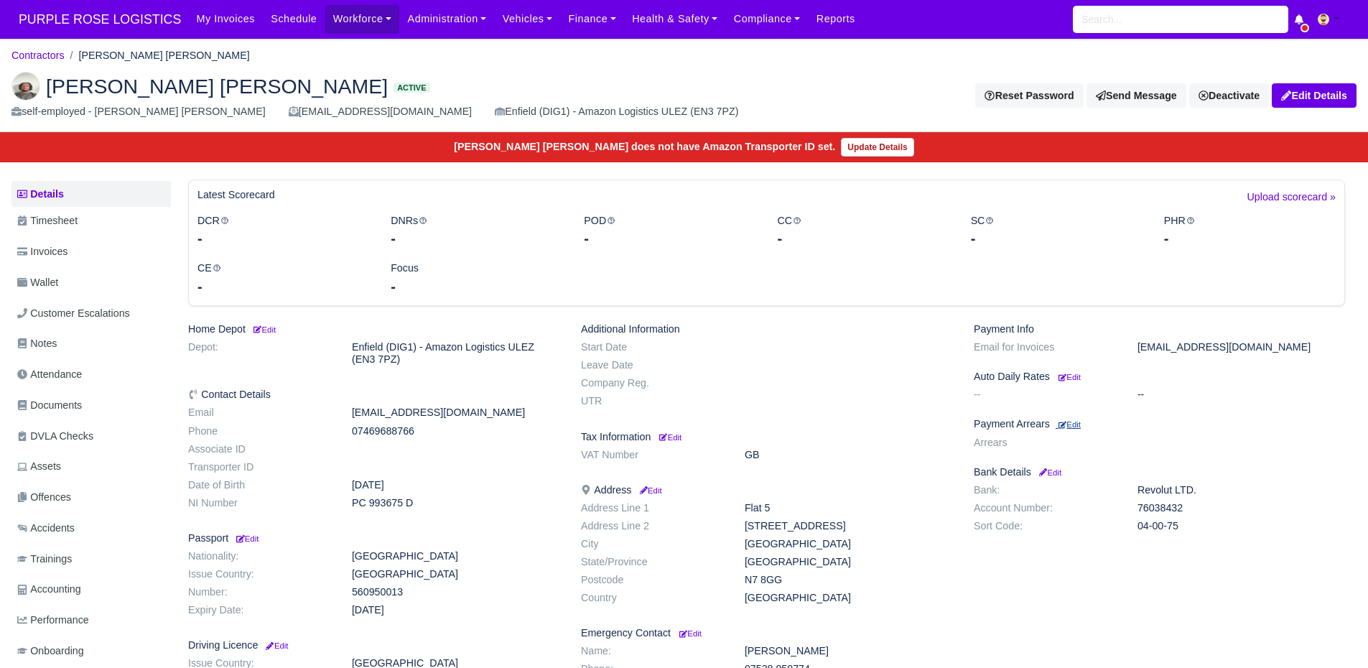
click at [1079, 426] on small "Edit" at bounding box center [1070, 424] width 22 height 9
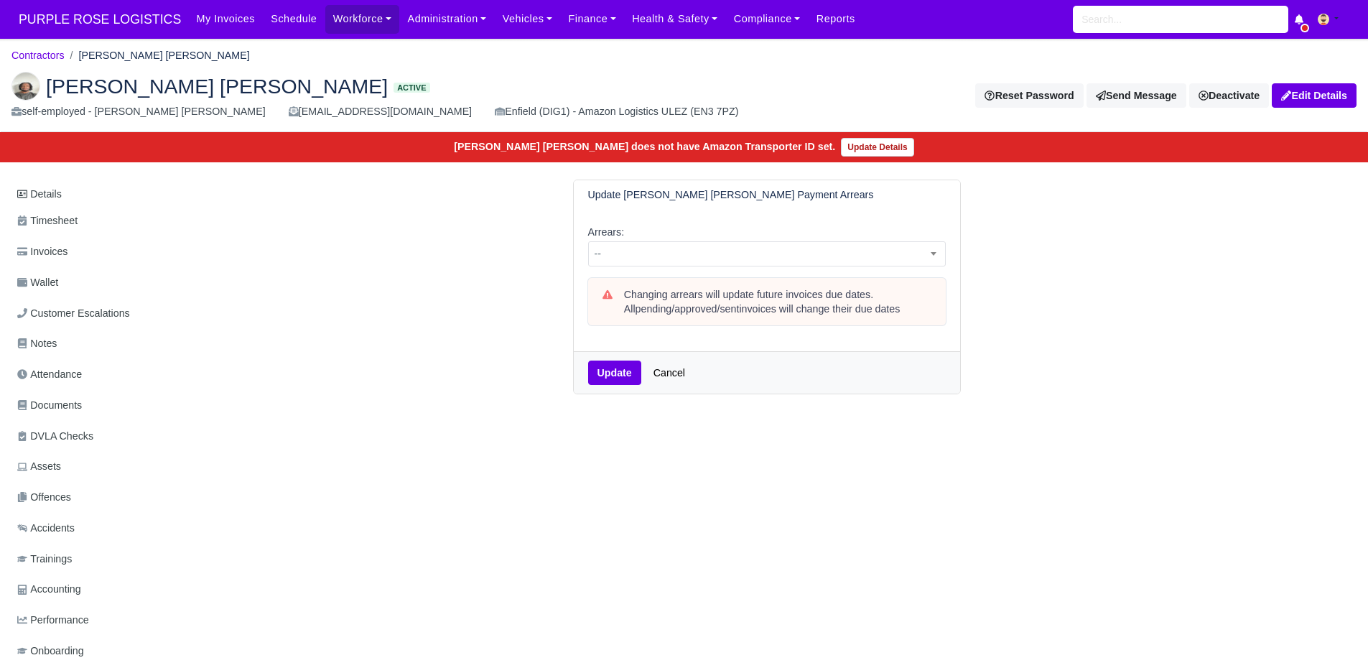
click at [662, 228] on div "Arrears: -- 1 week 2 weeks 3 weeks 4 weeks 5 weeks 6 weeks 7 weeks 8 weeks 9 we…" at bounding box center [767, 245] width 358 height 43
click at [654, 254] on span "--" at bounding box center [767, 254] width 356 height 18
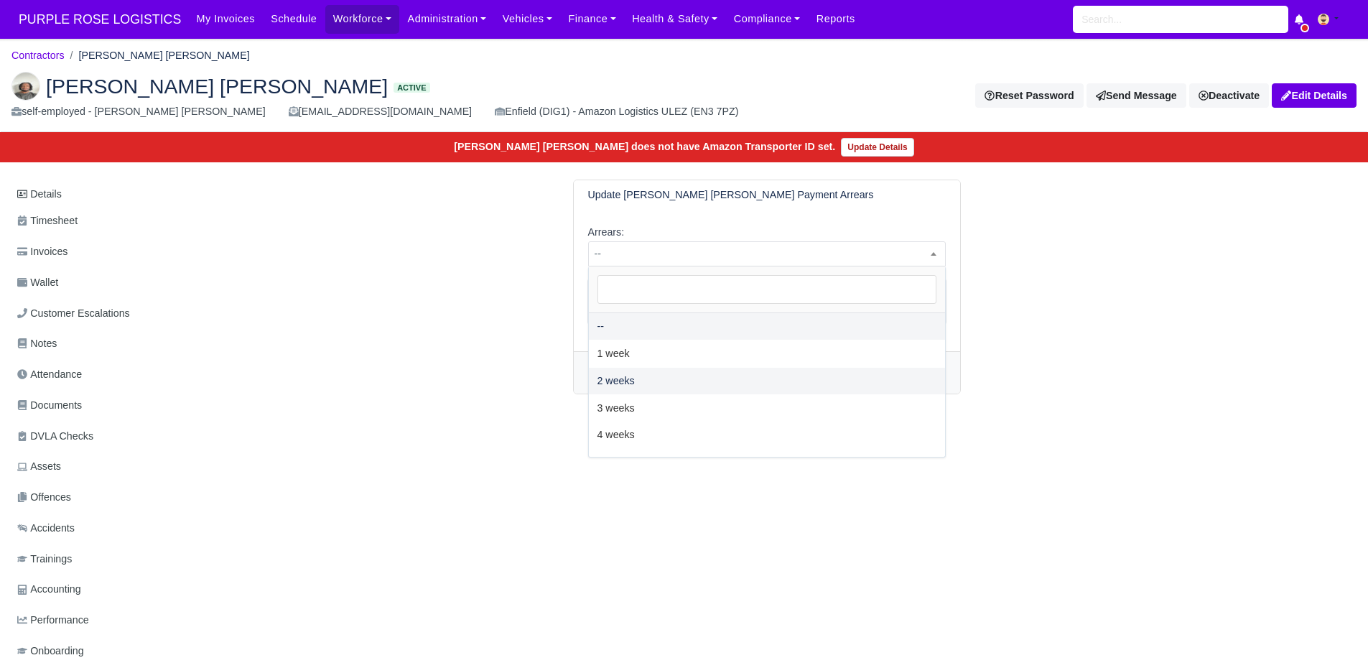
select select "2W"
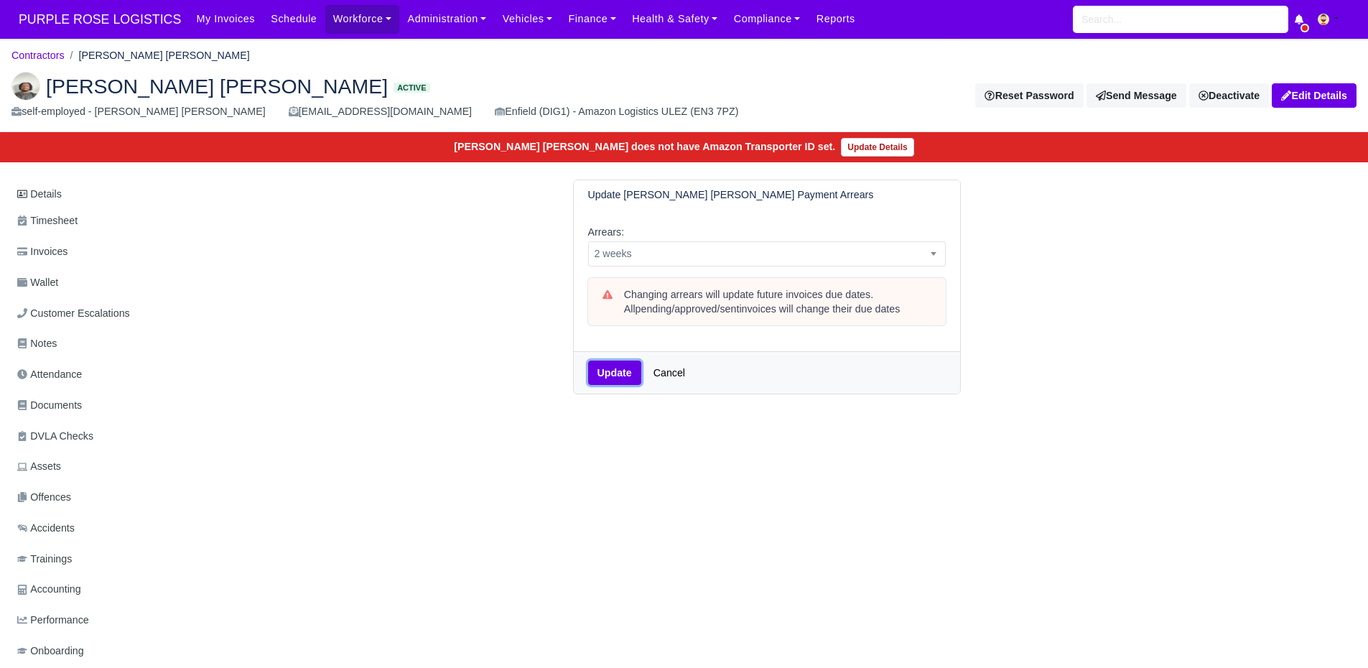
click at [608, 371] on button "Update" at bounding box center [614, 373] width 53 height 24
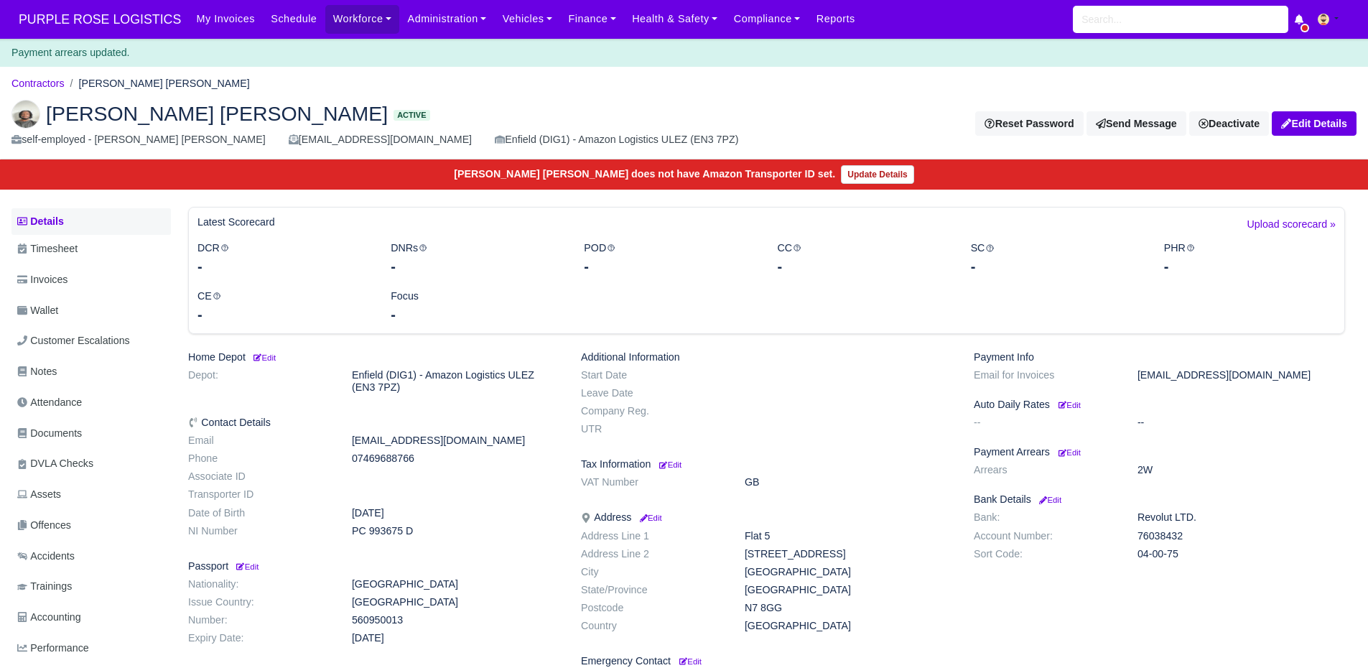
click at [66, 225] on link "Details" at bounding box center [90, 221] width 159 height 27
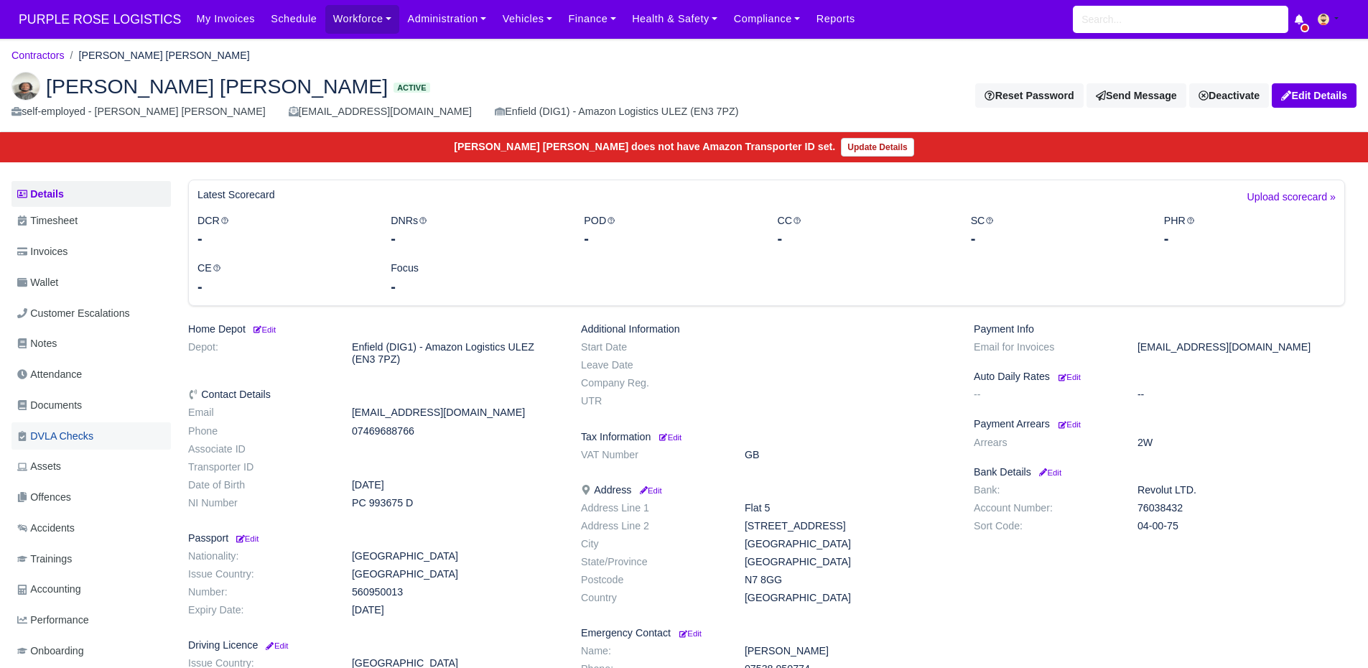
click at [65, 433] on span "DVLA Checks" at bounding box center [55, 436] width 76 height 17
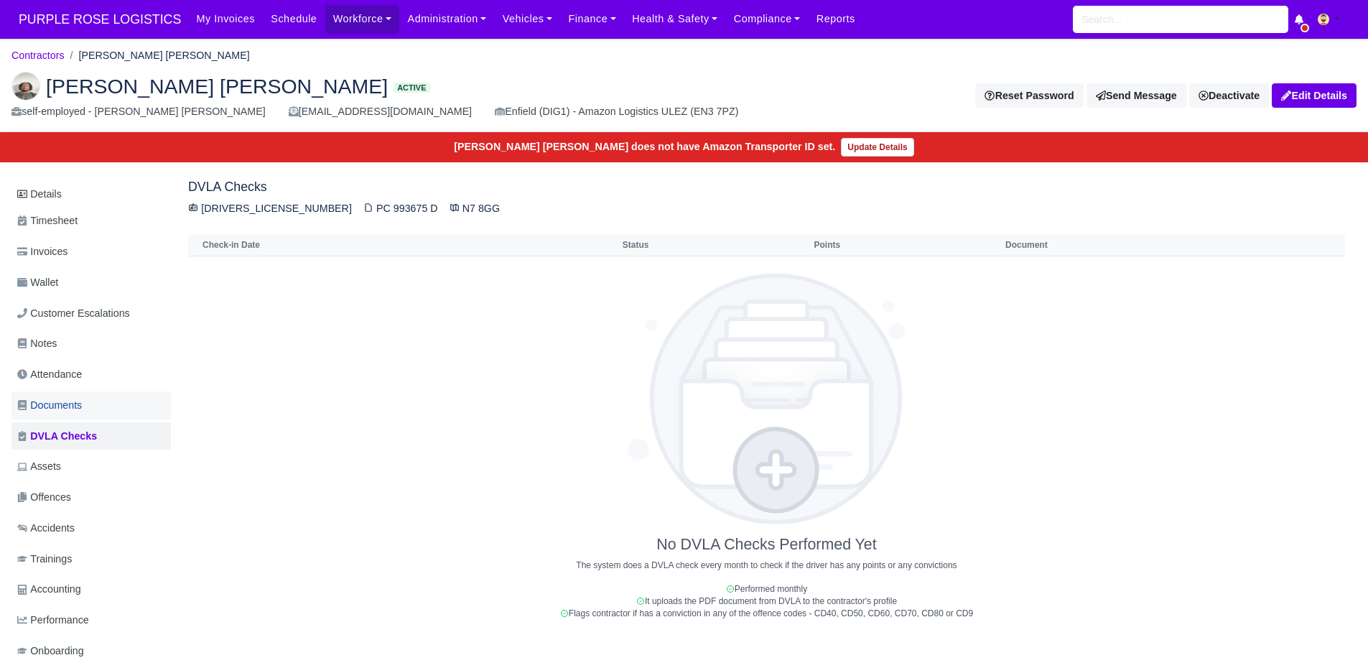
click at [95, 397] on link "Documents" at bounding box center [90, 406] width 159 height 28
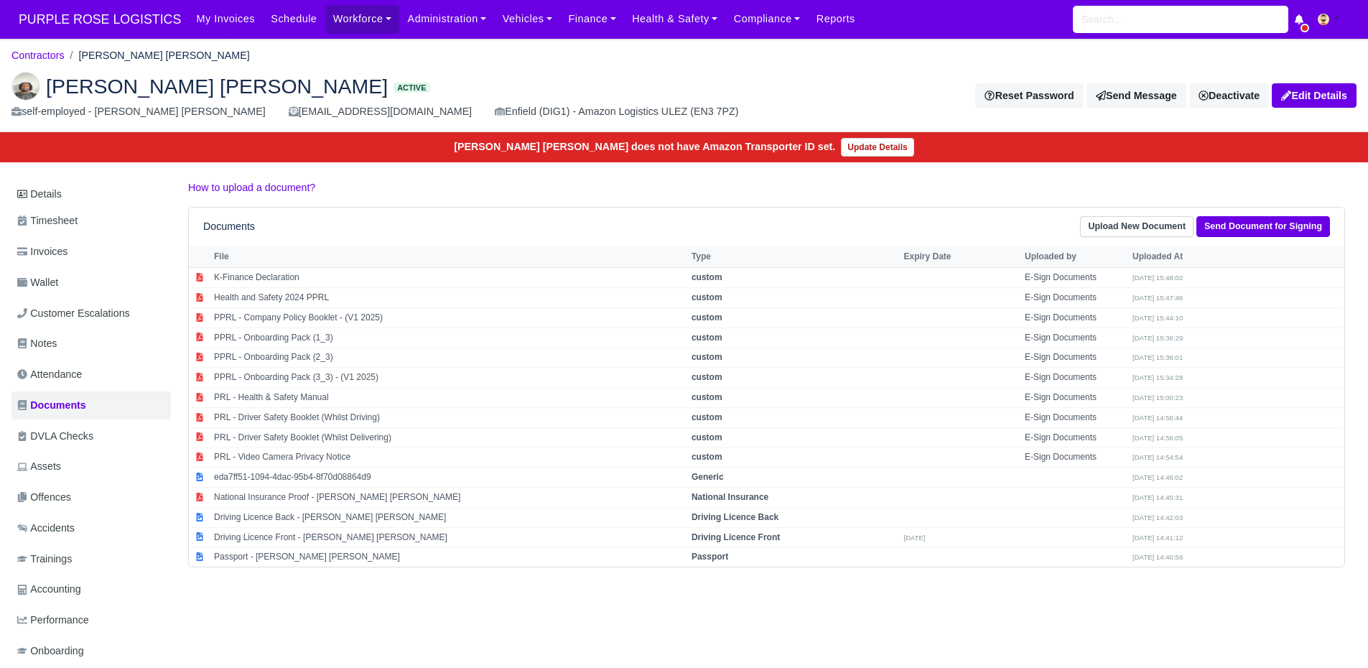
scroll to position [42, 0]
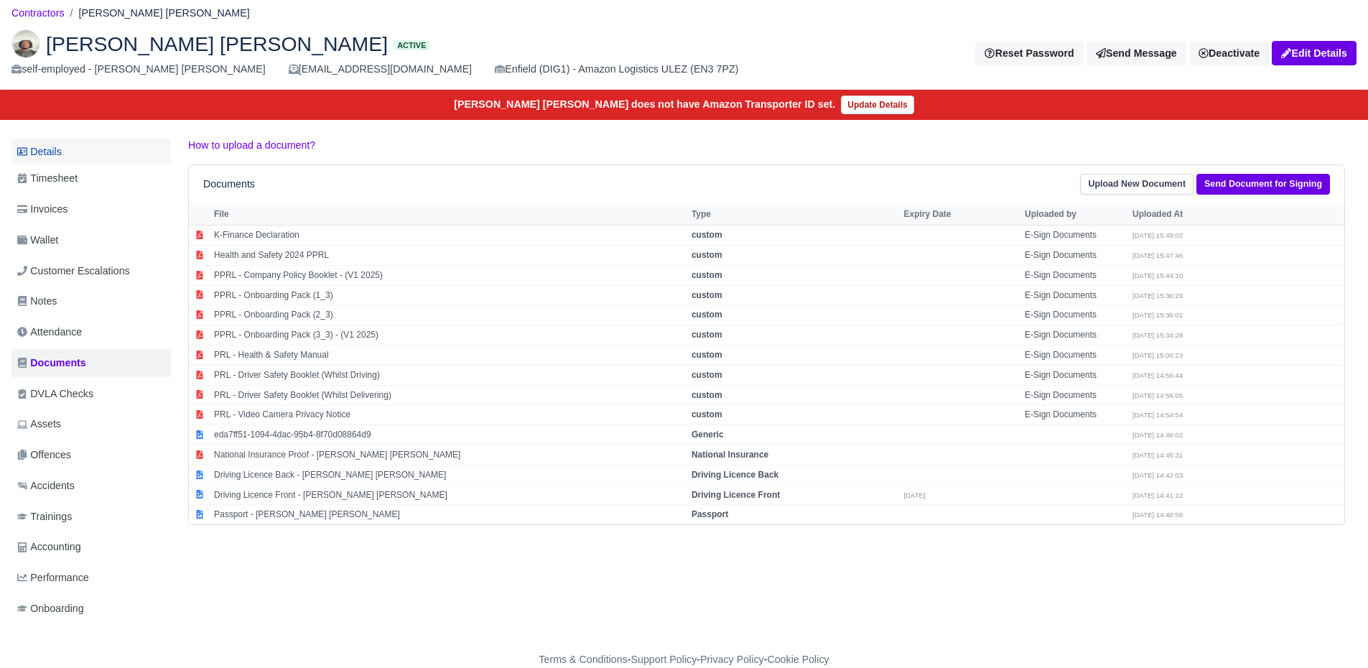
click at [79, 159] on link "Details" at bounding box center [90, 152] width 159 height 27
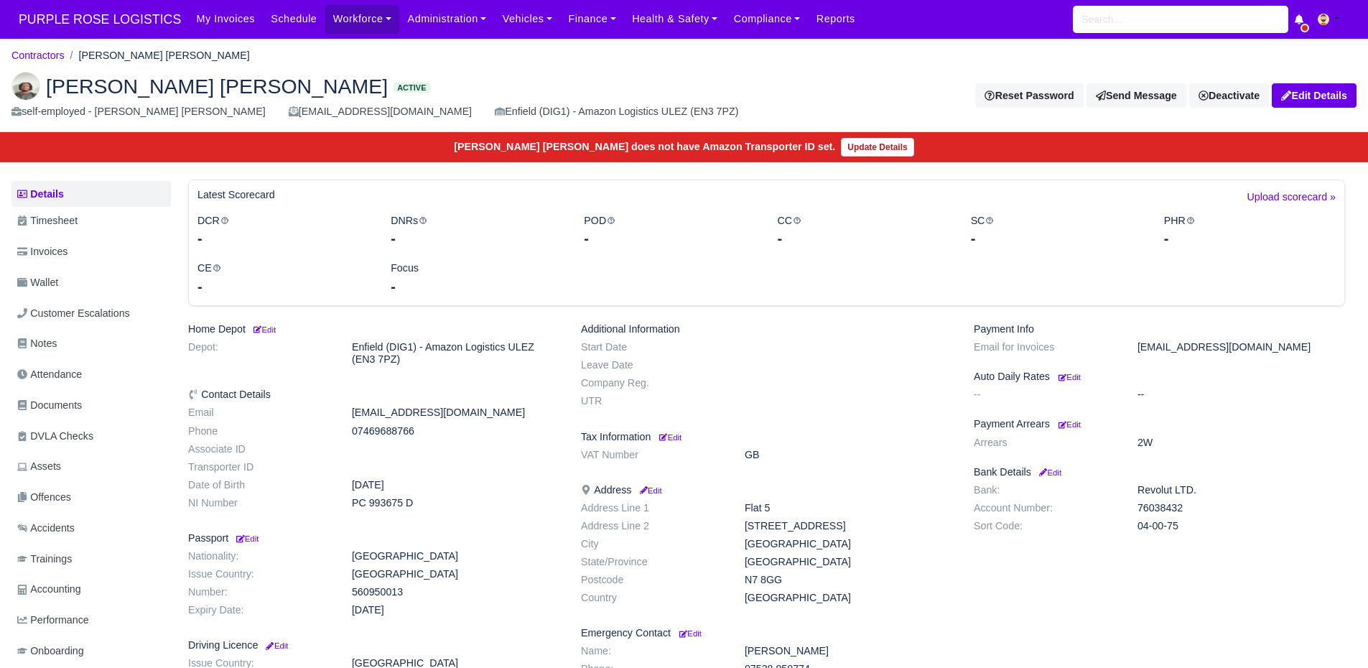
scroll to position [134, 0]
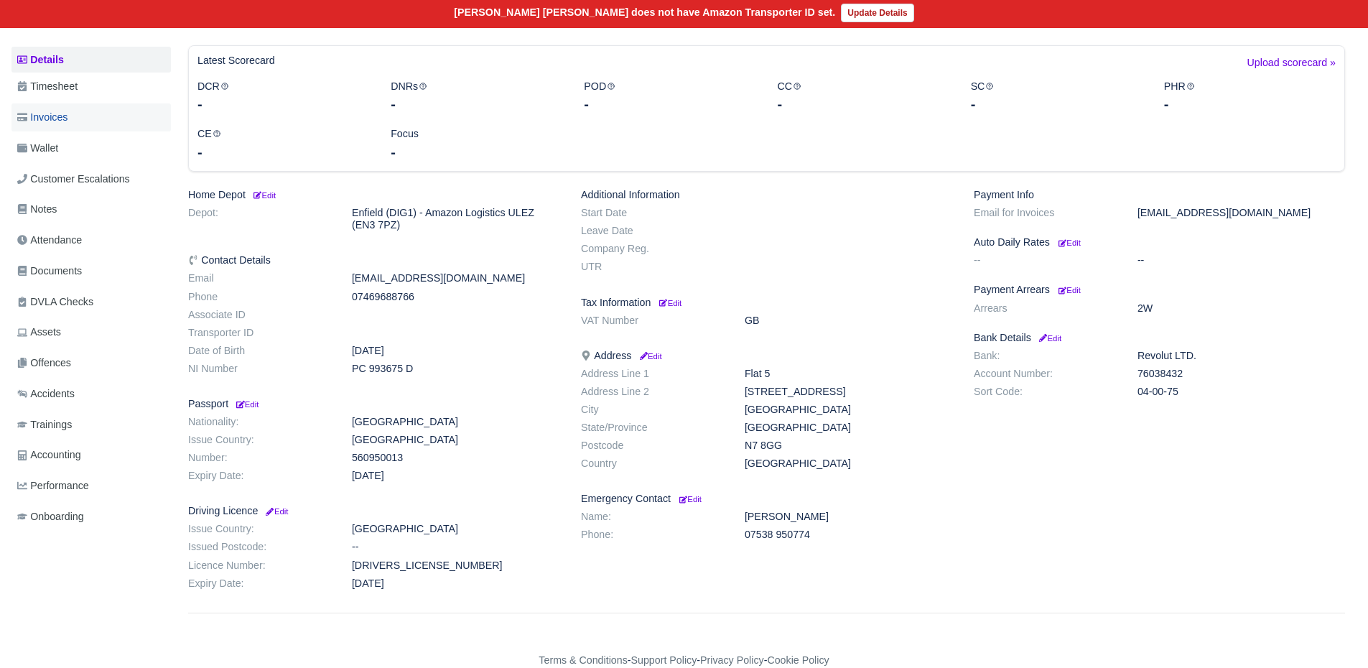
click at [67, 128] on link "Invoices" at bounding box center [90, 117] width 159 height 28
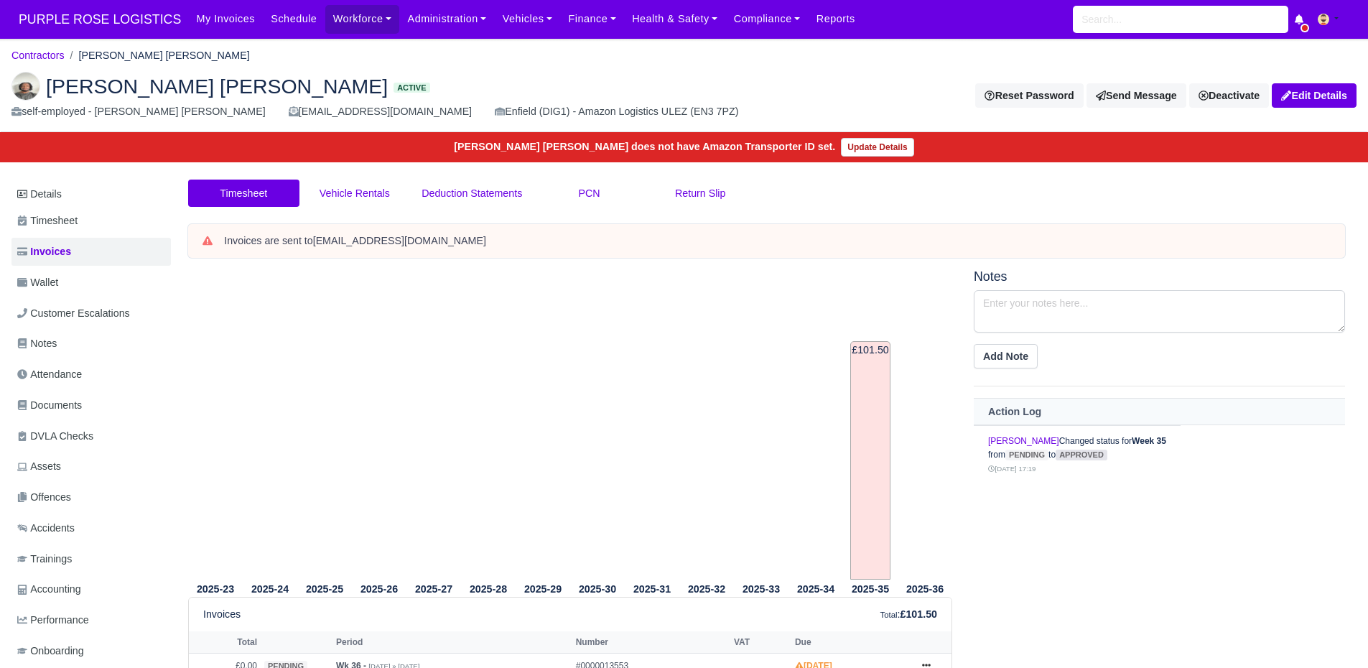
scroll to position [1, 0]
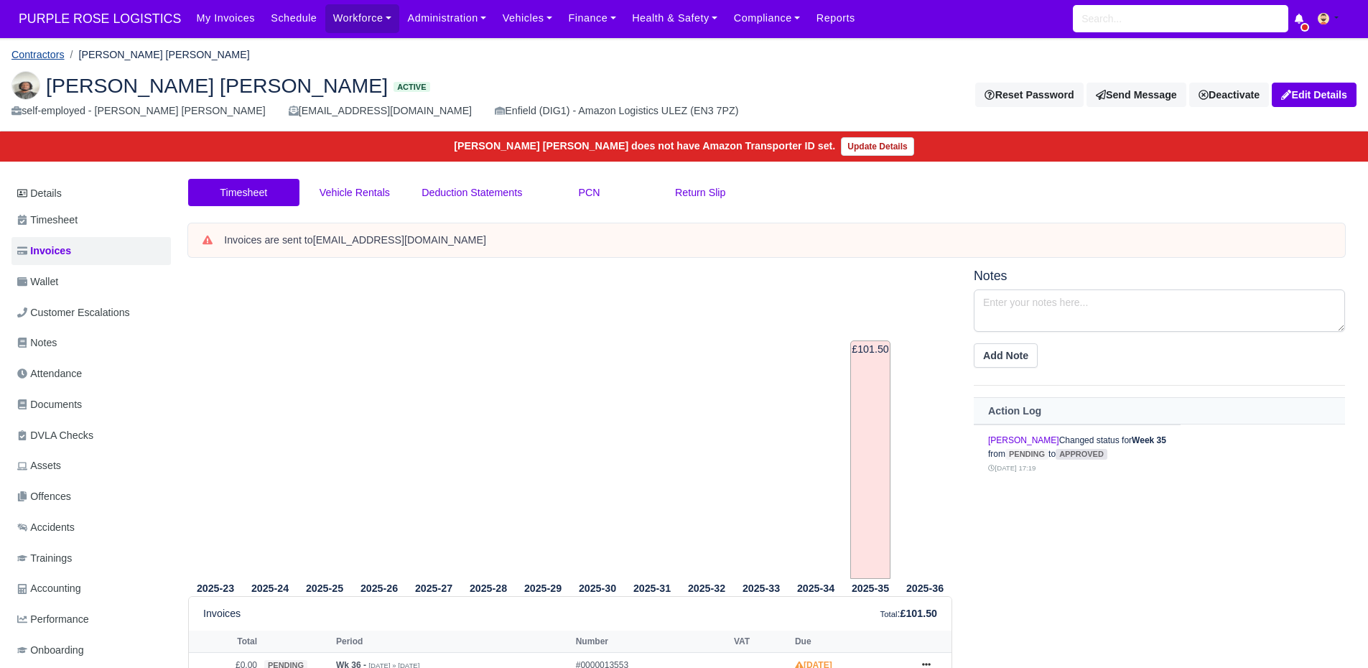
click at [62, 54] on link "Contractors" at bounding box center [37, 54] width 53 height 11
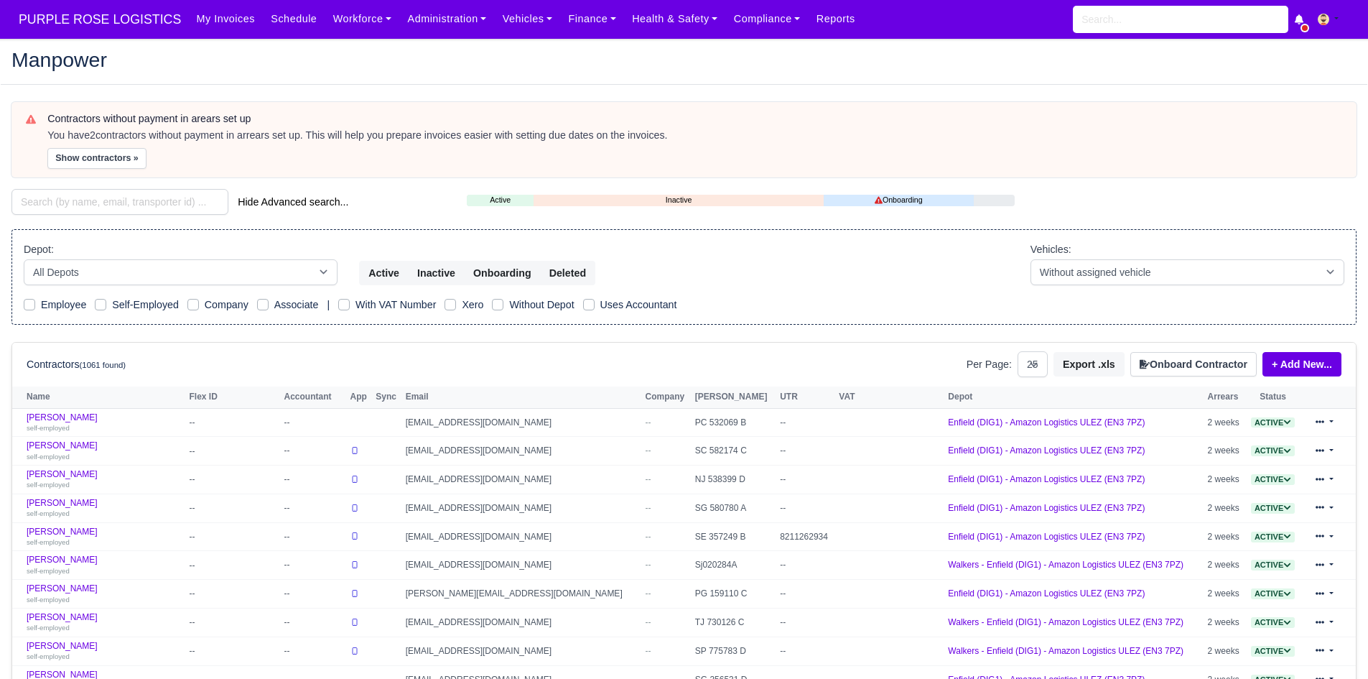
select select "25"
click at [82, 152] on button "Show contractors »" at bounding box center [96, 158] width 99 height 21
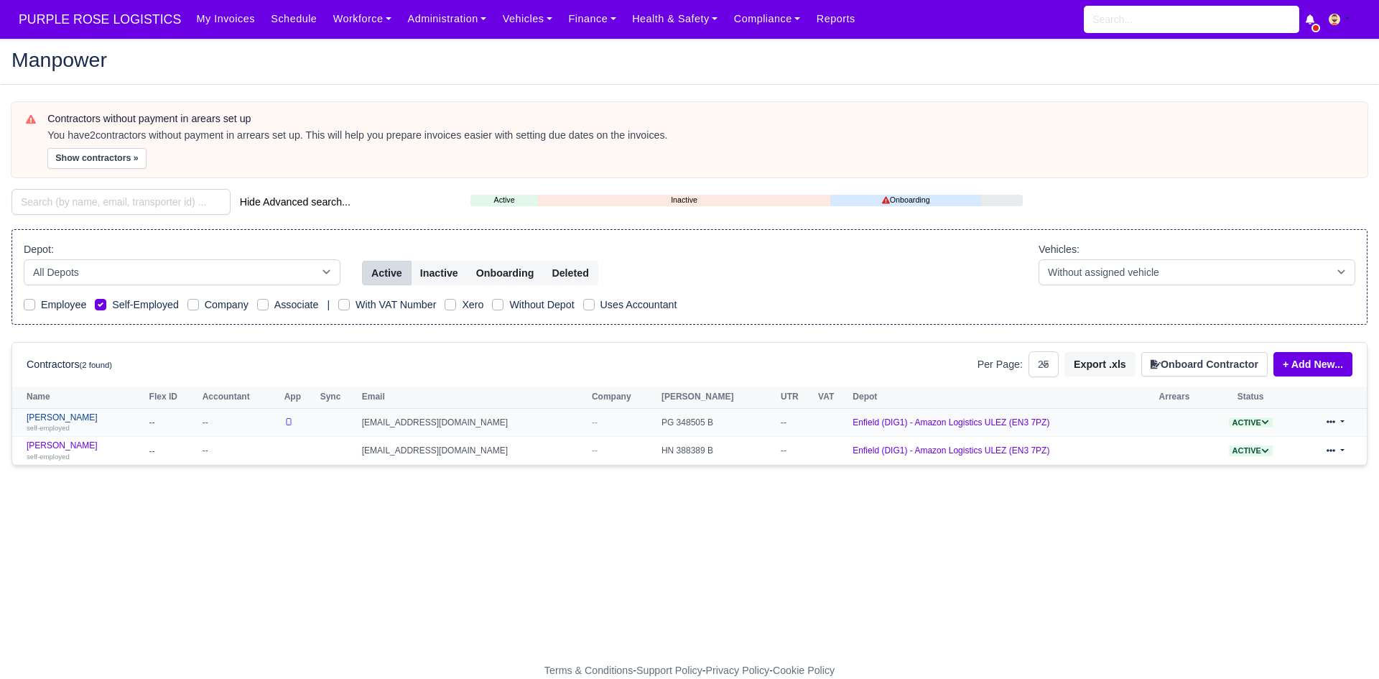
click at [43, 426] on small "self-employed" at bounding box center [48, 428] width 43 height 8
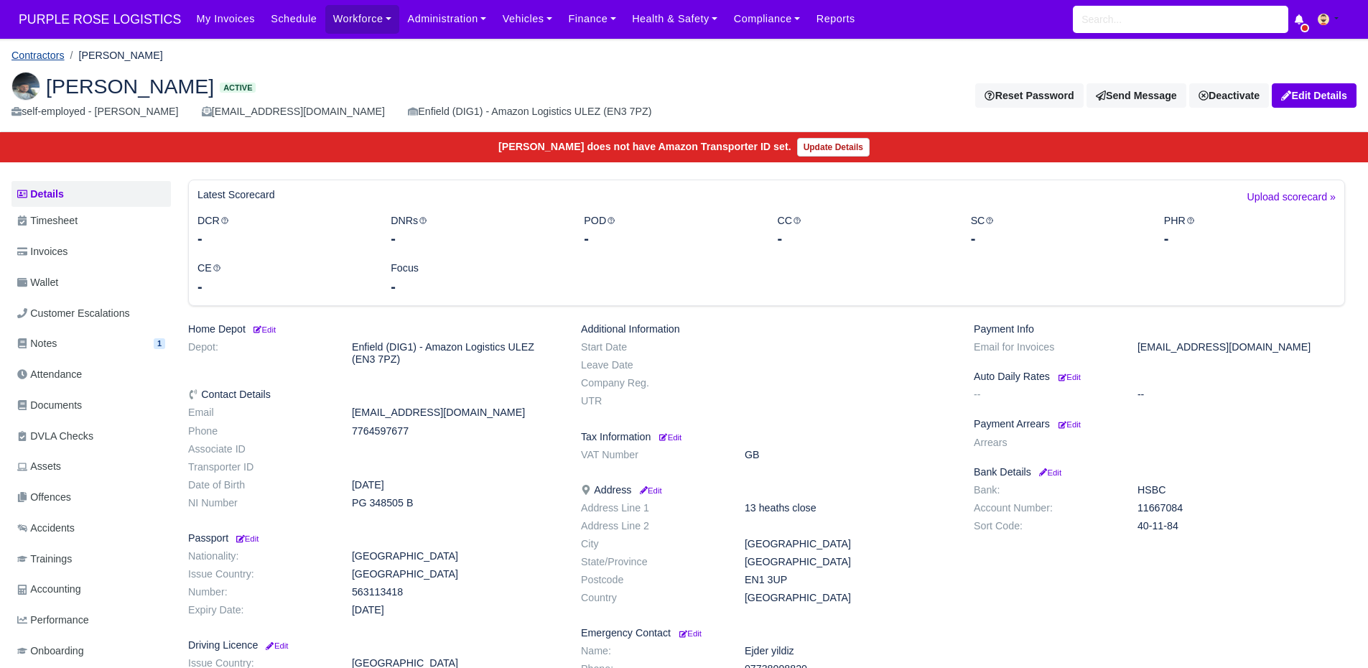
click at [48, 51] on link "Contractors" at bounding box center [37, 55] width 53 height 11
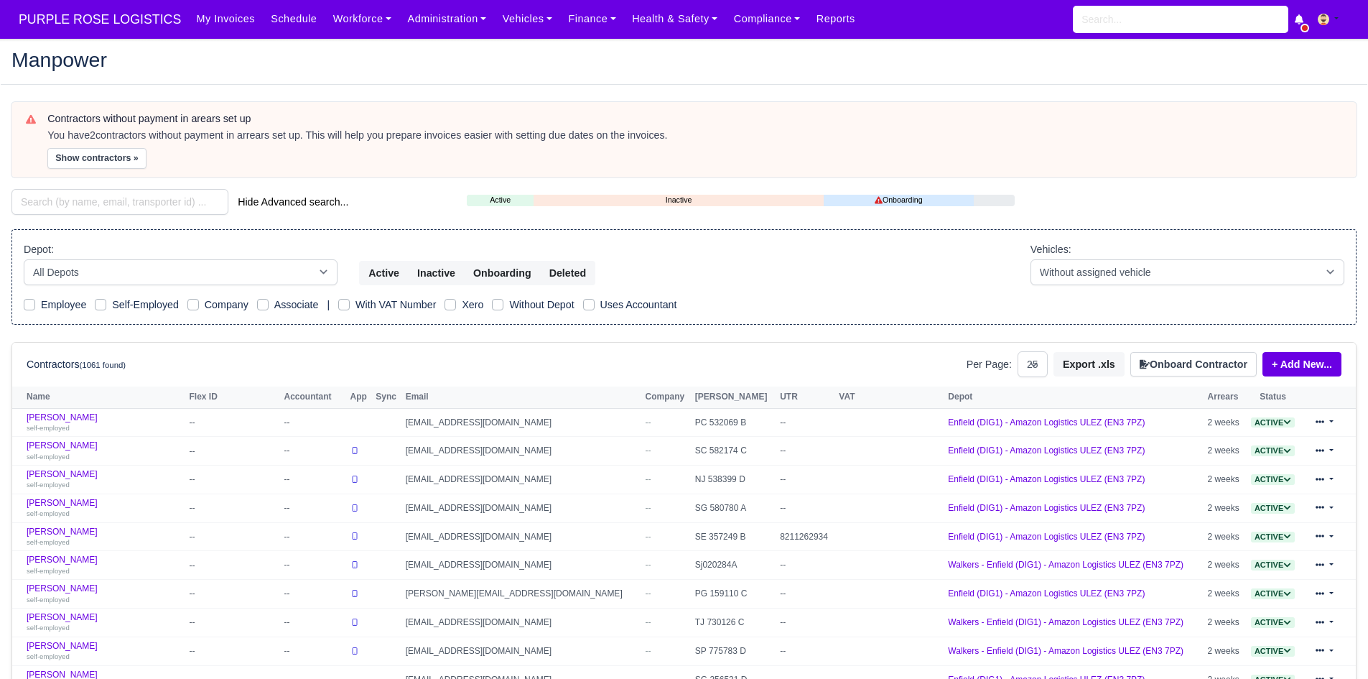
select select "25"
click at [97, 159] on button "Show contractors »" at bounding box center [96, 158] width 99 height 21
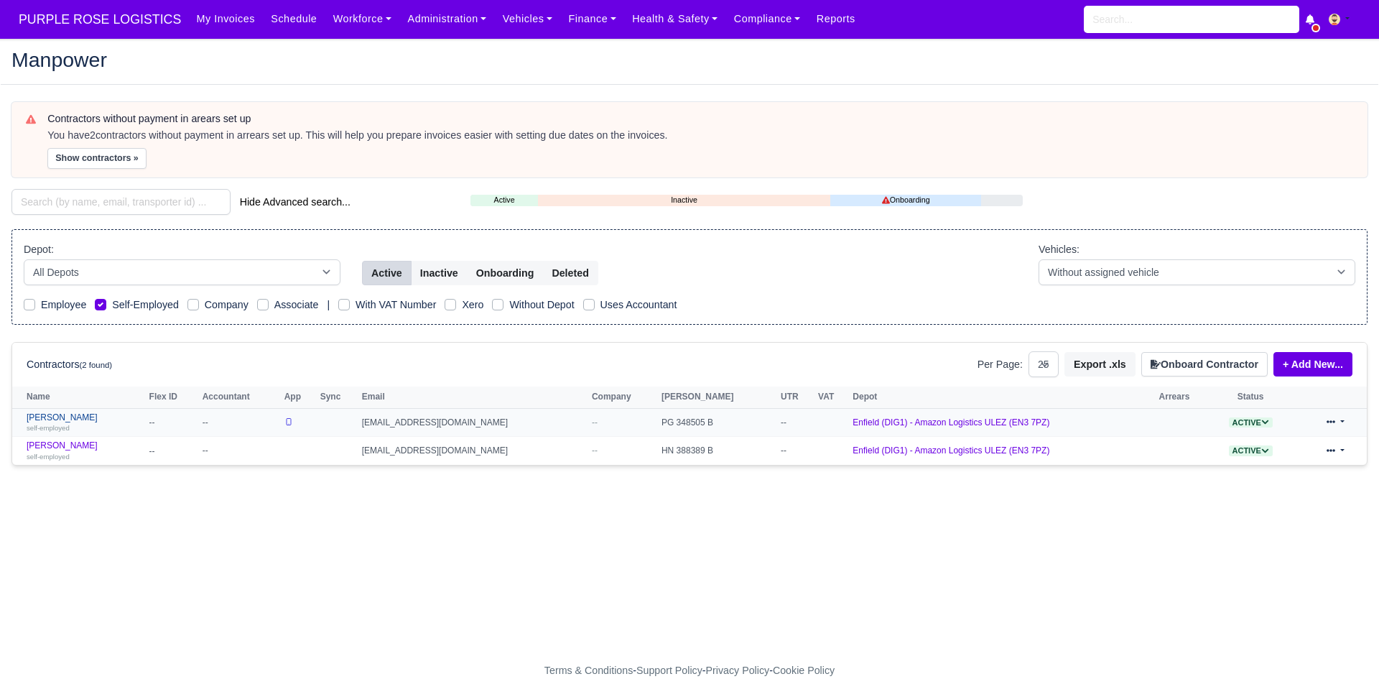
click at [65, 412] on link "Tugay Yildiz self-employed" at bounding box center [85, 422] width 116 height 21
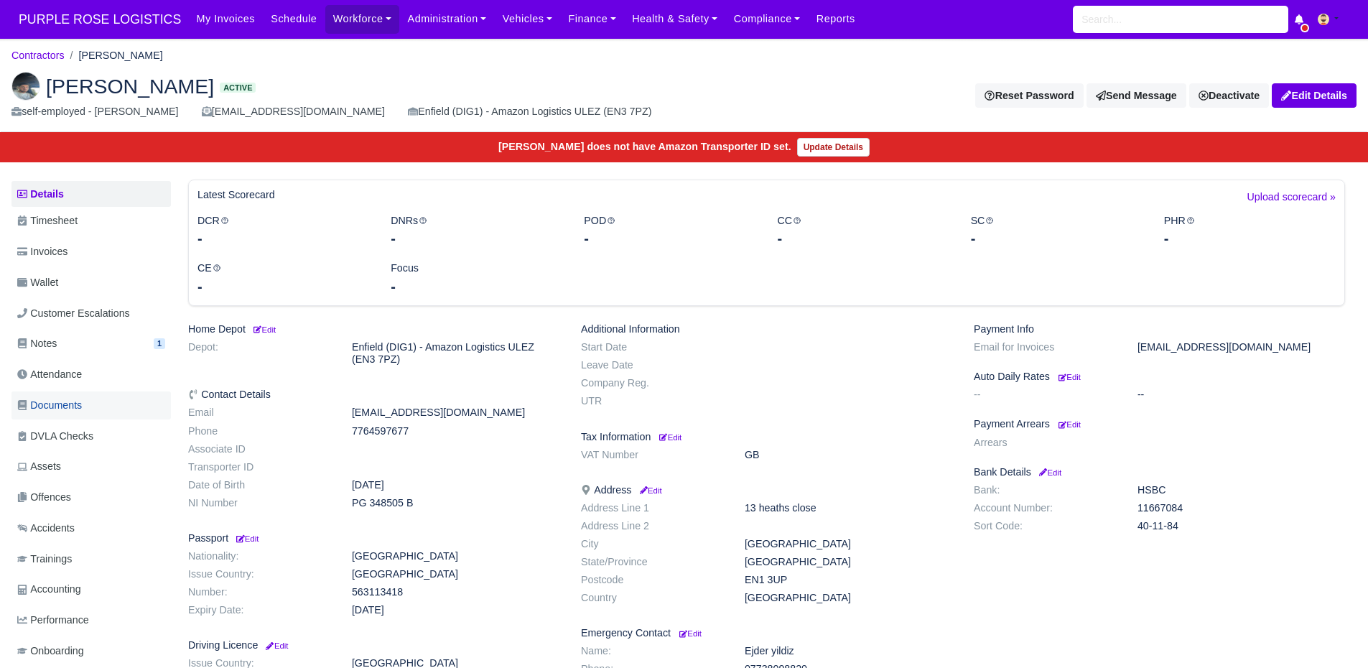
click at [68, 409] on span "Documents" at bounding box center [49, 405] width 65 height 17
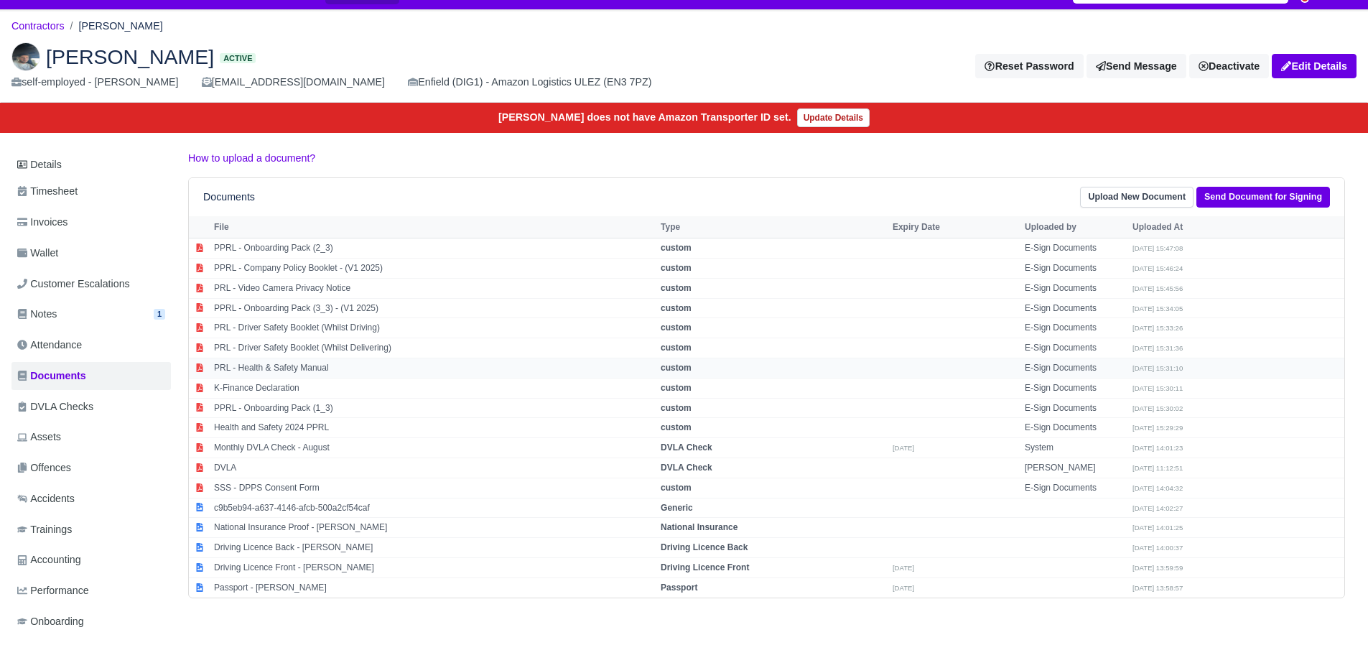
scroll to position [42, 0]
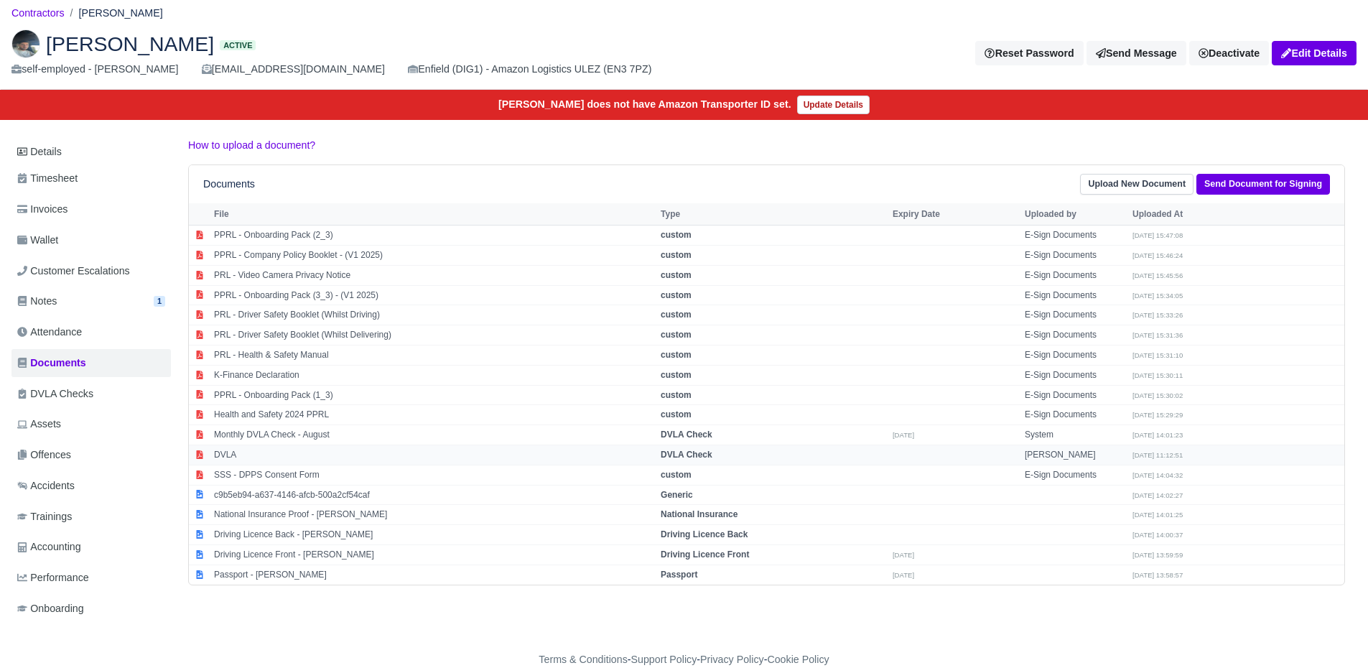
click at [256, 457] on td "DVLA" at bounding box center [433, 455] width 447 height 20
select select "dvla-check"
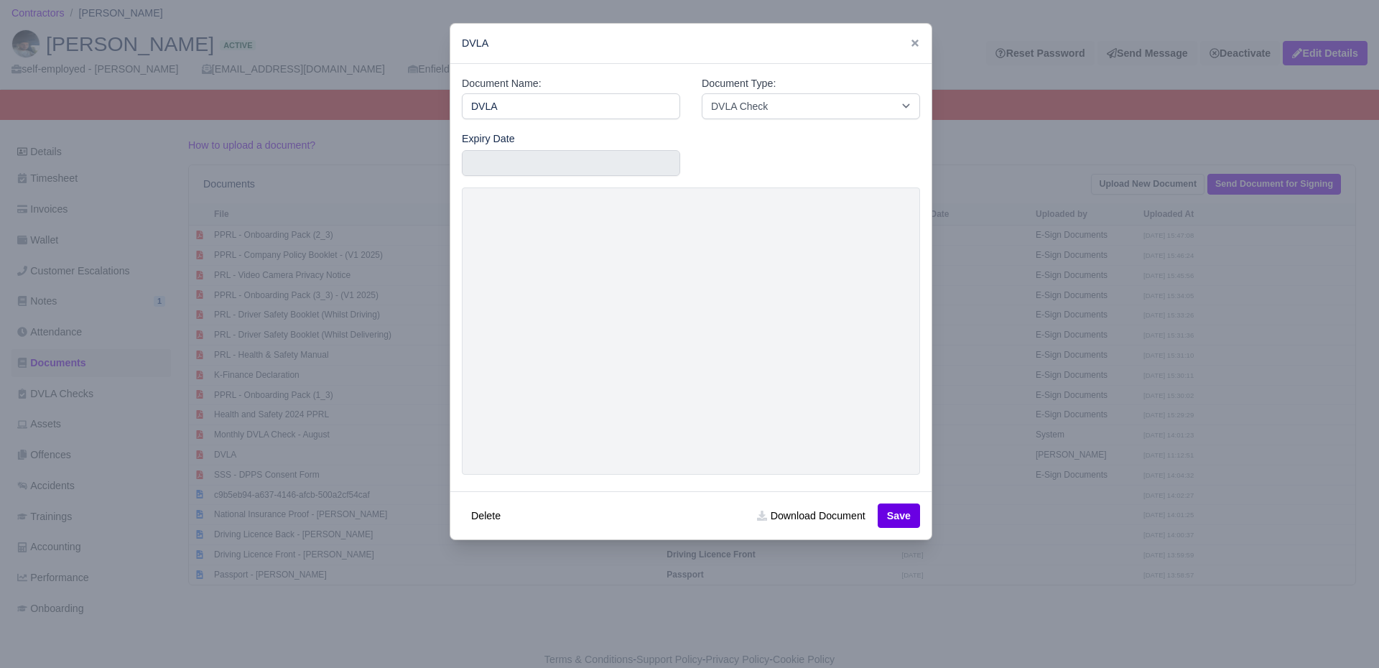
click at [217, 261] on div at bounding box center [689, 334] width 1379 height 668
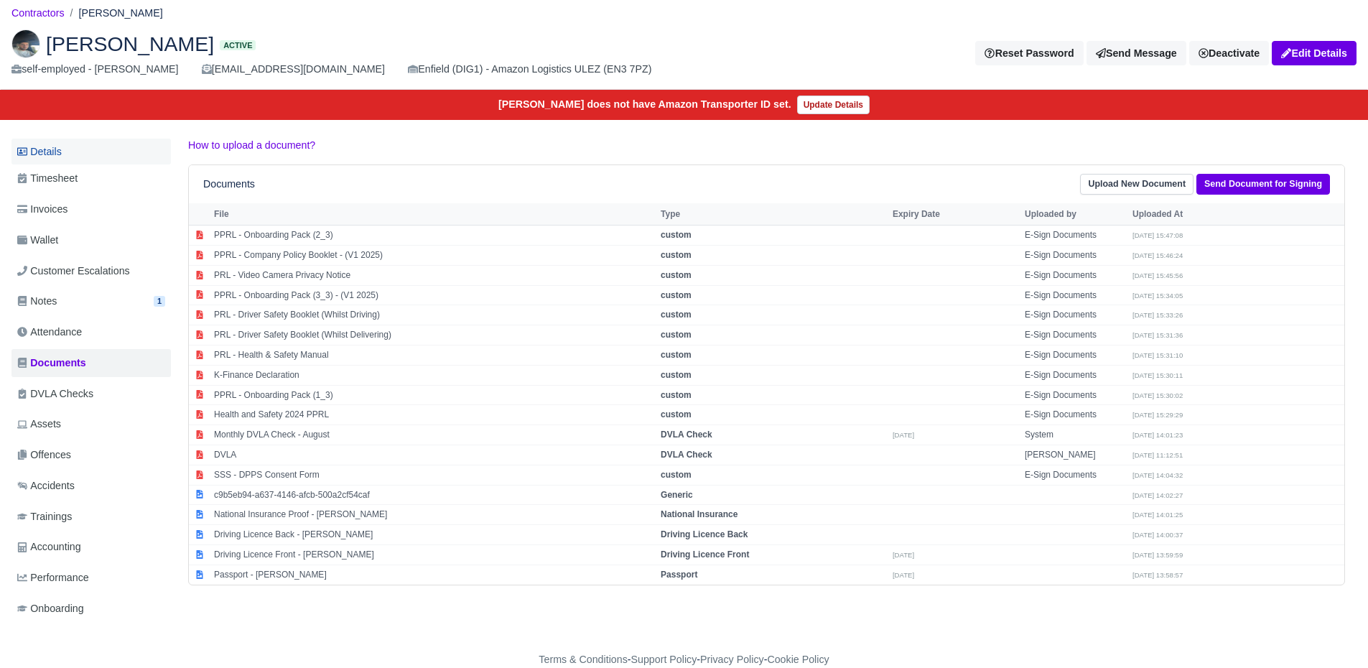
click at [72, 144] on link "Details" at bounding box center [90, 152] width 159 height 27
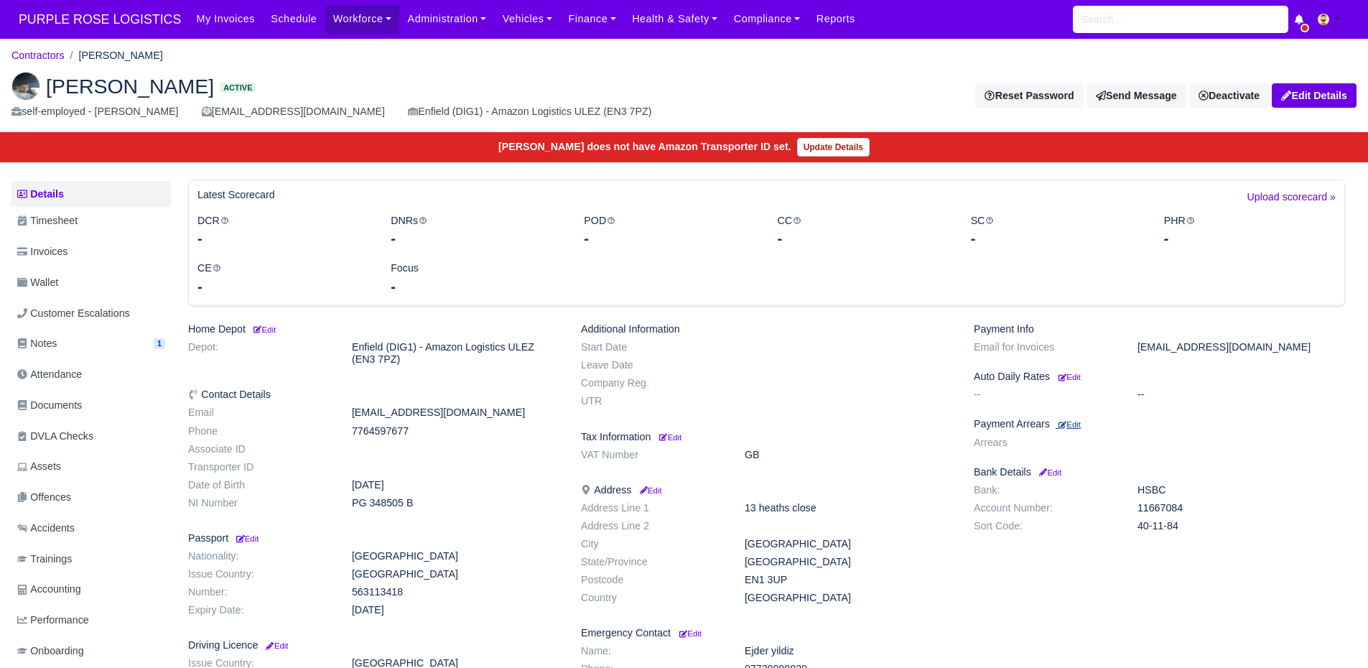
click at [1080, 424] on small "Edit" at bounding box center [1070, 424] width 22 height 9
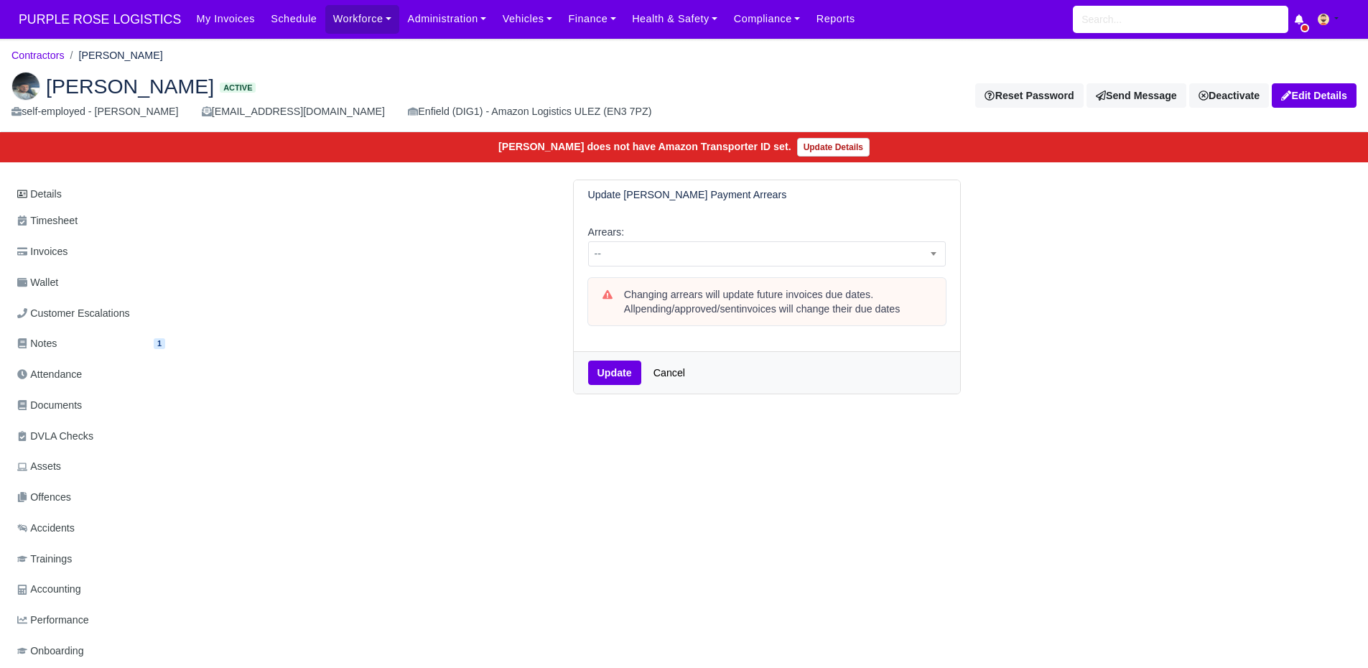
click at [749, 270] on div "Arrears: -- 1 week 2 weeks 3 weeks 4 weeks 5 weeks 6 weeks 7 weeks 8 weeks 9 we…" at bounding box center [767, 281] width 386 height 142
click at [749, 256] on span "--" at bounding box center [767, 254] width 356 height 18
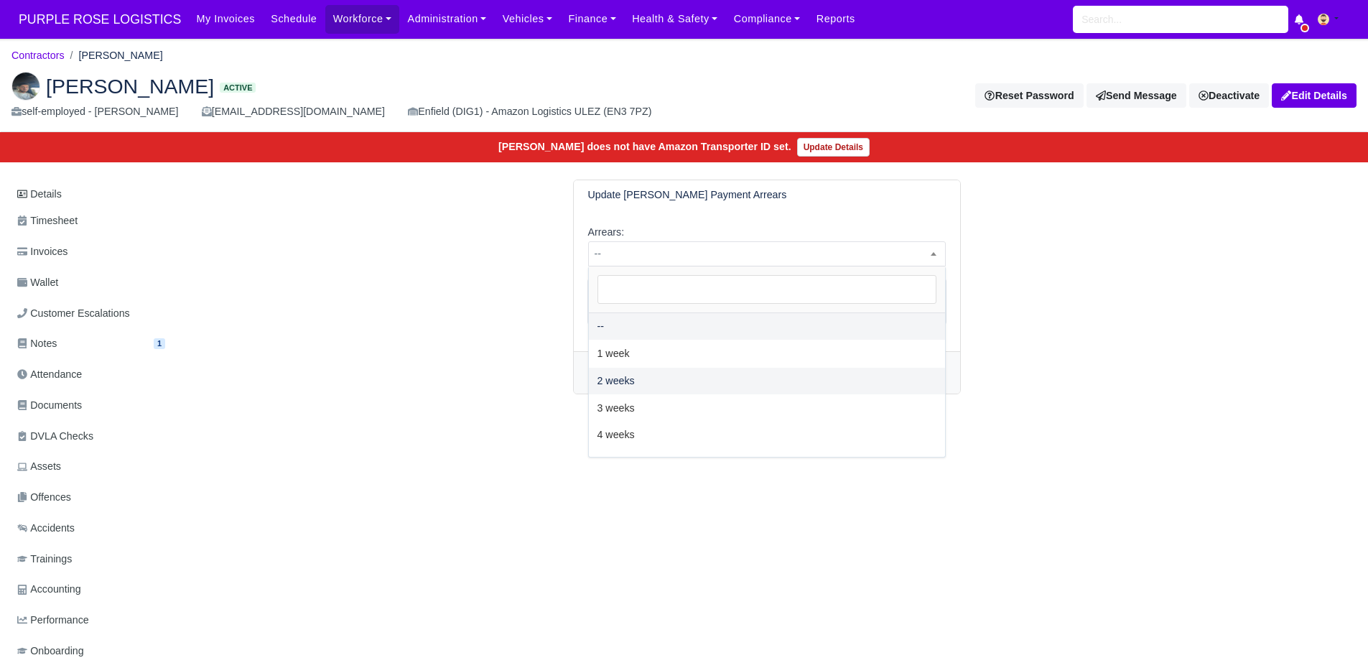
select select "2W"
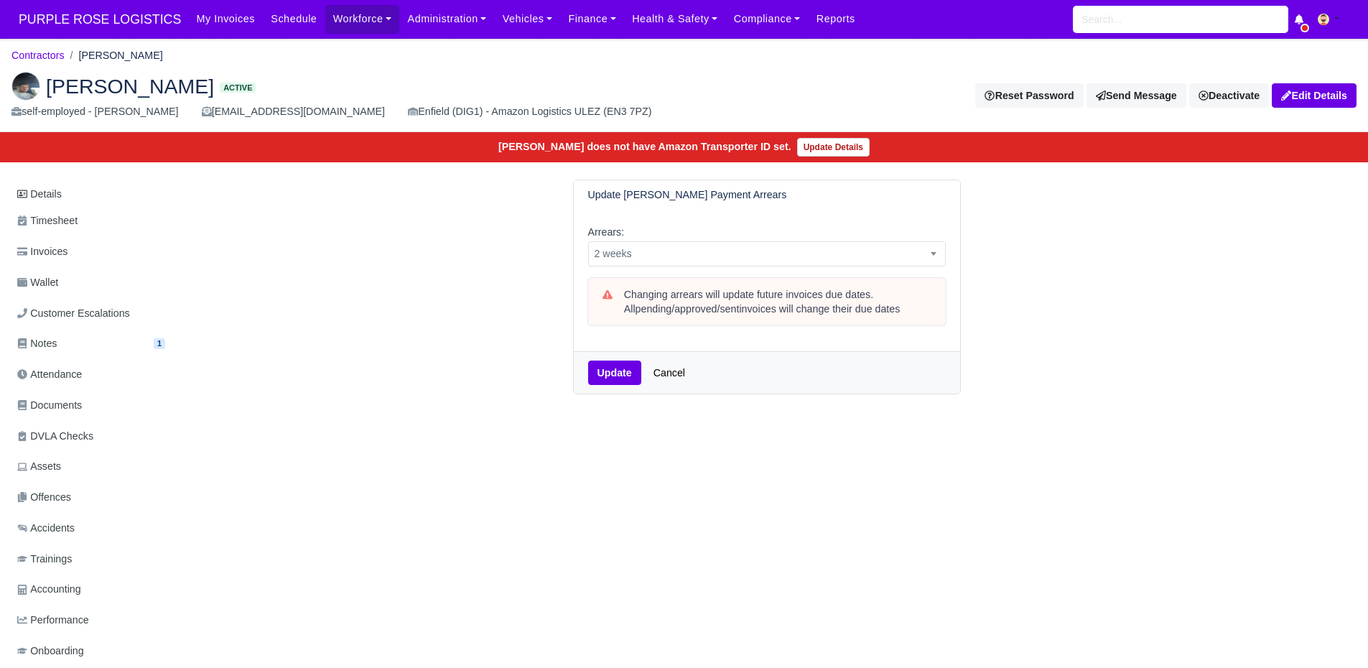
click at [612, 358] on div "Update Cancel" at bounding box center [767, 372] width 386 height 42
click at [613, 368] on button "Update" at bounding box center [614, 373] width 53 height 24
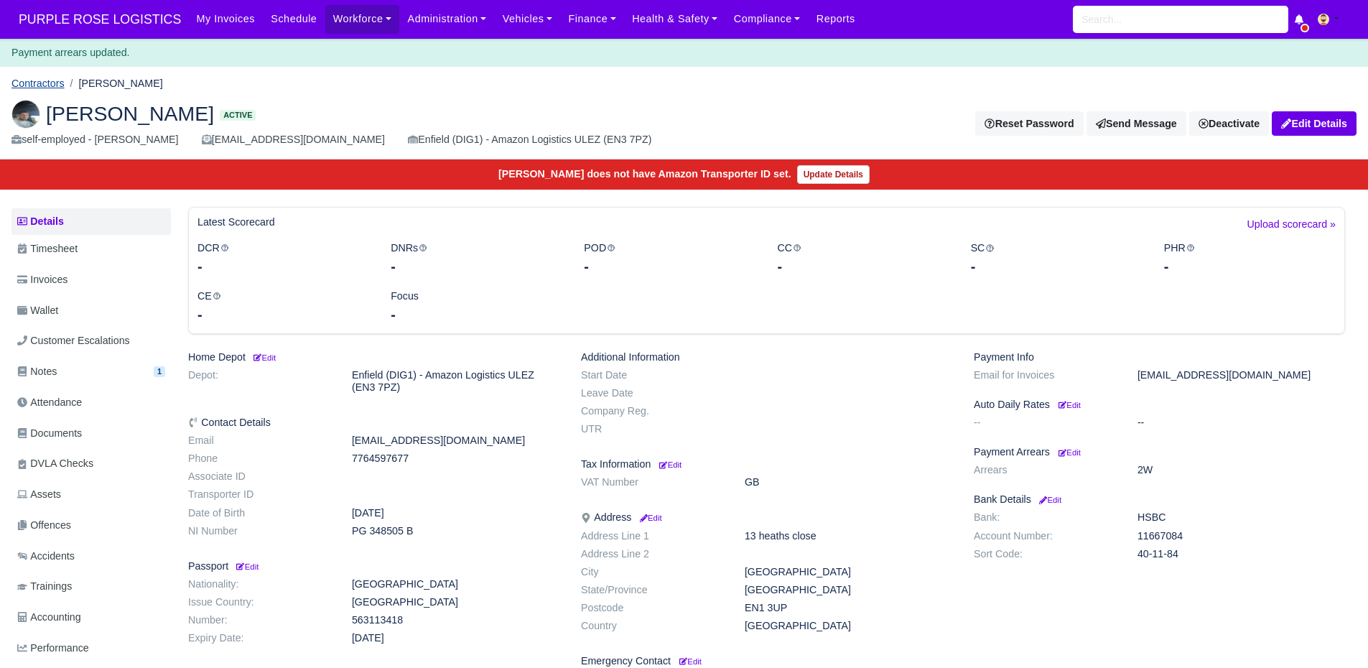
click at [29, 78] on link "Contractors" at bounding box center [37, 83] width 53 height 11
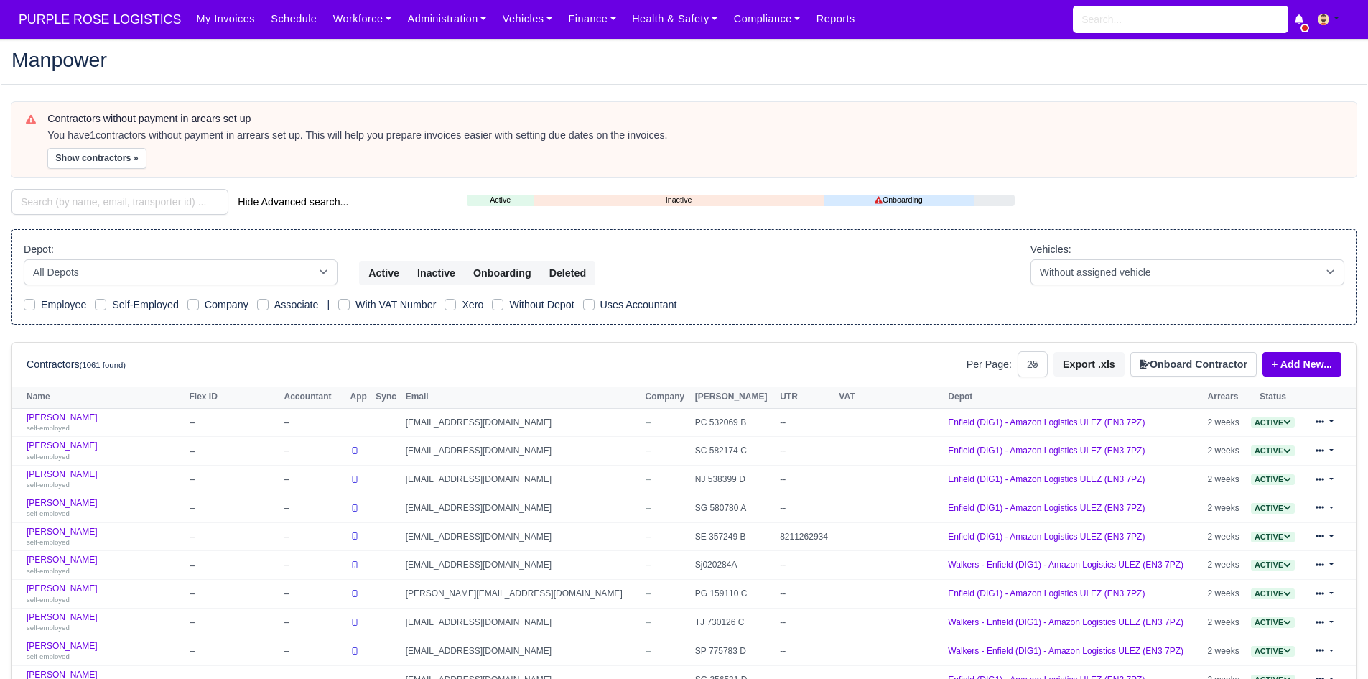
select select "25"
click at [99, 162] on button "Show contractors »" at bounding box center [96, 158] width 99 height 21
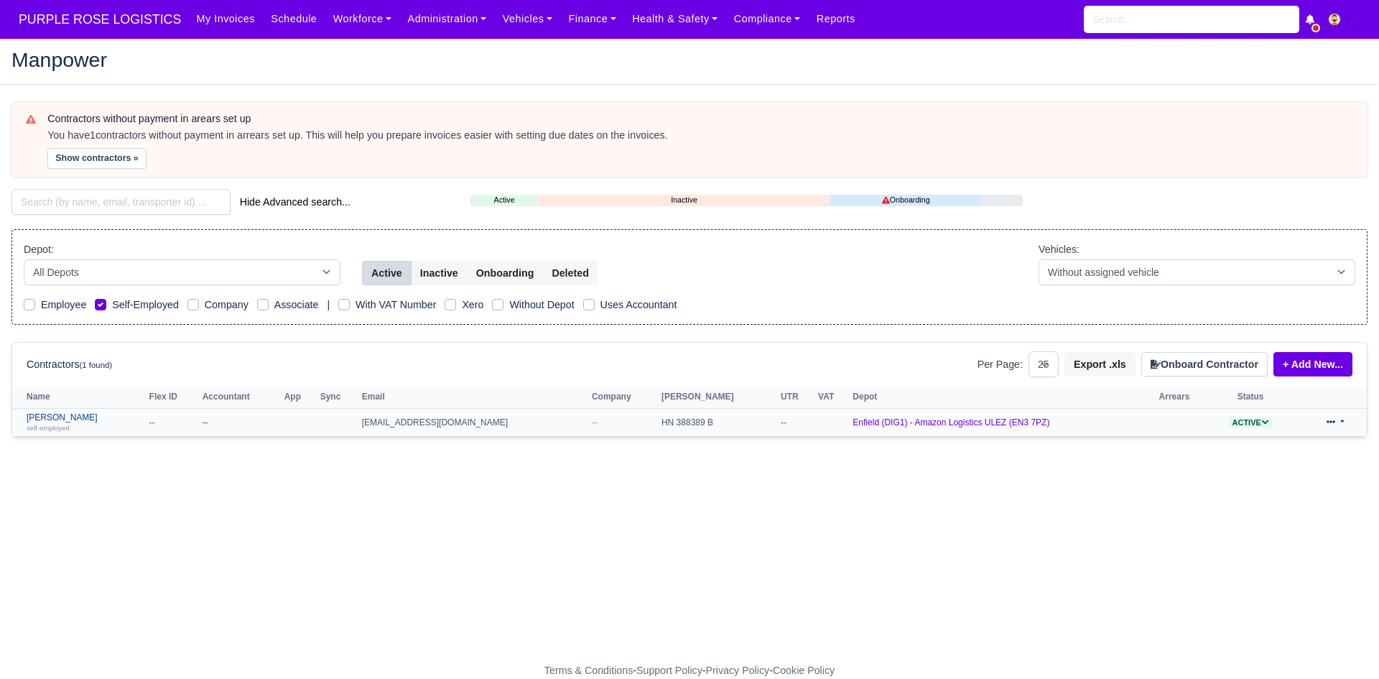
click at [42, 417] on link "Yosif Yosifov self-employed" at bounding box center [85, 422] width 116 height 21
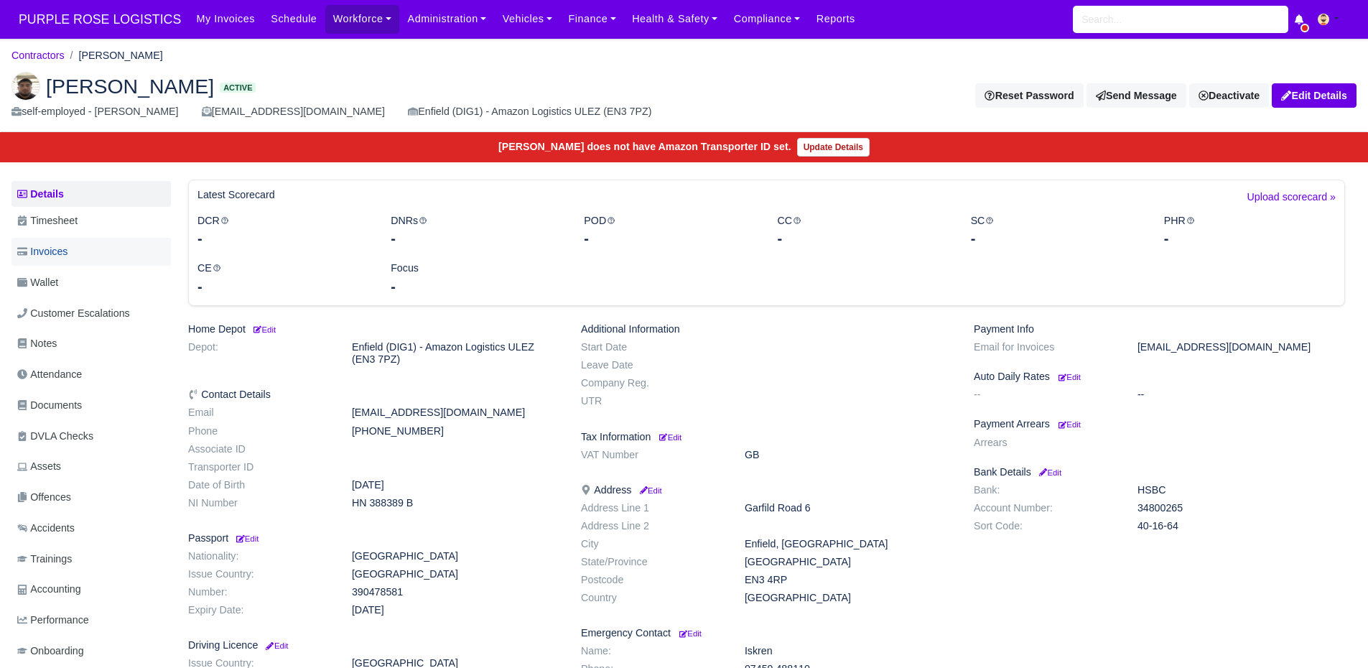
click at [84, 254] on link "Invoices" at bounding box center [90, 252] width 159 height 28
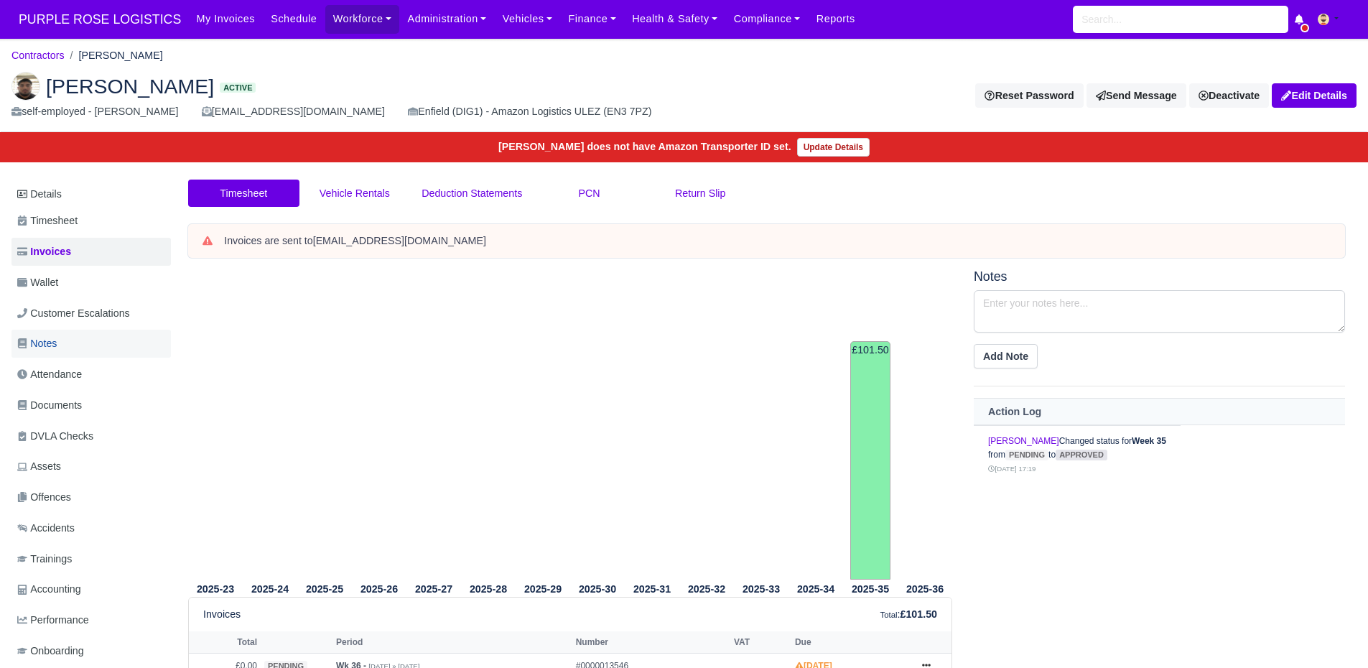
scroll to position [88, 0]
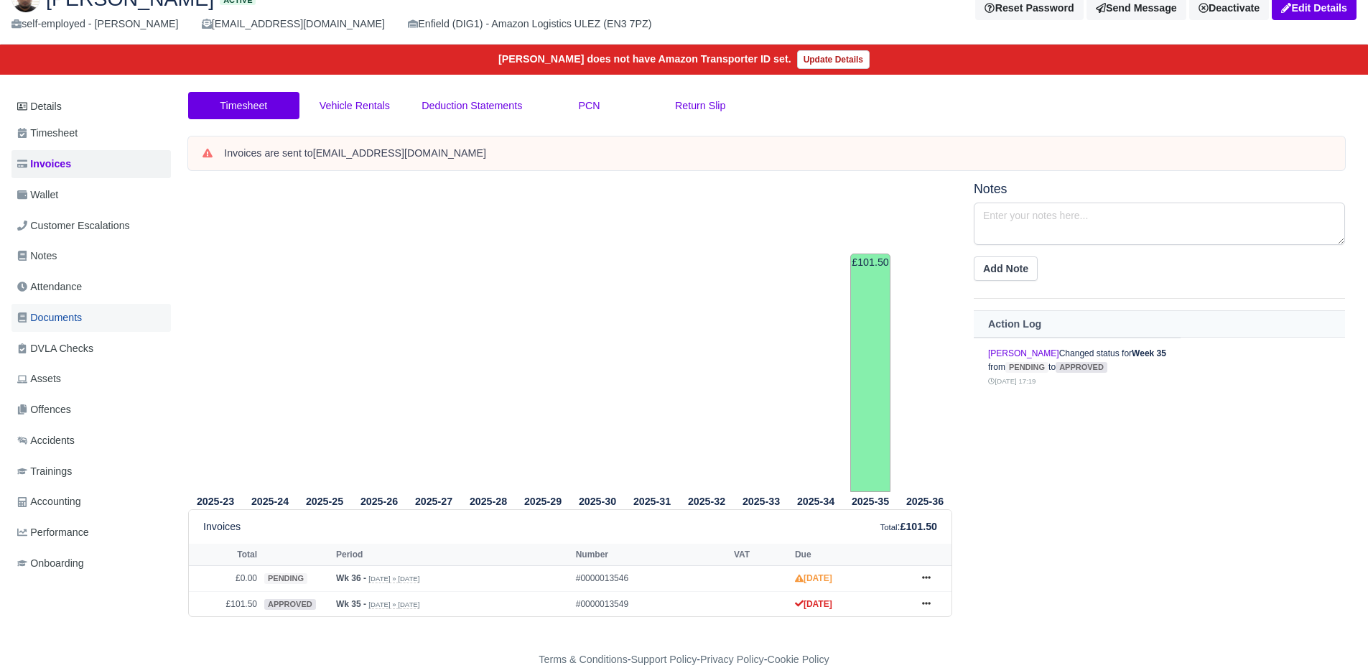
click at [91, 328] on link "Documents" at bounding box center [90, 318] width 159 height 28
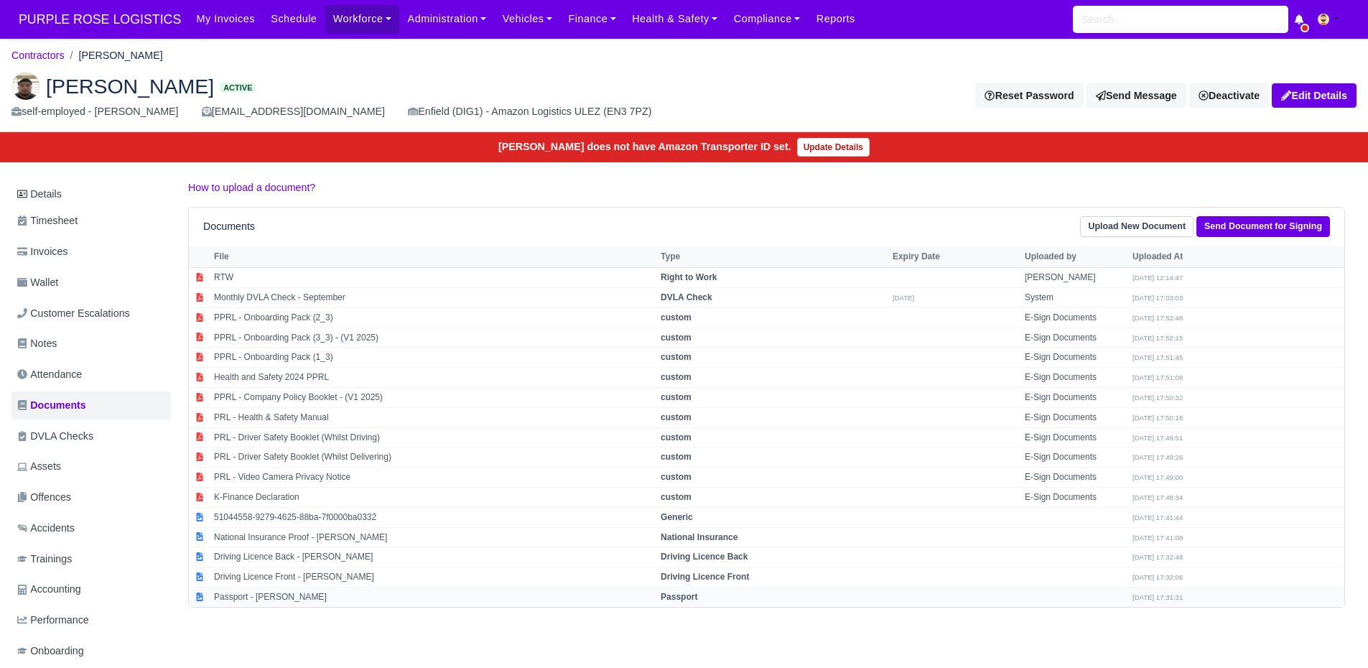
click at [297, 596] on td "Passport - [PERSON_NAME]" at bounding box center [433, 596] width 447 height 19
select select "passport"
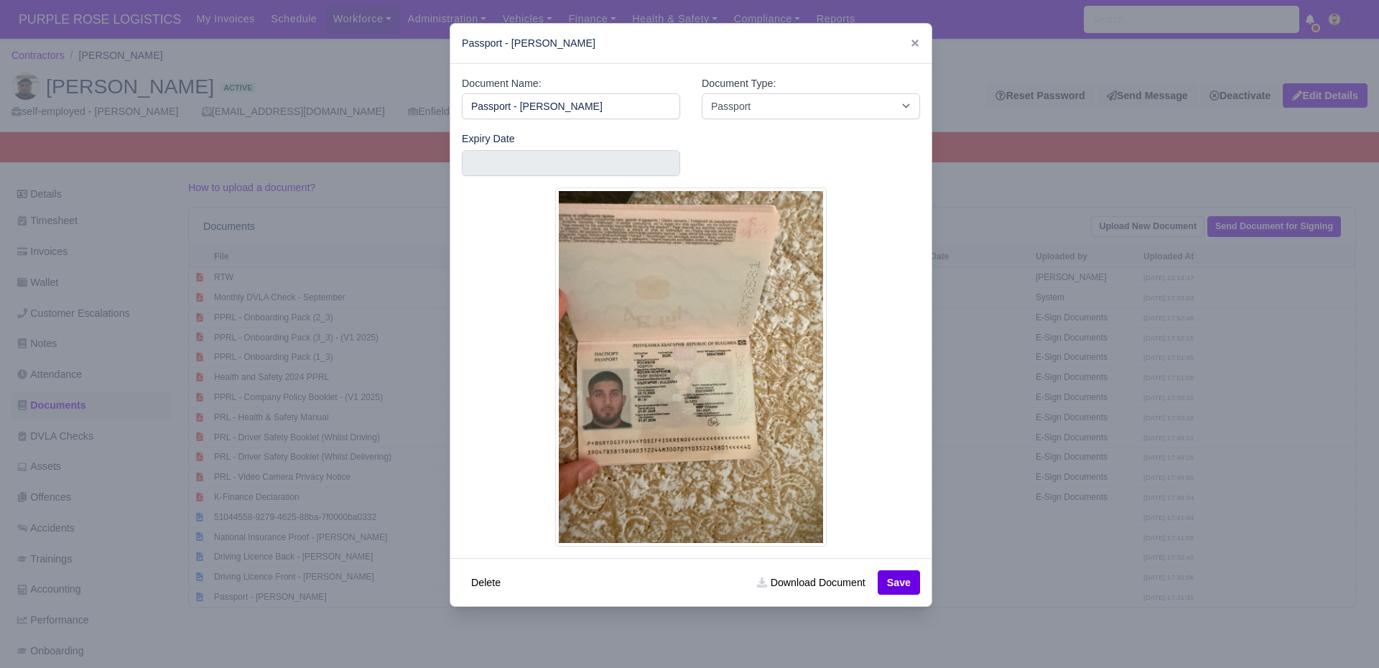
click at [1040, 357] on div at bounding box center [689, 334] width 1379 height 668
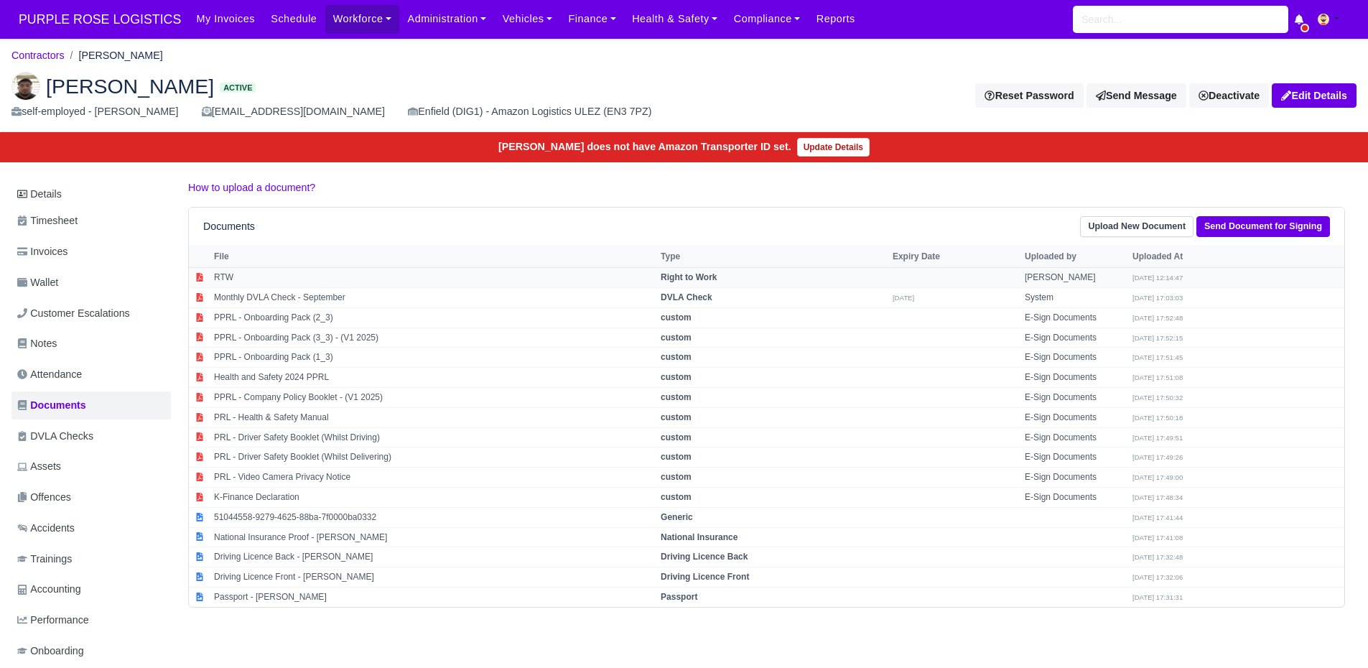
click at [254, 279] on td "RTW" at bounding box center [433, 278] width 447 height 20
select select "right-to-work"
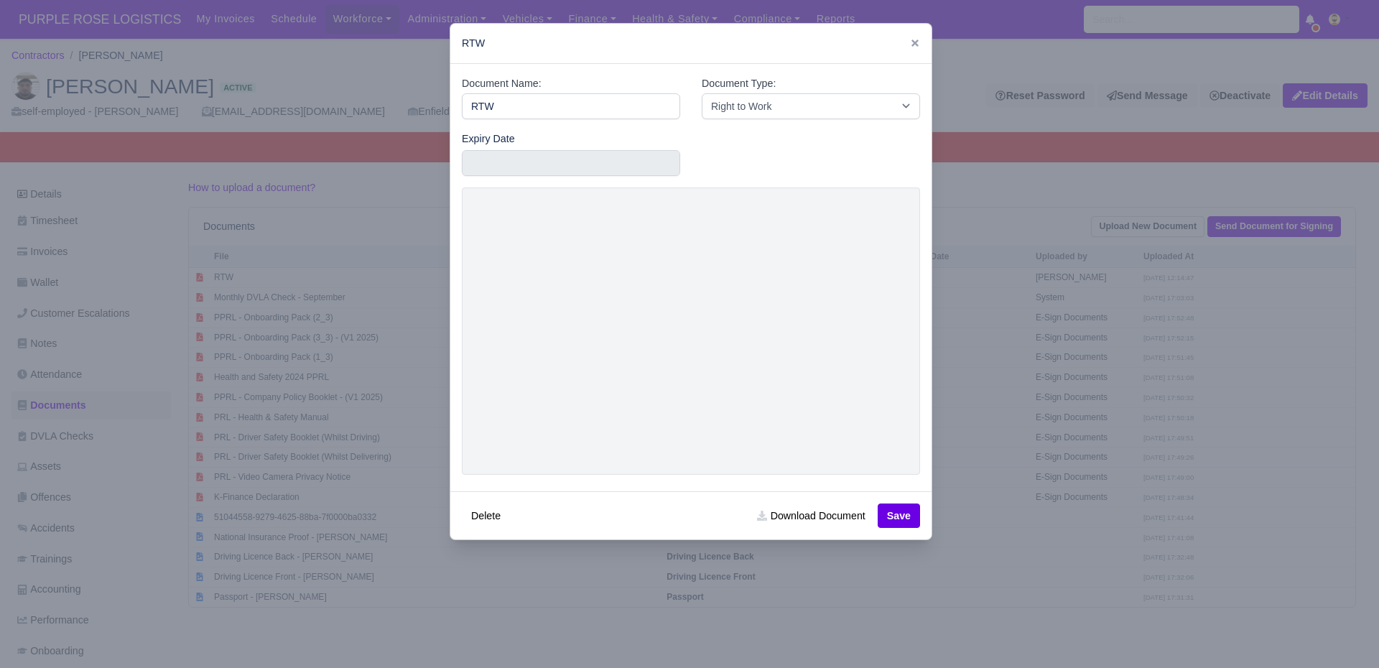
click at [1129, 409] on div at bounding box center [689, 334] width 1379 height 668
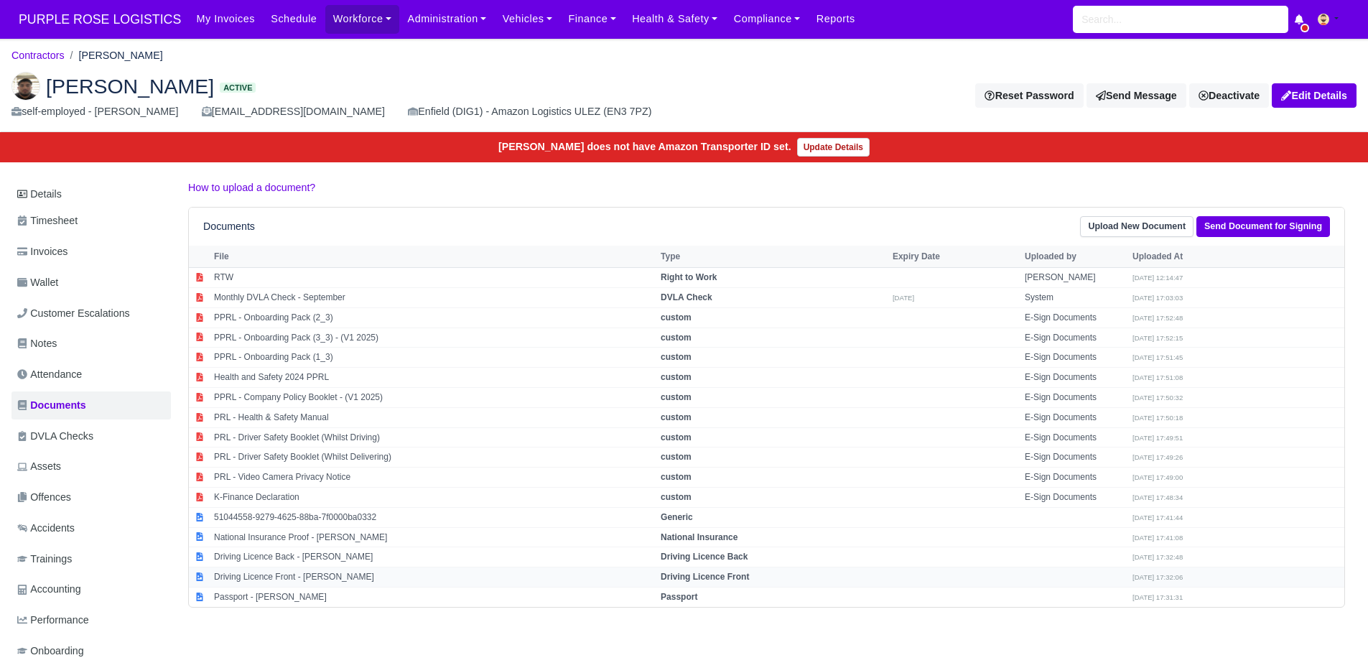
click at [369, 586] on td "Driving Licence Front - Yosifov Yosifov" at bounding box center [433, 578] width 447 height 20
select select "driving-licence-front"
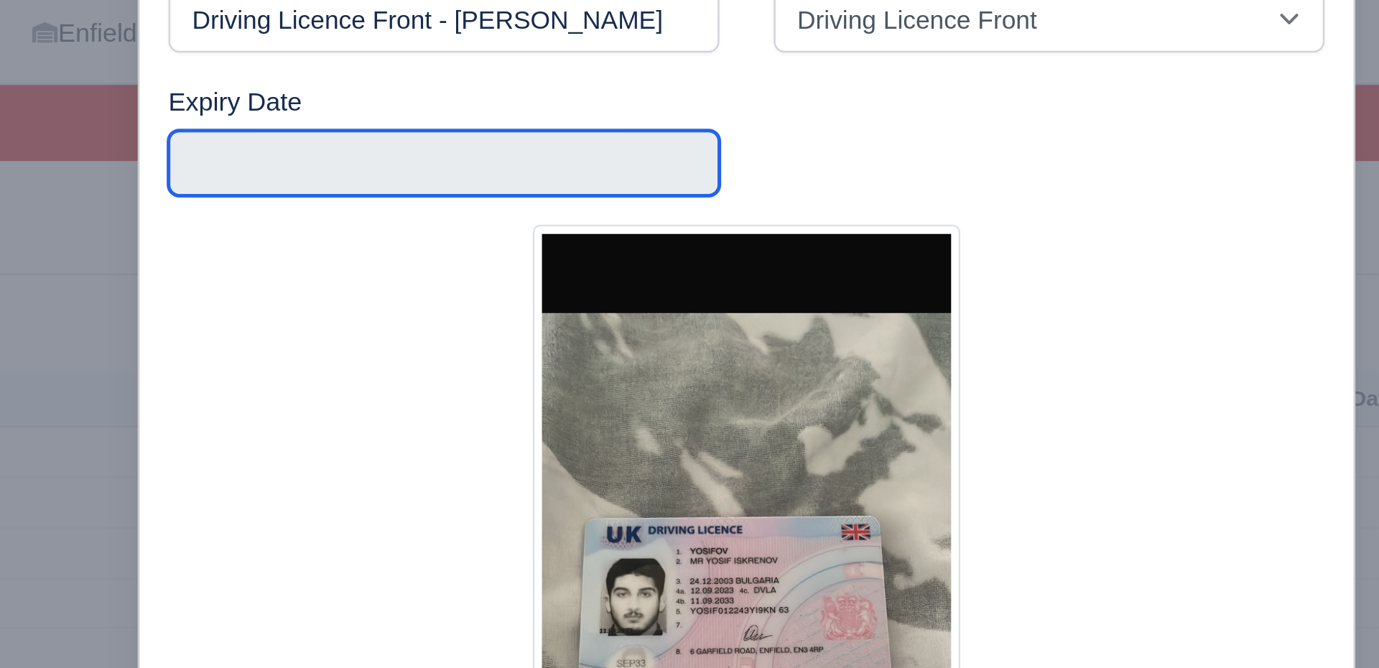
click at [491, 169] on input "text" at bounding box center [571, 163] width 218 height 26
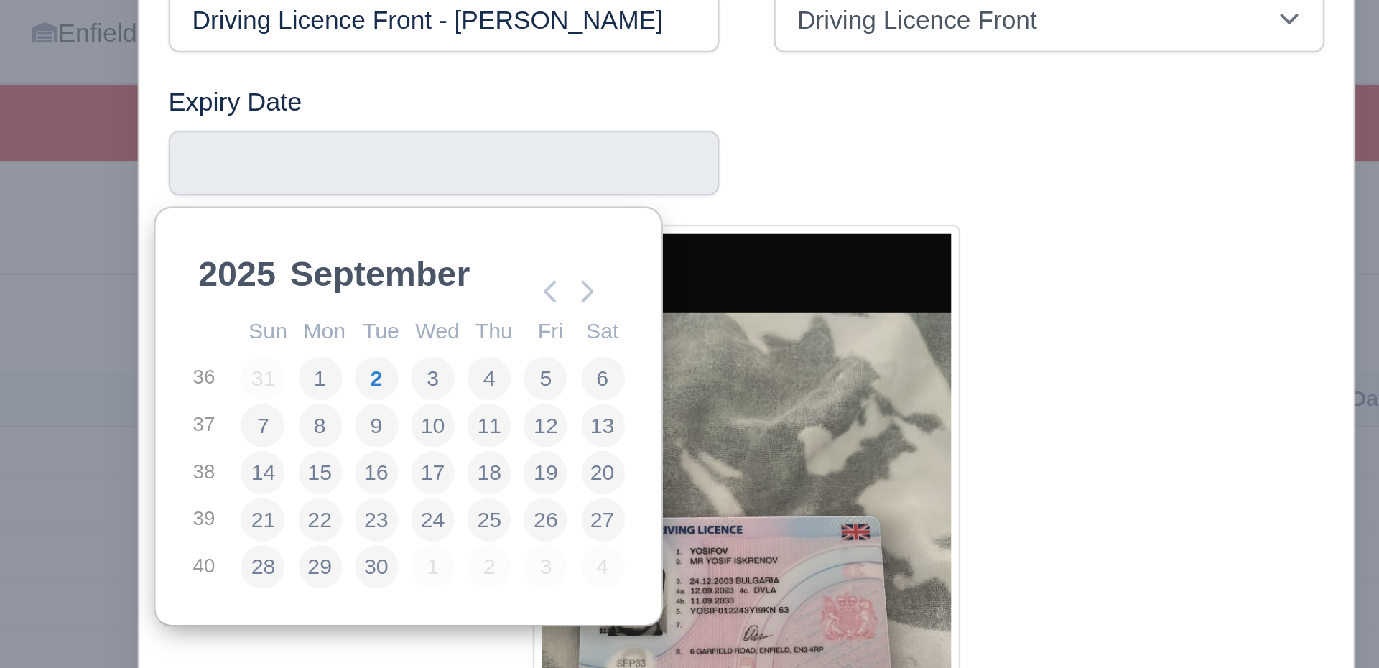
click at [492, 213] on select "2025 2026 2027 2028 2029 2030 2031 2032 2033 2034 2035 2036 2037 2038 2039 2040…" at bounding box center [503, 215] width 65 height 30
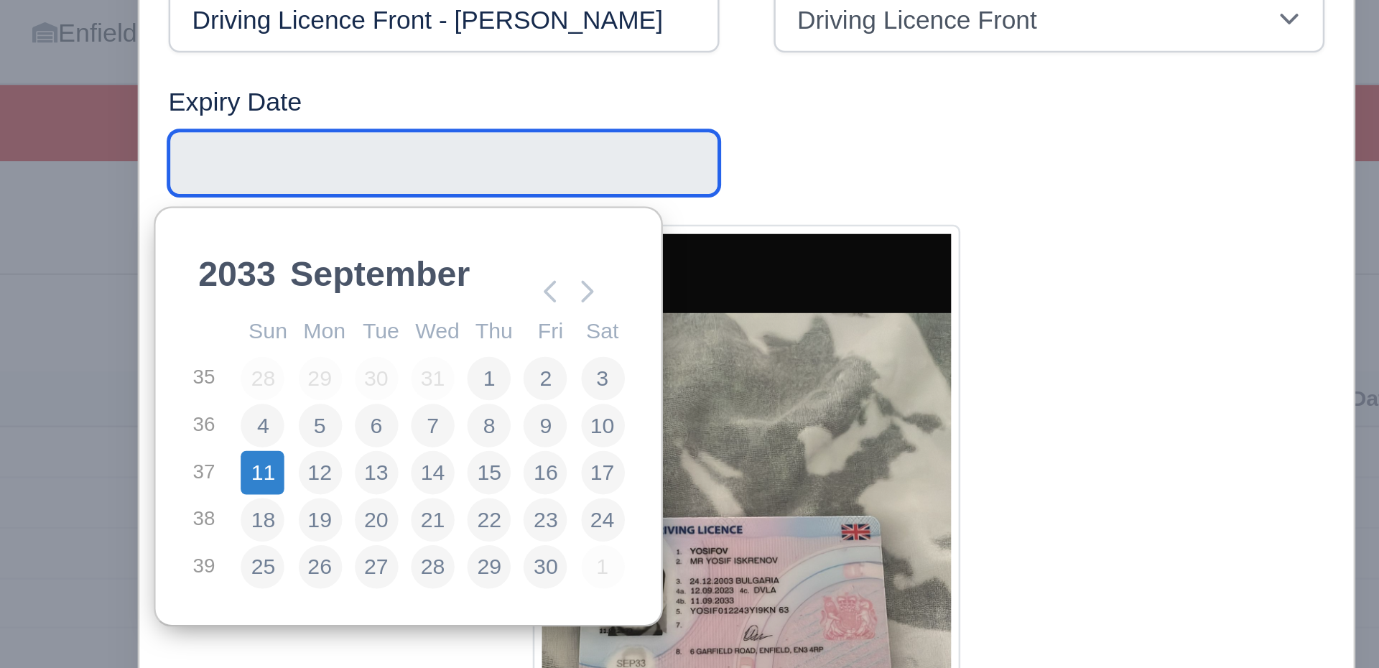
type input "2033-09-11"
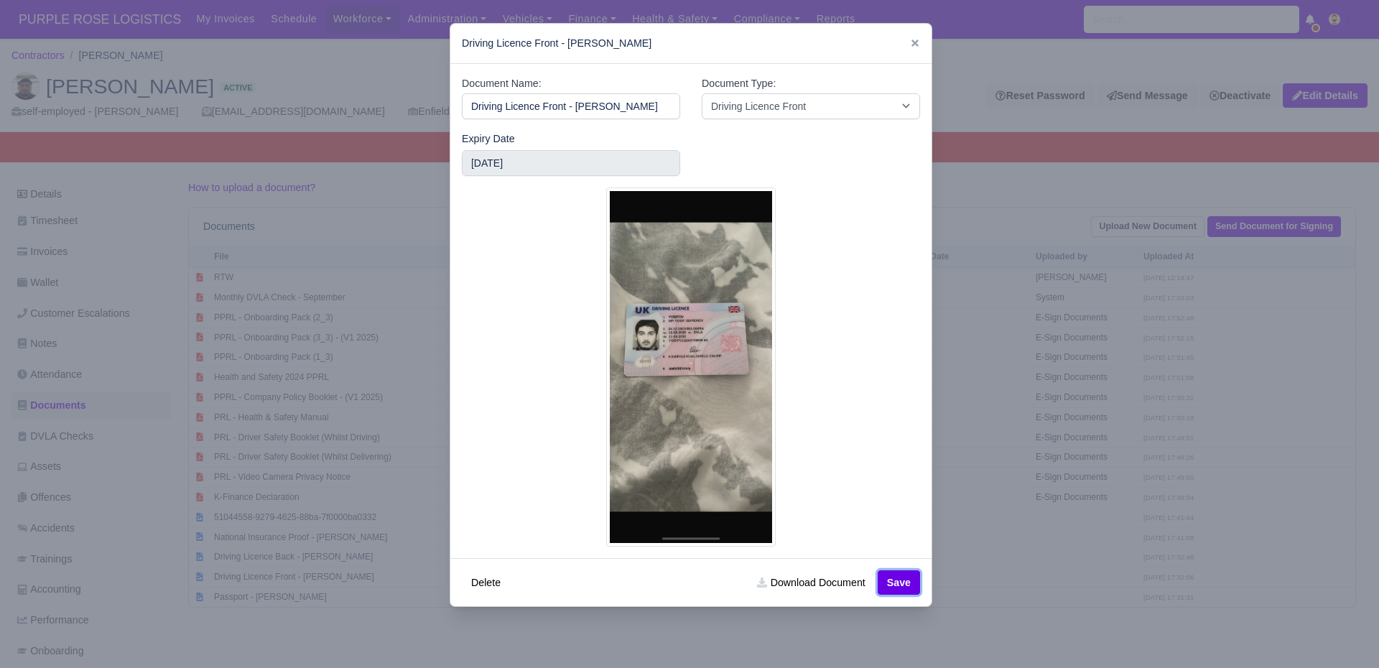
click at [899, 583] on button "Save" at bounding box center [899, 582] width 42 height 24
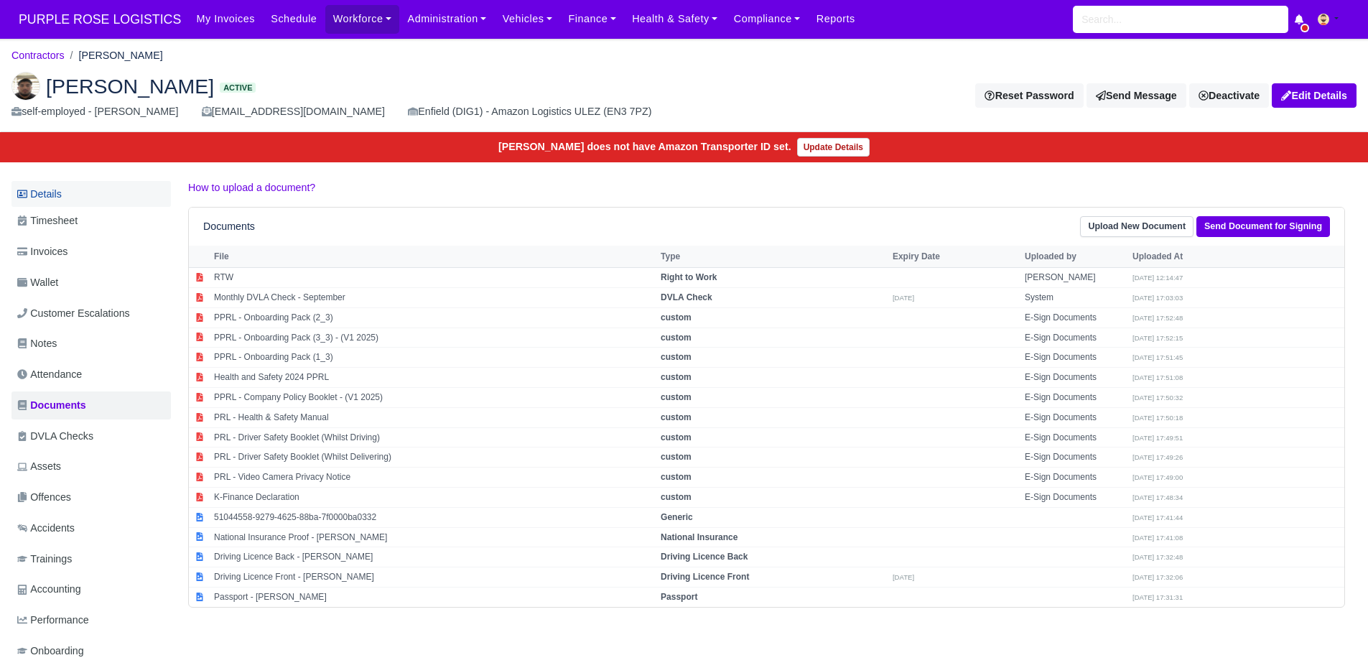
click at [58, 199] on link "Details" at bounding box center [90, 194] width 159 height 27
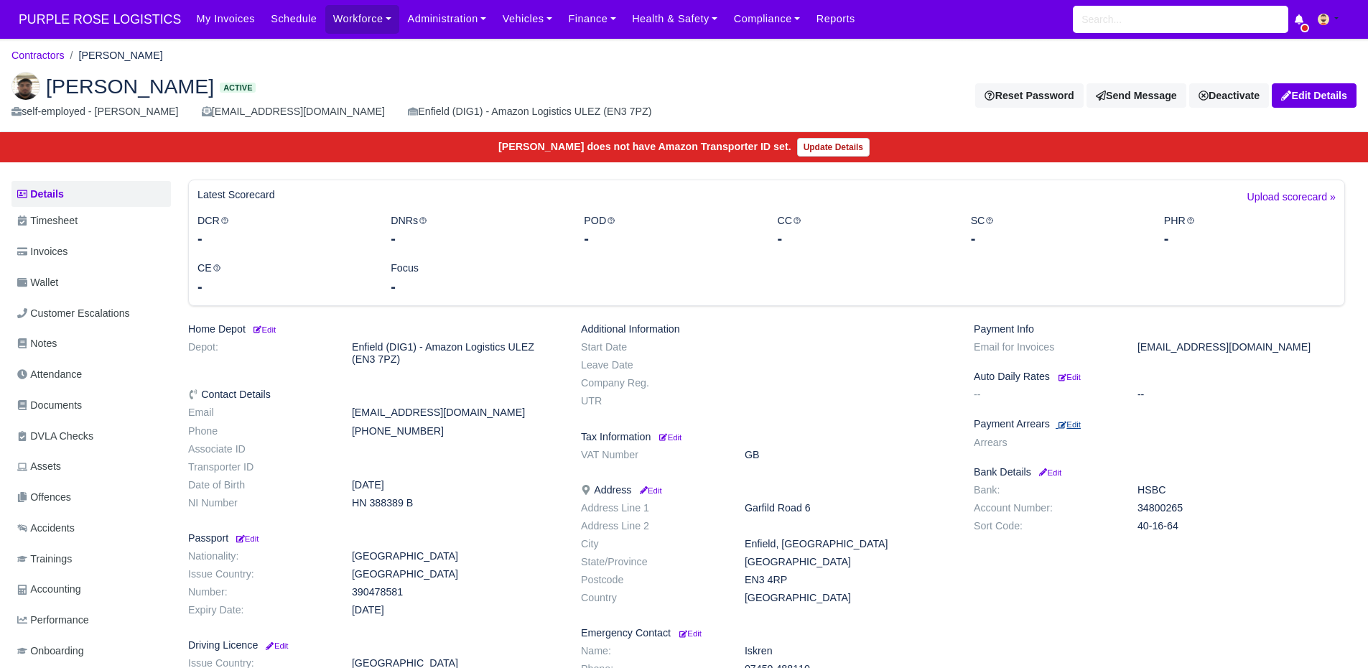
click at [1078, 427] on small "Edit" at bounding box center [1070, 424] width 22 height 9
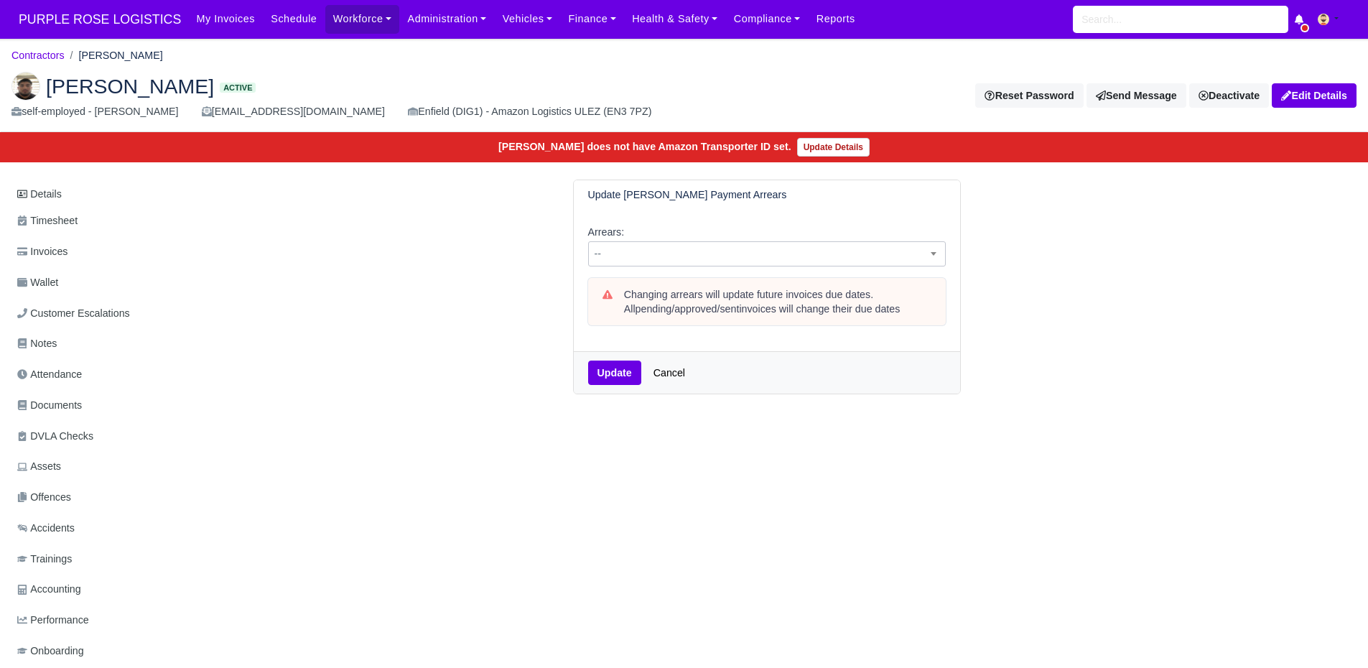
click at [652, 246] on span "--" at bounding box center [767, 254] width 356 height 18
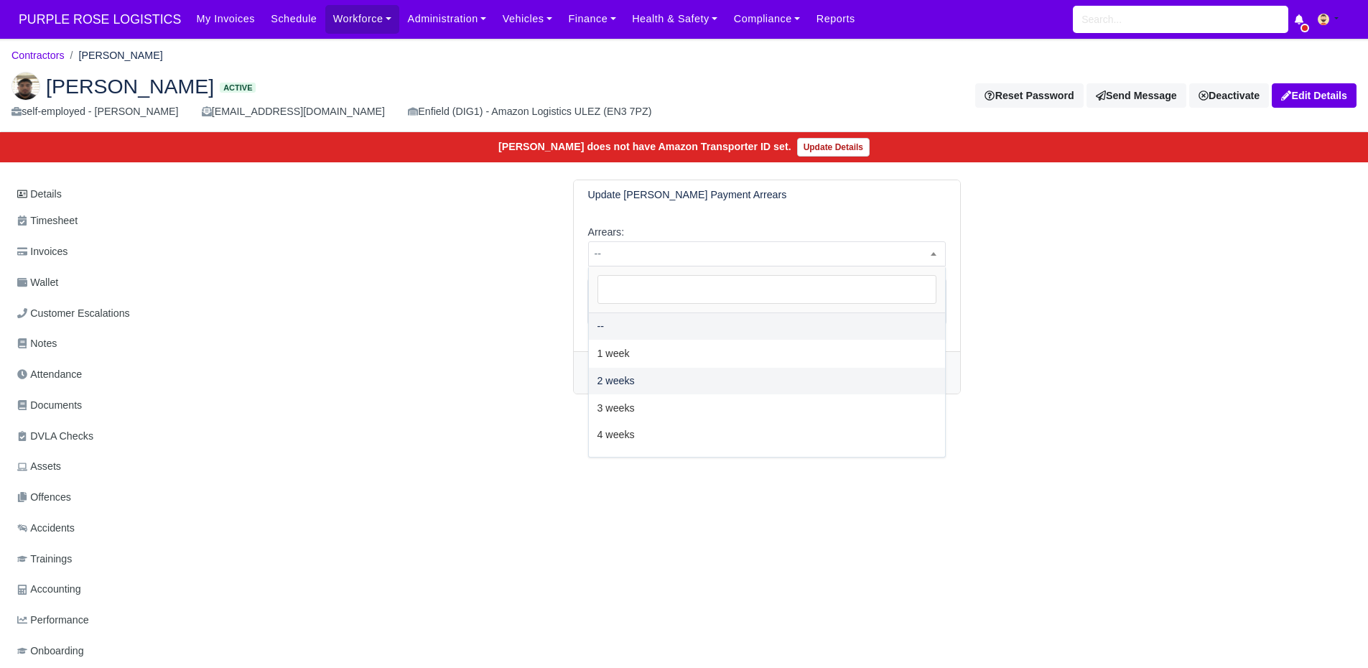
select select "2W"
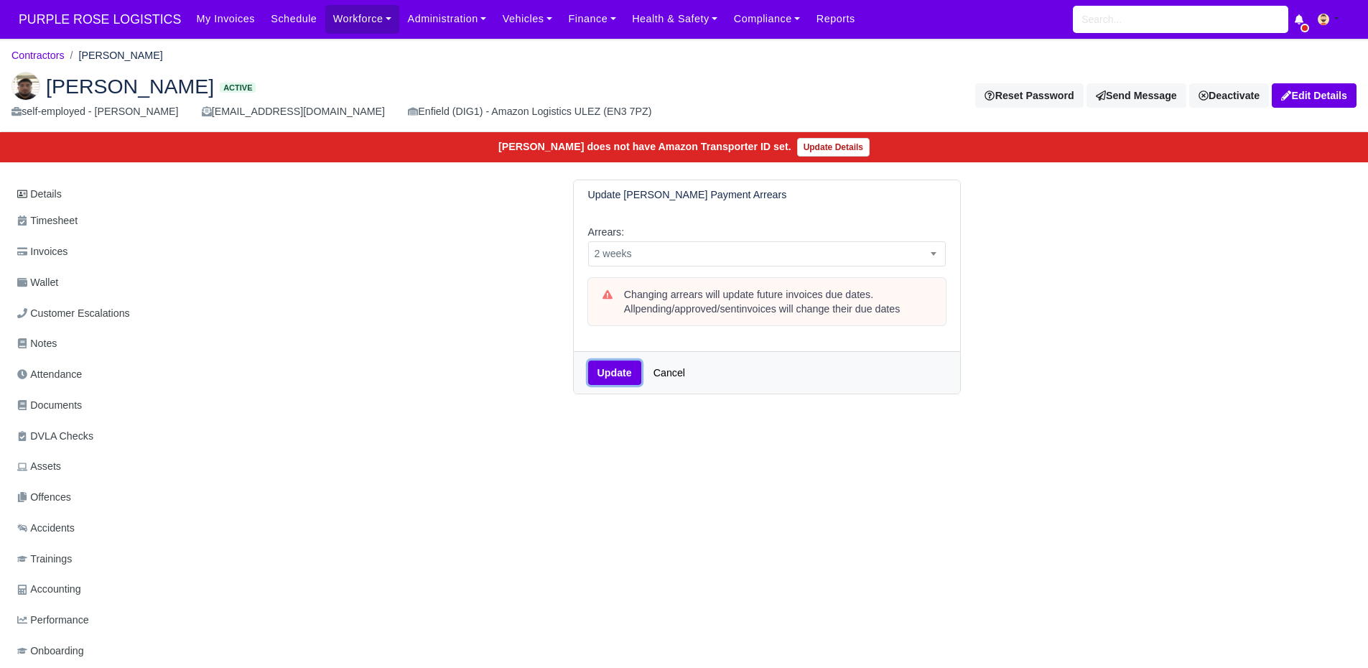
click at [610, 367] on button "Update" at bounding box center [614, 373] width 53 height 24
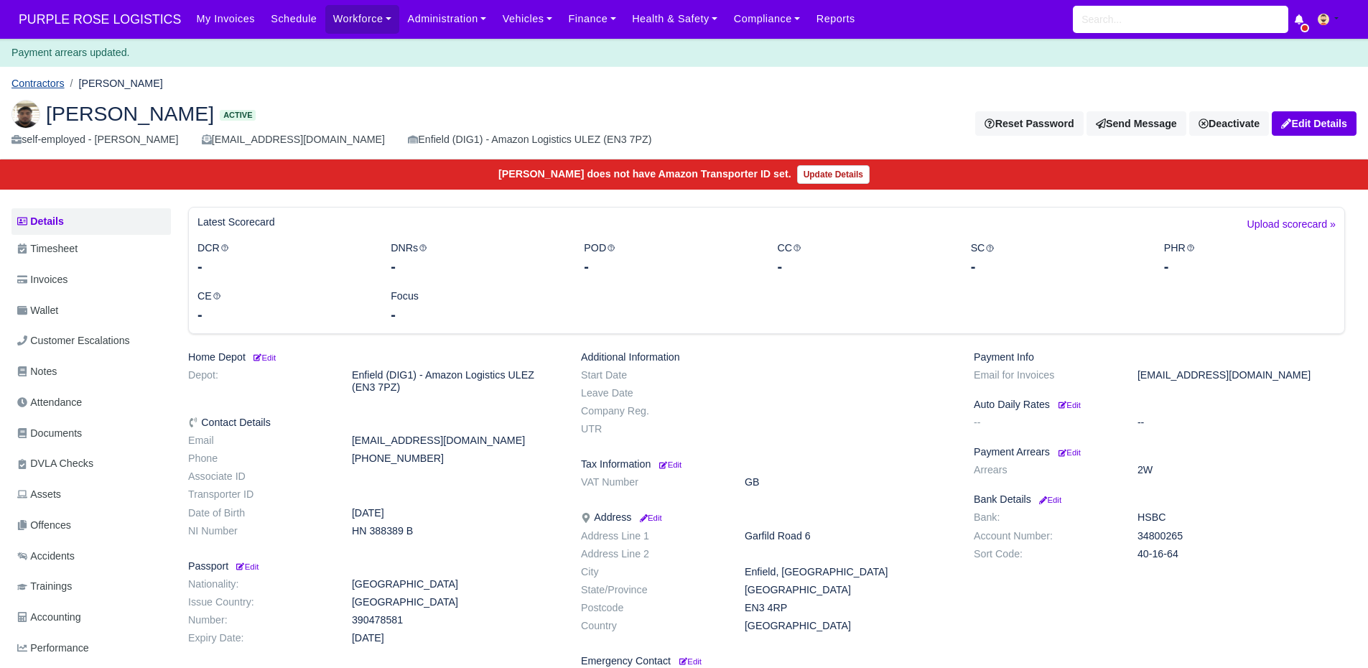
click at [27, 85] on link "Contractors" at bounding box center [37, 83] width 53 height 11
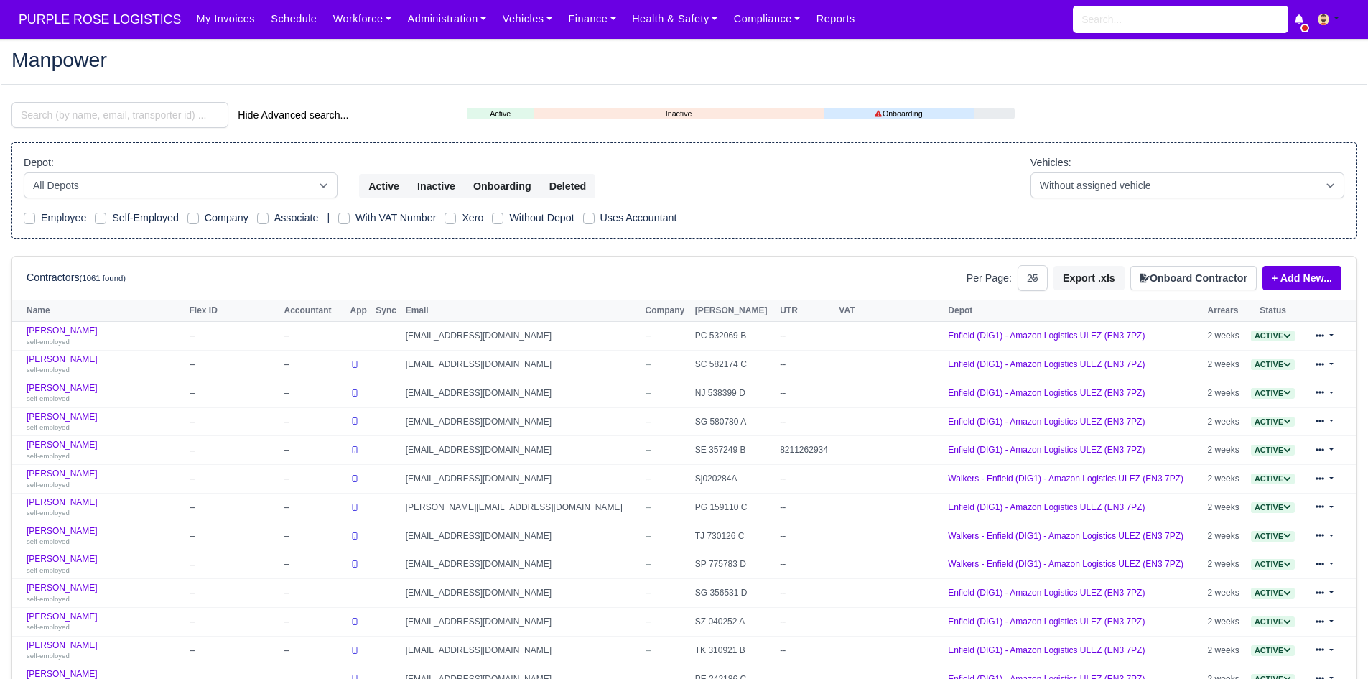
select select "25"
click at [566, 21] on link "Finance" at bounding box center [592, 19] width 64 height 28
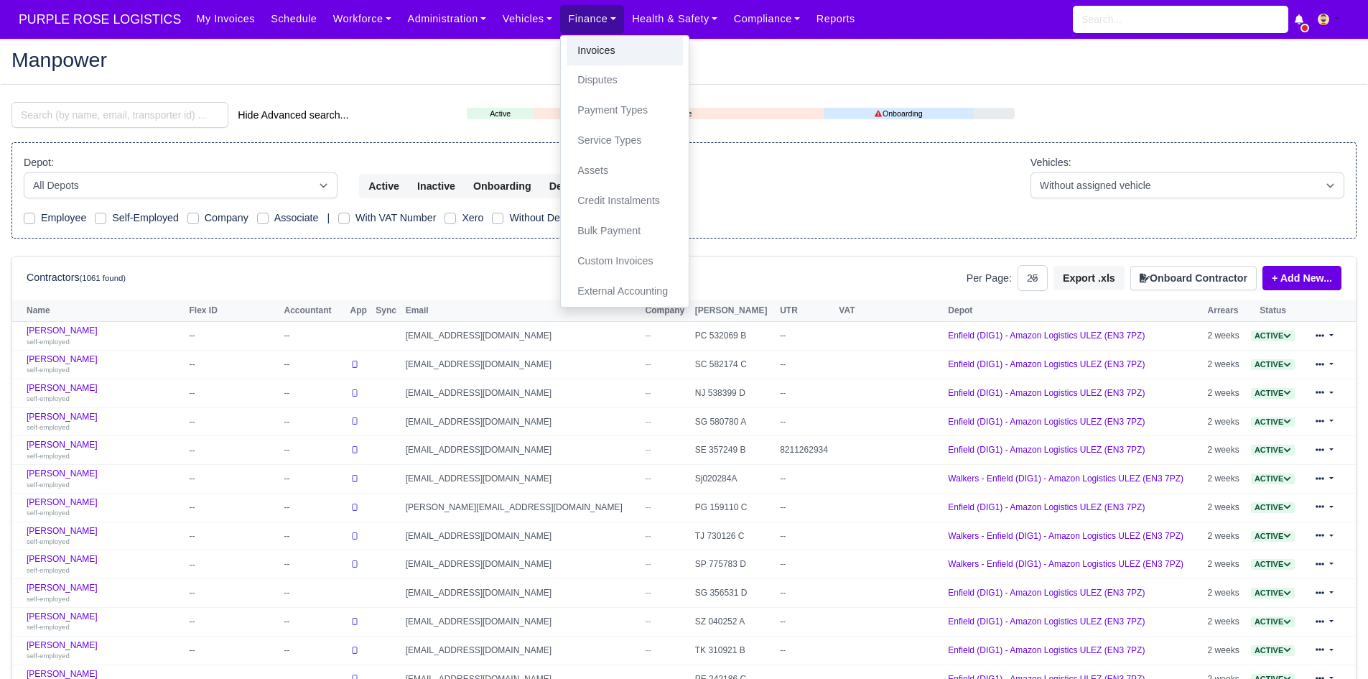
click at [581, 47] on link "Invoices" at bounding box center [625, 51] width 116 height 30
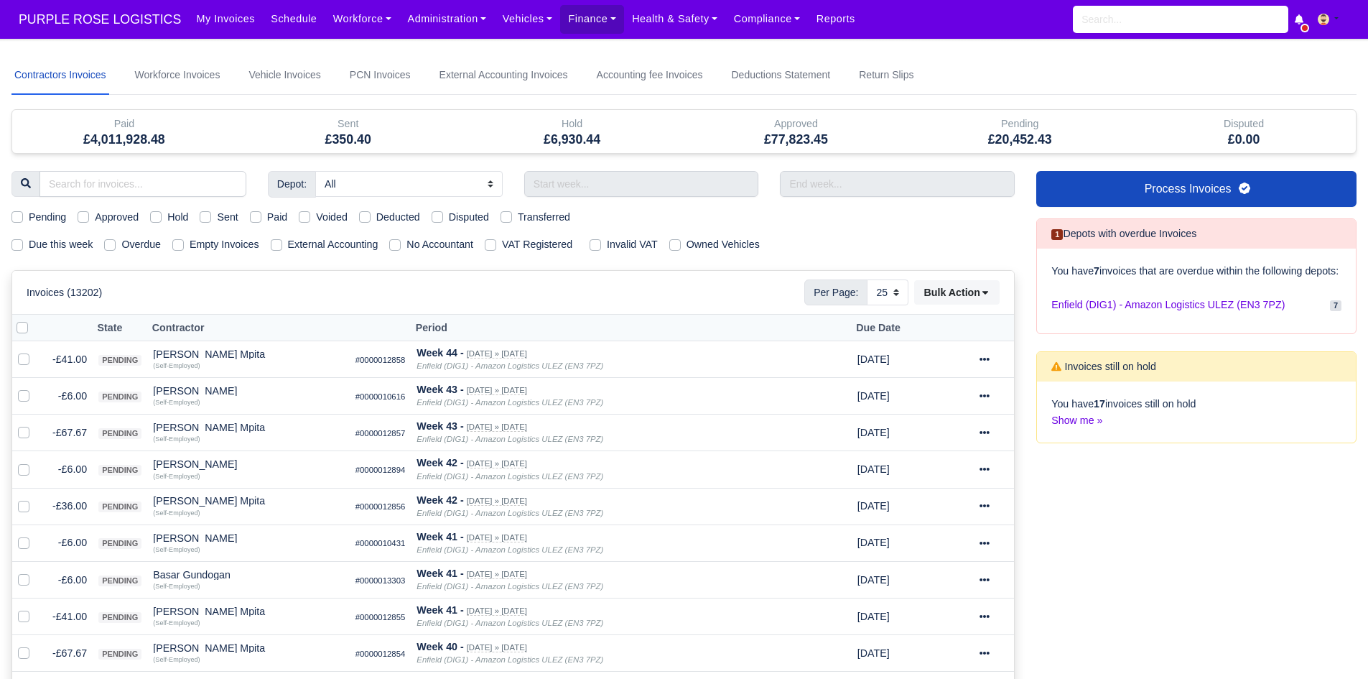
select select "25"
click at [55, 238] on label "Due this week" at bounding box center [61, 244] width 64 height 17
click at [23, 238] on input "Due this week" at bounding box center [16, 241] width 11 height 11
checkbox input "true"
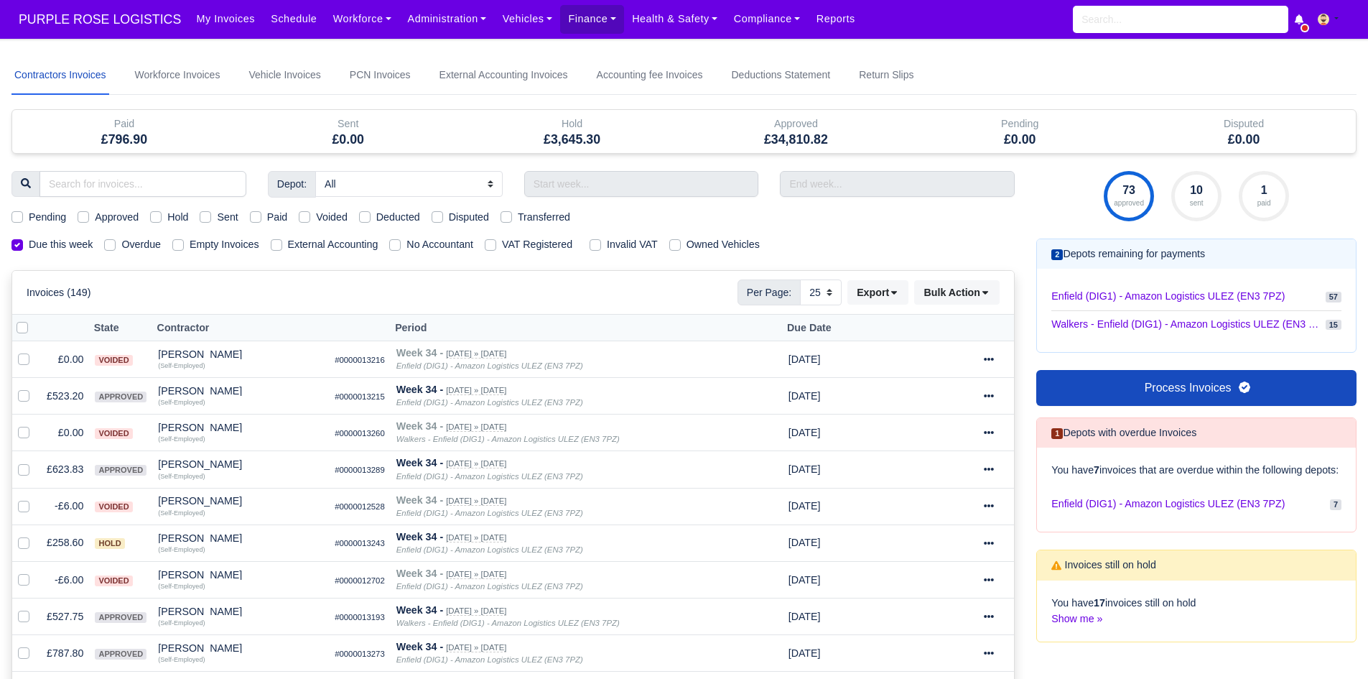
click at [29, 219] on label "Pending" at bounding box center [47, 217] width 37 height 17
click at [23, 219] on input "Pending" at bounding box center [16, 214] width 11 height 11
checkbox input "true"
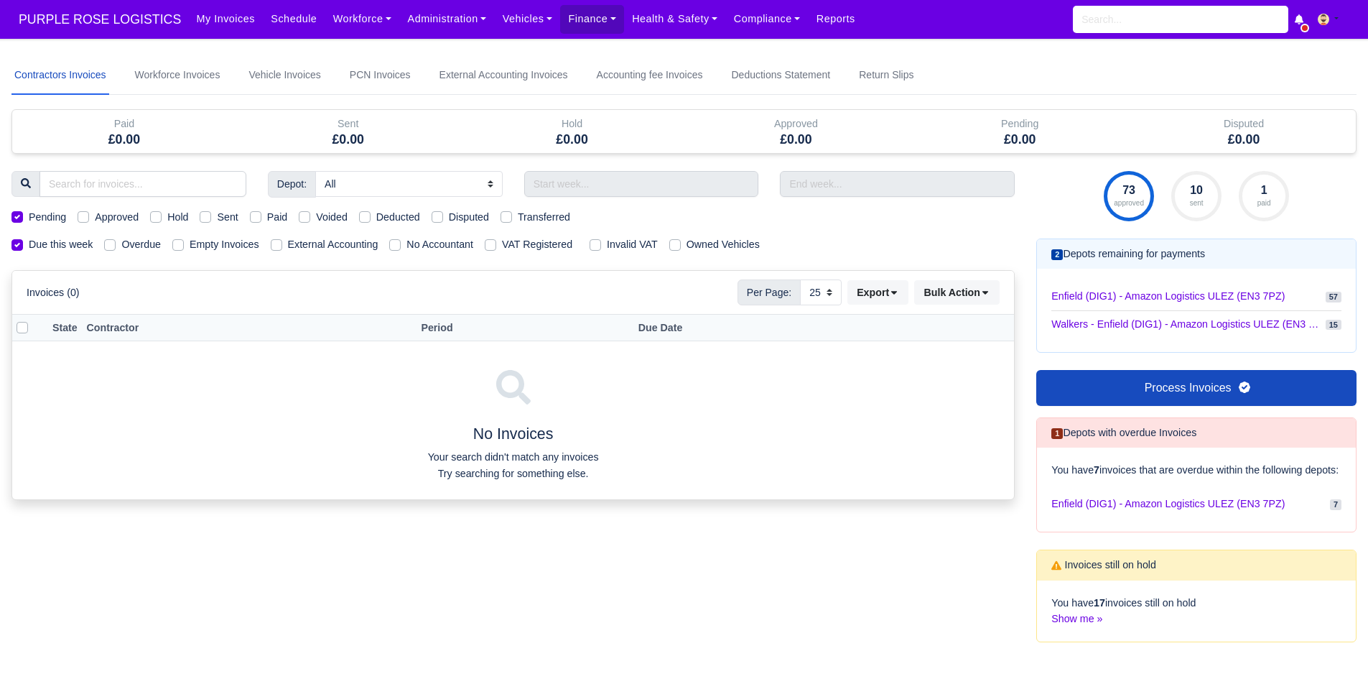
click at [29, 219] on label "Pending" at bounding box center [47, 217] width 37 height 17
click at [23, 219] on input "Pending" at bounding box center [16, 214] width 11 height 11
checkbox input "false"
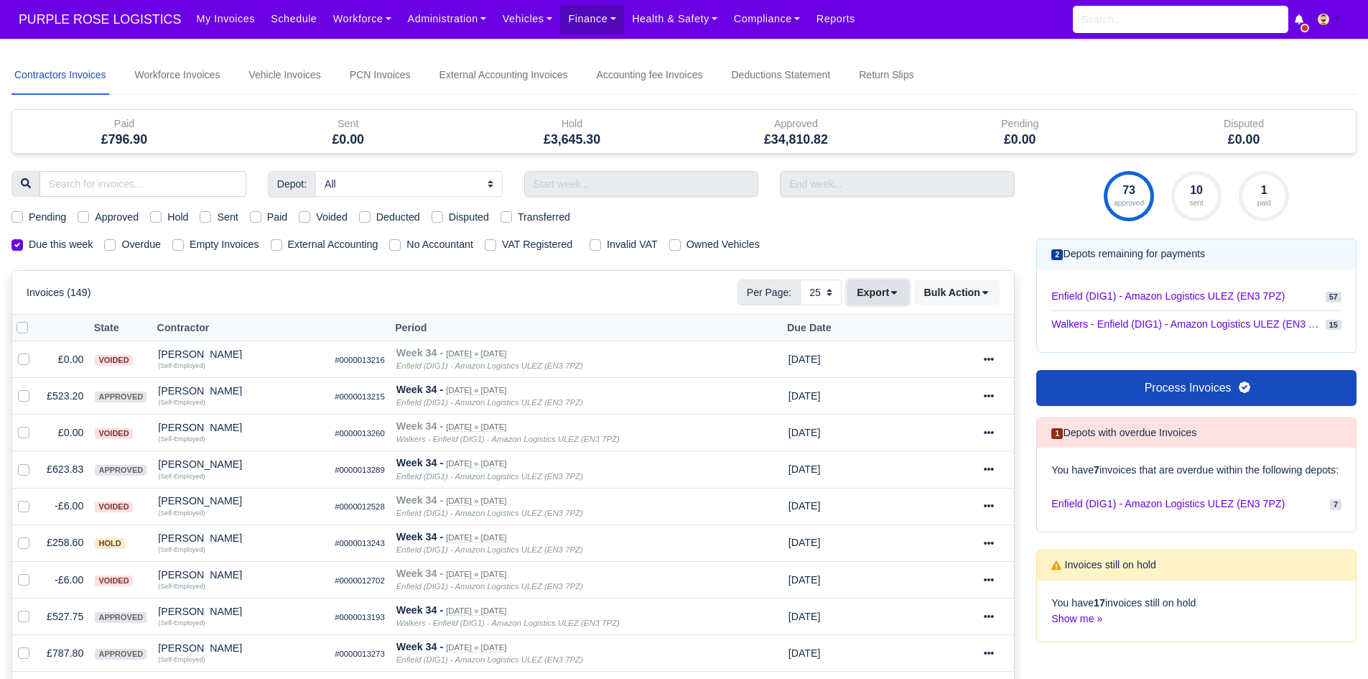
click at [899, 287] on button "Export" at bounding box center [878, 292] width 61 height 24
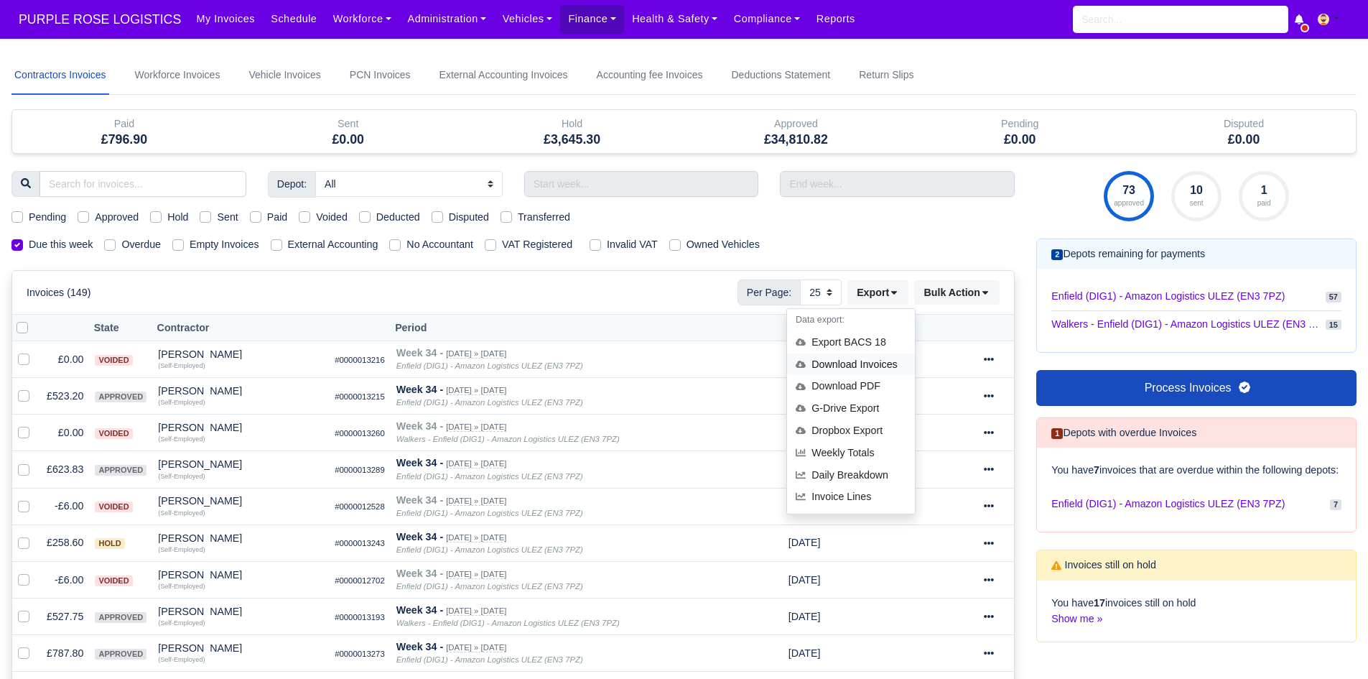
click at [874, 369] on div "Download Invoices" at bounding box center [851, 364] width 128 height 22
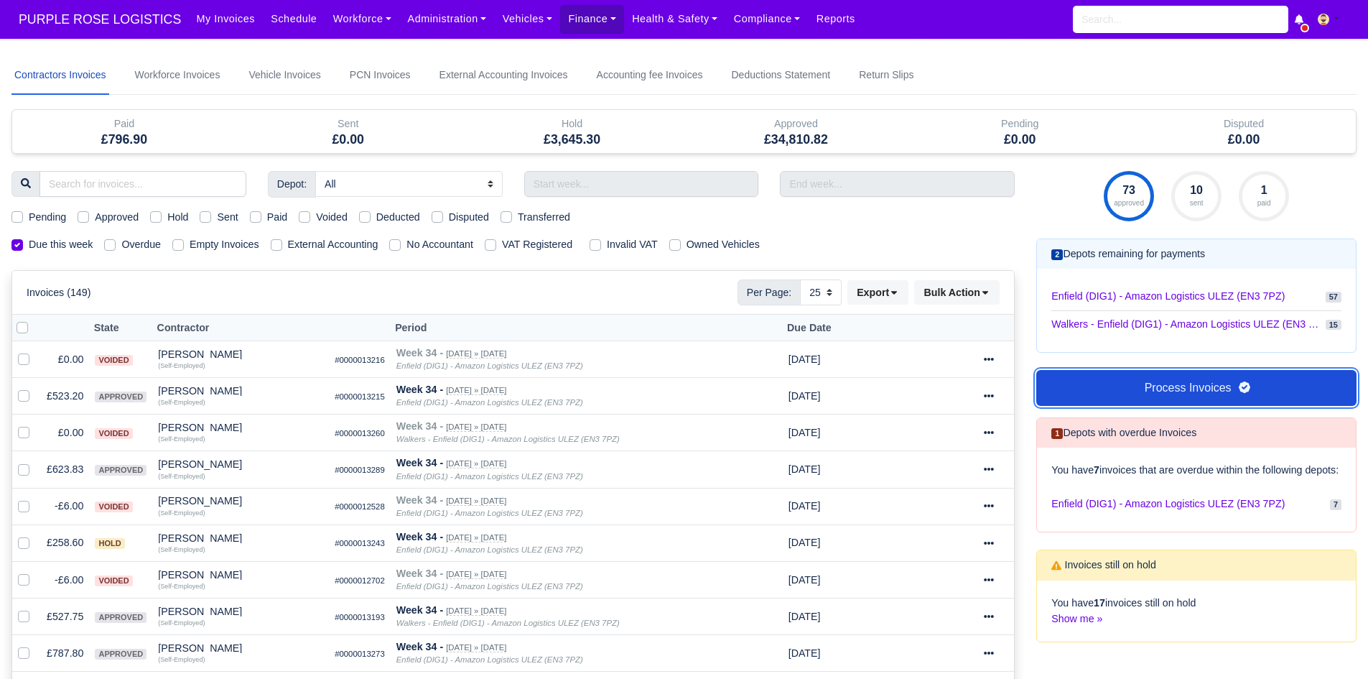
click at [1121, 374] on link "Process Invoices" at bounding box center [1197, 388] width 320 height 36
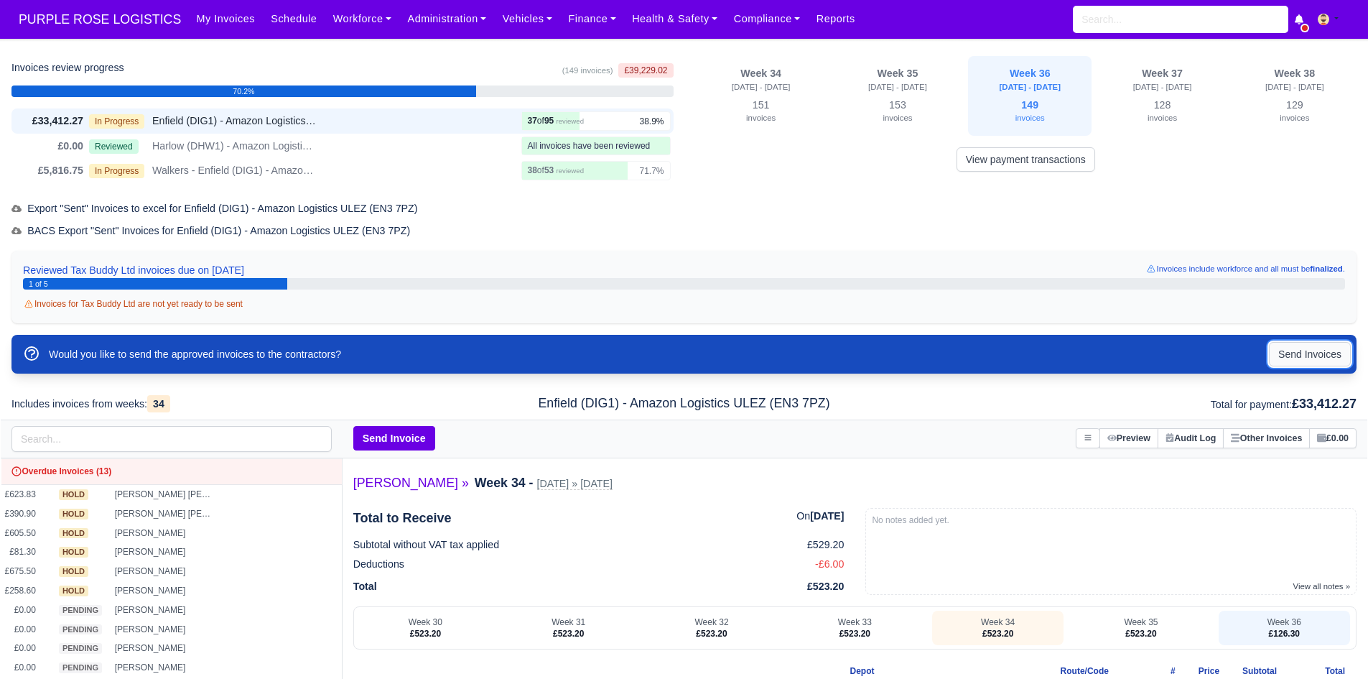
click at [1309, 356] on button "Send Invoices" at bounding box center [1310, 354] width 82 height 24
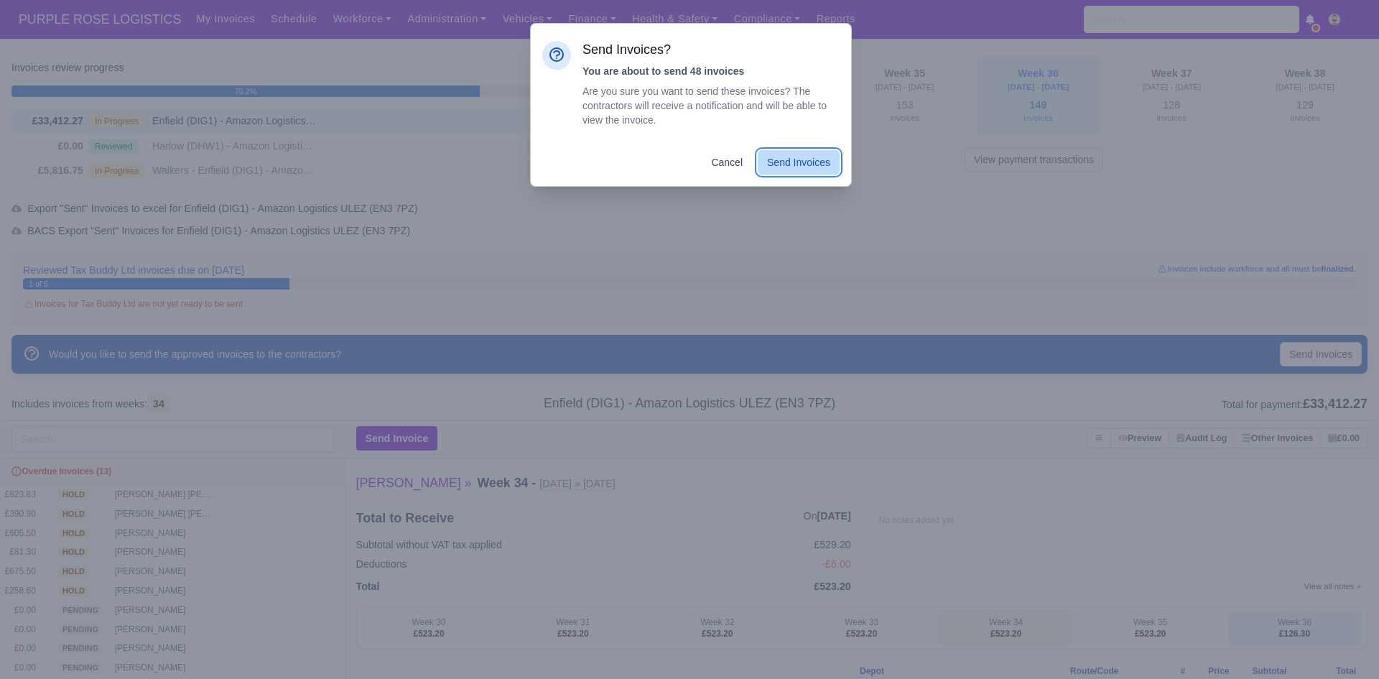
click at [812, 162] on button "Send Invoices" at bounding box center [799, 162] width 82 height 24
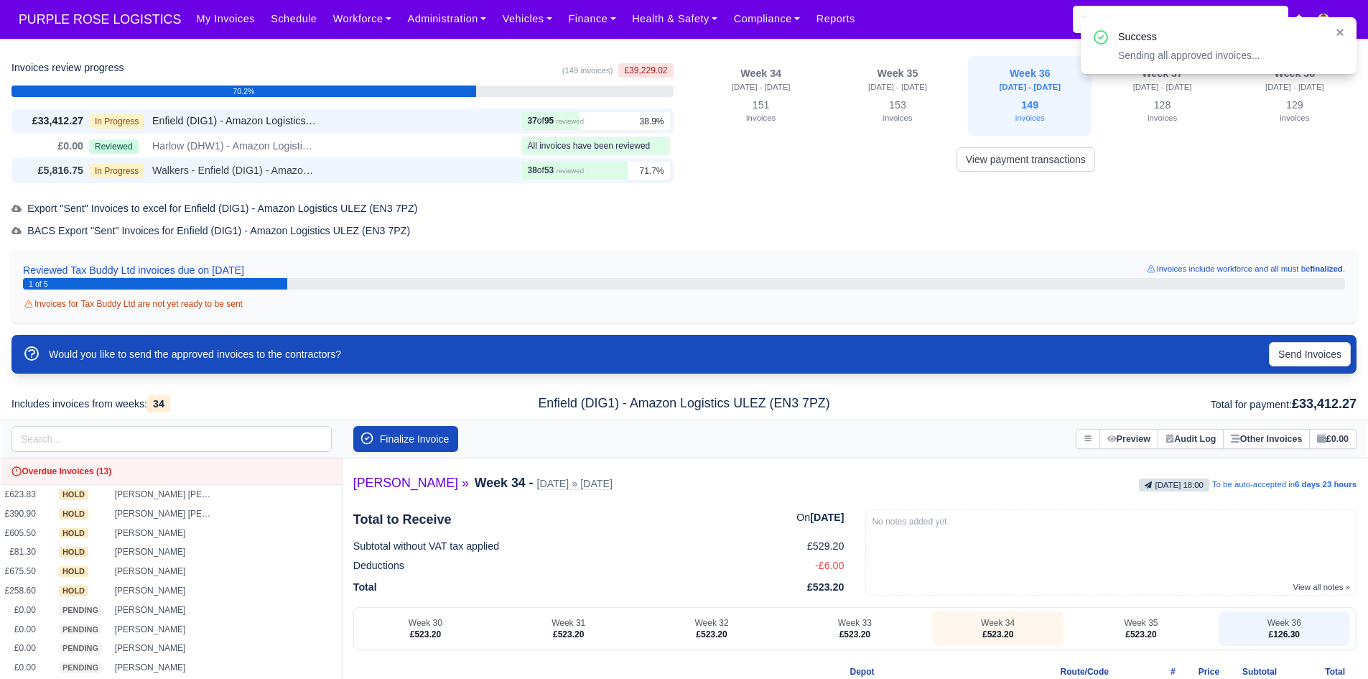
click at [238, 166] on span "Walkers - Enfield (DIG1) - Amazon Logistics ULEZ (EN3 7PZ)" at bounding box center [234, 170] width 165 height 17
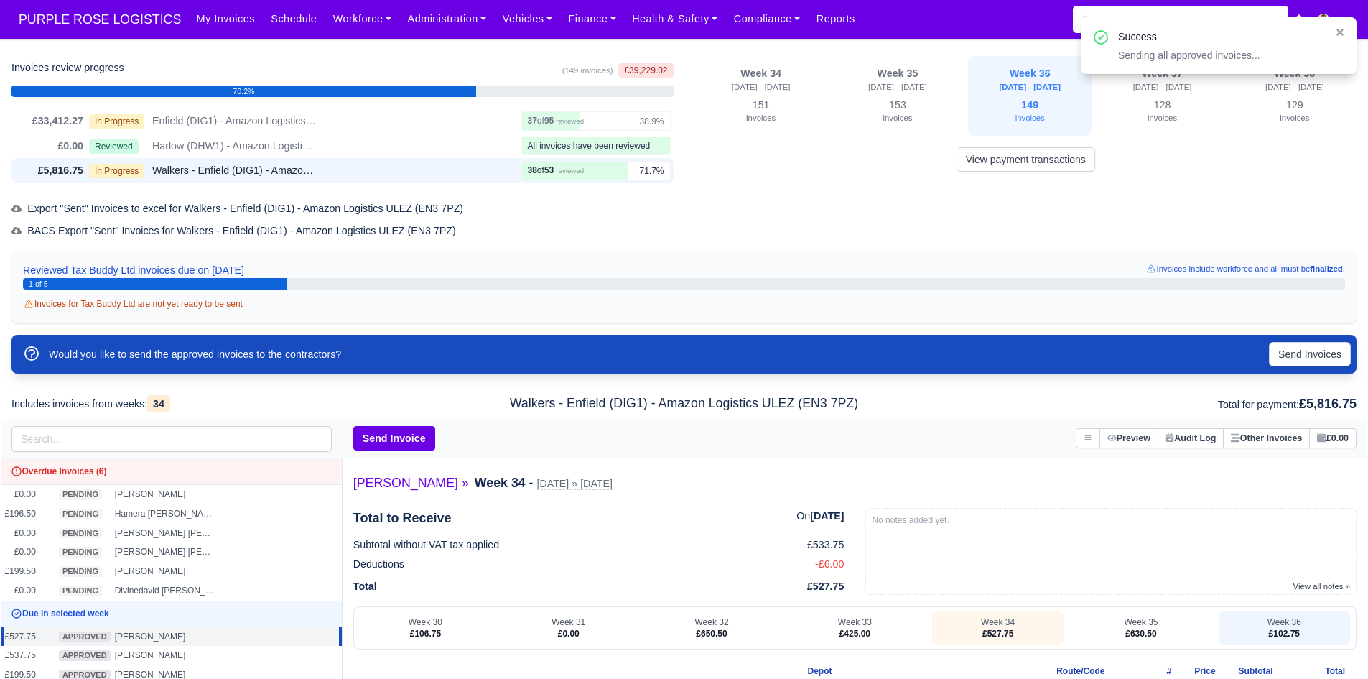
click at [1310, 340] on div "Would you like to send the approved invoices to the contractors? Send Invoices" at bounding box center [683, 354] width 1345 height 39
click at [1287, 364] on button "Send Invoices" at bounding box center [1310, 354] width 82 height 24
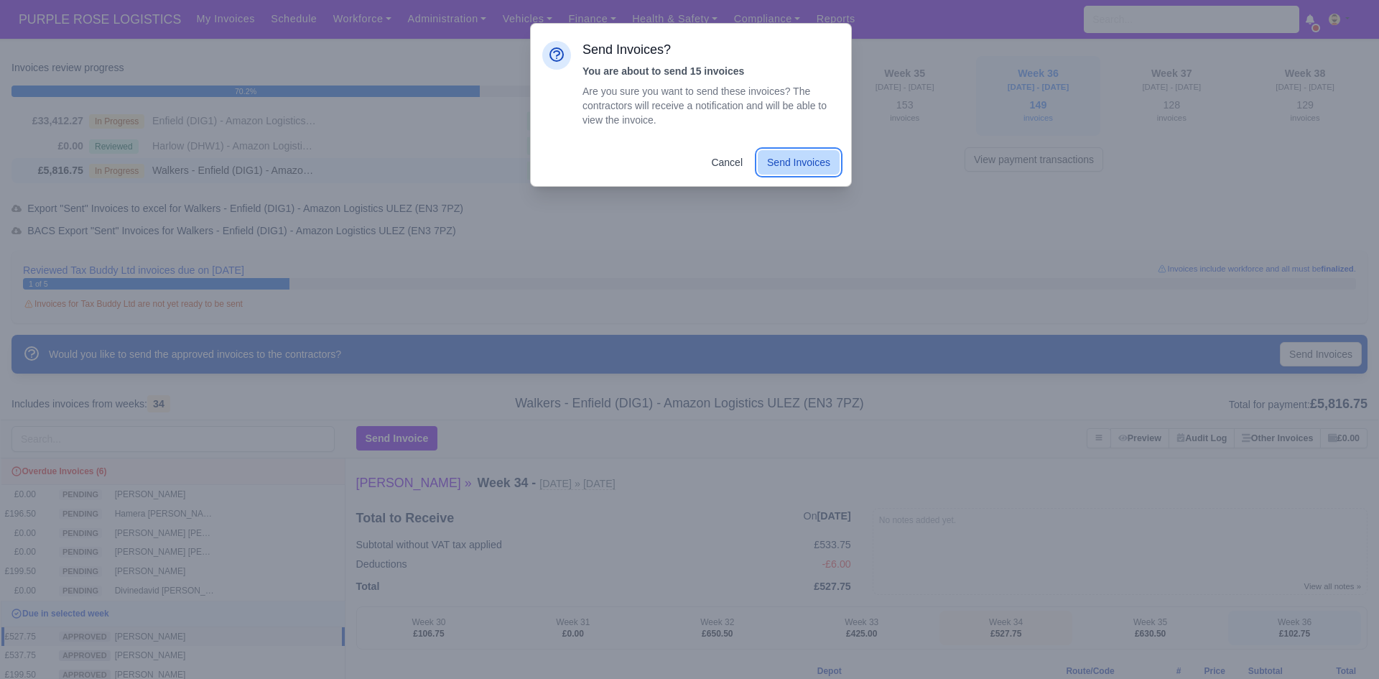
click at [797, 162] on button "Send Invoices" at bounding box center [799, 162] width 82 height 24
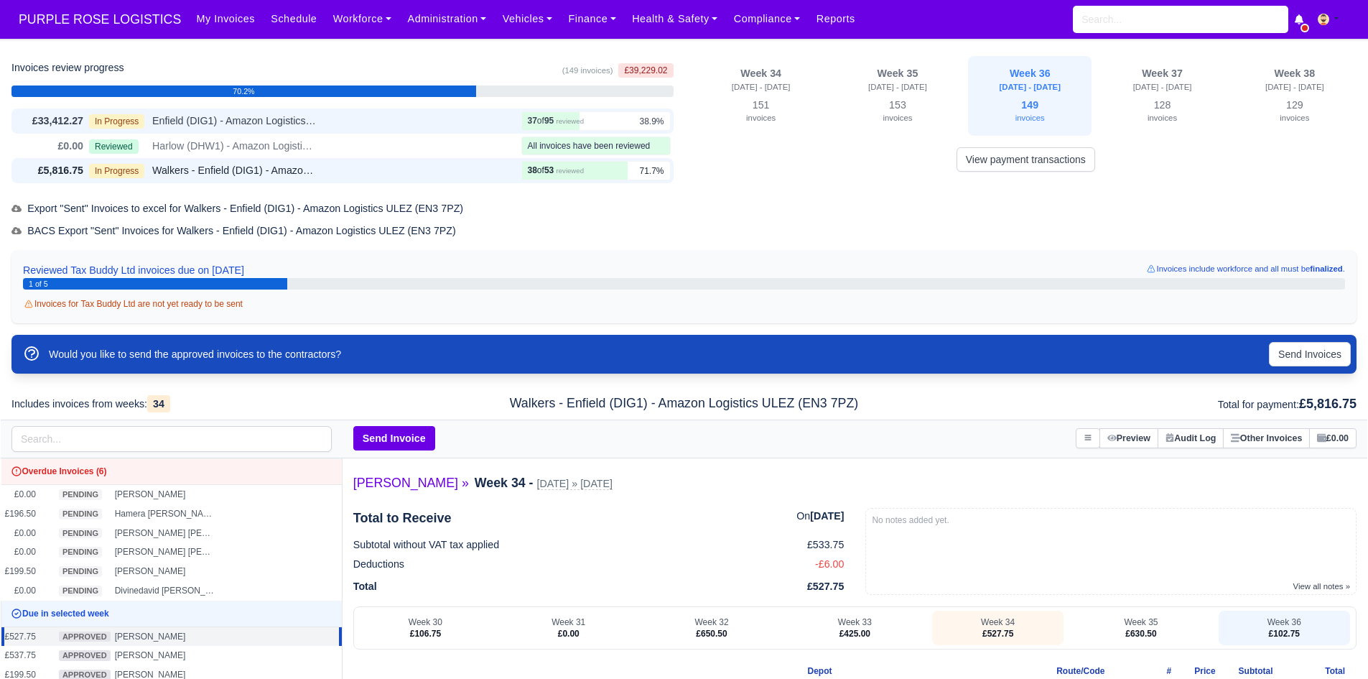
click at [312, 125] on span "Enfield (DIG1) - Amazon Logistics ULEZ (EN3 7PZ)" at bounding box center [234, 121] width 165 height 17
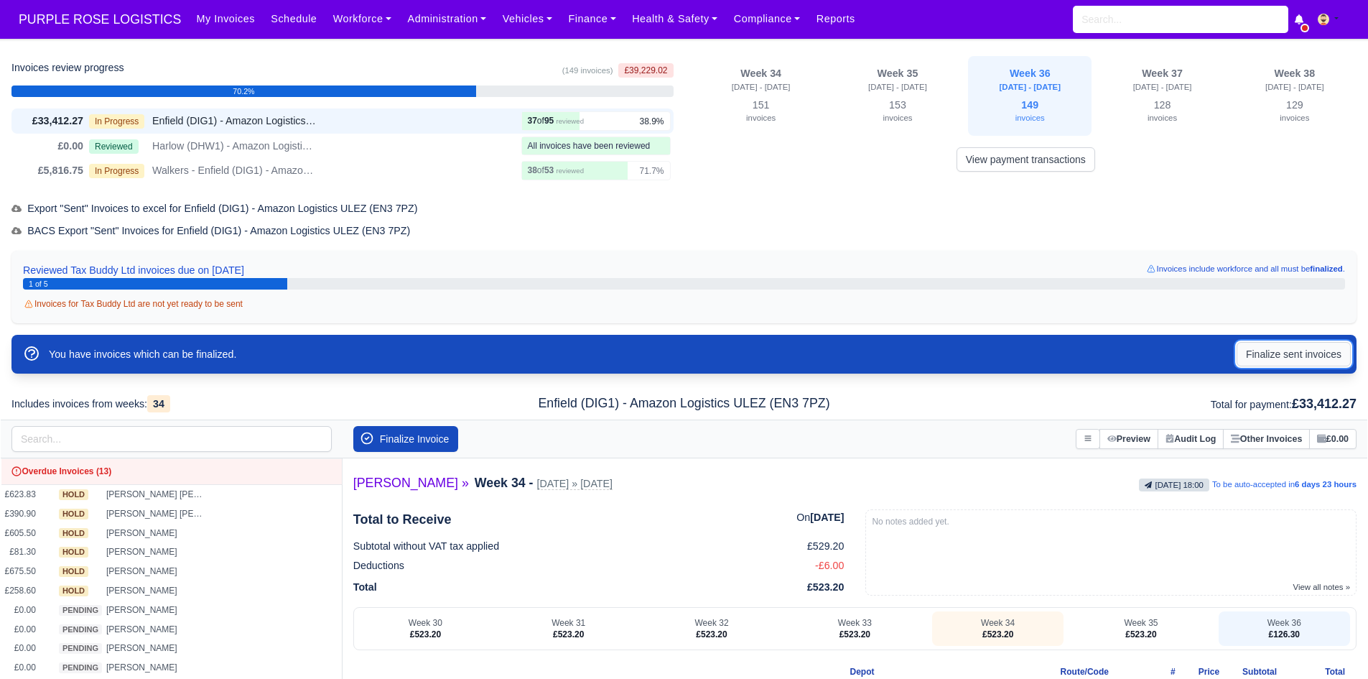
click at [1267, 358] on button "Finalize sent invoices" at bounding box center [1294, 354] width 114 height 24
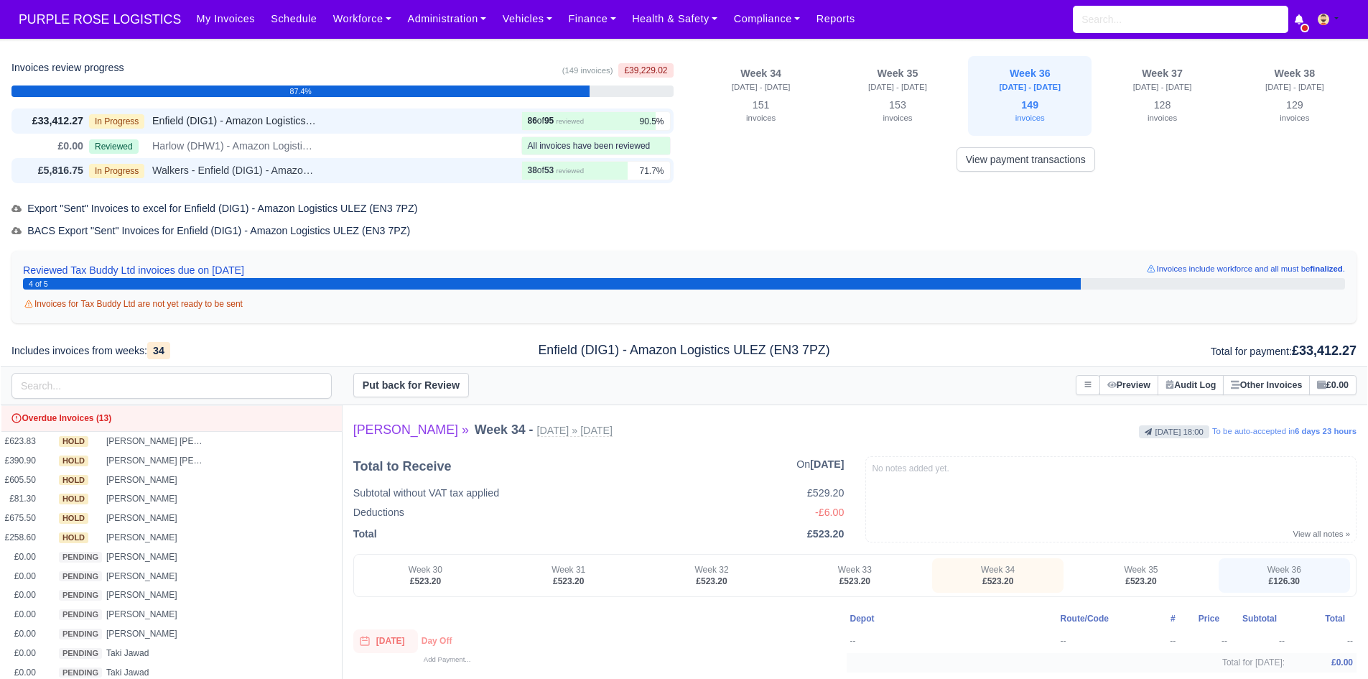
click at [450, 180] on div "£5,816.75 In Progress Walkers - Enfield (DIG1) - Amazon Logistics ULEZ (EN3 7PZ…" at bounding box center [342, 170] width 662 height 25
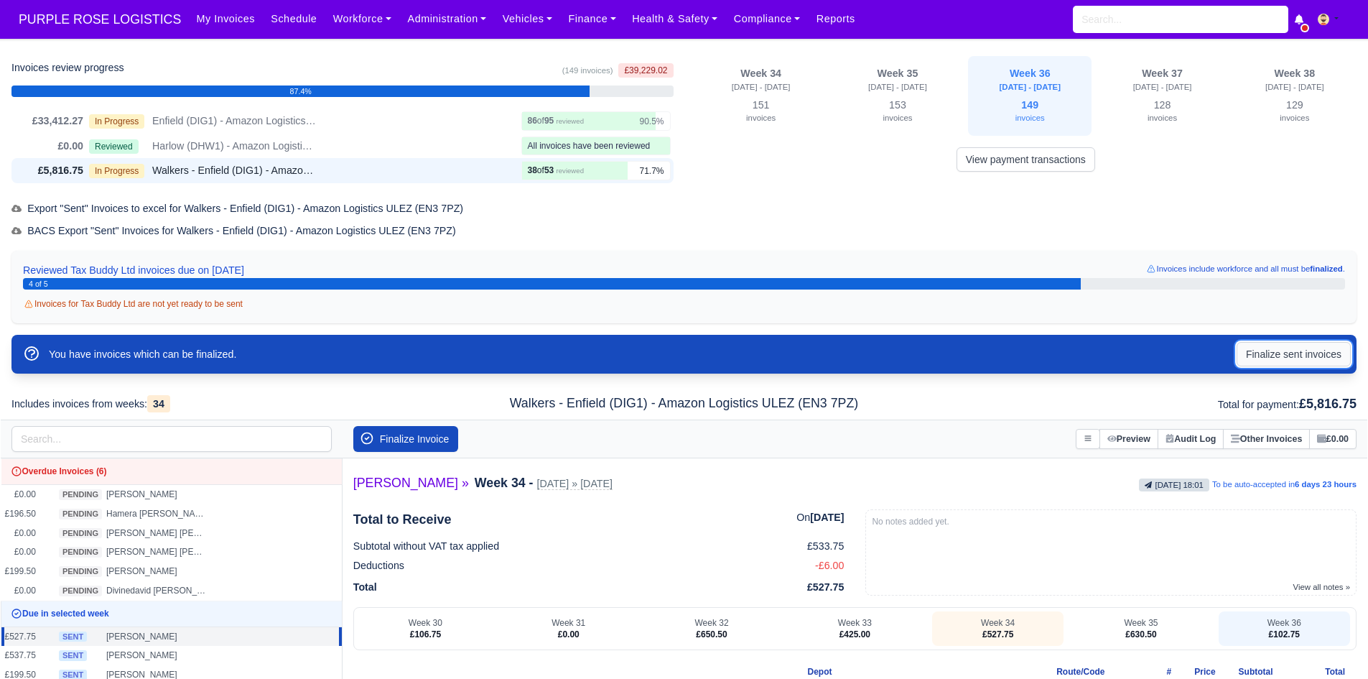
click at [1289, 361] on button "Finalize sent invoices" at bounding box center [1294, 354] width 114 height 24
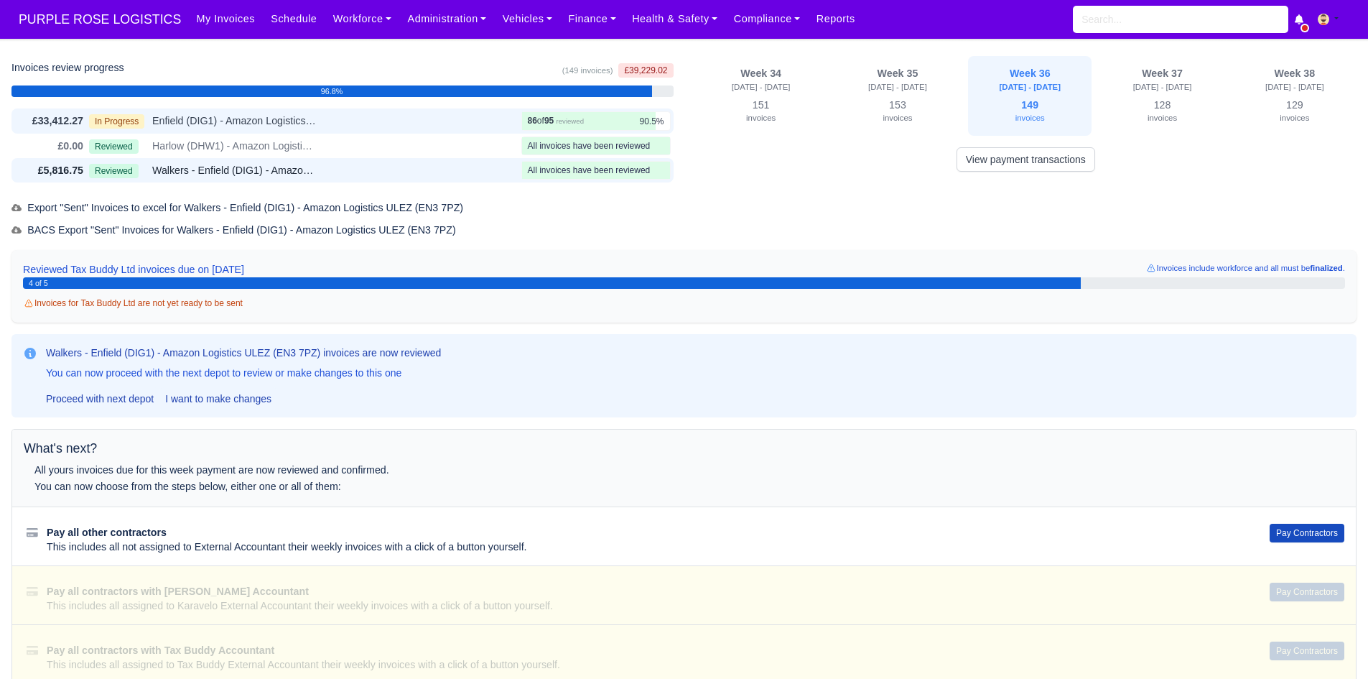
click at [460, 121] on div "In Progress Enfield (DIG1) - Amazon Logistics ULEZ (EN3 7PZ)" at bounding box center [302, 121] width 427 height 17
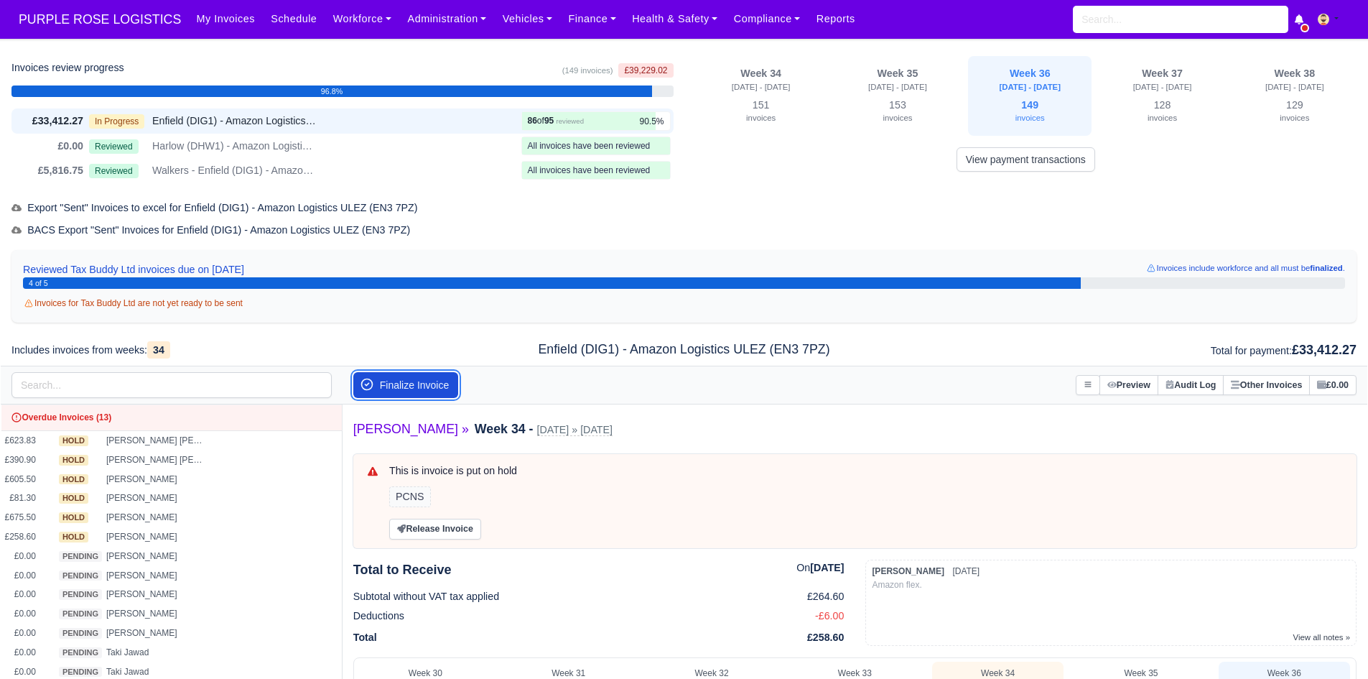
click at [427, 376] on button "Finalize Invoice" at bounding box center [406, 385] width 106 height 26
click at [427, 386] on button "Finalize Invoice" at bounding box center [406, 385] width 106 height 26
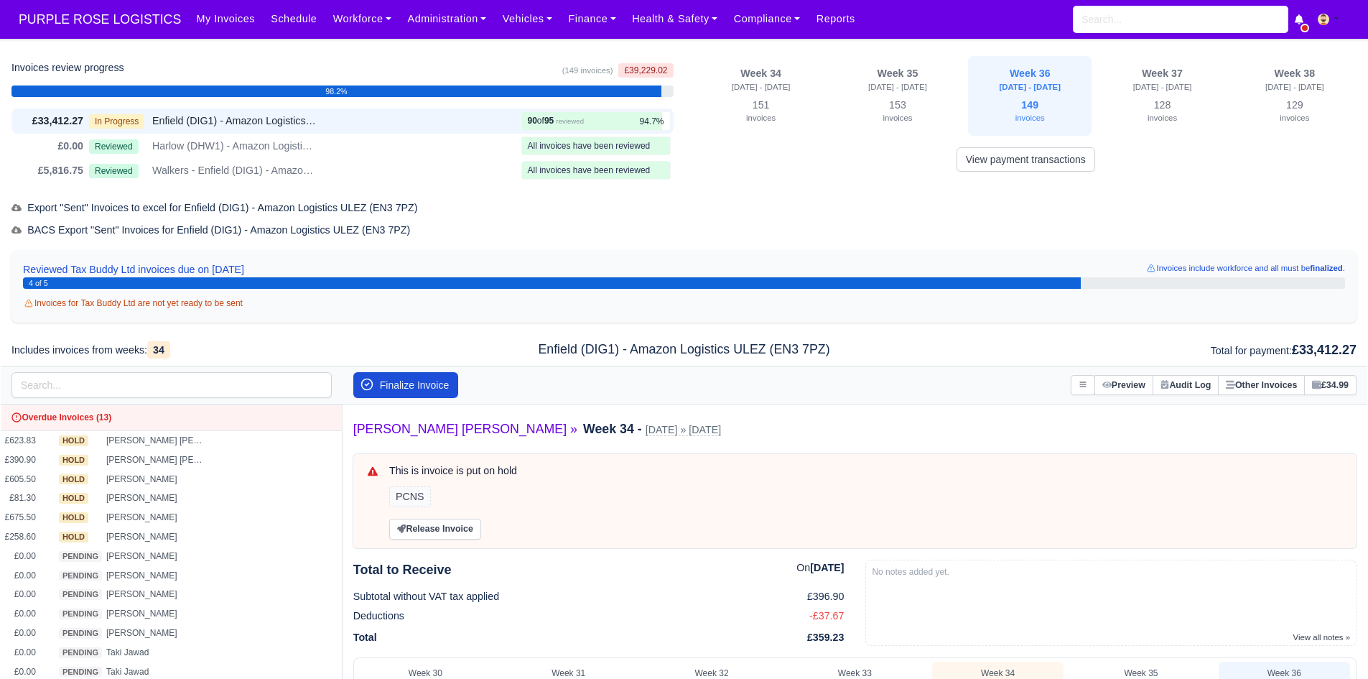
click at [427, 386] on button "Finalize Invoice" at bounding box center [406, 385] width 106 height 26
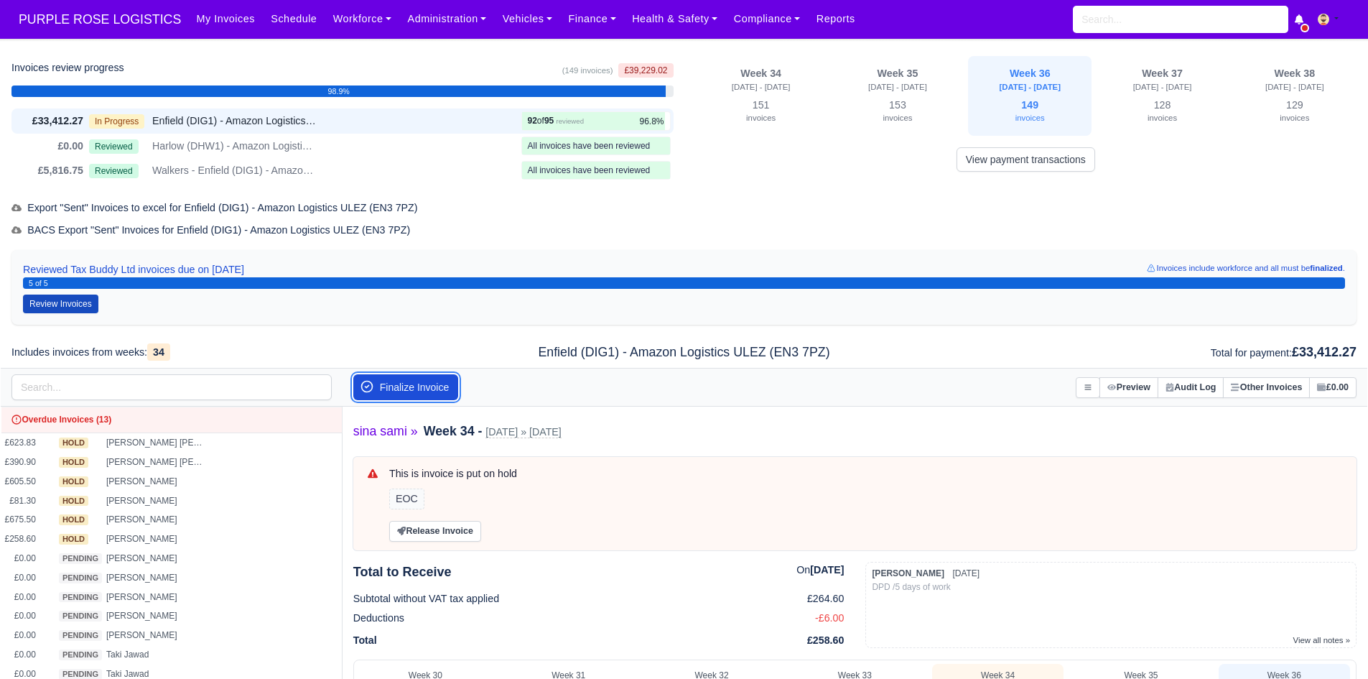
click at [427, 386] on button "Finalize Invoice" at bounding box center [406, 387] width 106 height 26
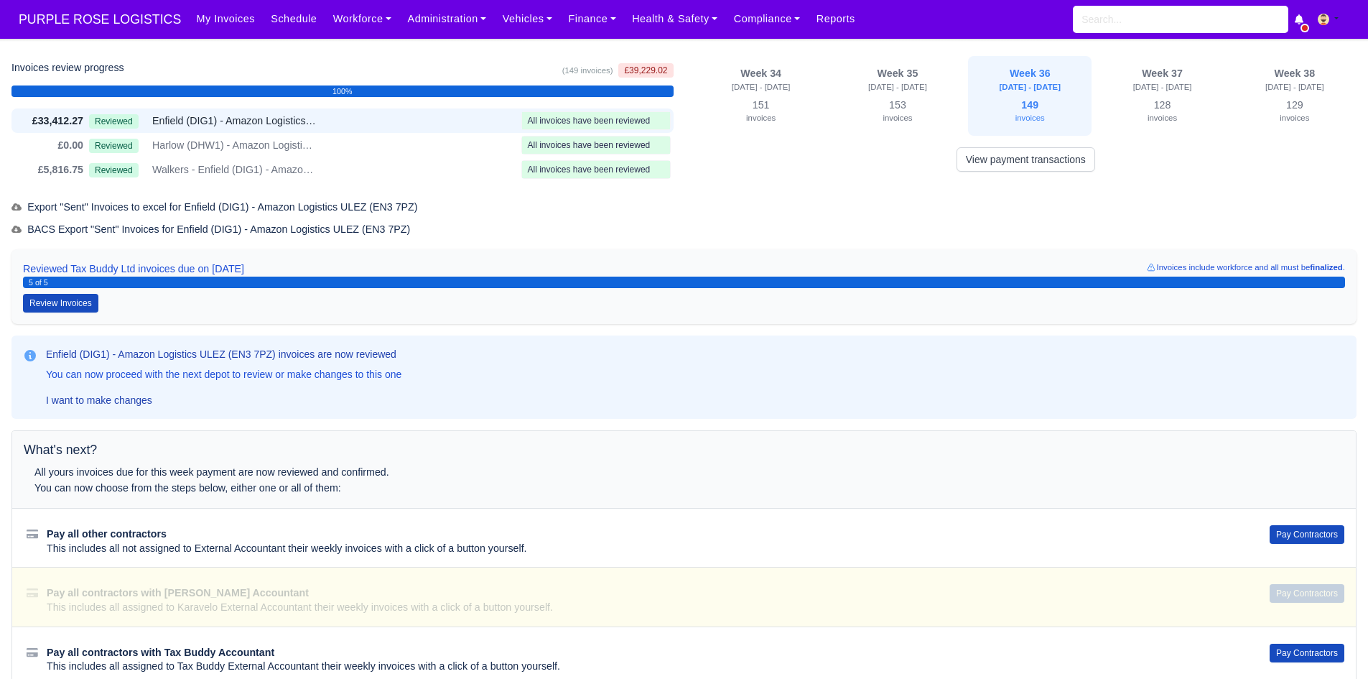
click at [427, 386] on div "Enfield (DIG1) - Amazon Logistics ULEZ (EN3 7PZ) invoices are now reviewed You …" at bounding box center [684, 377] width 1323 height 60
